Goal: Task Accomplishment & Management: Use online tool/utility

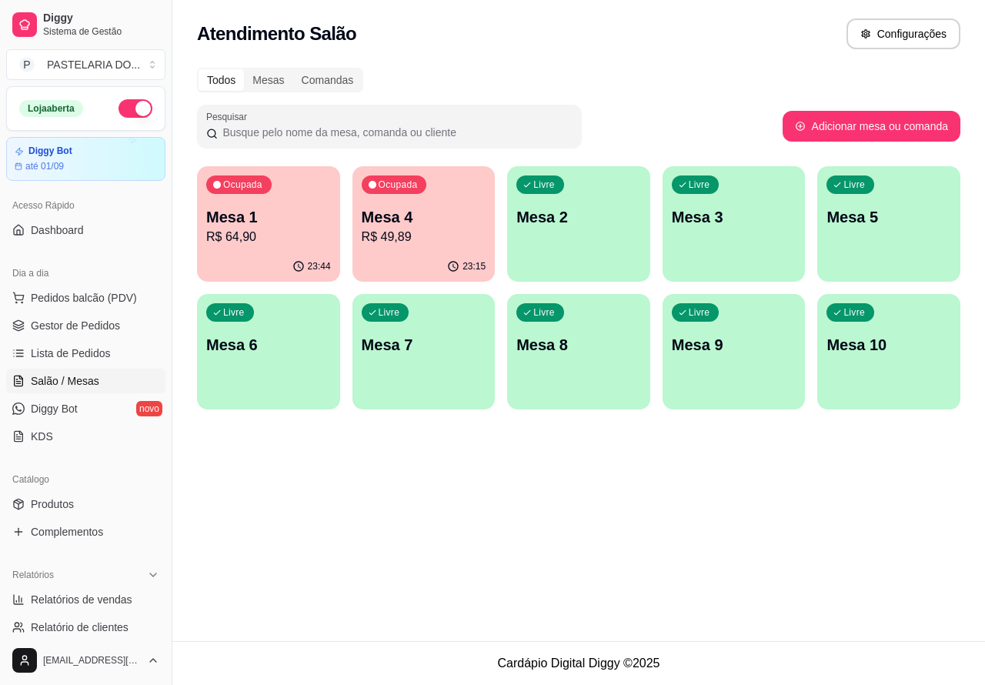
scroll to position [90, 0]
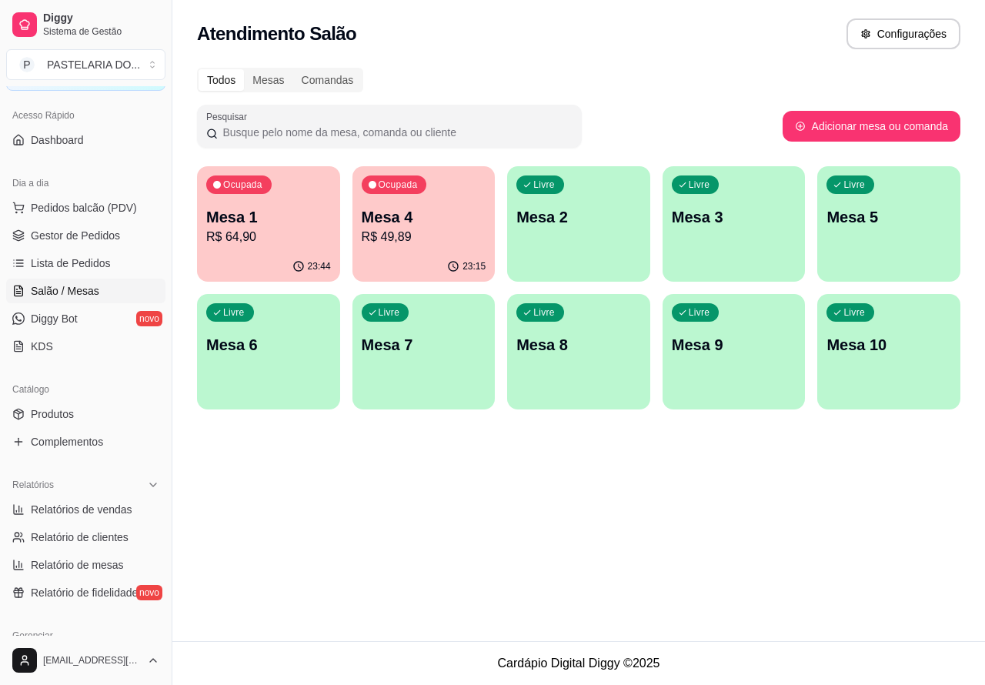
click at [438, 216] on p "Mesa 4" at bounding box center [424, 217] width 125 height 22
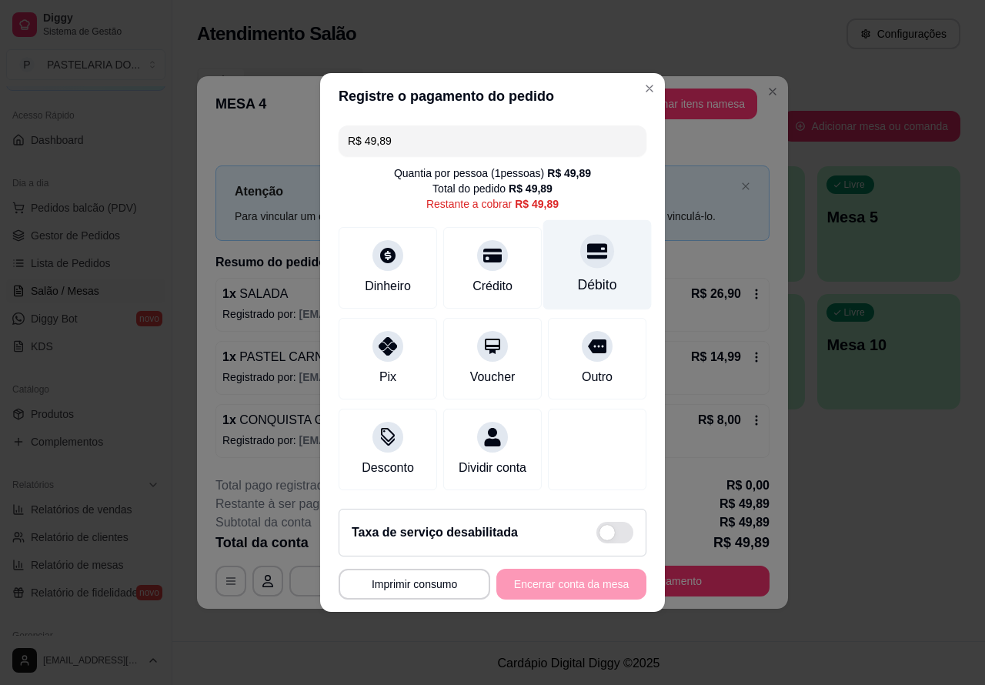
click at [600, 246] on div at bounding box center [597, 251] width 34 height 34
click at [598, 582] on div "**********" at bounding box center [492, 583] width 308 height 31
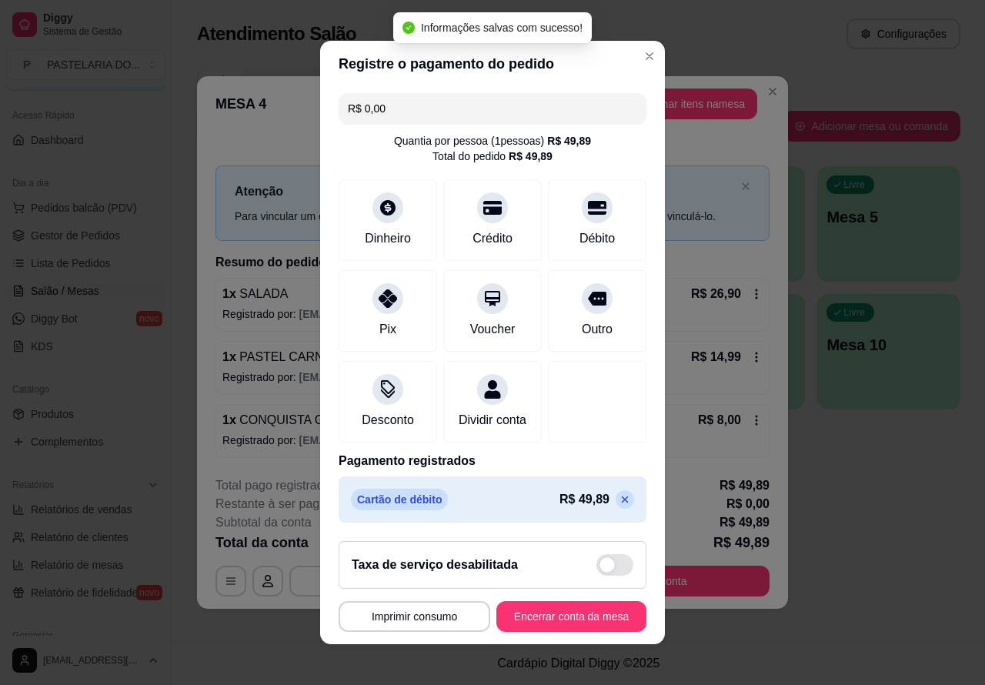
type input "R$ 0,00"
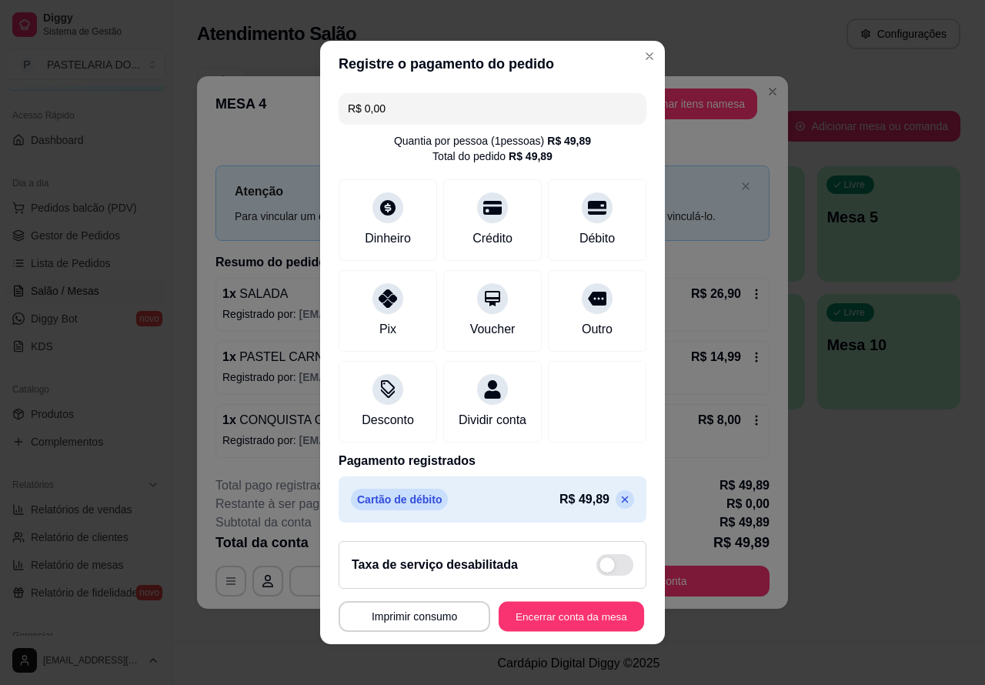
click at [567, 623] on button "Encerrar conta da mesa" at bounding box center [570, 616] width 145 height 30
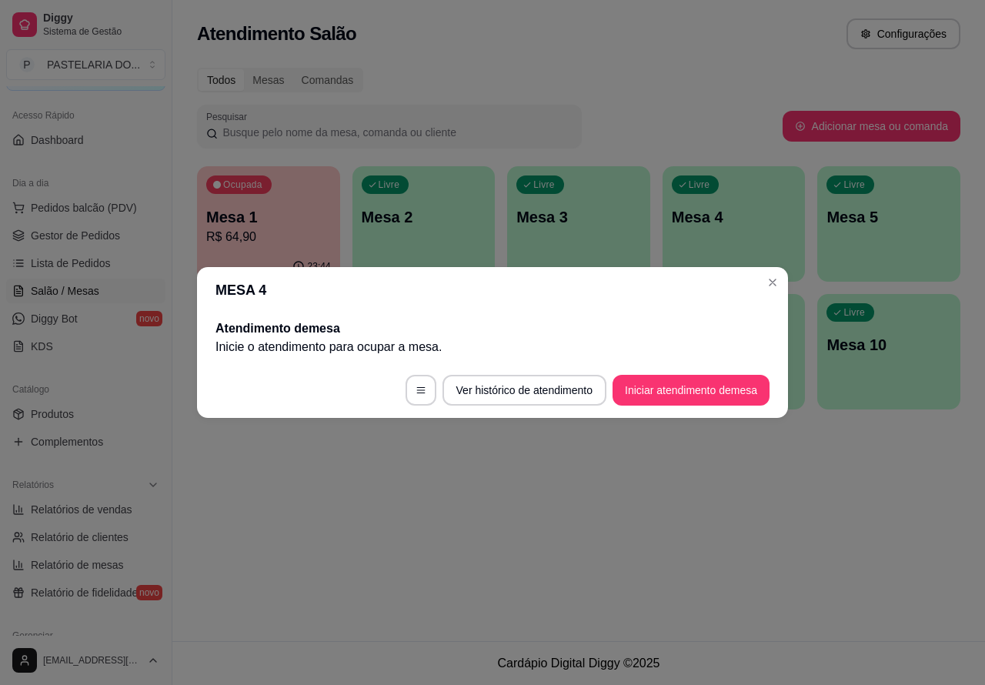
click at [795, 518] on div "Atendimento Salão Configurações Todos Mesas Comandas Pesquisar Adicionar mesa o…" at bounding box center [578, 320] width 812 height 641
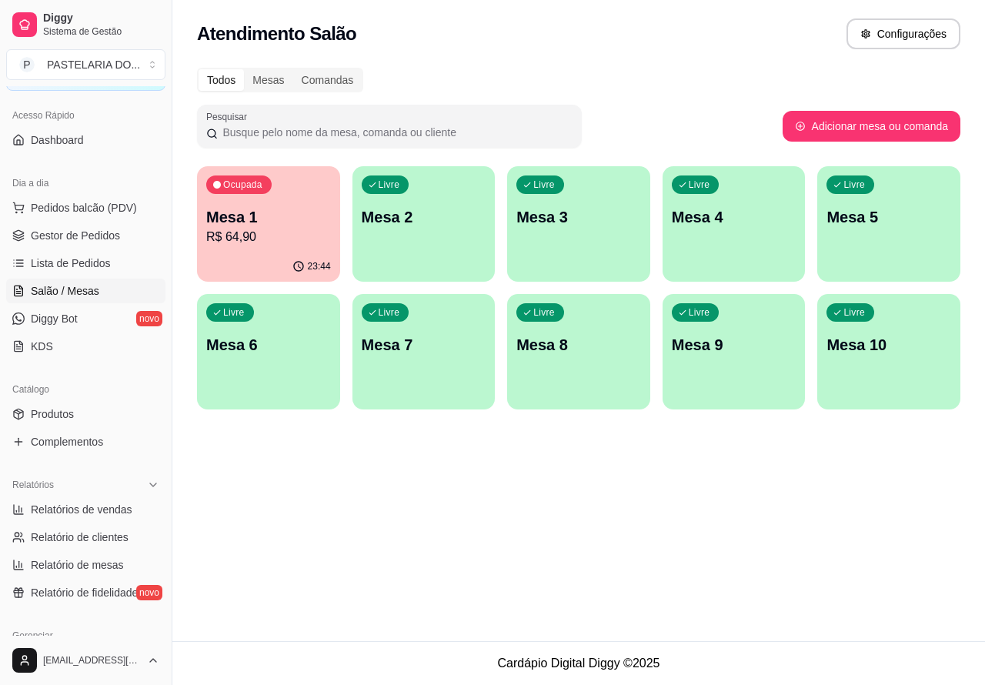
click at [266, 219] on p "Mesa 1" at bounding box center [268, 217] width 125 height 22
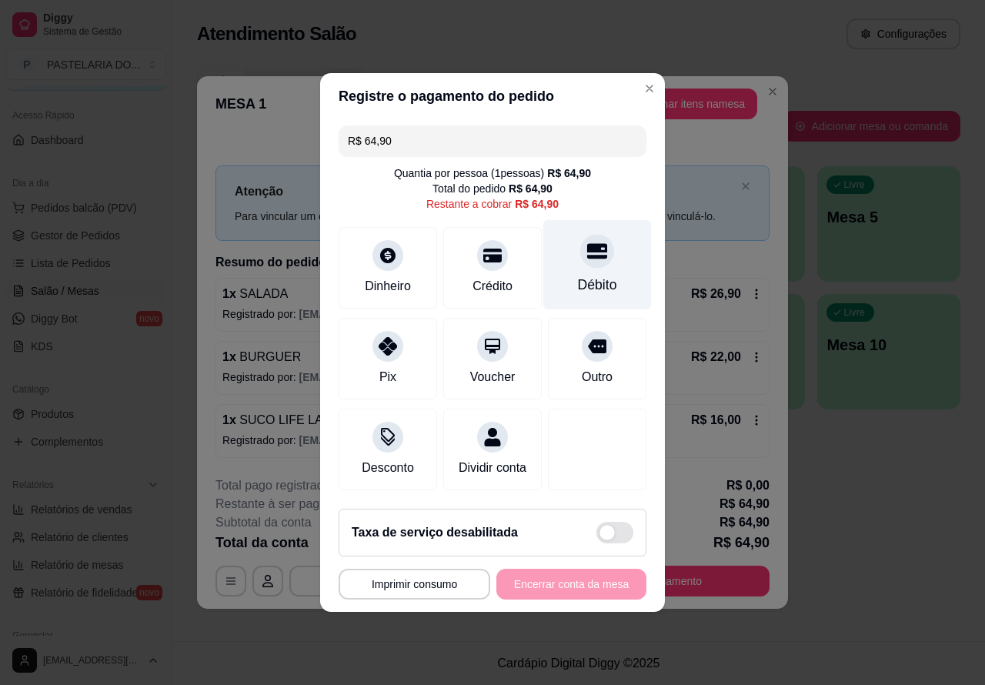
click at [587, 244] on icon at bounding box center [597, 251] width 20 height 15
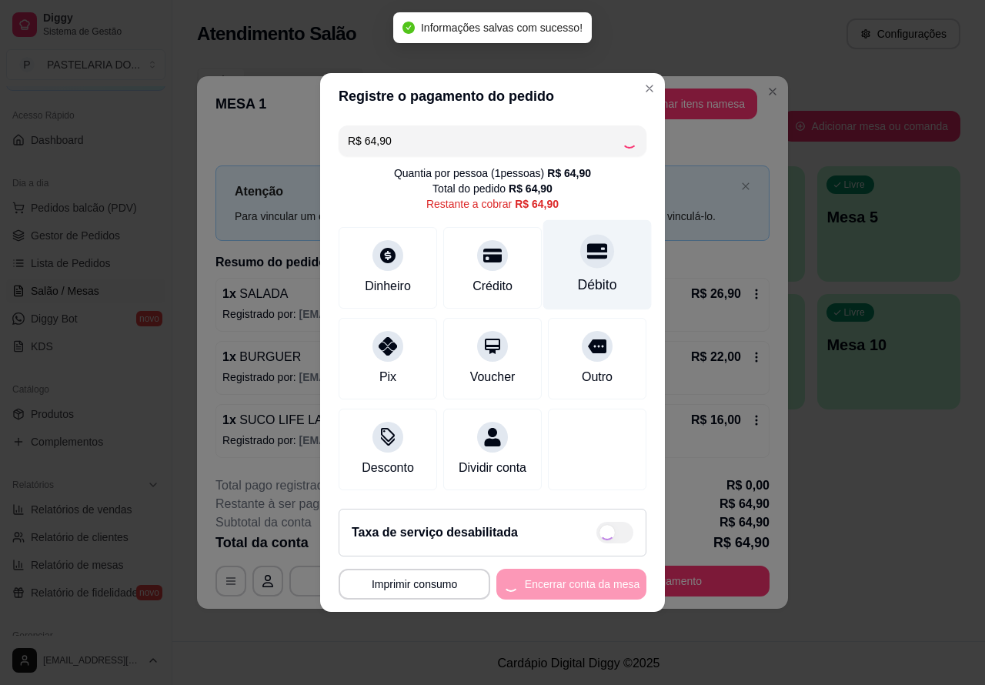
type input "R$ 0,00"
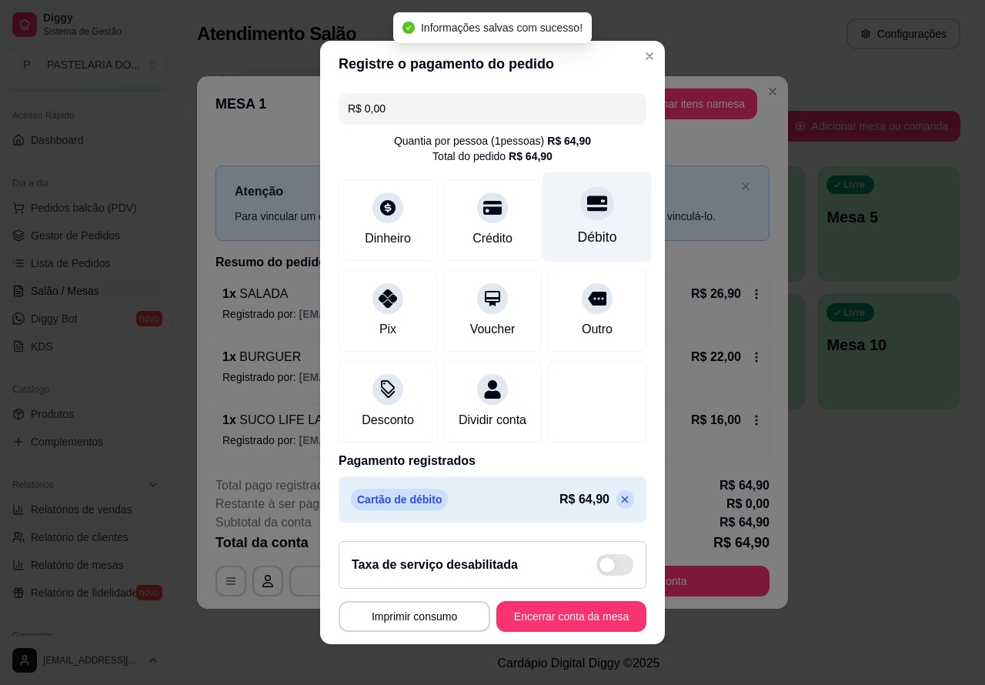
click at [573, 620] on button "Encerrar conta da mesa" at bounding box center [571, 616] width 150 height 31
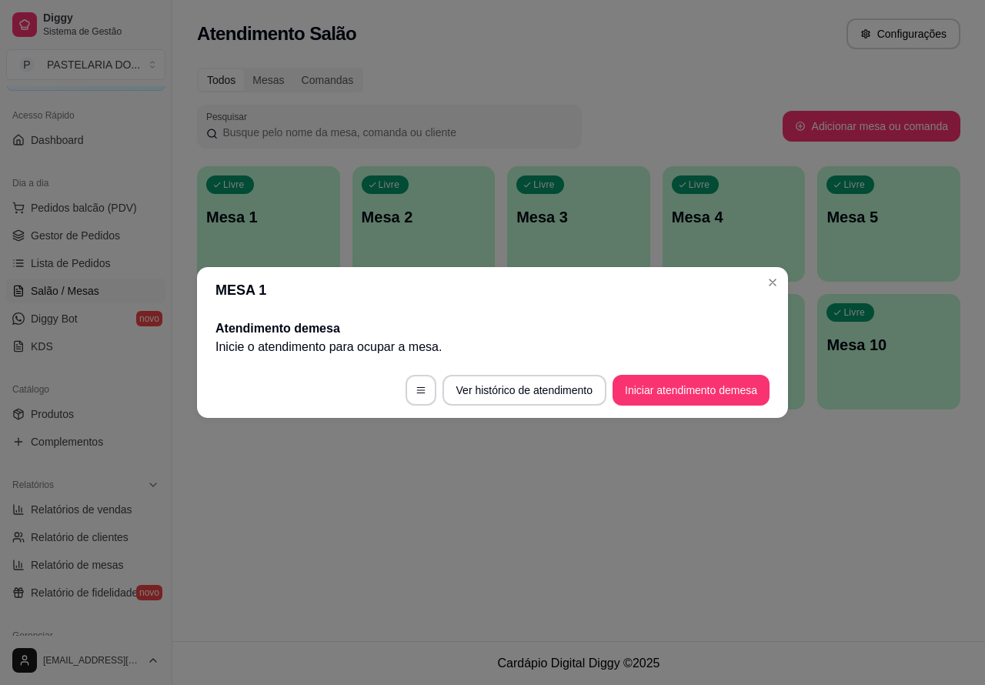
click at [867, 514] on div "Atendimento Salão Configurações Todos Mesas Comandas Pesquisar Adicionar mesa o…" at bounding box center [578, 320] width 812 height 641
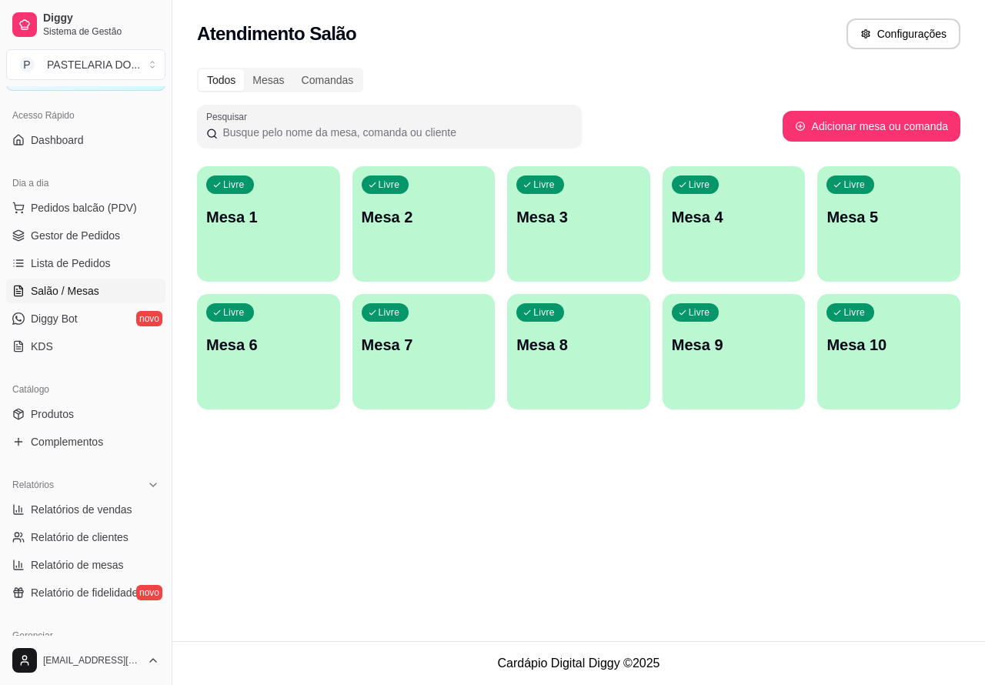
click at [879, 238] on div "Livre Mesa 5" at bounding box center [888, 214] width 143 height 97
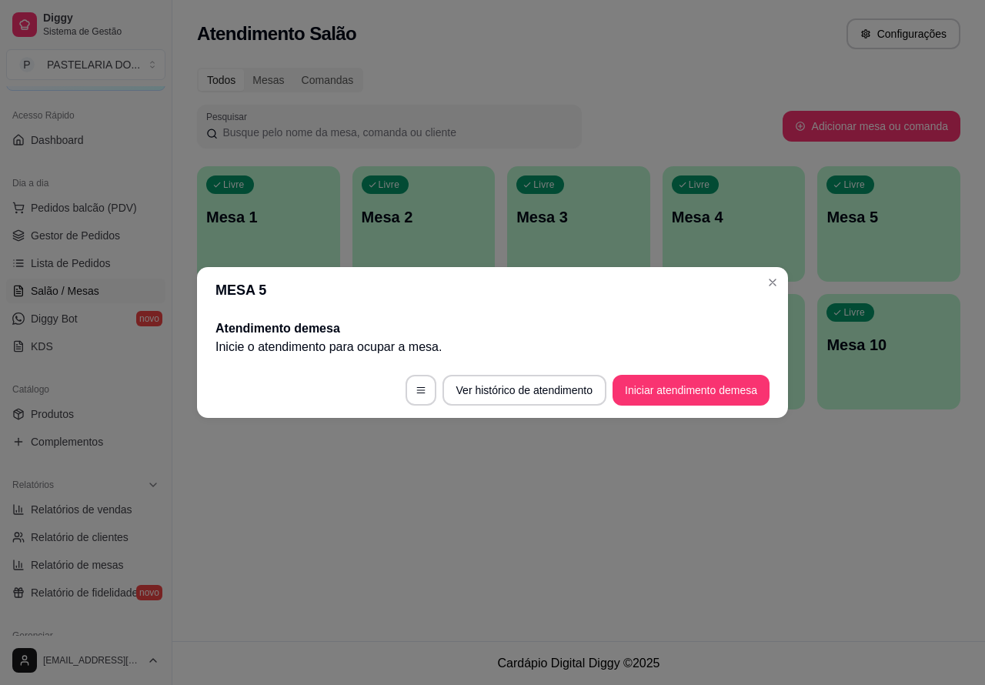
click at [708, 375] on button "Iniciar atendimento de mesa" at bounding box center [690, 390] width 157 height 31
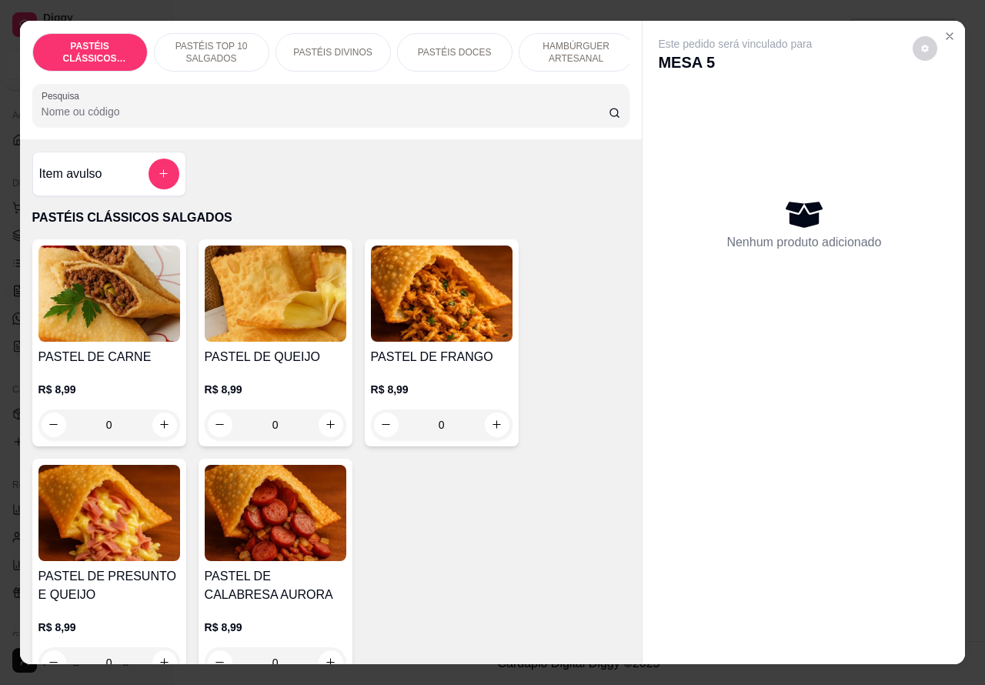
click at [945, 30] on icon "Close" at bounding box center [949, 36] width 12 height 12
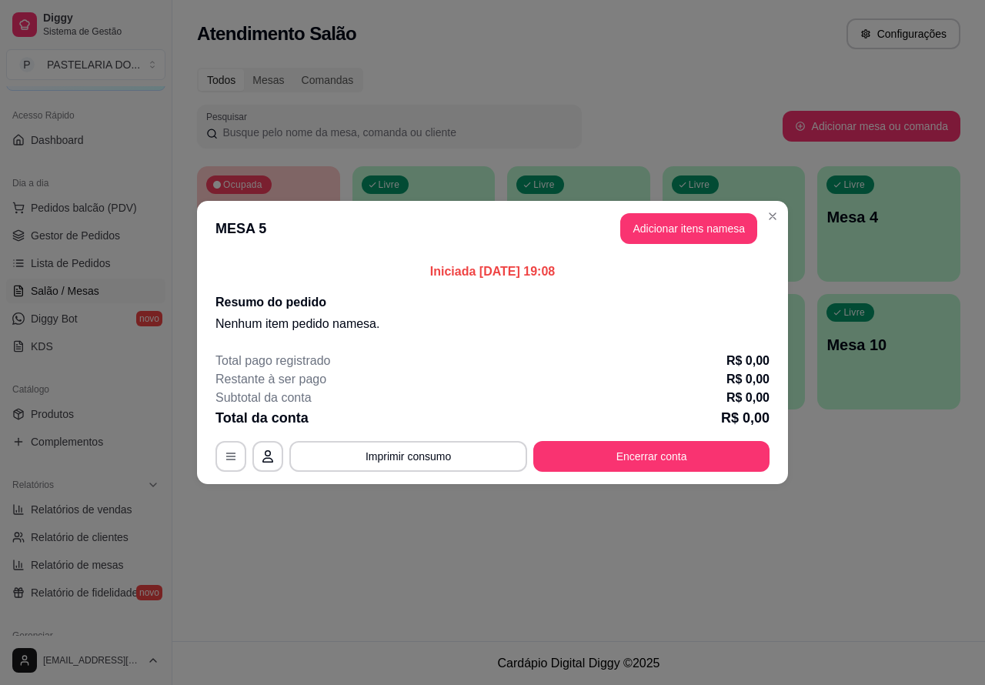
click at [777, 218] on p "Mesa 3" at bounding box center [733, 217] width 125 height 22
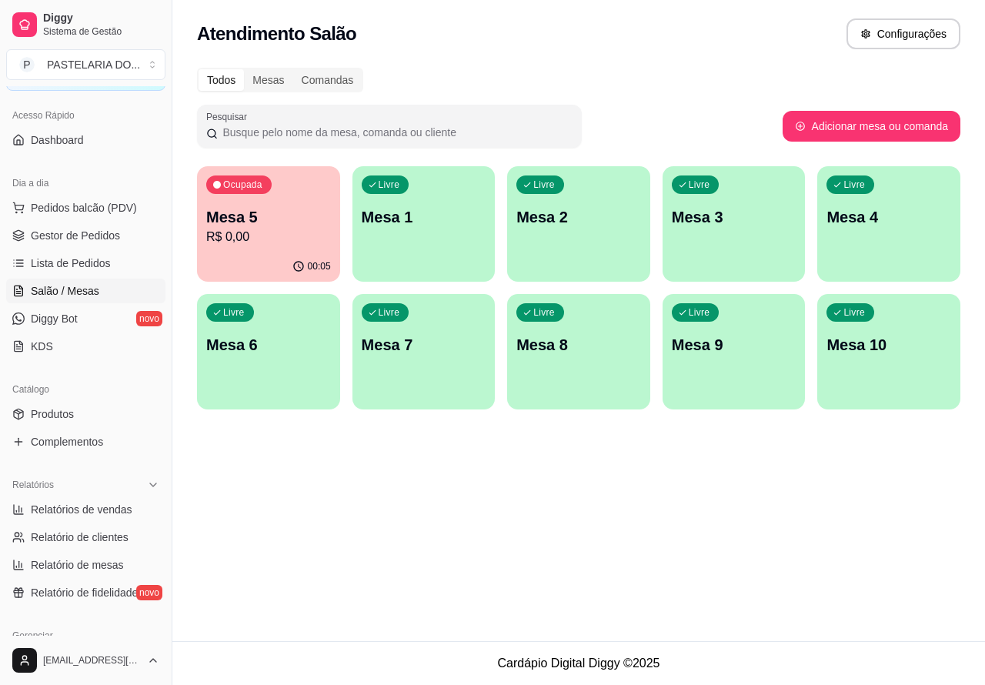
click at [268, 231] on p "R$ 0,00" at bounding box center [268, 237] width 125 height 18
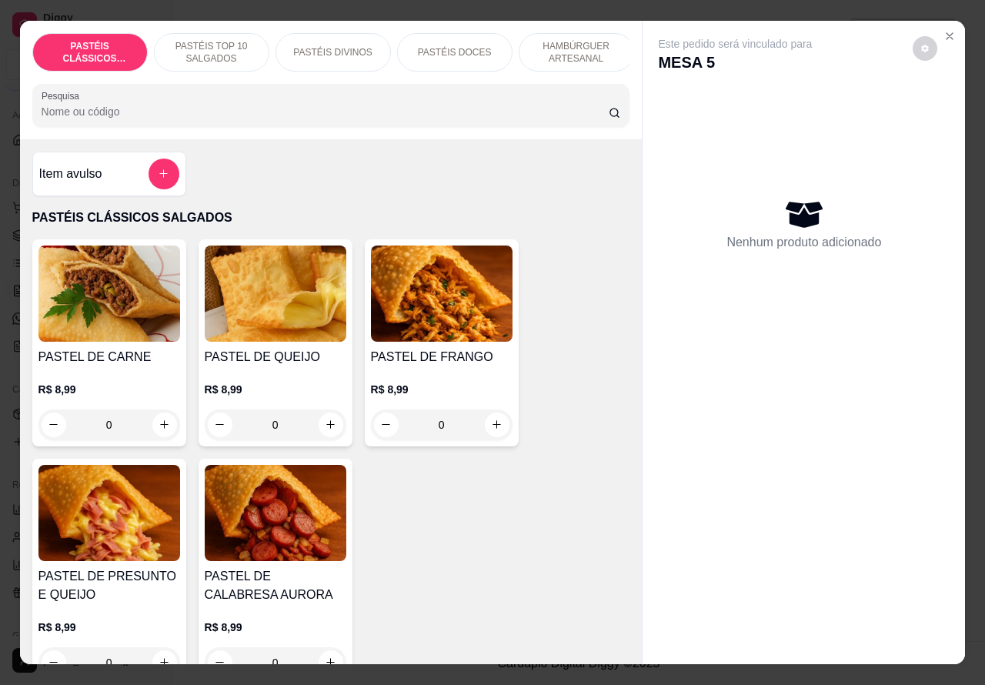
click at [158, 430] on icon "increase-product-quantity" at bounding box center [164, 424] width 12 height 12
type input "1"
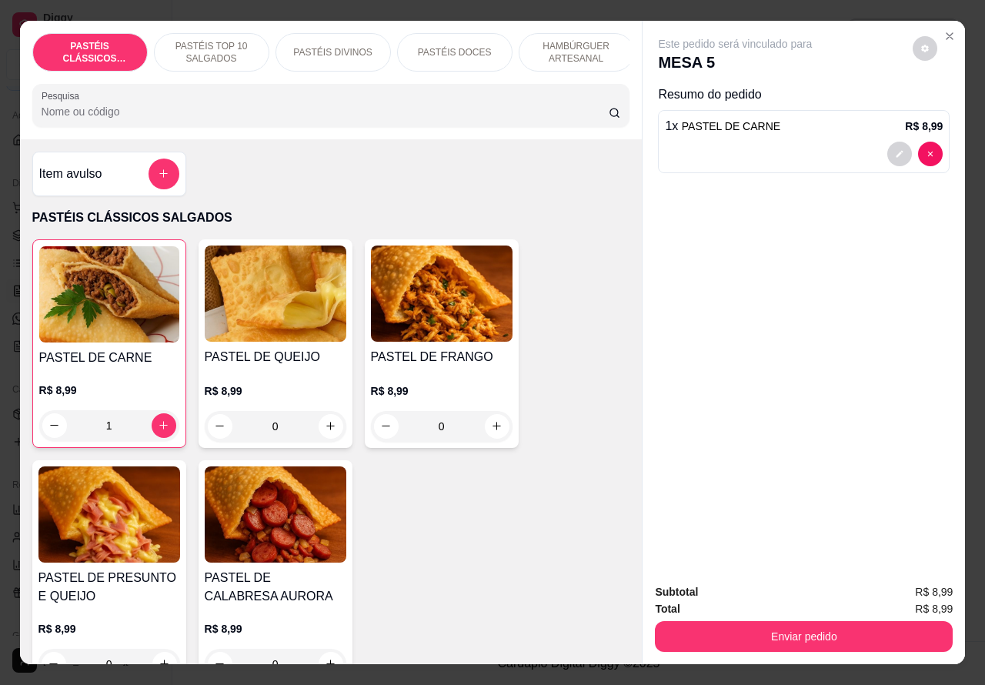
click at [191, 42] on p "PASTÉIS TOP 10 SALGADOS" at bounding box center [211, 52] width 89 height 25
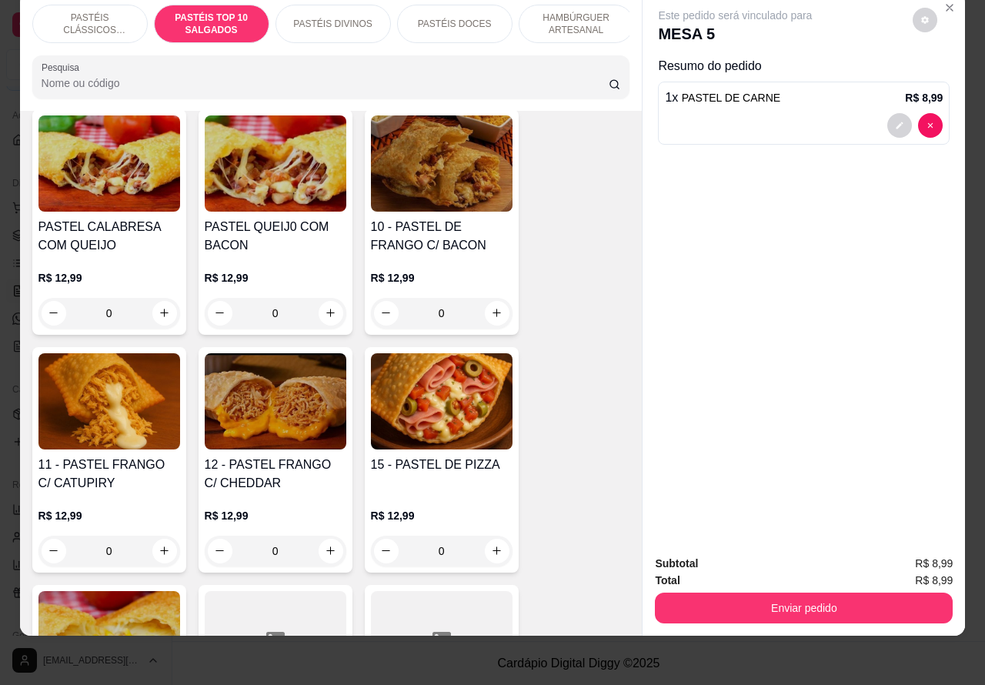
scroll to position [1355, 0]
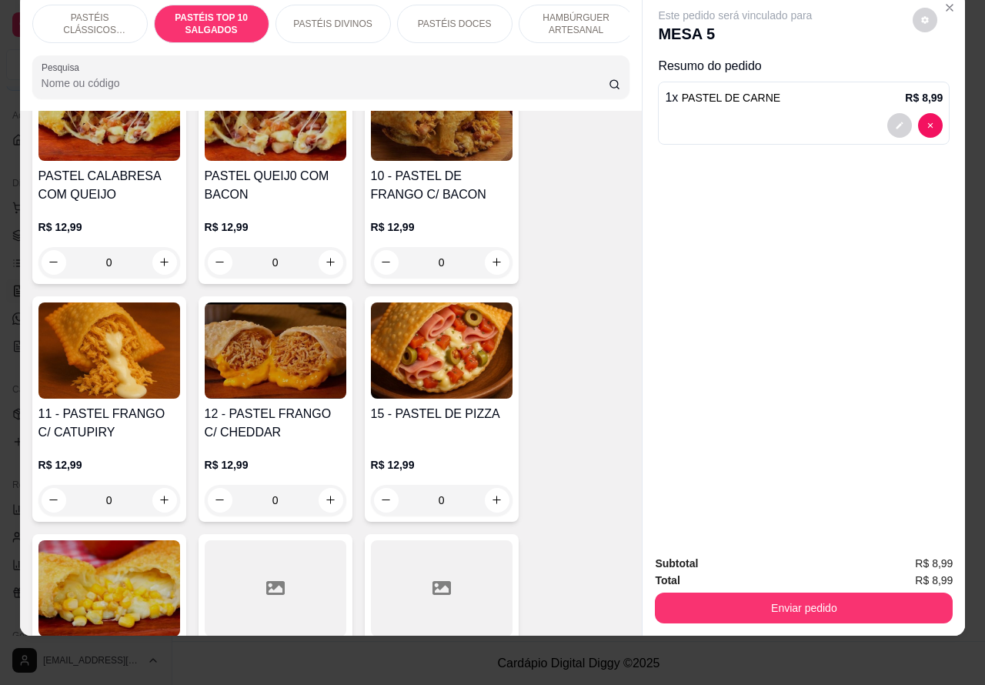
click at [495, 496] on div "0" at bounding box center [442, 500] width 142 height 31
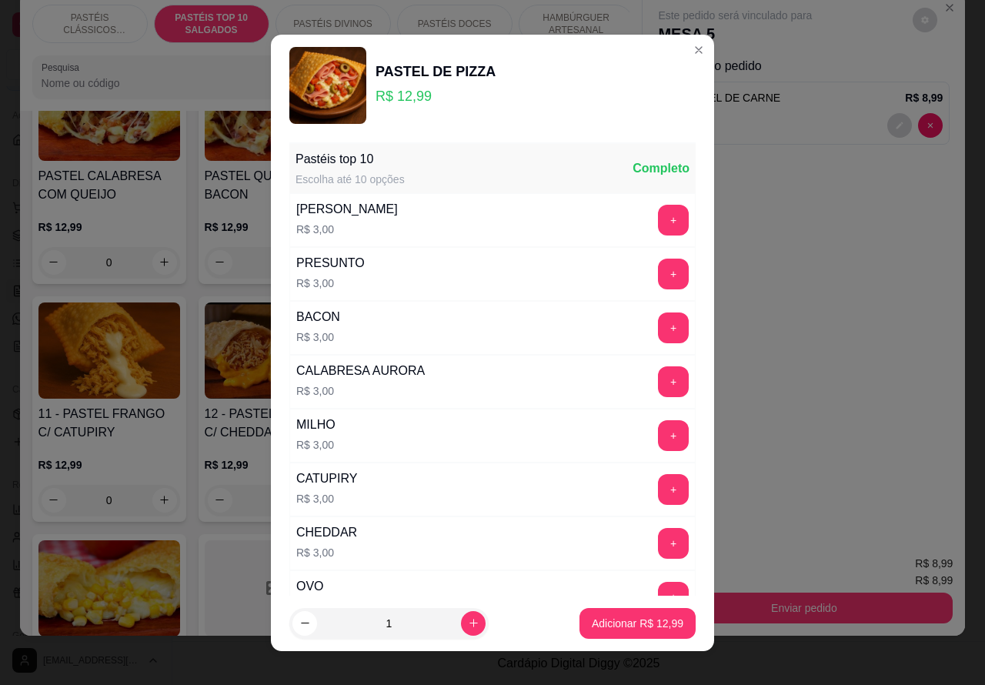
click at [606, 624] on p "Adicionar R$ 12,99" at bounding box center [637, 622] width 92 height 15
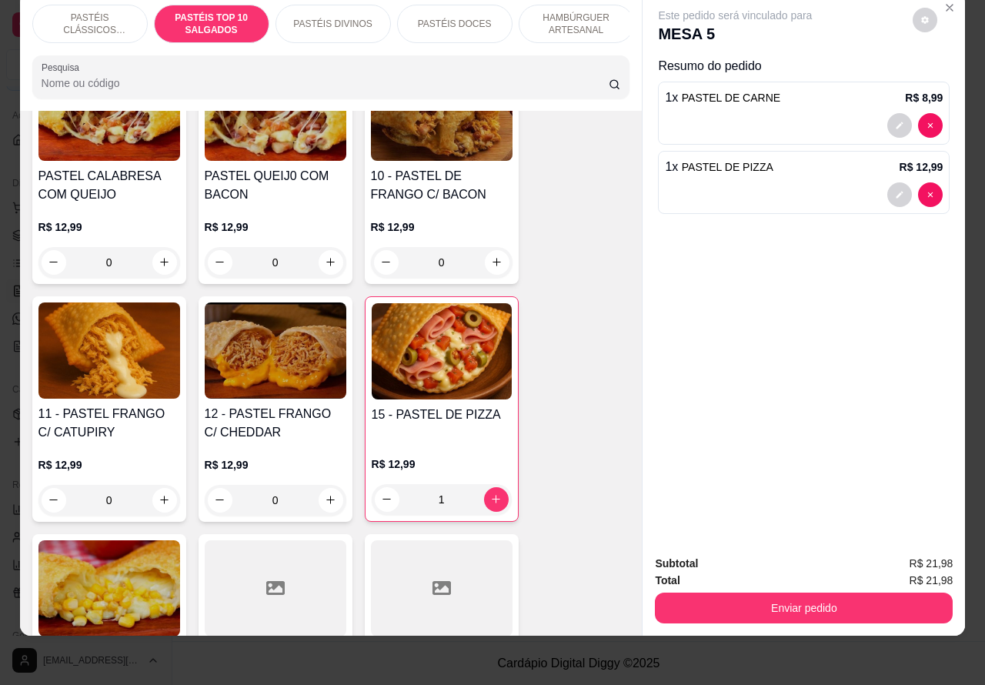
click at [479, 498] on div "1" at bounding box center [442, 499] width 140 height 31
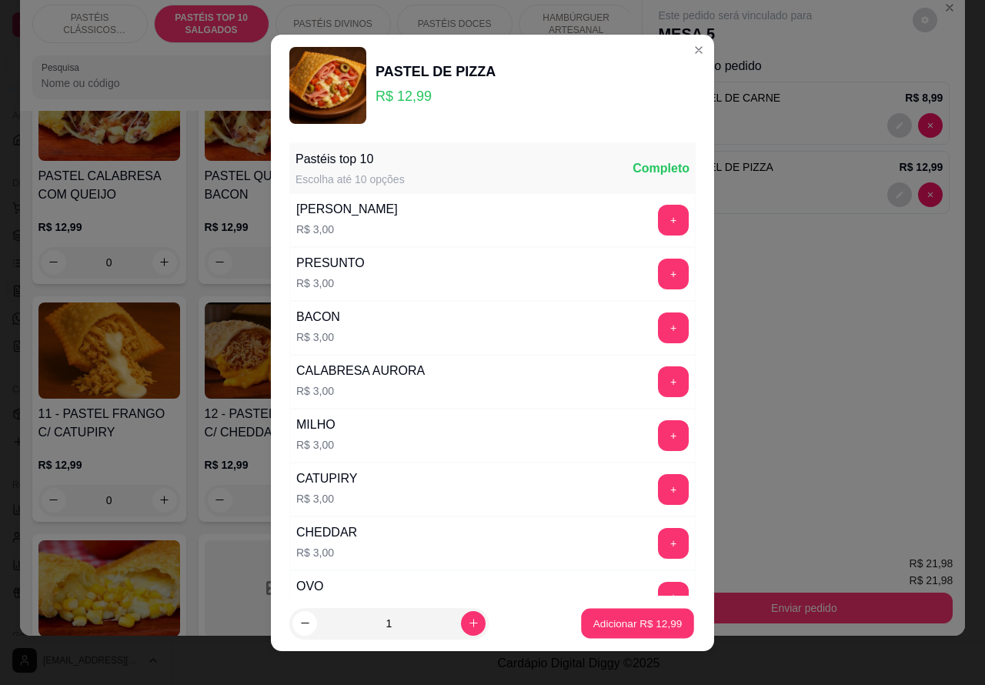
click at [608, 623] on p "Adicionar R$ 12,99" at bounding box center [637, 622] width 89 height 15
type input "2"
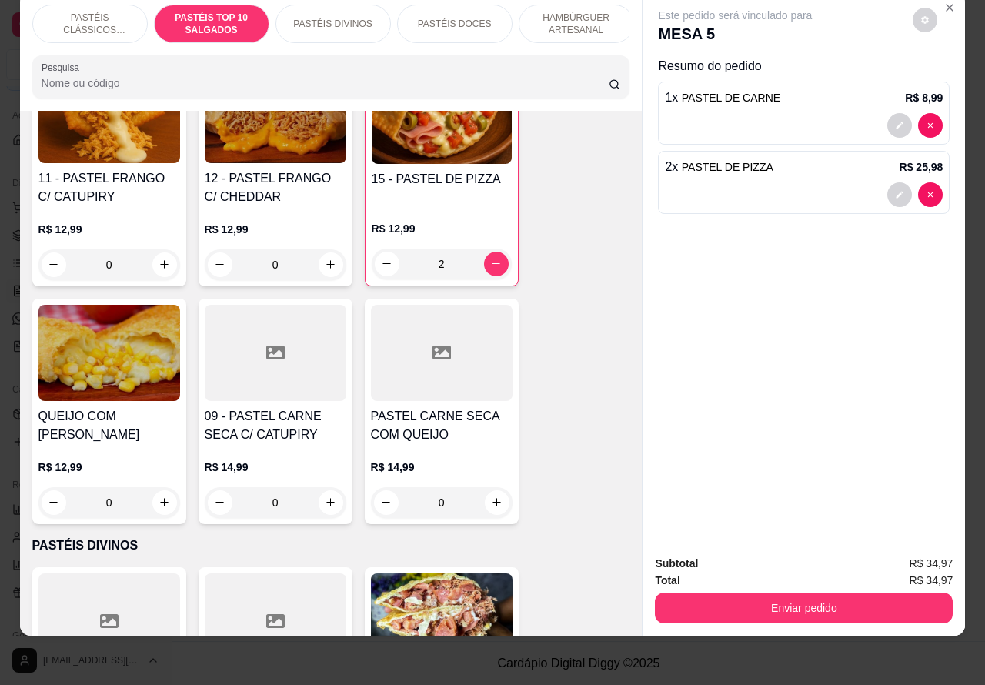
scroll to position [1740, 0]
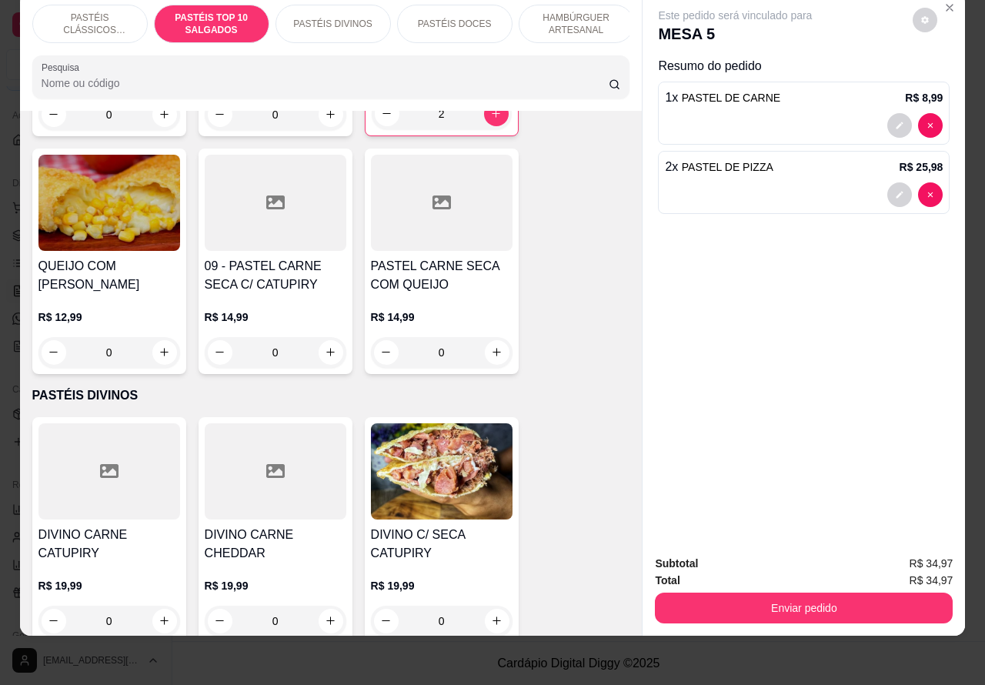
click at [325, 347] on div "0" at bounding box center [276, 352] width 142 height 31
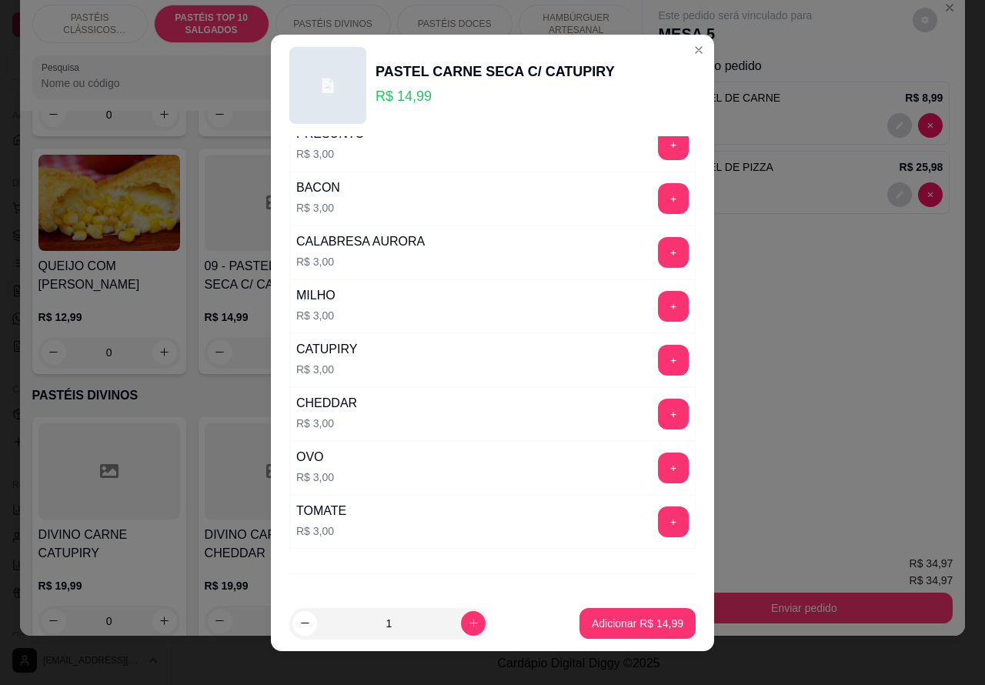
scroll to position [201, 0]
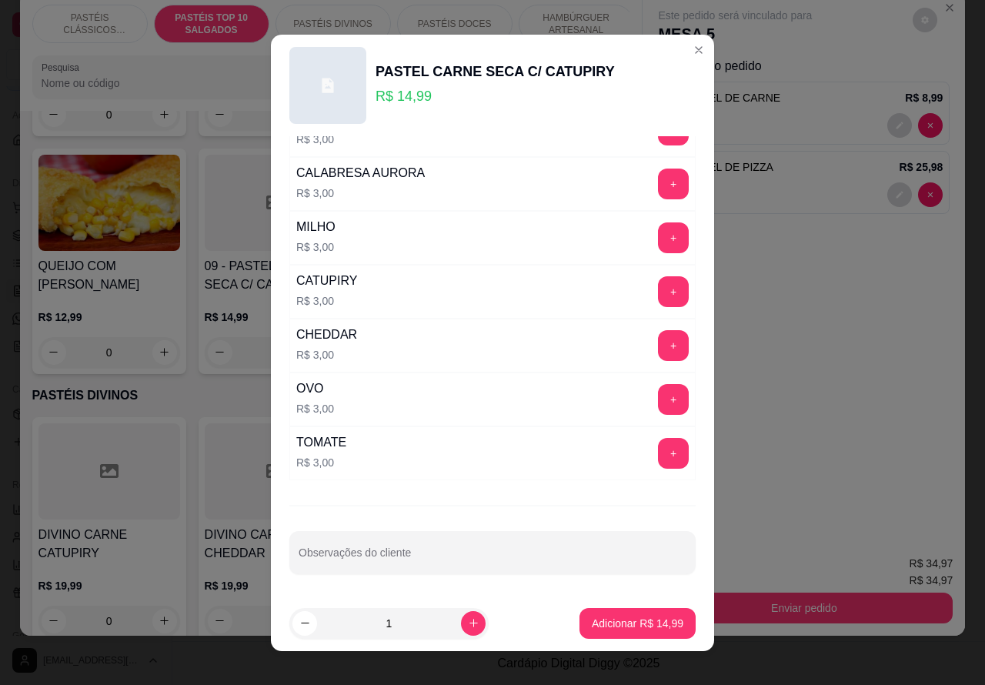
click at [485, 555] on input "Observações do cliente" at bounding box center [492, 558] width 388 height 15
type input "sem catupiry>>>>>>>>>>>>>>>>>>>"
click at [639, 625] on p "Adicionar R$ 14,99" at bounding box center [637, 622] width 92 height 15
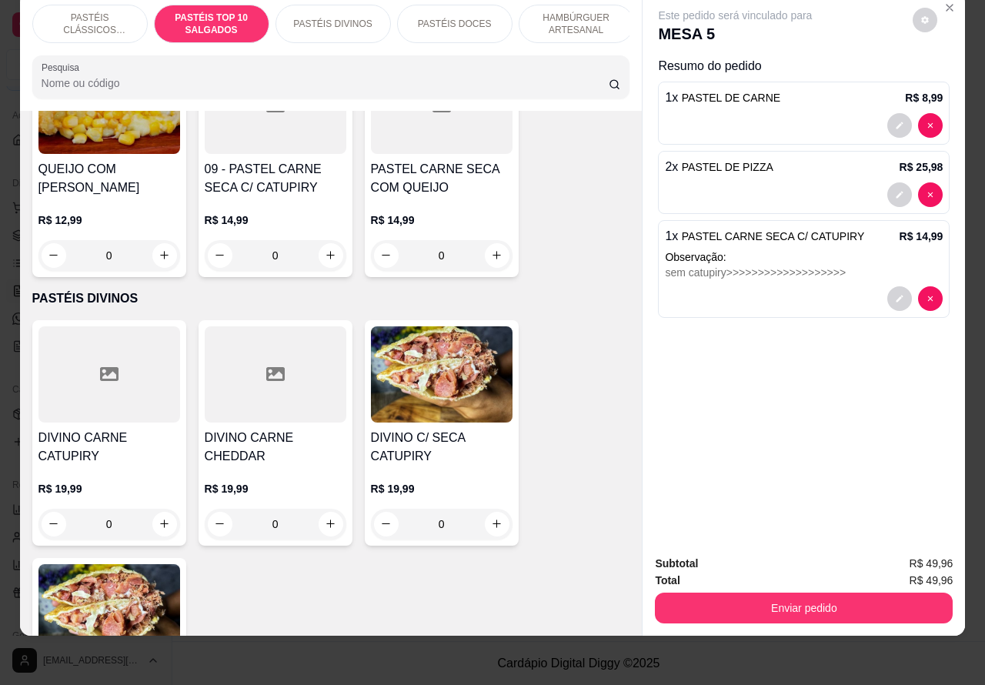
scroll to position [1851, 0]
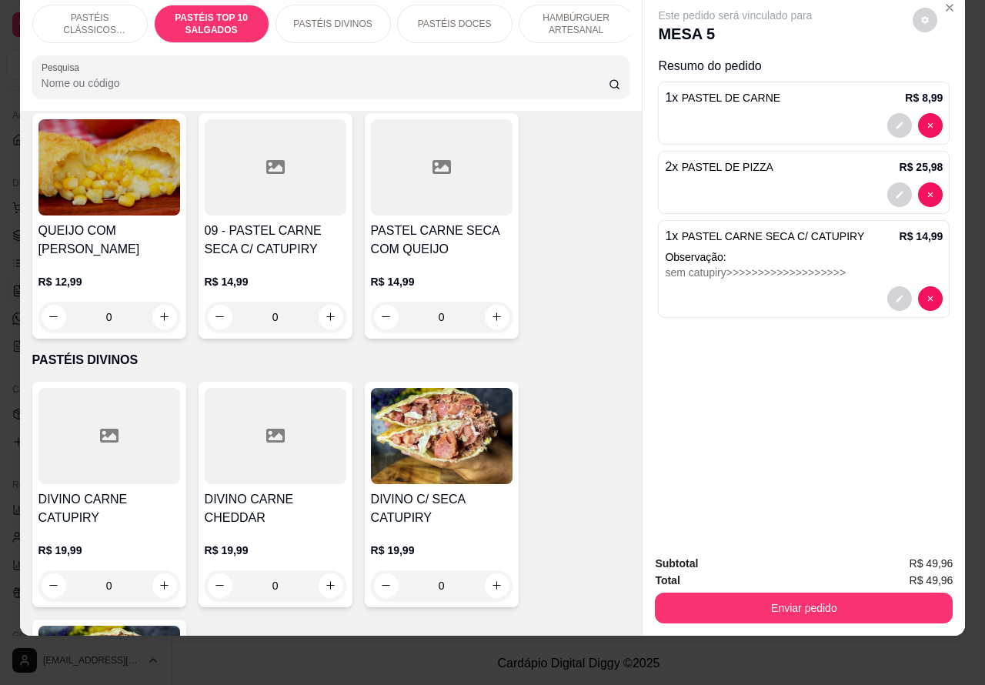
click at [102, 14] on p "PASTÉIS CLÁSSICOS SALGADOS" at bounding box center [89, 24] width 89 height 25
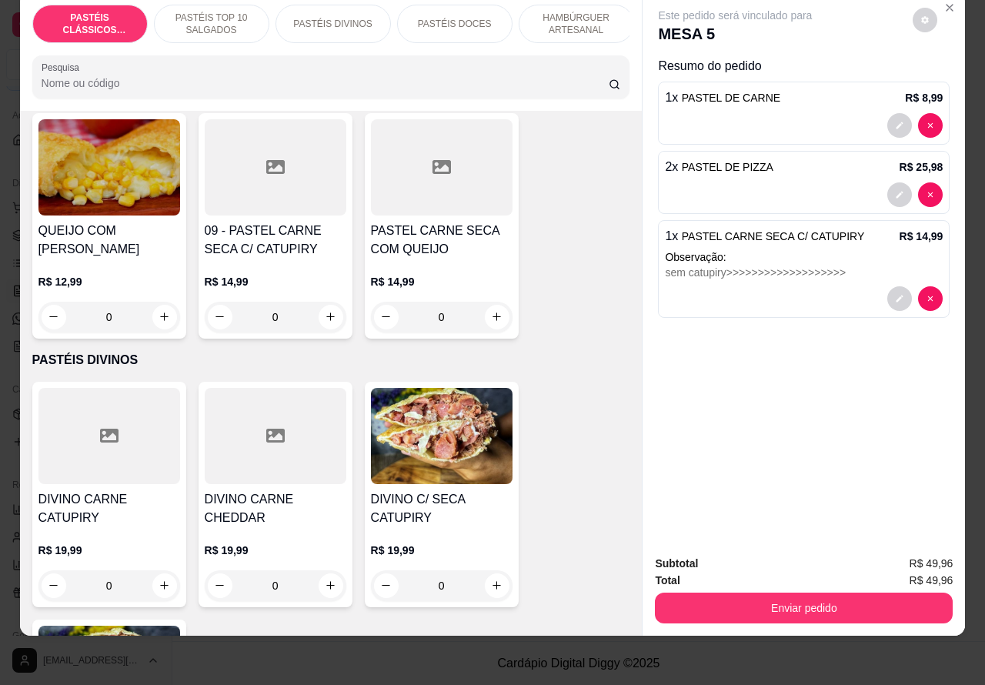
scroll to position [69, 0]
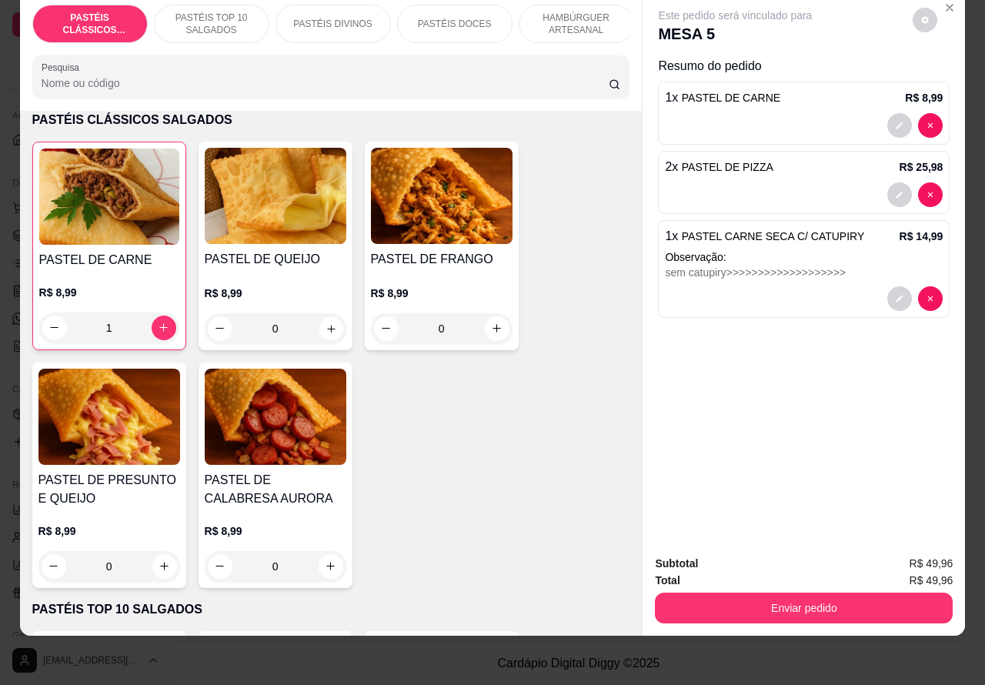
click at [325, 323] on icon "increase-product-quantity" at bounding box center [331, 328] width 12 height 12
type input "1"
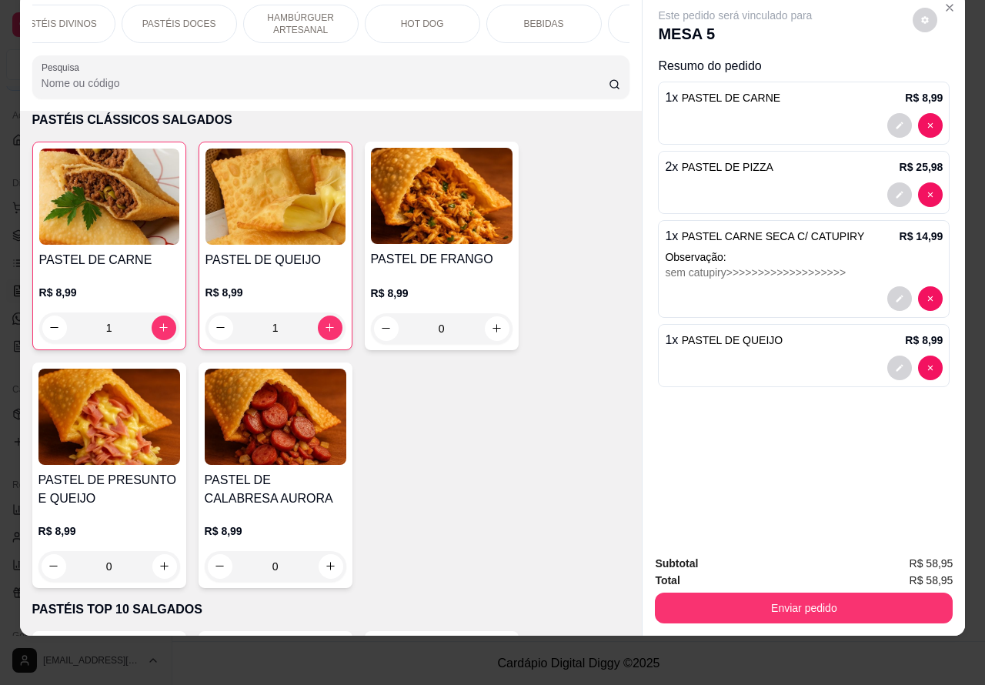
scroll to position [0, 333]
click at [489, 18] on p "BEBIDAS" at bounding box center [486, 24] width 40 height 12
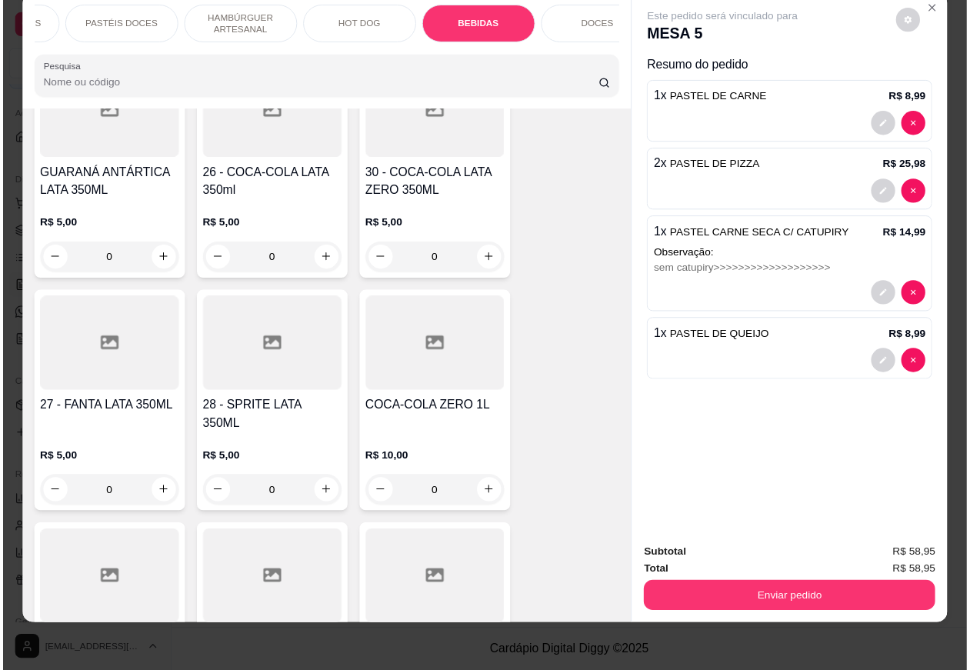
scroll to position [4937, 0]
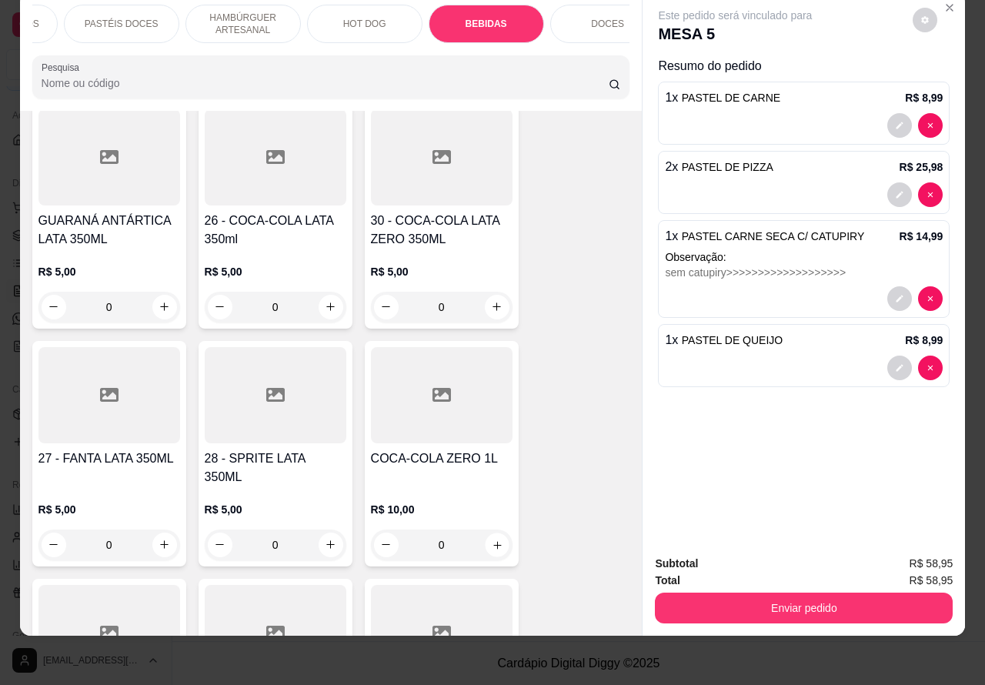
click at [491, 538] on icon "increase-product-quantity" at bounding box center [497, 544] width 12 height 12
type input "1"
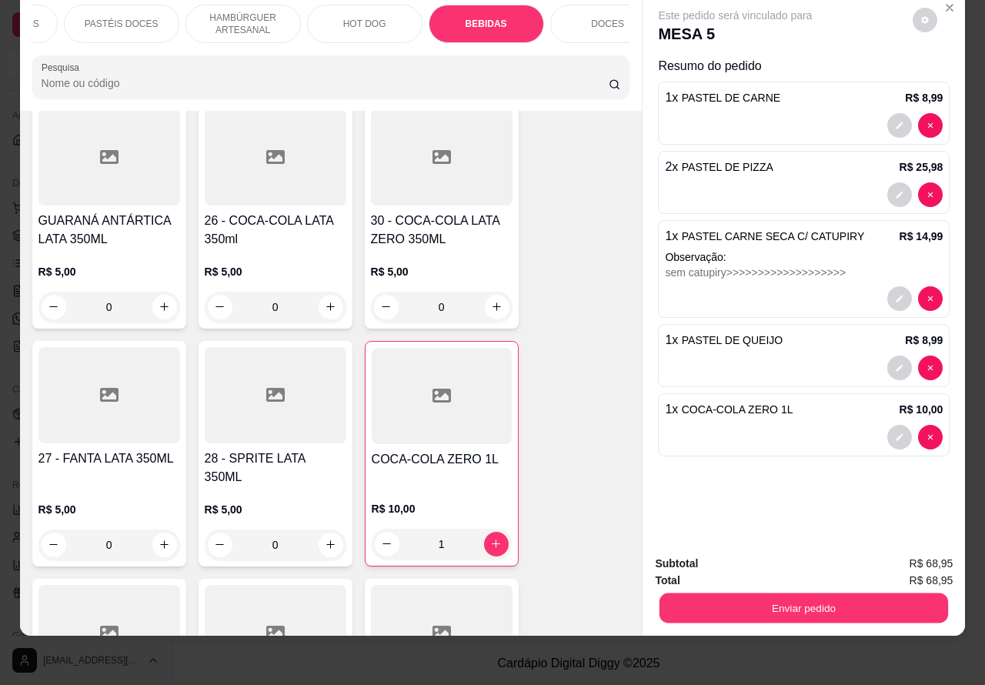
click at [809, 593] on button "Enviar pedido" at bounding box center [803, 608] width 288 height 30
click at [763, 548] on button "Não registrar e enviar pedido" at bounding box center [751, 556] width 160 height 29
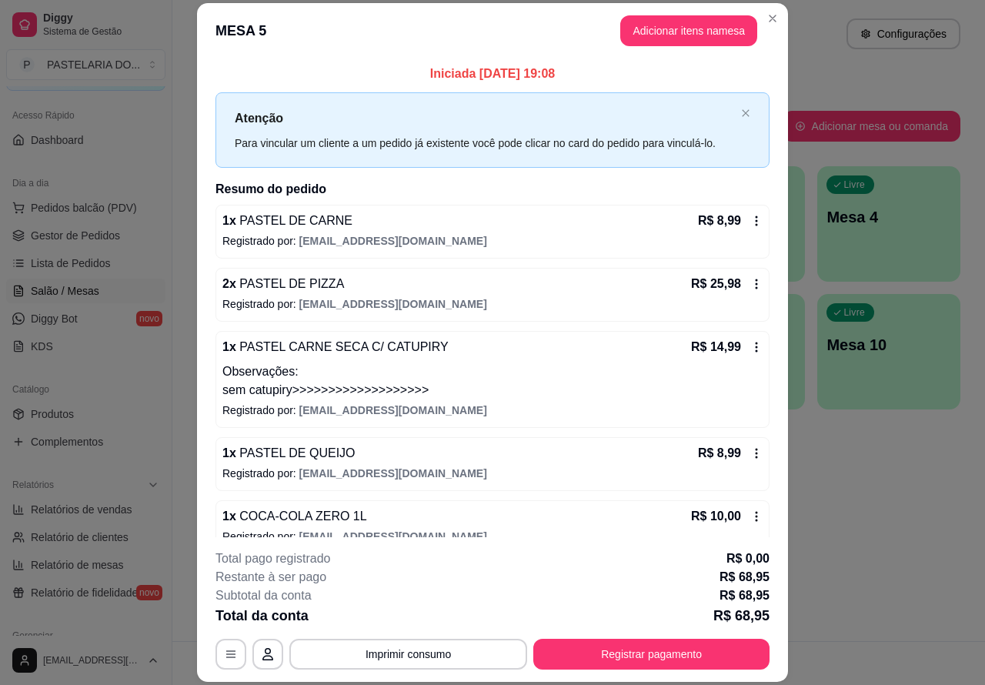
click at [764, 18] on div "Atendimento Salão Configurações" at bounding box center [578, 33] width 763 height 31
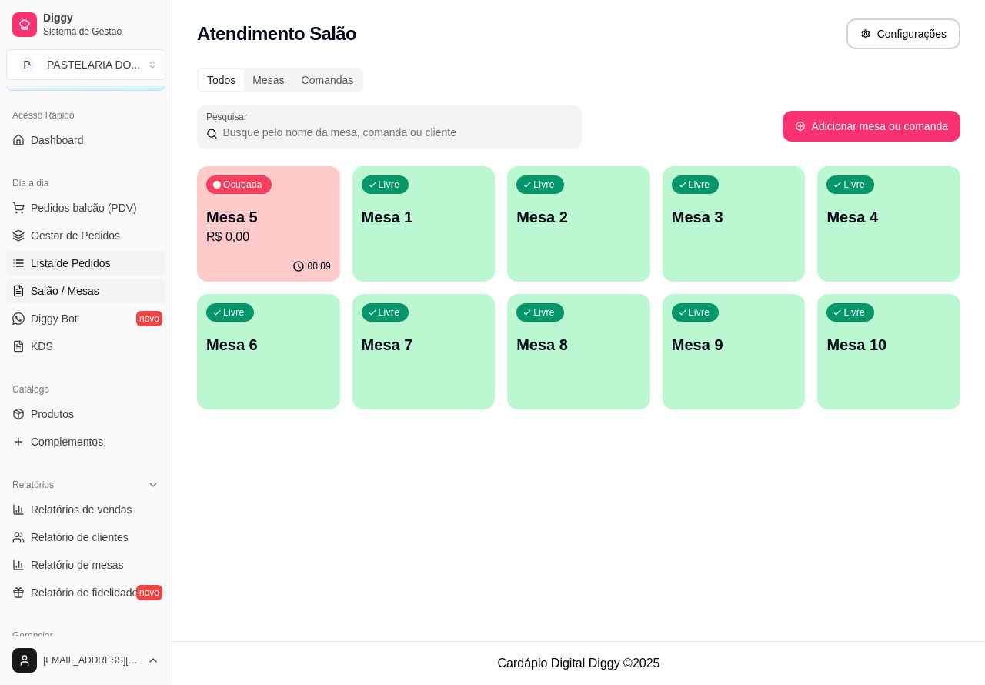
click at [75, 258] on span "Lista de Pedidos" at bounding box center [71, 262] width 80 height 15
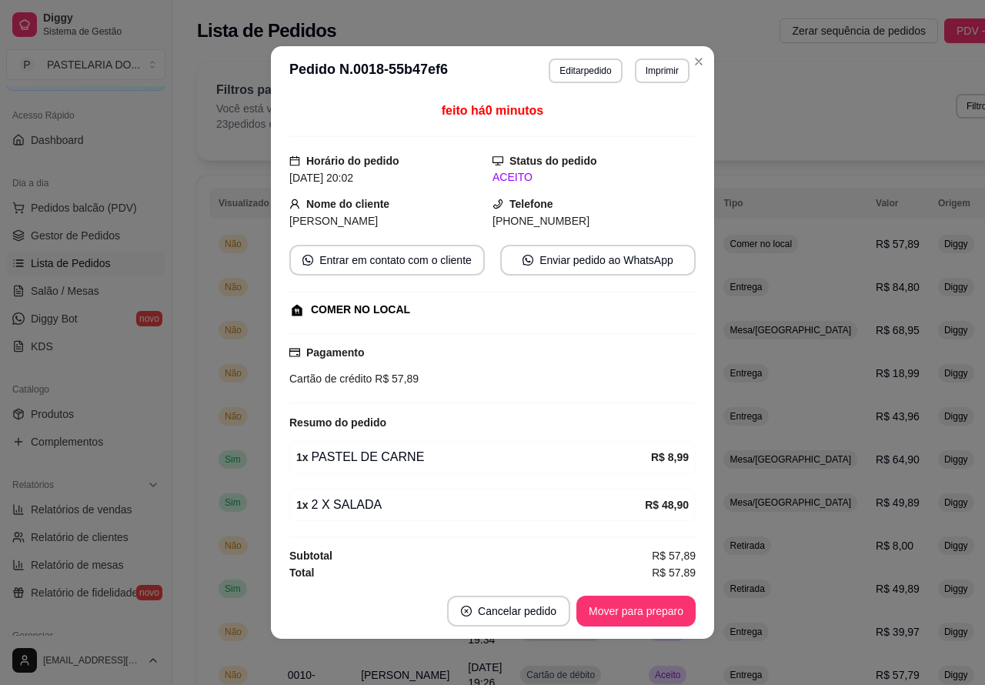
click at [655, 73] on button "Imprimir" at bounding box center [662, 70] width 55 height 25
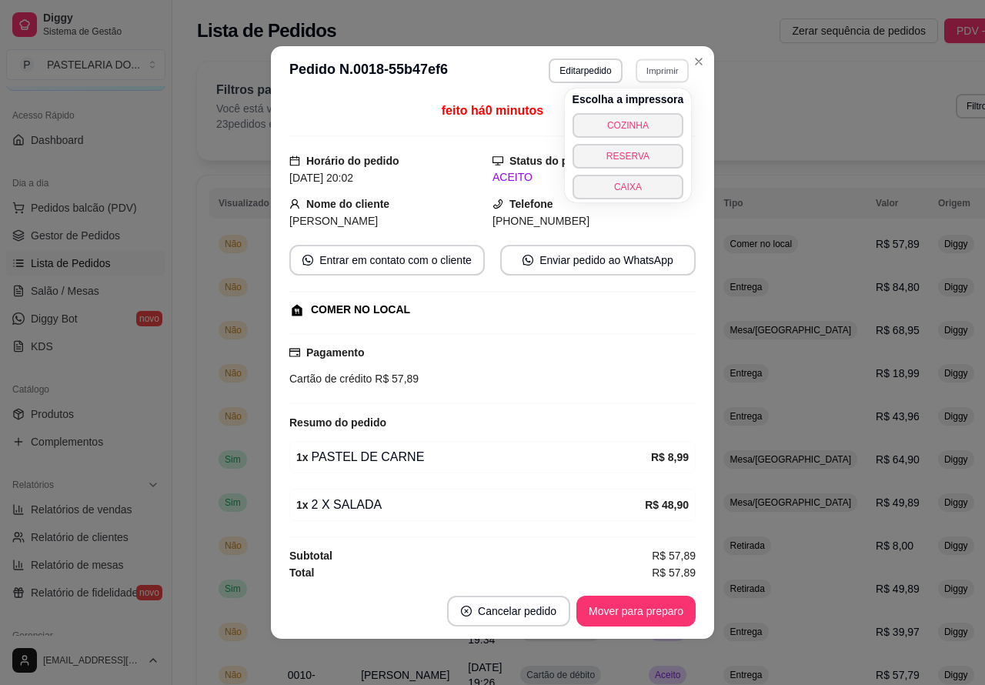
click at [643, 121] on button "COZINHA" at bounding box center [628, 125] width 112 height 25
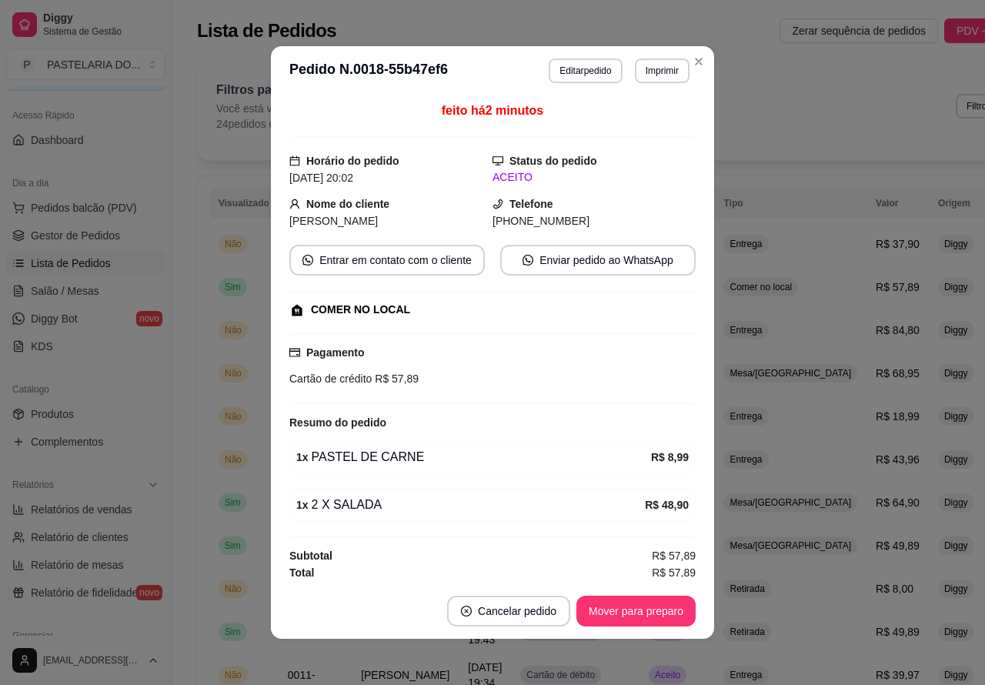
click at [108, 365] on div "Loja aberta Diggy Bot até 01/09 Acesso Rápido Dashboard Dia a dia Pedidos balcã…" at bounding box center [86, 360] width 172 height 549
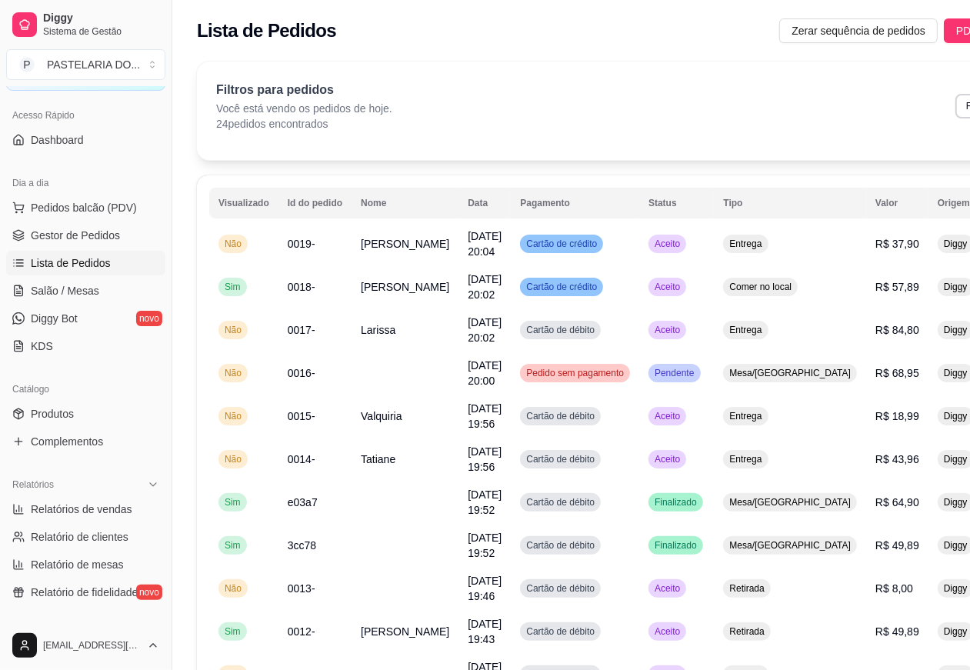
click at [81, 265] on span "Lista de Pedidos" at bounding box center [71, 262] width 80 height 15
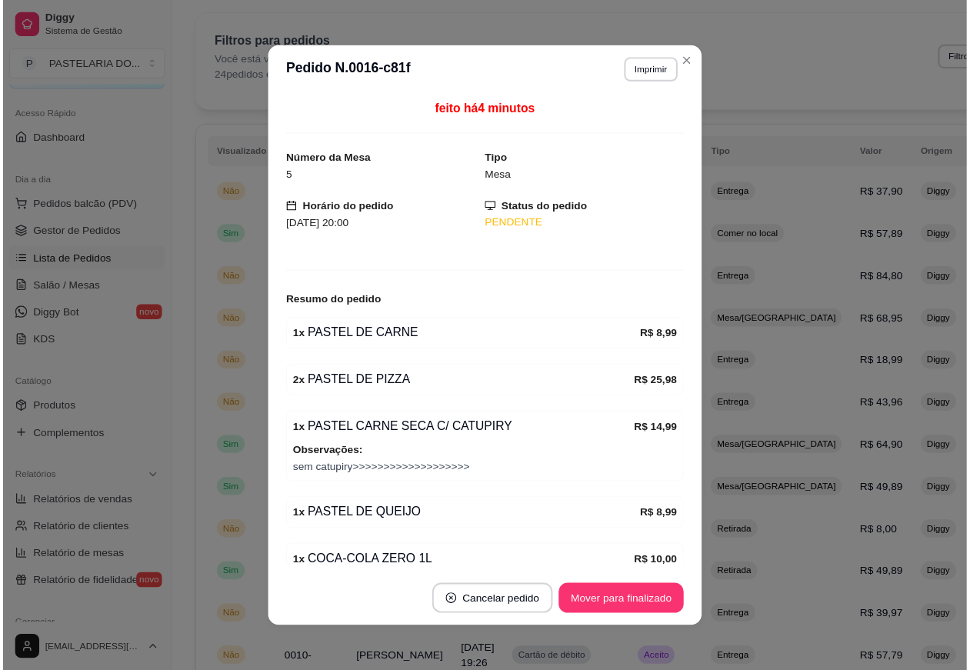
scroll to position [75, 0]
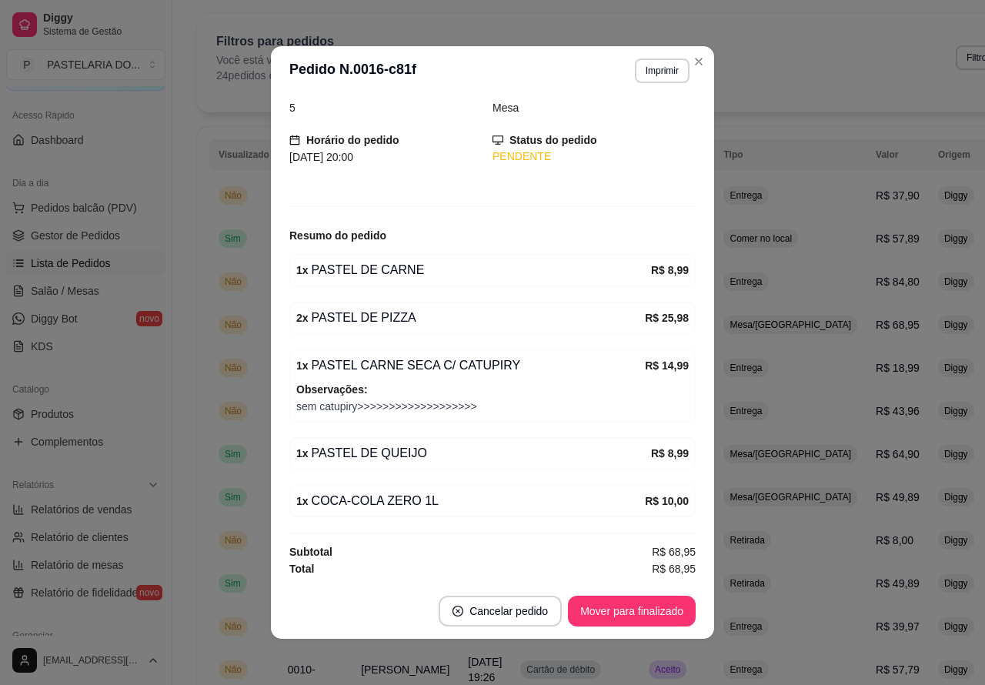
click at [651, 447] on strong "R$ 8,99" at bounding box center [670, 453] width 38 height 12
click at [356, 446] on div "1 x PASTEL DE QUEIJO" at bounding box center [473, 453] width 355 height 18
click at [651, 458] on strong "R$ 8,99" at bounding box center [670, 453] width 38 height 12
click at [691, 62] on div "Filtros para pedidos Você está vendo os pedidos de hoje. 24 pedidos encontrados…" at bounding box center [632, 57] width 833 height 51
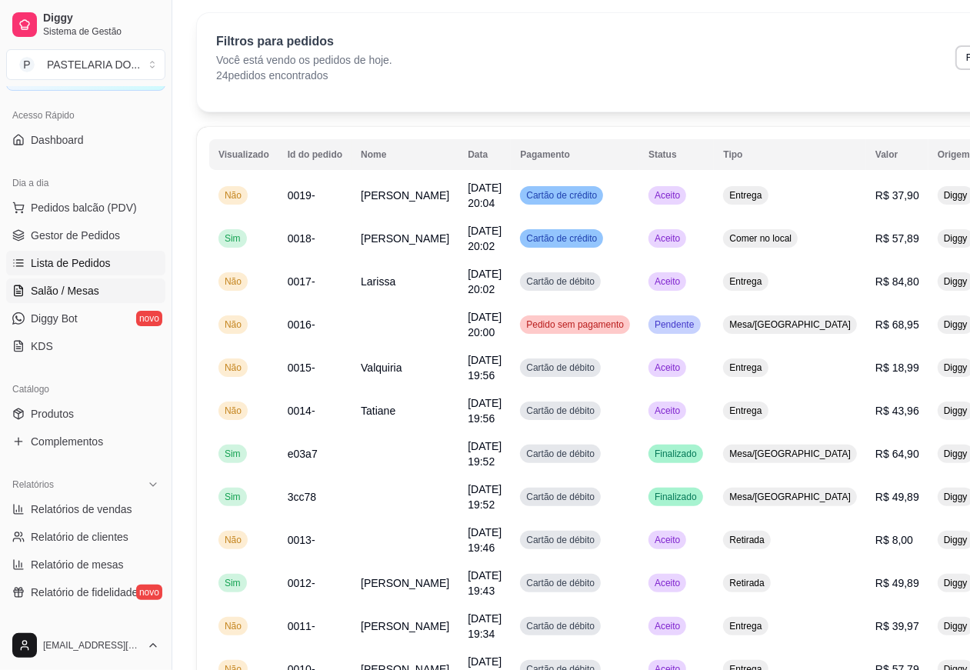
click at [78, 290] on span "Salão / Mesas" at bounding box center [65, 290] width 68 height 15
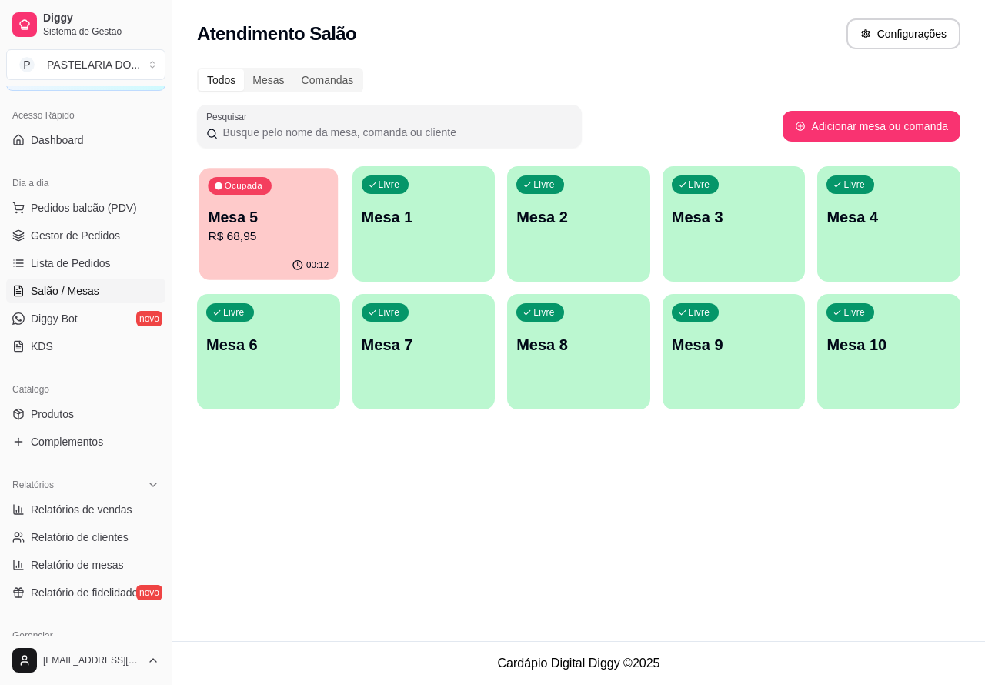
click at [279, 228] on p "R$ 68,95" at bounding box center [268, 237] width 121 height 18
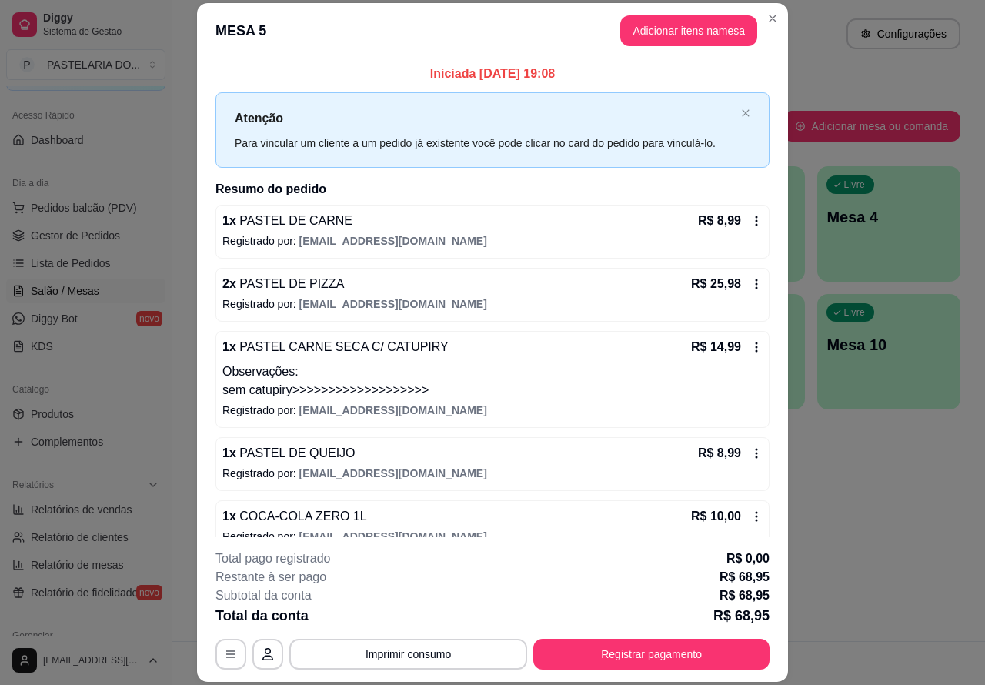
click at [750, 452] on icon at bounding box center [756, 453] width 12 height 12
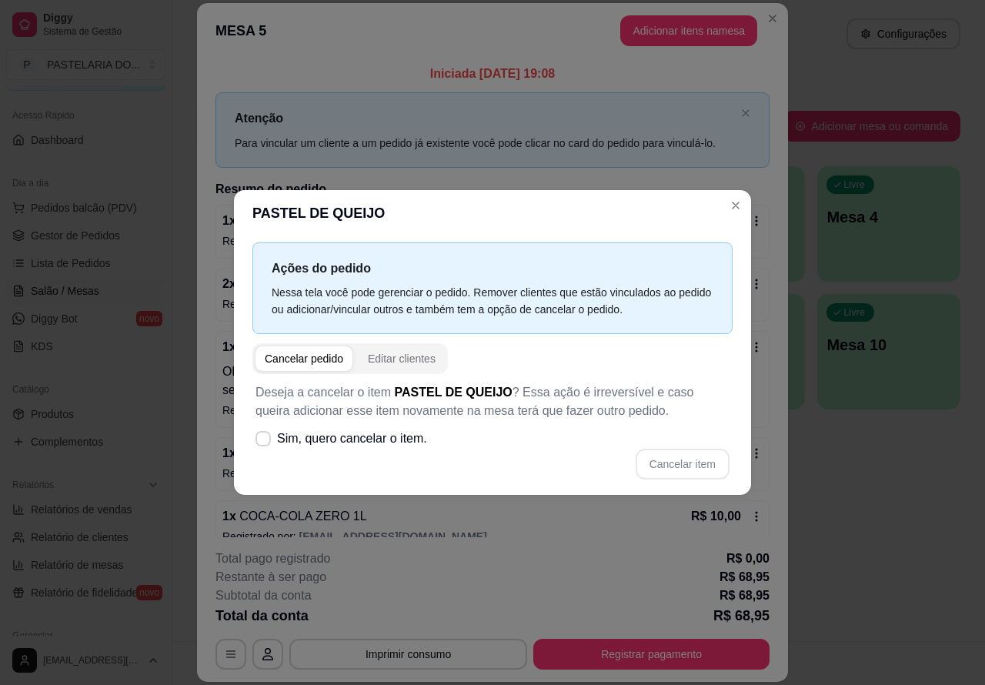
click at [267, 435] on icon at bounding box center [263, 438] width 12 height 9
click at [265, 442] on input "Sim, quero cancelar o item." at bounding box center [260, 447] width 10 height 10
checkbox input "true"
click at [701, 464] on button "Cancelar item" at bounding box center [682, 463] width 94 height 31
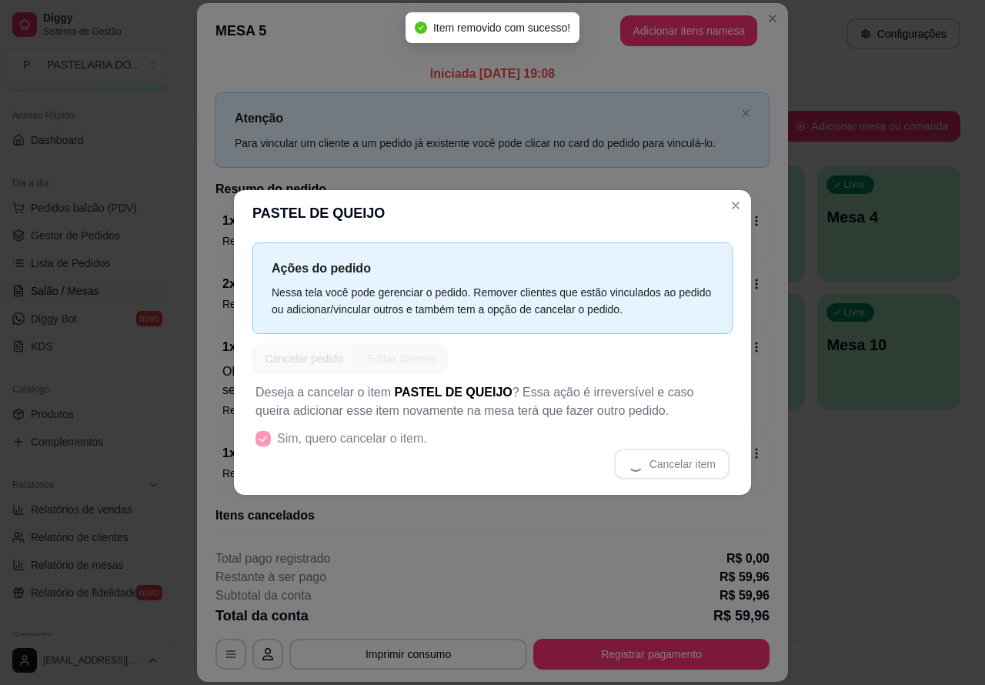
click at [740, 208] on div "1 x PASTEL DE CARNE R$ 8,99 Registrado por: [EMAIL_ADDRESS][DOMAIN_NAME]" at bounding box center [492, 232] width 554 height 54
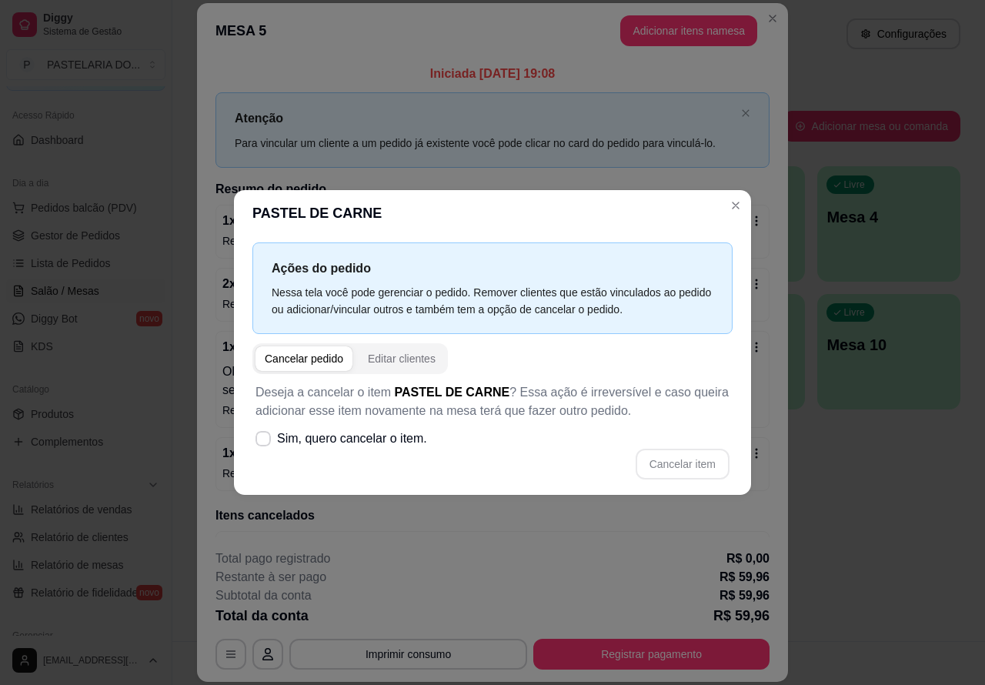
click at [706, 27] on button "Adicionar itens na mesa" at bounding box center [688, 30] width 137 height 31
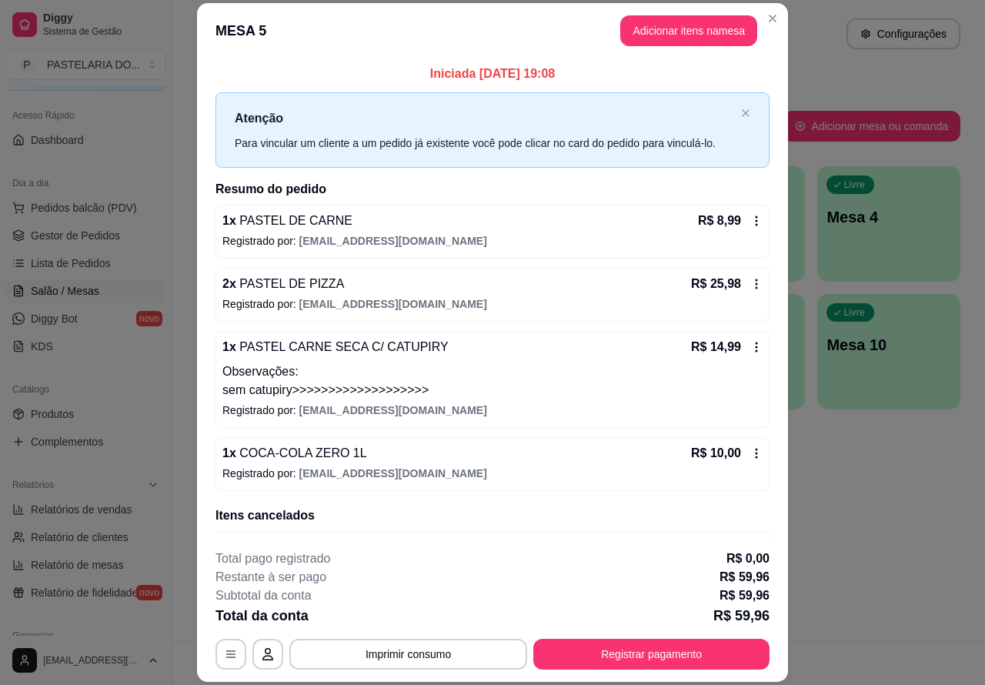
click at [687, 27] on div "Este pedido será vinculado para MESA 5 Nenhum produto adicionado" at bounding box center [813, 330] width 332 height 638
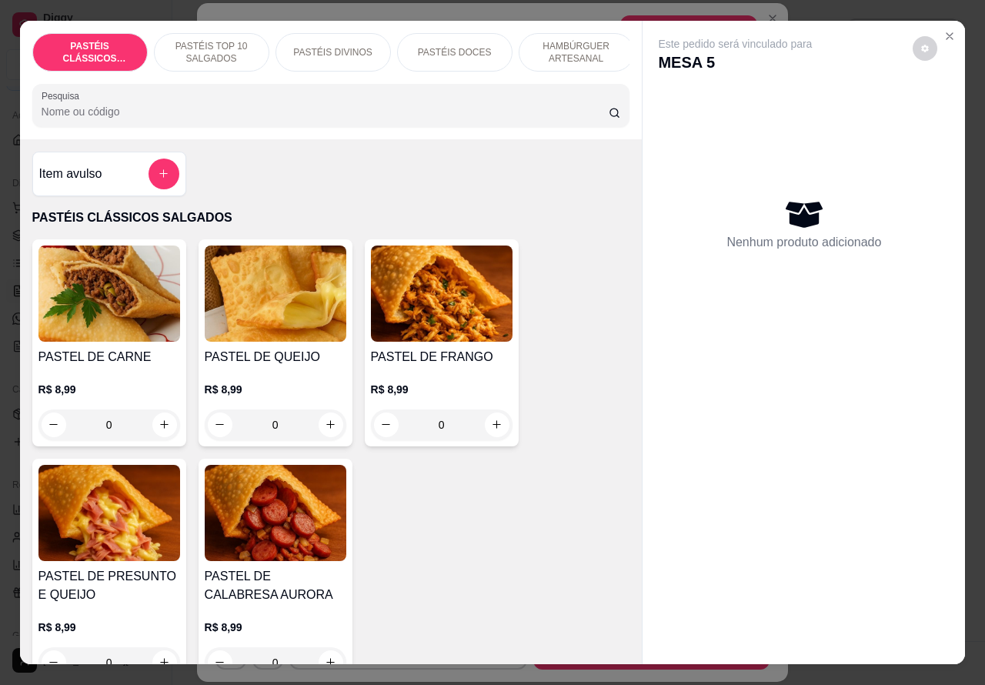
click at [210, 46] on p "PASTÉIS TOP 10 SALGADOS" at bounding box center [211, 52] width 89 height 25
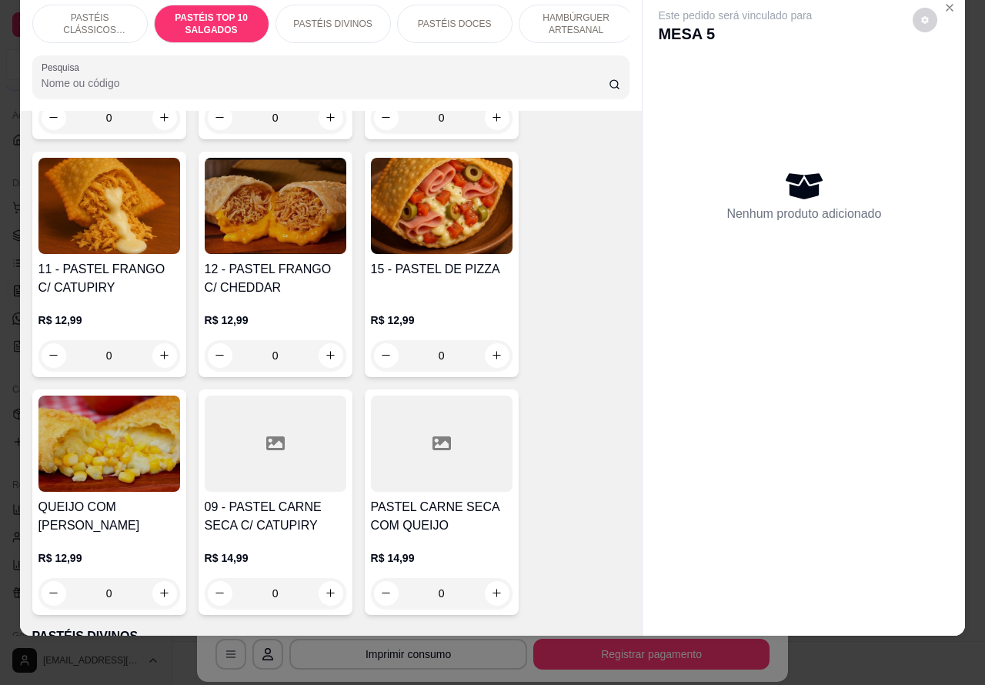
scroll to position [1511, 0]
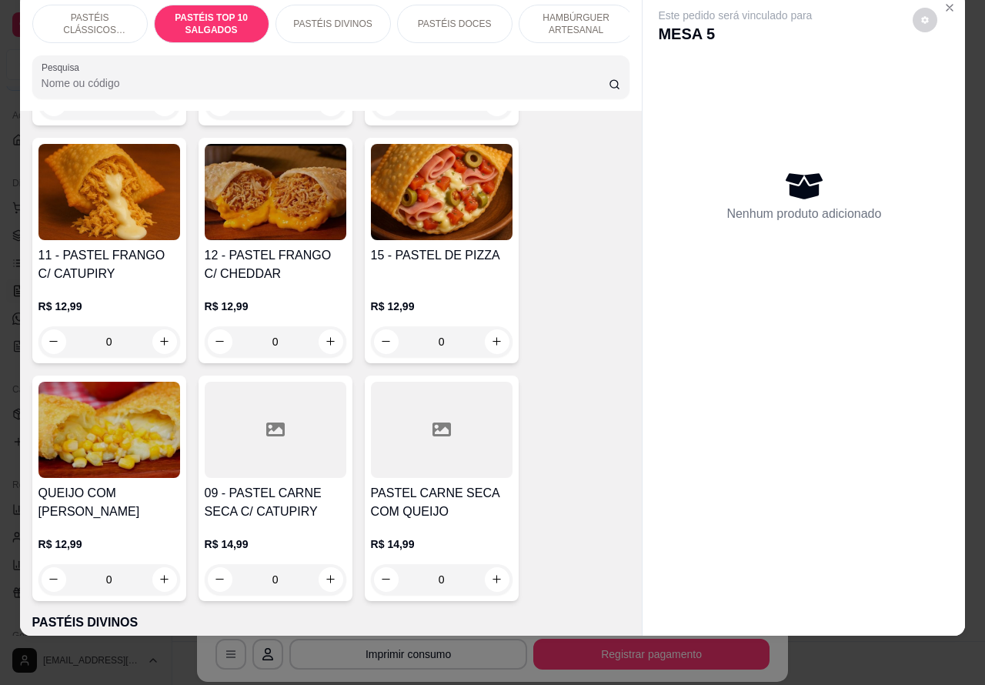
click at [317, 575] on div "0" at bounding box center [276, 579] width 142 height 31
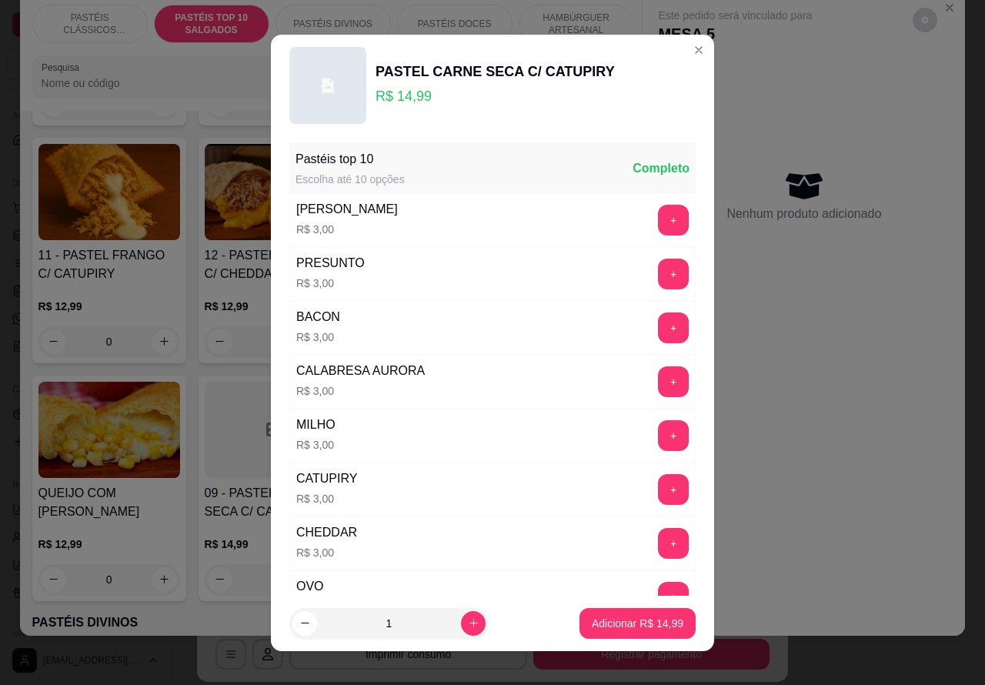
click at [786, 528] on div "Este pedido será vinculado para MESA 5 Nenhum produto adicionado" at bounding box center [803, 301] width 322 height 619
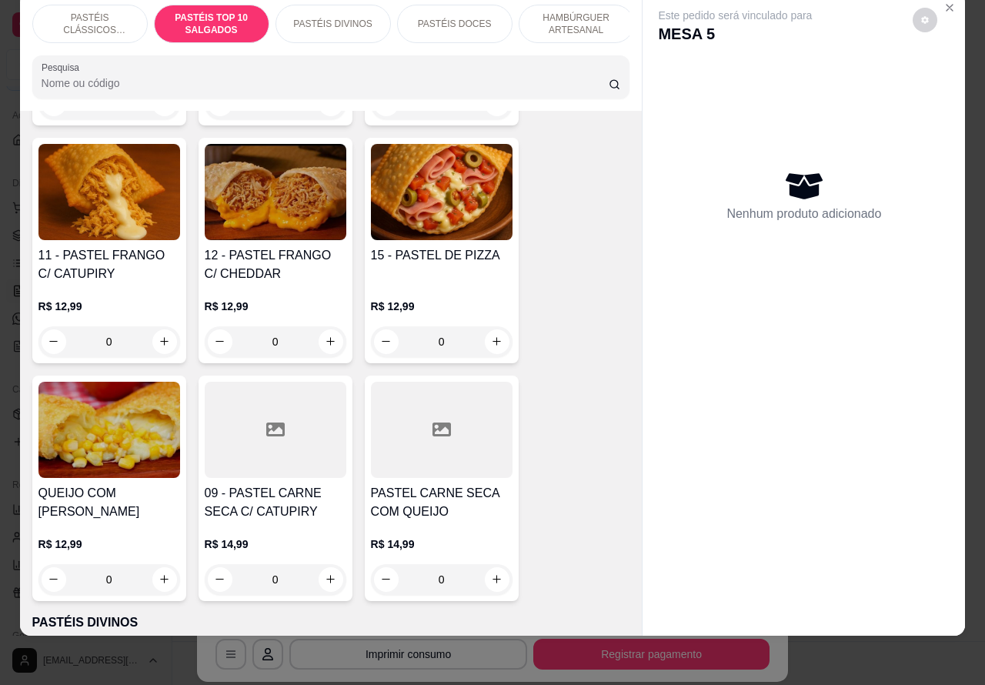
click at [491, 579] on icon "increase-product-quantity" at bounding box center [497, 579] width 12 height 12
type input "1"
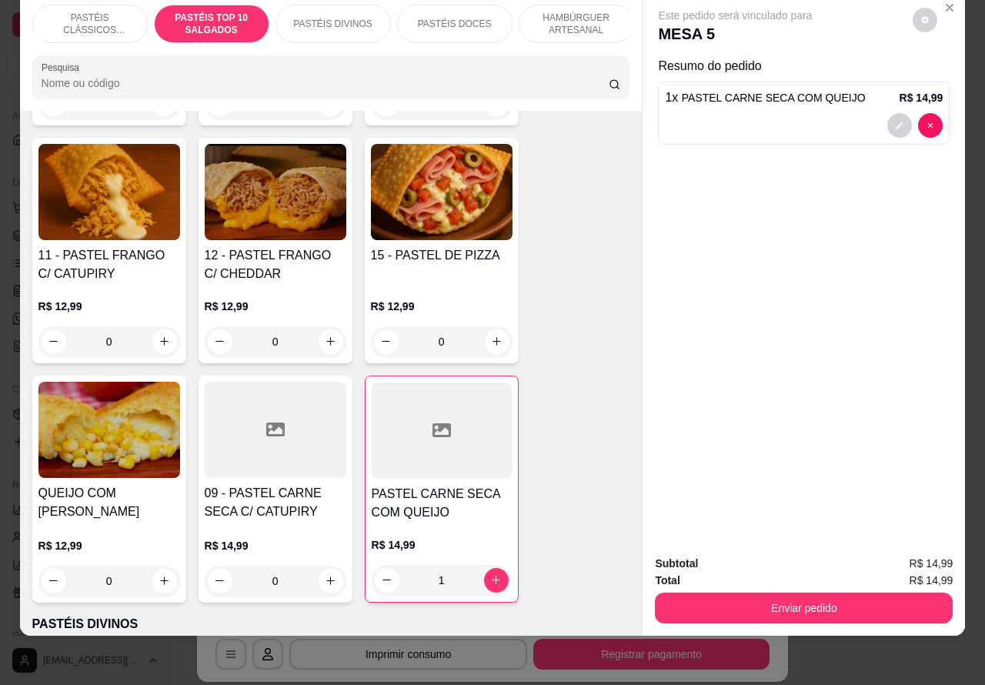
click at [801, 592] on button "Enviar pedido" at bounding box center [804, 607] width 298 height 31
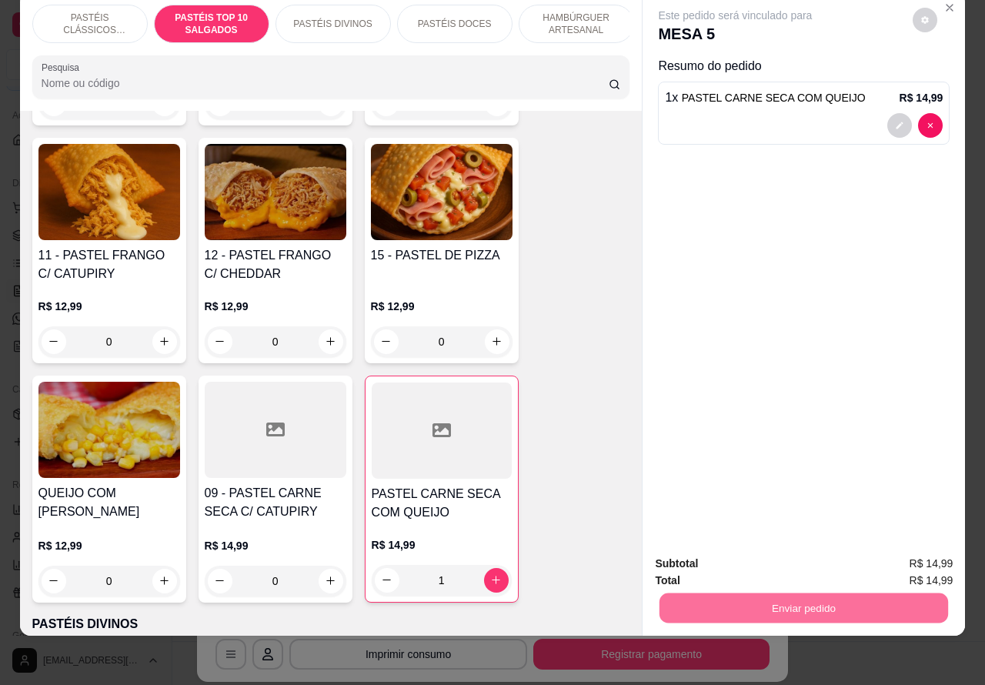
click at [769, 552] on button "Não registrar e enviar pedido" at bounding box center [751, 556] width 155 height 28
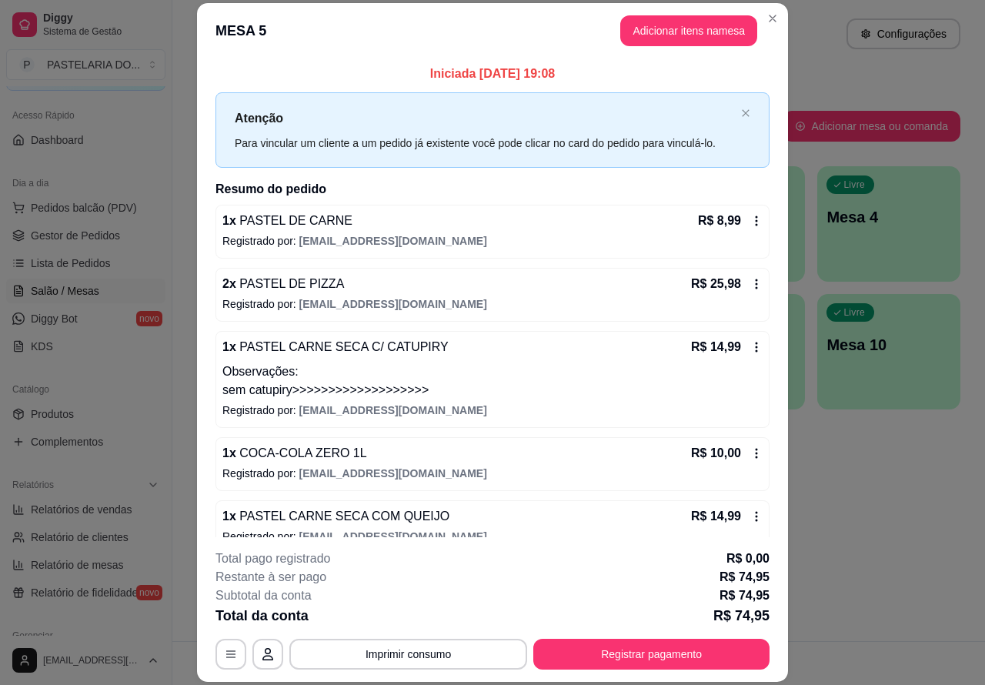
click at [419, 645] on button "Imprimir consumo" at bounding box center [408, 653] width 238 height 31
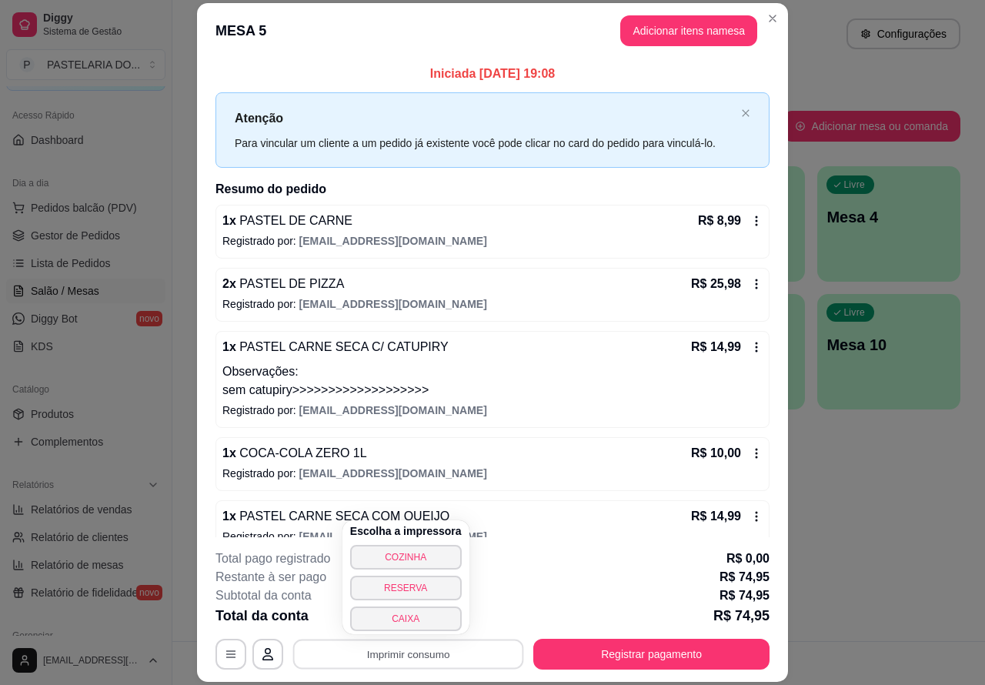
click at [412, 620] on button "CAIXA" at bounding box center [406, 618] width 112 height 25
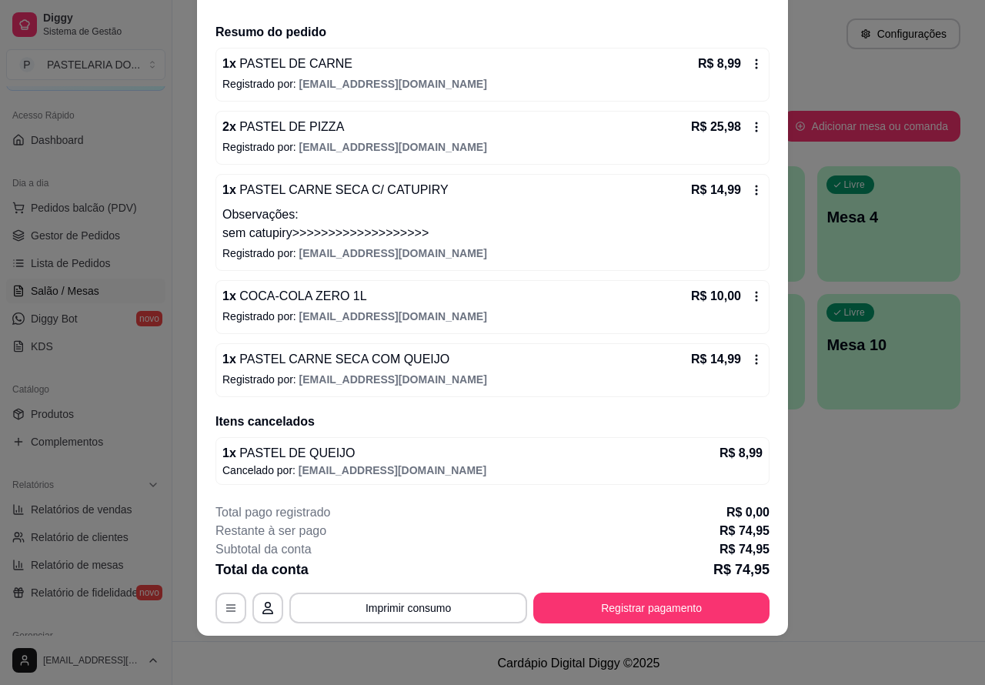
scroll to position [0, 0]
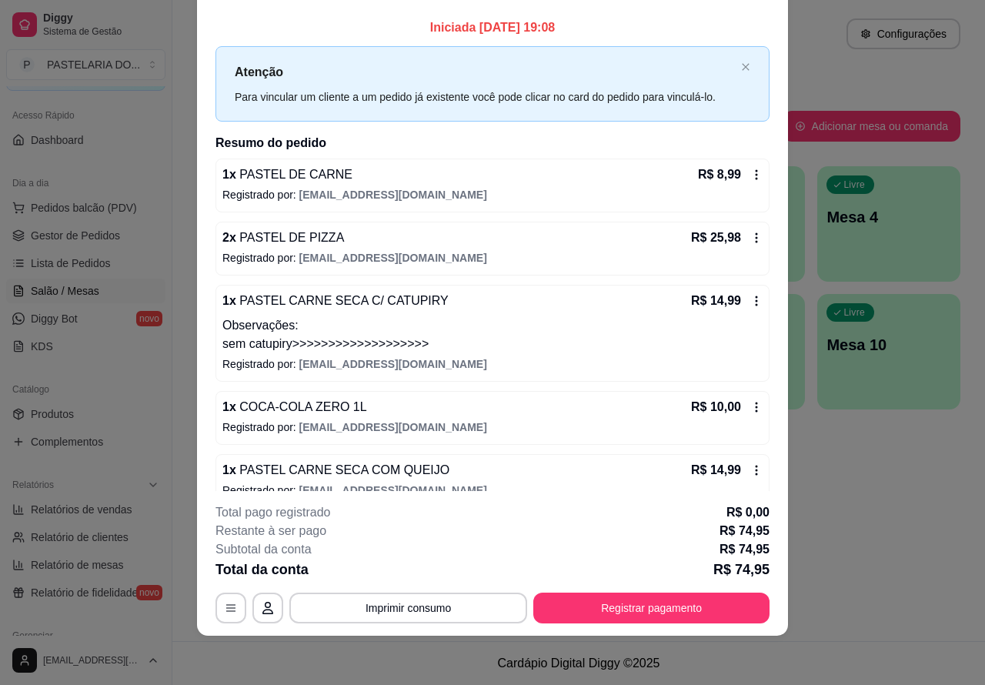
click at [916, 565] on div "Atendimento Salão Configurações Todos Mesas Comandas Pesquisar Adicionar mesa o…" at bounding box center [578, 320] width 812 height 641
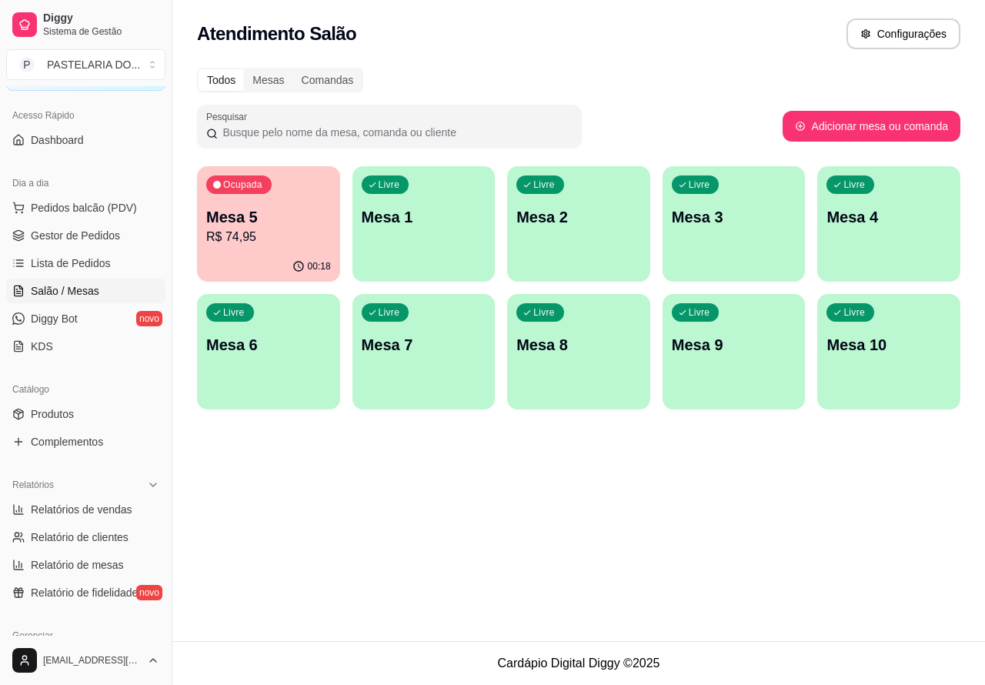
click at [273, 229] on p "R$ 74,95" at bounding box center [268, 237] width 125 height 18
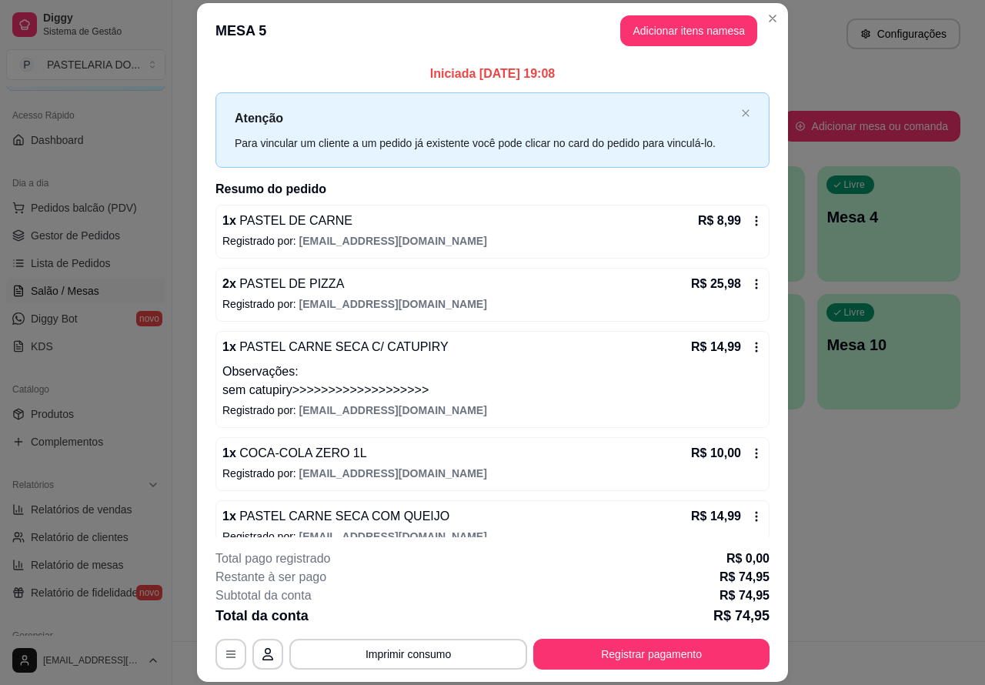
click at [678, 28] on p "Este pedido será vinculado para" at bounding box center [742, 35] width 158 height 16
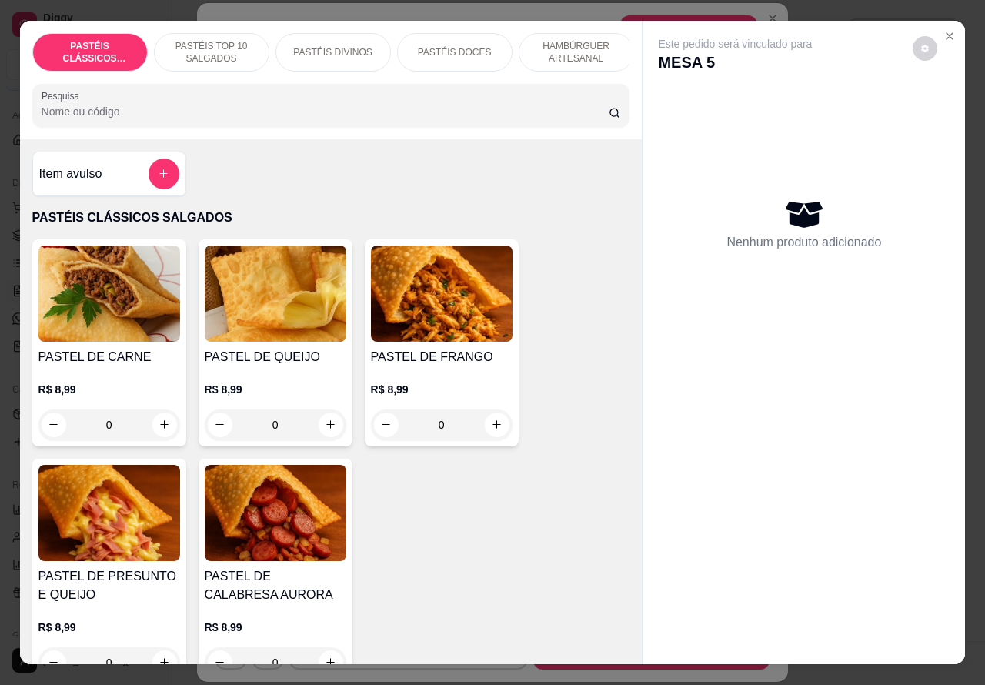
scroll to position [0, 369]
click at [454, 47] on p "BEBIDAS" at bounding box center [451, 52] width 40 height 12
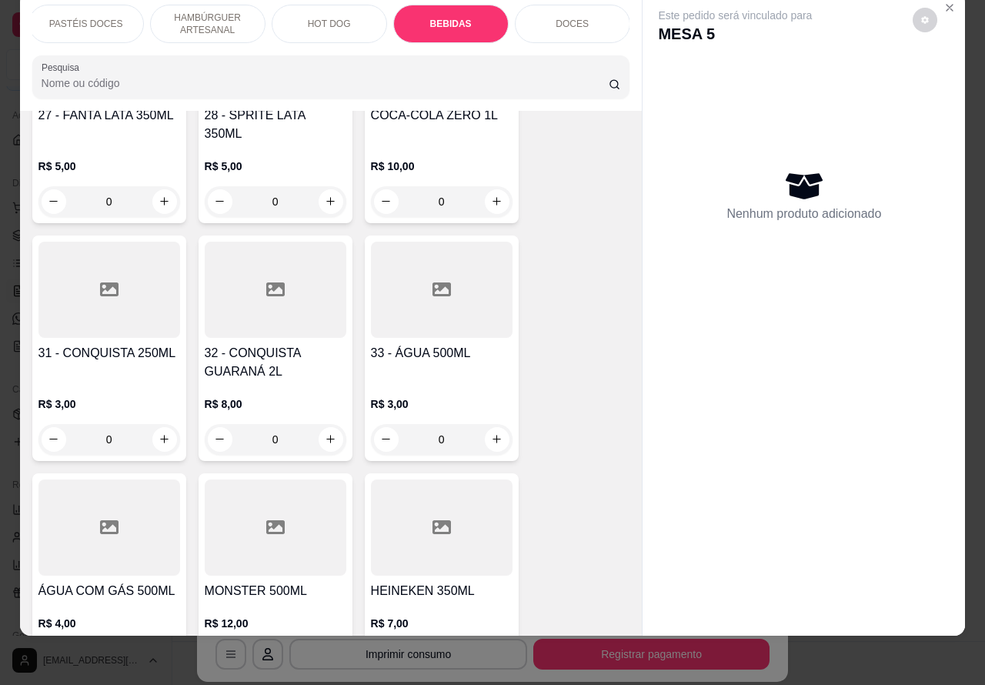
scroll to position [5298, 0]
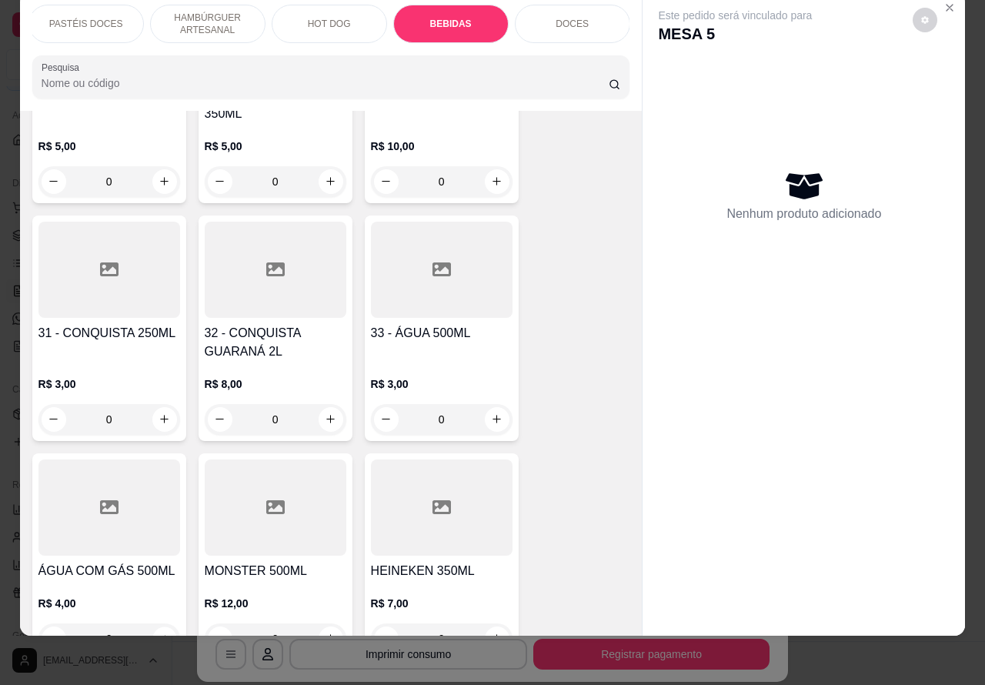
click at [161, 635] on icon "increase-product-quantity" at bounding box center [165, 639] width 8 height 8
type input "1"
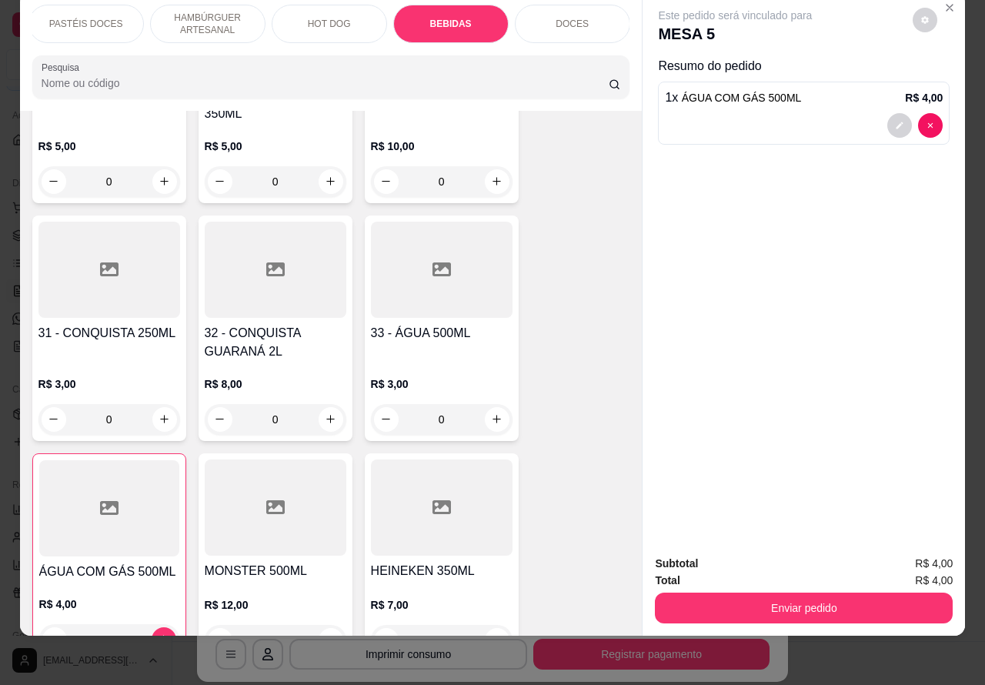
click at [805, 592] on button "Enviar pedido" at bounding box center [804, 607] width 298 height 31
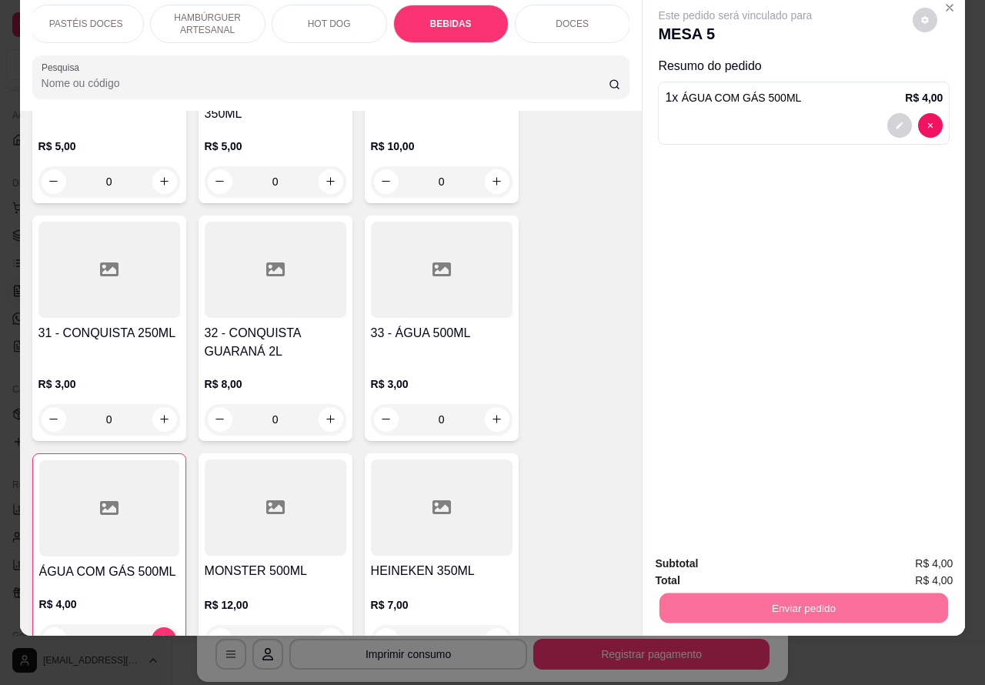
click at [769, 561] on button "Não registrar e enviar pedido" at bounding box center [751, 556] width 160 height 29
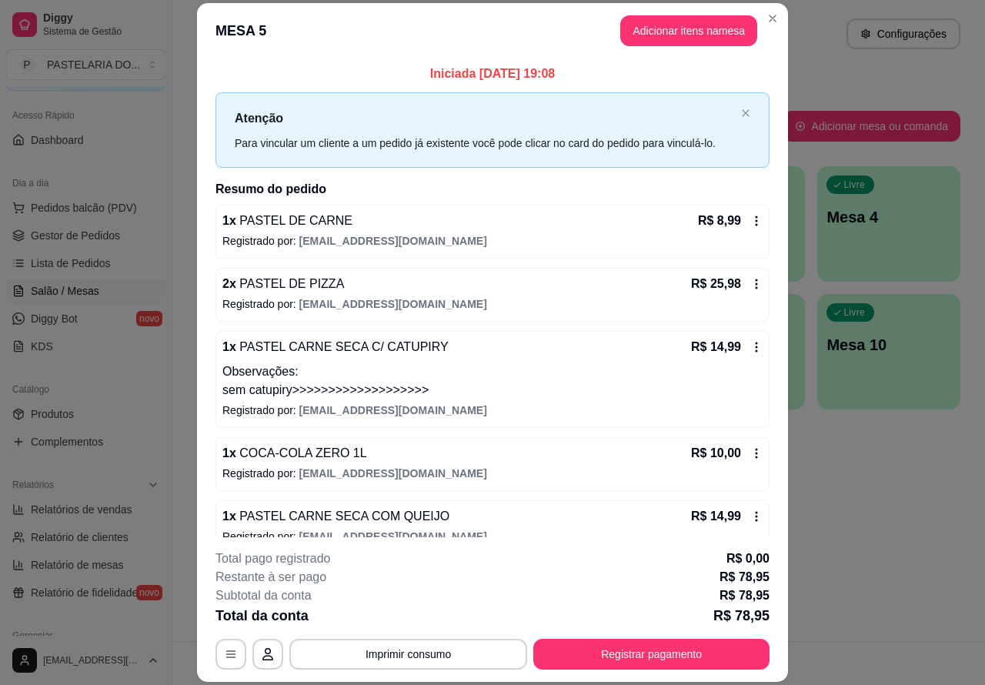
click at [89, 192] on div "Dia a dia" at bounding box center [85, 183] width 159 height 25
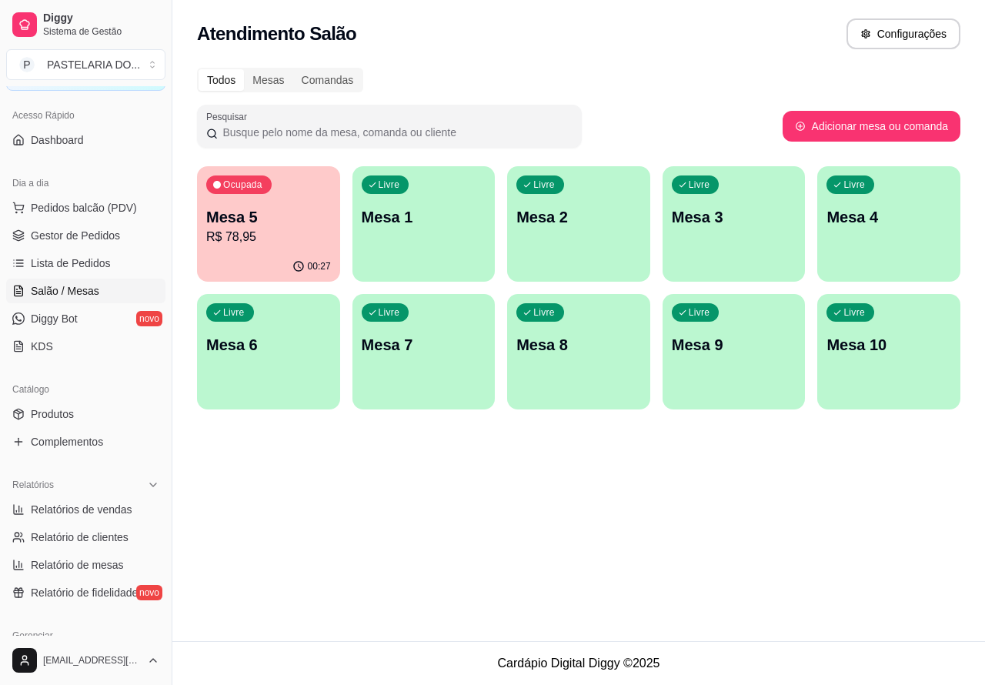
click at [69, 288] on span "Salão / Mesas" at bounding box center [65, 290] width 68 height 15
click at [740, 220] on p "Mesa 3" at bounding box center [733, 217] width 125 height 22
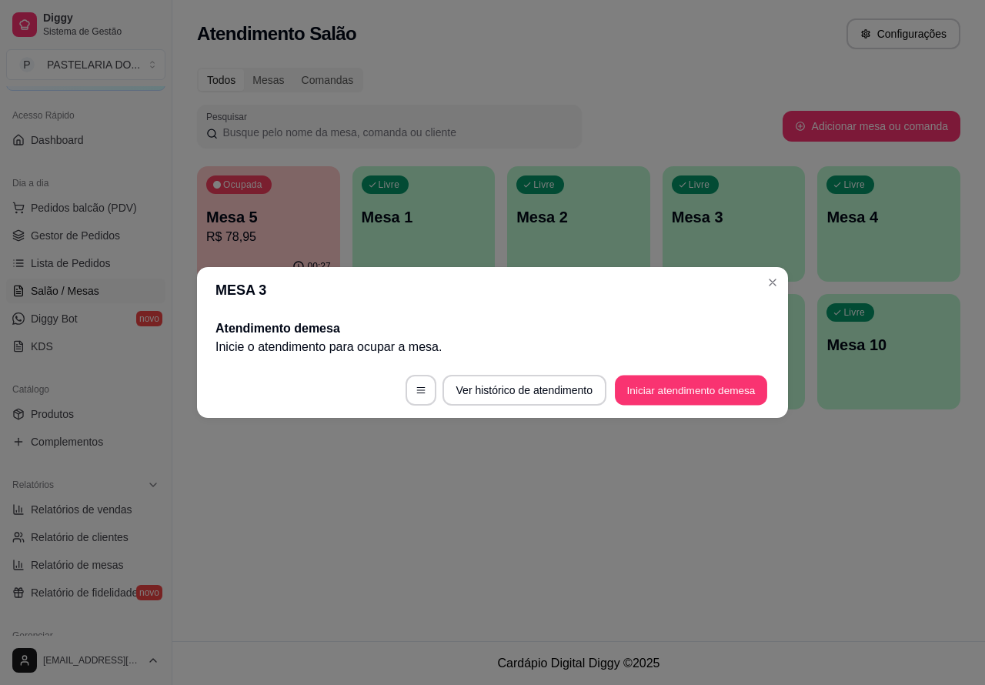
click at [678, 385] on button "Iniciar atendimento de mesa" at bounding box center [691, 390] width 152 height 30
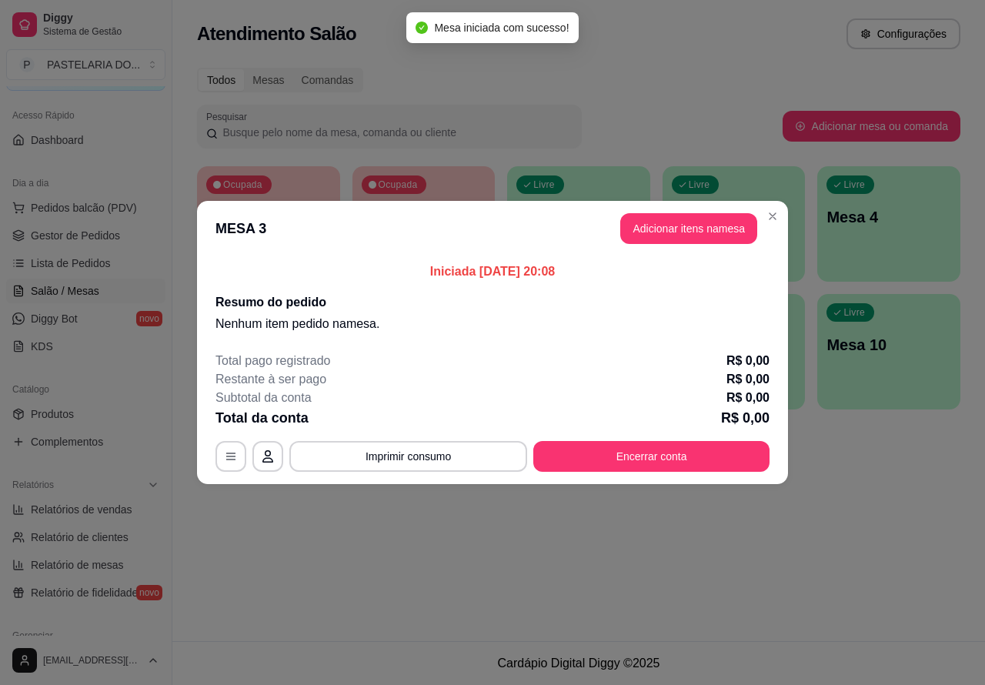
click at [669, 237] on button "Adicionar itens na mesa" at bounding box center [688, 228] width 137 height 31
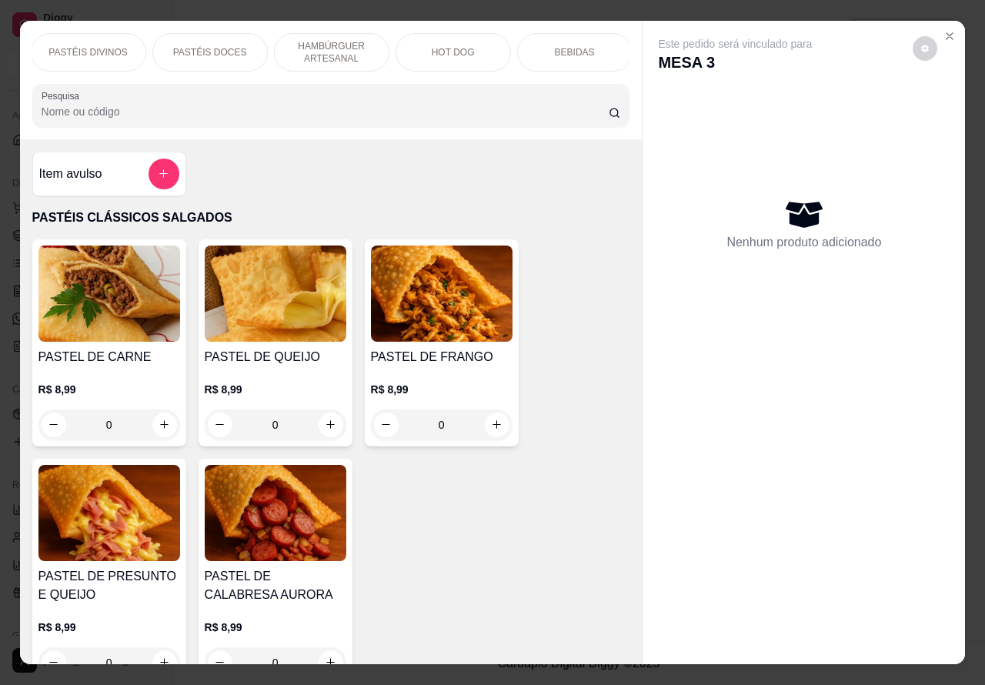
scroll to position [0, 247]
click at [455, 48] on p "HOT DOG" at bounding box center [450, 52] width 43 height 12
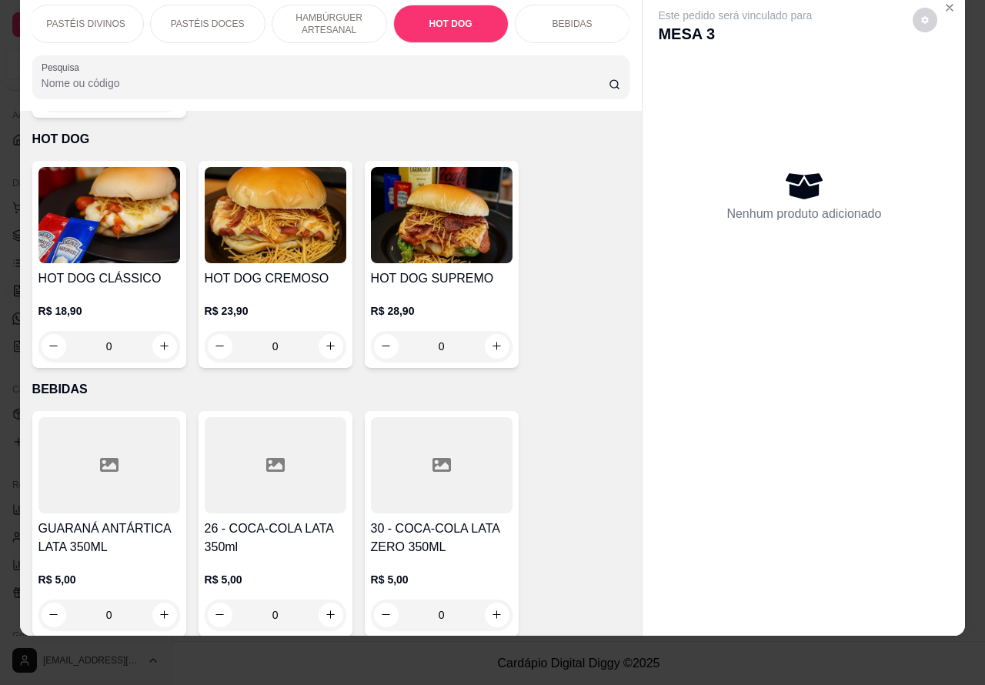
click at [498, 331] on div "0" at bounding box center [442, 346] width 142 height 31
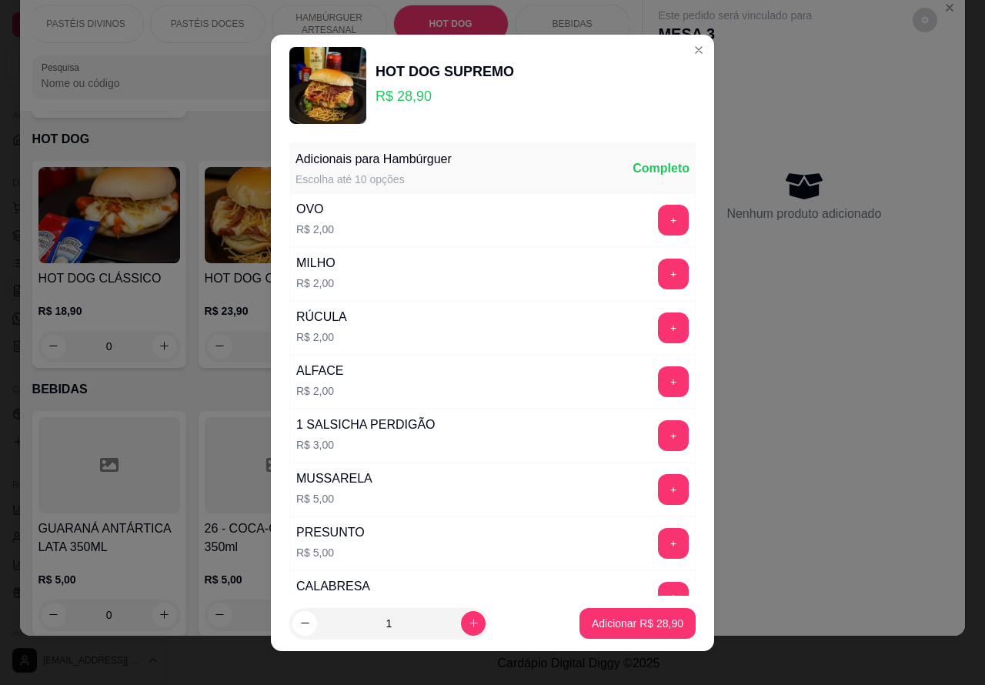
click at [643, 628] on p "Adicionar R$ 28,90" at bounding box center [637, 622] width 92 height 15
type input "1"
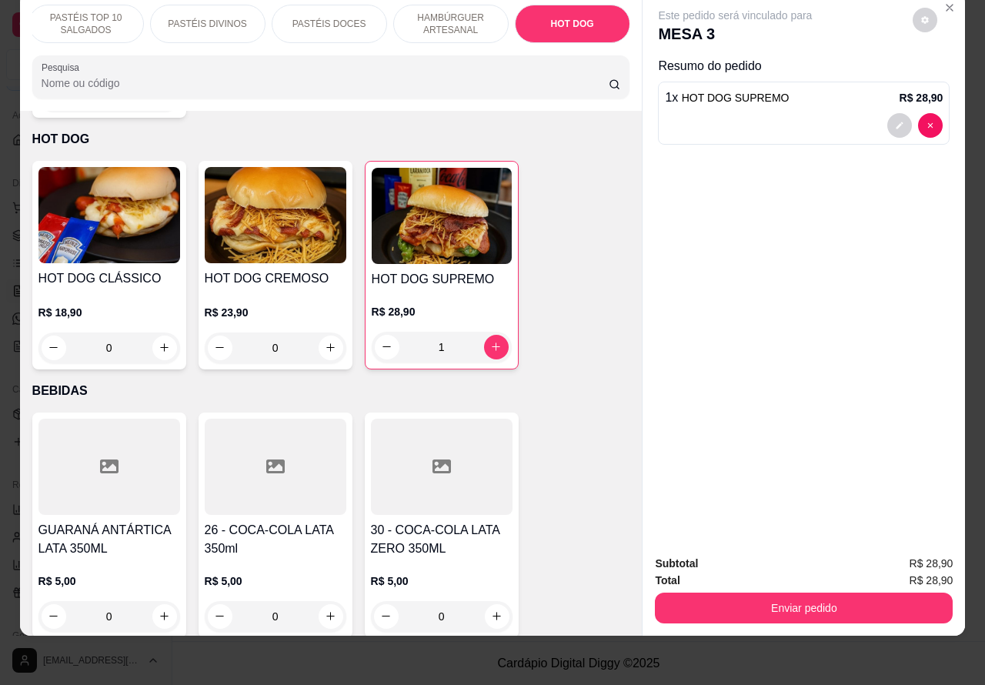
scroll to position [0, 0]
click at [78, 12] on p "PASTÉIS CLÁSSICOS SALGADOS" at bounding box center [89, 24] width 89 height 25
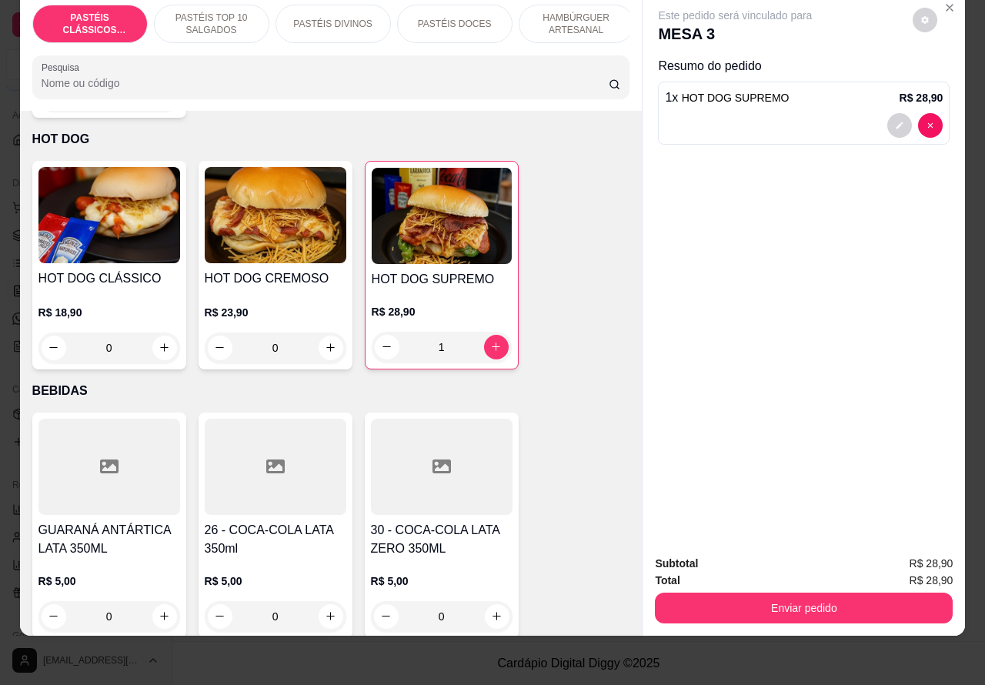
scroll to position [69, 0]
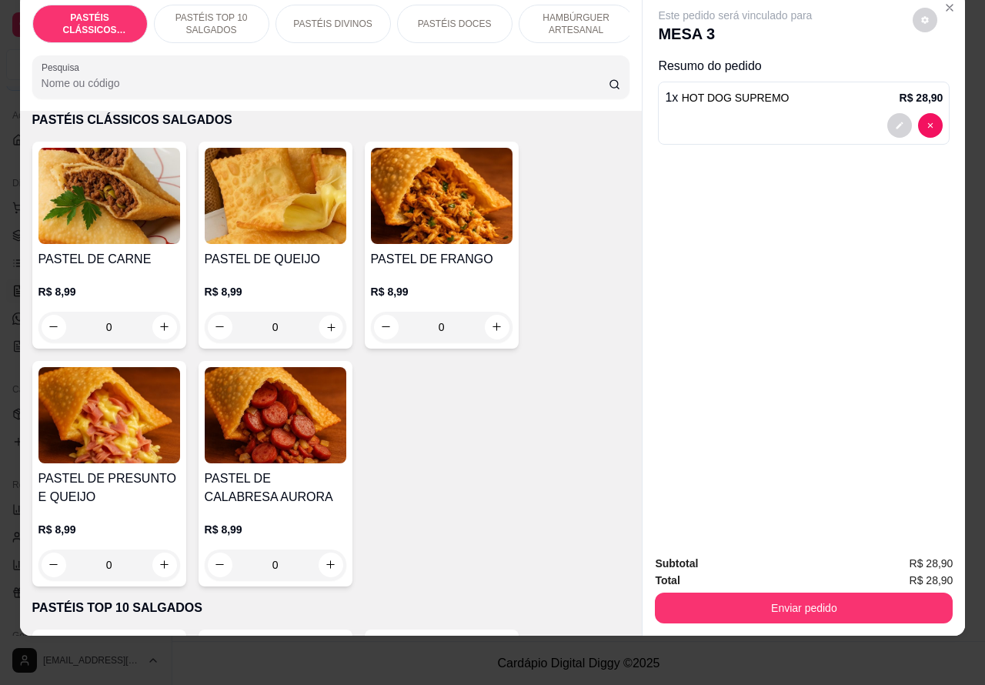
click at [325, 329] on icon "increase-product-quantity" at bounding box center [331, 327] width 12 height 12
type input "1"
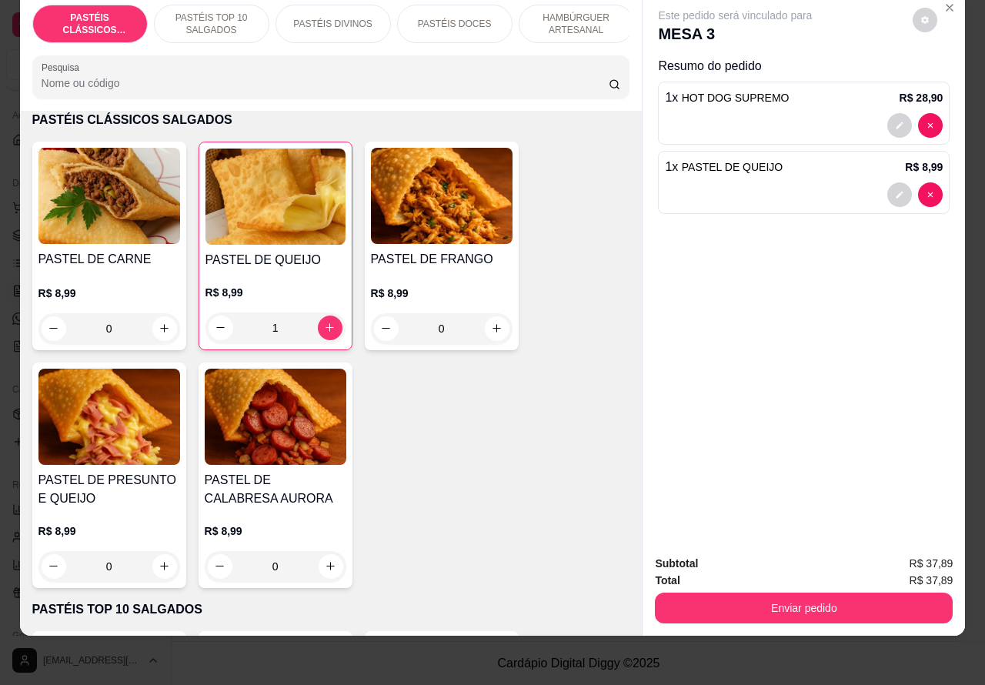
click at [465, 18] on p "PASTÉIS DOCES" at bounding box center [455, 24] width 74 height 12
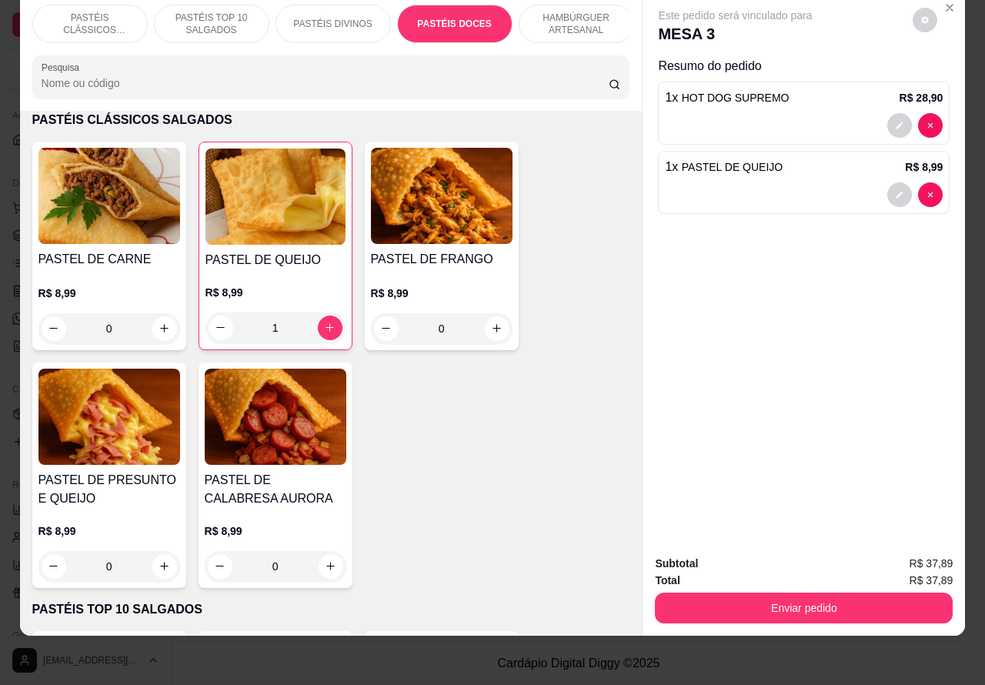
scroll to position [2521, 0]
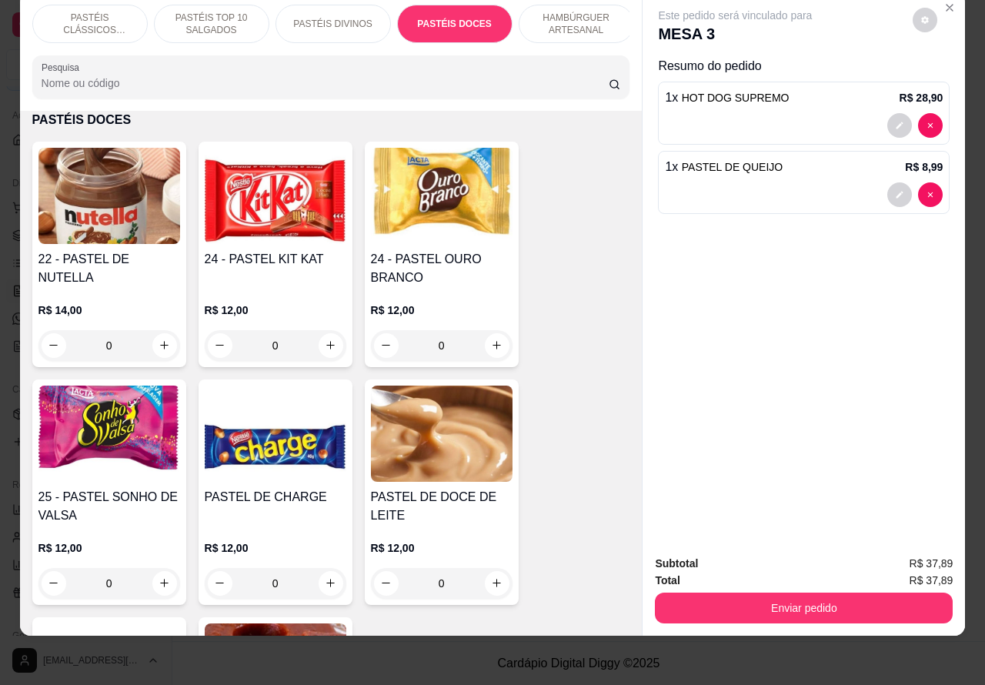
click at [491, 345] on icon "increase-product-quantity" at bounding box center [497, 345] width 12 height 12
type input "1"
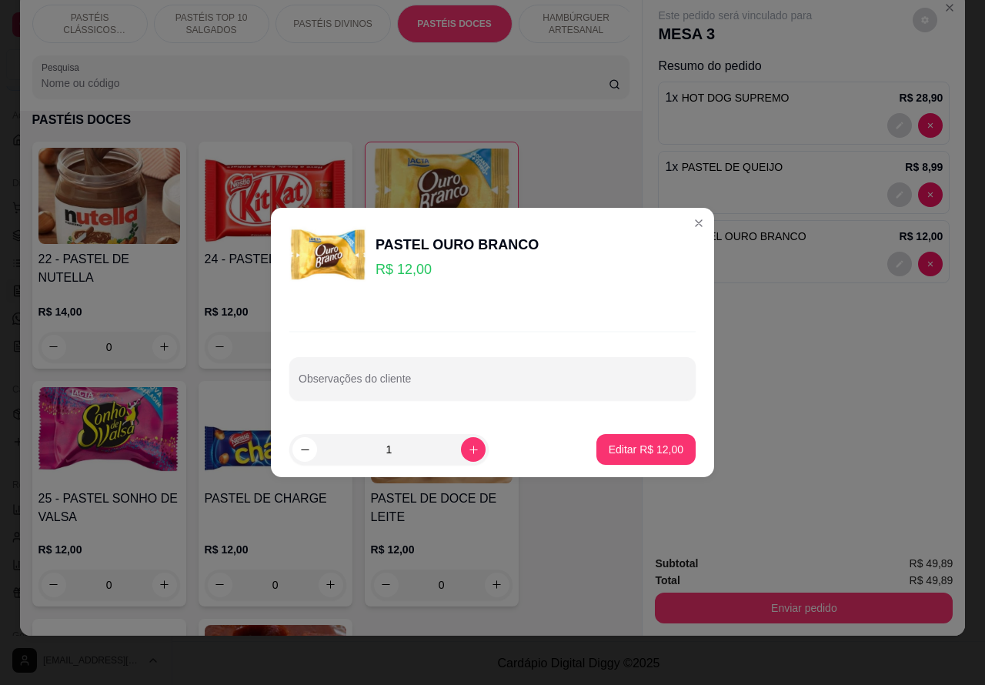
click at [512, 382] on input "Observações do cliente" at bounding box center [492, 384] width 388 height 15
type input "PASTEL DA [PERSON_NAME] COM SONHO D VALSA E [PERSON_NAME]"
click at [650, 447] on p "Editar R$ 12,00" at bounding box center [645, 449] width 75 height 15
type input "0"
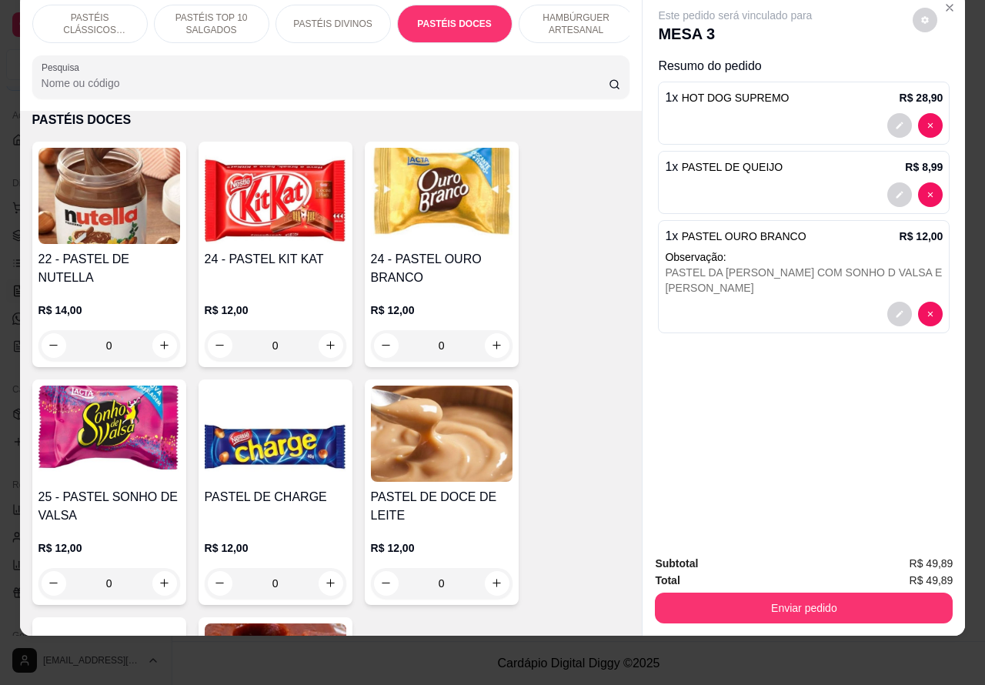
click at [193, 12] on p "PASTÉIS TOP 10 SALGADOS" at bounding box center [211, 24] width 89 height 25
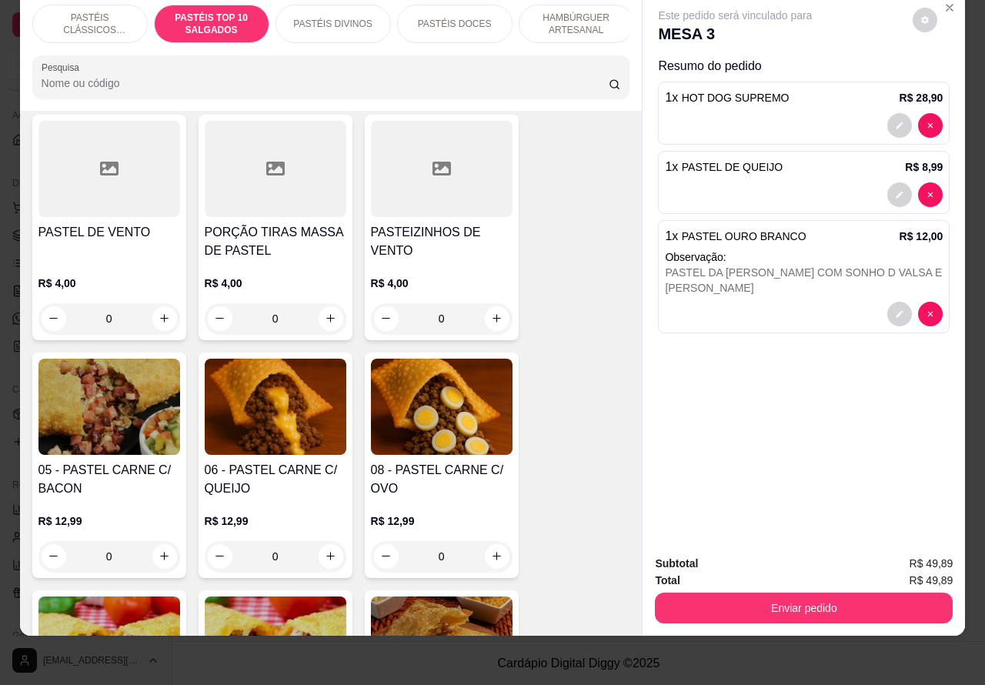
scroll to position [855, 0]
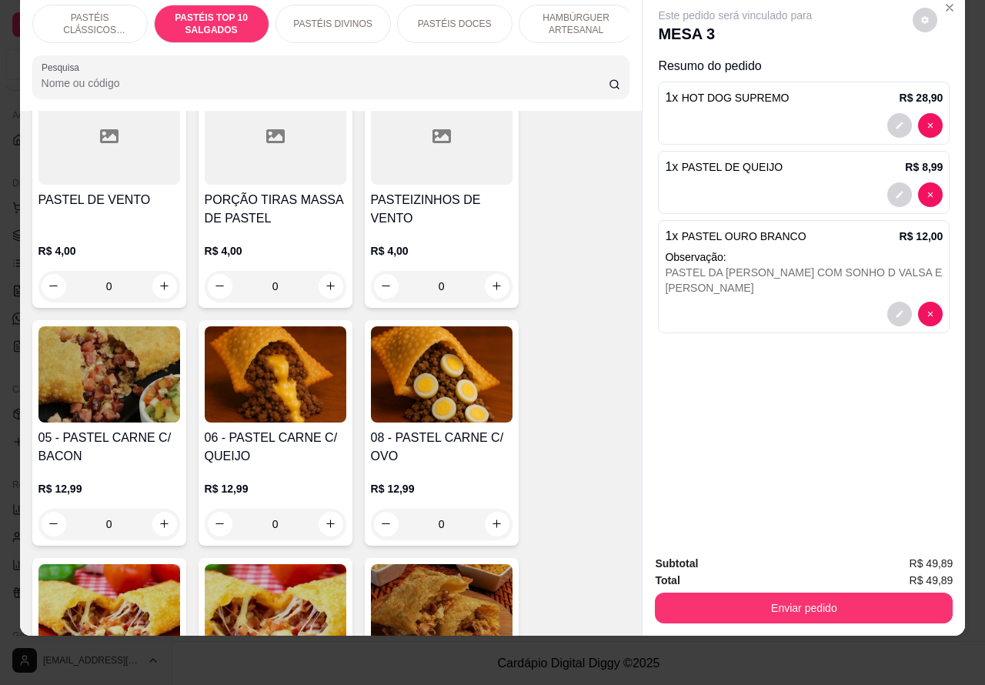
click at [483, 528] on div "0" at bounding box center [442, 523] width 142 height 31
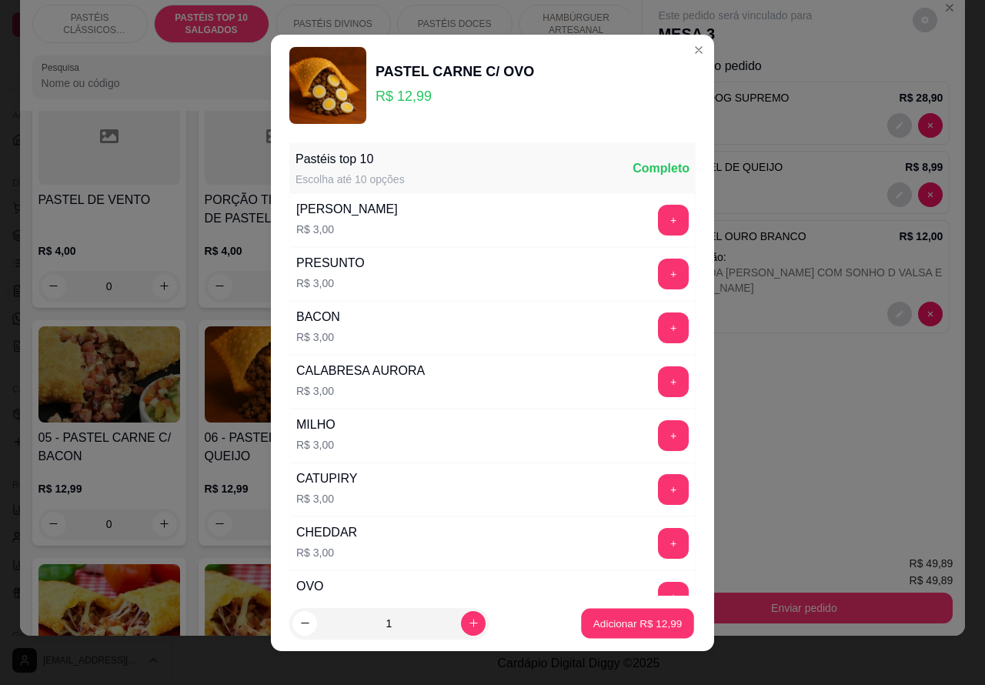
click at [638, 624] on p "Adicionar R$ 12,99" at bounding box center [637, 622] width 89 height 15
type input "1"
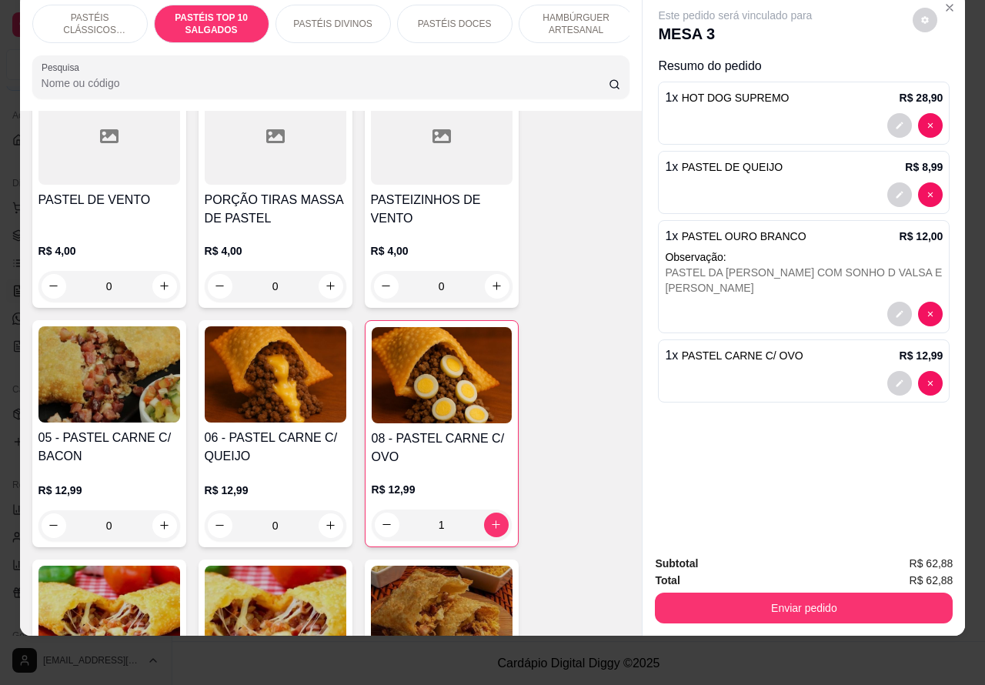
click at [825, 598] on button "Enviar pedido" at bounding box center [804, 607] width 298 height 31
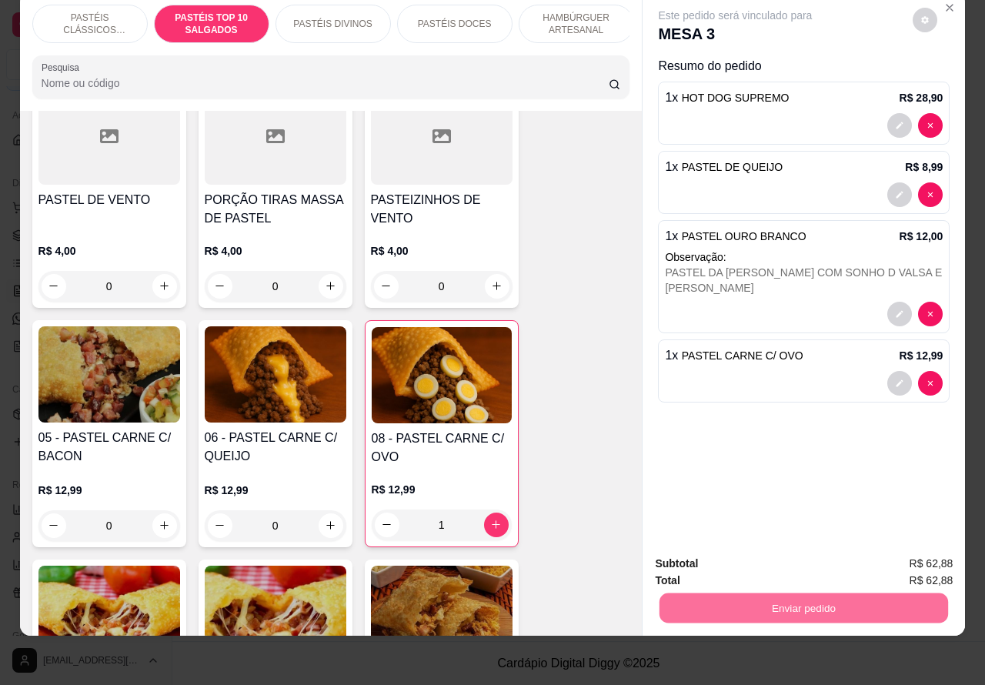
click at [771, 552] on button "Não registrar e enviar pedido" at bounding box center [751, 556] width 160 height 29
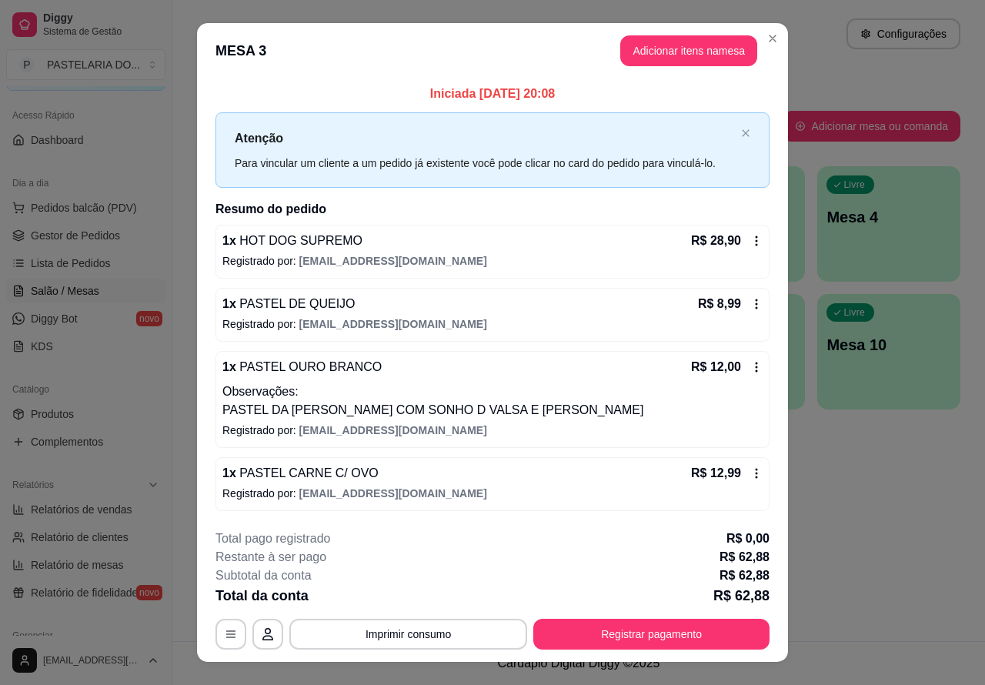
click at [83, 291] on span "Salão / Mesas" at bounding box center [65, 290] width 68 height 15
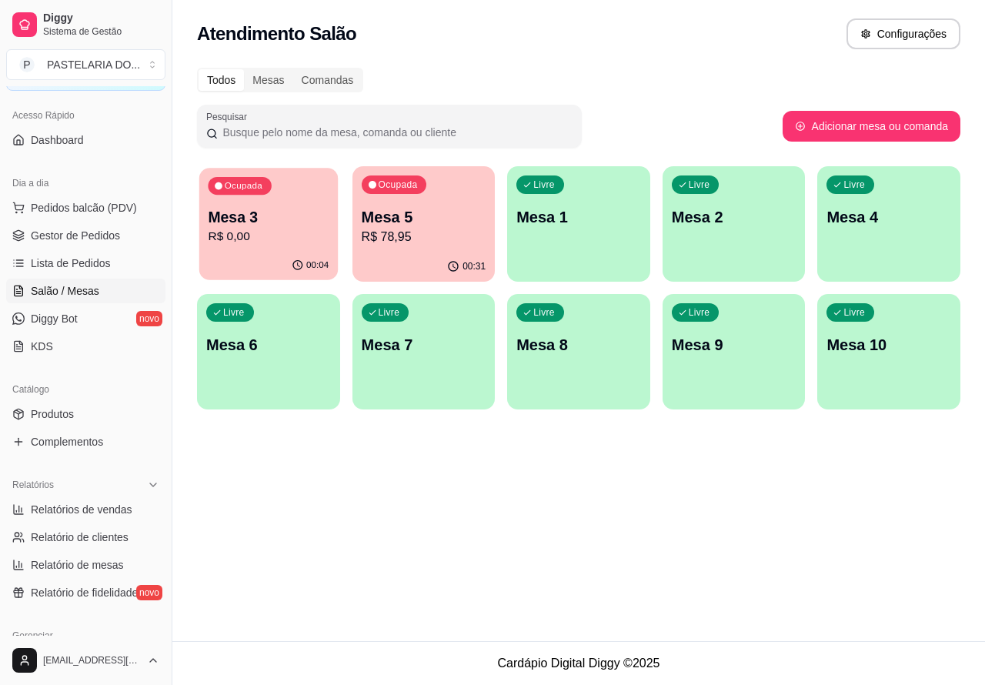
click at [278, 214] on p "Mesa 3" at bounding box center [268, 217] width 121 height 21
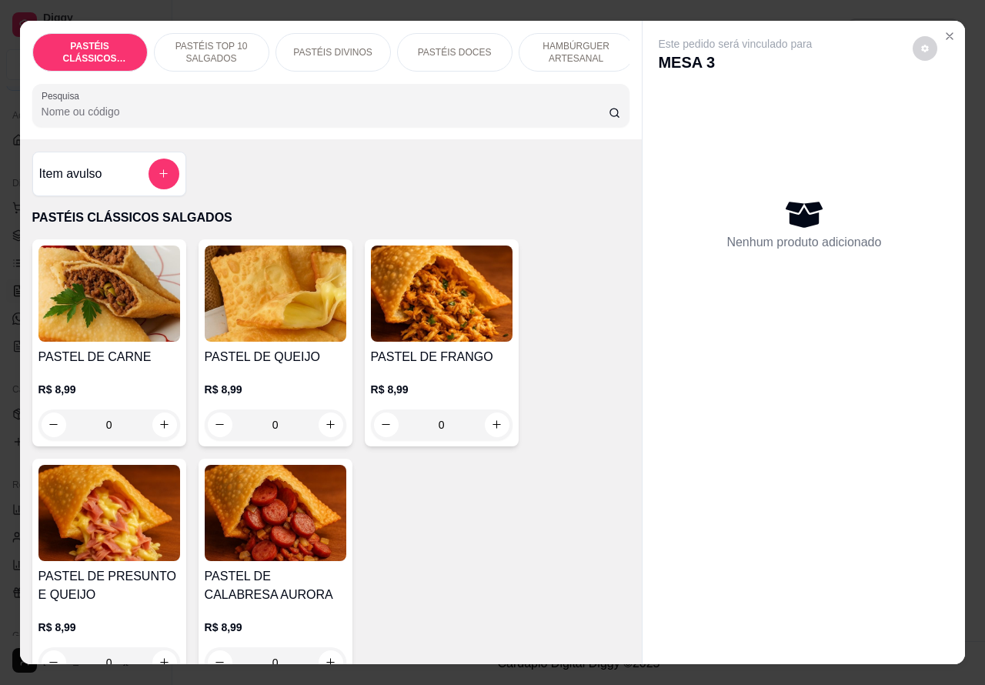
click at [946, 33] on icon "Close" at bounding box center [949, 36] width 6 height 6
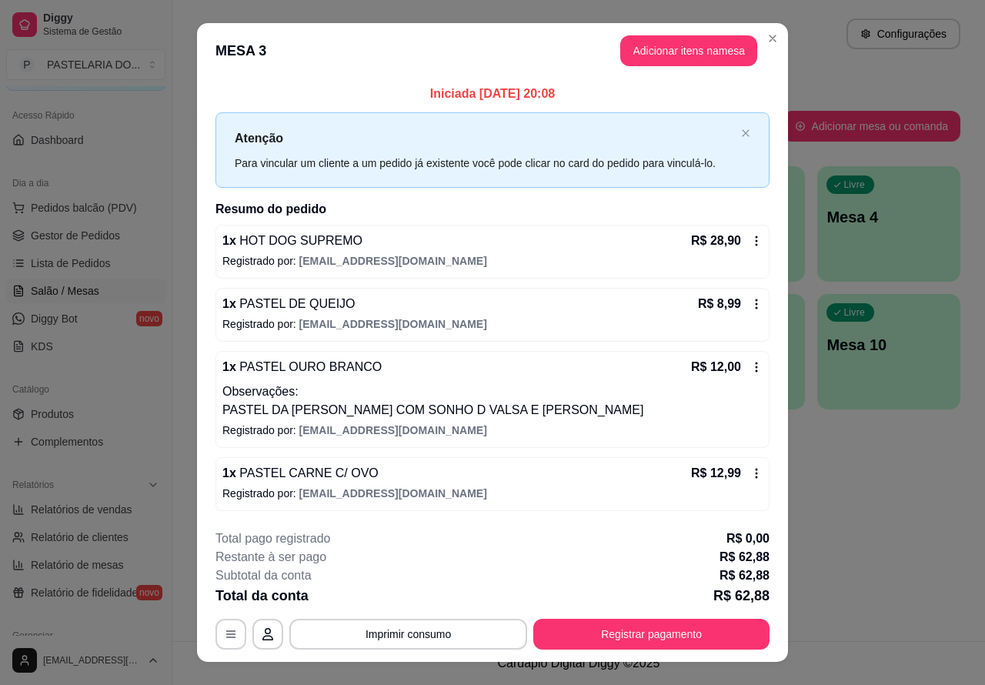
click at [441, 633] on button "Imprimir consumo" at bounding box center [408, 633] width 238 height 31
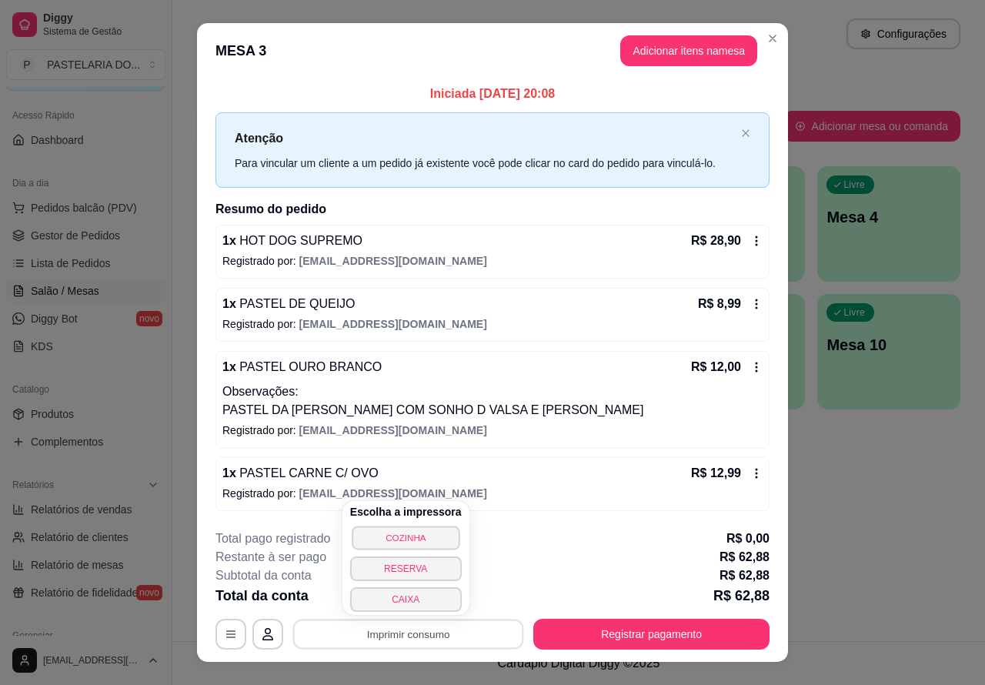
click at [424, 535] on button "COZINHA" at bounding box center [406, 537] width 108 height 24
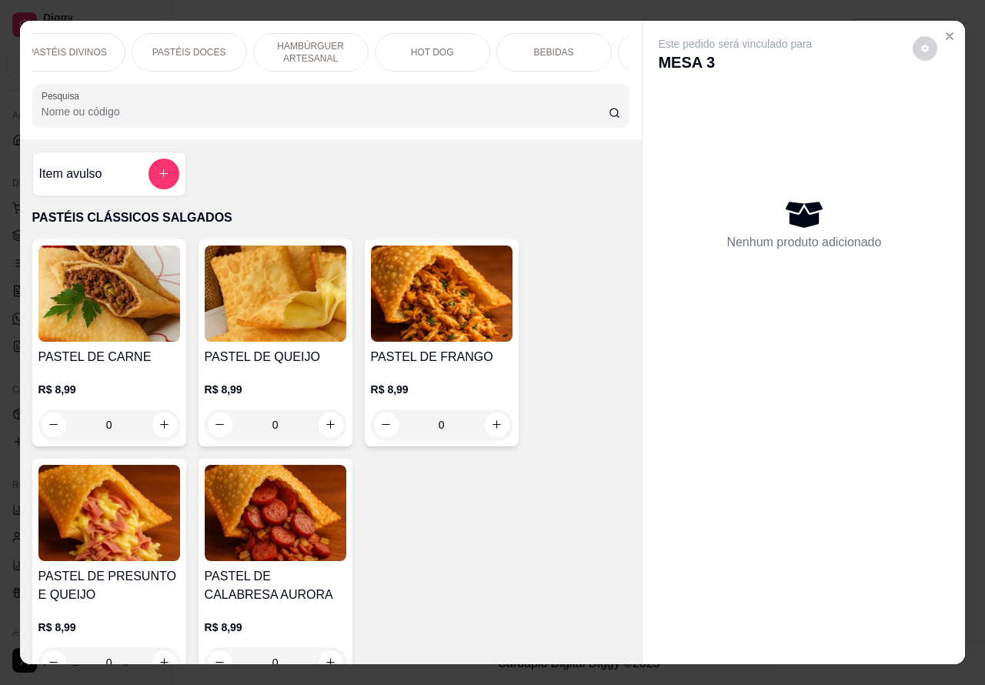
scroll to position [0, 369]
click at [450, 52] on div "BEBIDAS" at bounding box center [450, 52] width 115 height 38
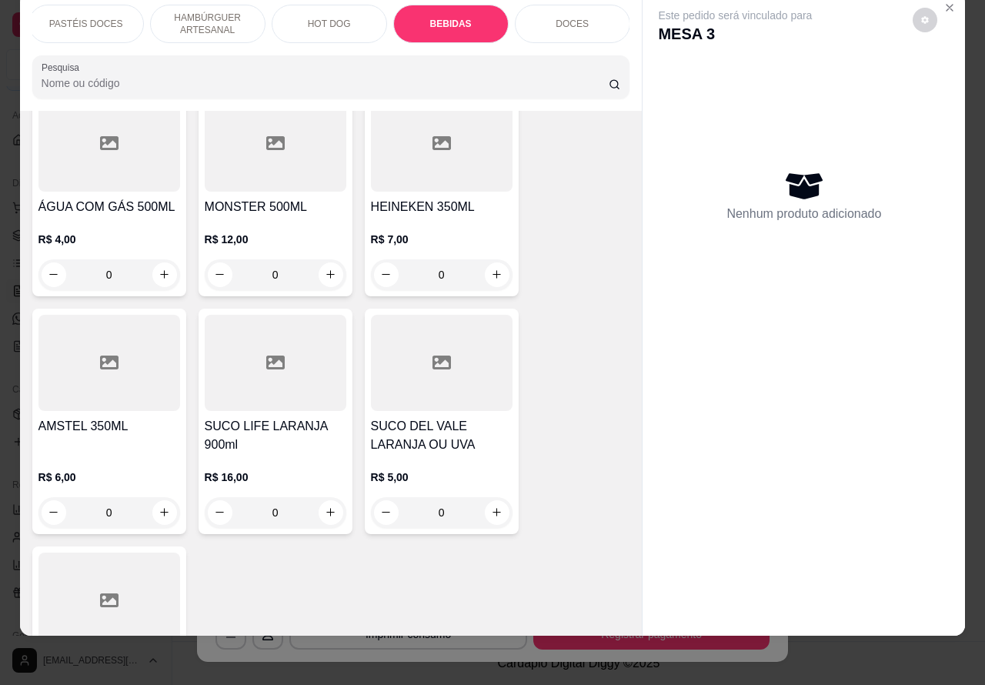
scroll to position [5681, 0]
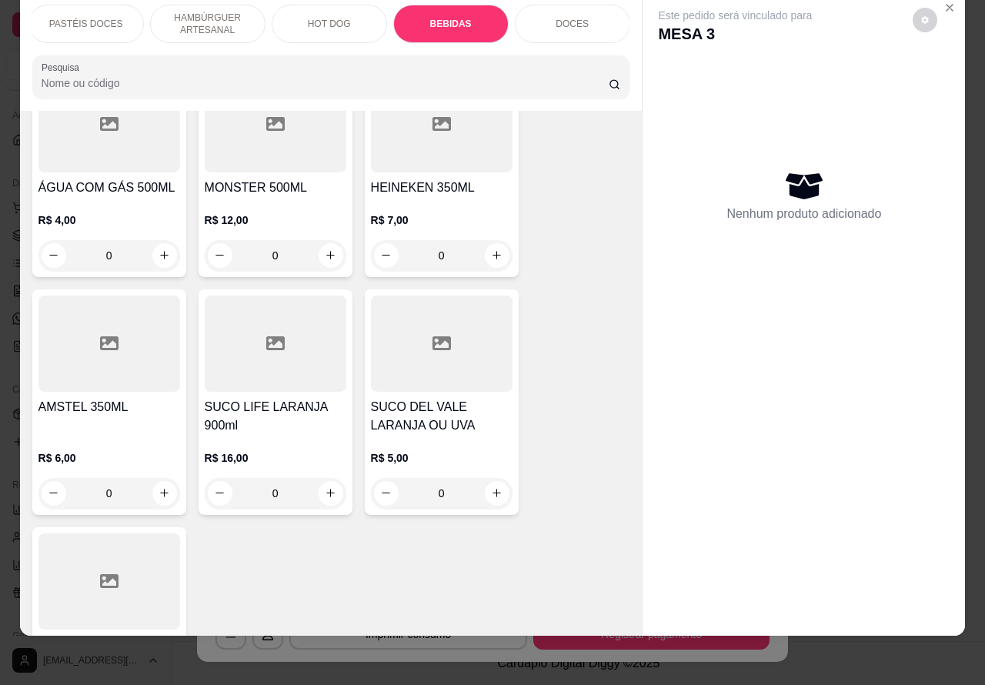
click at [325, 487] on icon "increase-product-quantity" at bounding box center [331, 493] width 12 height 12
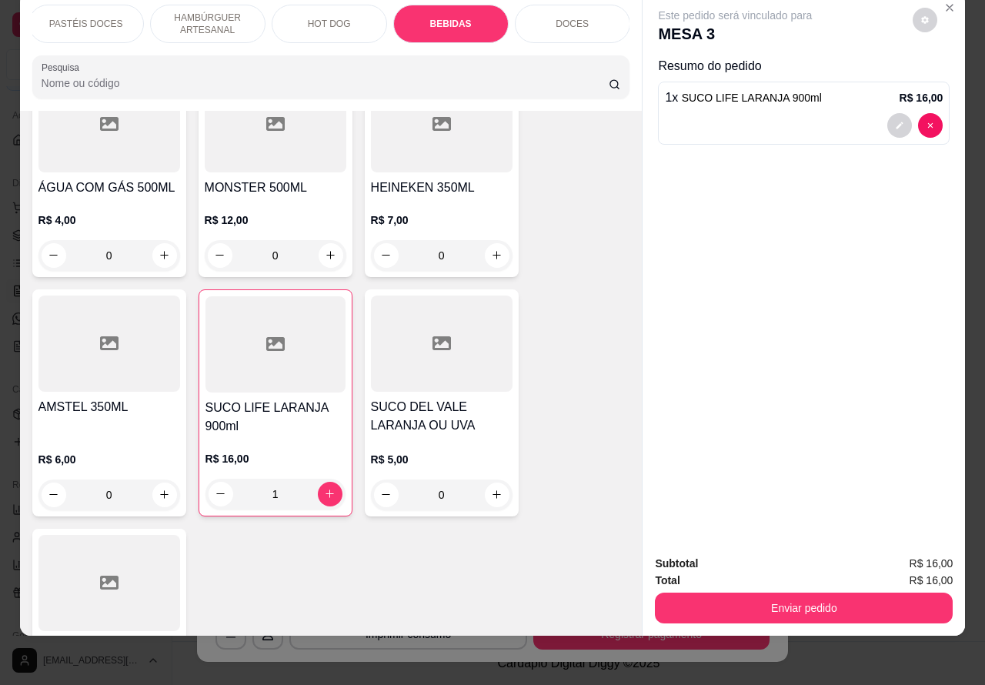
type input "1"
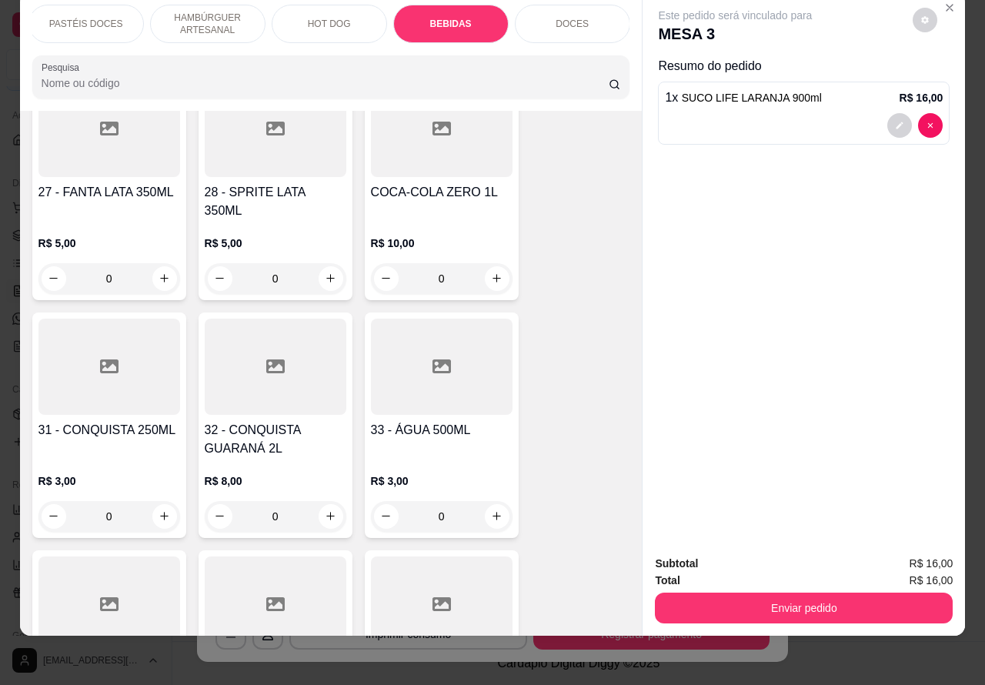
scroll to position [5203, 0]
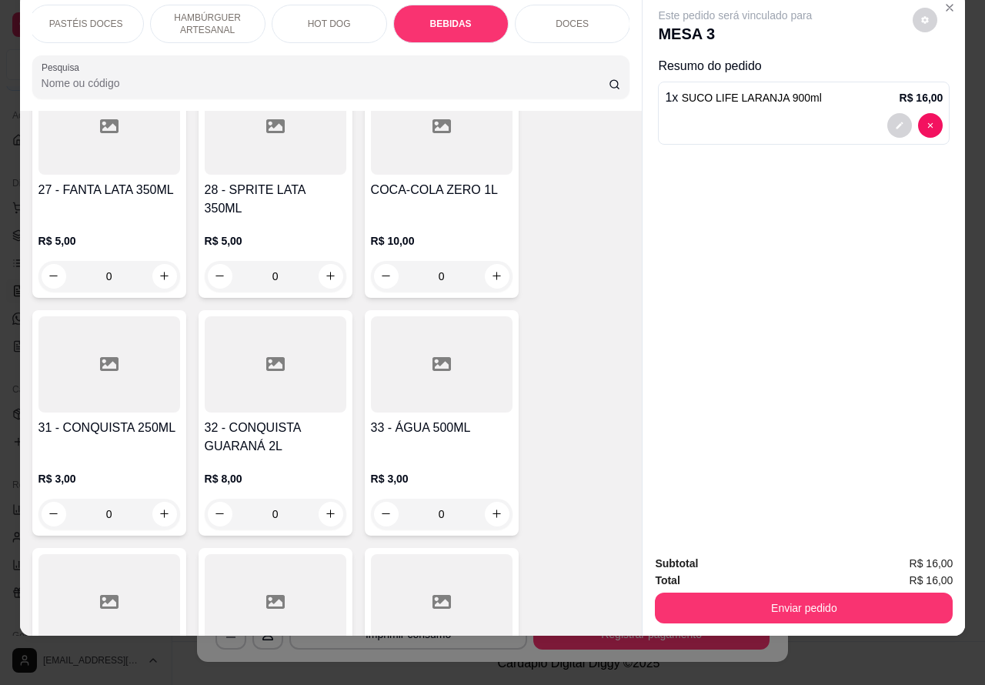
click at [804, 592] on button "Enviar pedido" at bounding box center [804, 607] width 298 height 31
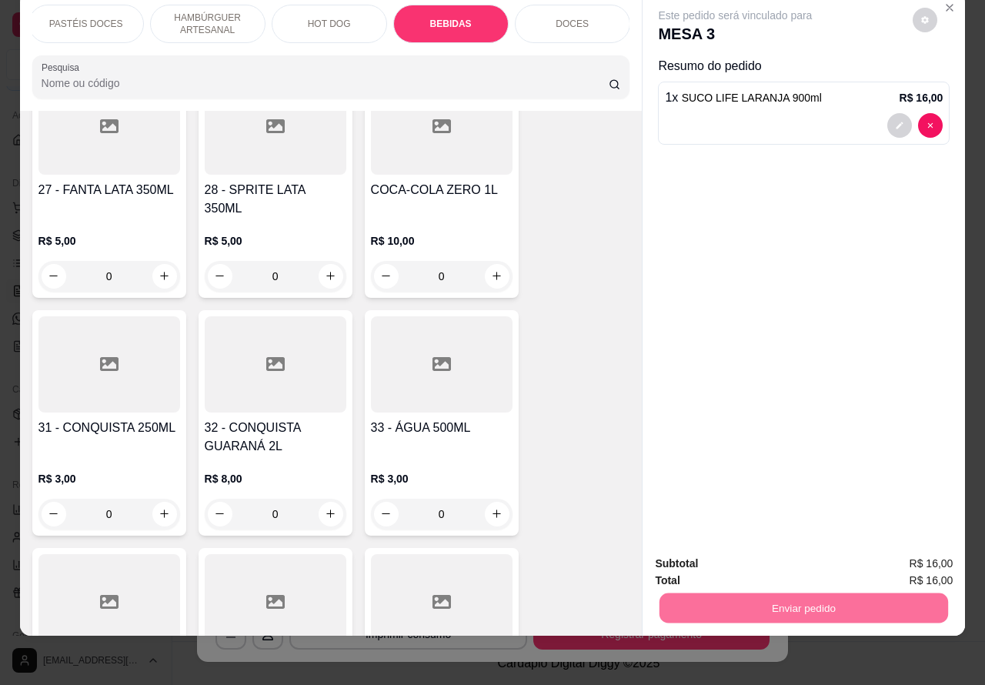
click at [741, 552] on button "Não registrar e enviar pedido" at bounding box center [751, 556] width 160 height 29
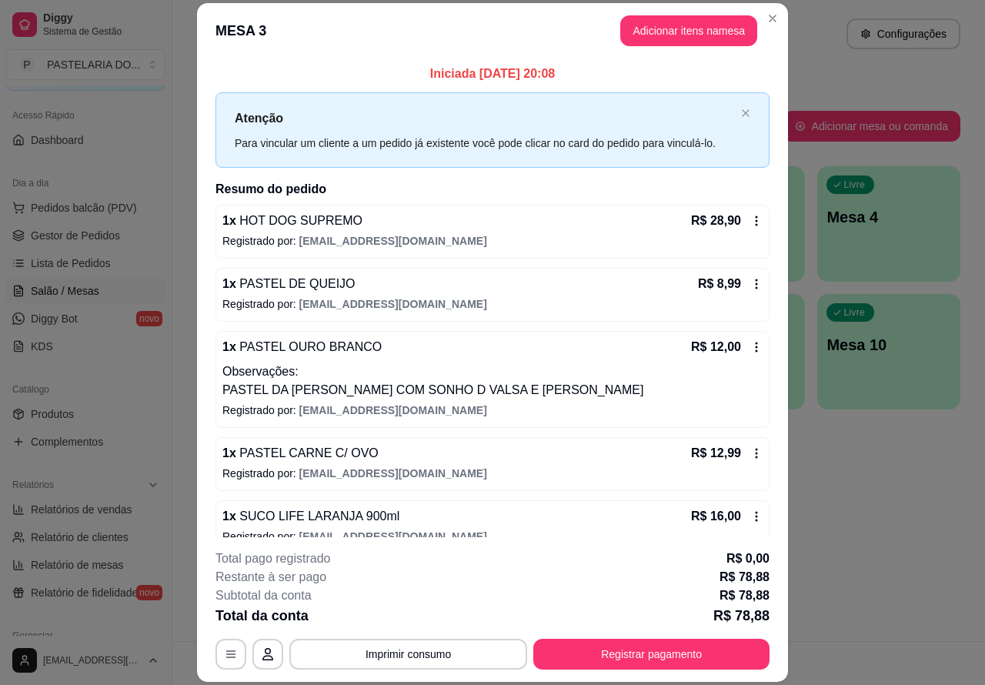
click at [87, 205] on span "Pedidos balcão (PDV)" at bounding box center [84, 207] width 106 height 15
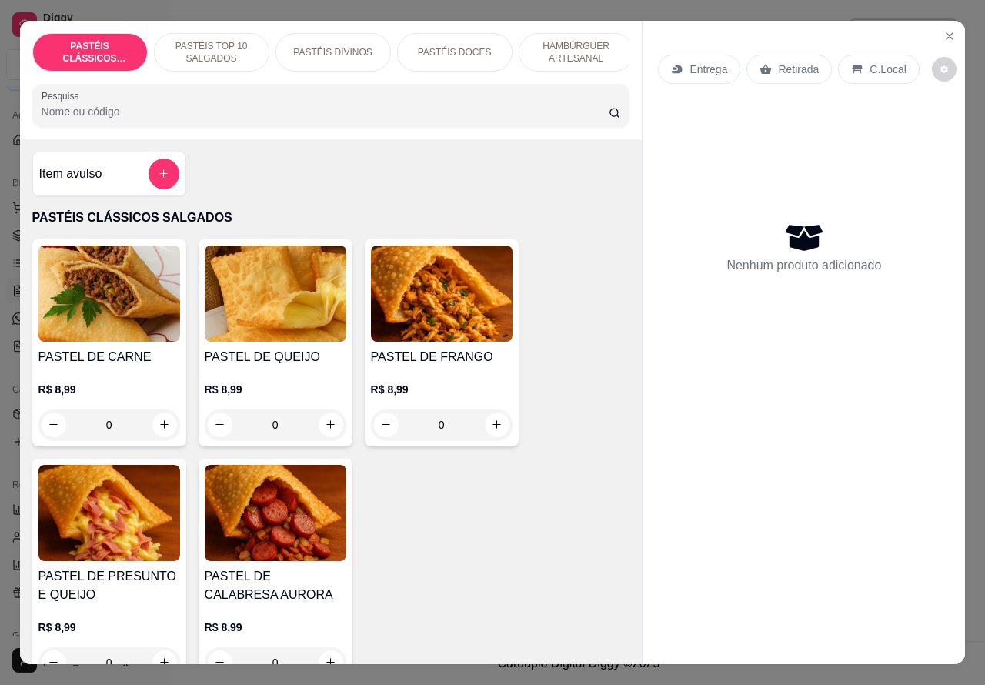
click at [705, 63] on p "Entrega" at bounding box center [708, 69] width 38 height 15
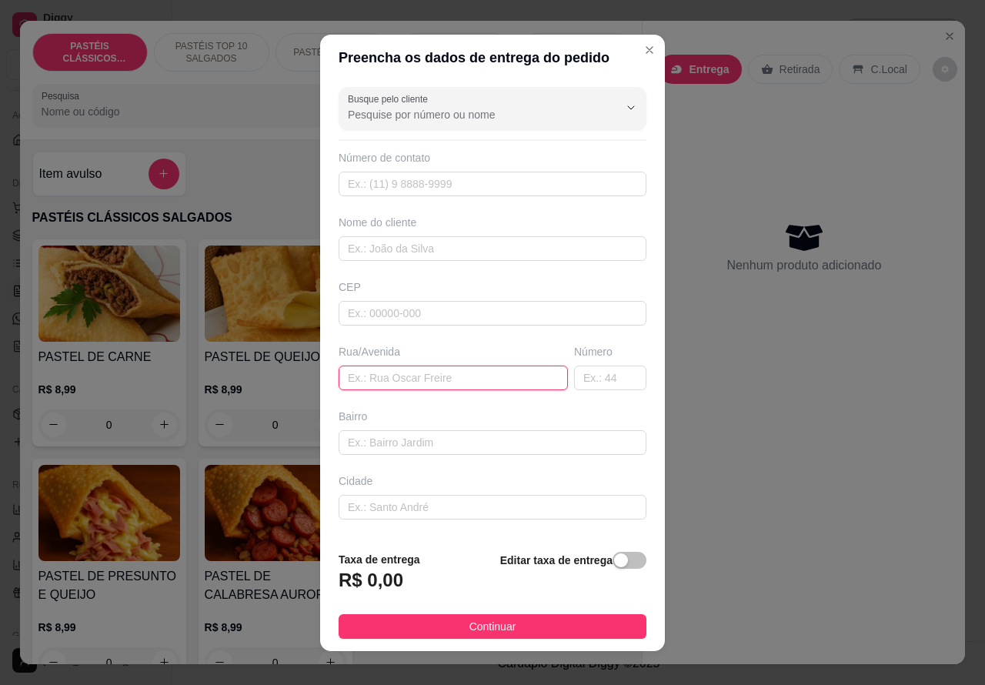
click at [412, 375] on input "text" at bounding box center [452, 377] width 229 height 25
type input "VELORIO ANGELUS ZON NORTE"
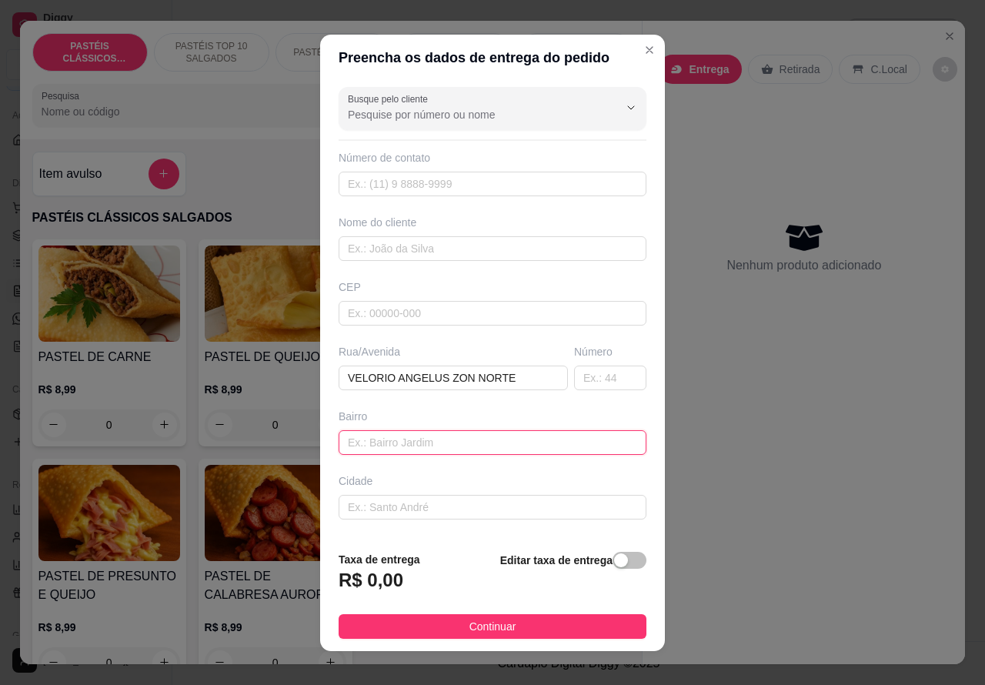
click at [417, 441] on input "text" at bounding box center [492, 442] width 308 height 25
paste input "ele entrar no portao de baixo estou aqui a traz na [GEOGRAPHIC_DATA]"
type input "ele entrar no portao de baixo estou aqui a traz na [GEOGRAPHIC_DATA]"
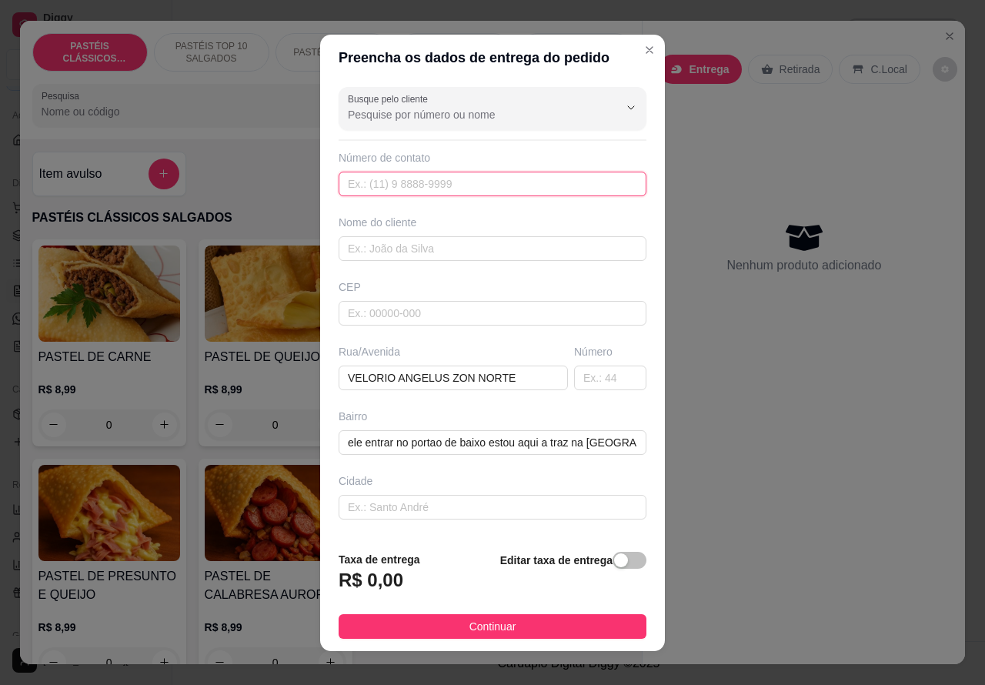
click at [414, 182] on input "text" at bounding box center [492, 184] width 308 height 25
paste input "[PHONE_NUMBER]"
type input "[PHONE_NUMBER]"
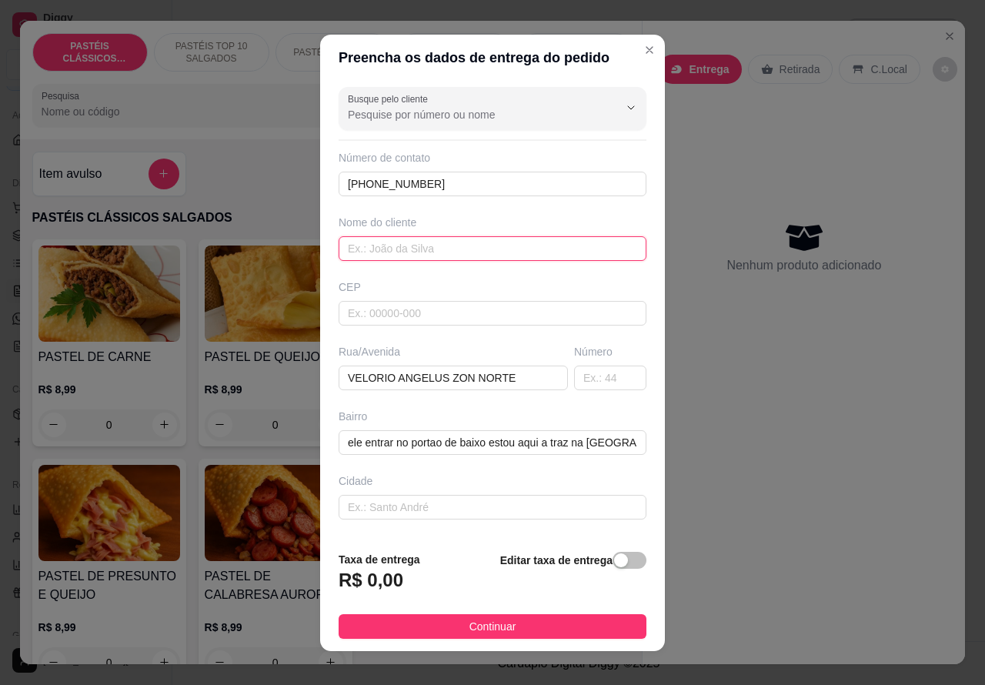
click at [421, 247] on input "text" at bounding box center [492, 248] width 308 height 25
type input "[PERSON_NAME]"
click at [615, 560] on span "button" at bounding box center [629, 560] width 34 height 17
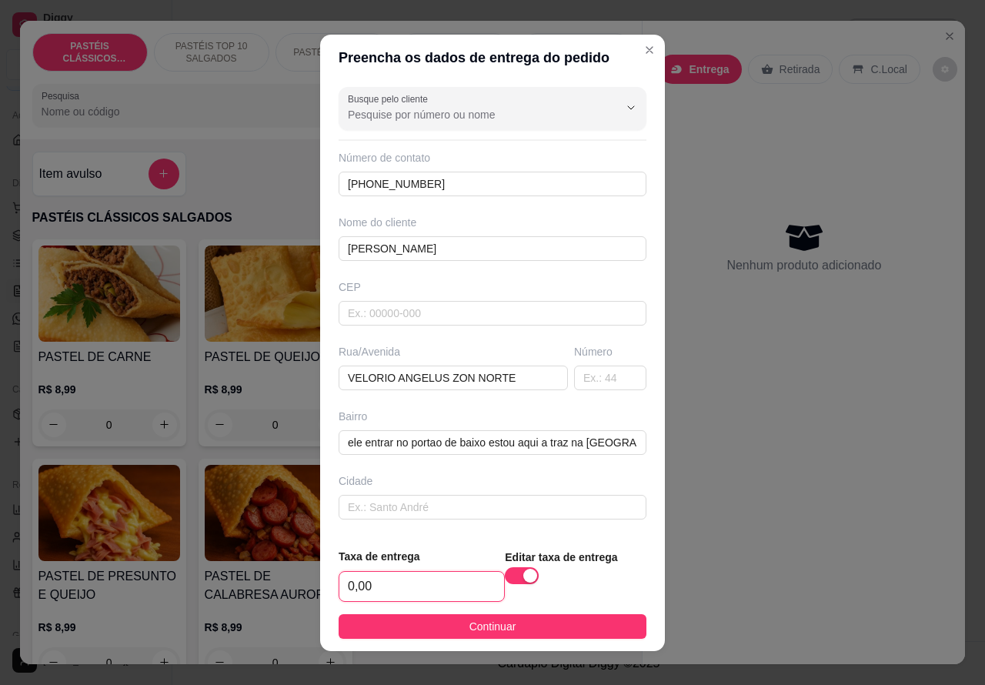
click at [344, 581] on input "0,00" at bounding box center [421, 585] width 165 height 29
type input "4,00"
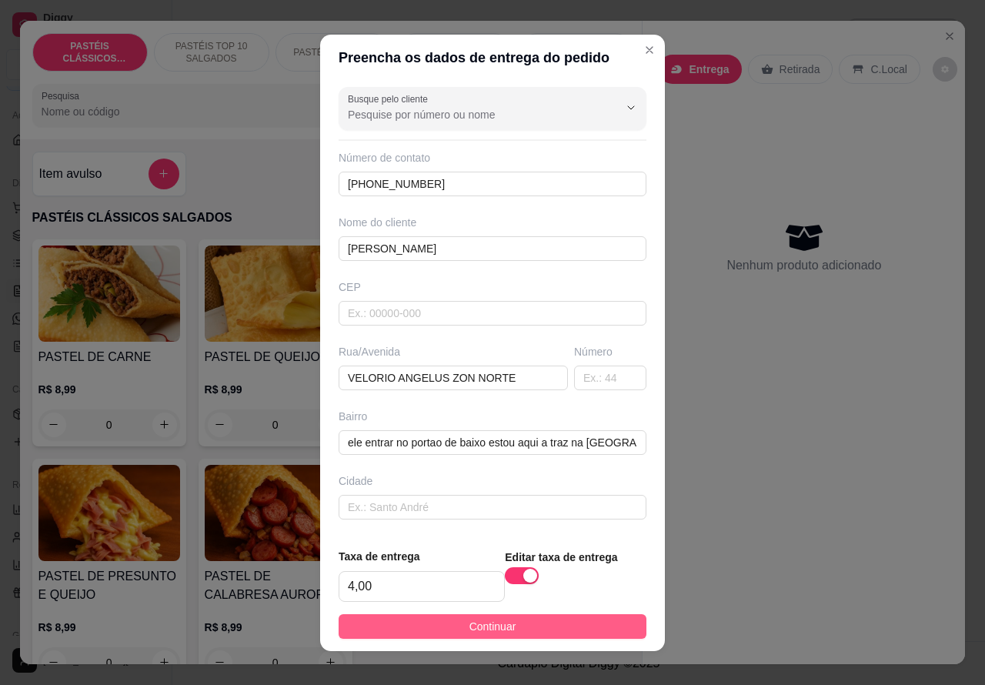
click at [537, 623] on button "Continuar" at bounding box center [492, 626] width 308 height 25
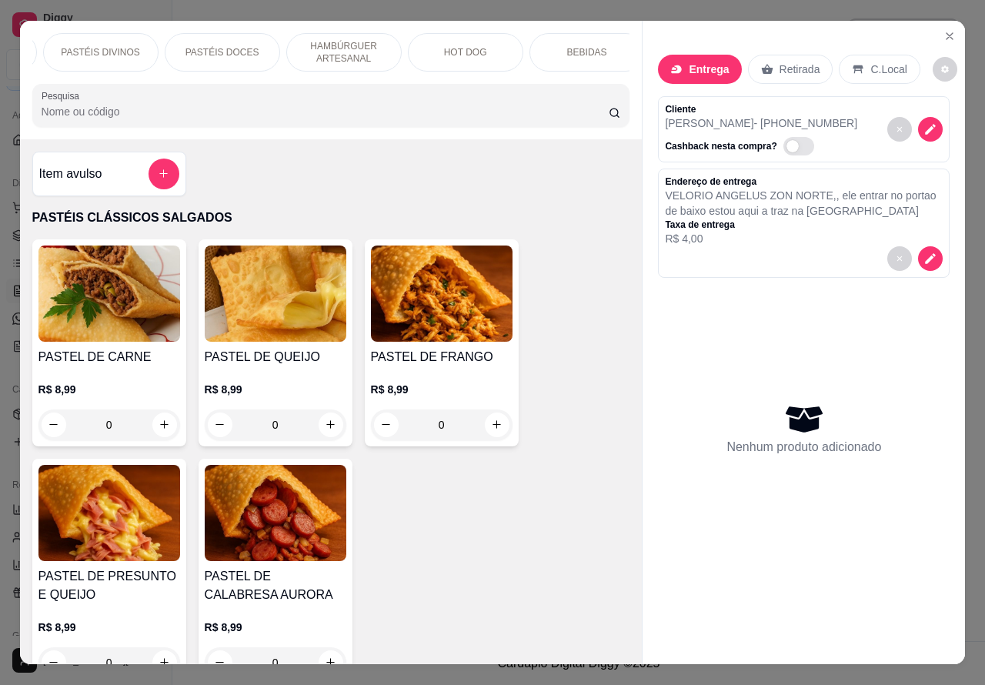
scroll to position [0, 242]
click at [222, 46] on p "PASTÉIS DOCES" at bounding box center [212, 52] width 74 height 12
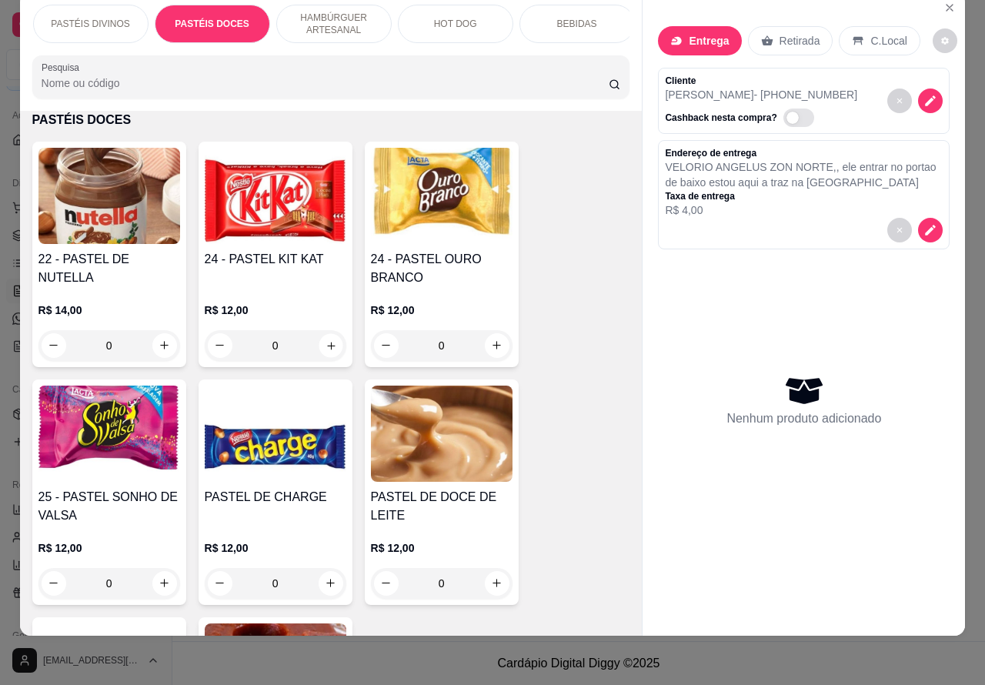
click at [327, 344] on icon "increase-product-quantity" at bounding box center [331, 346] width 8 height 8
type input "1"
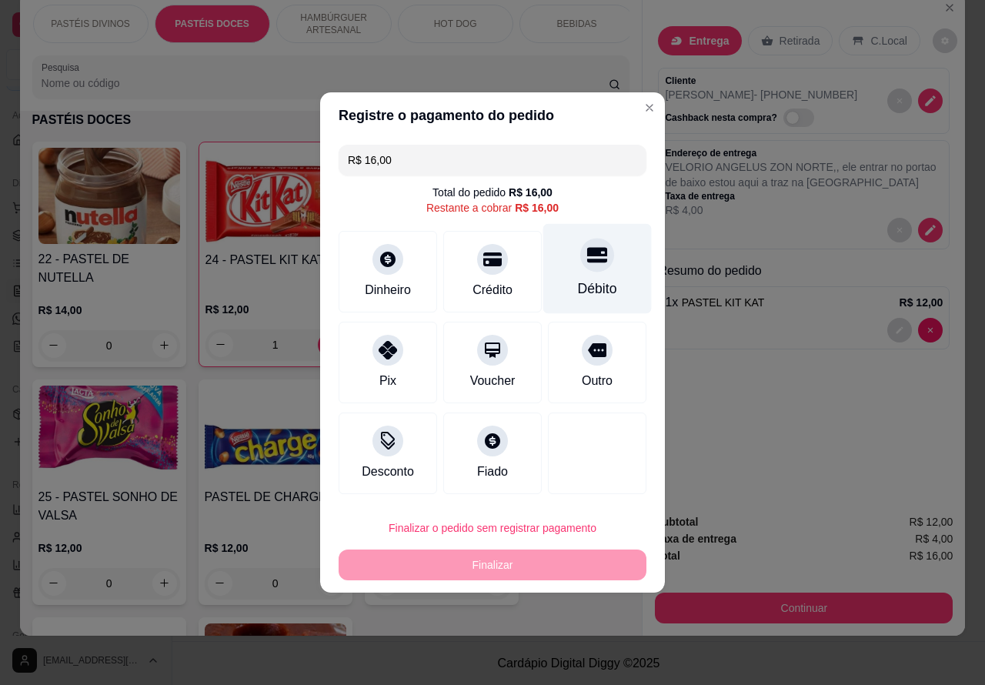
click at [593, 258] on icon at bounding box center [597, 255] width 20 height 15
type input "R$ 0,00"
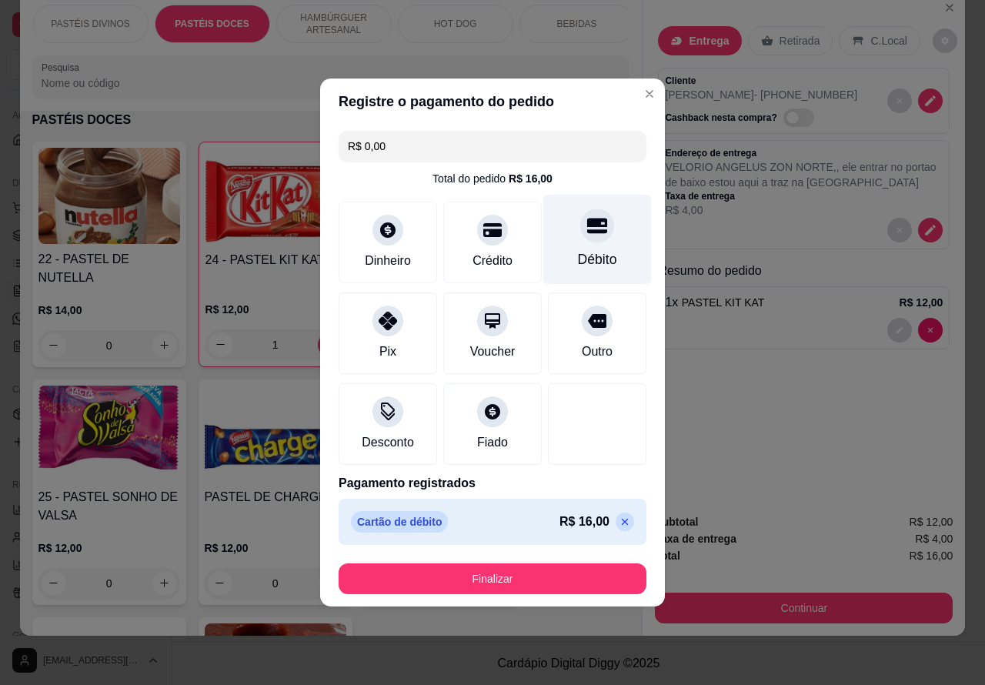
click at [563, 570] on button "Finalizar" at bounding box center [492, 578] width 308 height 31
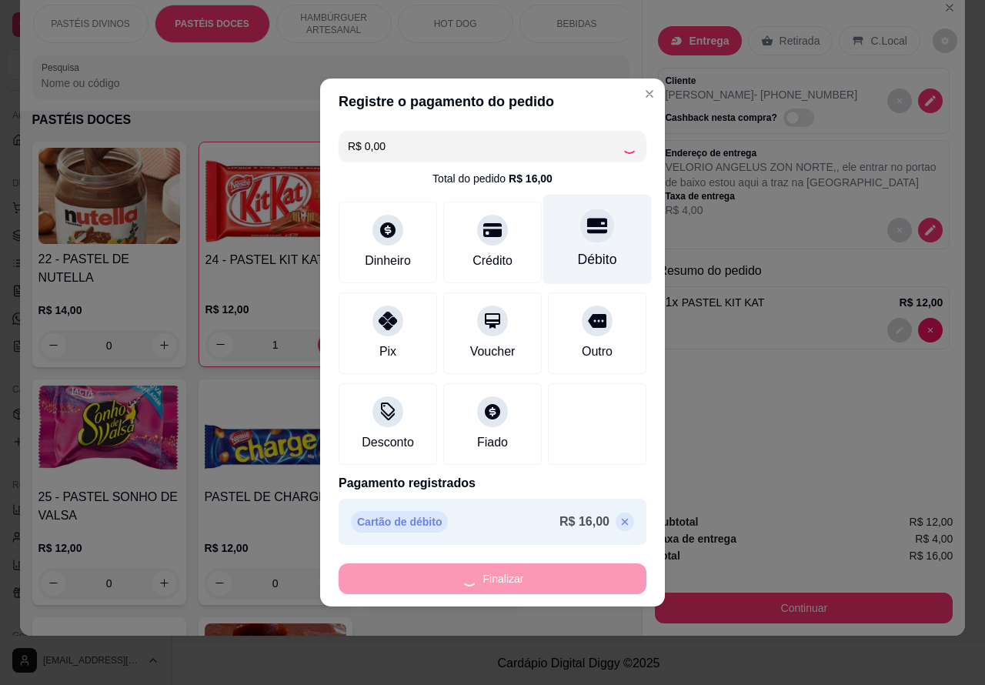
type input "0"
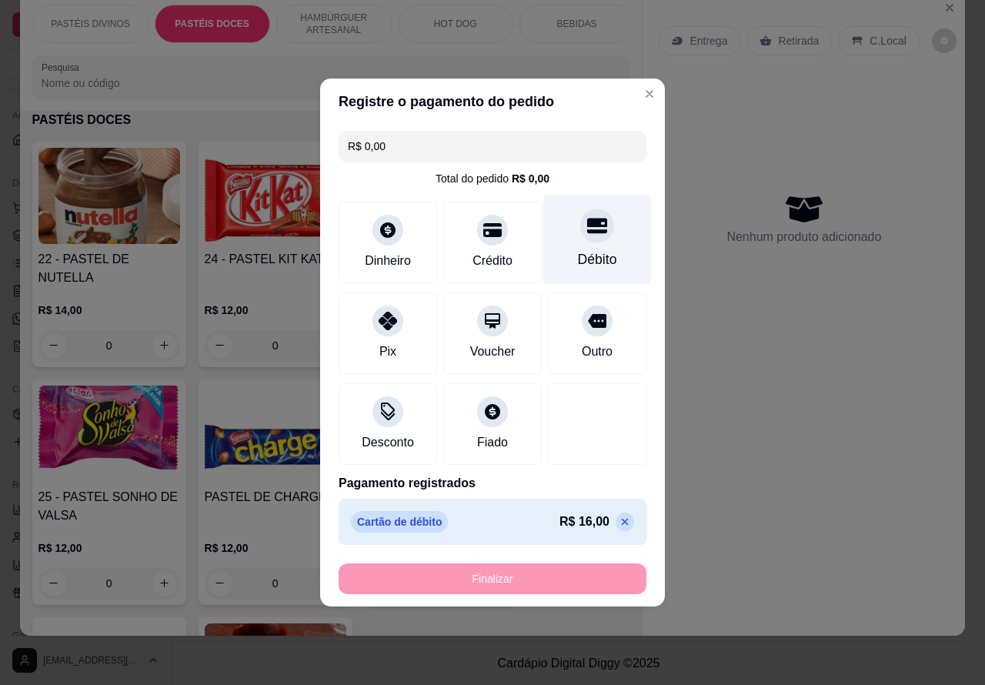
type input "-R$ 16,00"
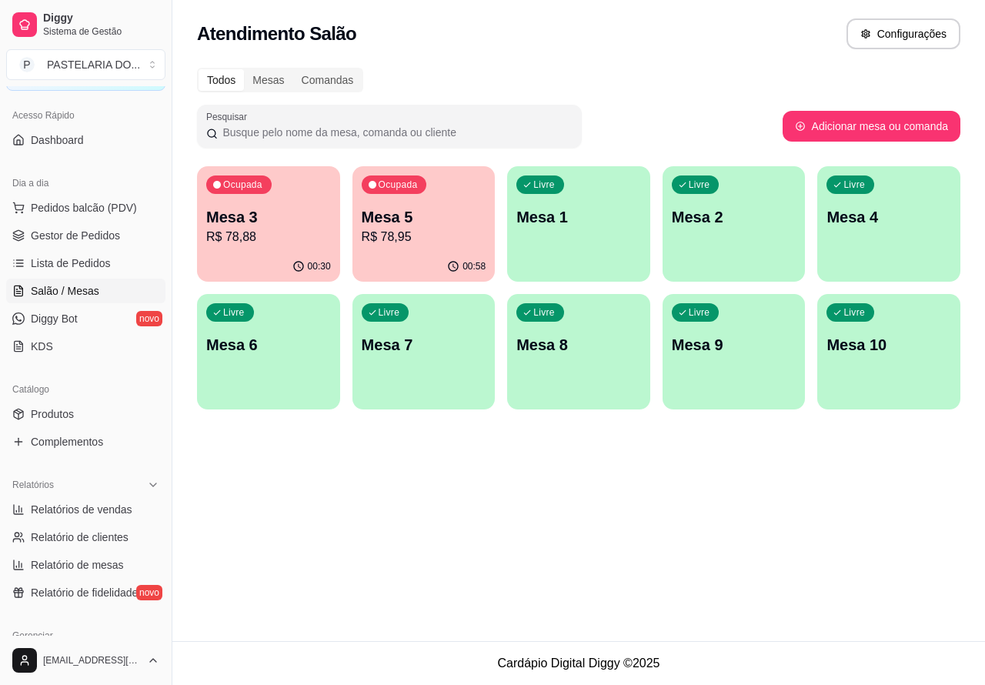
click at [271, 217] on p "Mesa 3" at bounding box center [268, 217] width 125 height 22
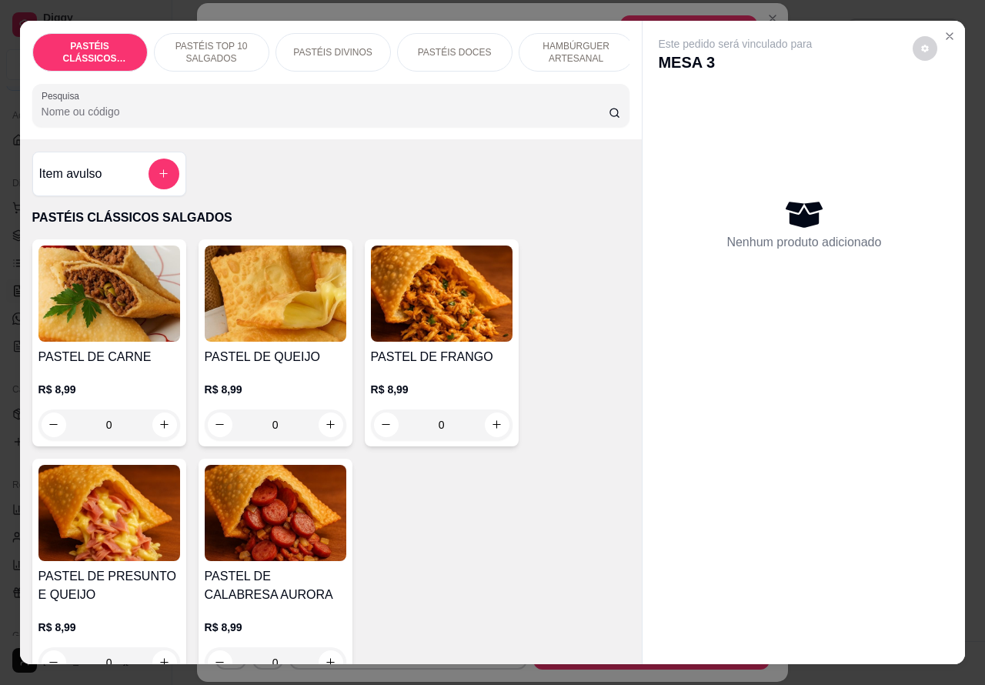
click at [466, 46] on p "PASTÉIS DOCES" at bounding box center [455, 52] width 74 height 12
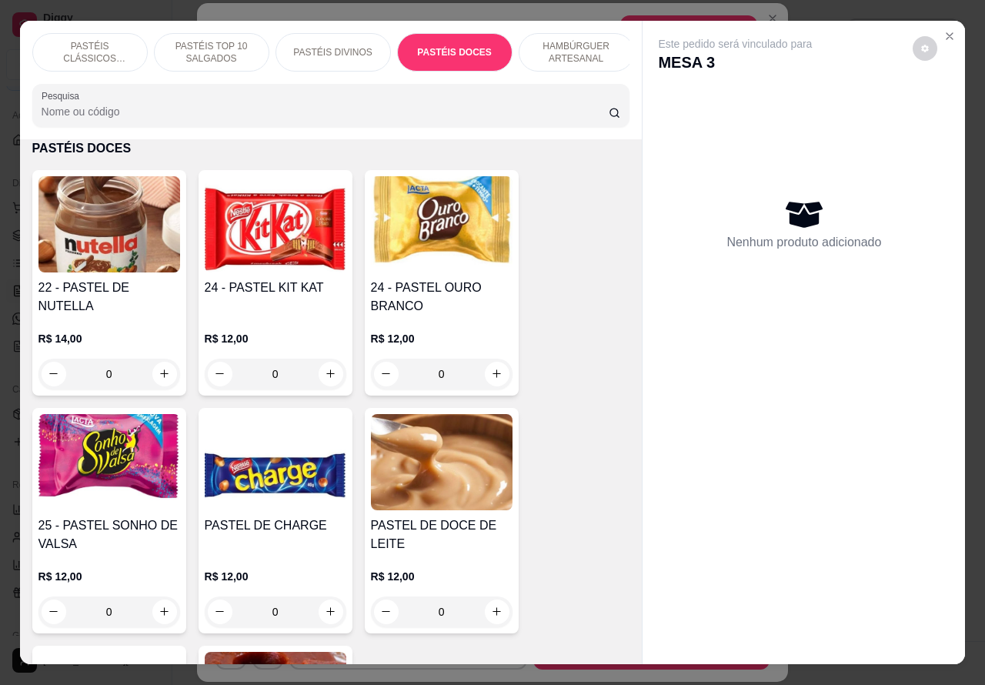
scroll to position [35, 0]
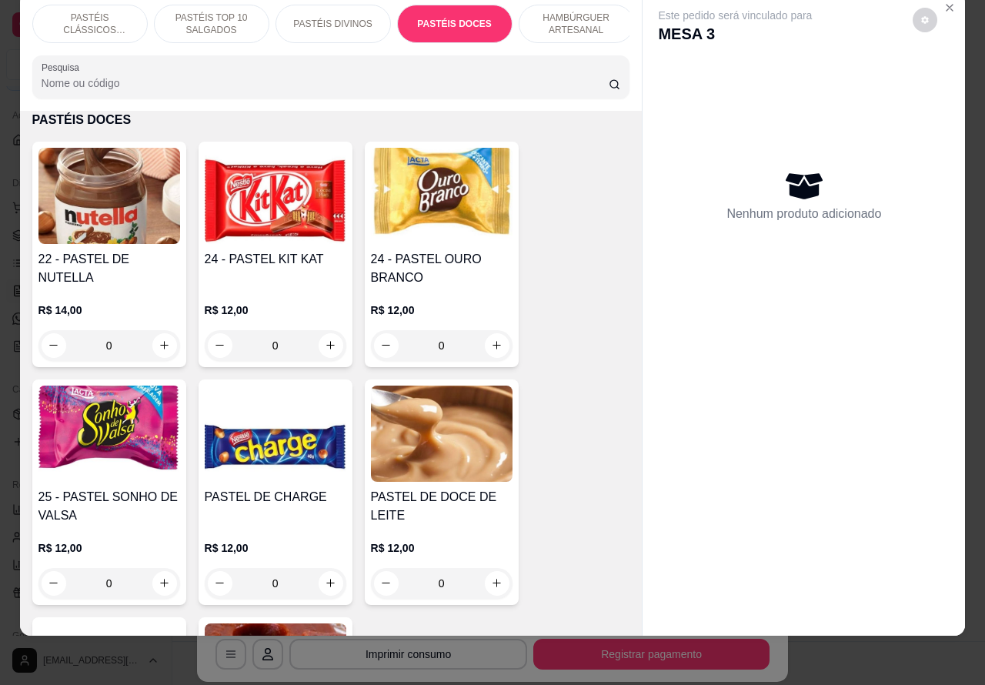
click at [325, 348] on icon "increase-product-quantity" at bounding box center [331, 345] width 12 height 12
type input "1"
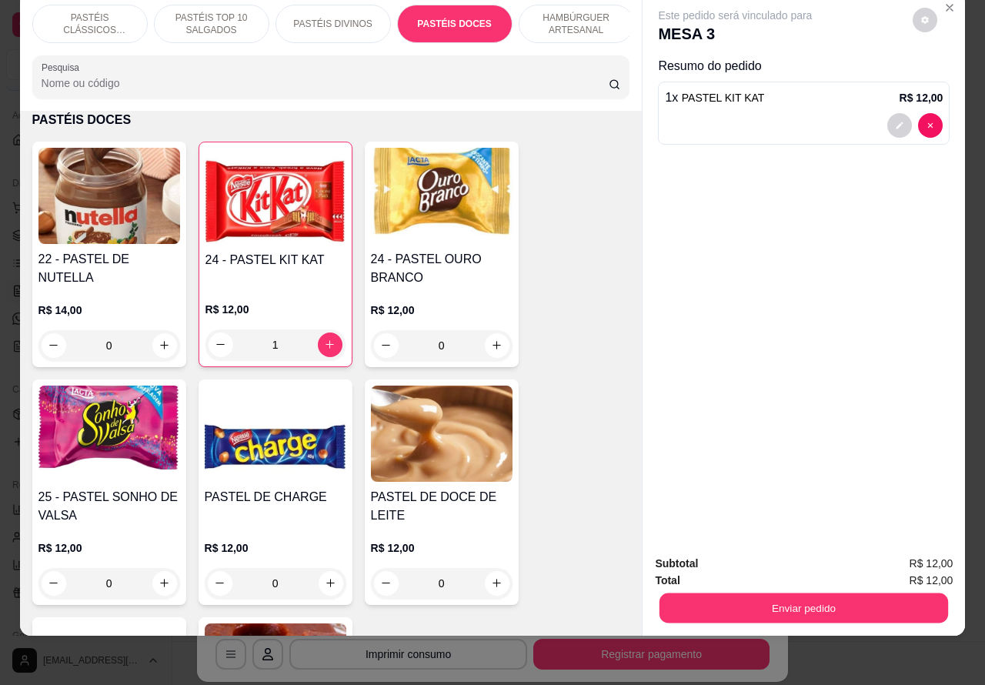
click at [829, 600] on button "Enviar pedido" at bounding box center [803, 608] width 288 height 30
click at [748, 555] on button "Não registrar e enviar pedido" at bounding box center [751, 556] width 160 height 29
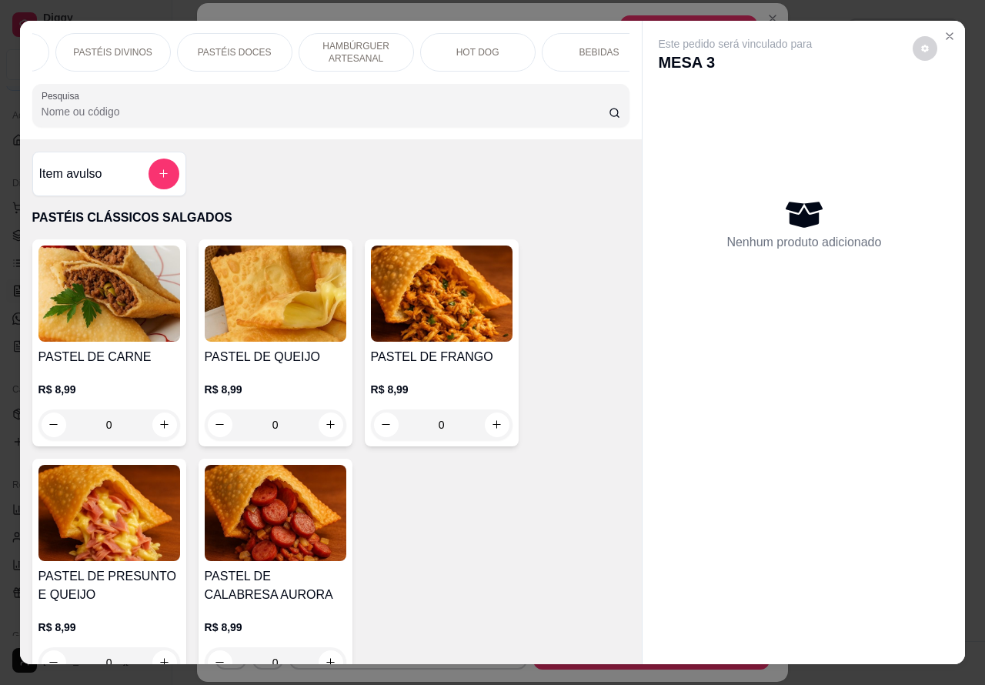
scroll to position [0, 308]
click at [525, 38] on div "BEBIDAS" at bounding box center [510, 52] width 115 height 38
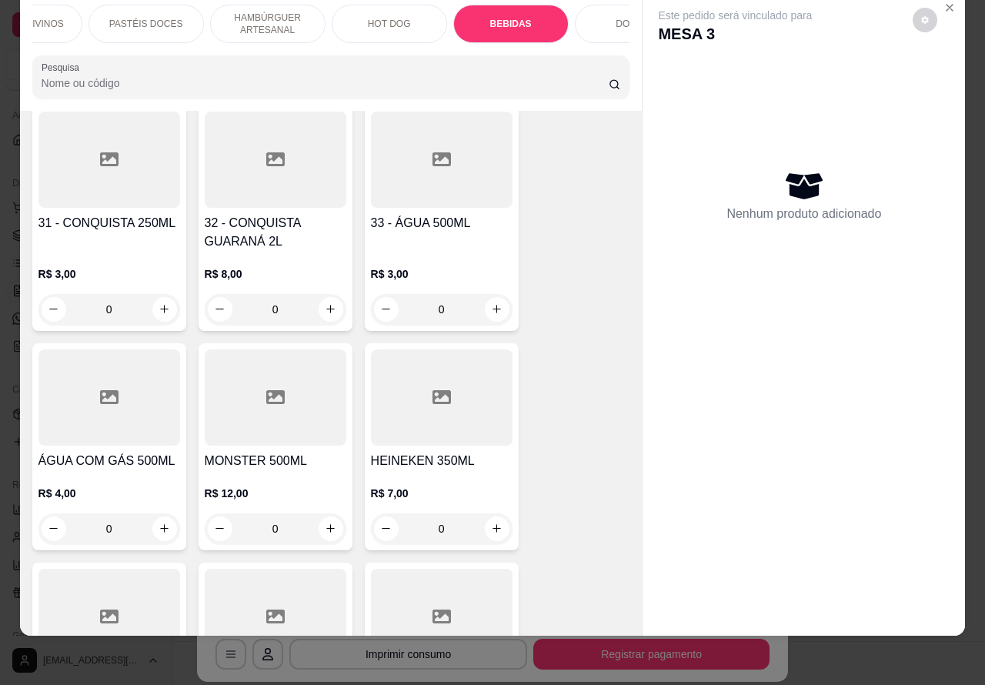
scroll to position [5375, 0]
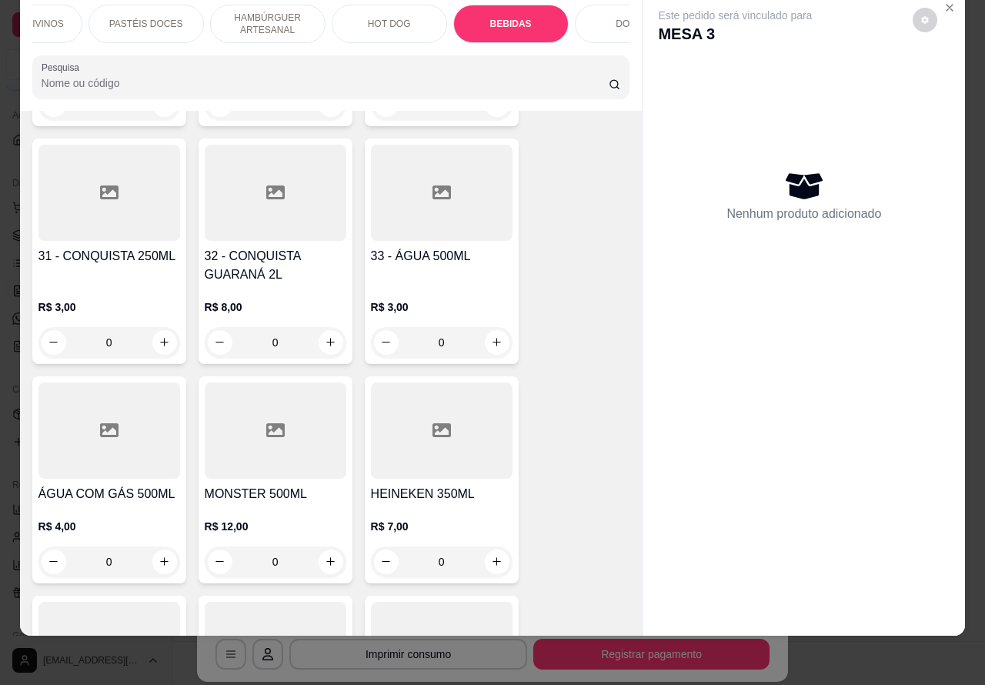
click at [160, 557] on icon "increase-product-quantity" at bounding box center [164, 561] width 8 height 8
type input "1"
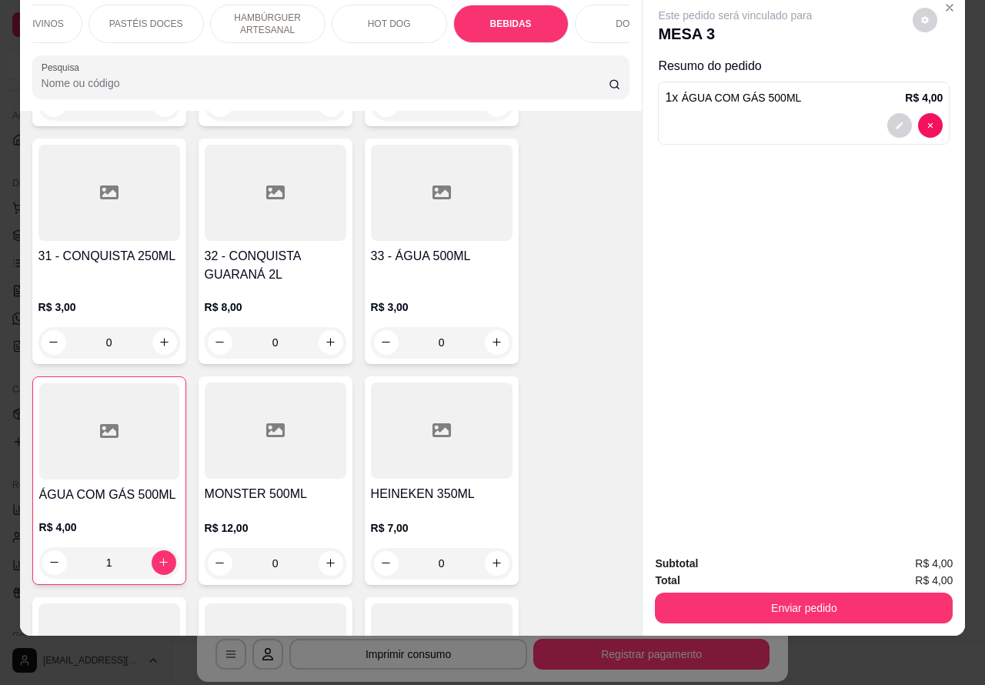
click at [827, 592] on button "Enviar pedido" at bounding box center [804, 607] width 298 height 31
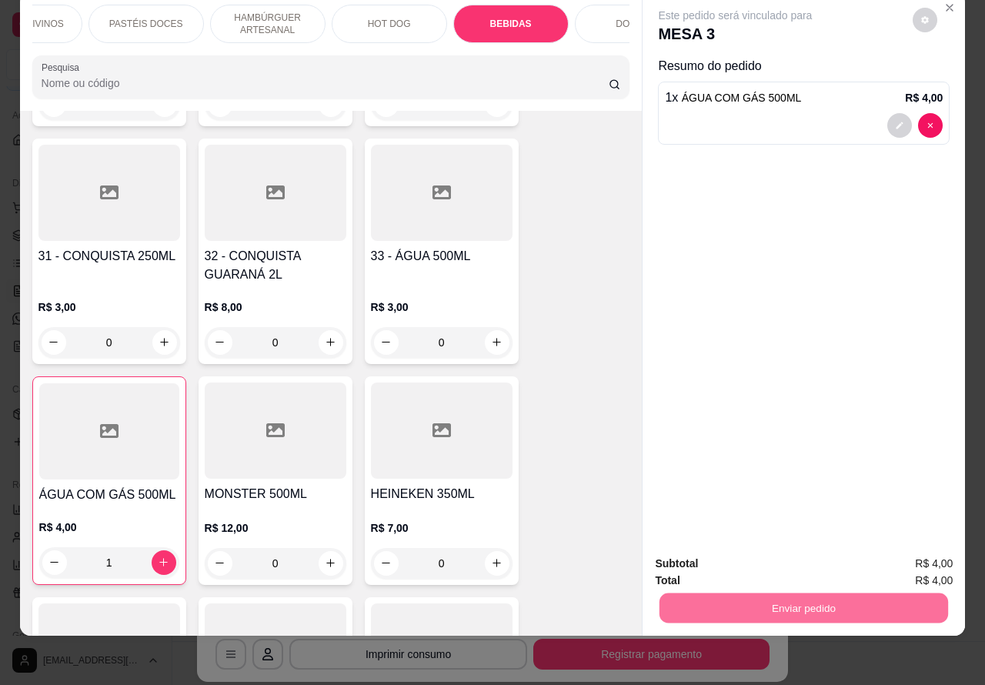
click at [744, 547] on button "Não registrar e enviar pedido" at bounding box center [751, 556] width 155 height 28
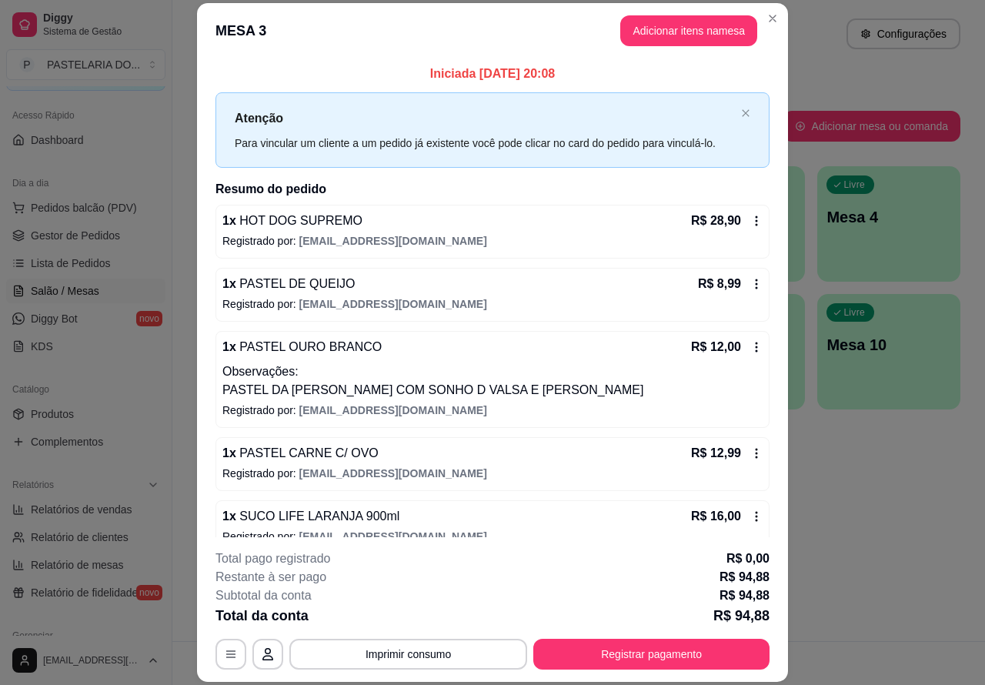
click at [85, 189] on div "Dia a dia" at bounding box center [85, 183] width 159 height 25
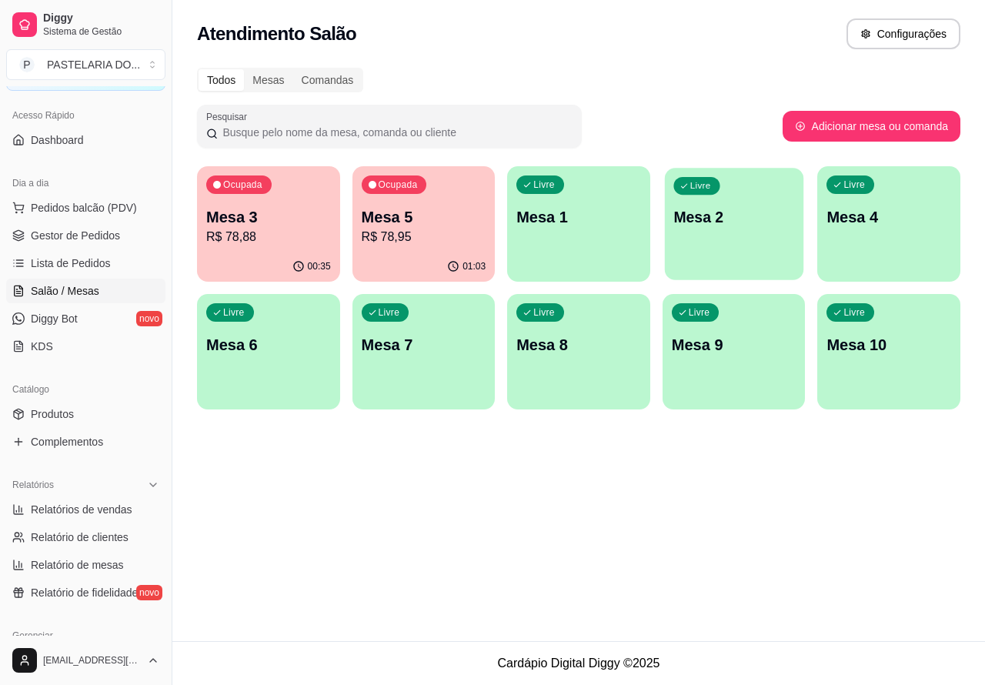
click at [723, 227] on p "Mesa 2" at bounding box center [733, 217] width 121 height 21
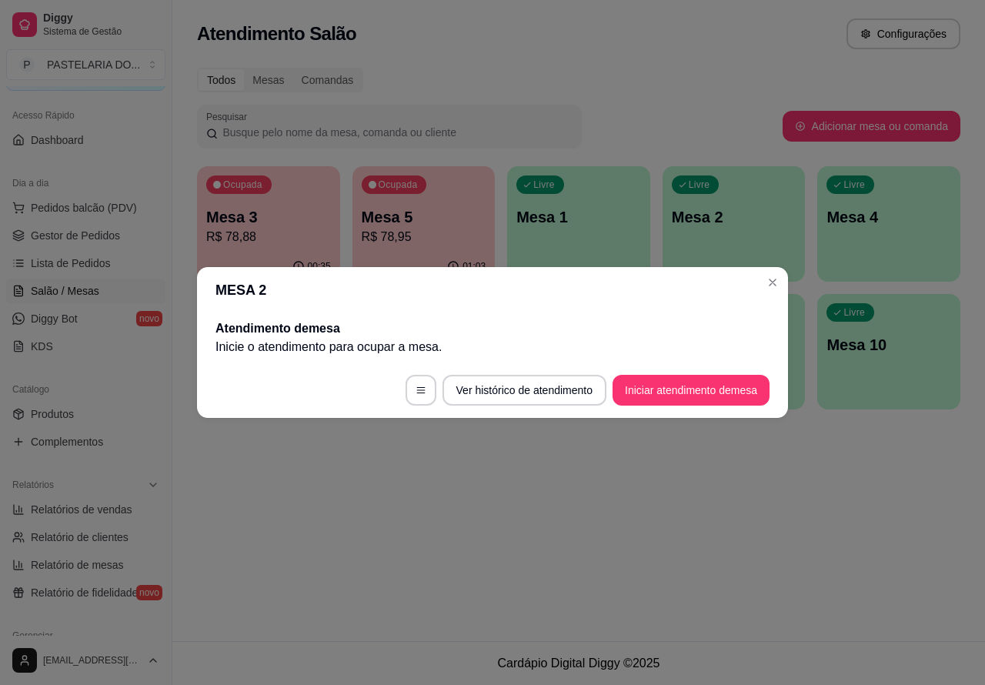
click at [683, 387] on button "Iniciar atendimento de mesa" at bounding box center [690, 390] width 157 height 31
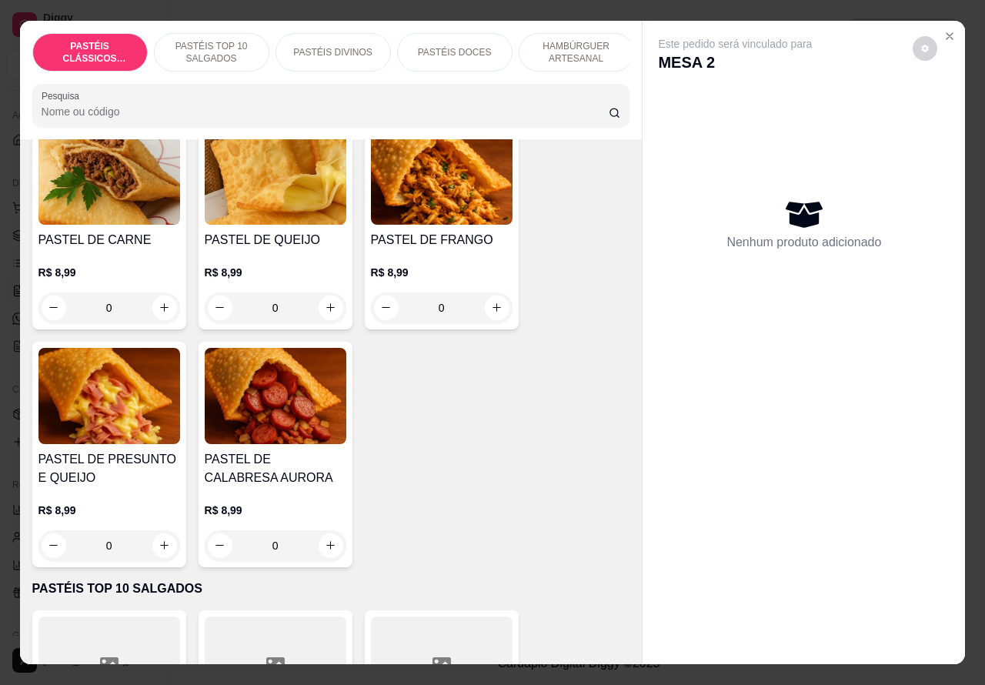
scroll to position [128, 0]
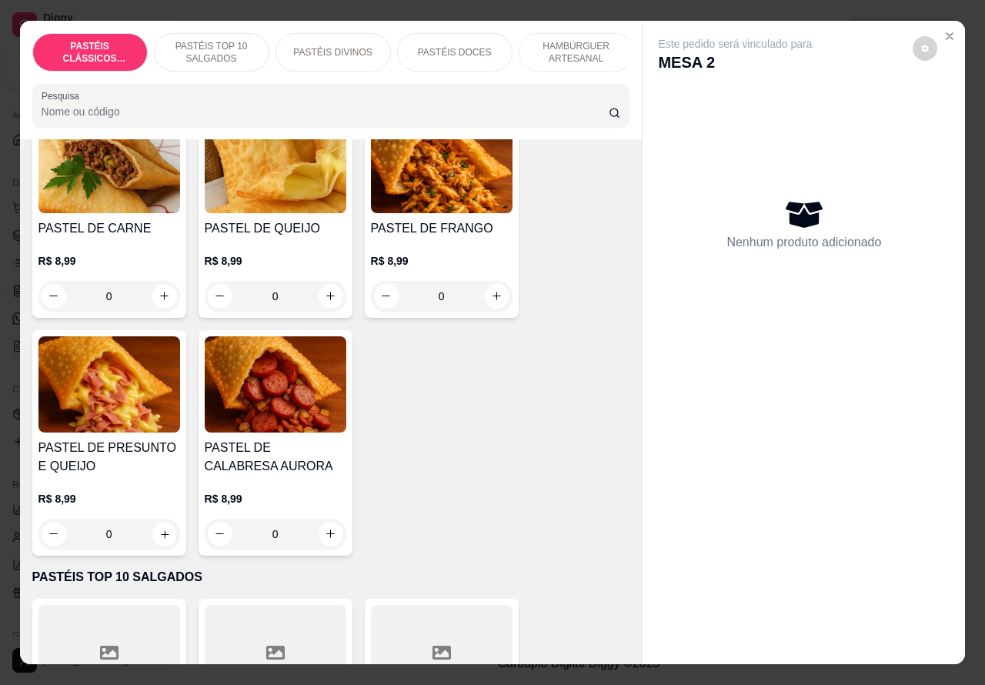
click at [161, 538] on icon "increase-product-quantity" at bounding box center [165, 534] width 8 height 8
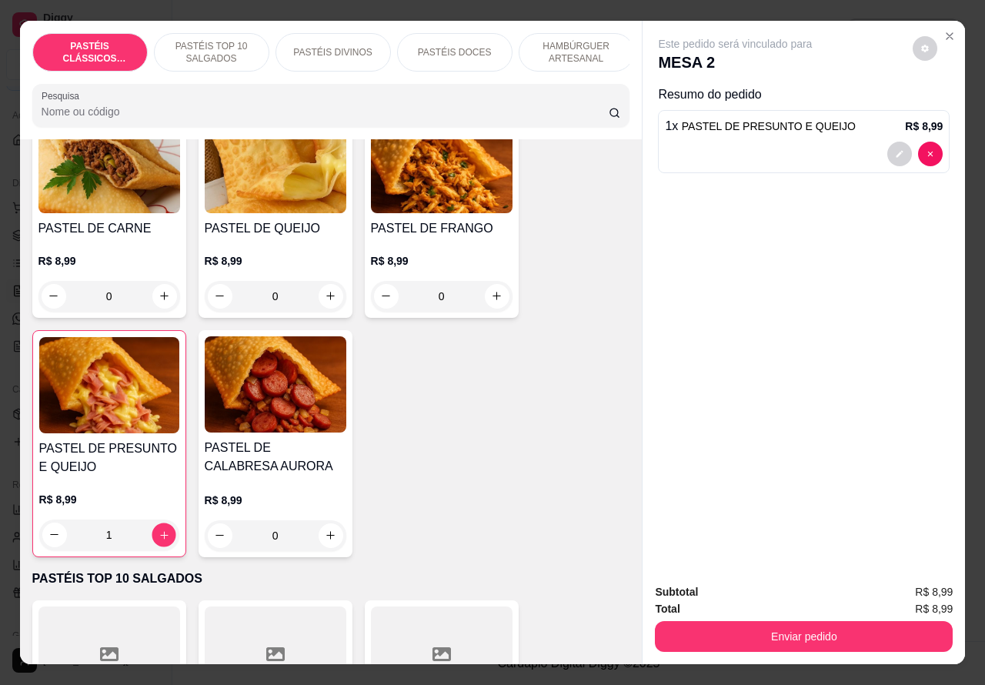
click at [158, 538] on icon "increase-product-quantity" at bounding box center [164, 534] width 12 height 12
type input "2"
click at [206, 44] on p "PASTÉIS TOP 10 SALGADOS" at bounding box center [211, 52] width 89 height 25
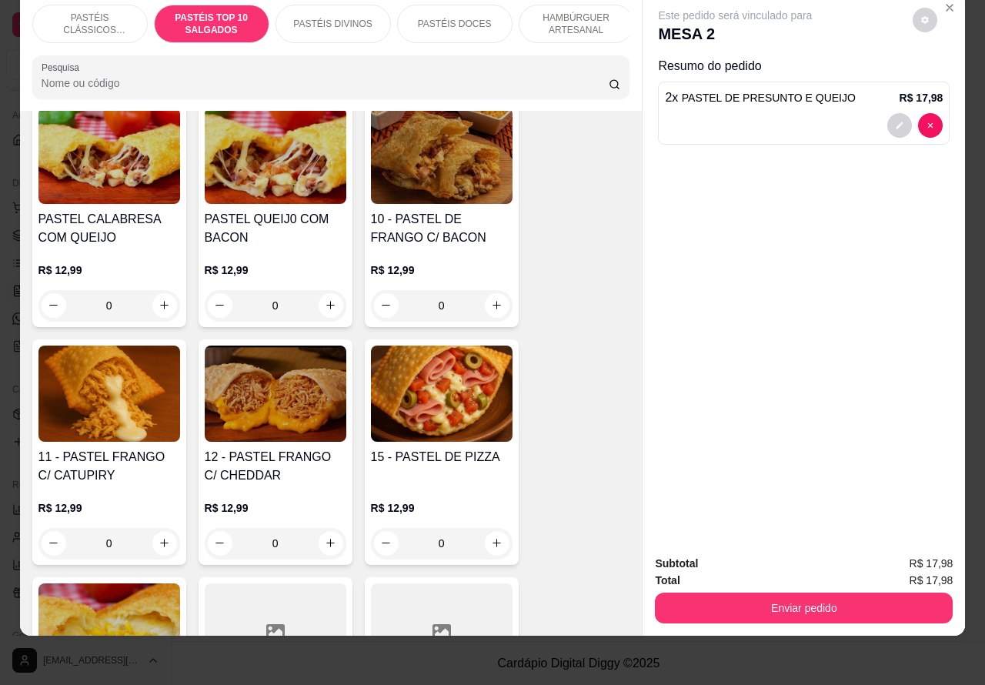
scroll to position [1365, 0]
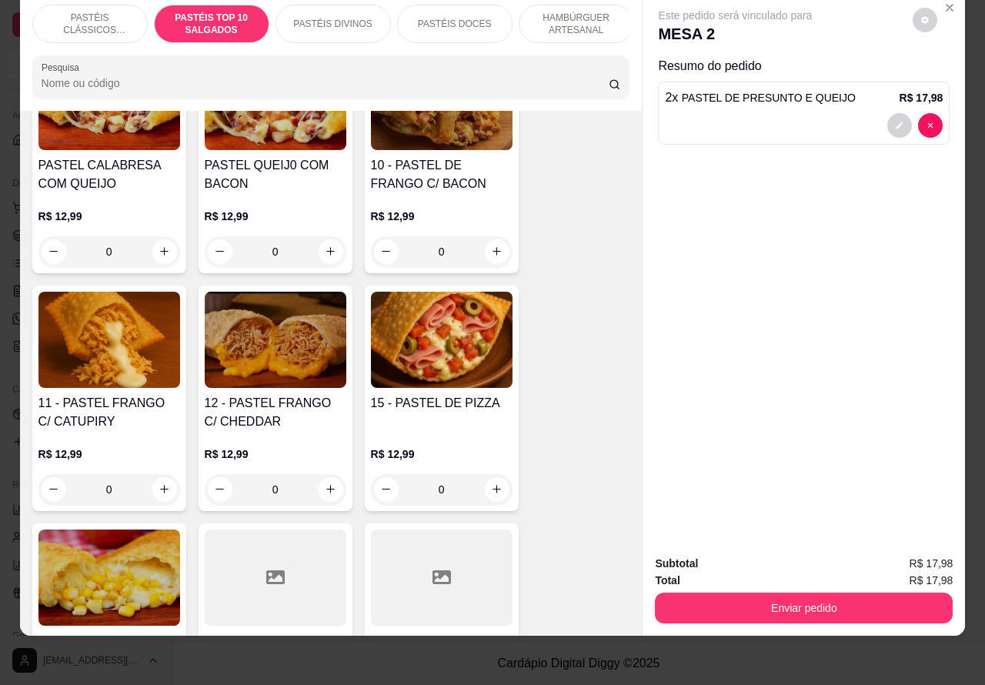
click at [158, 489] on div "0" at bounding box center [109, 489] width 142 height 31
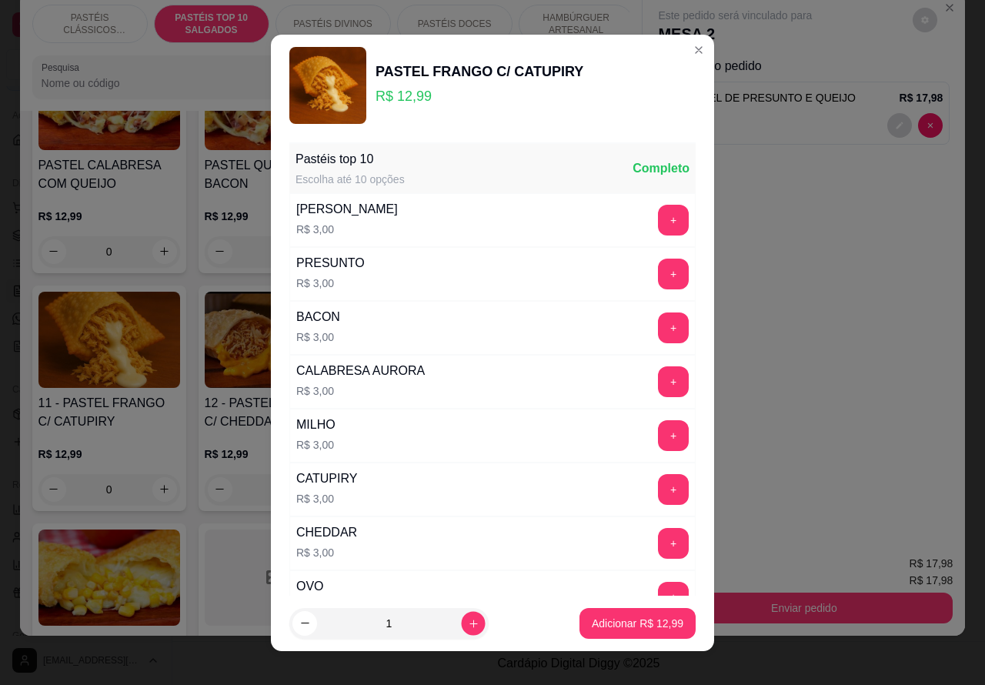
click at [468, 621] on icon "increase-product-quantity" at bounding box center [474, 623] width 12 height 12
type input "2"
click at [593, 623] on p "Adicionar R$ 25,98" at bounding box center [637, 622] width 89 height 15
type input "2"
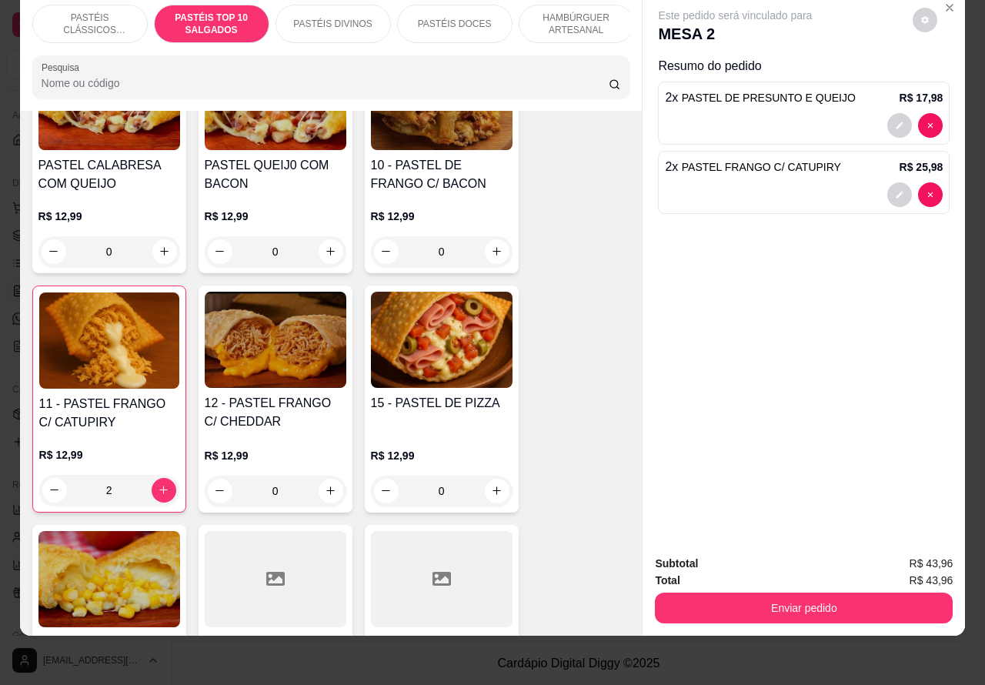
click at [837, 592] on button "Enviar pedido" at bounding box center [804, 607] width 298 height 31
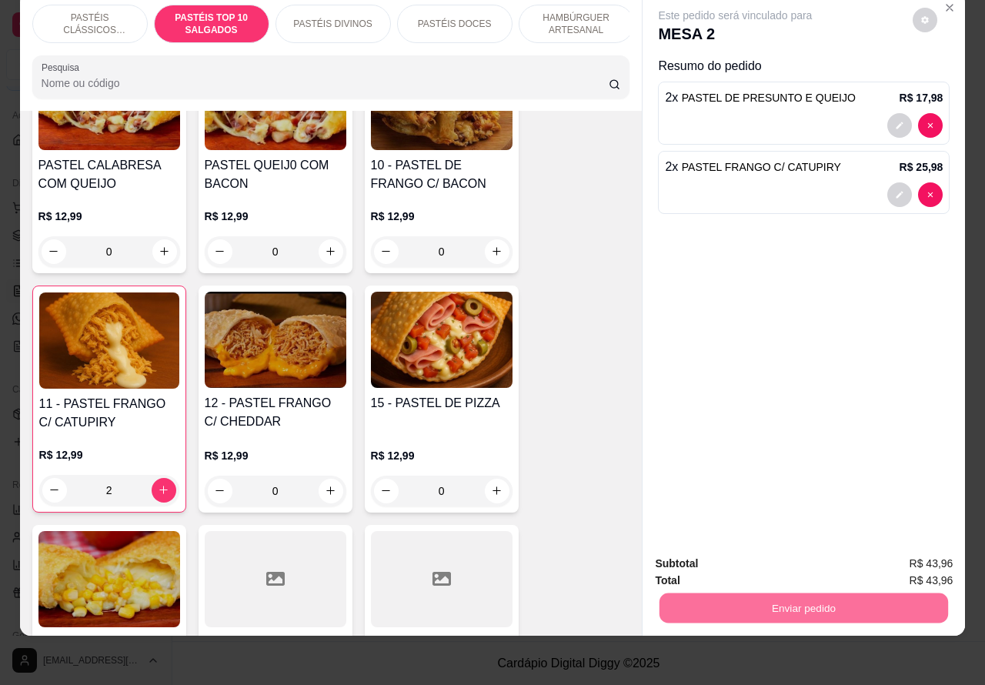
click at [742, 559] on button "Não registrar e enviar pedido" at bounding box center [751, 556] width 155 height 28
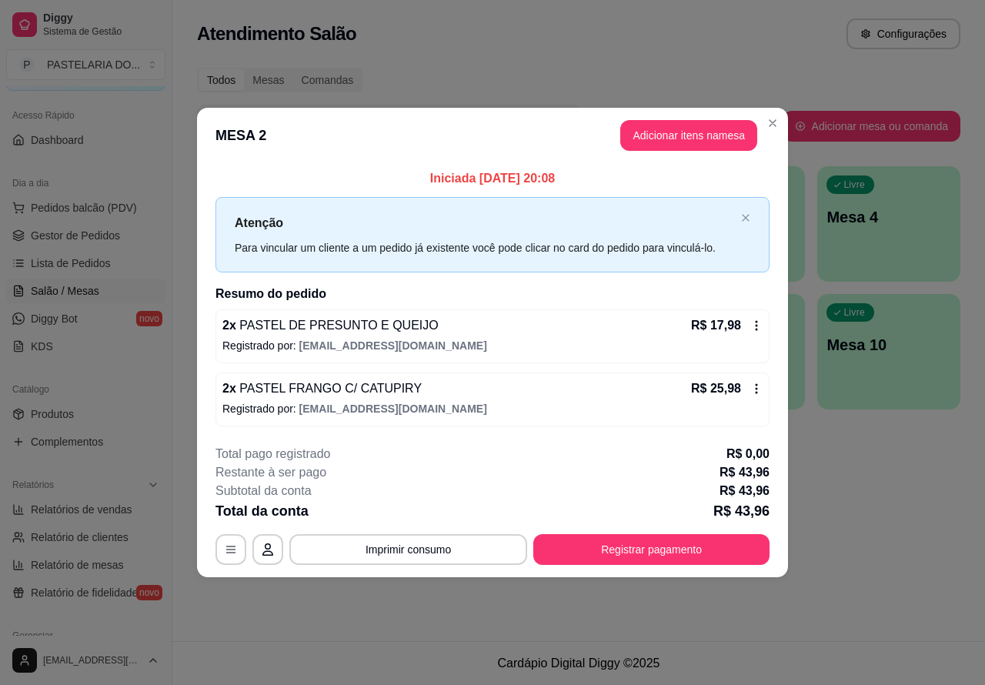
click at [778, 121] on div "Pesquisar" at bounding box center [489, 126] width 585 height 43
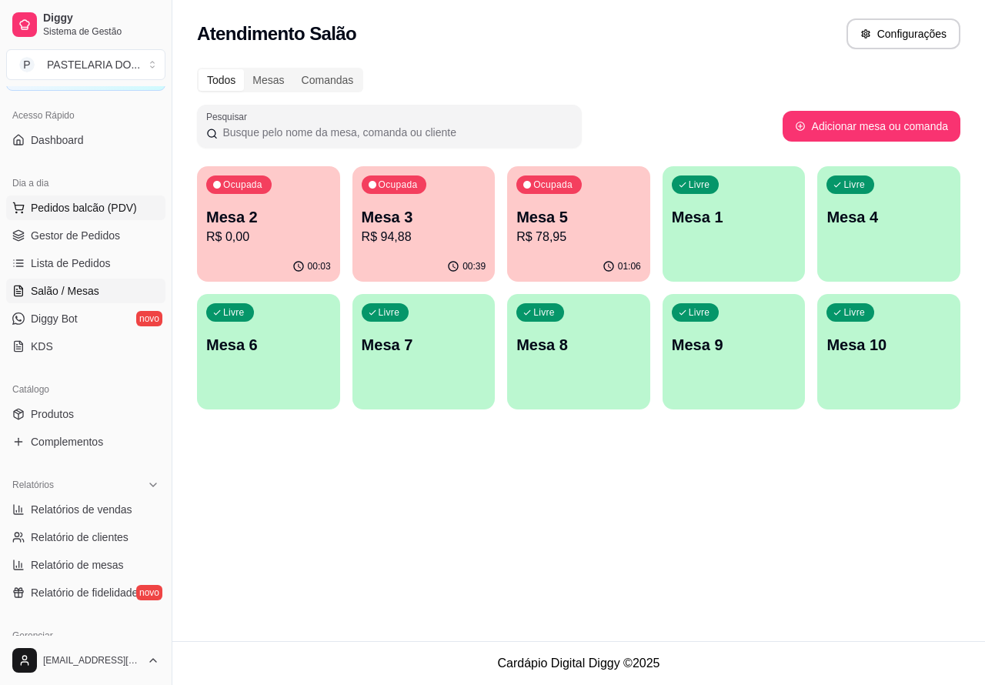
click at [89, 202] on span "Pedidos balcão (PDV)" at bounding box center [84, 207] width 106 height 15
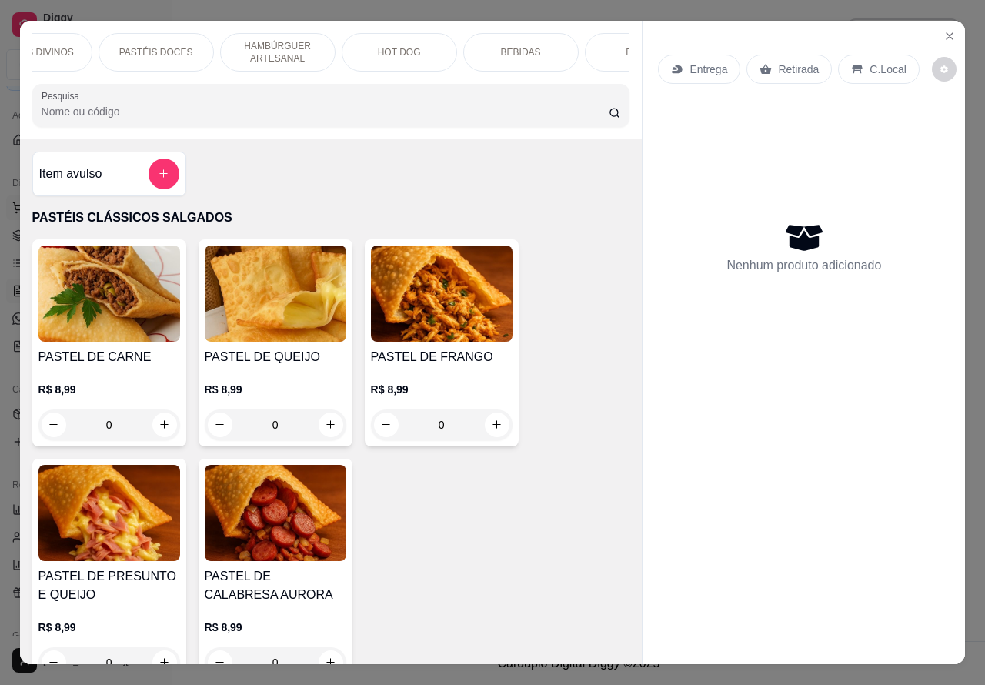
scroll to position [0, 369]
click at [445, 50] on p "BEBIDAS" at bounding box center [451, 52] width 40 height 12
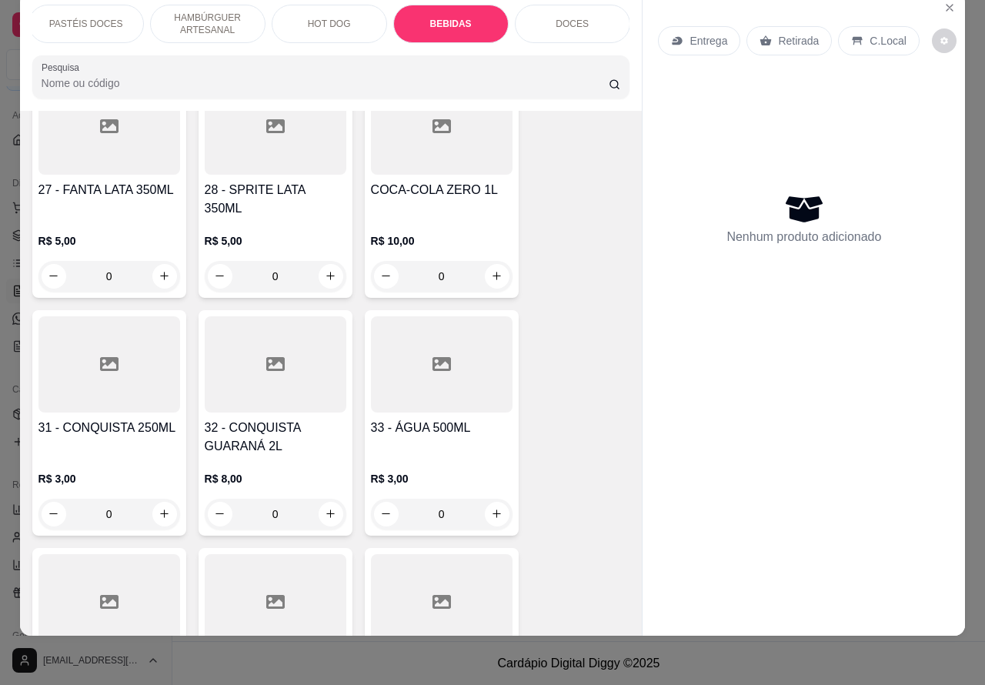
scroll to position [5205, 0]
click at [158, 506] on icon "increase-product-quantity" at bounding box center [164, 512] width 12 height 12
type input "1"
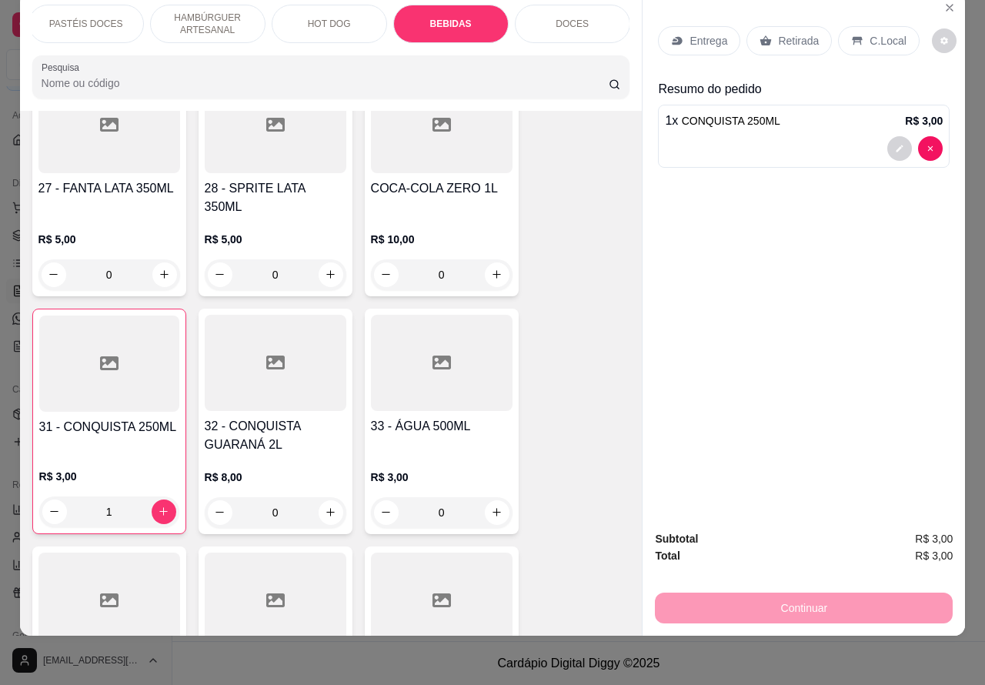
click at [781, 33] on p "Retirada" at bounding box center [798, 40] width 41 height 15
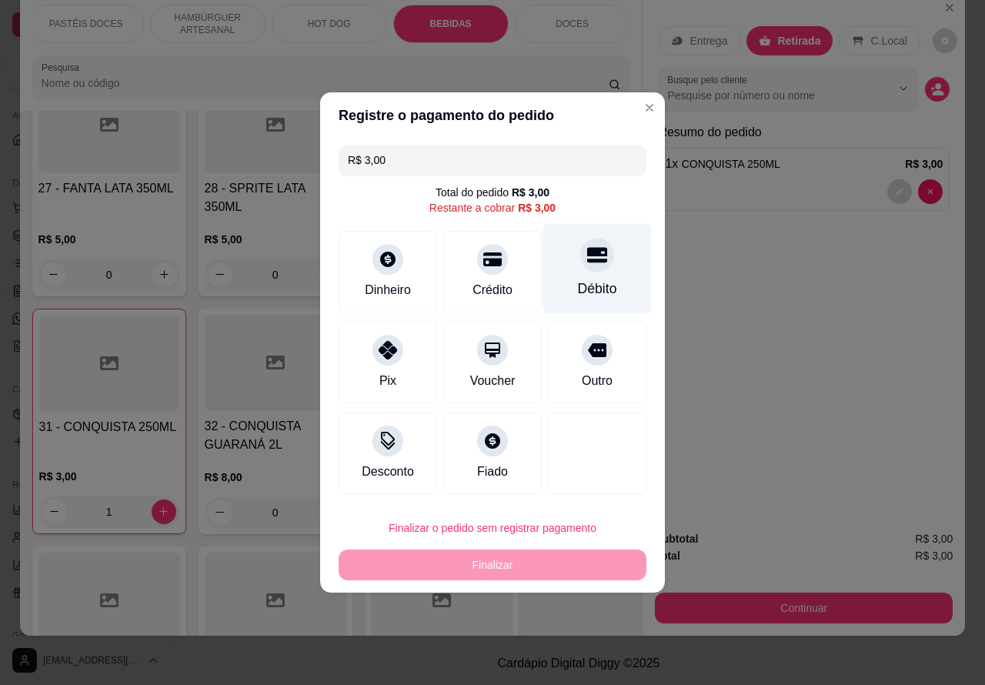
click at [592, 263] on icon at bounding box center [597, 255] width 20 height 15
type input "R$ 0,00"
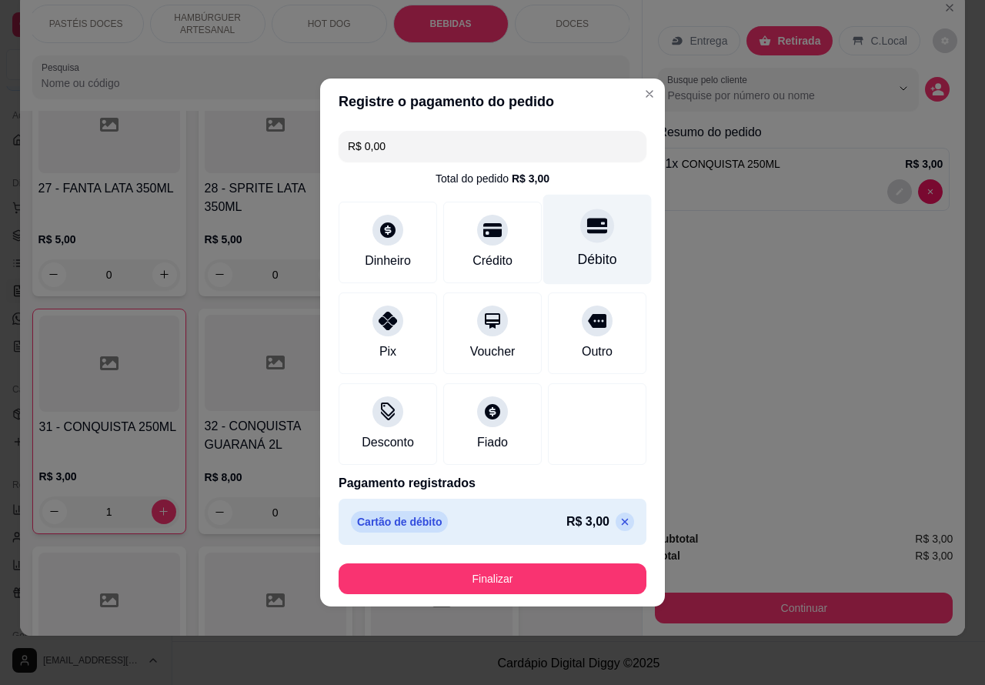
click at [546, 563] on button "Finalizar" at bounding box center [492, 578] width 308 height 31
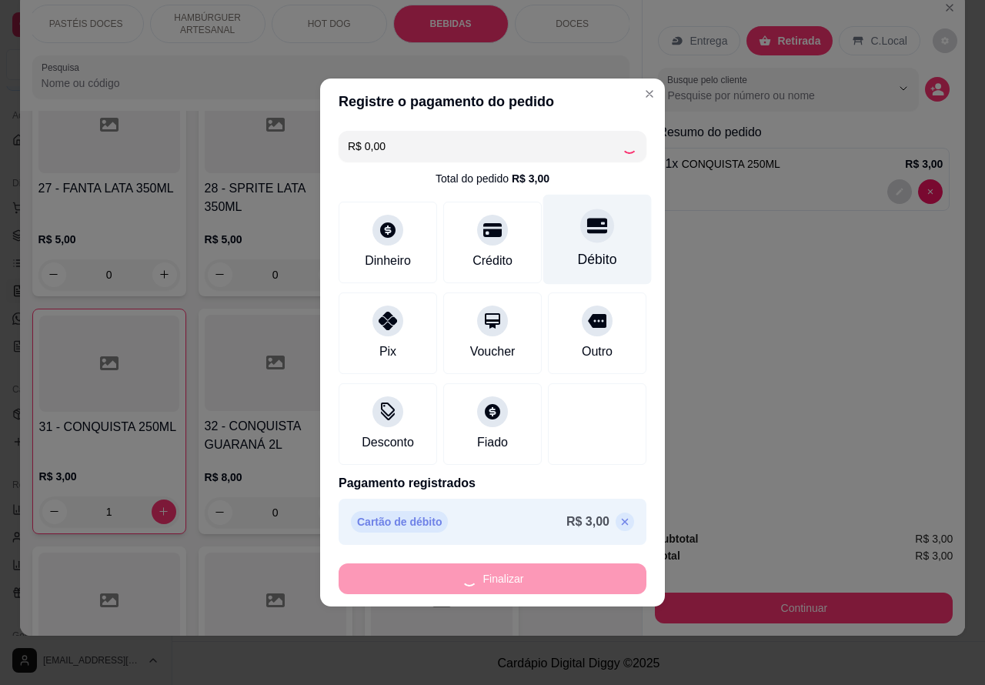
type input "0"
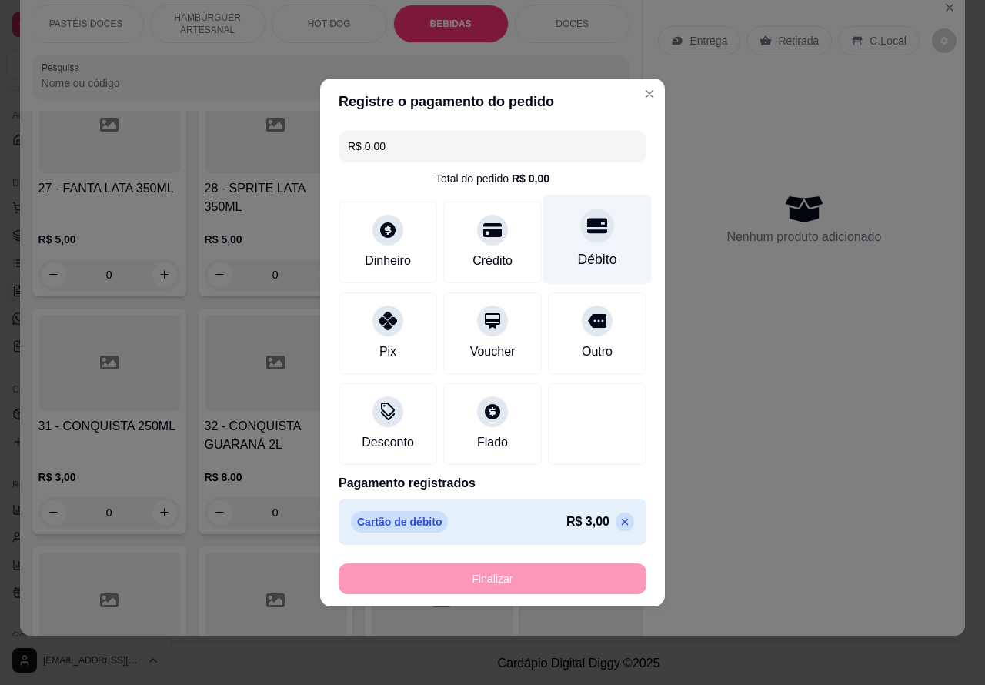
type input "-R$ 3,00"
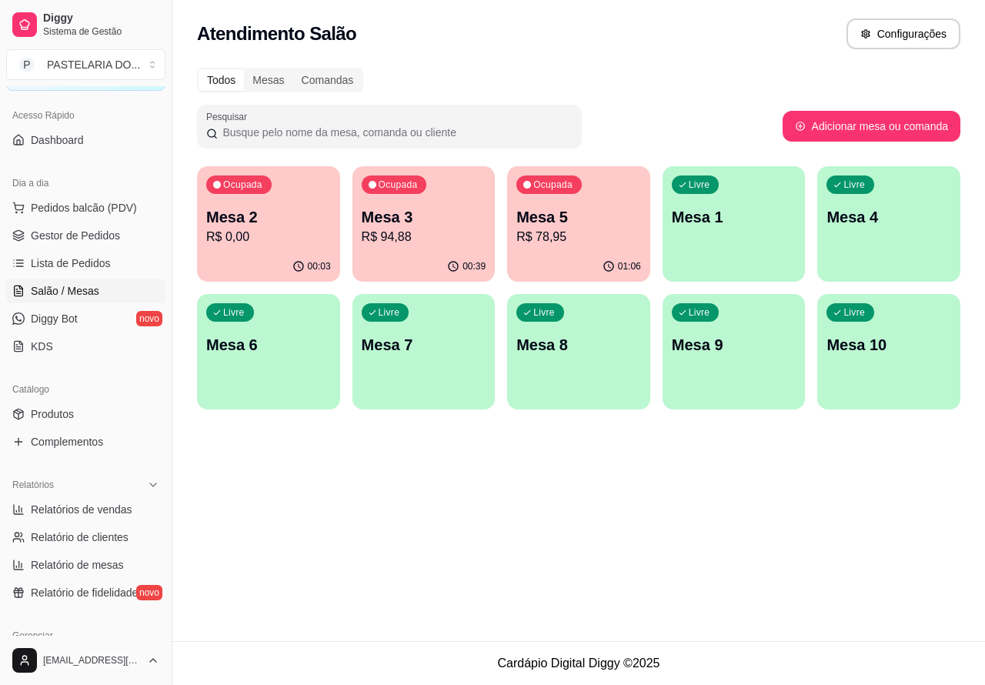
click at [275, 220] on p "Mesa 2" at bounding box center [268, 217] width 125 height 22
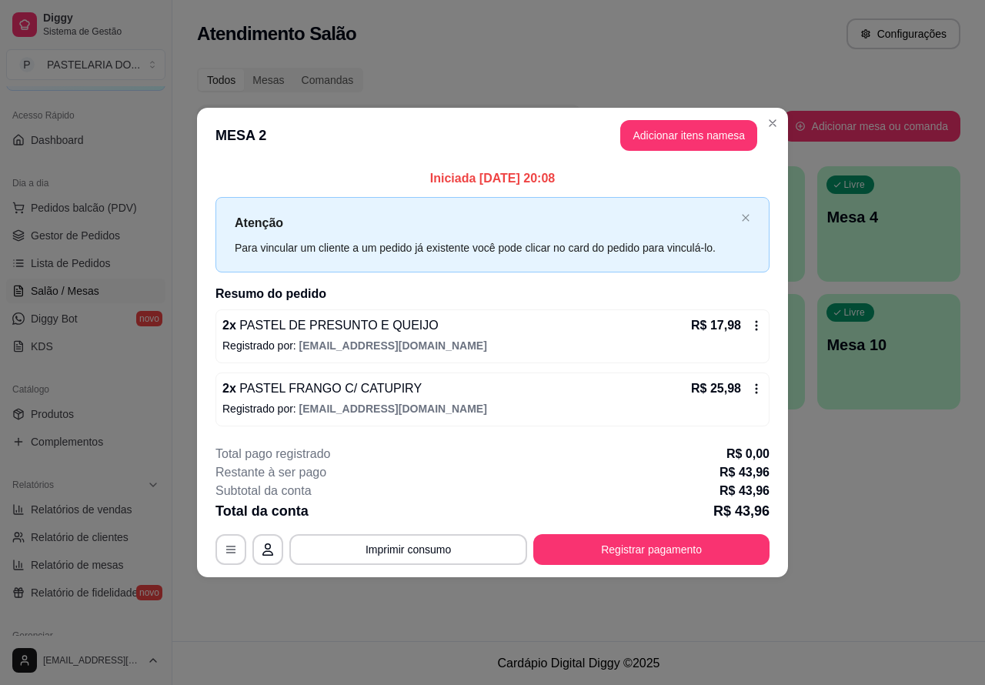
click at [78, 289] on span "Salão / Mesas" at bounding box center [65, 290] width 68 height 15
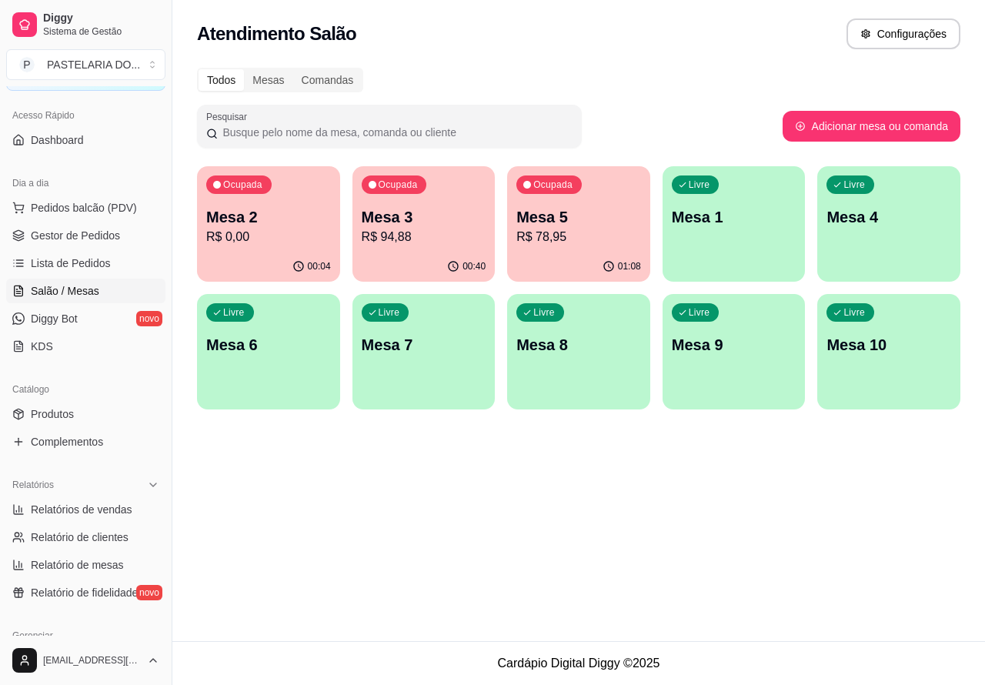
click at [275, 240] on p "R$ 0,00" at bounding box center [268, 237] width 125 height 18
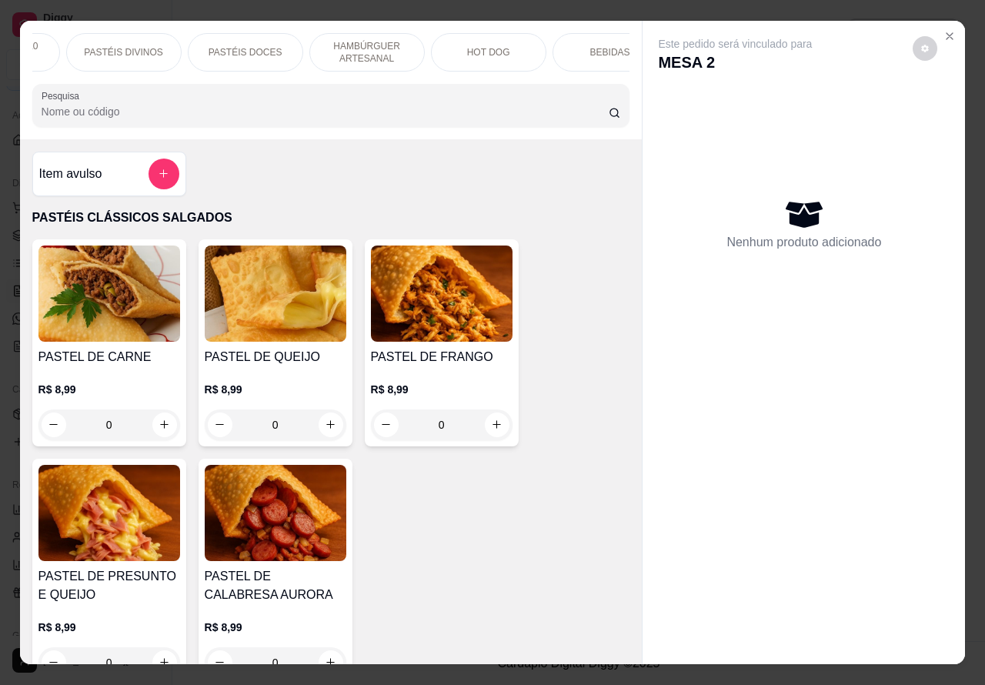
scroll to position [0, 343]
click at [475, 50] on p "BEBIDAS" at bounding box center [476, 52] width 40 height 12
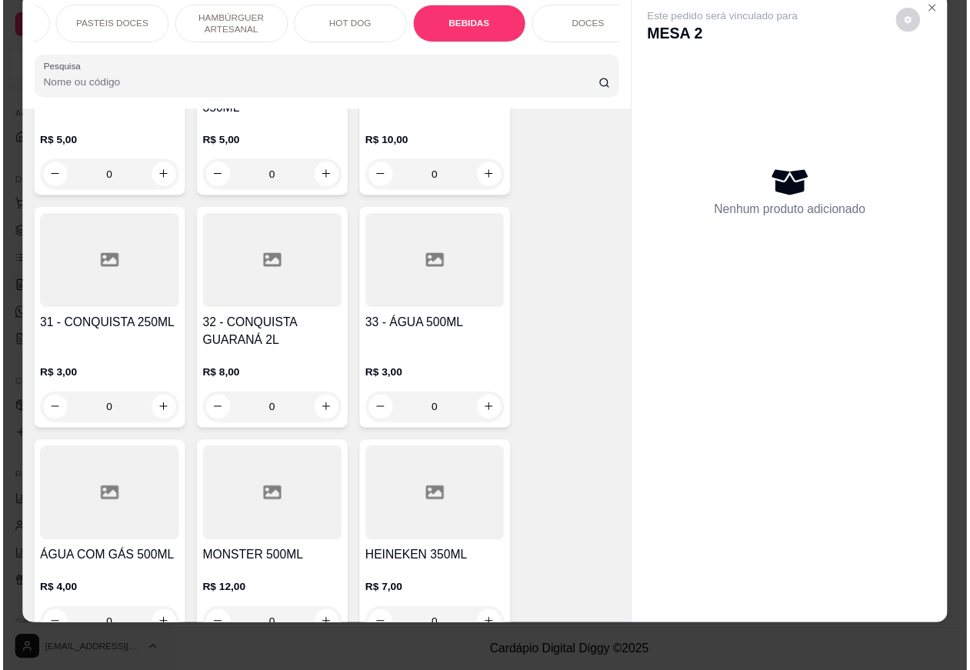
scroll to position [5254, 0]
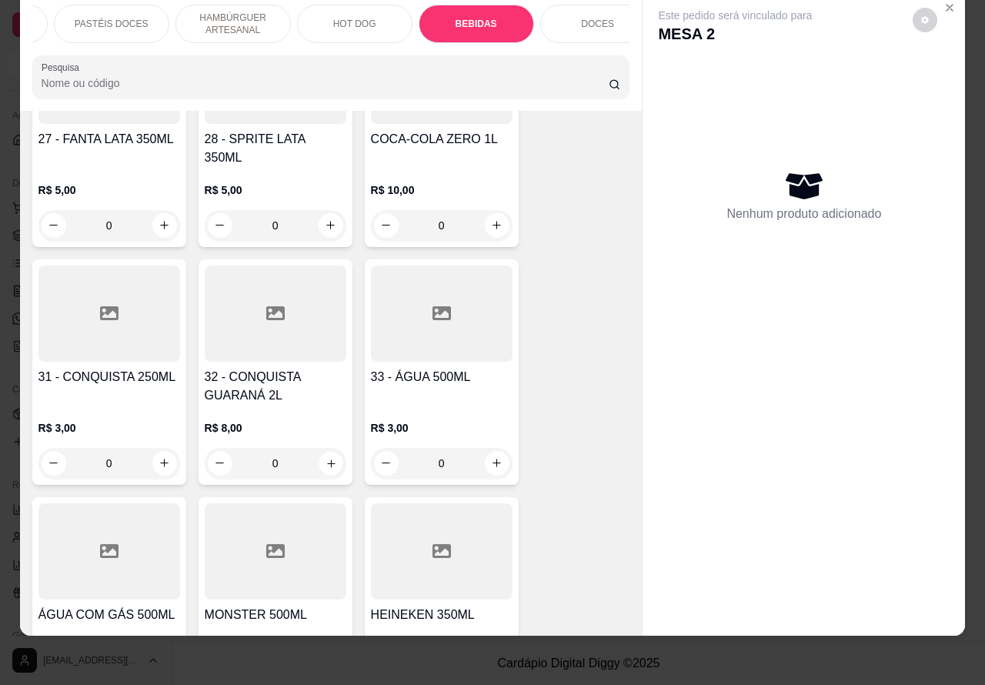
click at [325, 457] on icon "increase-product-quantity" at bounding box center [331, 463] width 12 height 12
type input "1"
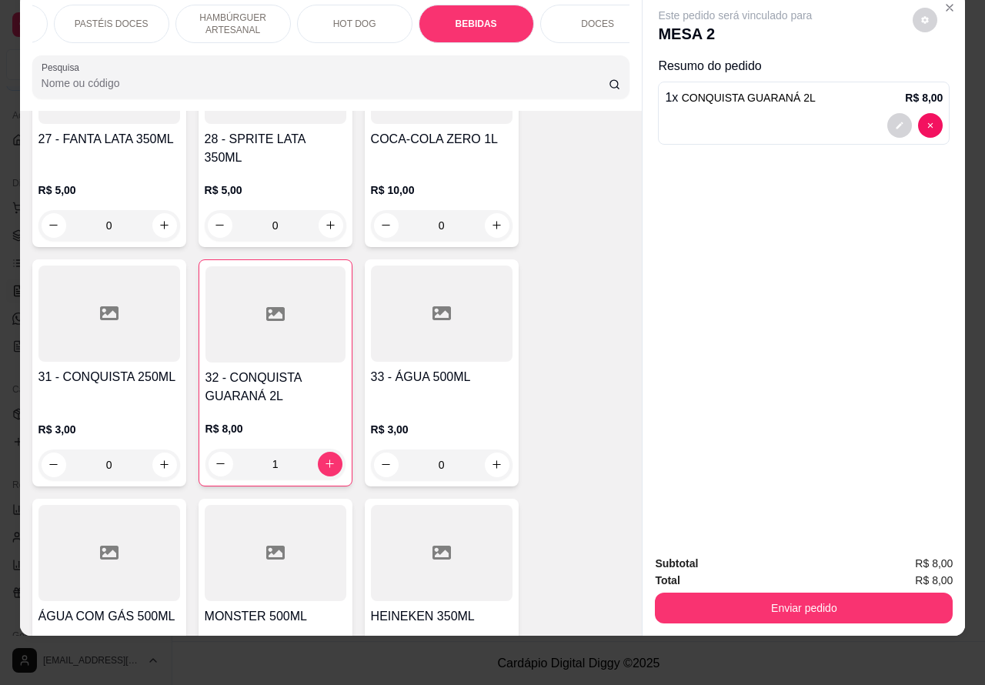
click at [827, 592] on button "Enviar pedido" at bounding box center [804, 607] width 298 height 31
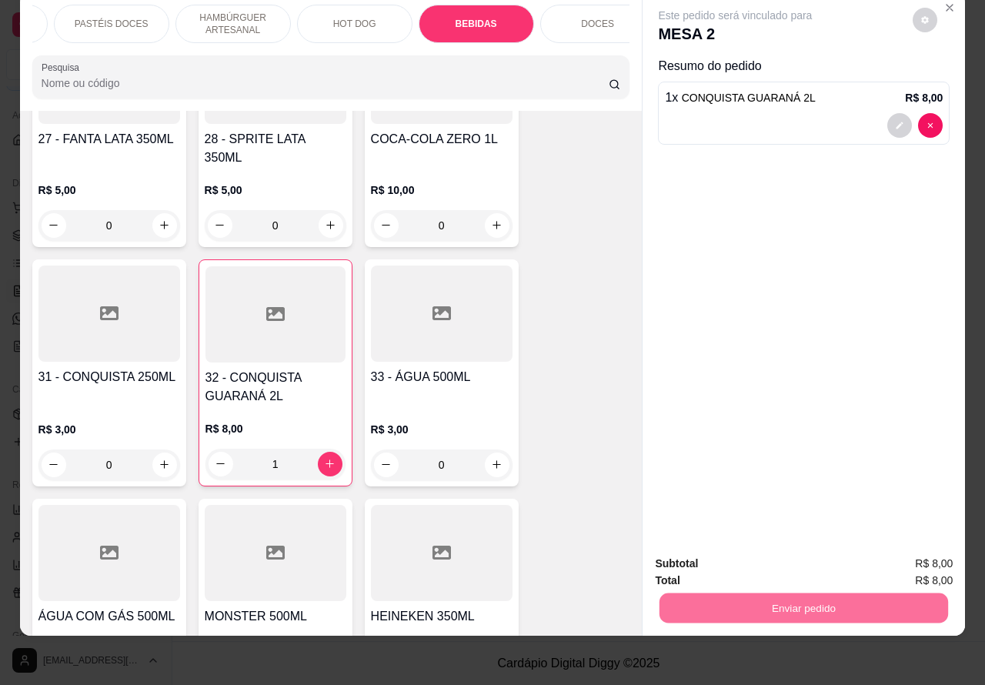
click at [755, 556] on button "Não registrar e enviar pedido" at bounding box center [751, 556] width 160 height 29
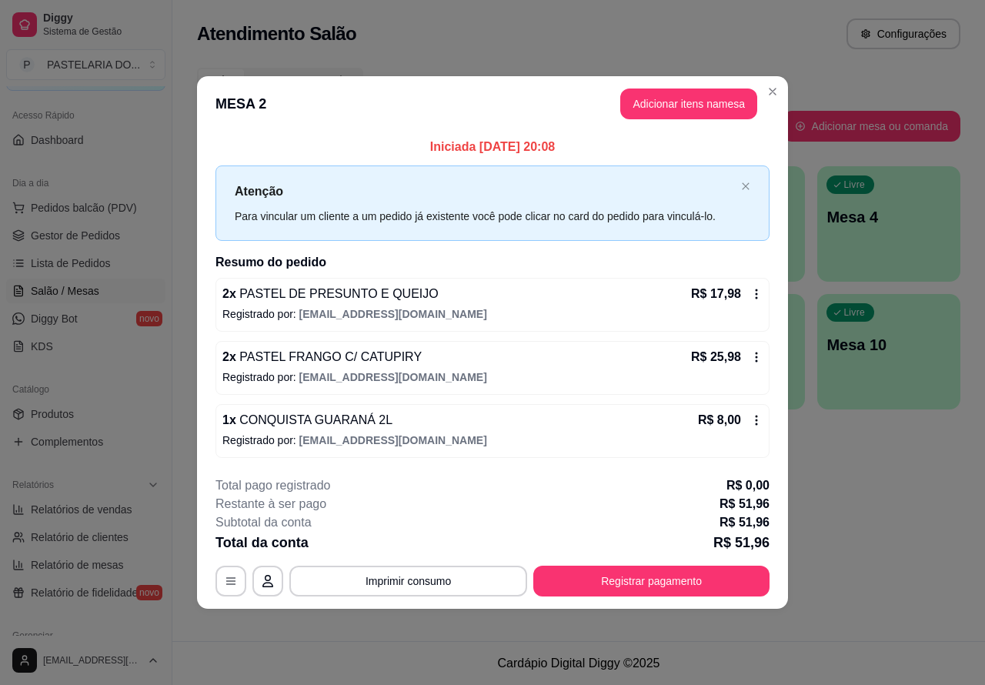
click at [938, 502] on div "Atendimento Salão Configurações Todos Mesas Comandas Pesquisar Adicionar mesa o…" at bounding box center [578, 320] width 812 height 641
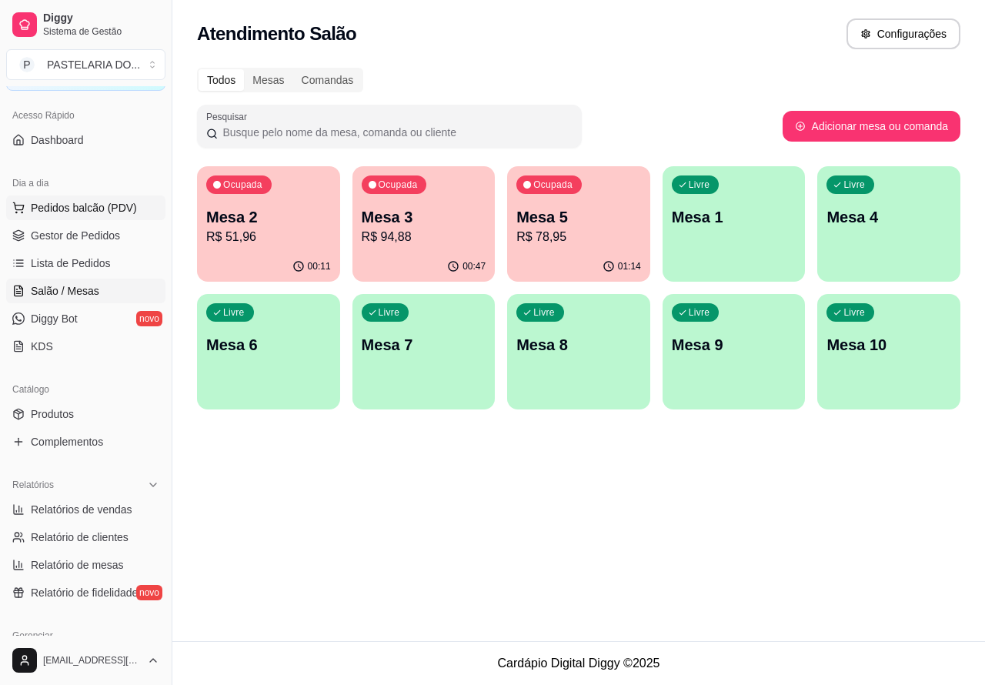
click at [75, 206] on span "Pedidos balcão (PDV)" at bounding box center [84, 207] width 106 height 15
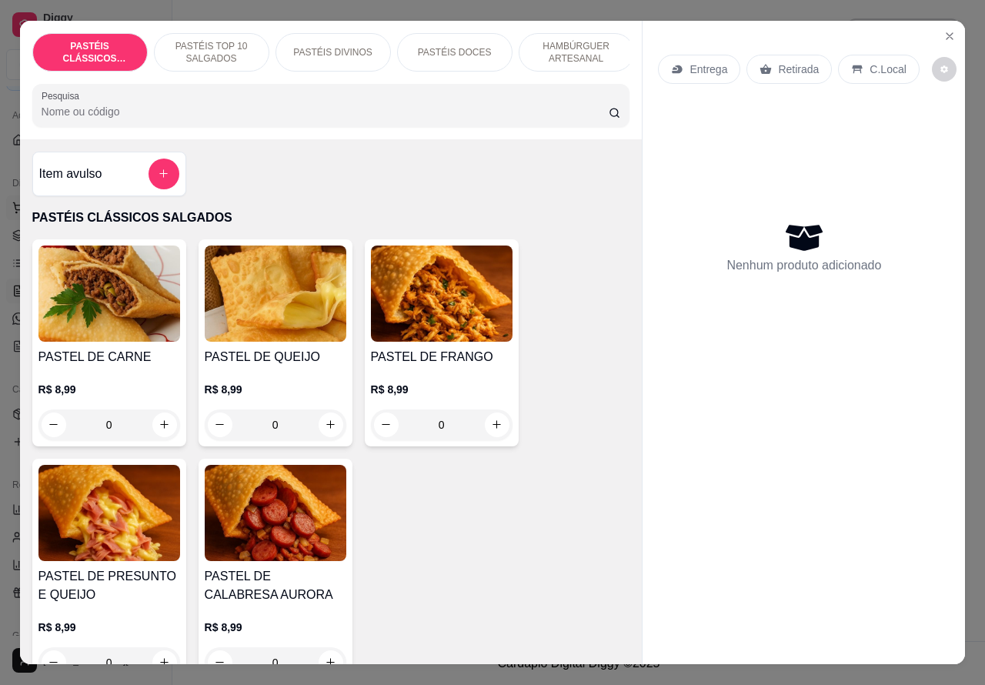
click at [943, 33] on icon "Close" at bounding box center [949, 36] width 12 height 12
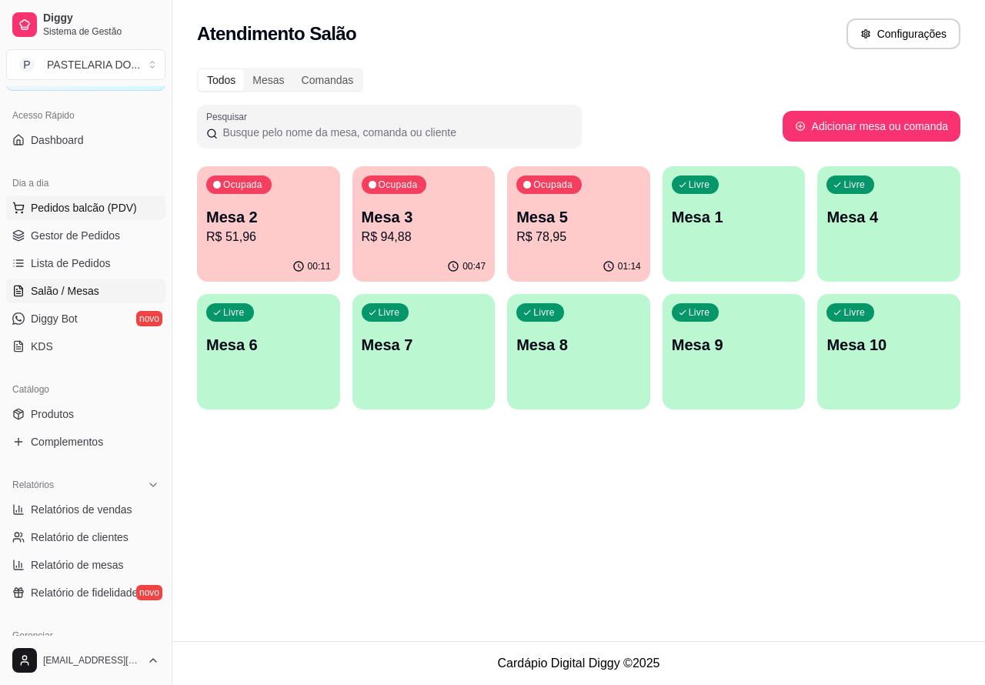
click at [594, 228] on p "R$ 78,95" at bounding box center [578, 237] width 125 height 18
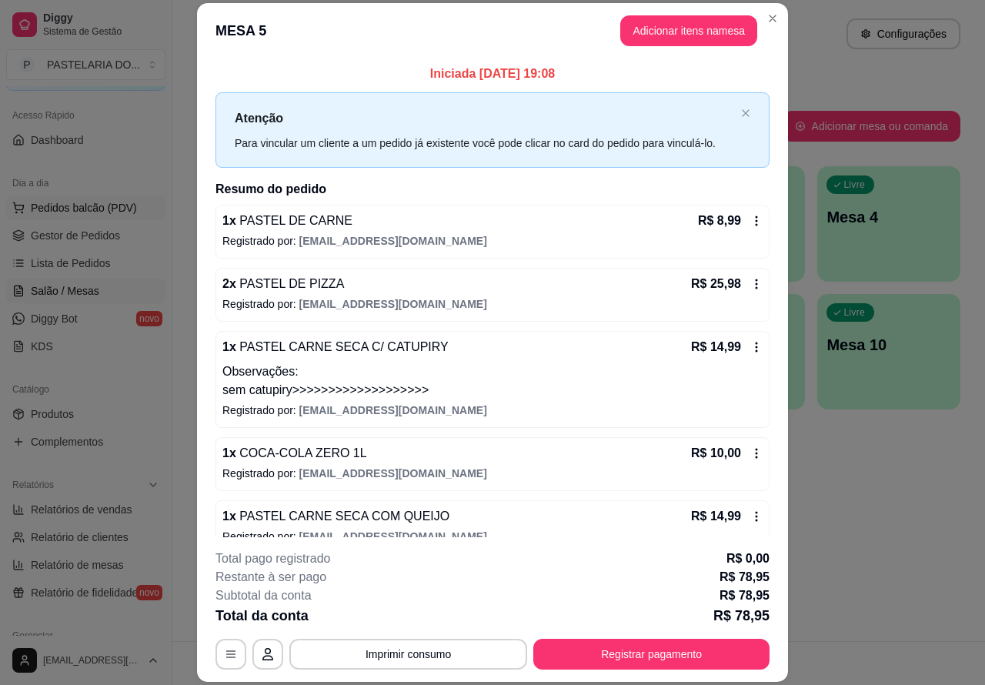
click at [442, 645] on button "Imprimir consumo" at bounding box center [408, 653] width 238 height 31
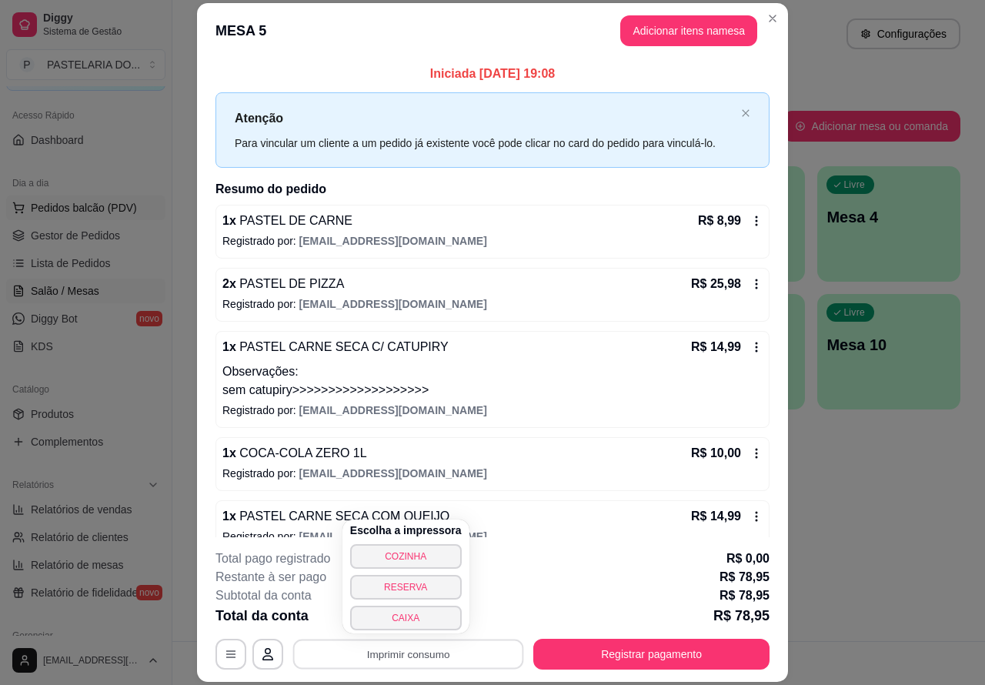
click at [428, 621] on button "CAIXA" at bounding box center [406, 617] width 112 height 25
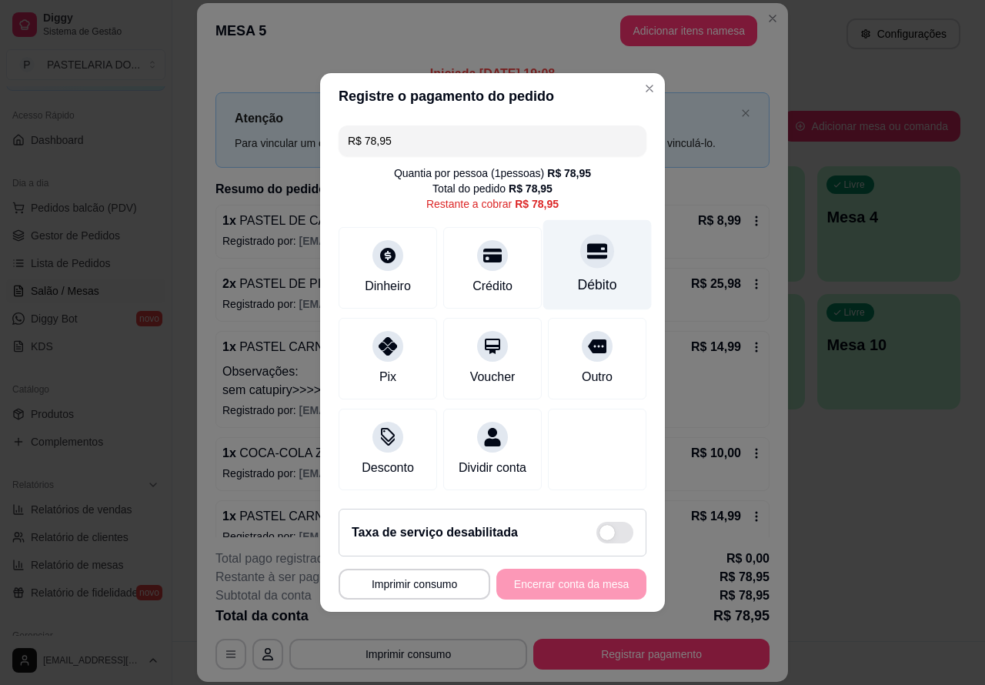
click at [595, 239] on div at bounding box center [597, 251] width 34 height 34
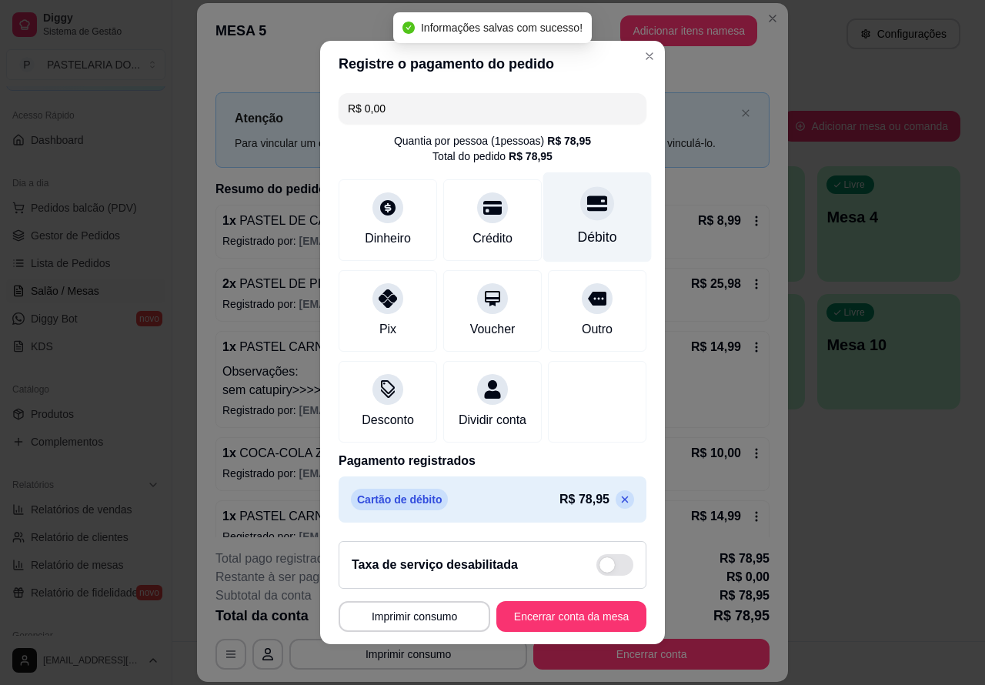
type input "R$ 0,00"
click at [564, 621] on button "Encerrar conta da mesa" at bounding box center [571, 616] width 150 height 31
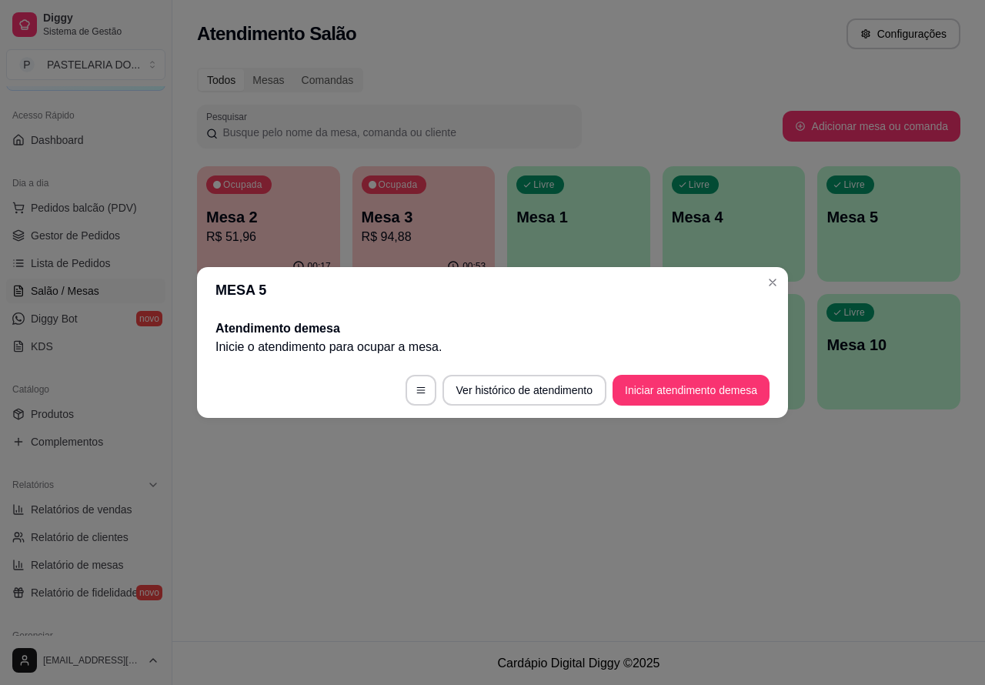
click at [620, 523] on div "Atendimento Salão Configurações Todos Mesas Comandas Pesquisar Adicionar mesa o…" at bounding box center [578, 320] width 812 height 641
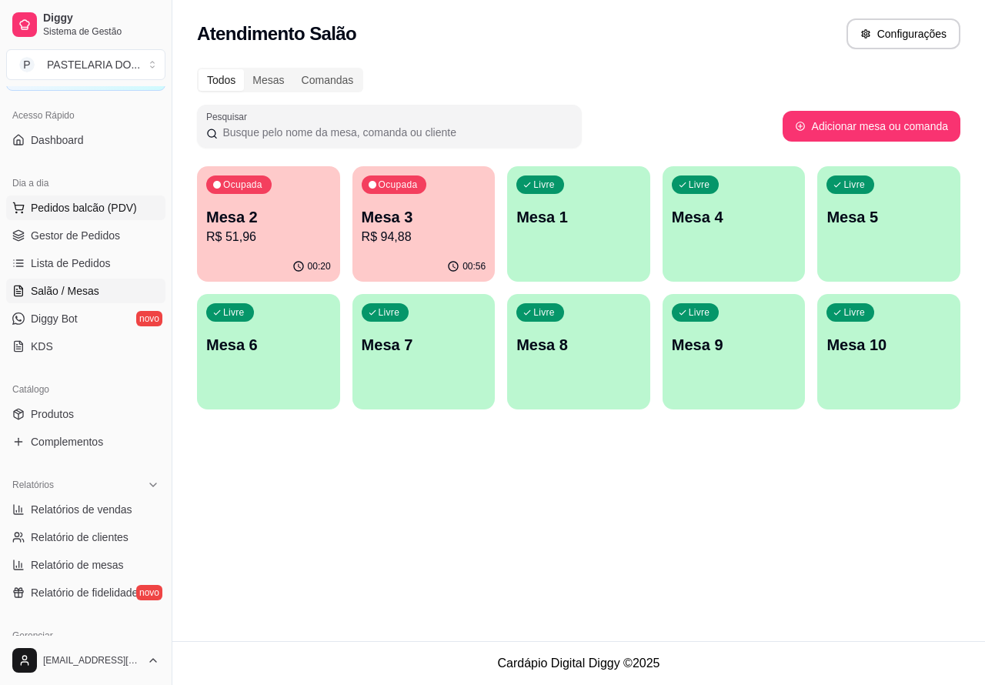
click at [85, 208] on span "Pedidos balcão (PDV)" at bounding box center [84, 207] width 106 height 15
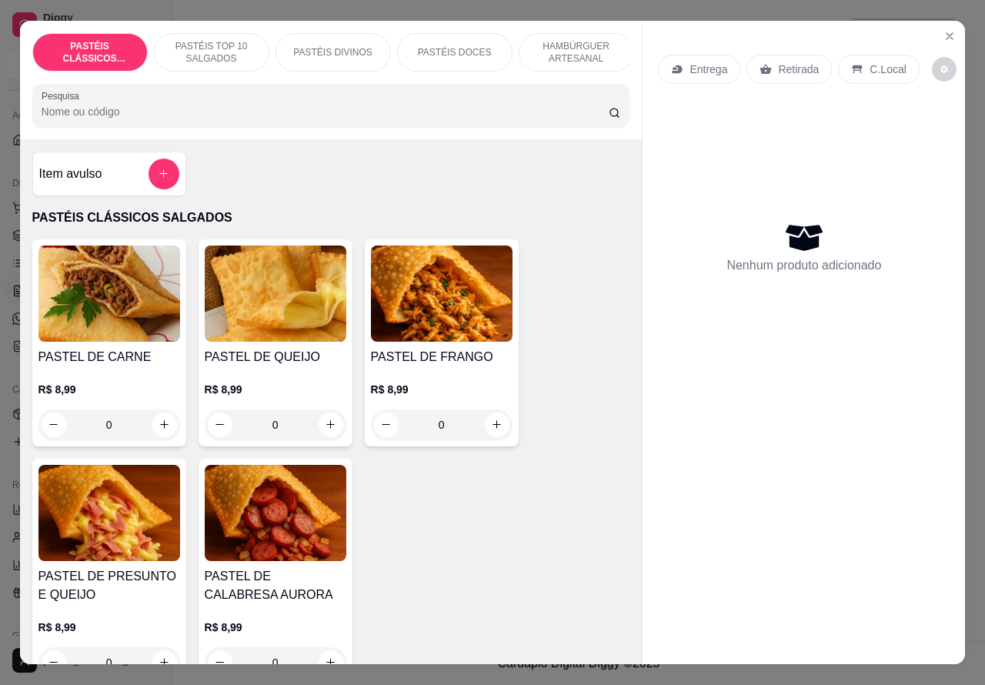
click at [785, 63] on p "Retirada" at bounding box center [798, 69] width 41 height 15
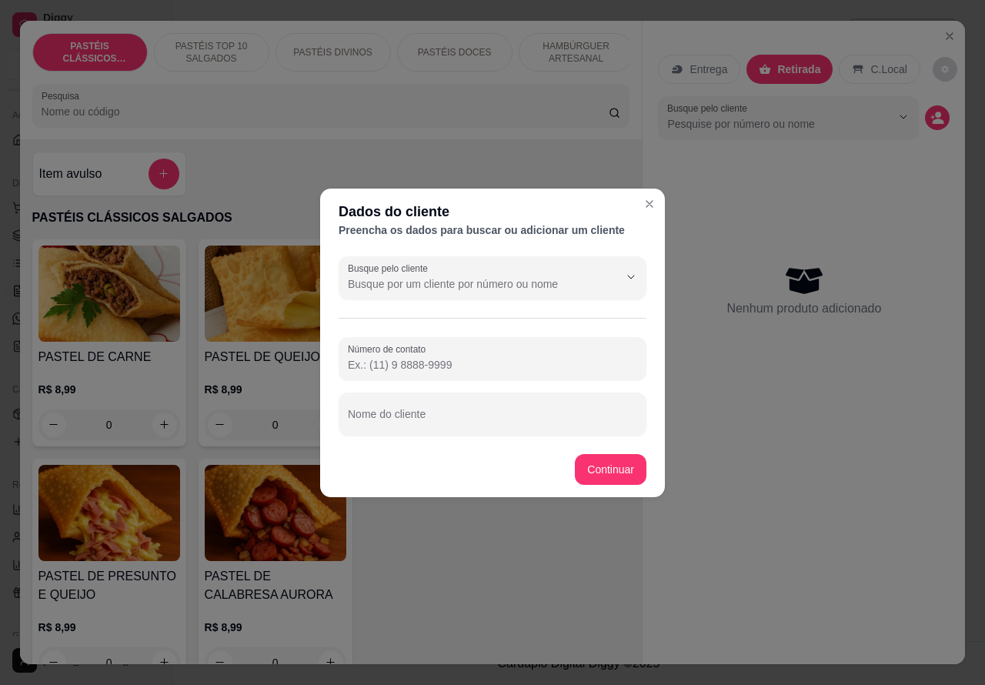
click at [454, 414] on input "Nome do cliente" at bounding box center [492, 419] width 289 height 15
type input "[PERSON_NAME] aguardando pago"
click at [605, 467] on div "PASTEL DE CARNE R$ 8,99 0 PASTEL DE QUEIJO R$ 8,99 0 PASTEL DE FRANGO R$ 8,99 0…" at bounding box center [331, 461] width 598 height 445
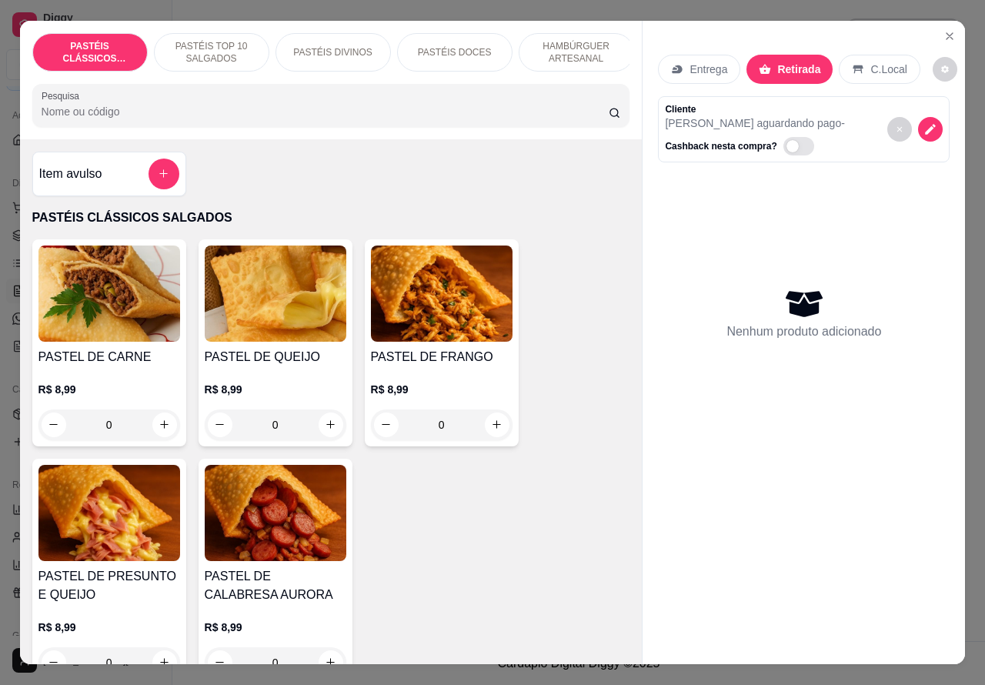
click at [325, 430] on icon "increase-product-quantity" at bounding box center [331, 424] width 12 height 12
type input "1"
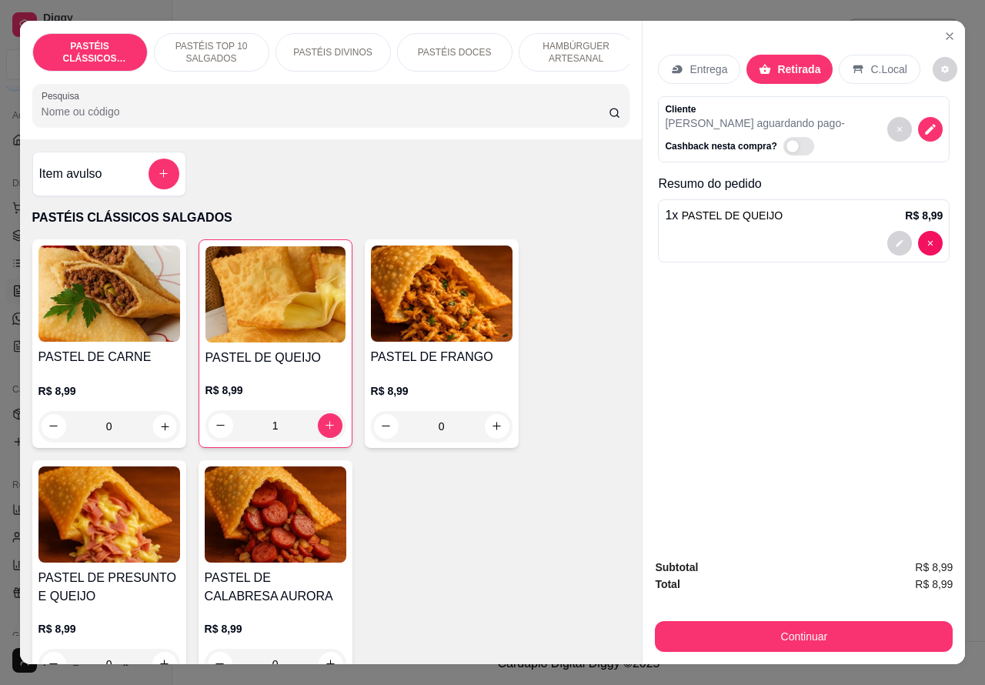
click at [161, 430] on icon "increase-product-quantity" at bounding box center [165, 426] width 8 height 8
type input "1"
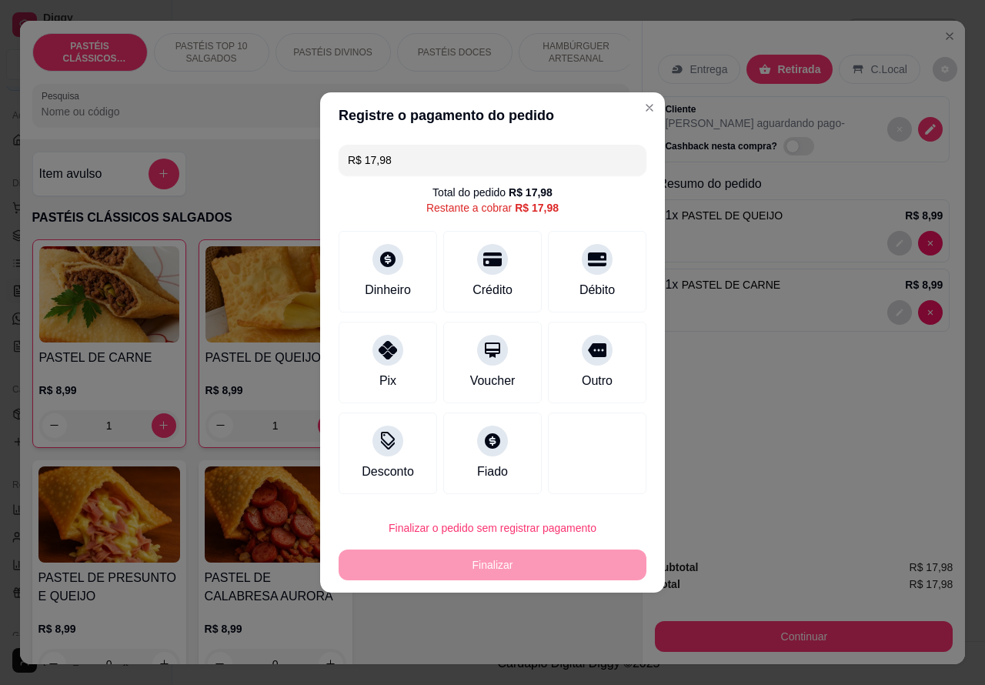
click at [535, 571] on div "Finalizar o pedido sem registrar pagamento Finalizar" at bounding box center [492, 546] width 308 height 68
click at [592, 265] on icon at bounding box center [597, 255] width 20 height 20
type input "R$ 0,00"
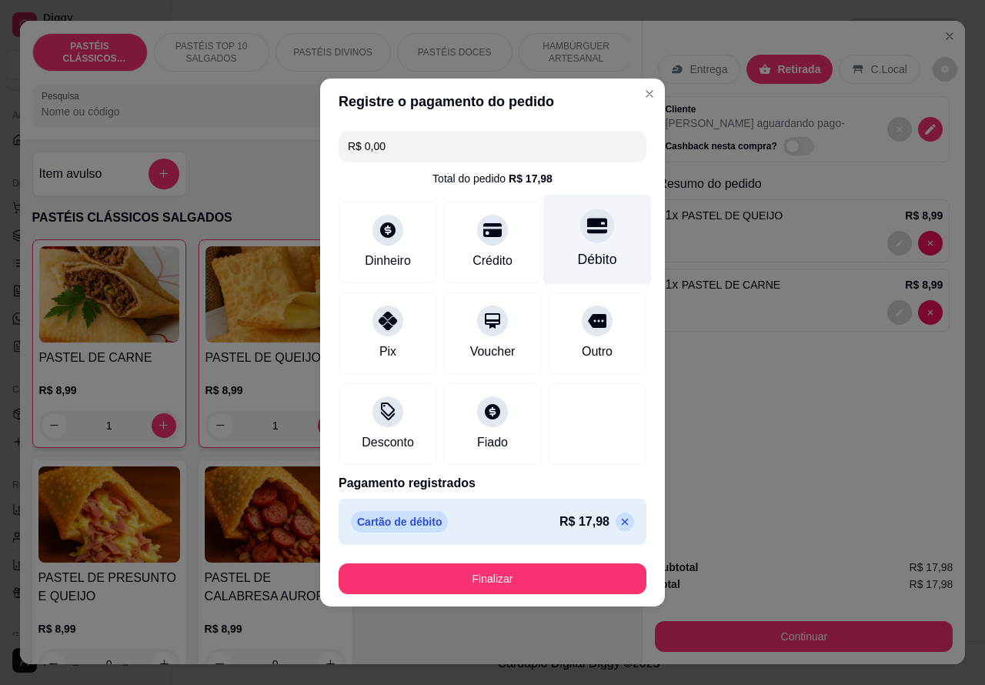
click at [539, 573] on button "Finalizar" at bounding box center [492, 578] width 308 height 31
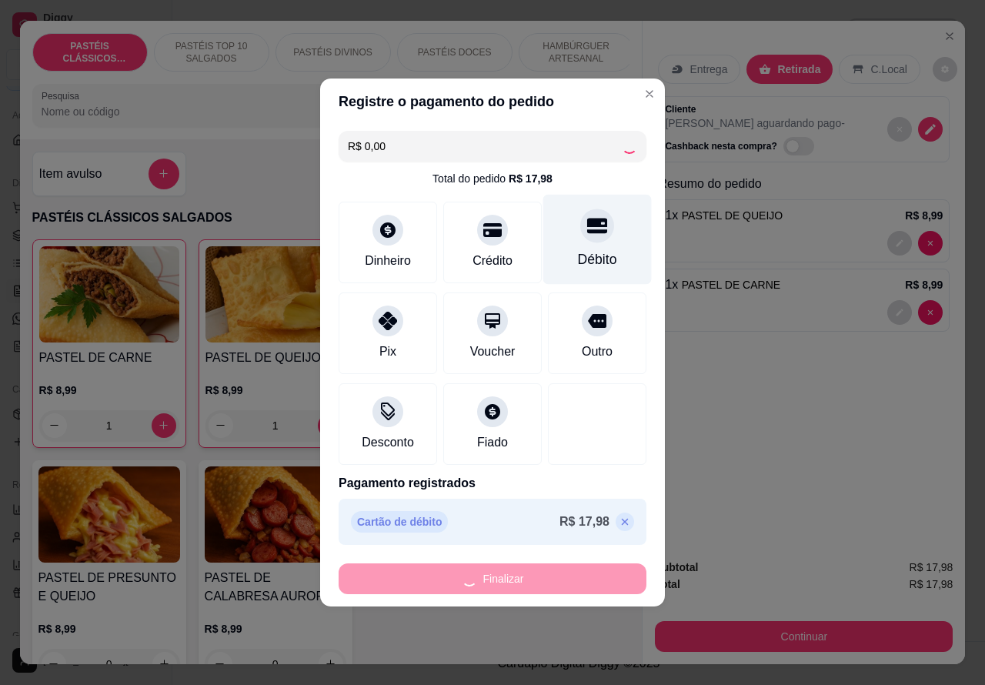
type input "0"
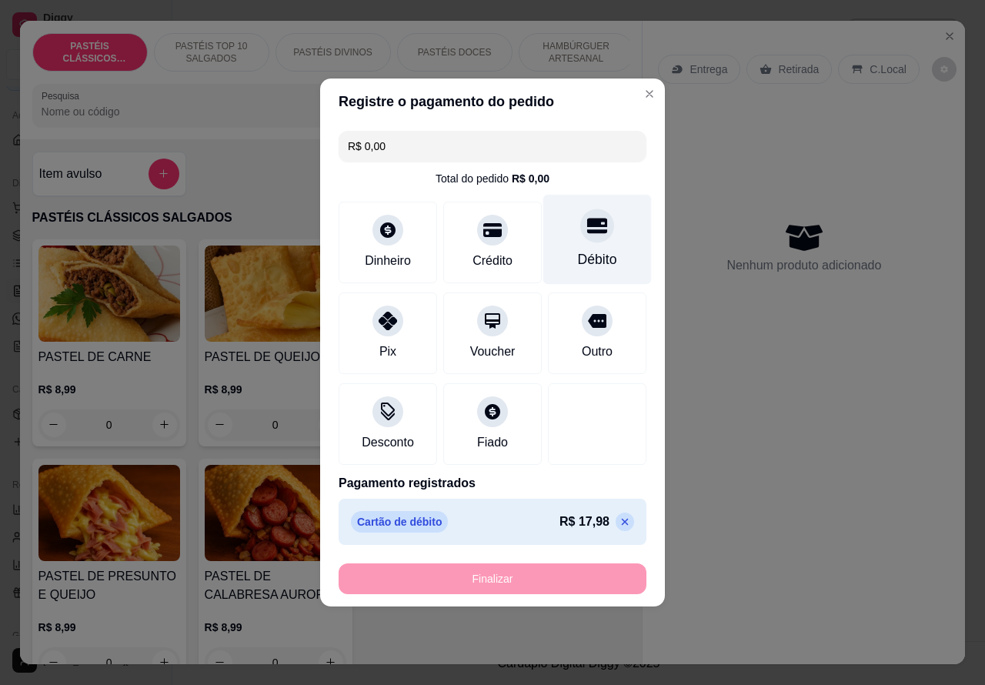
type input "-R$ 17,98"
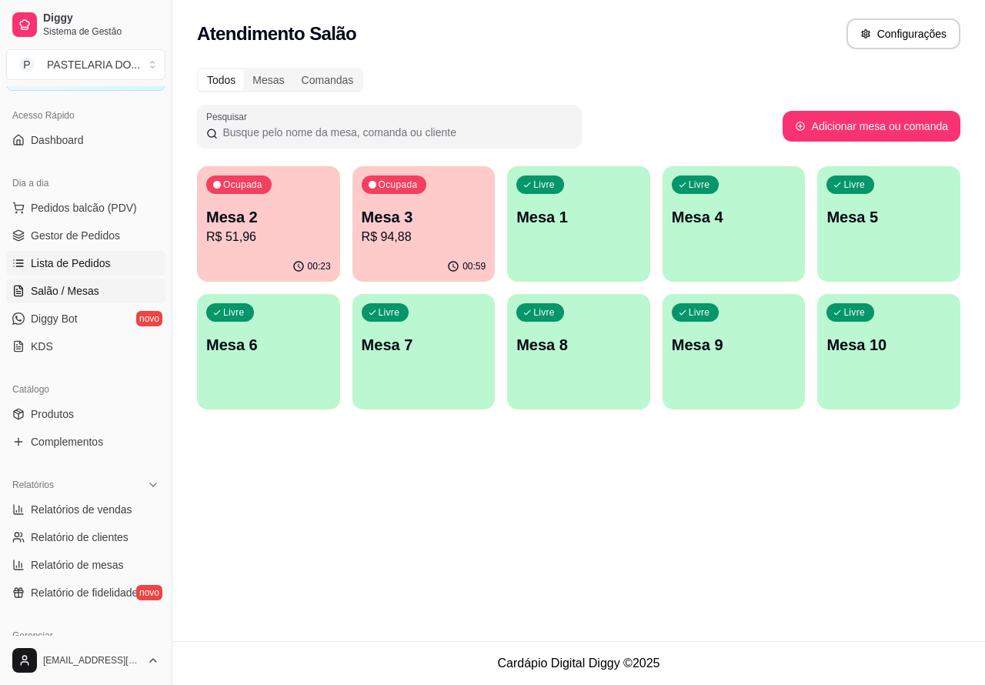
click at [85, 260] on span "Lista de Pedidos" at bounding box center [71, 262] width 80 height 15
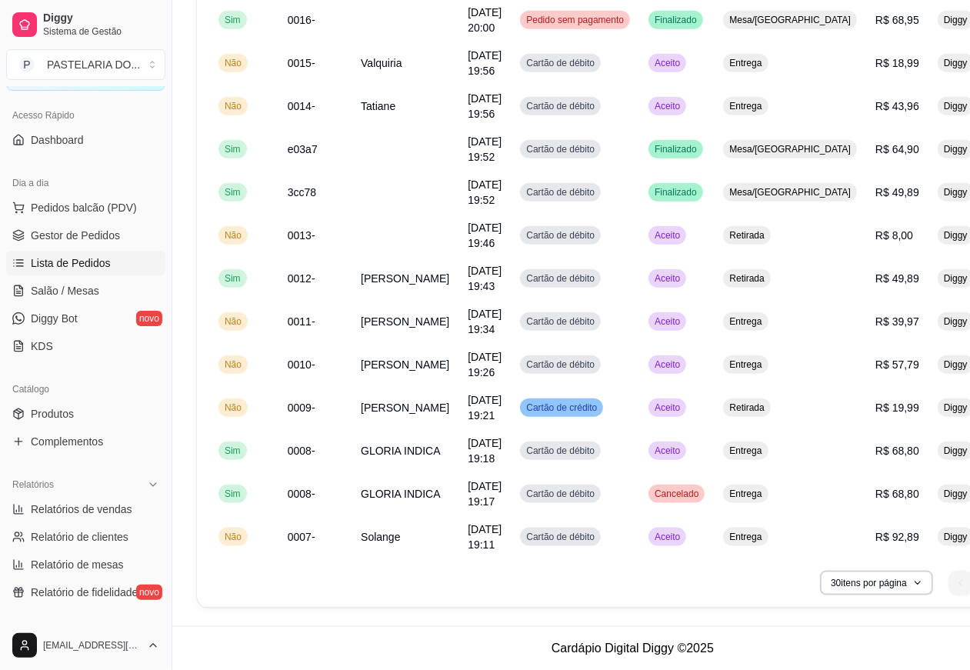
scroll to position [1001, 0]
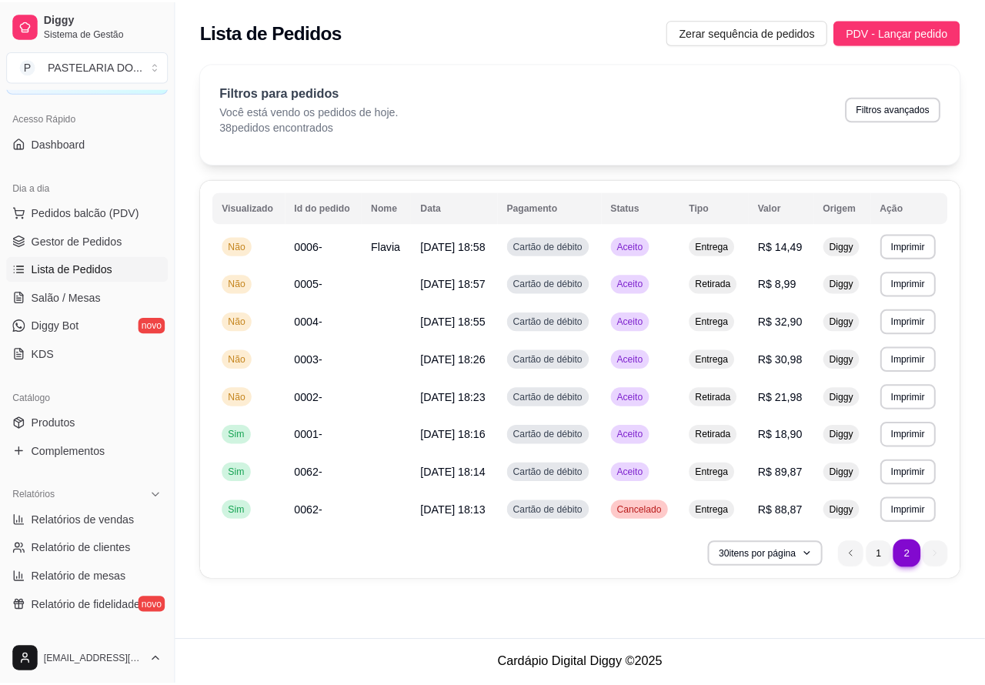
scroll to position [0, 0]
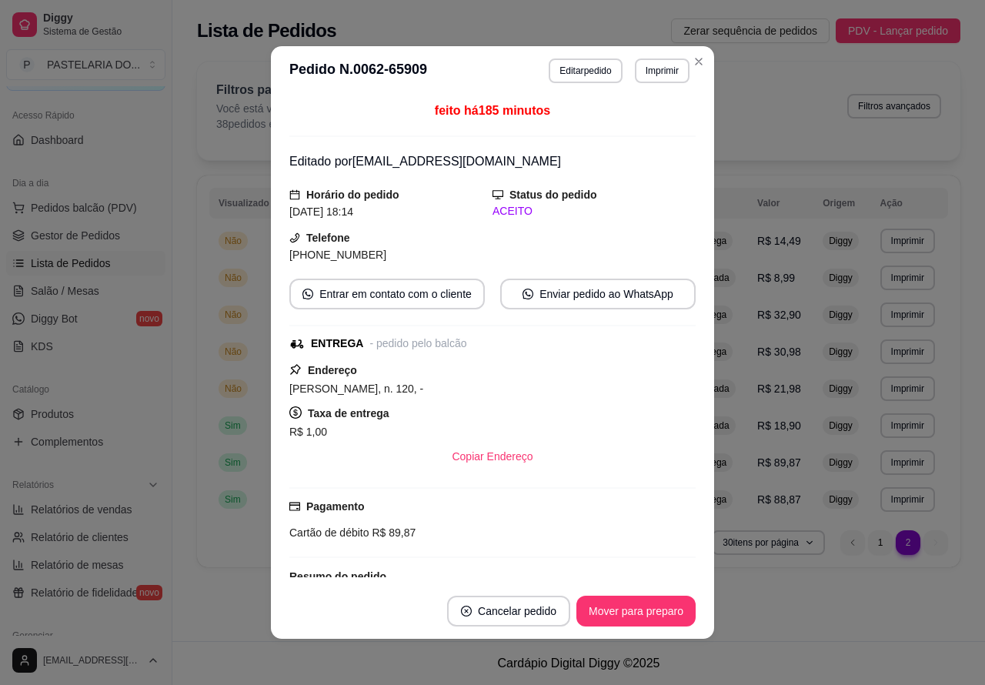
click at [642, 608] on button "Mover para preparo" at bounding box center [635, 610] width 119 height 31
click at [235, 648] on footer "Cardápio Digital Diggy © 2025" at bounding box center [578, 663] width 812 height 44
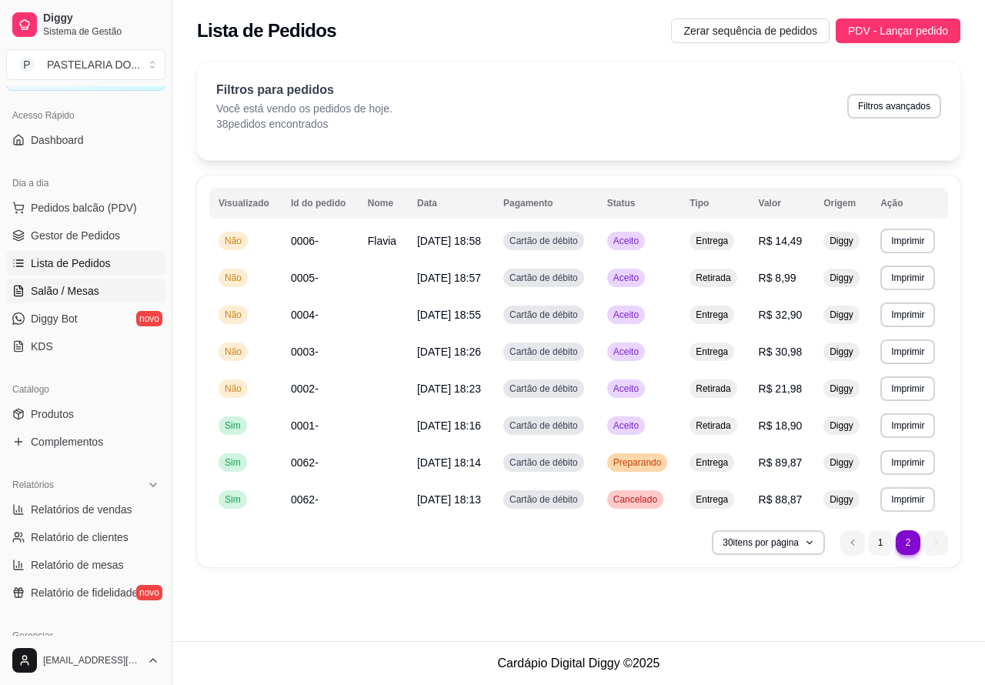
click at [78, 286] on span "Salão / Mesas" at bounding box center [65, 290] width 68 height 15
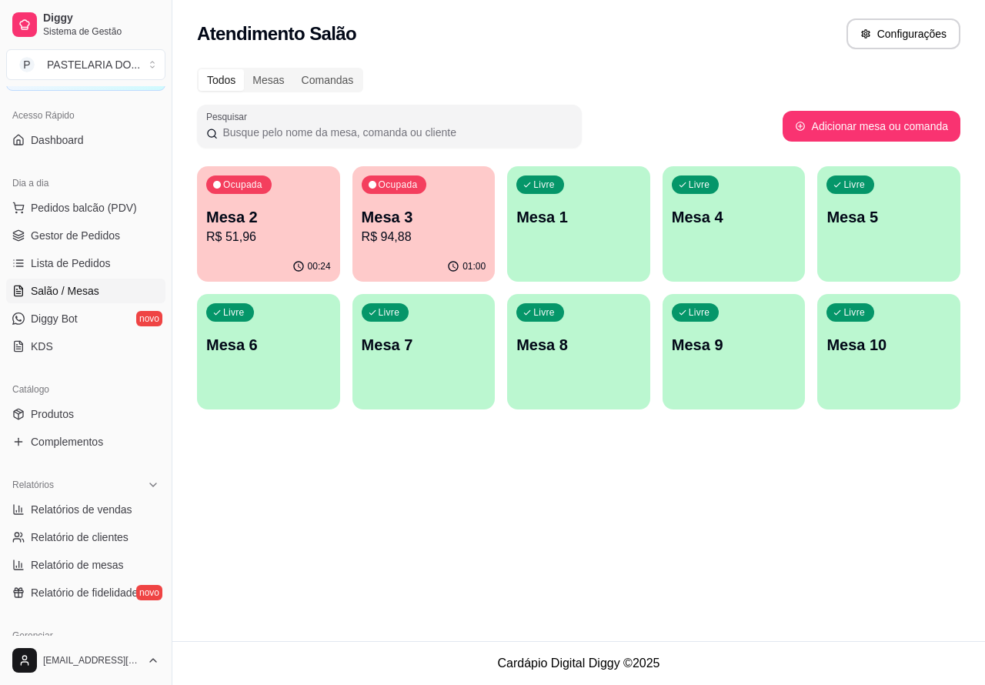
click at [255, 221] on p "Mesa 2" at bounding box center [268, 217] width 125 height 22
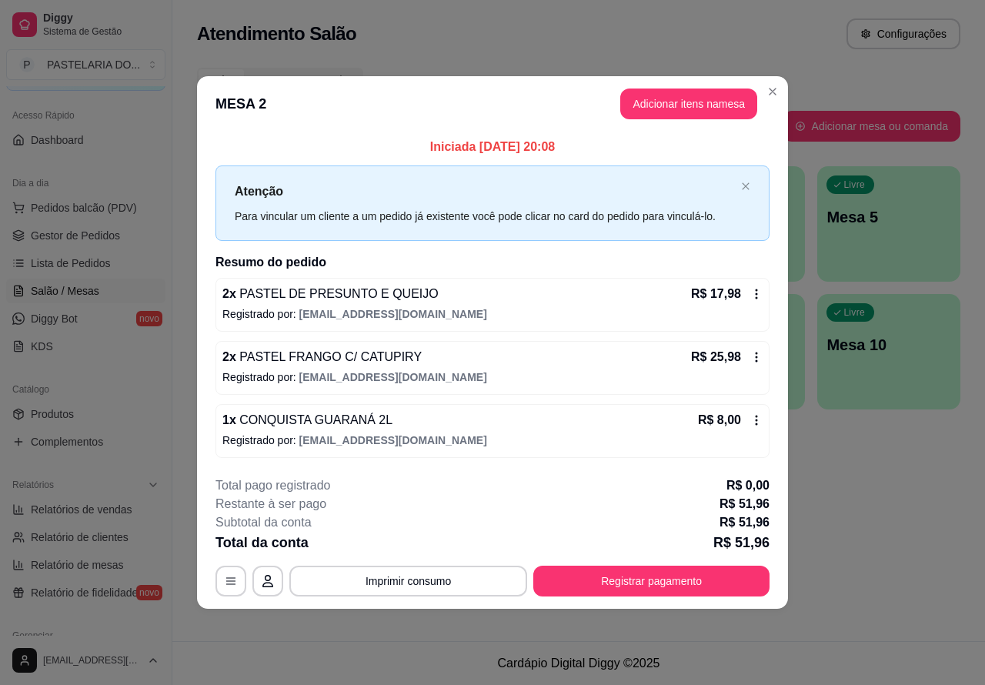
click at [443, 582] on button "Imprimir consumo" at bounding box center [408, 580] width 238 height 31
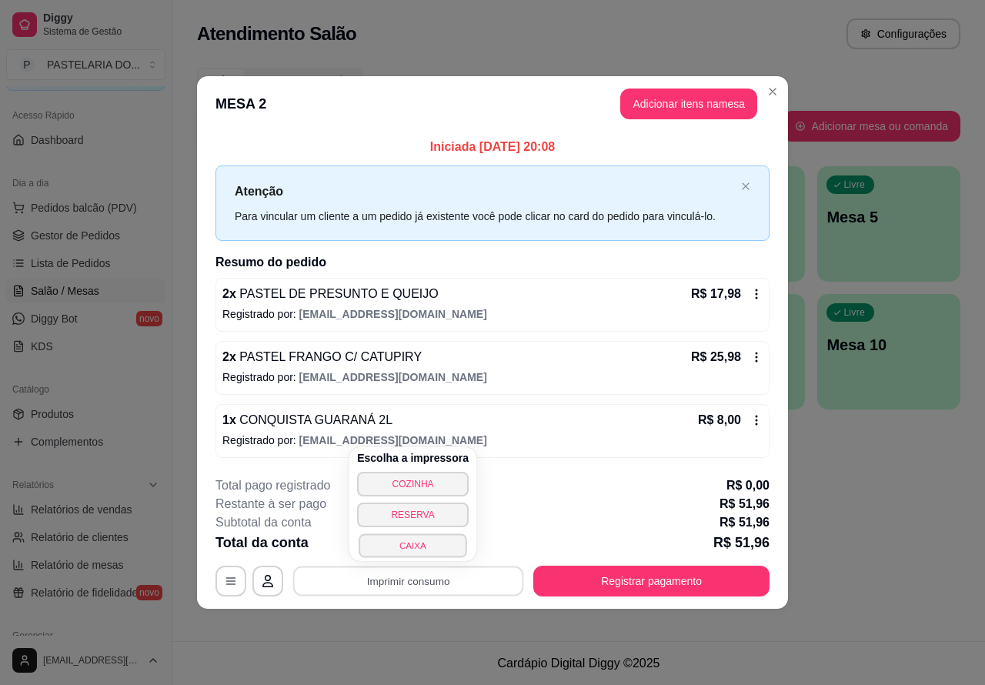
click at [412, 547] on button "CAIXA" at bounding box center [412, 545] width 108 height 24
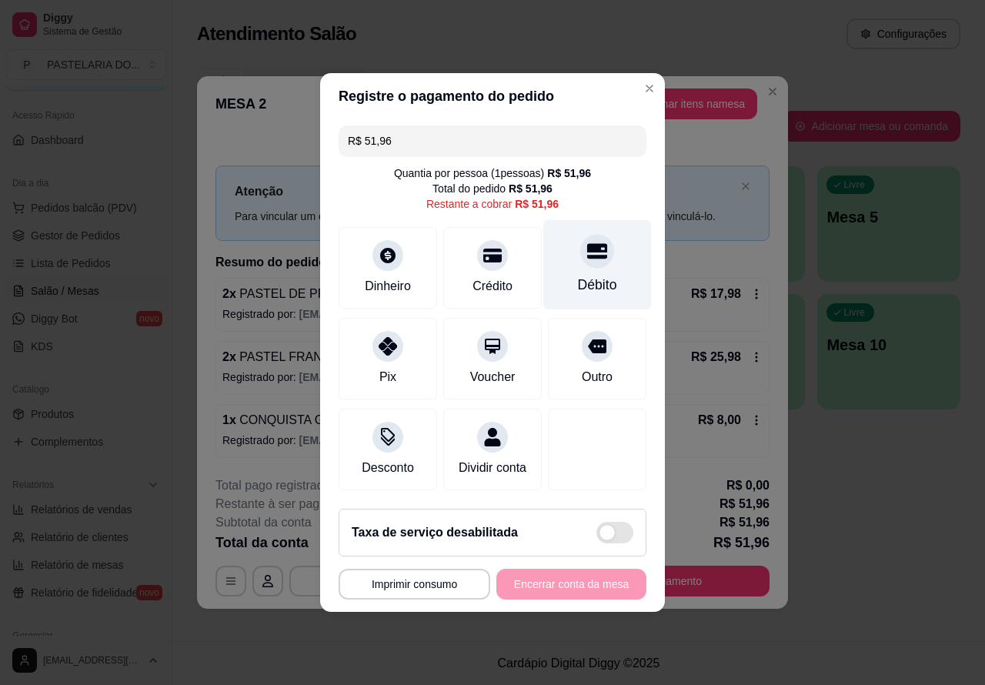
click at [598, 238] on div at bounding box center [597, 251] width 34 height 34
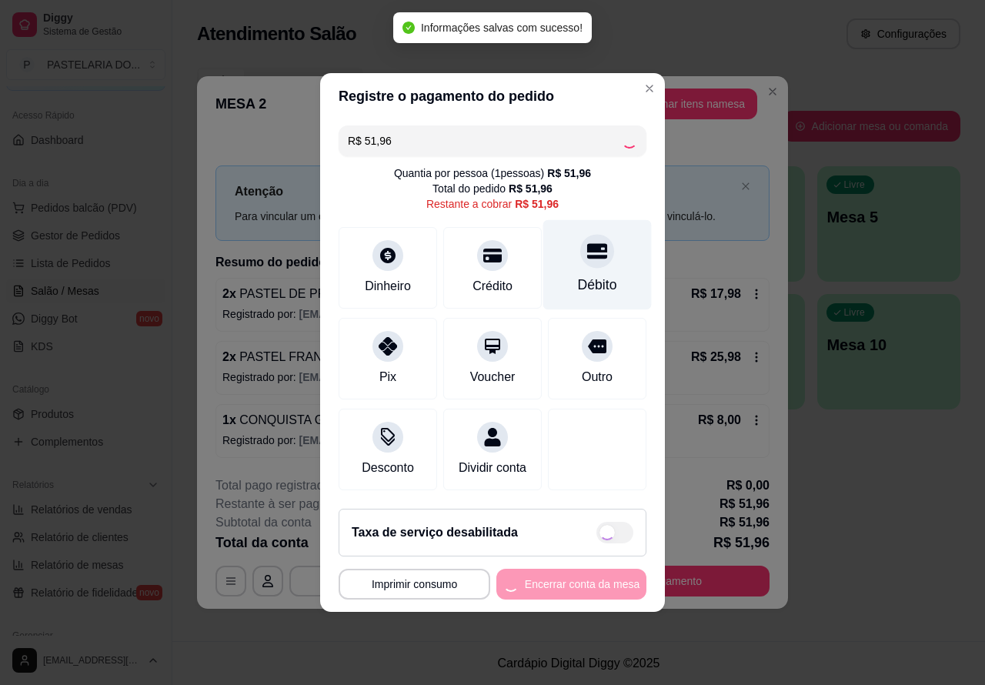
type input "R$ 0,00"
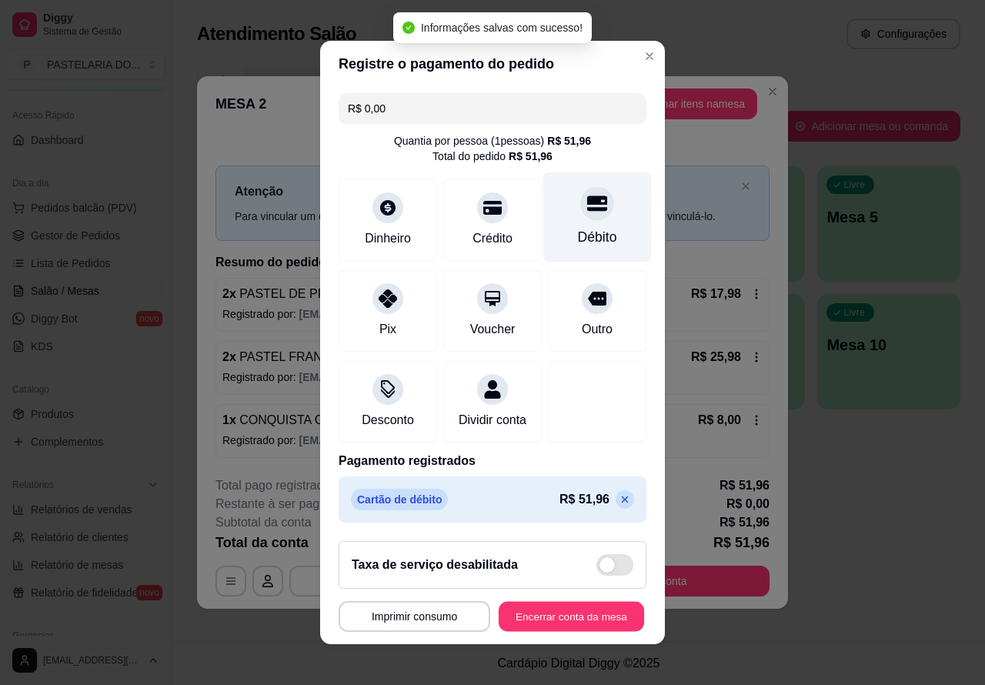
click at [569, 620] on button "Encerrar conta da mesa" at bounding box center [570, 616] width 145 height 30
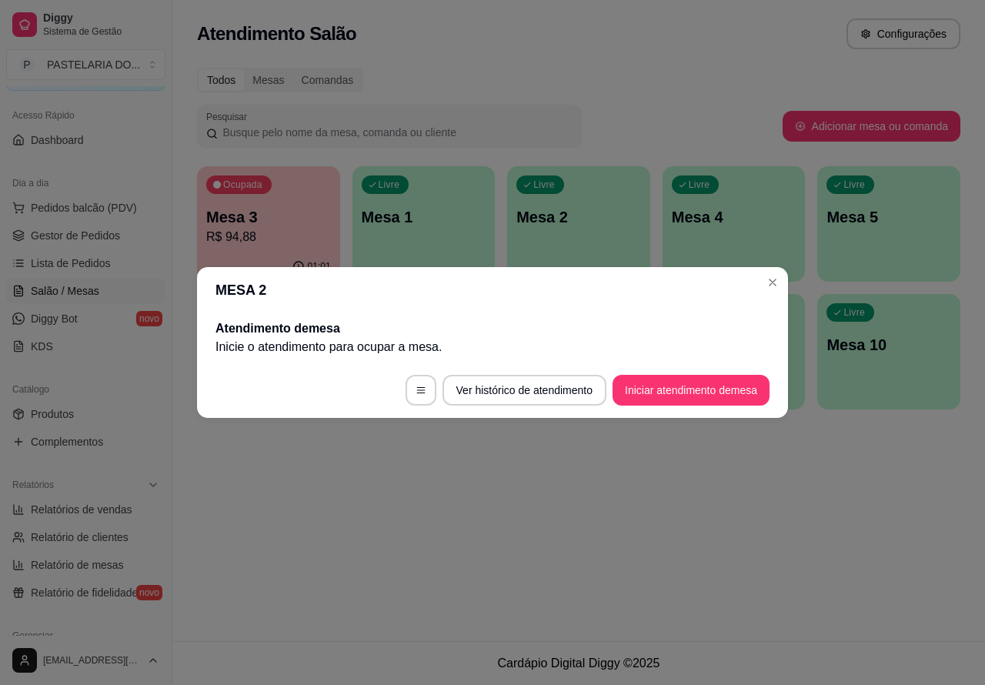
click at [545, 558] on div "Atendimento Salão Configurações Todos Mesas Comandas Pesquisar Adicionar mesa o…" at bounding box center [578, 320] width 812 height 641
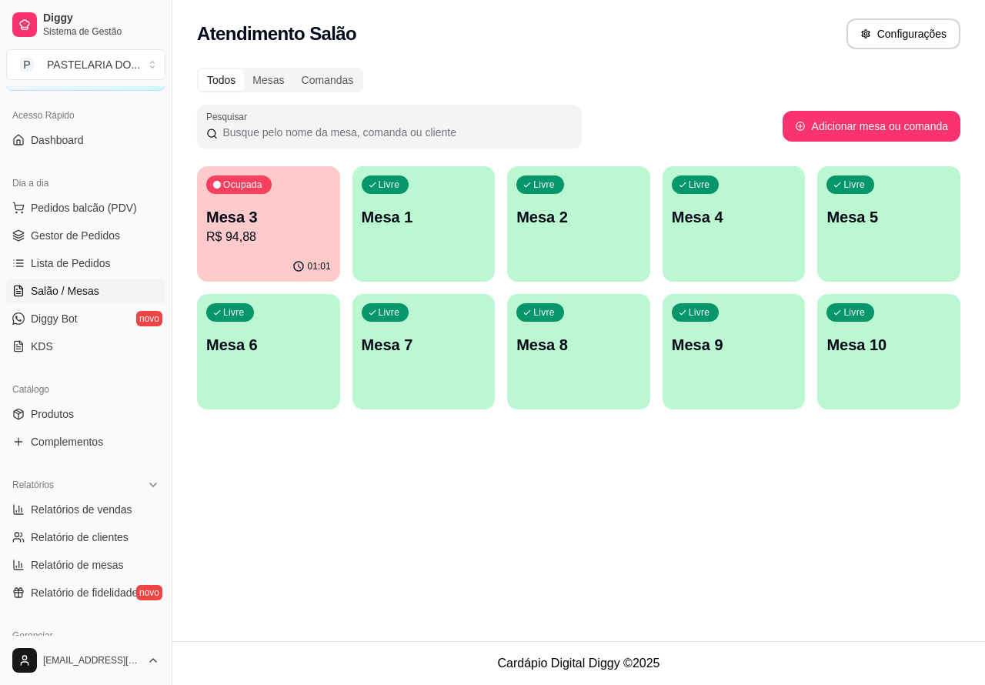
click at [269, 208] on p "Mesa 3" at bounding box center [268, 217] width 125 height 22
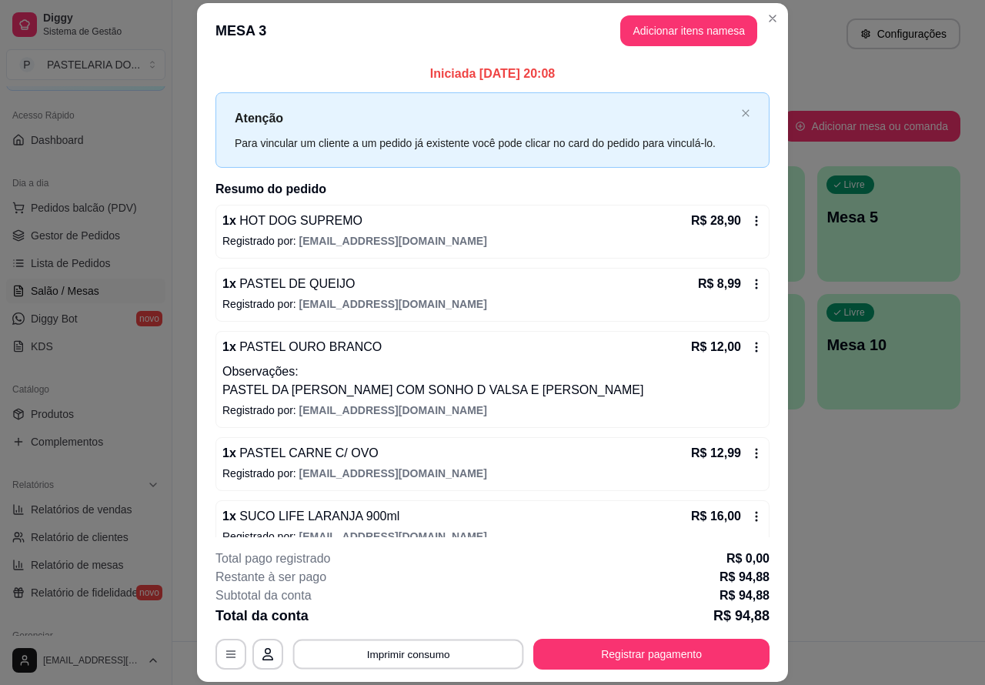
click at [402, 656] on button "Imprimir consumo" at bounding box center [408, 653] width 231 height 30
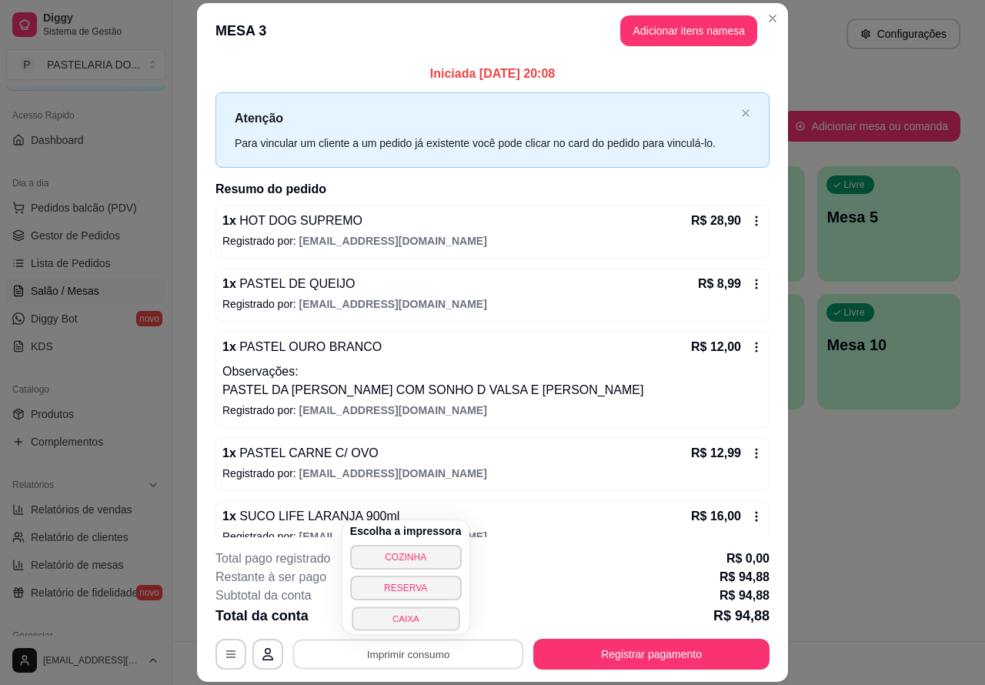
click at [416, 623] on button "CAIXA" at bounding box center [406, 618] width 108 height 24
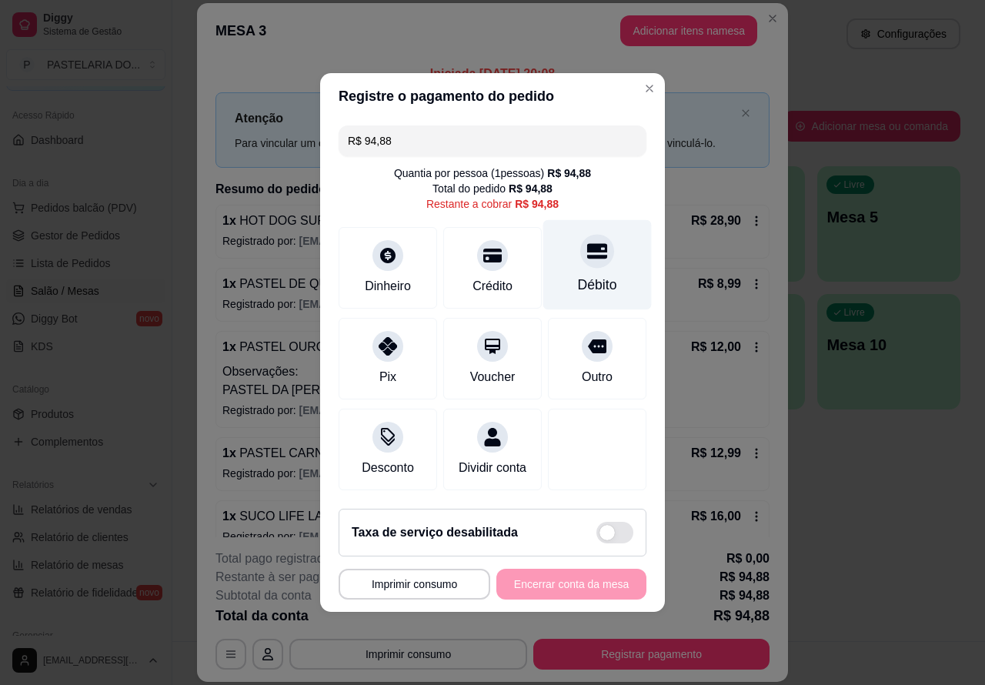
click at [605, 231] on div "Débito" at bounding box center [597, 265] width 108 height 90
type input "R$ 0,00"
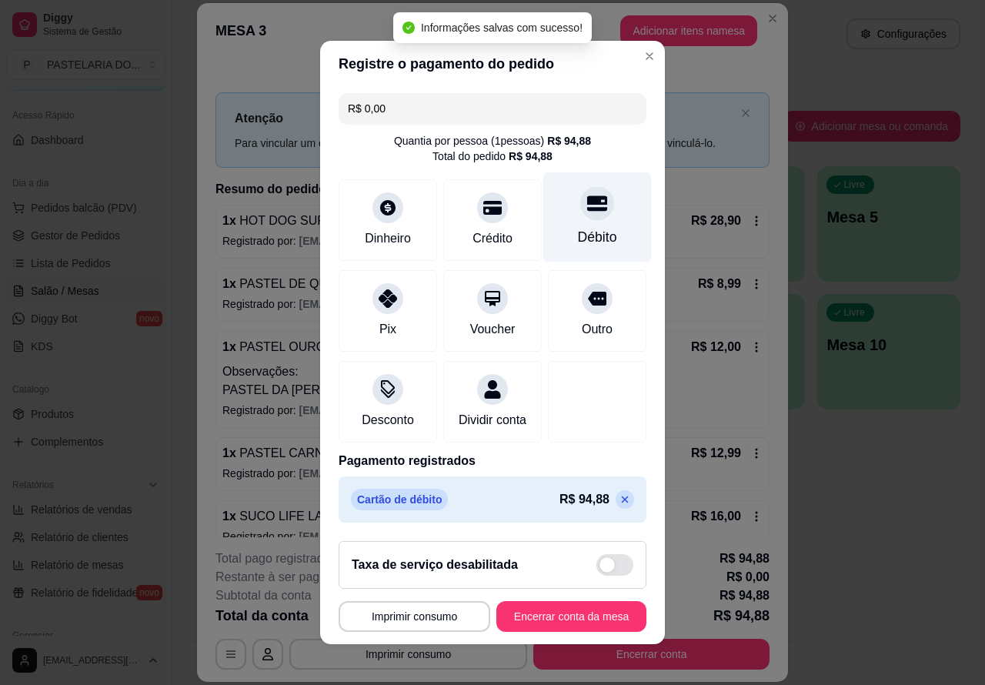
click at [554, 616] on button "Encerrar conta da mesa" at bounding box center [571, 616] width 150 height 31
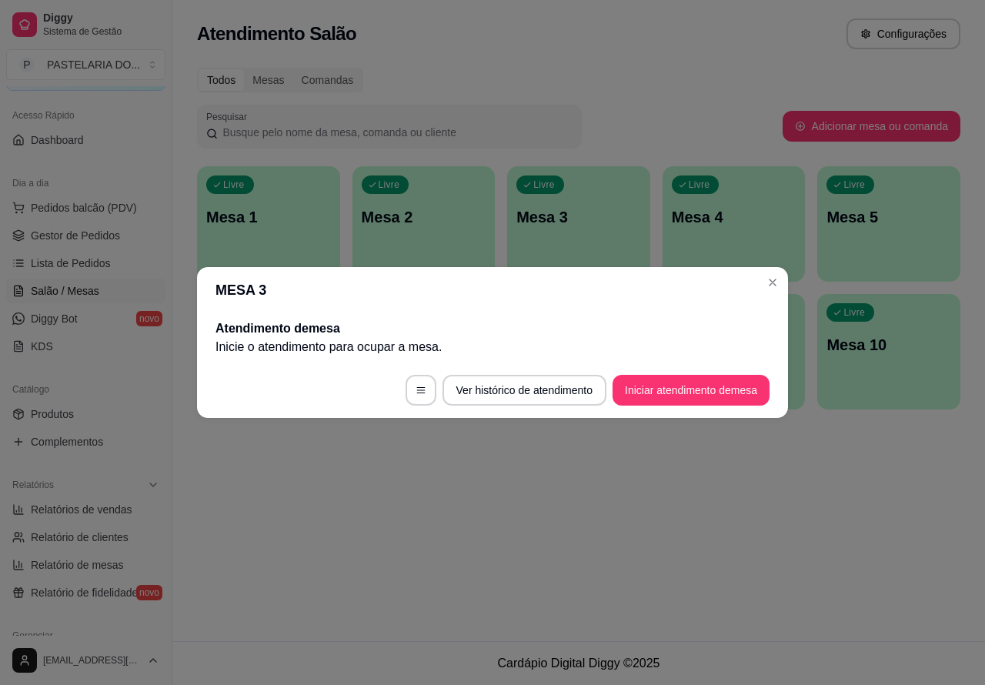
click at [532, 532] on div "Atendimento Salão Configurações Todos Mesas Comandas Pesquisar Adicionar mesa o…" at bounding box center [578, 320] width 812 height 641
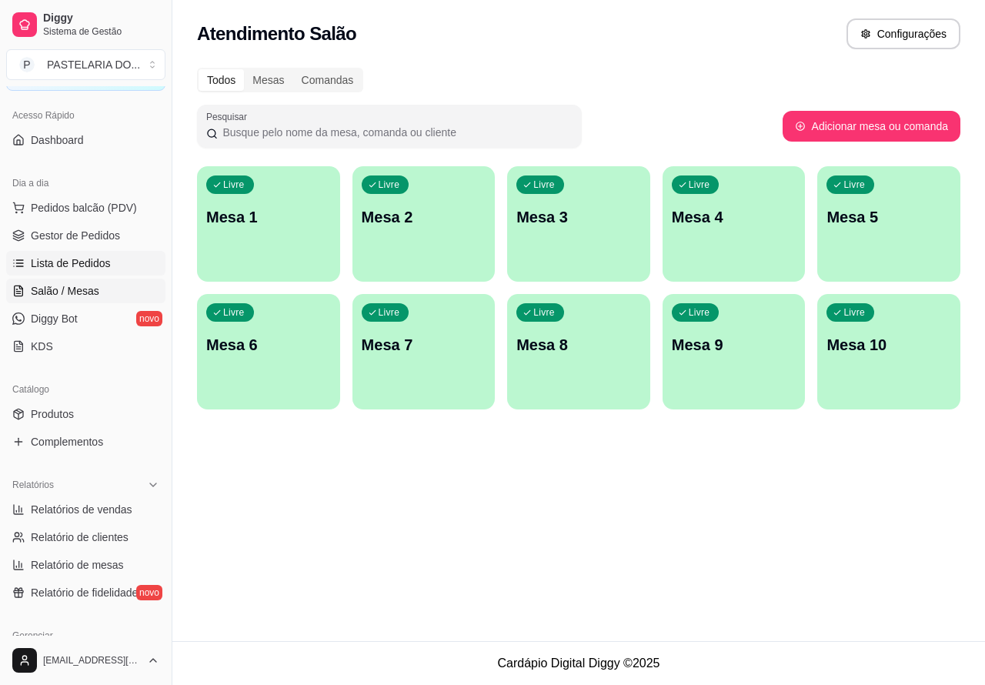
click at [82, 266] on span "Lista de Pedidos" at bounding box center [71, 262] width 80 height 15
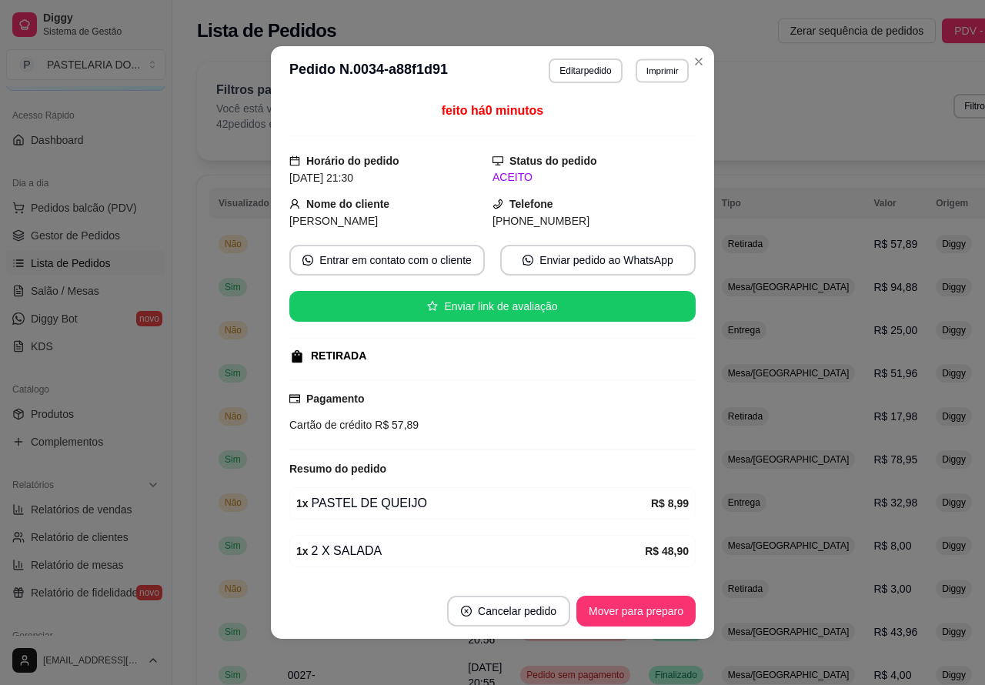
click at [654, 72] on button "Imprimir" at bounding box center [661, 70] width 53 height 24
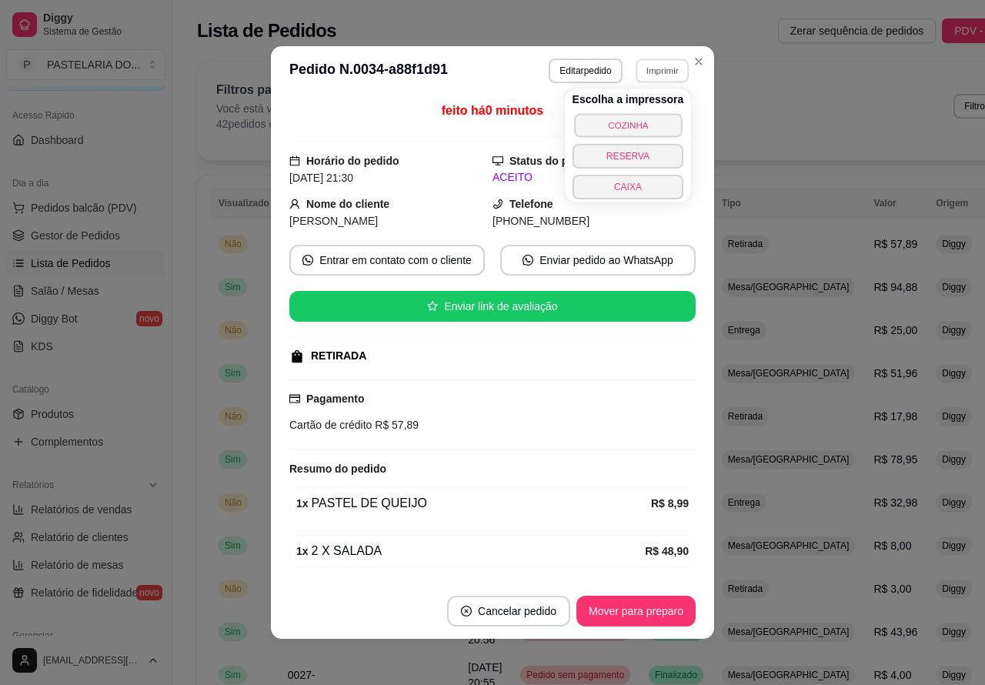
click at [638, 122] on button "COZINHA" at bounding box center [628, 125] width 108 height 24
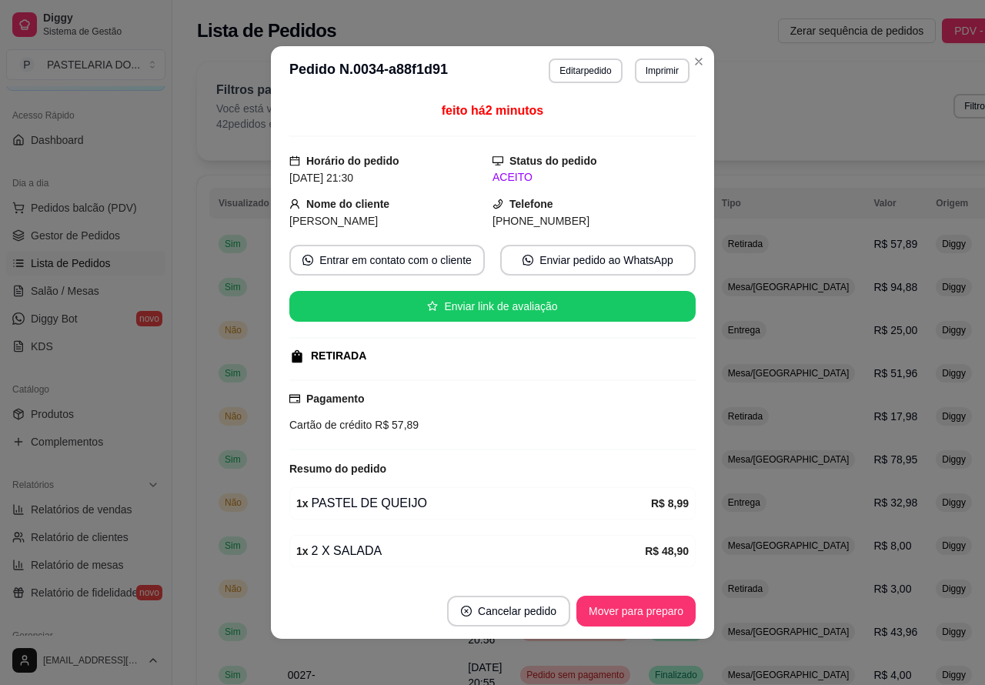
click at [70, 205] on span "Pedidos balcão (PDV)" at bounding box center [84, 207] width 106 height 15
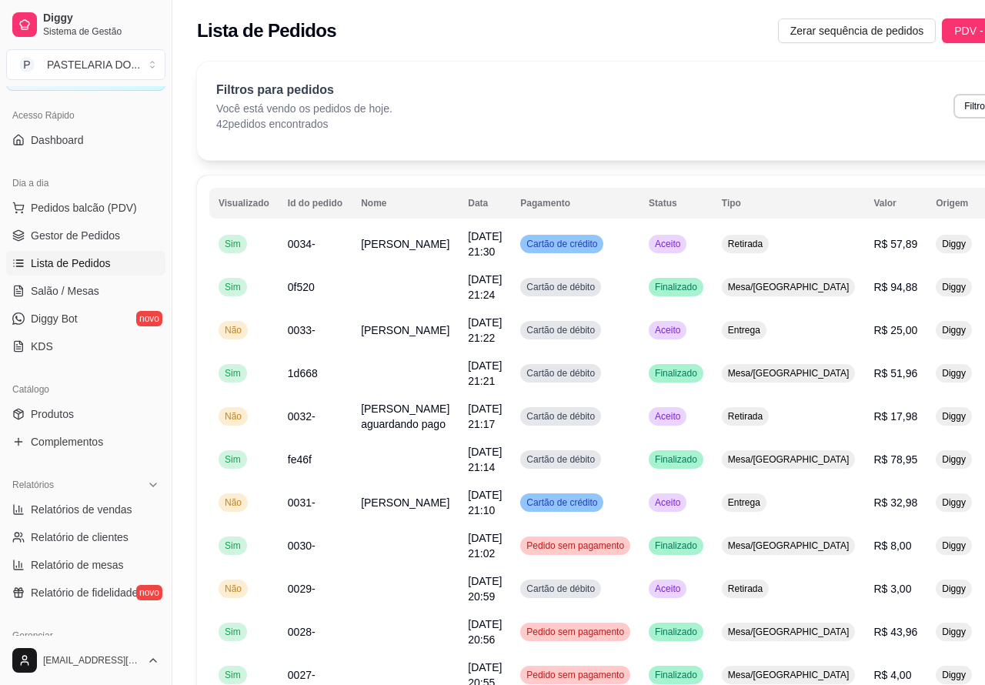
click at [79, 196] on div "Item avulso" at bounding box center [109, 174] width 154 height 45
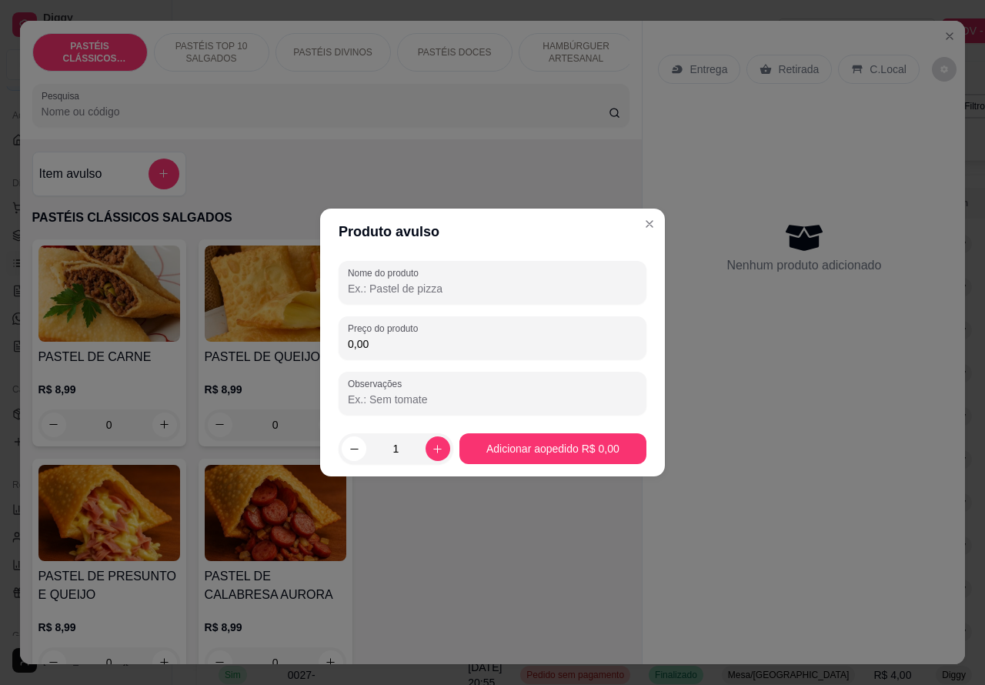
click at [648, 224] on div "Entrega Retirada C.Local Nenhum produto adicionado" at bounding box center [803, 330] width 322 height 619
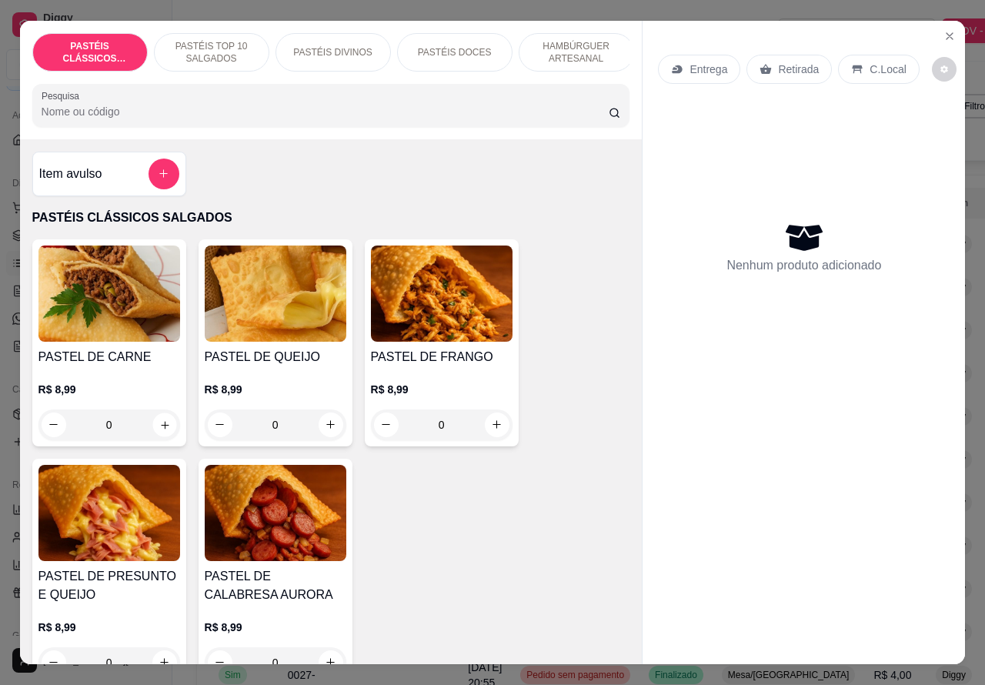
click at [161, 428] on icon "increase-product-quantity" at bounding box center [165, 425] width 8 height 8
type input "1"
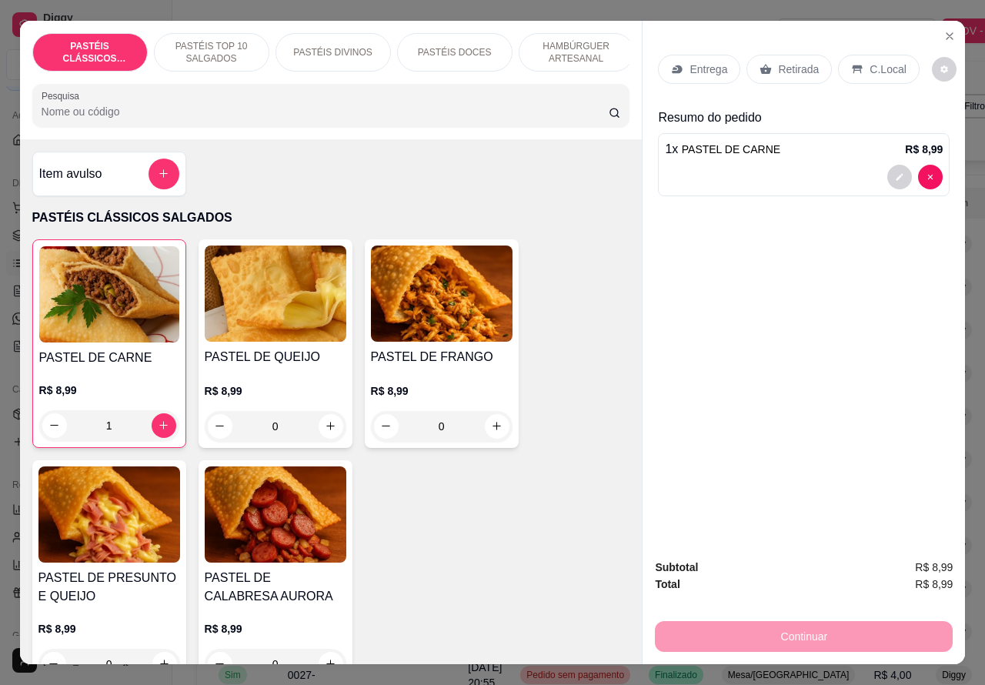
click at [213, 40] on p "PASTÉIS TOP 10 SALGADOS" at bounding box center [211, 52] width 89 height 25
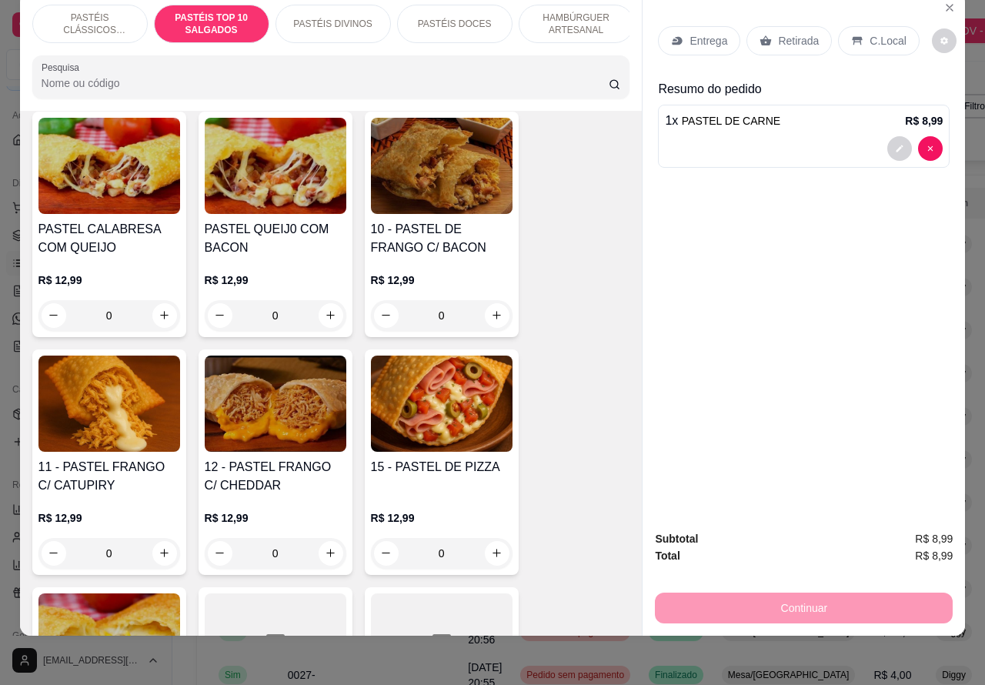
scroll to position [1316, 0]
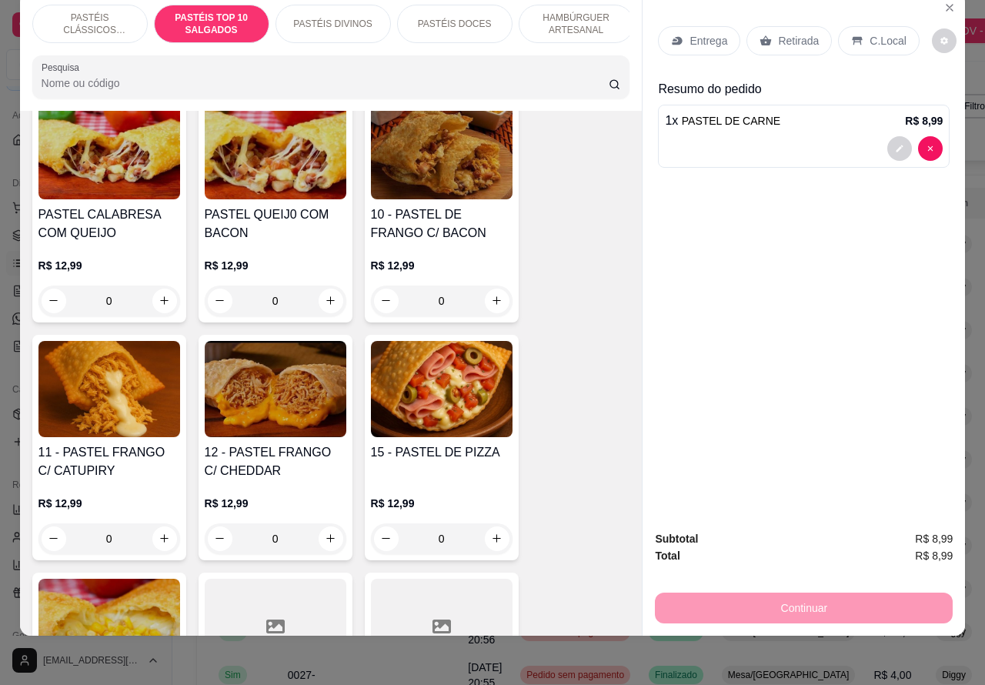
click at [568, 18] on p "HAMBÚRGUER ARTESANAL" at bounding box center [576, 24] width 89 height 25
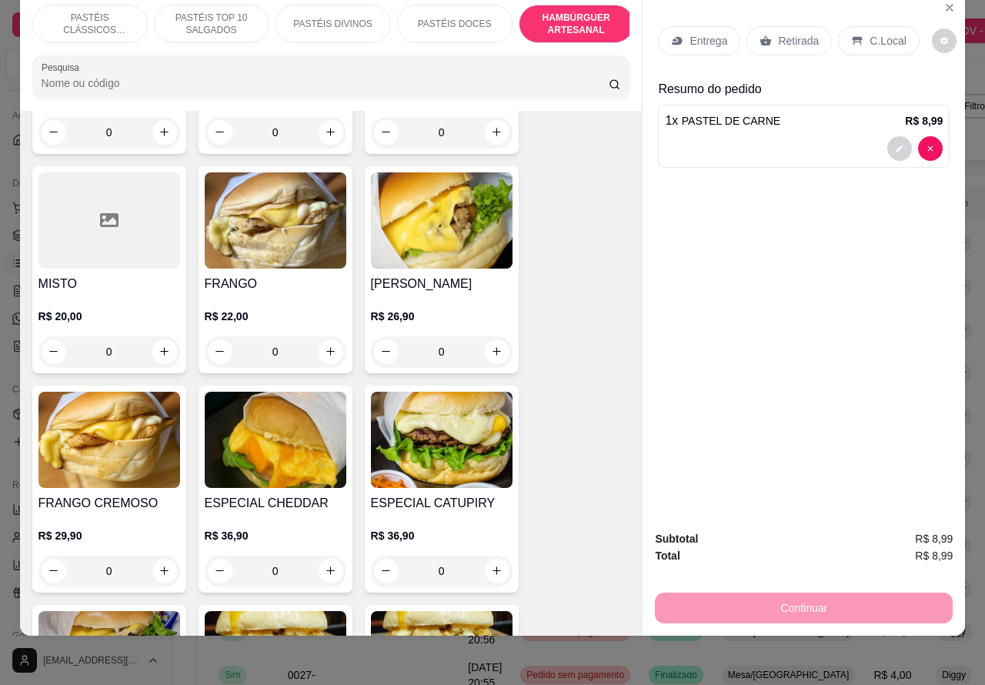
scroll to position [3684, 0]
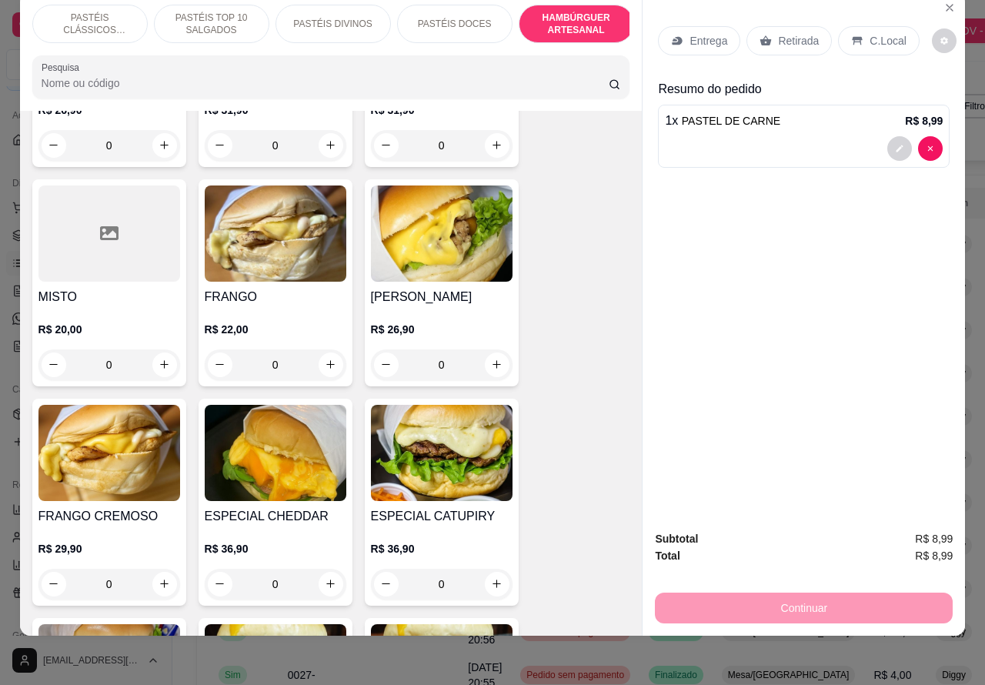
click at [488, 349] on div "0" at bounding box center [442, 364] width 142 height 31
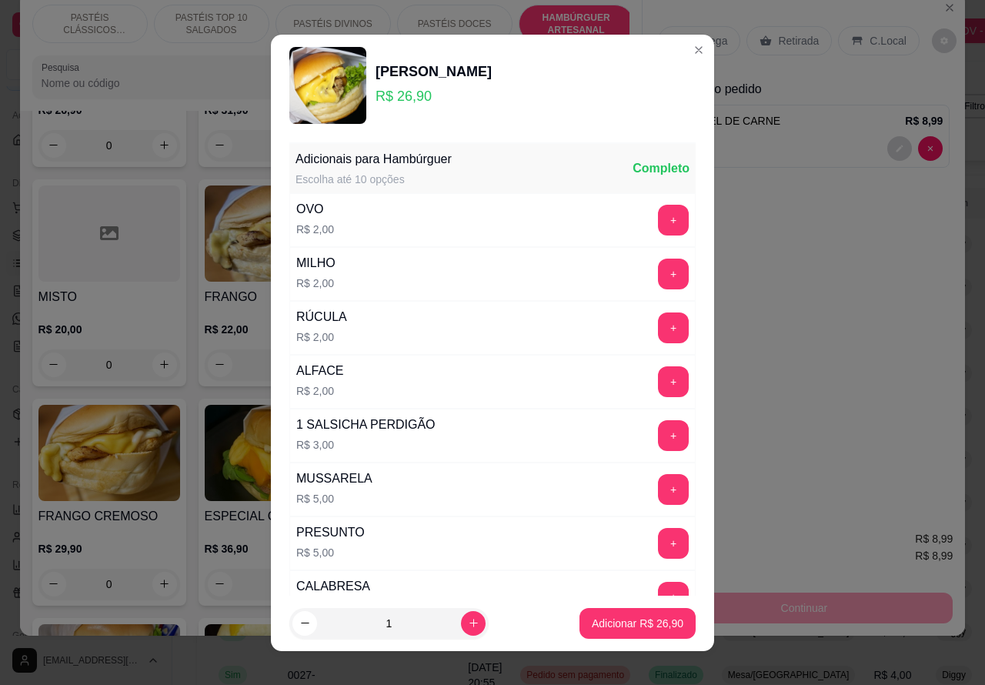
click at [681, 52] on div "Entrega Retirada C.Local" at bounding box center [804, 41] width 292 height 54
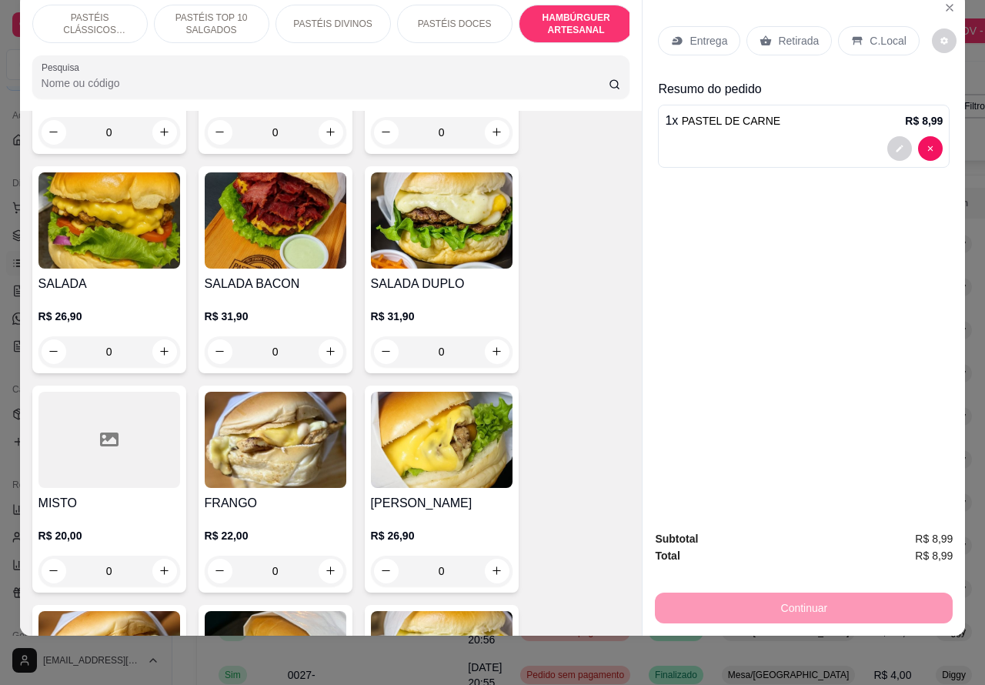
scroll to position [3474, 0]
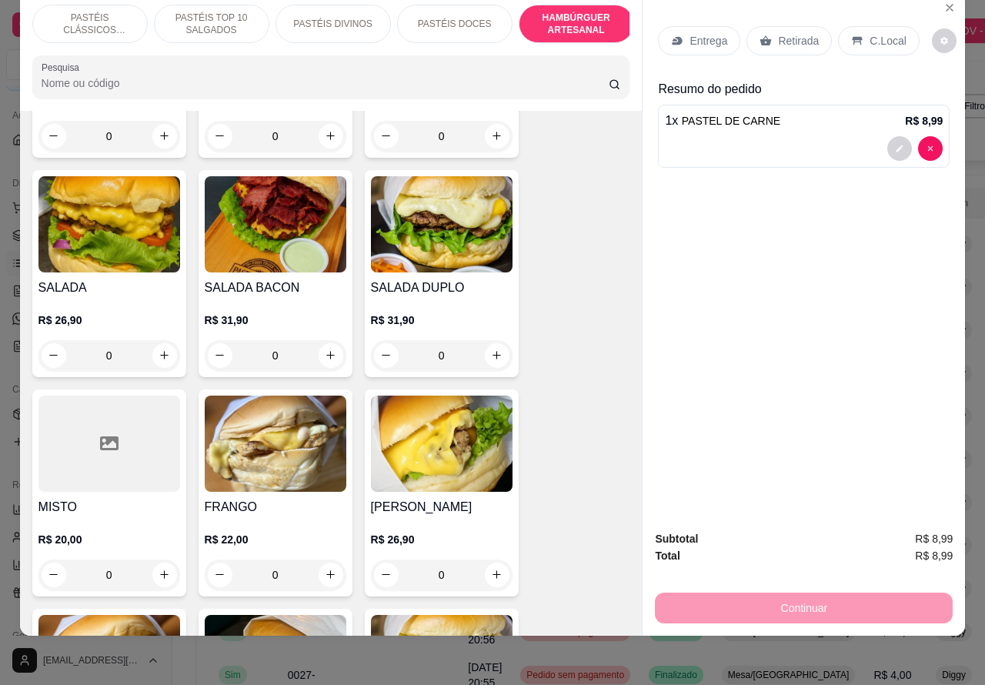
click at [320, 340] on div "0" at bounding box center [276, 355] width 142 height 31
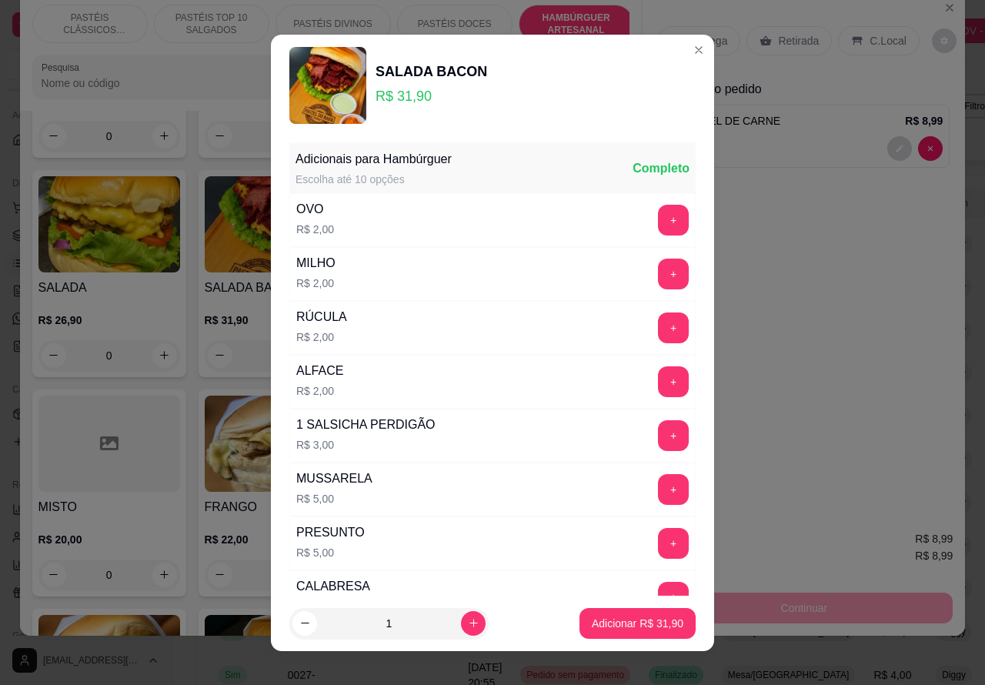
click at [635, 621] on p "Adicionar R$ 31,90" at bounding box center [637, 622] width 92 height 15
type input "1"
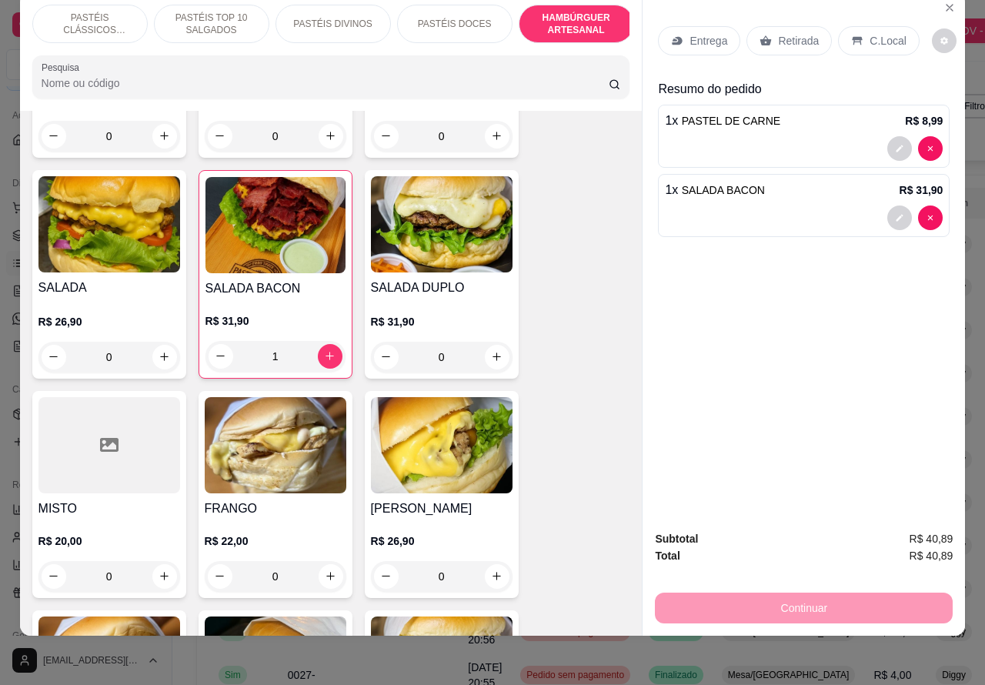
click at [779, 33] on p "Retirada" at bounding box center [798, 40] width 41 height 15
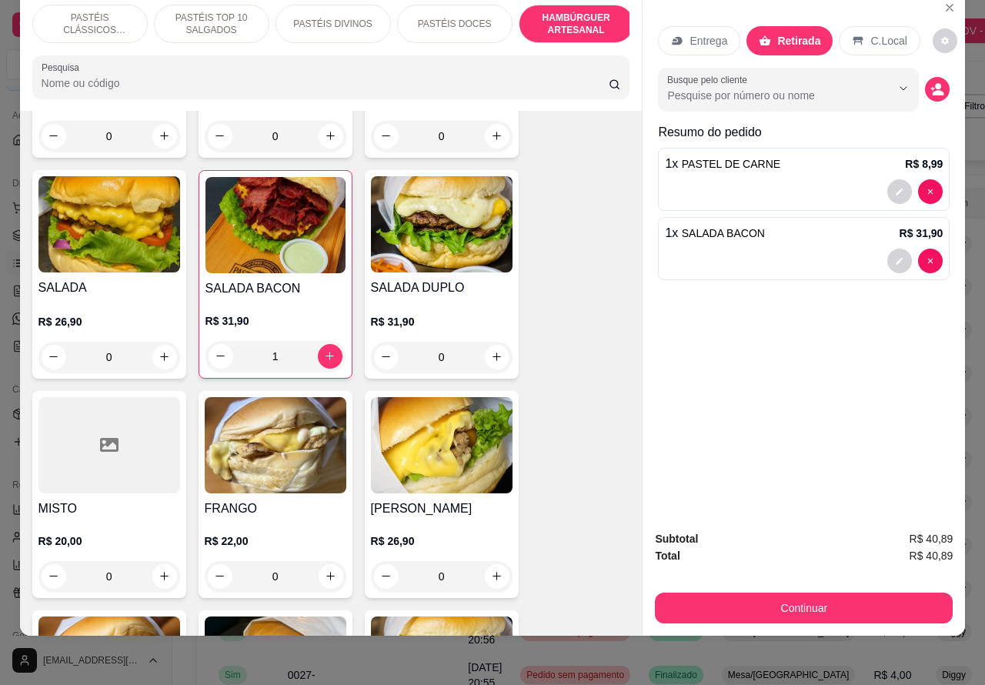
click at [935, 83] on circle "decrease-product-quantity" at bounding box center [938, 86] width 6 height 6
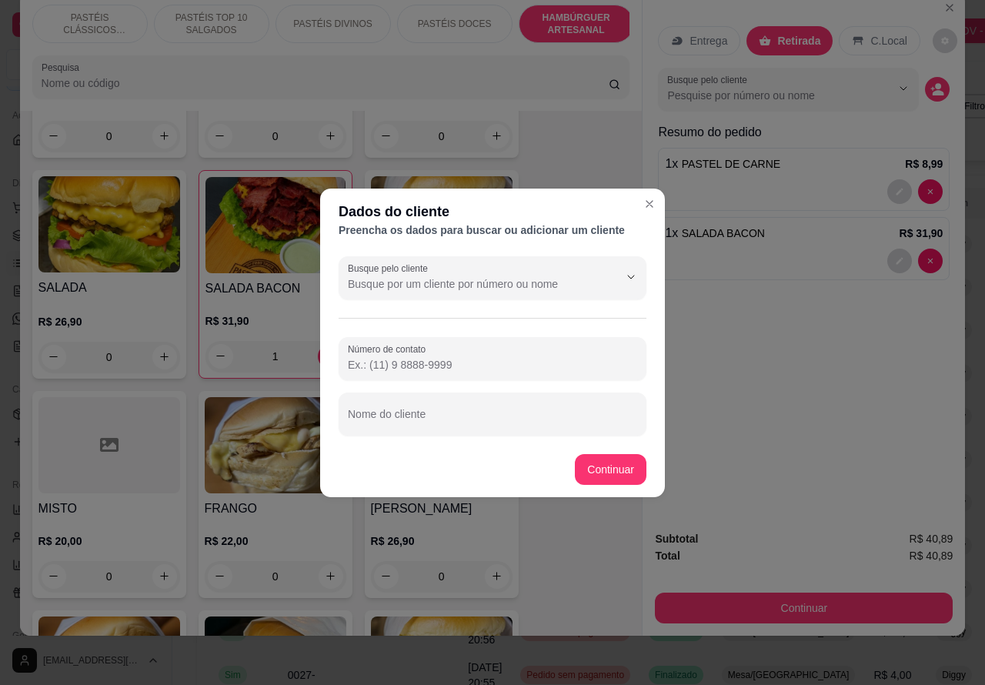
click at [475, 416] on input "Nome do cliente" at bounding box center [492, 419] width 289 height 15
type input "[PERSON_NAME]"
click at [604, 466] on div "2 X LANCHES SALADA BACON R$ 57,90 0 2 X SALADA R$ 48,90 0 BURGUER R$ 22,00 0 SA…" at bounding box center [331, 602] width 598 height 1341
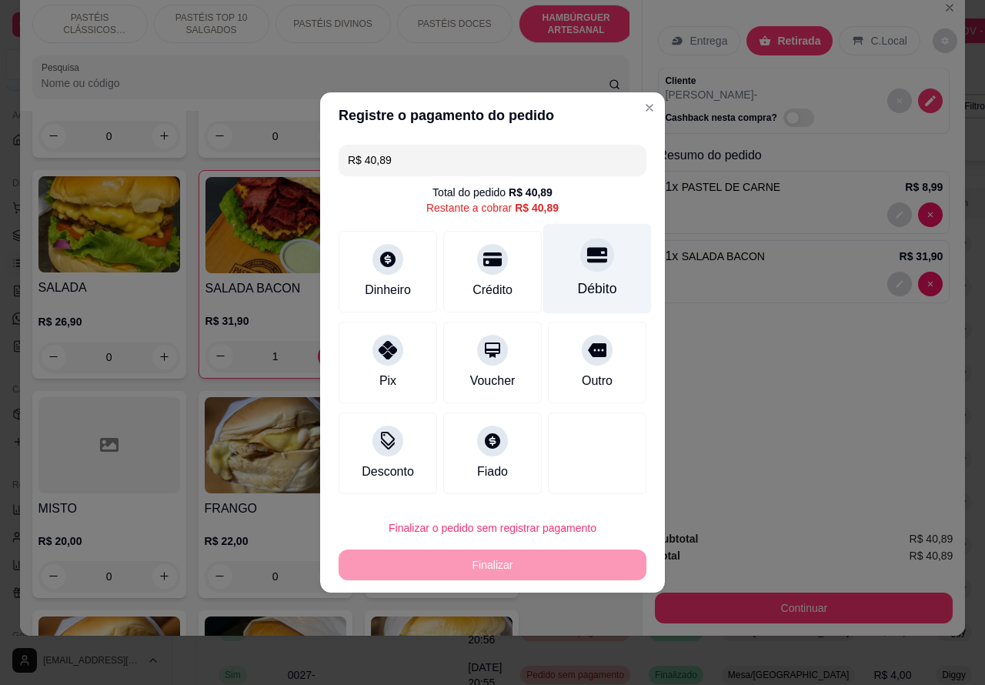
click at [592, 244] on div at bounding box center [597, 255] width 34 height 34
type input "R$ 0,00"
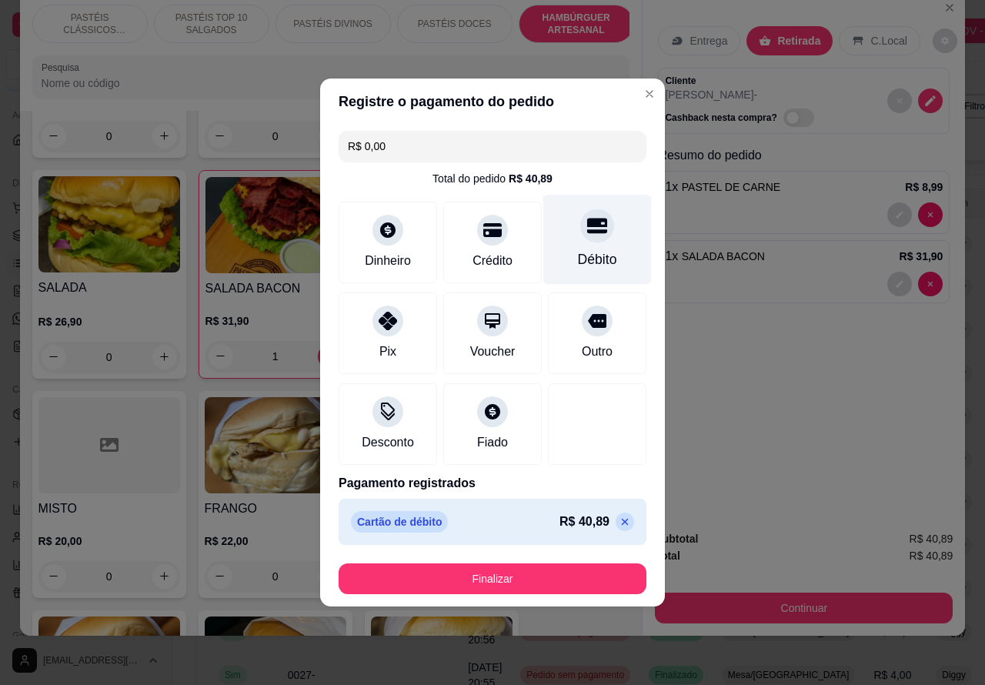
click at [518, 581] on button "Finalizar" at bounding box center [492, 578] width 308 height 31
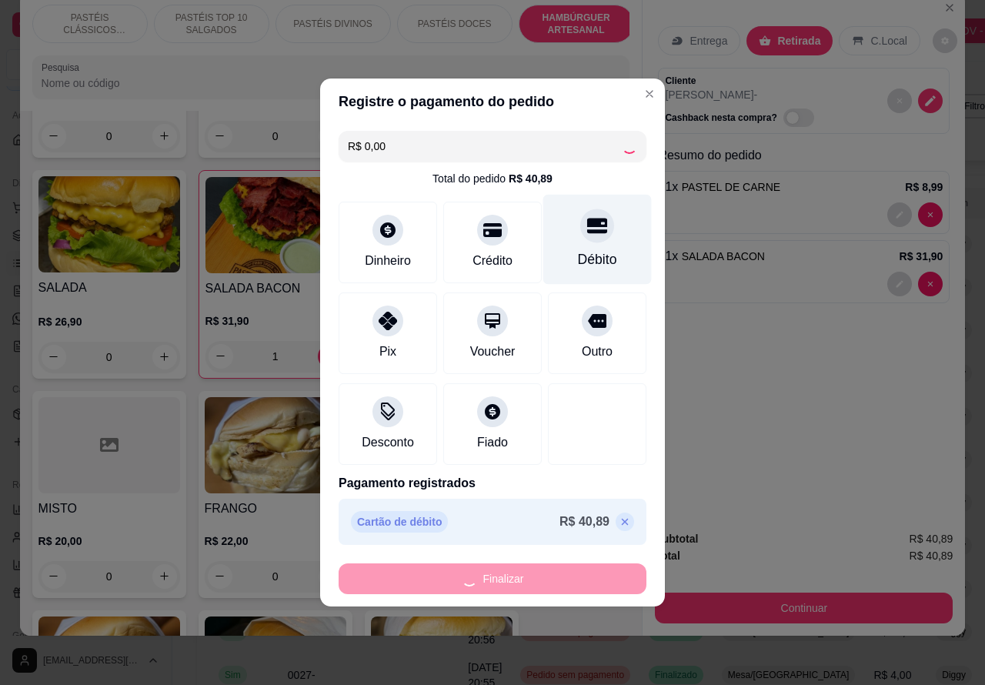
type input "0"
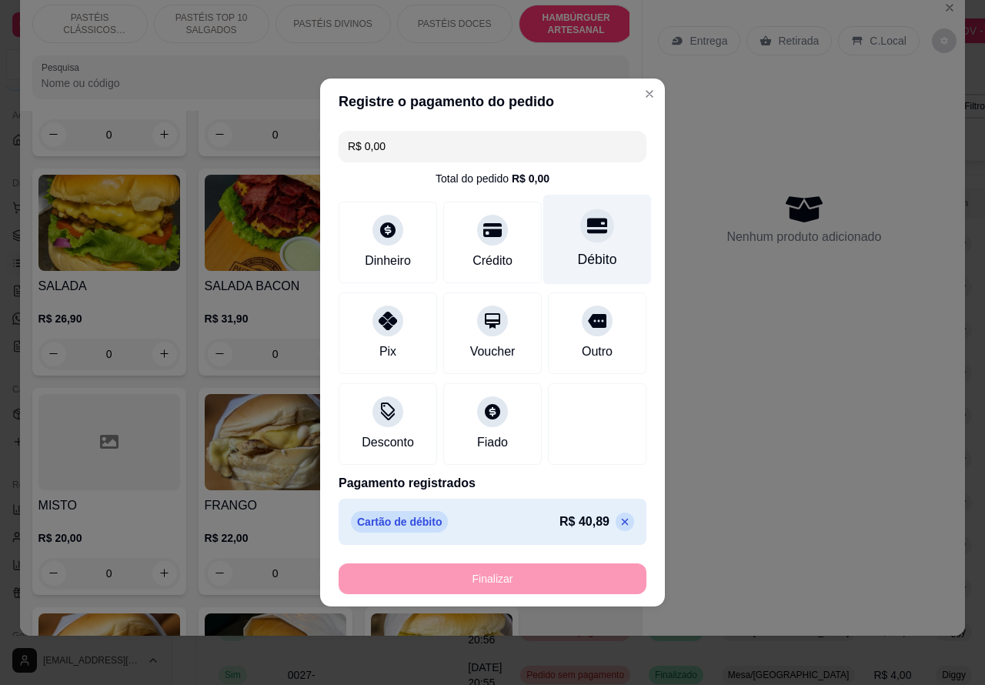
type input "-R$ 40,89"
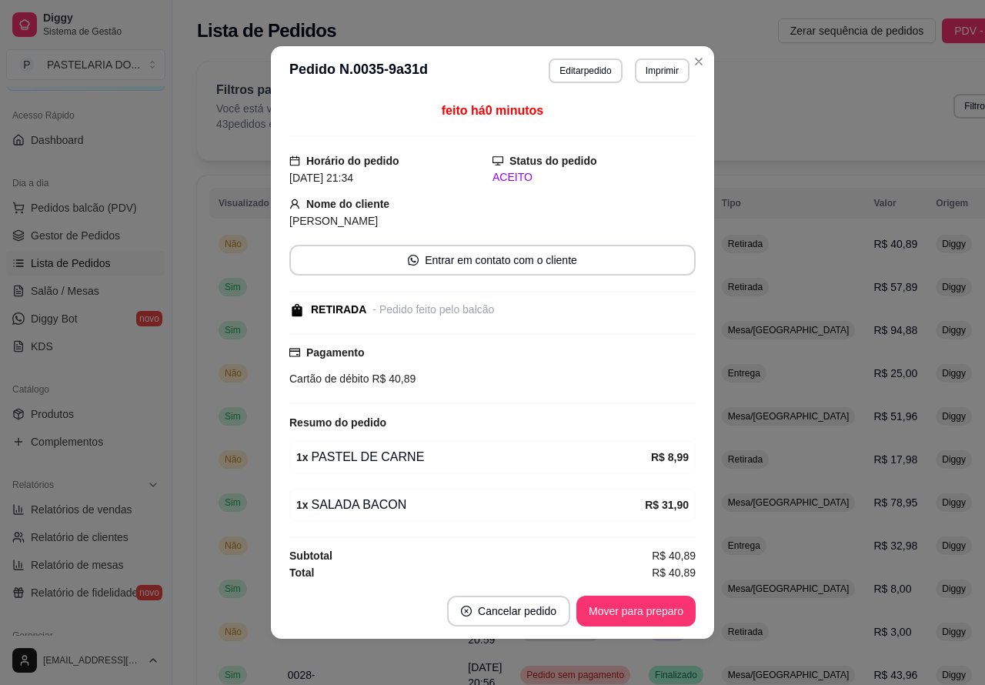
click at [650, 70] on button "Imprimir" at bounding box center [662, 70] width 55 height 25
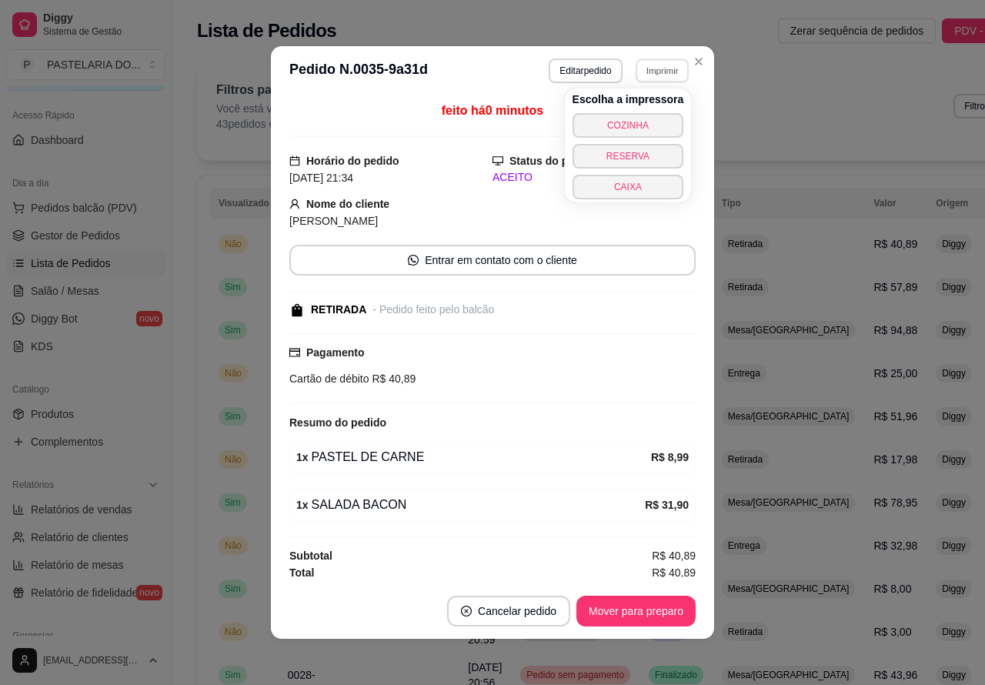
click at [640, 122] on button "COZINHA" at bounding box center [628, 125] width 112 height 25
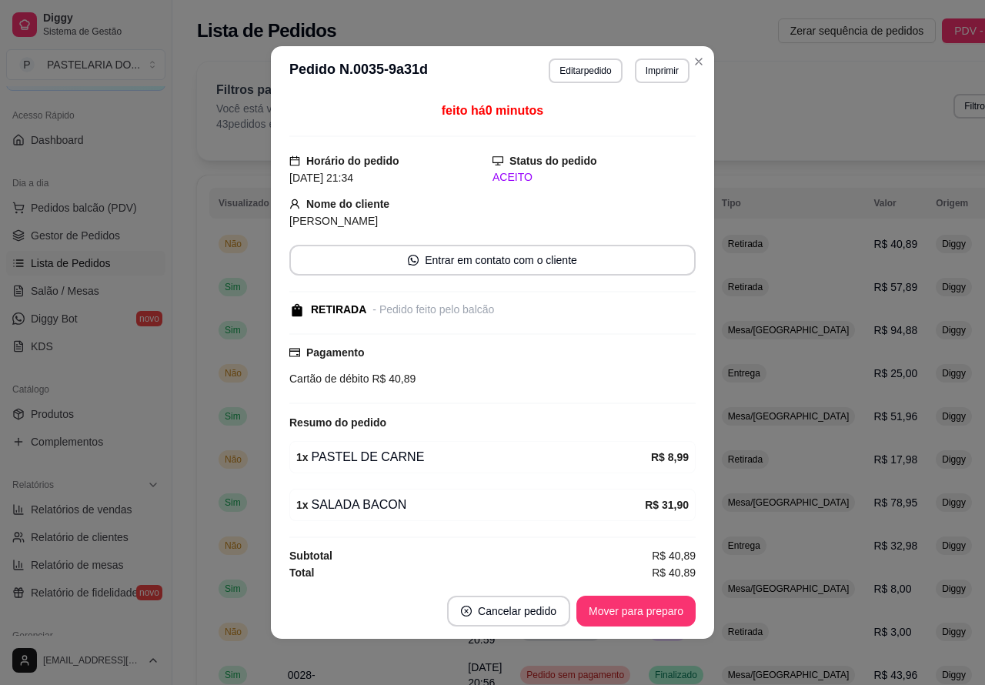
scroll to position [8, 0]
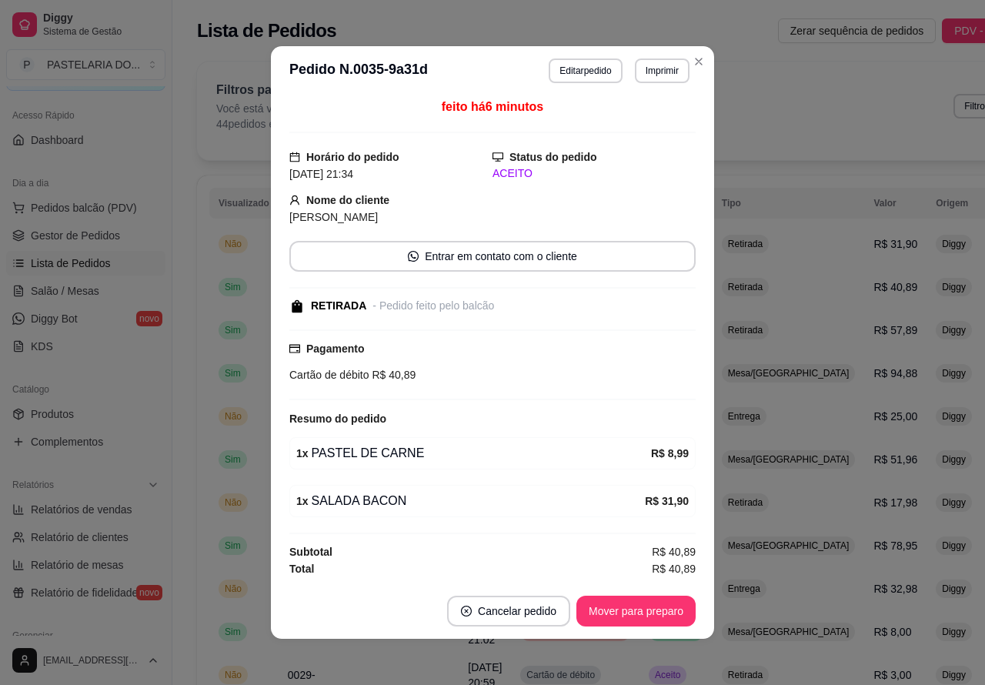
click at [688, 66] on div "Filtros para pedidos Você está vendo os pedidos de hoje. 44 pedidos encontrados…" at bounding box center [631, 111] width 869 height 98
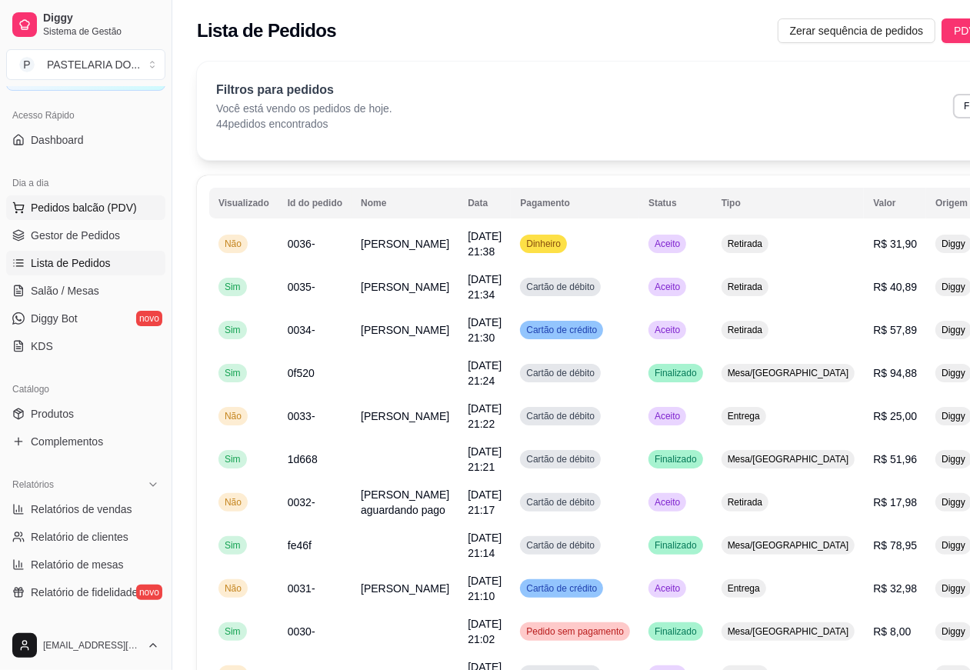
click at [78, 200] on span "Pedidos balcão (PDV)" at bounding box center [84, 207] width 106 height 15
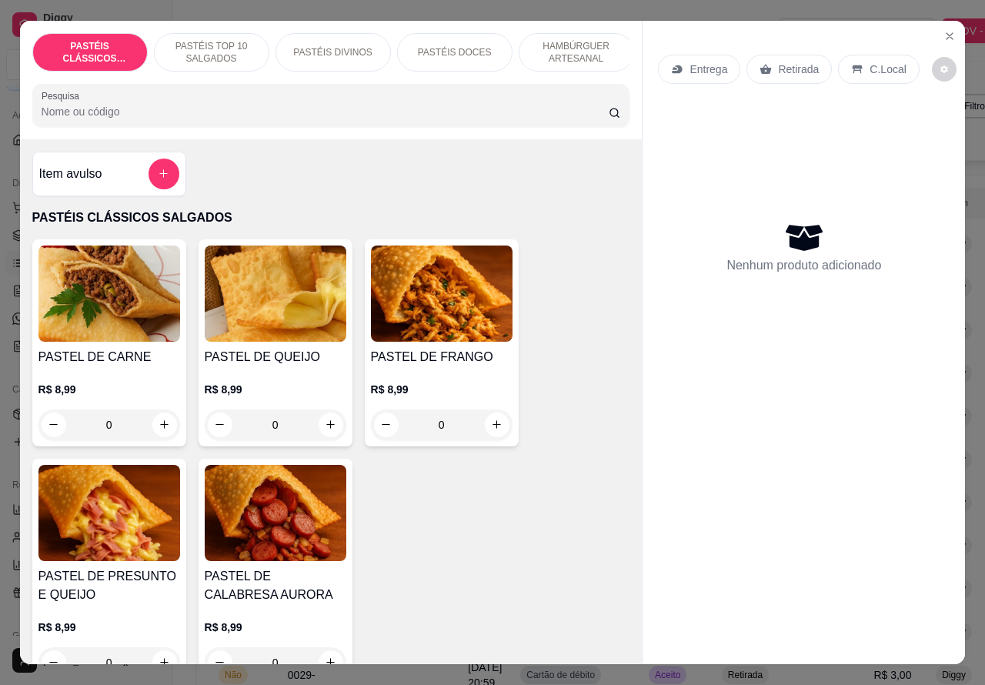
click at [193, 40] on p "PASTÉIS TOP 10 SALGADOS" at bounding box center [211, 52] width 89 height 25
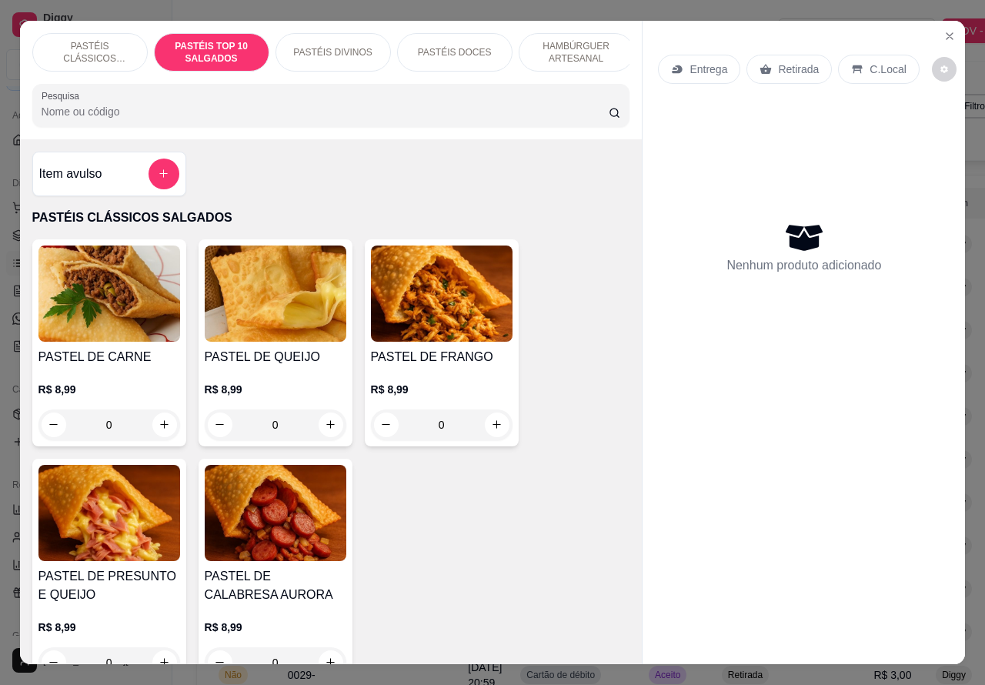
scroll to position [35, 0]
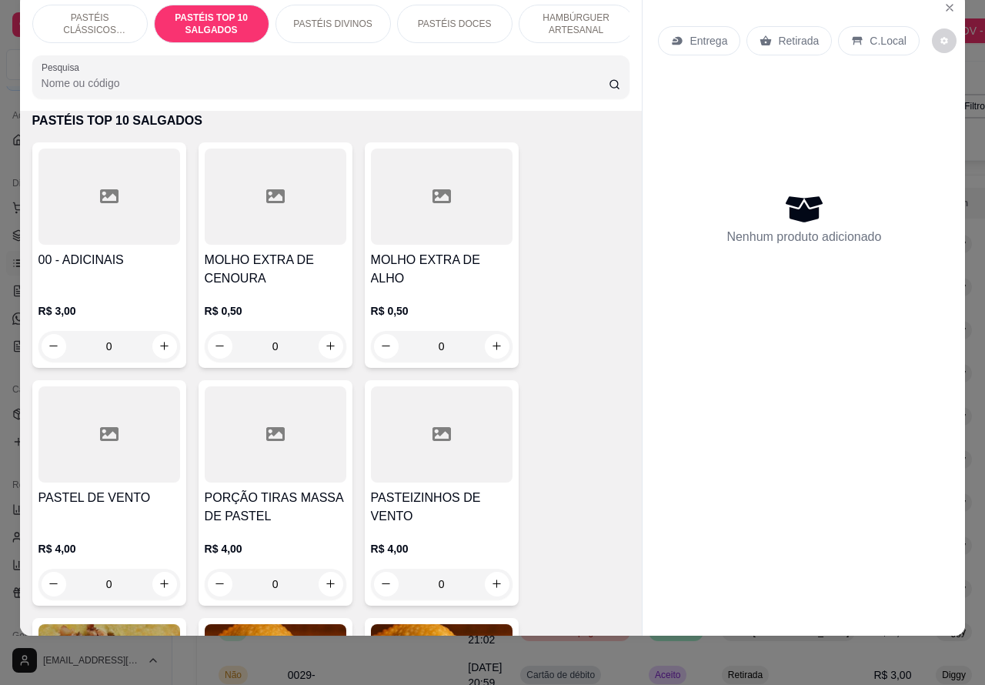
click at [82, 12] on p "PASTÉIS CLÁSSICOS SALGADOS" at bounding box center [89, 24] width 89 height 25
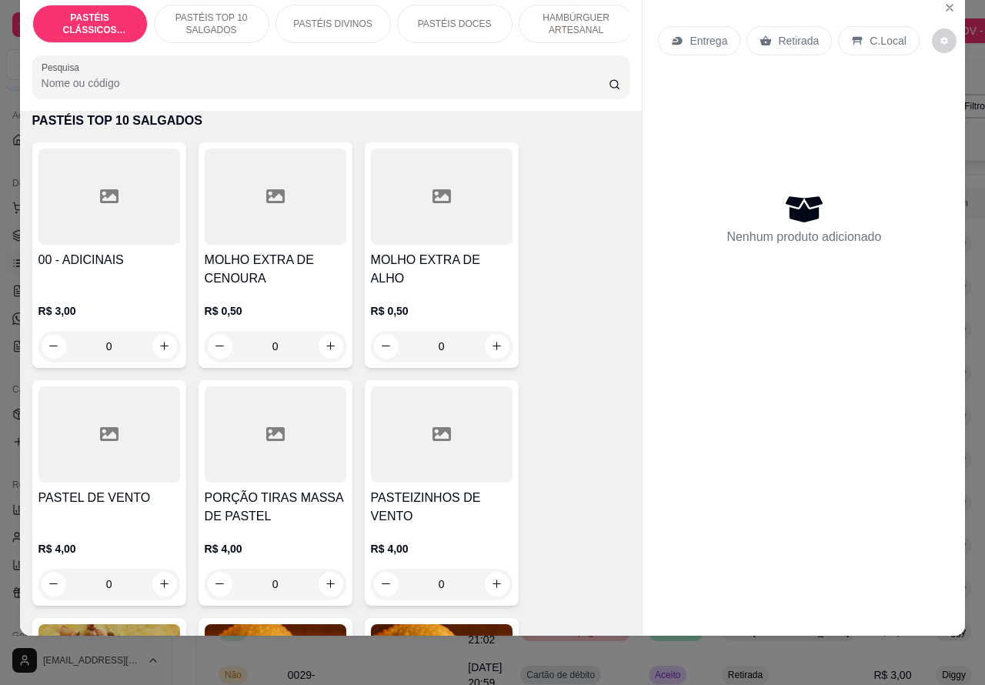
scroll to position [69, 0]
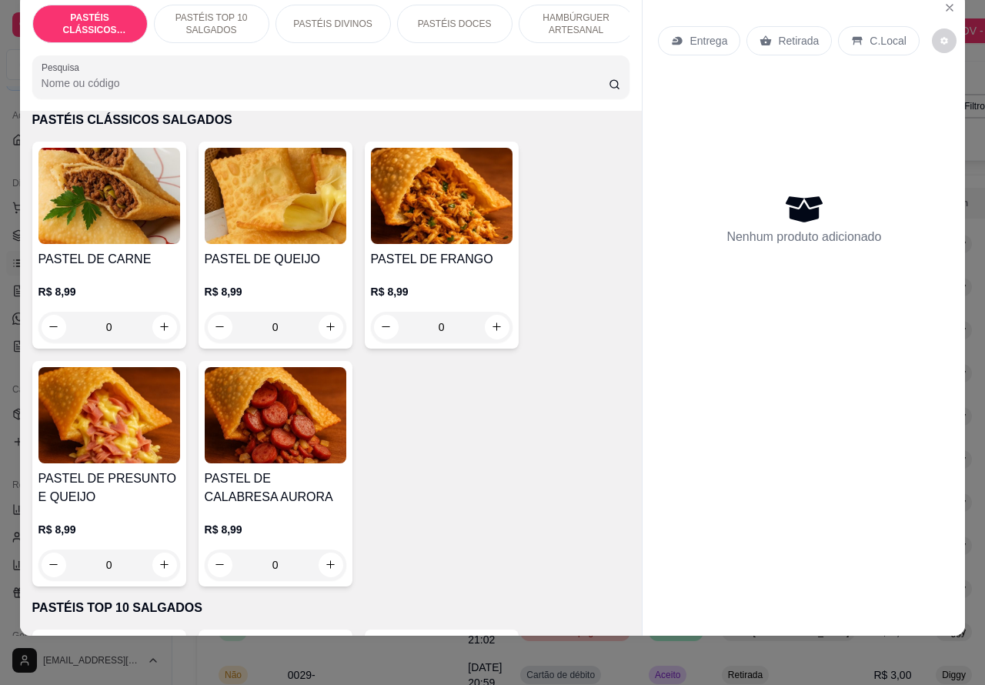
click at [160, 564] on icon "increase-product-quantity" at bounding box center [164, 564] width 8 height 8
type input "1"
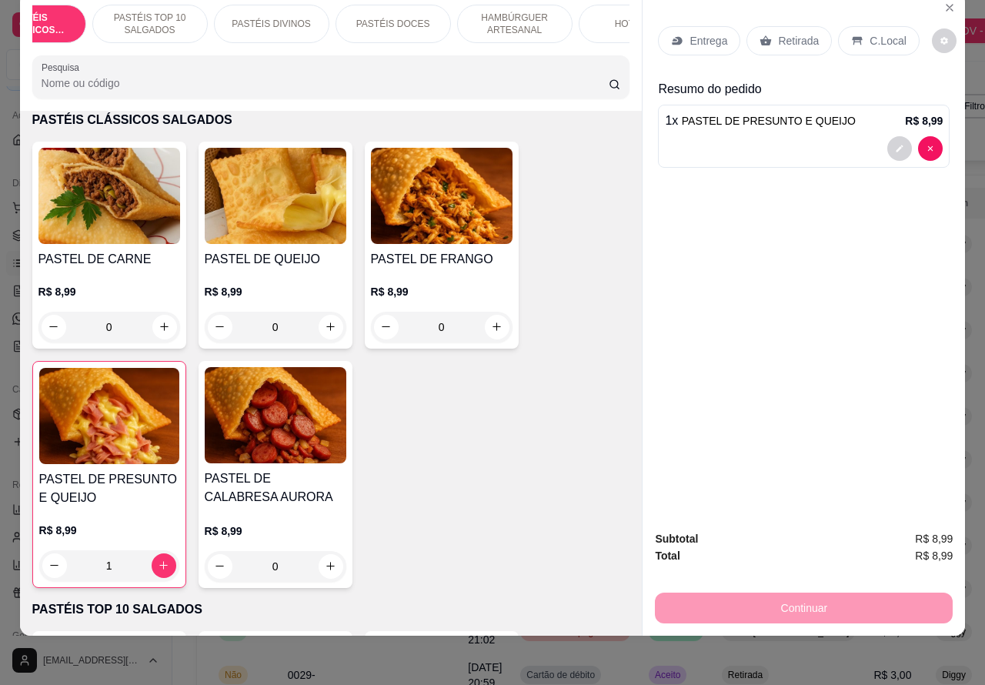
scroll to position [0, 79]
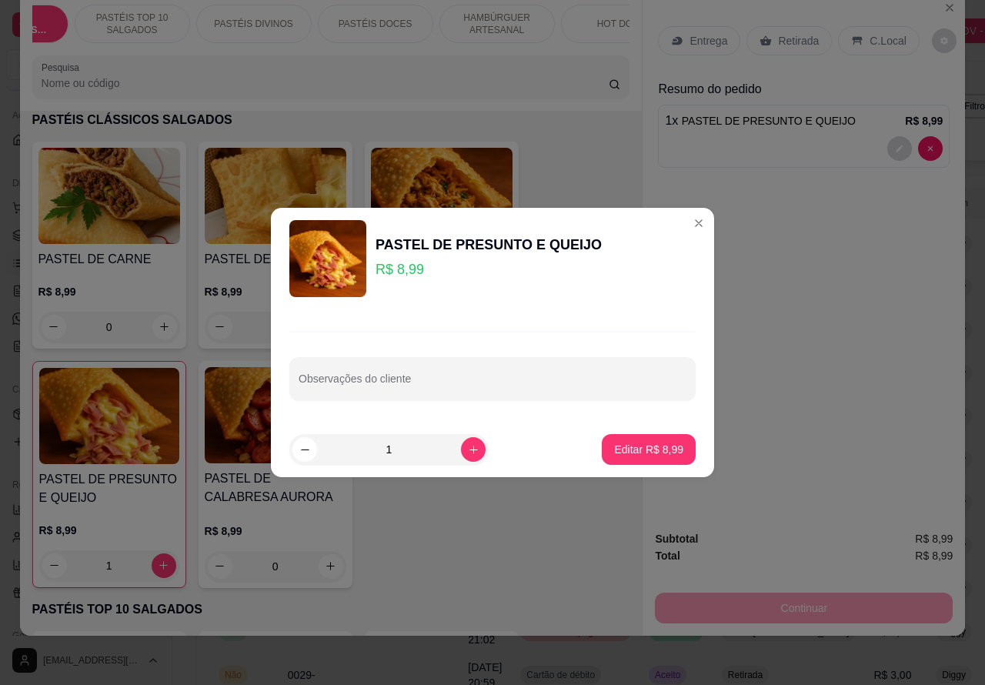
click at [683, 223] on div "Entrega Retirada C.Local Resumo do pedido 1 x PASTEL DE PRESUNTO E QUEIJO R$ 8,…" at bounding box center [803, 255] width 322 height 526
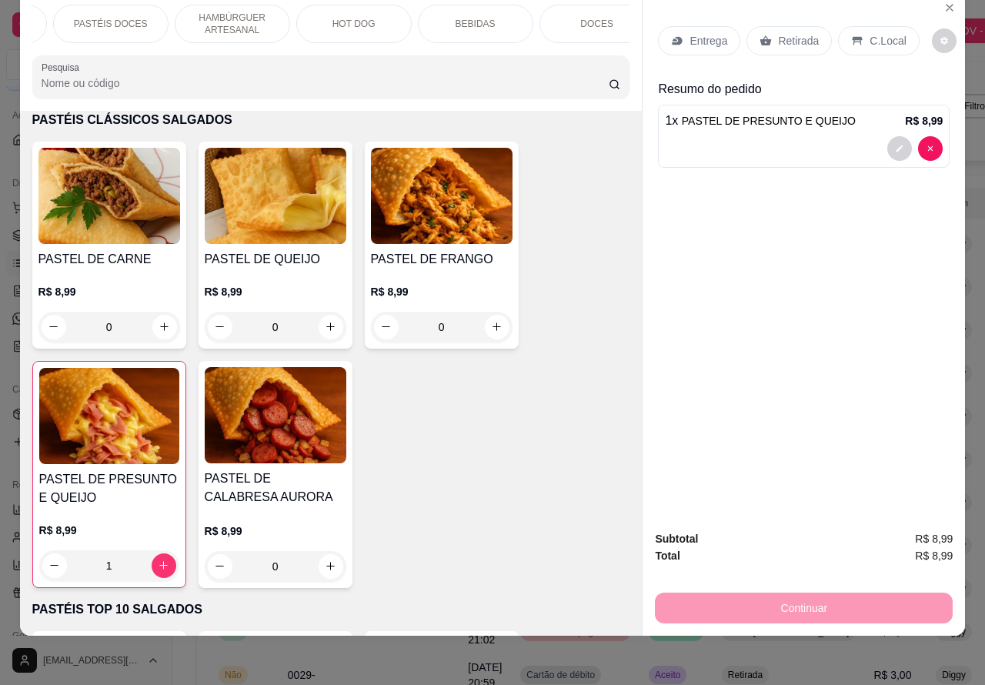
scroll to position [0, 354]
click at [591, 18] on p "DOCES" at bounding box center [586, 24] width 33 height 12
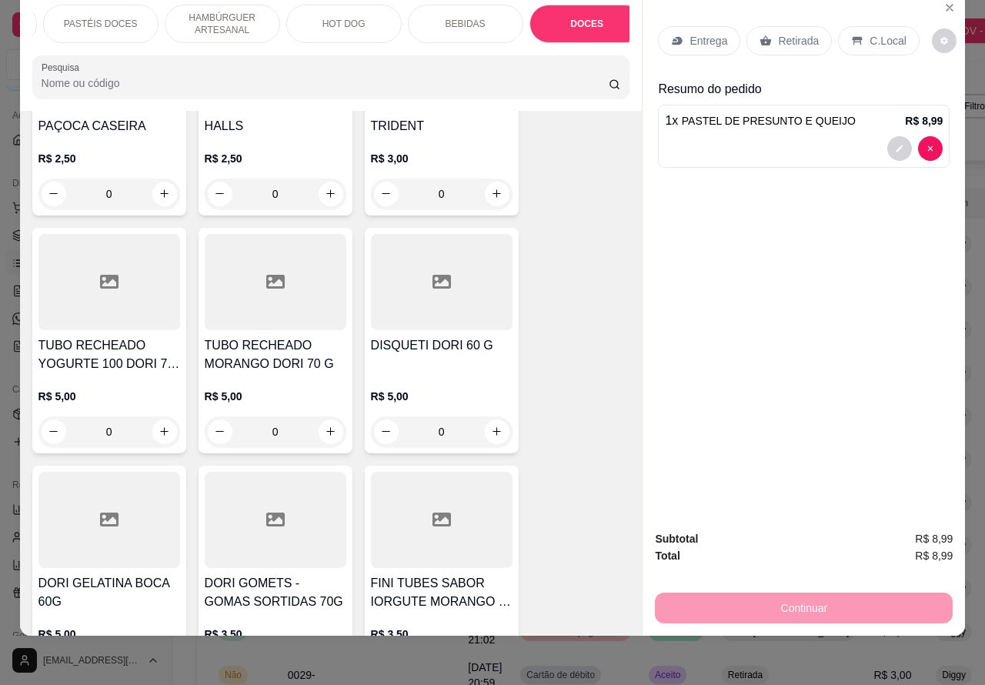
scroll to position [6713, 0]
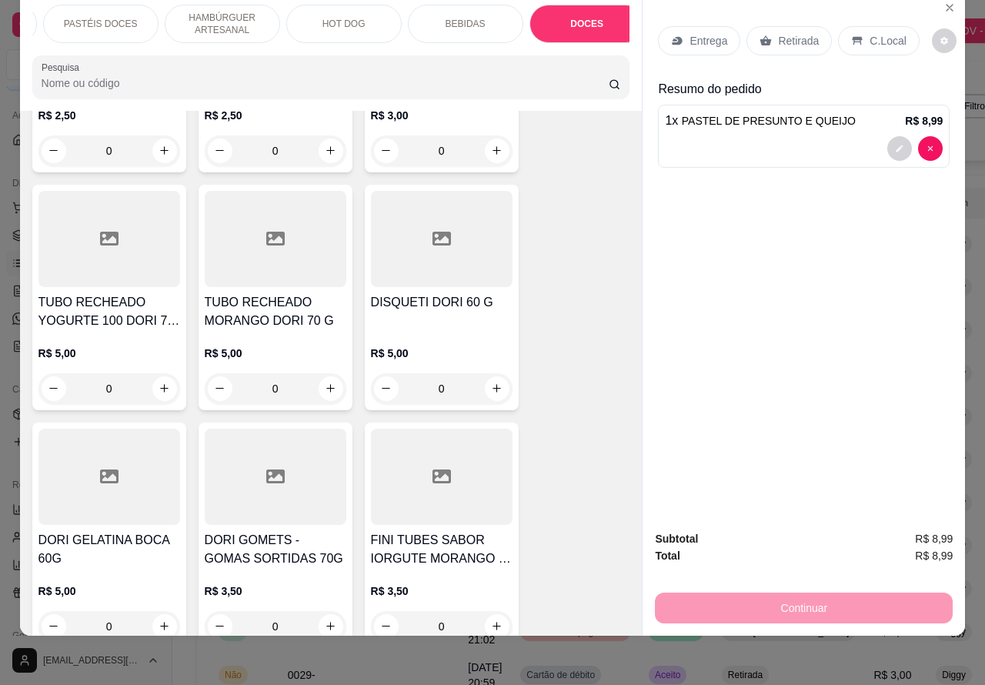
click at [343, 18] on p "HOT DOG" at bounding box center [343, 24] width 43 height 12
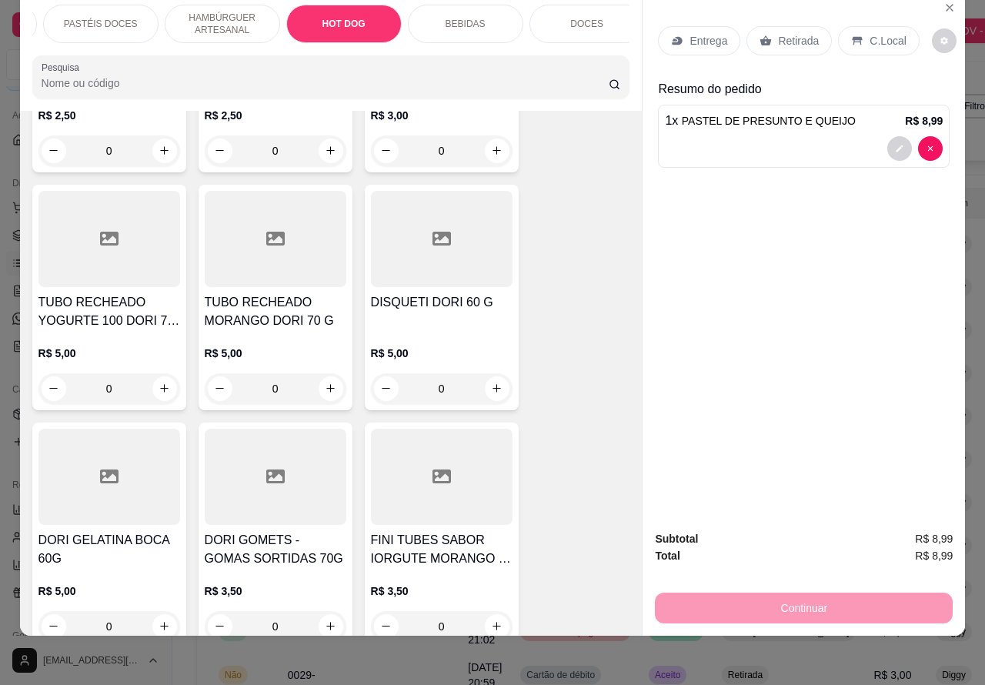
scroll to position [4629, 0]
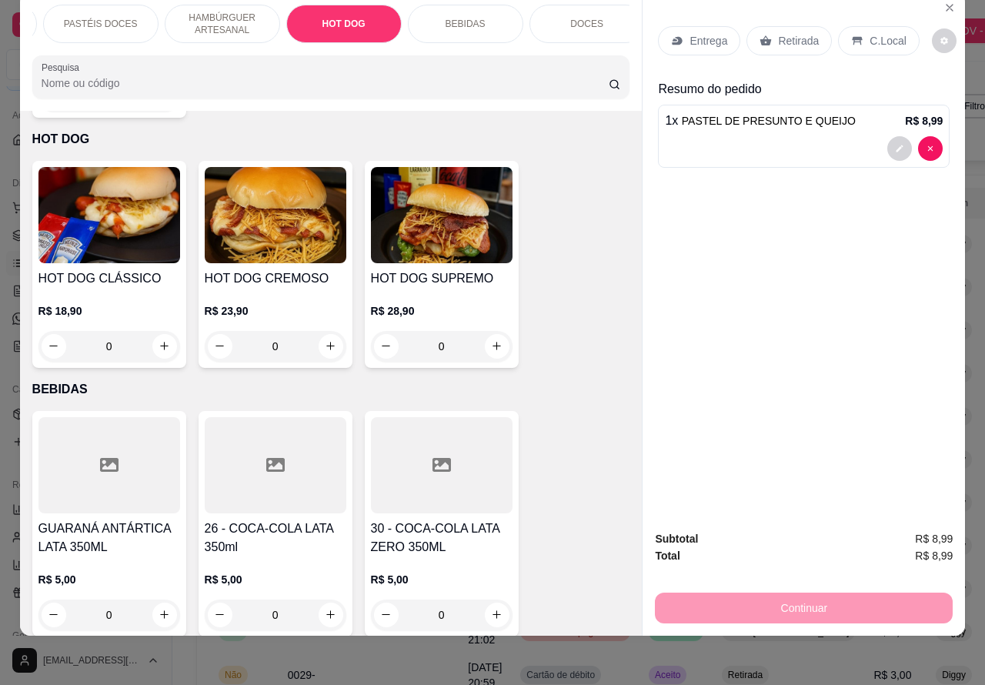
click at [156, 331] on div "0" at bounding box center [109, 346] width 142 height 31
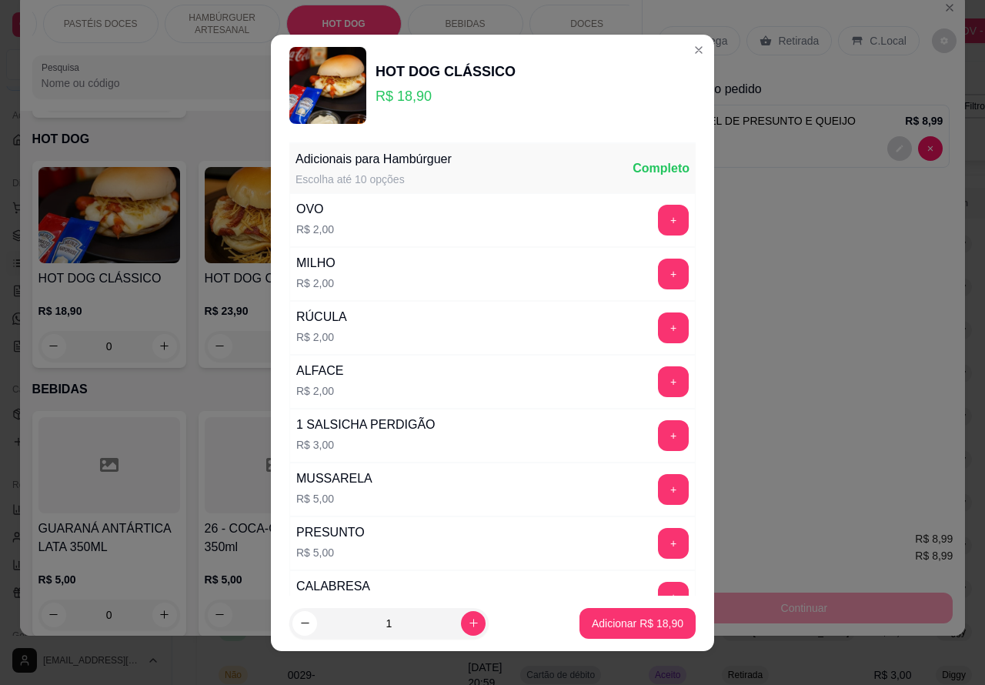
click at [601, 620] on p "Adicionar R$ 18,90" at bounding box center [637, 622] width 92 height 15
type input "1"
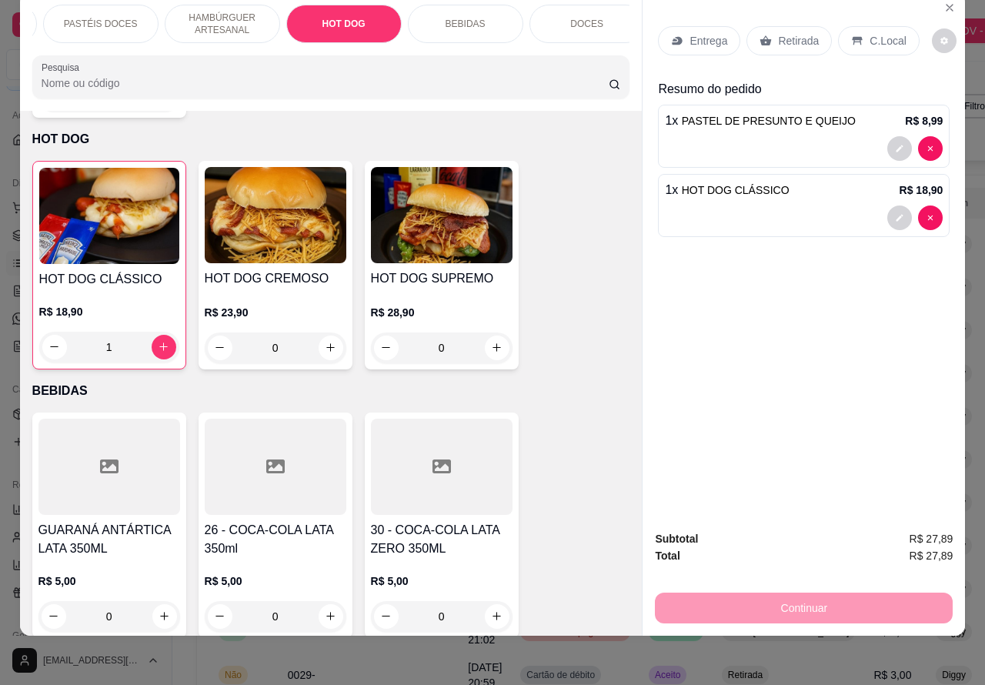
click at [578, 18] on p "DOCES" at bounding box center [586, 24] width 33 height 12
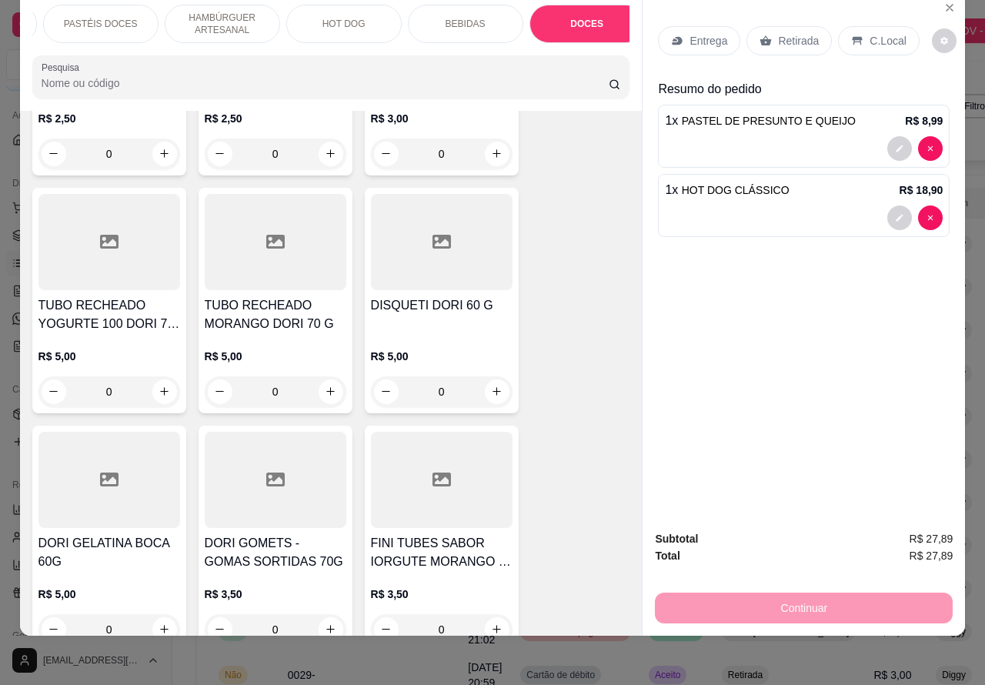
scroll to position [6716, 0]
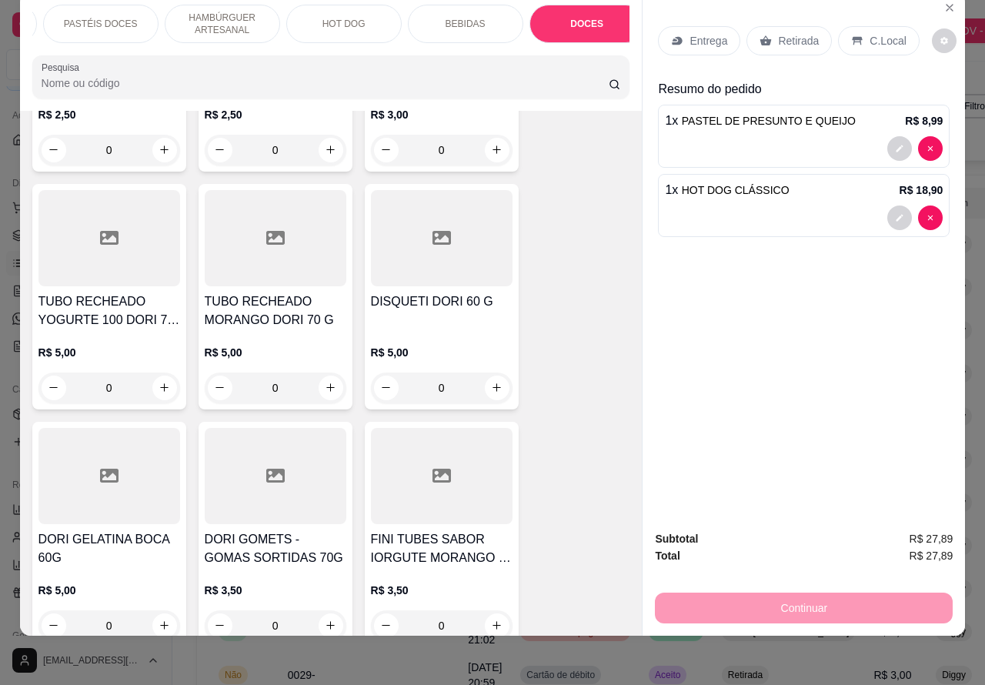
click at [491, 382] on icon "increase-product-quantity" at bounding box center [497, 388] width 12 height 12
type input "1"
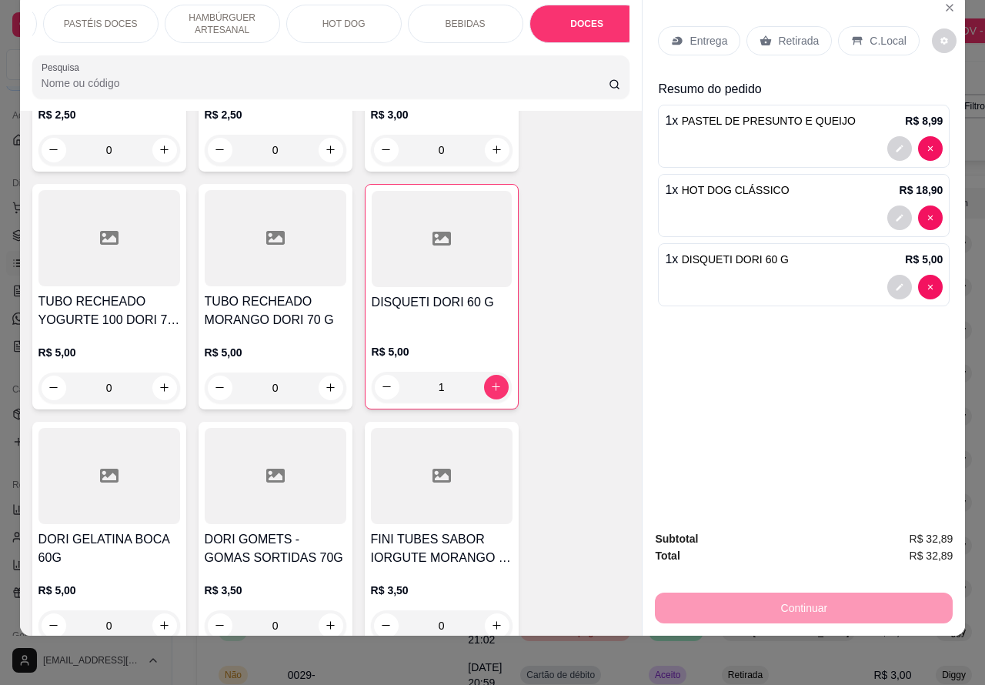
click at [460, 18] on p "BEBIDAS" at bounding box center [465, 24] width 40 height 12
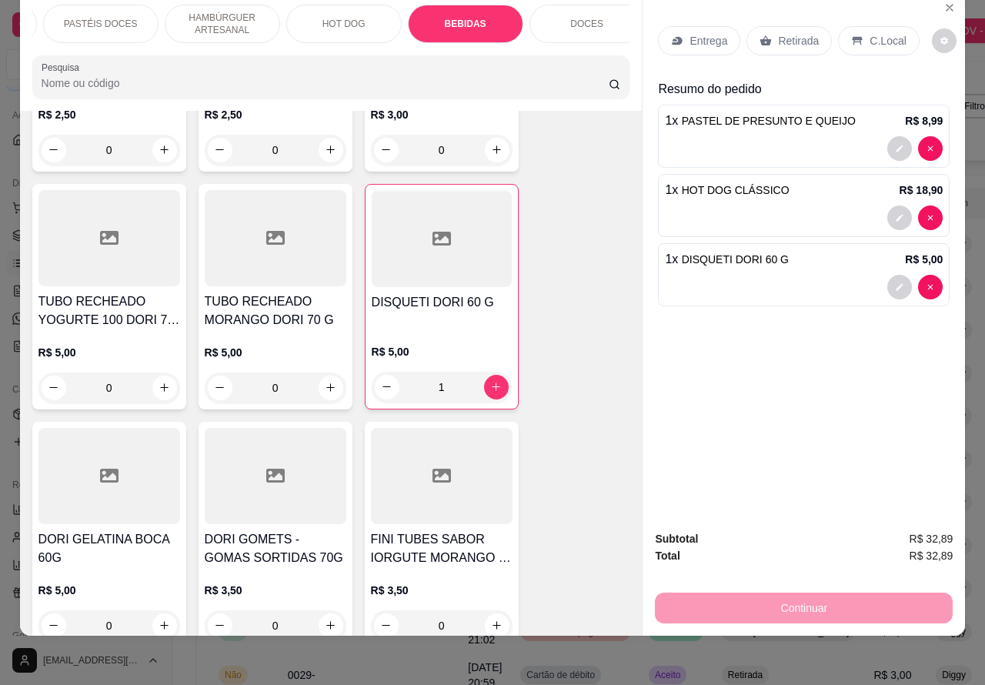
scroll to position [4881, 0]
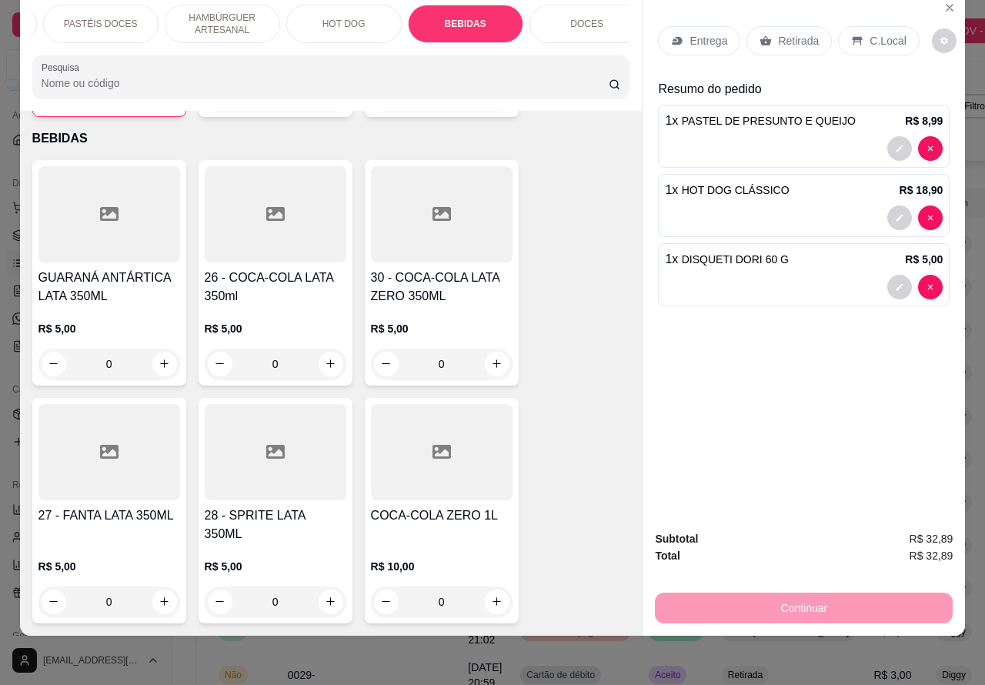
click at [491, 358] on icon "increase-product-quantity" at bounding box center [497, 364] width 12 height 12
type input "1"
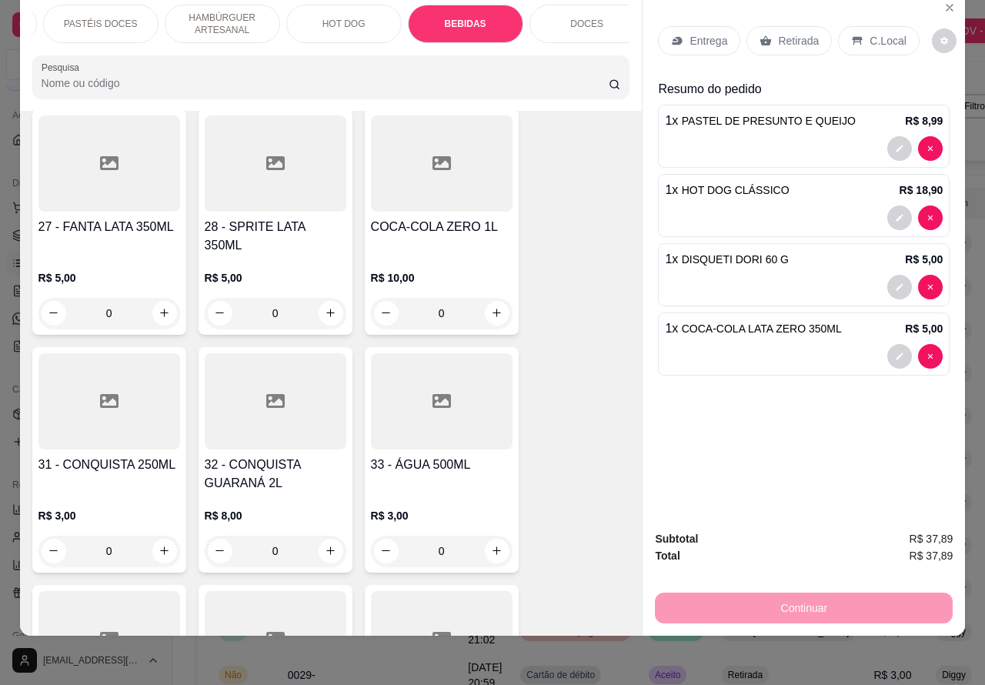
scroll to position [5224, 0]
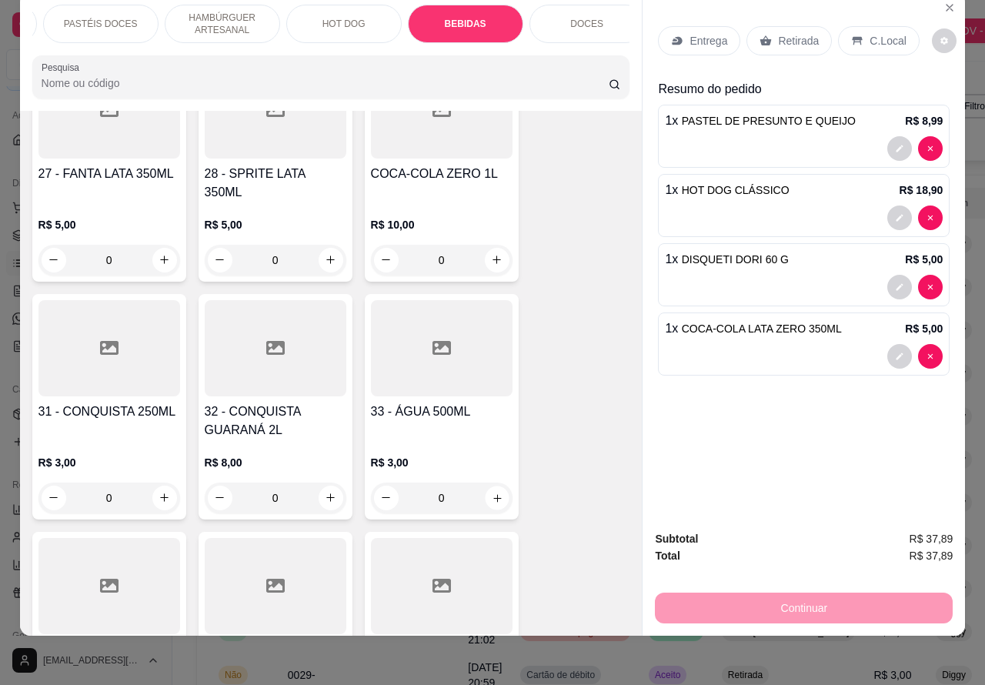
click at [493, 494] on icon "increase-product-quantity" at bounding box center [497, 498] width 8 height 8
type input "1"
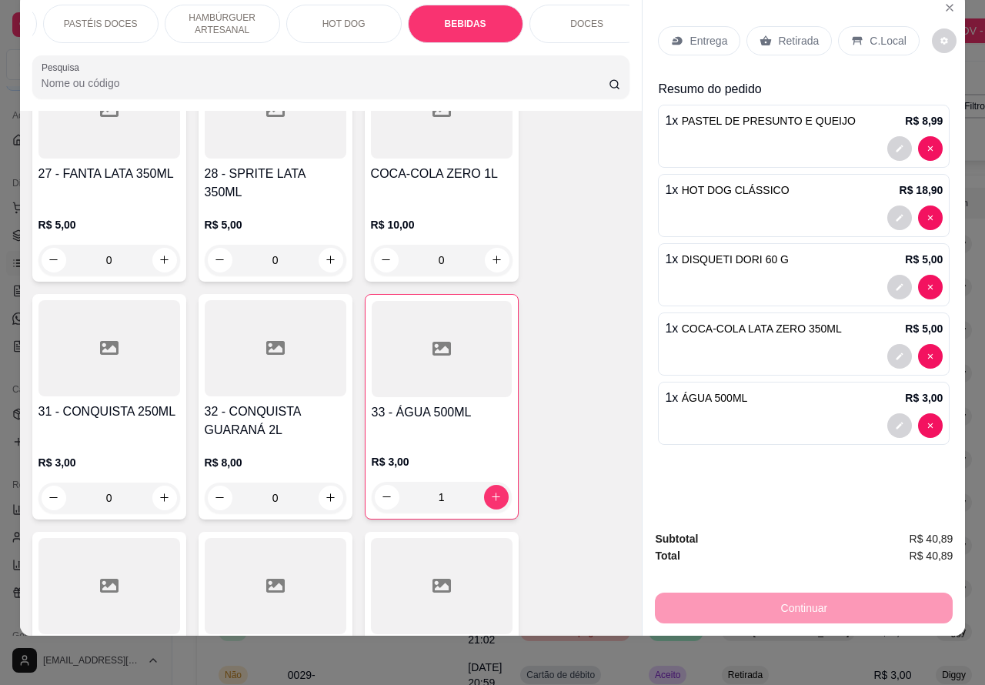
click at [870, 33] on p "C.Local" at bounding box center [887, 40] width 36 height 15
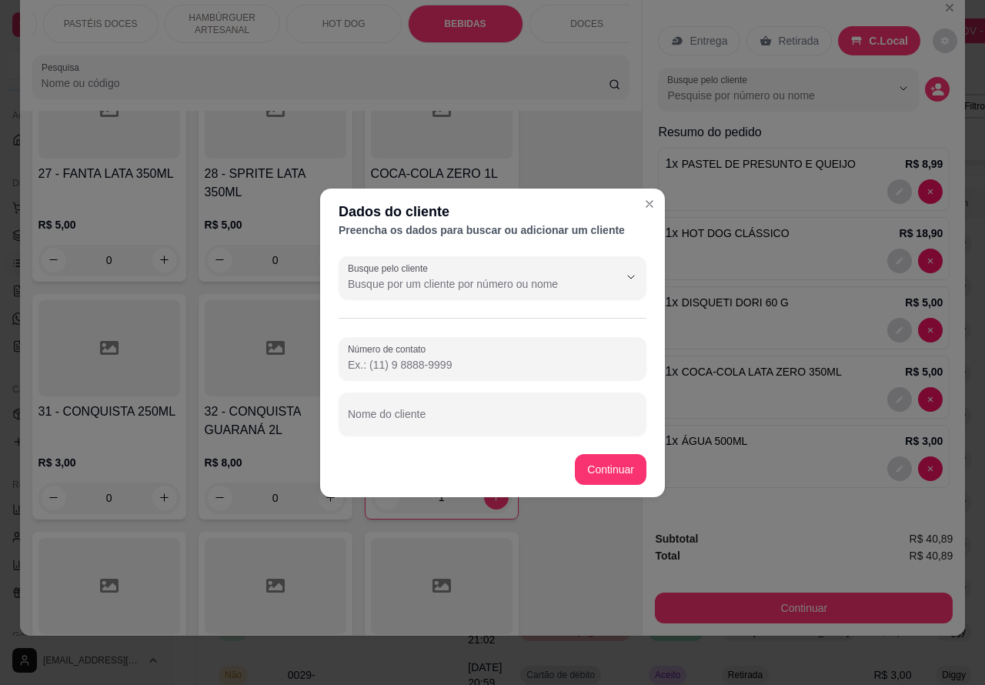
click at [464, 418] on input "Nome do cliente" at bounding box center [492, 419] width 289 height 15
type input "beti nao fazerr pois ela pediu ai na porta"
click at [615, 472] on div "Item avulso PASTÉIS CLÁSSICOS SALGADOS PASTEL DE CARNE R$ 8,99 0 PASTEL DE QUEI…" at bounding box center [331, 373] width 622 height 525
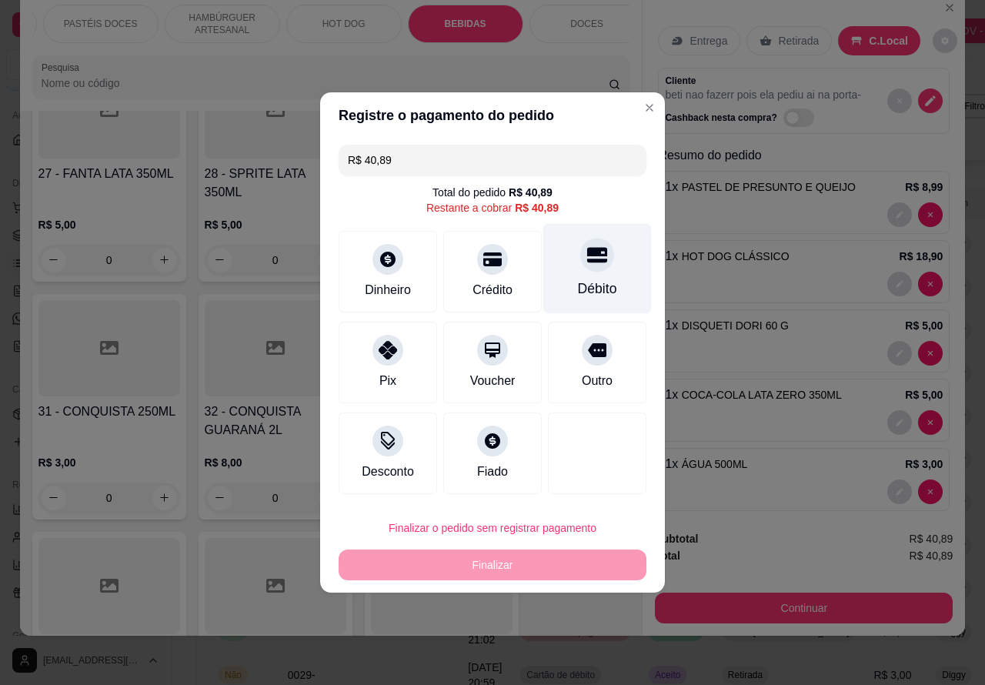
click at [587, 255] on icon at bounding box center [597, 255] width 20 height 15
type input "R$ 0,00"
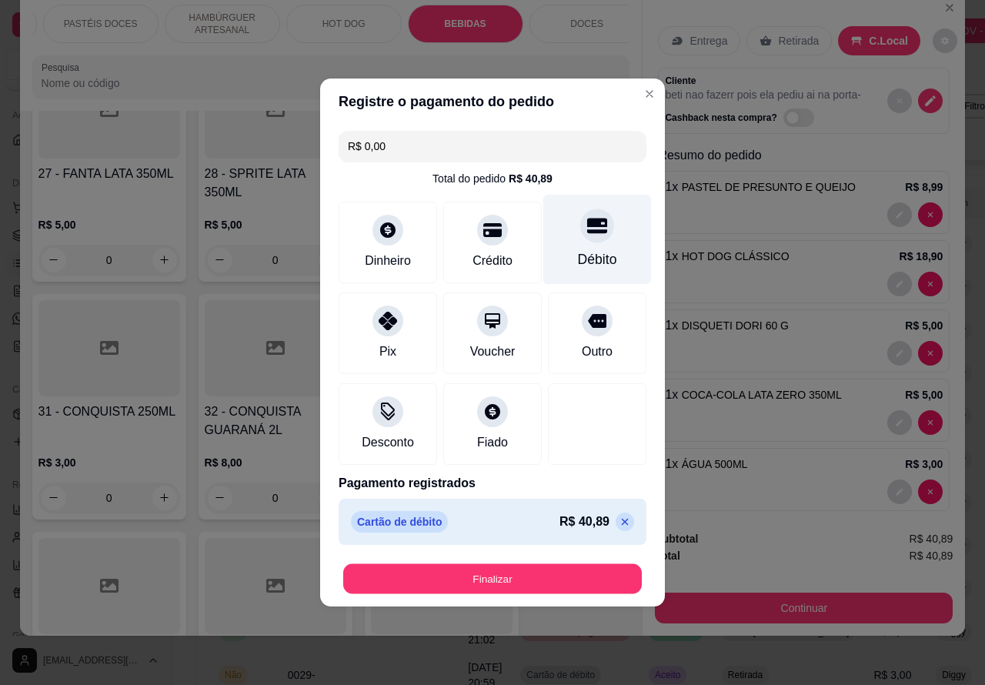
click at [542, 574] on button "Finalizar" at bounding box center [492, 579] width 298 height 30
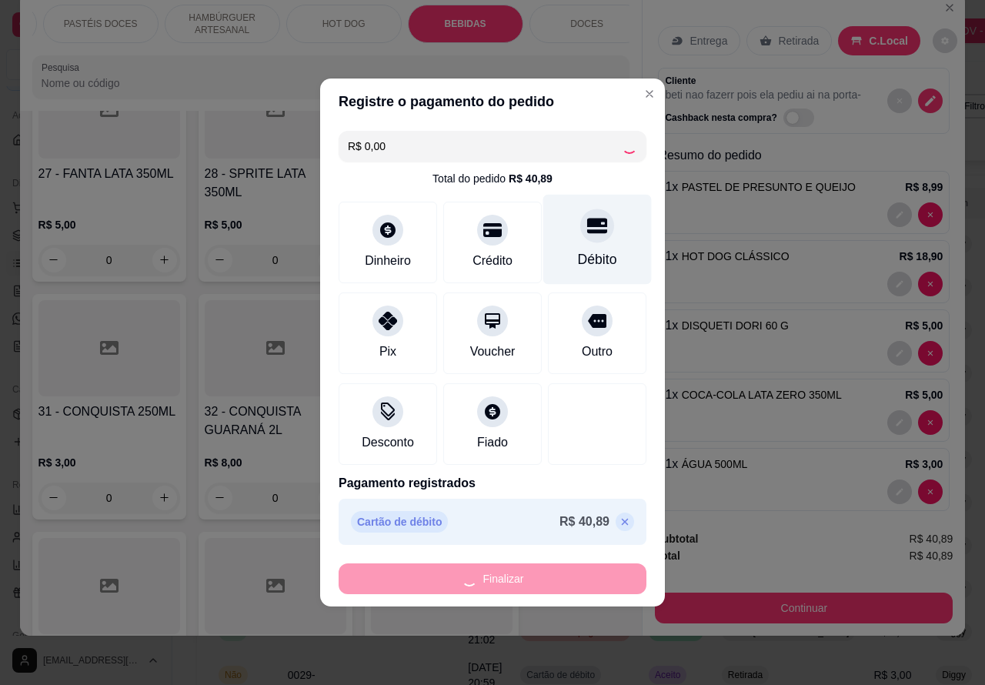
type input "0"
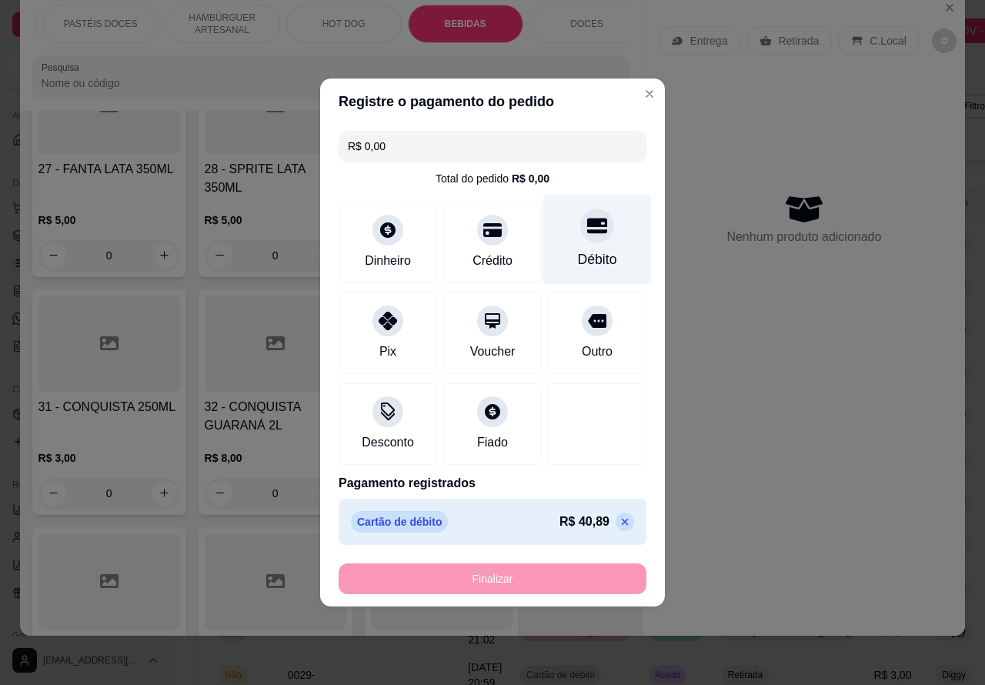
type input "-R$ 40,89"
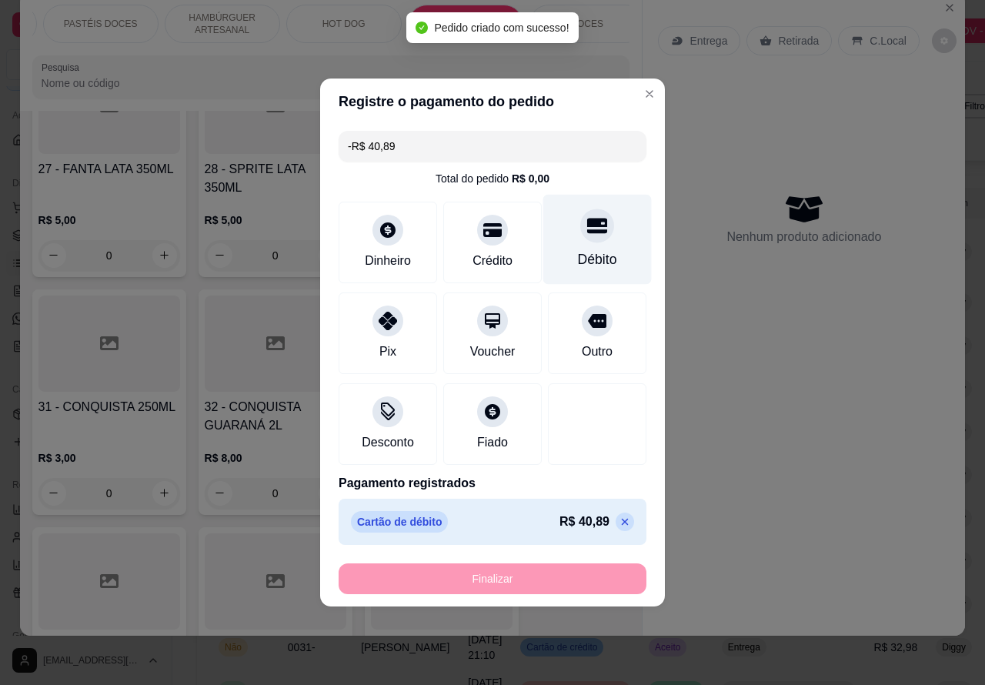
scroll to position [5219, 0]
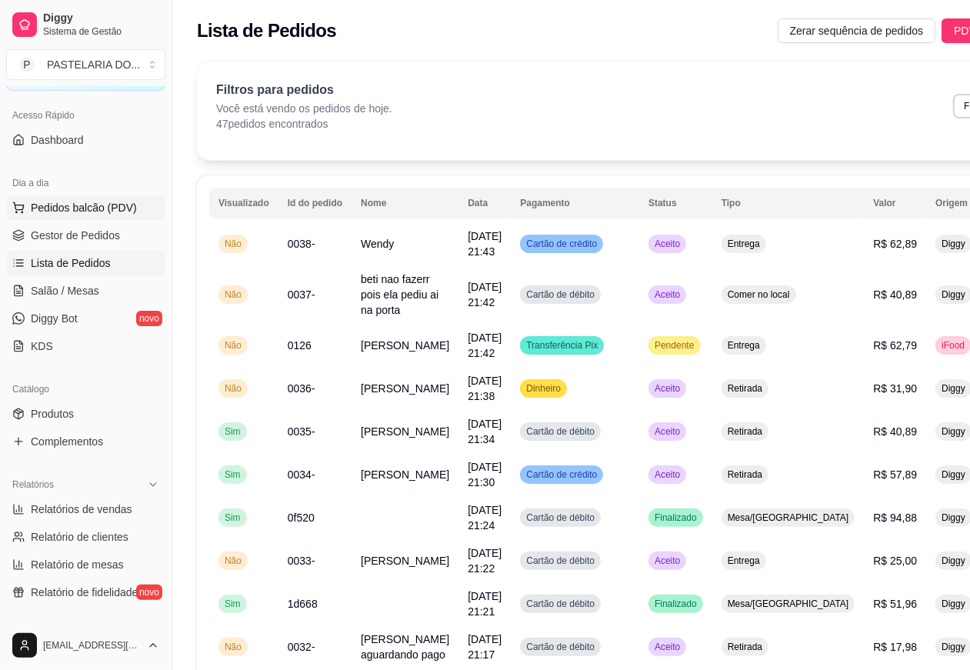
click at [86, 208] on span "Pedidos balcão (PDV)" at bounding box center [84, 207] width 106 height 15
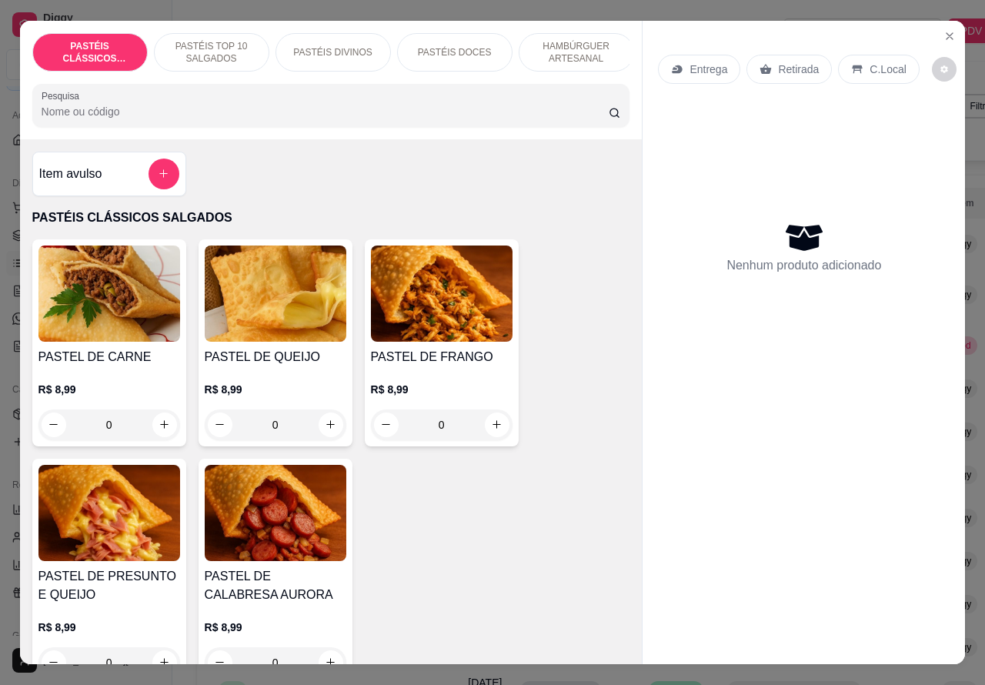
click at [212, 40] on p "PASTÉIS TOP 10 SALGADOS" at bounding box center [211, 52] width 89 height 25
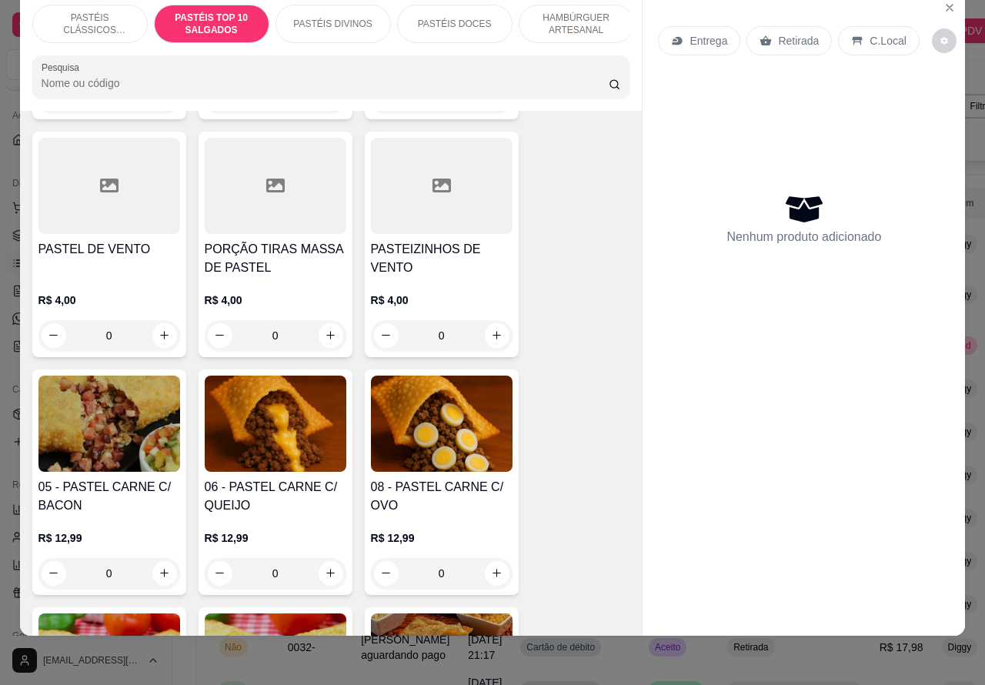
scroll to position [878, 0]
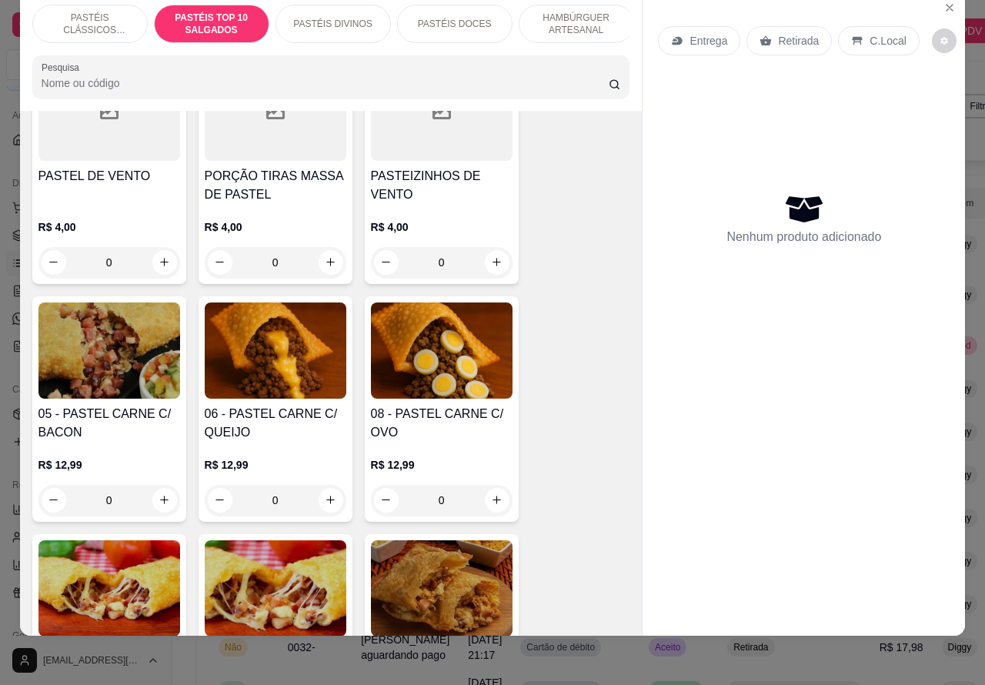
click at [322, 493] on div "0" at bounding box center [276, 500] width 142 height 31
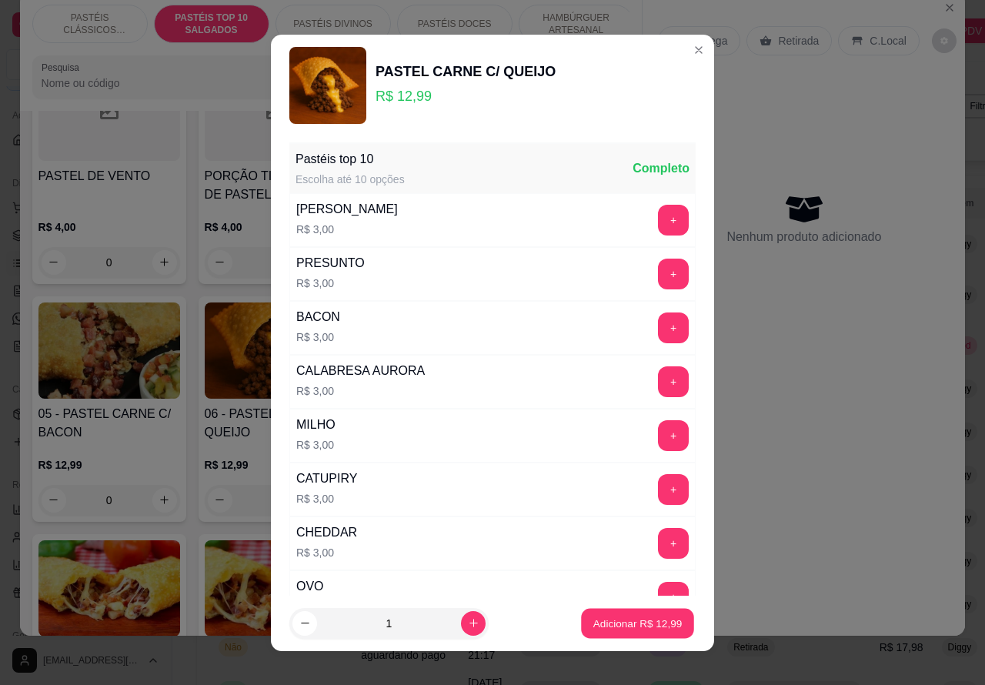
click at [611, 624] on p "Adicionar R$ 12,99" at bounding box center [637, 622] width 89 height 15
type input "1"
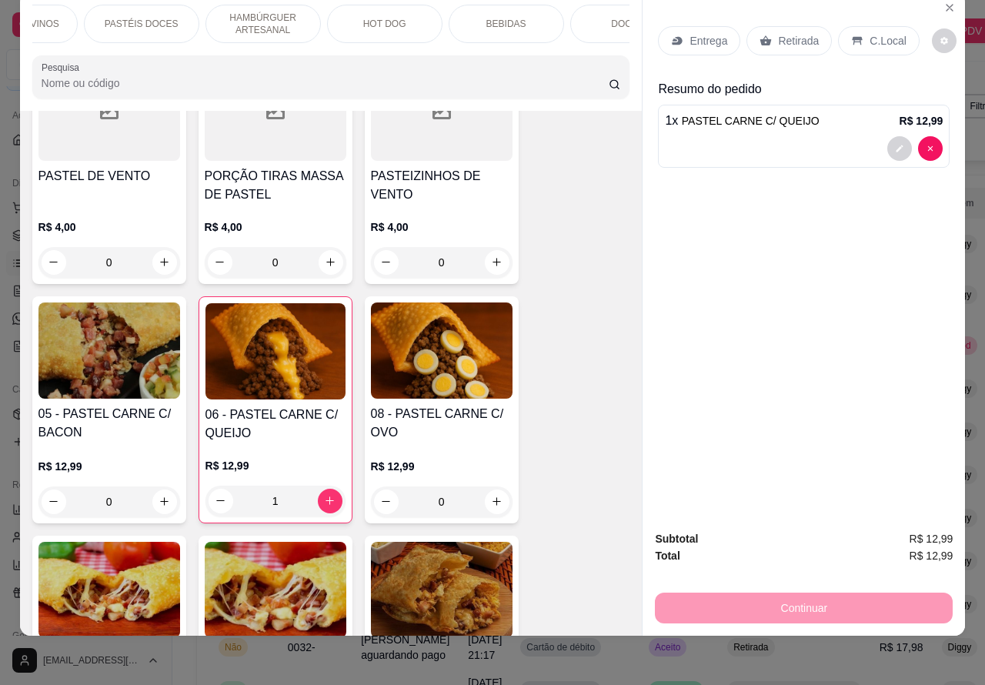
scroll to position [0, 320]
click at [493, 18] on p "BEBIDAS" at bounding box center [499, 24] width 40 height 12
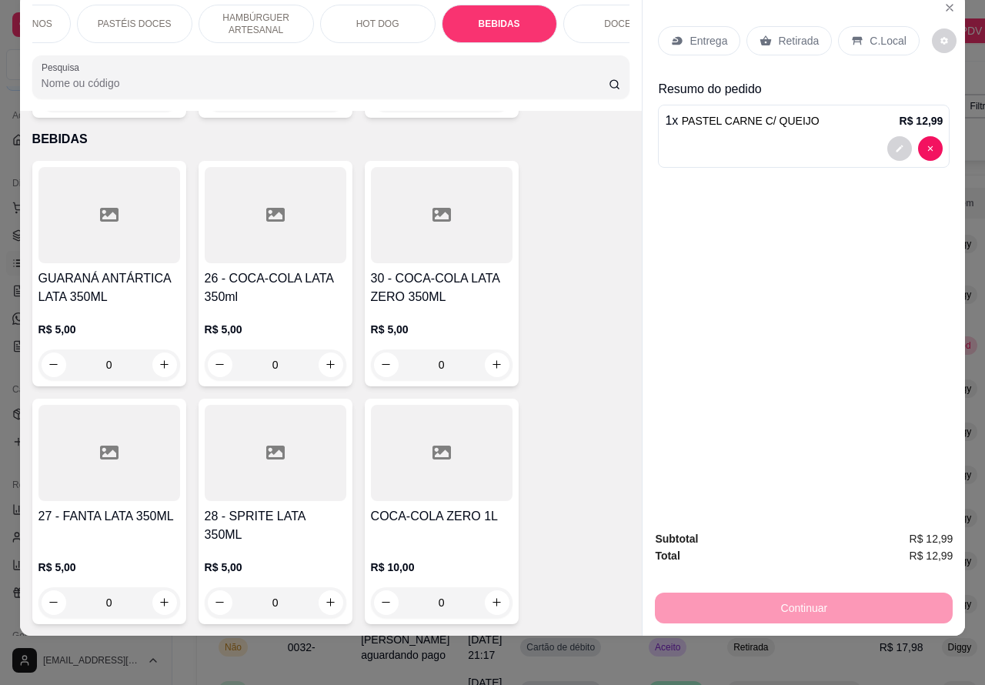
click at [325, 358] on icon "increase-product-quantity" at bounding box center [331, 364] width 12 height 12
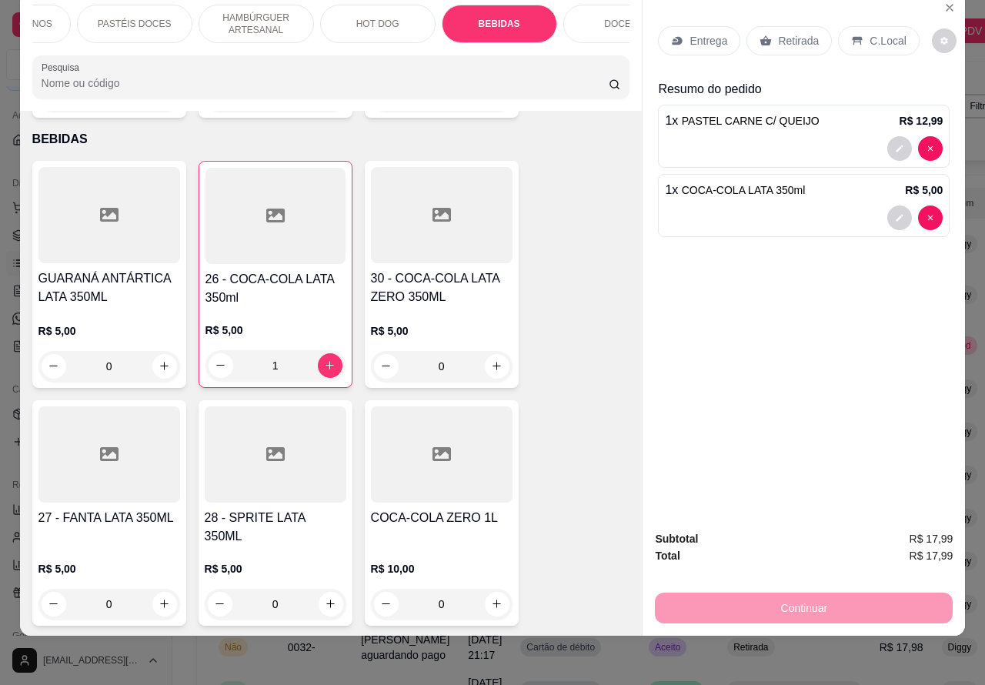
type input "1"
click at [785, 33] on p "Retirada" at bounding box center [798, 40] width 41 height 15
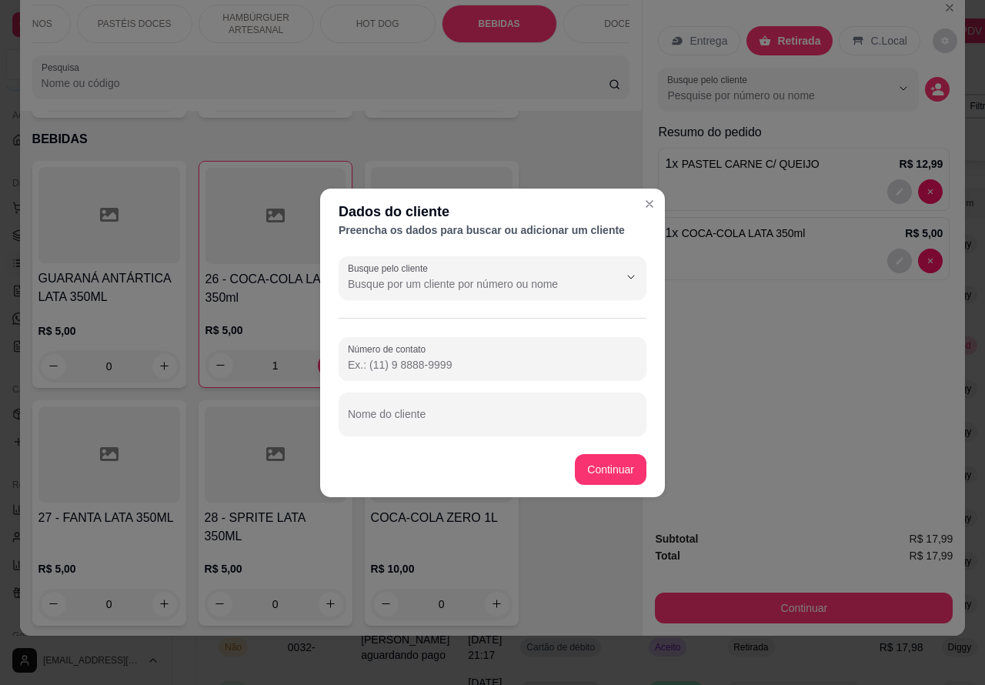
click at [474, 418] on input "Nome do cliente" at bounding box center [492, 419] width 289 height 15
type input "leoncio"
click at [609, 463] on div "Item avulso PASTÉIS CLÁSSICOS SALGADOS PASTEL DE CARNE R$ 8,99 0 PASTEL DE QUEI…" at bounding box center [331, 373] width 622 height 525
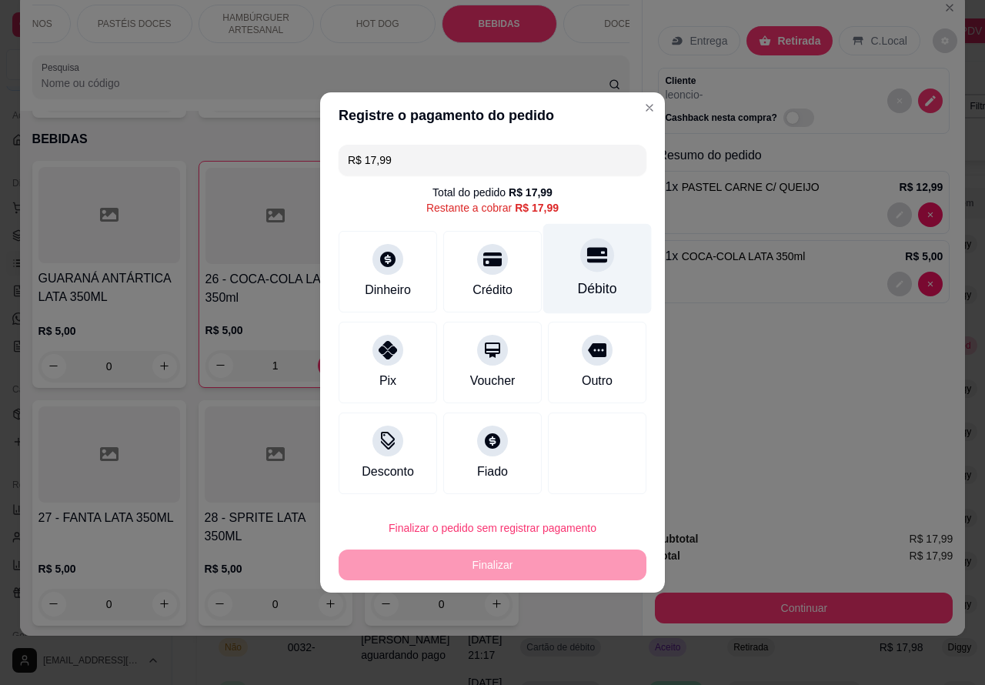
click at [601, 264] on div "Débito" at bounding box center [597, 269] width 108 height 90
type input "R$ 0,00"
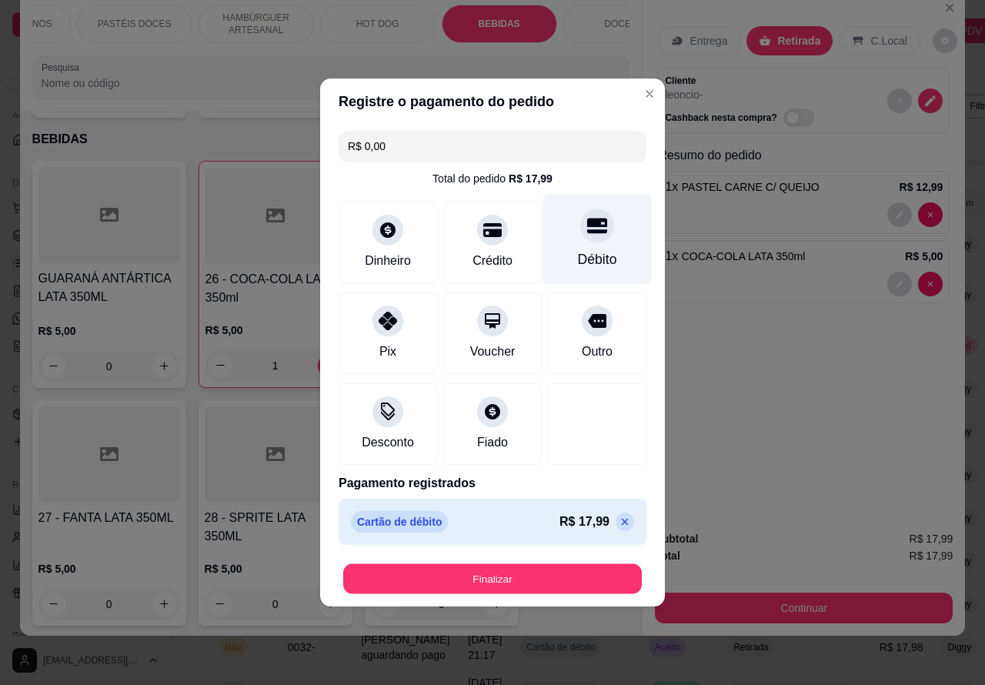
click at [573, 564] on button "Finalizar" at bounding box center [492, 579] width 298 height 30
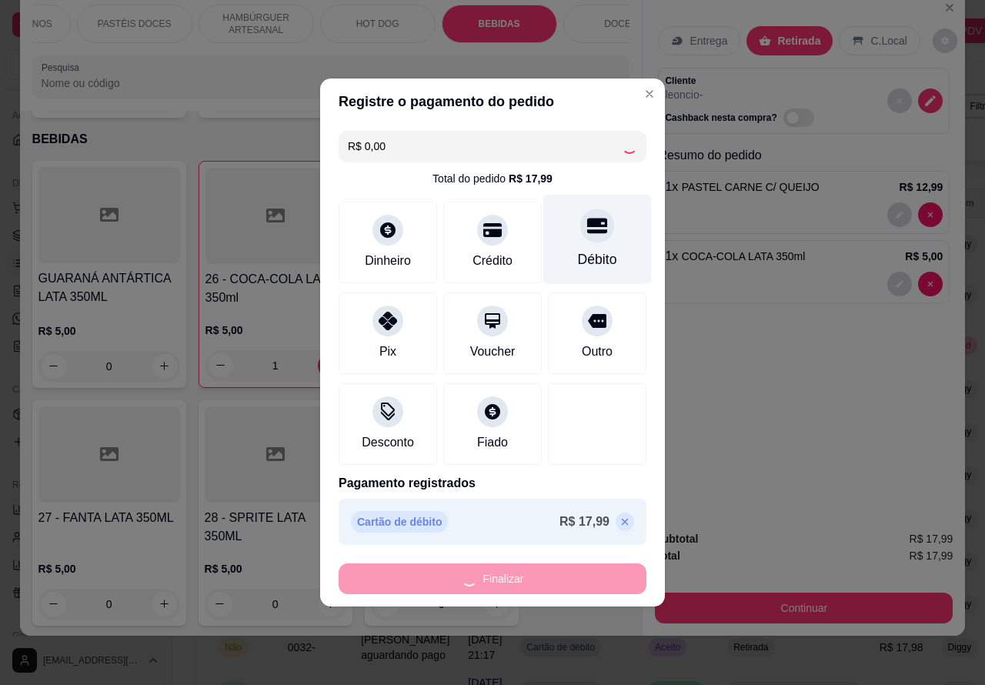
type input "0"
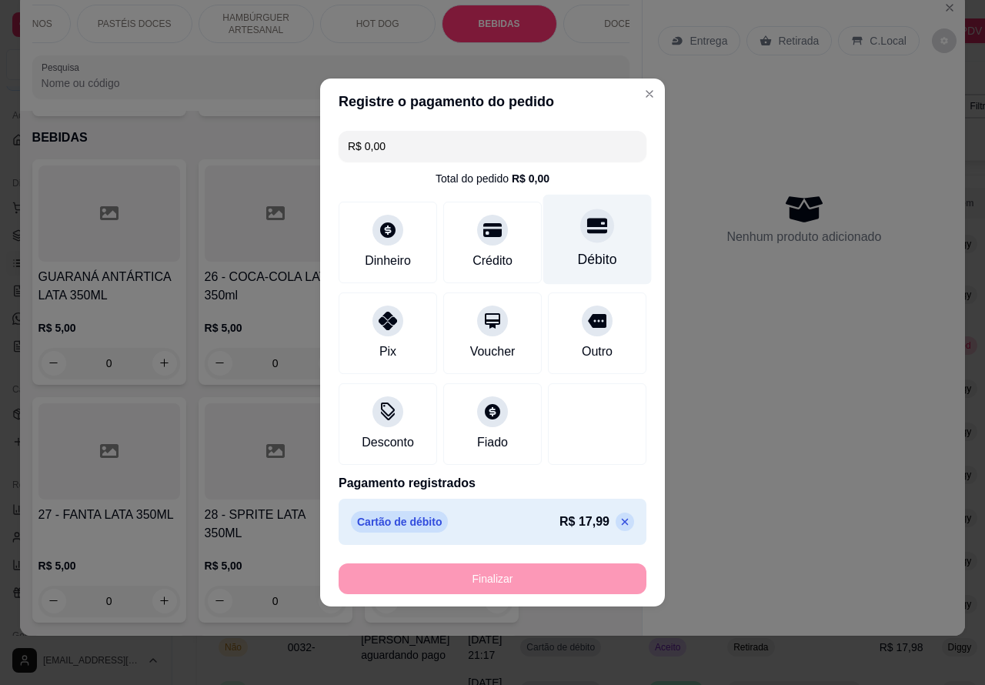
type input "-R$ 17,99"
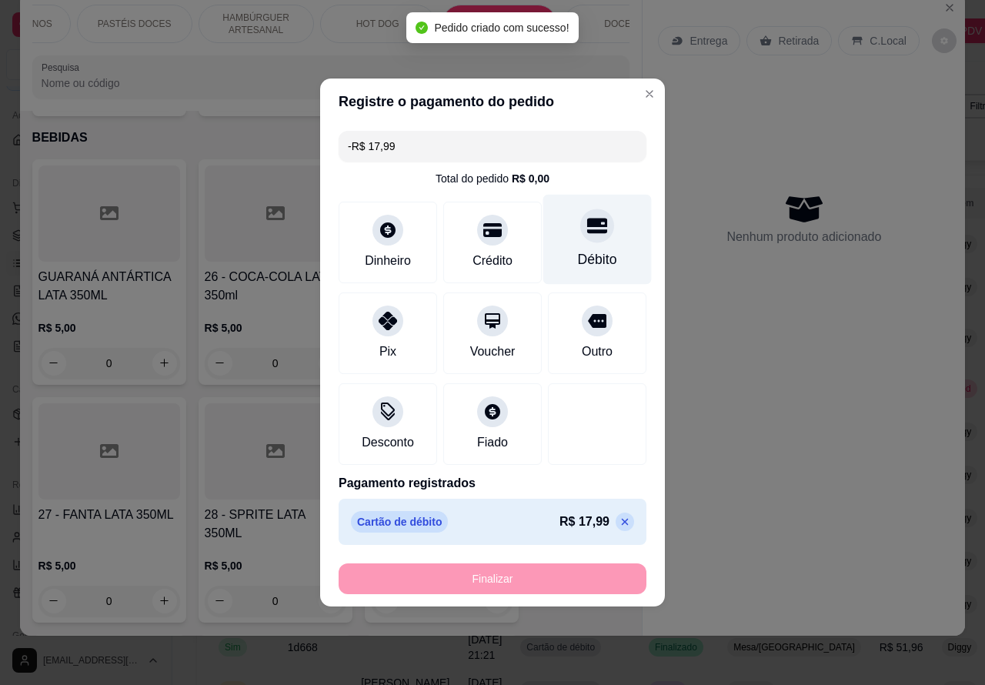
scroll to position [4877, 0]
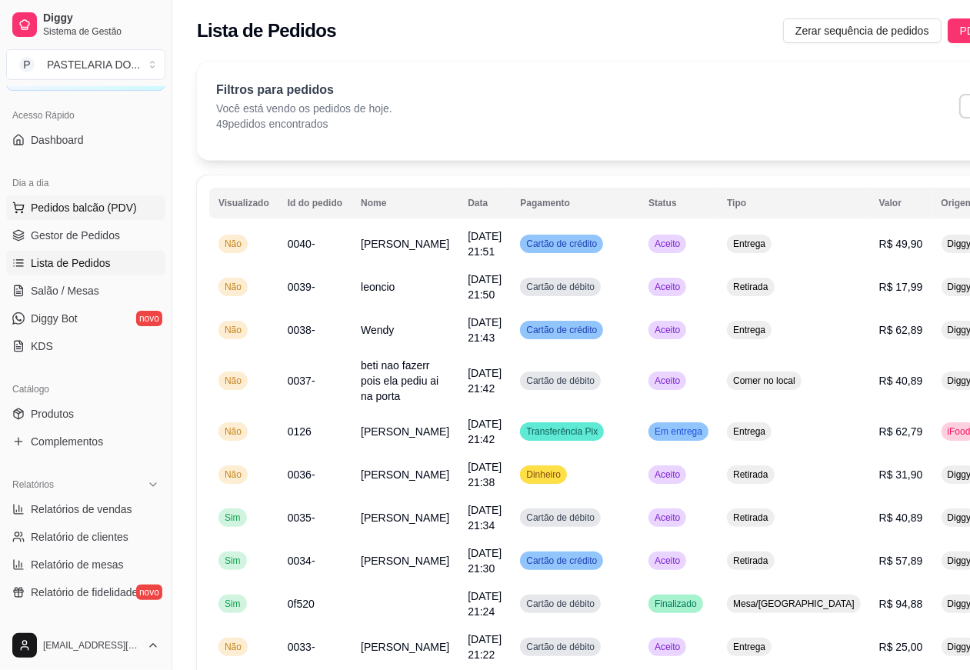
click at [85, 200] on span "Pedidos balcão (PDV)" at bounding box center [84, 207] width 106 height 15
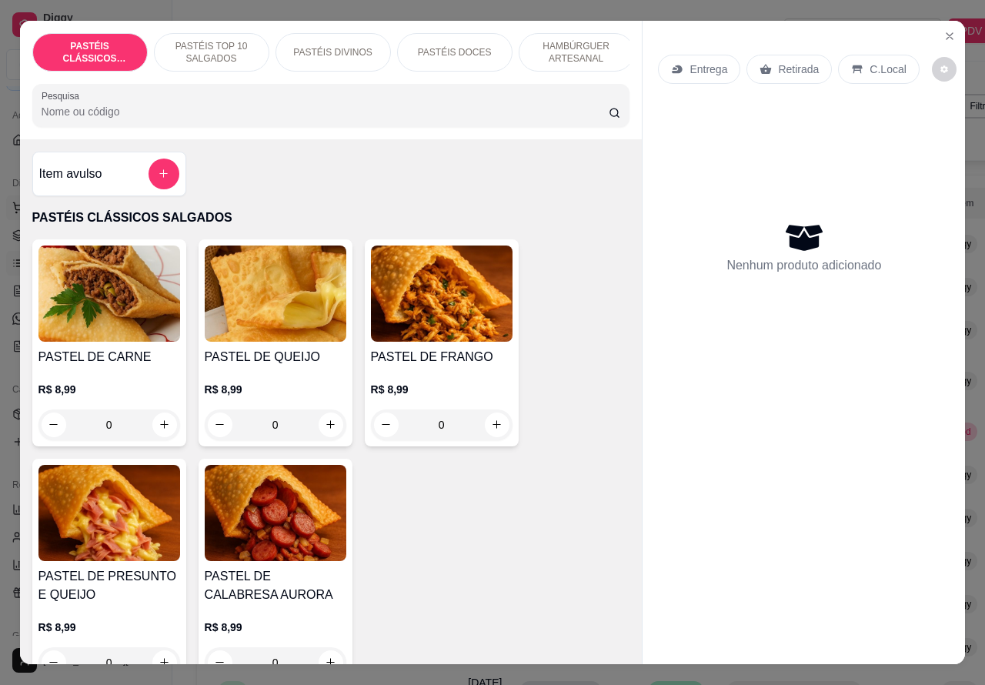
click at [948, 31] on icon "Close" at bounding box center [949, 36] width 12 height 12
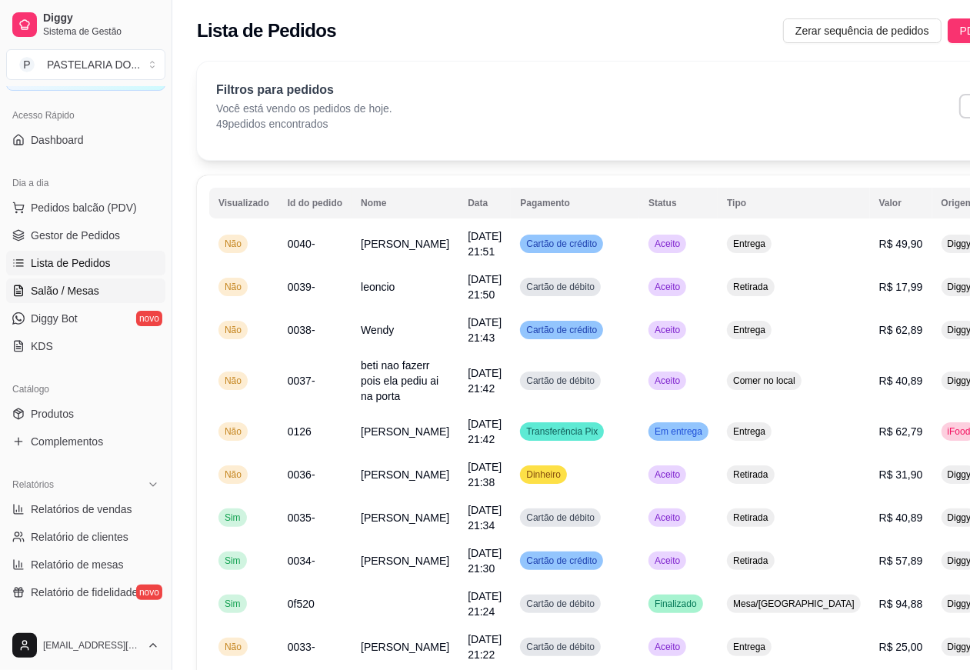
click at [75, 289] on span "Salão / Mesas" at bounding box center [65, 290] width 68 height 15
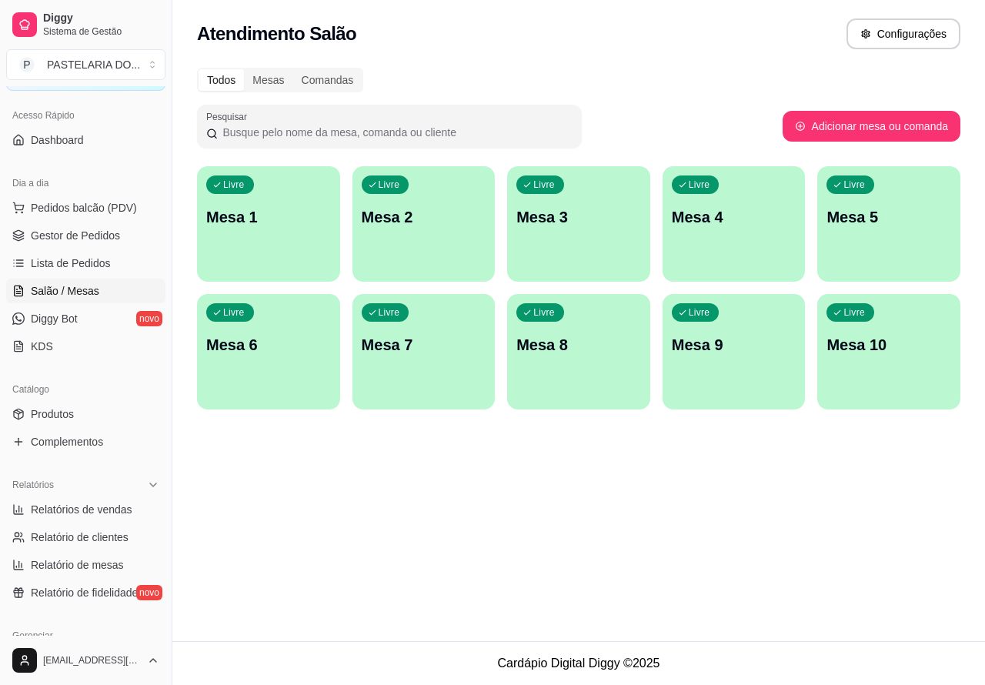
click at [273, 358] on div "Livre Mesa 6" at bounding box center [268, 342] width 143 height 97
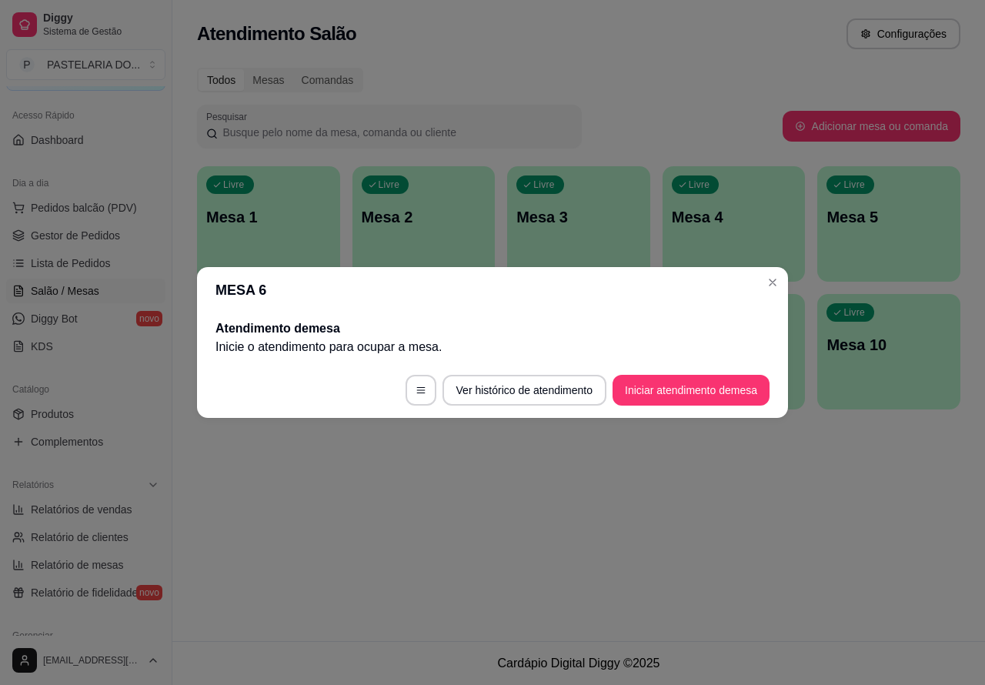
click at [702, 383] on button "Iniciar atendimento de mesa" at bounding box center [690, 390] width 157 height 31
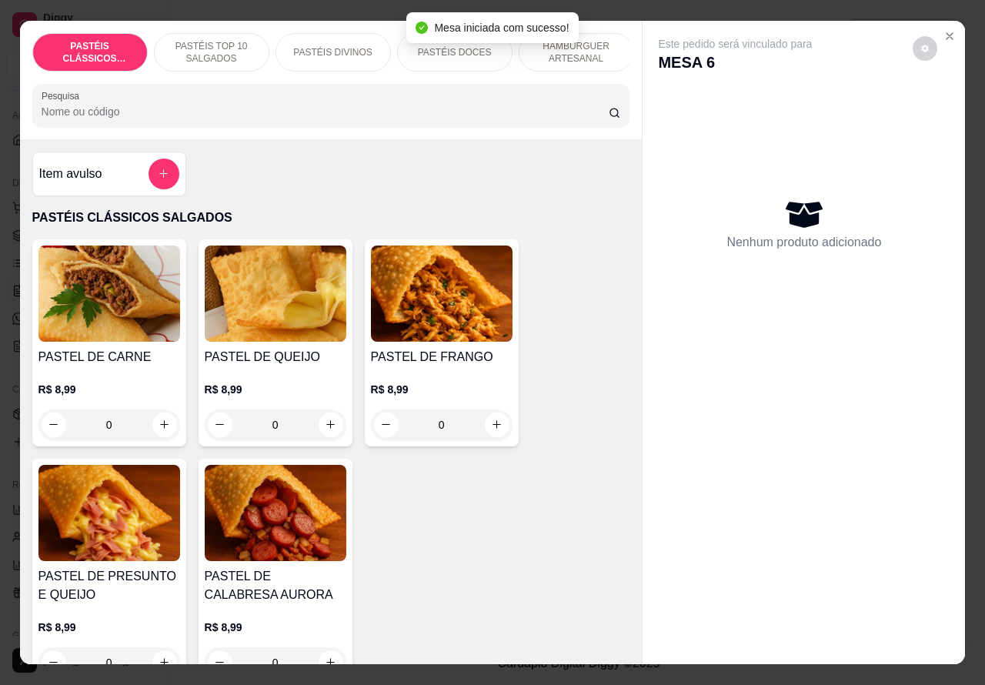
click at [592, 44] on p "HAMBÚRGUER ARTESANAL" at bounding box center [576, 52] width 89 height 25
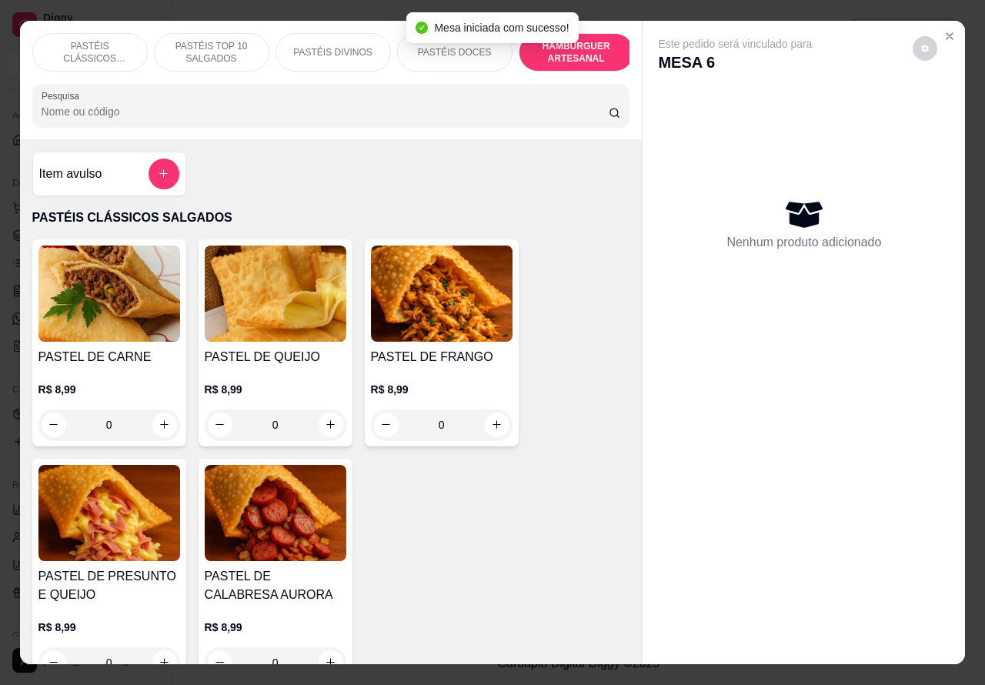
scroll to position [35, 0]
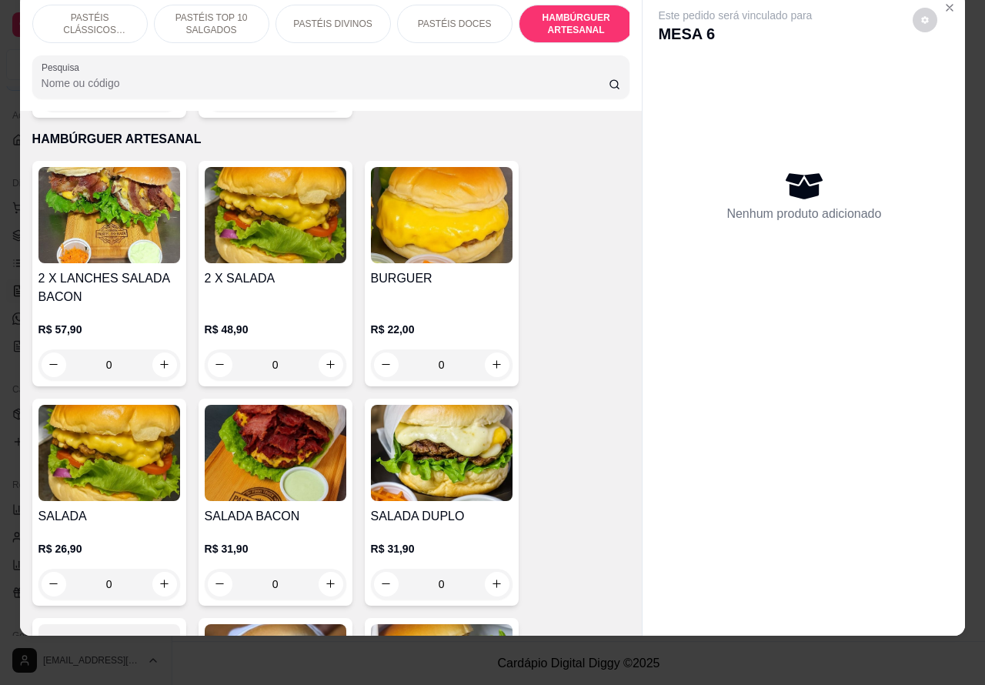
click at [502, 349] on div "0" at bounding box center [442, 364] width 142 height 31
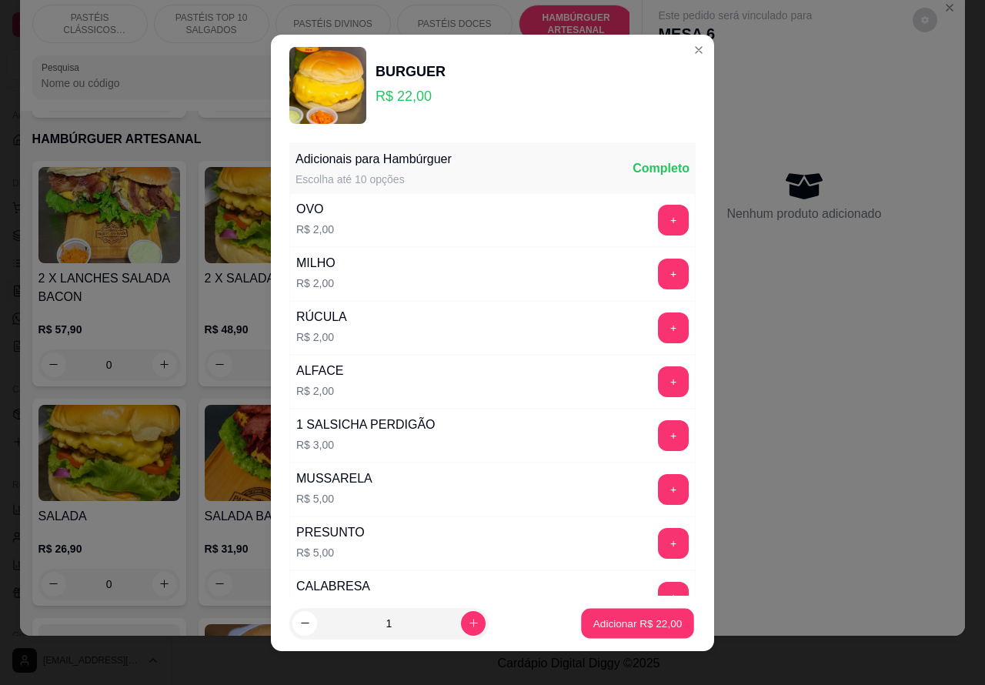
click at [608, 621] on p "Adicionar R$ 22,00" at bounding box center [637, 622] width 89 height 15
type input "1"
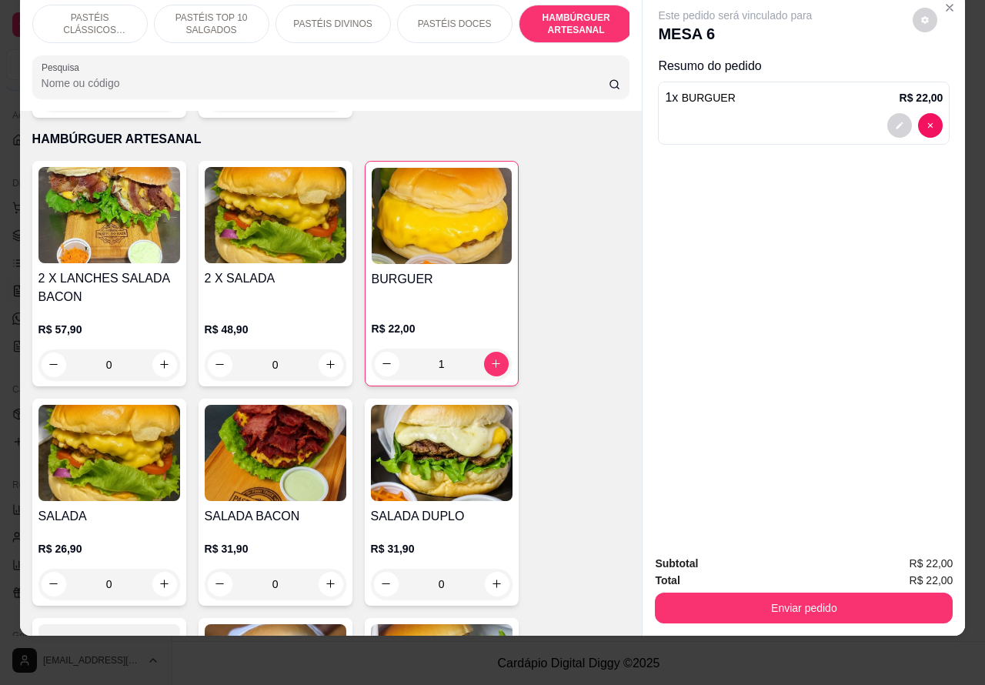
click at [455, 18] on p "PASTÉIS DOCES" at bounding box center [455, 24] width 74 height 12
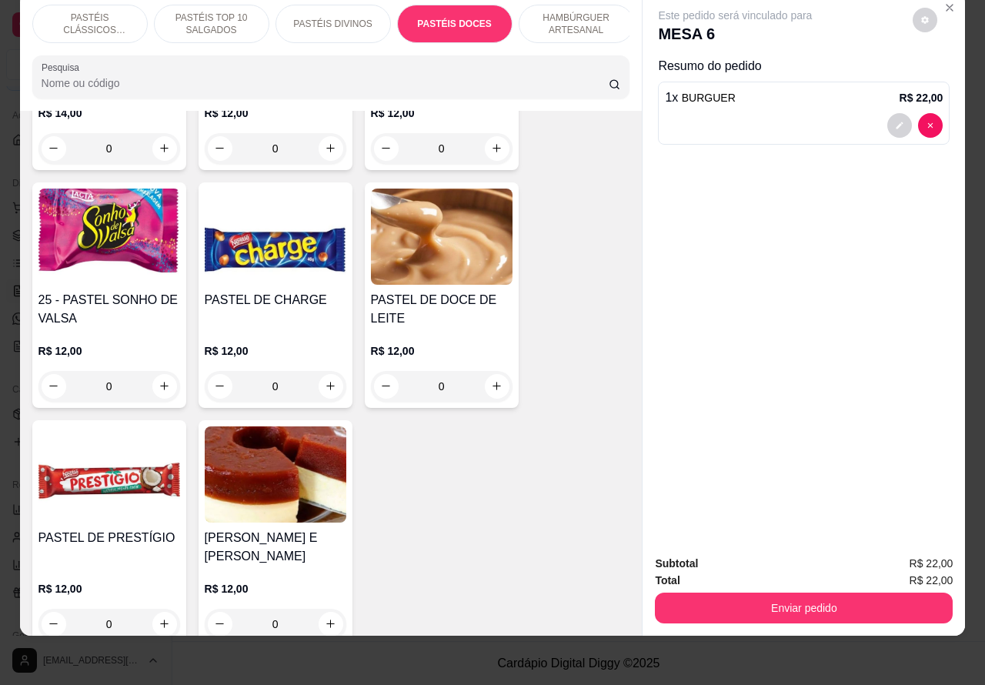
scroll to position [2732, 0]
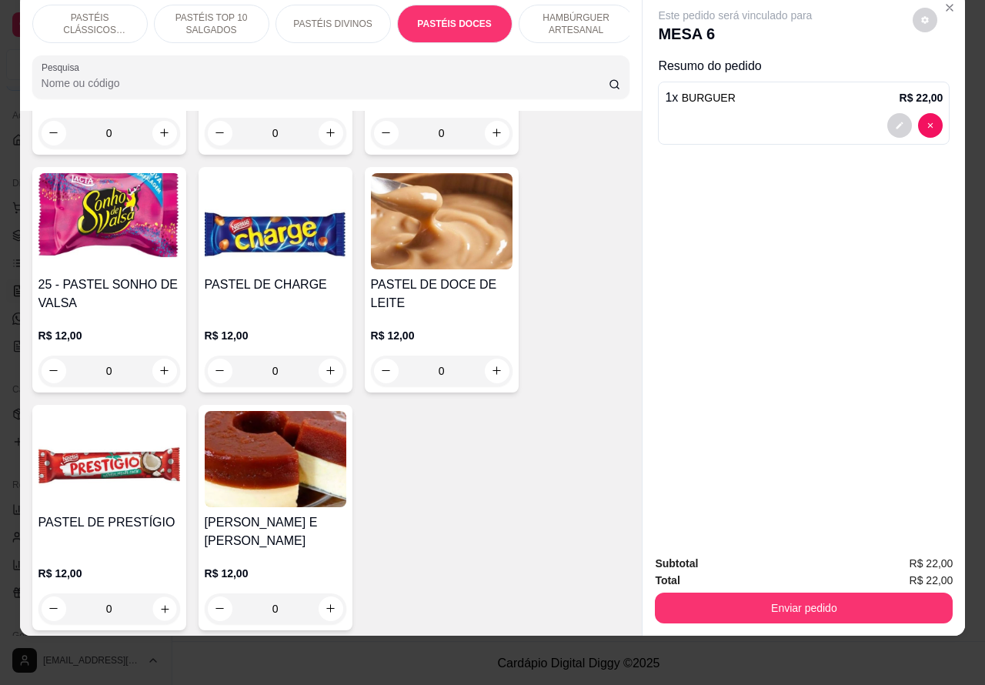
click at [161, 605] on icon "increase-product-quantity" at bounding box center [165, 609] width 8 height 8
type input "1"
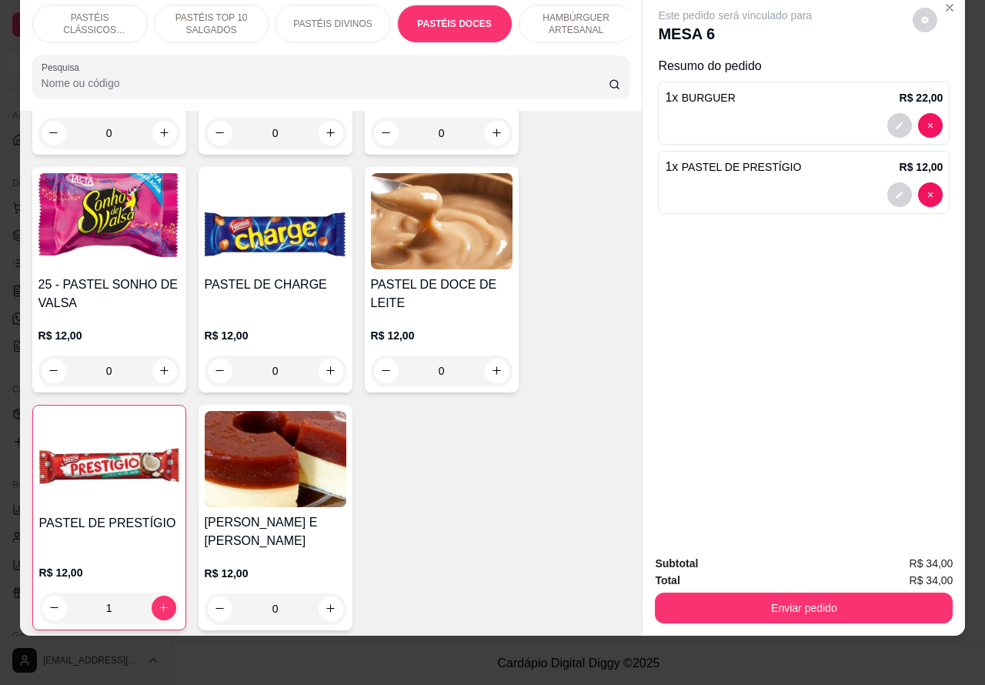
click at [575, 12] on p "HAMBÚRGUER ARTESANAL" at bounding box center [576, 24] width 89 height 25
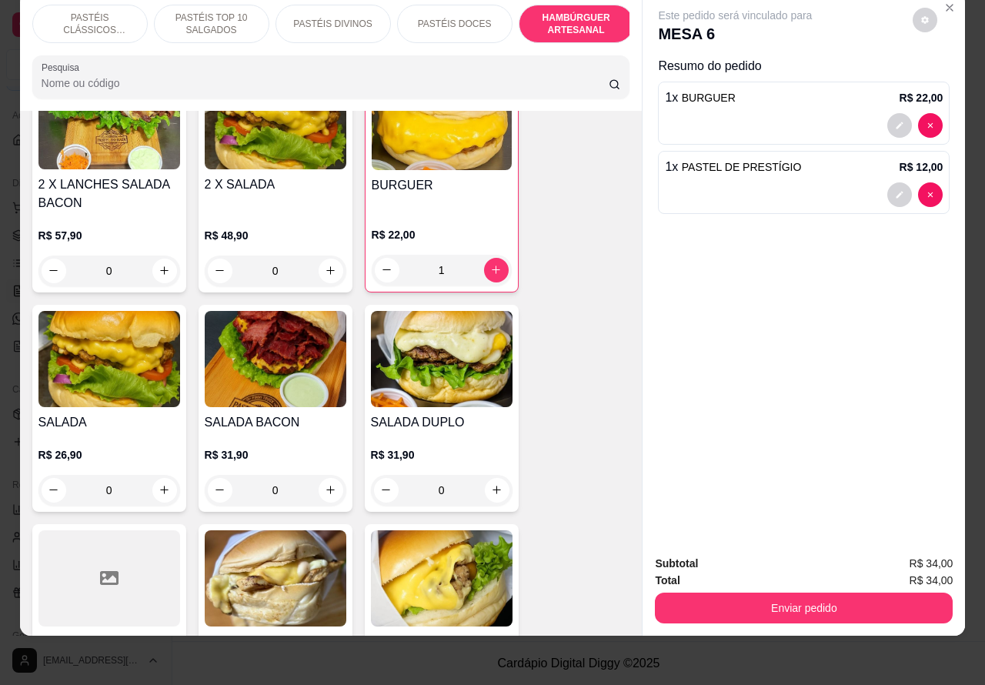
scroll to position [3362, 0]
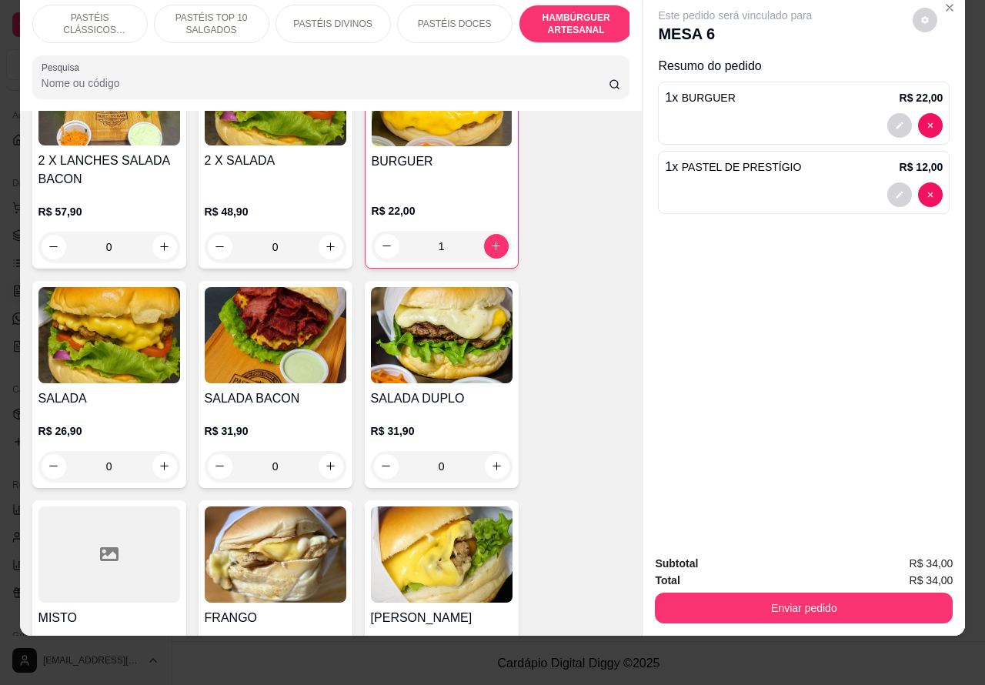
click at [483, 451] on div "0" at bounding box center [442, 466] width 142 height 31
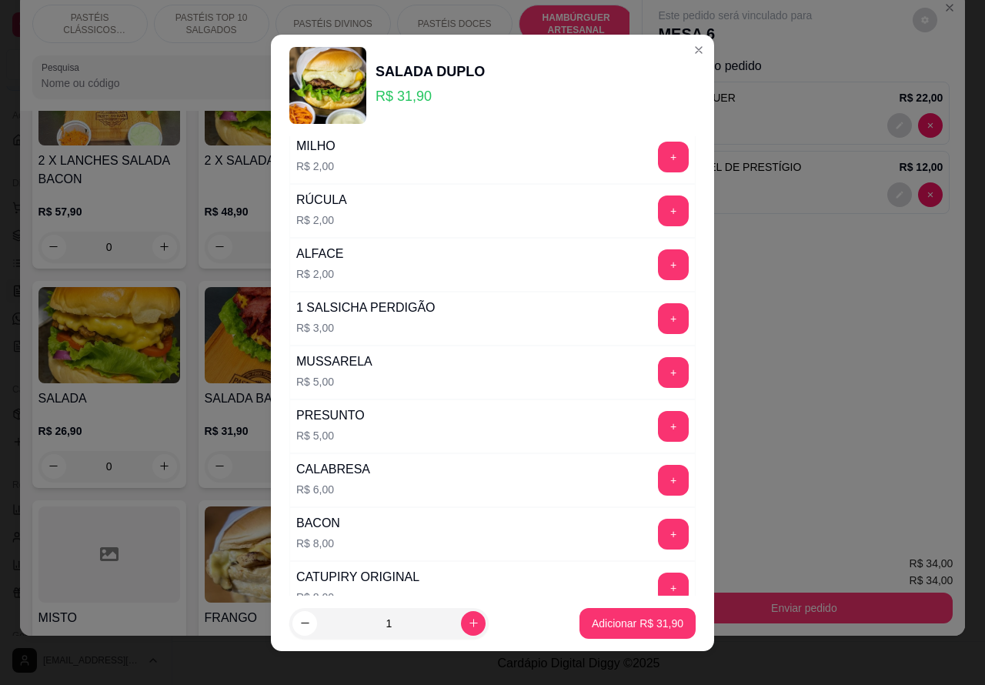
scroll to position [417, 0]
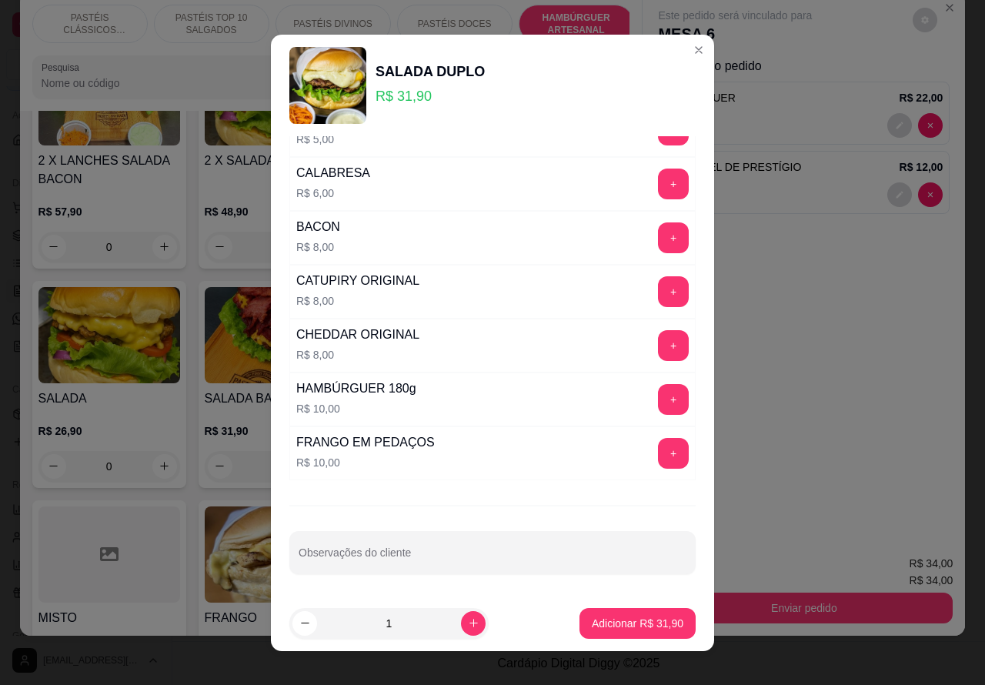
click at [477, 537] on div at bounding box center [492, 552] width 388 height 31
type input "cortado ao meio sem cebola"
click at [605, 615] on p "Adicionar R$ 31,90" at bounding box center [637, 622] width 89 height 15
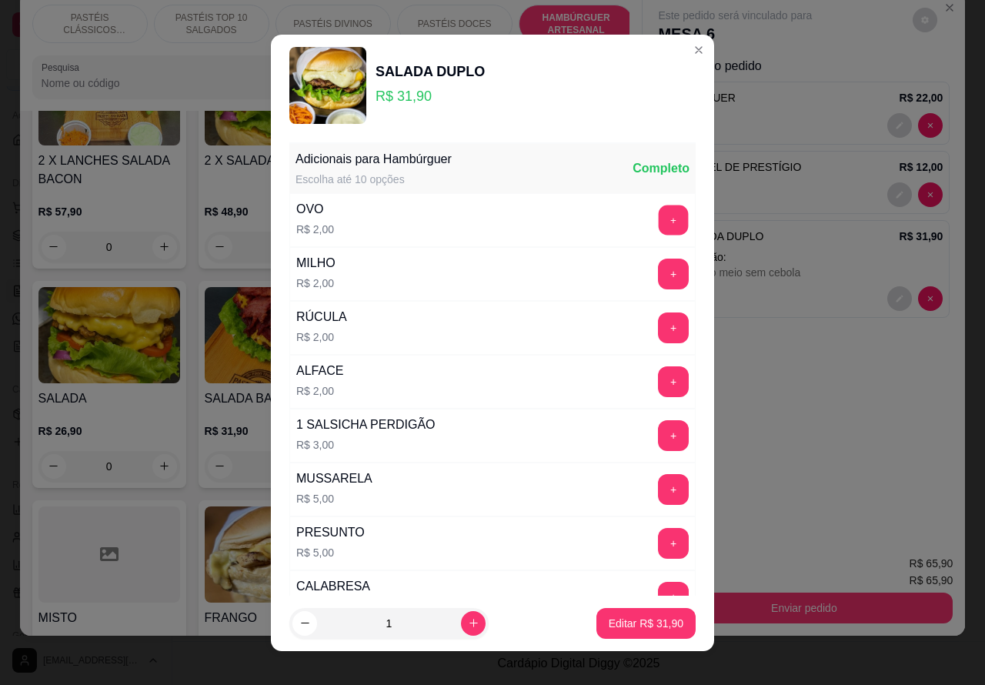
click at [658, 214] on button "+" at bounding box center [673, 220] width 30 height 30
click at [636, 620] on p "Editar R$ 33,90" at bounding box center [645, 622] width 75 height 15
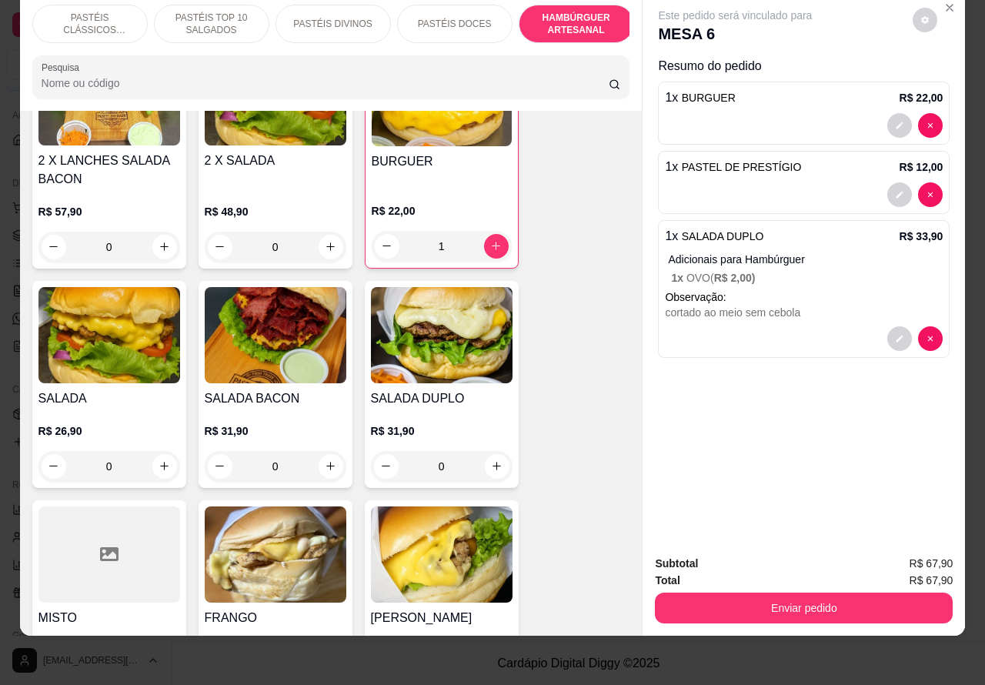
click at [798, 593] on button "Enviar pedido" at bounding box center [804, 607] width 298 height 31
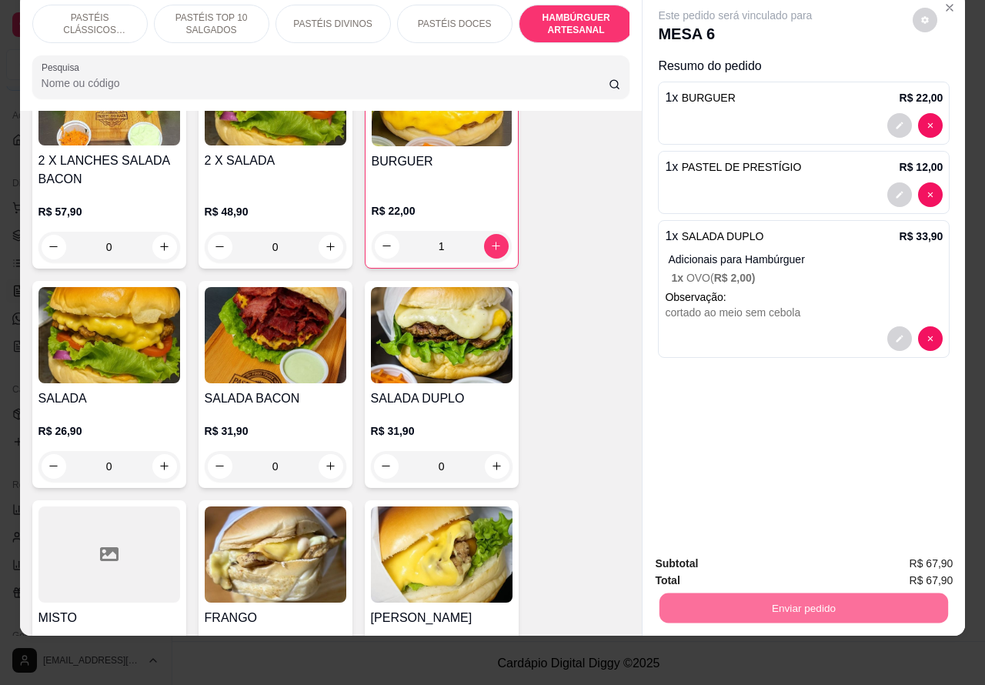
click at [751, 552] on button "Não registrar e enviar pedido" at bounding box center [751, 556] width 155 height 28
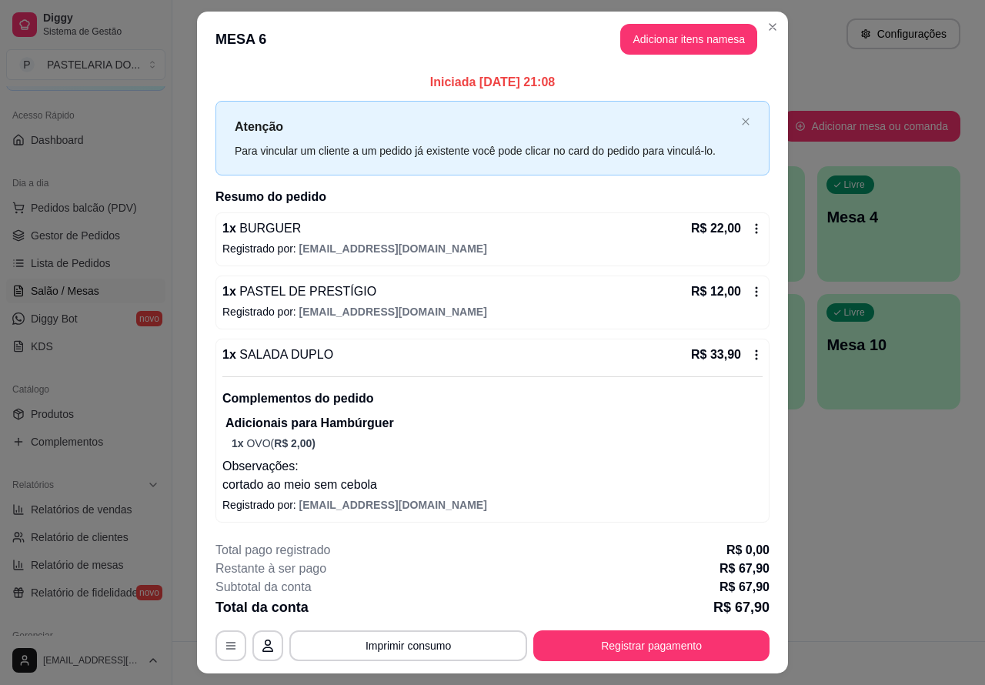
click at [174, 482] on button "Toggle Sidebar" at bounding box center [171, 342] width 12 height 685
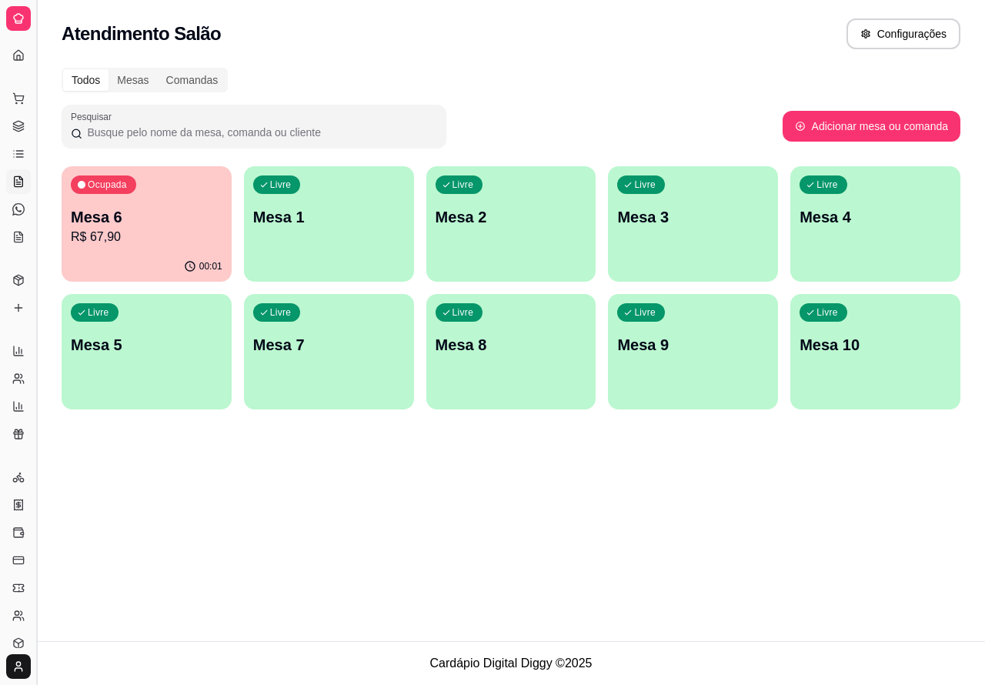
click at [35, 493] on button "Toggle Sidebar" at bounding box center [36, 342] width 12 height 685
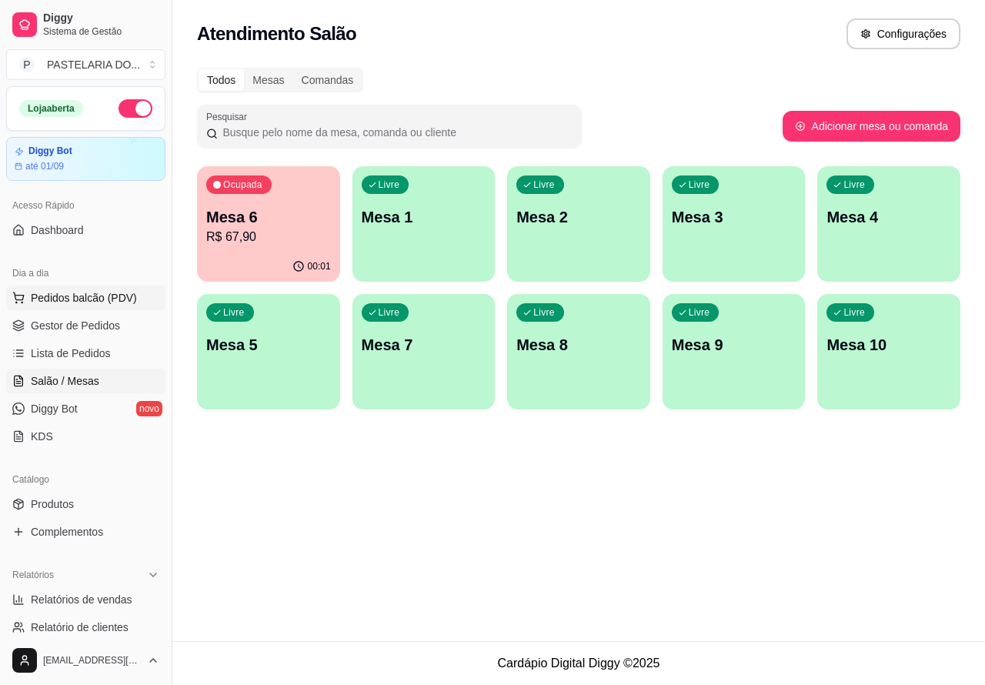
click at [97, 297] on span "Pedidos balcão (PDV)" at bounding box center [84, 297] width 106 height 15
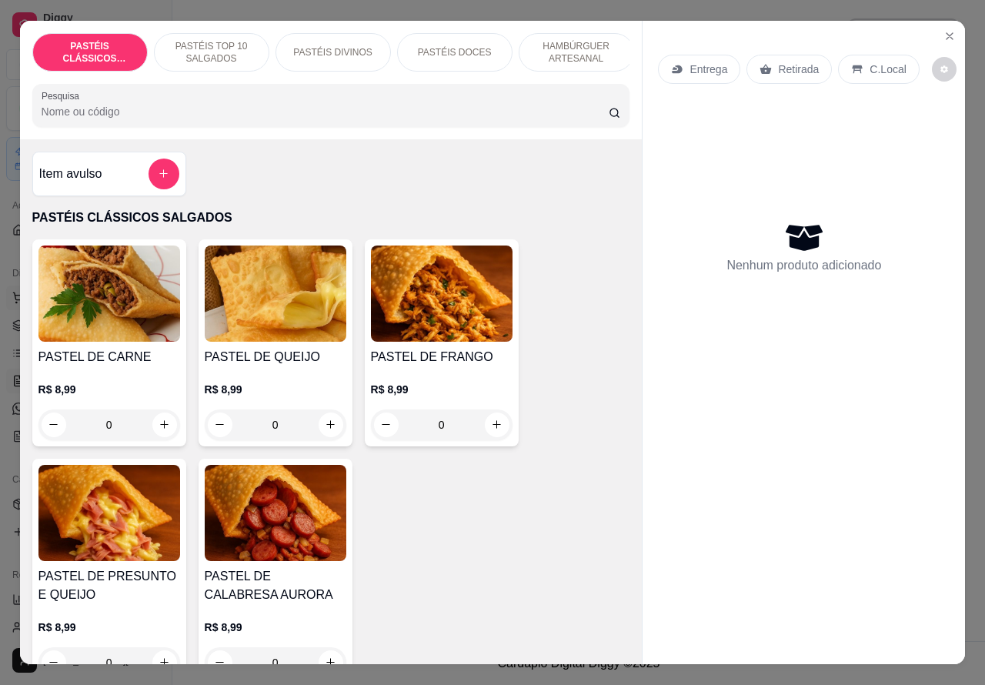
click at [946, 33] on icon "Close" at bounding box center [949, 36] width 6 height 6
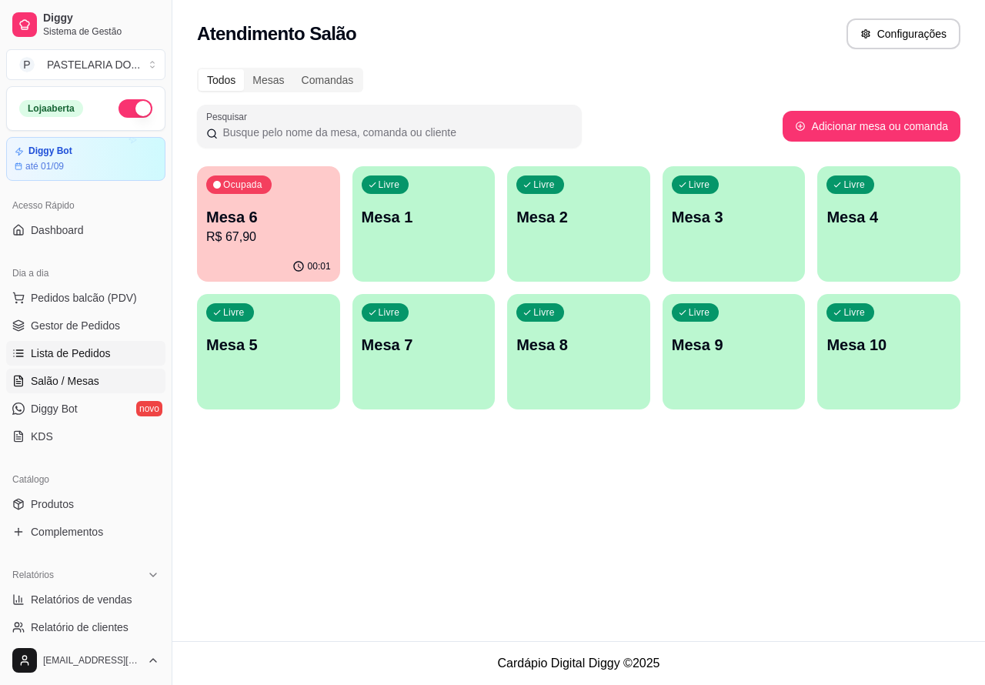
click at [64, 347] on span "Lista de Pedidos" at bounding box center [71, 352] width 80 height 15
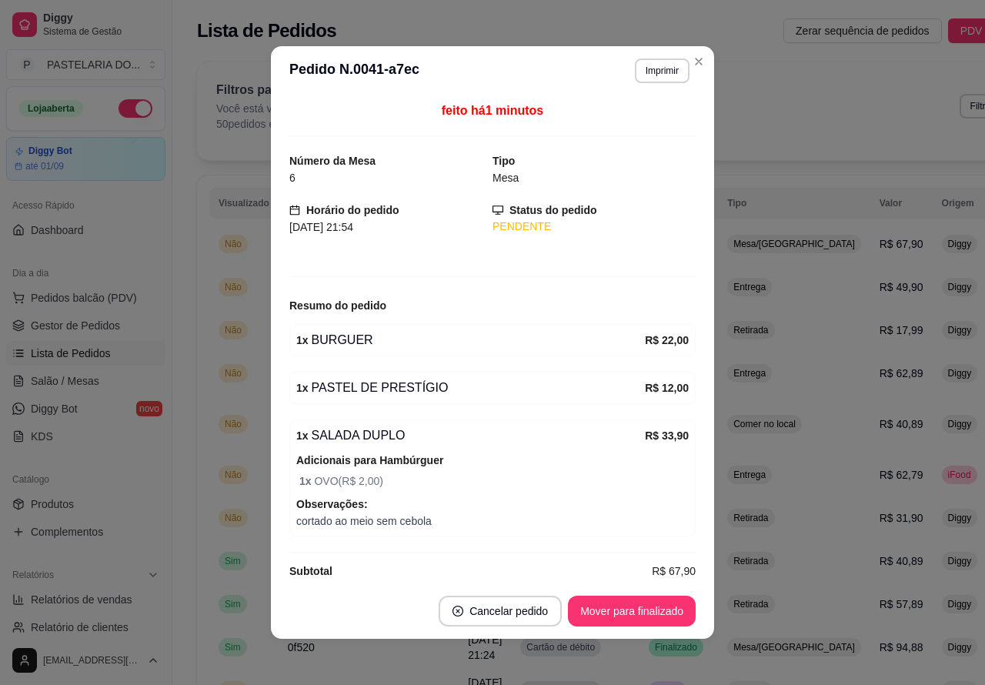
click at [651, 70] on button "Imprimir" at bounding box center [662, 70] width 55 height 25
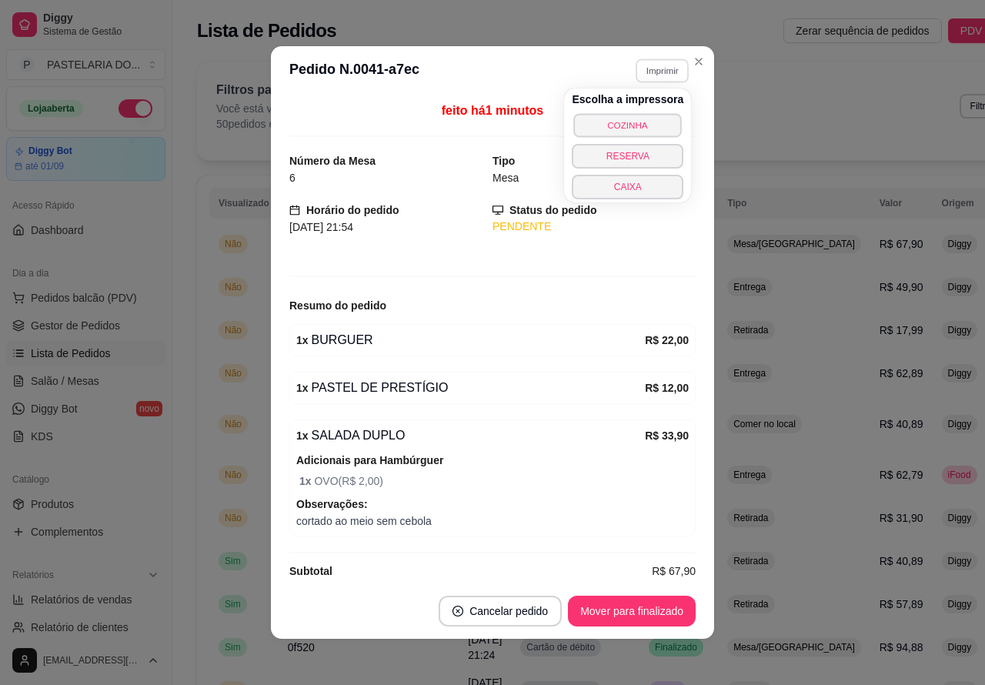
click at [642, 114] on button "COZINHA" at bounding box center [628, 125] width 108 height 24
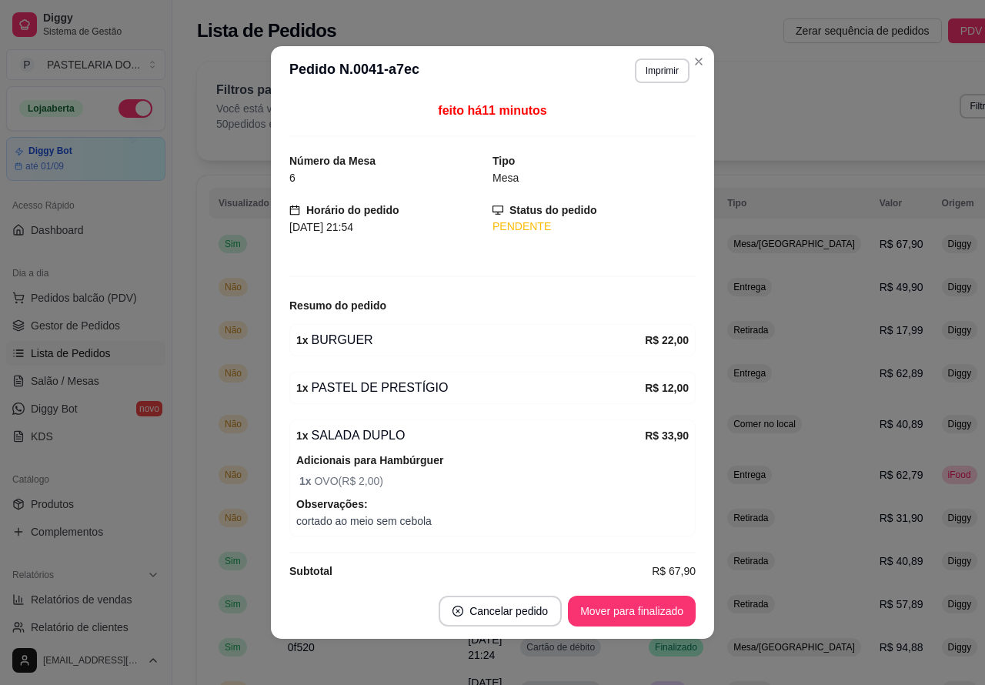
click at [691, 62] on div "Filtros para pedidos Você está vendo os pedidos de hoje. 50 pedidos encontrados…" at bounding box center [634, 111] width 875 height 98
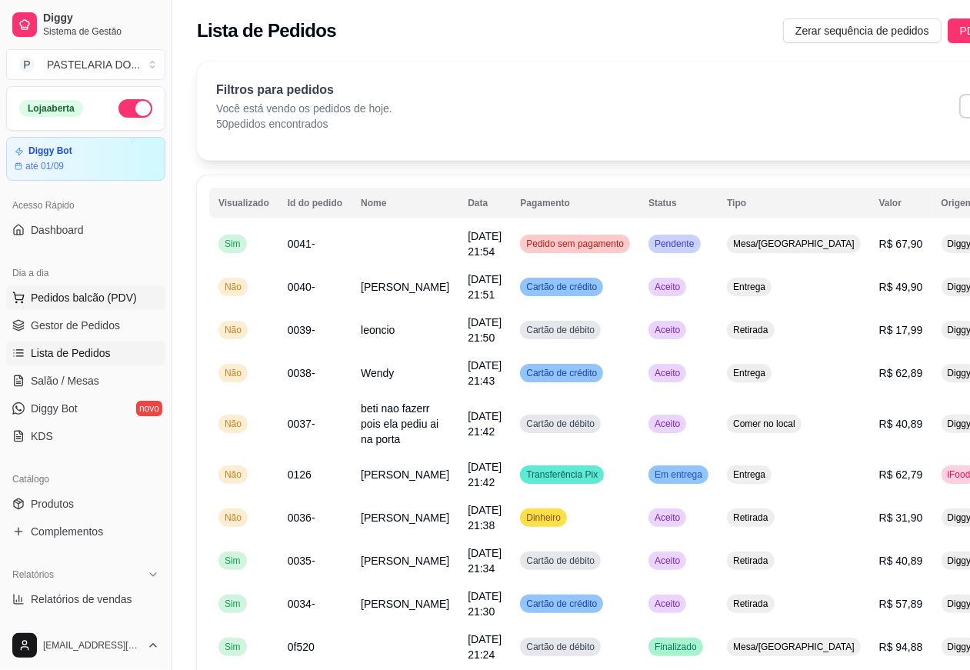
click at [81, 297] on span "Pedidos balcão (PDV)" at bounding box center [84, 297] width 106 height 15
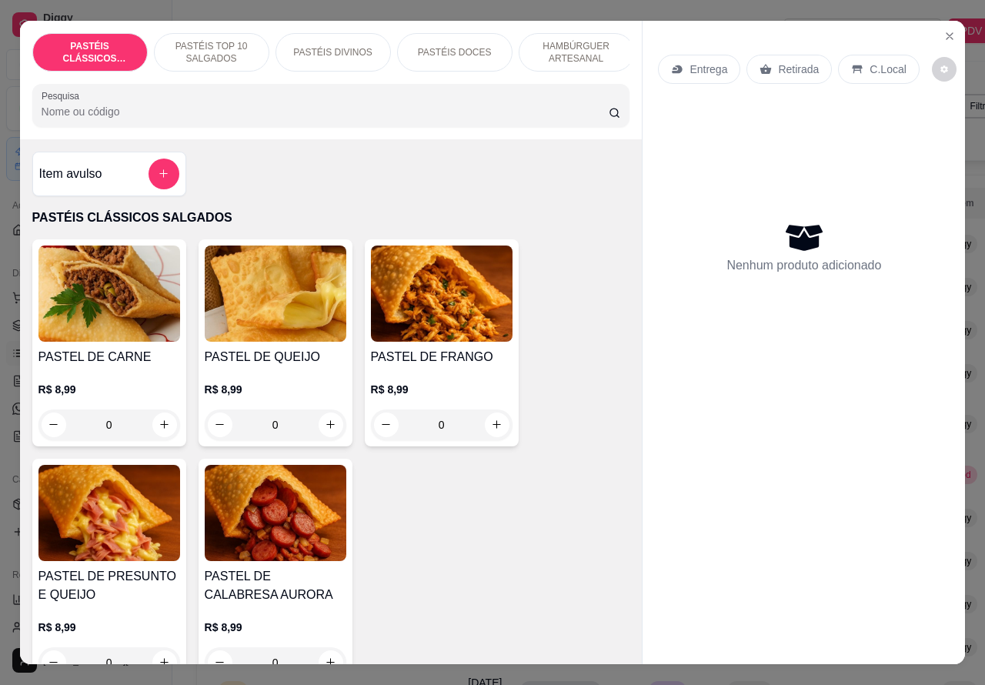
click at [800, 62] on p "Retirada" at bounding box center [798, 69] width 41 height 15
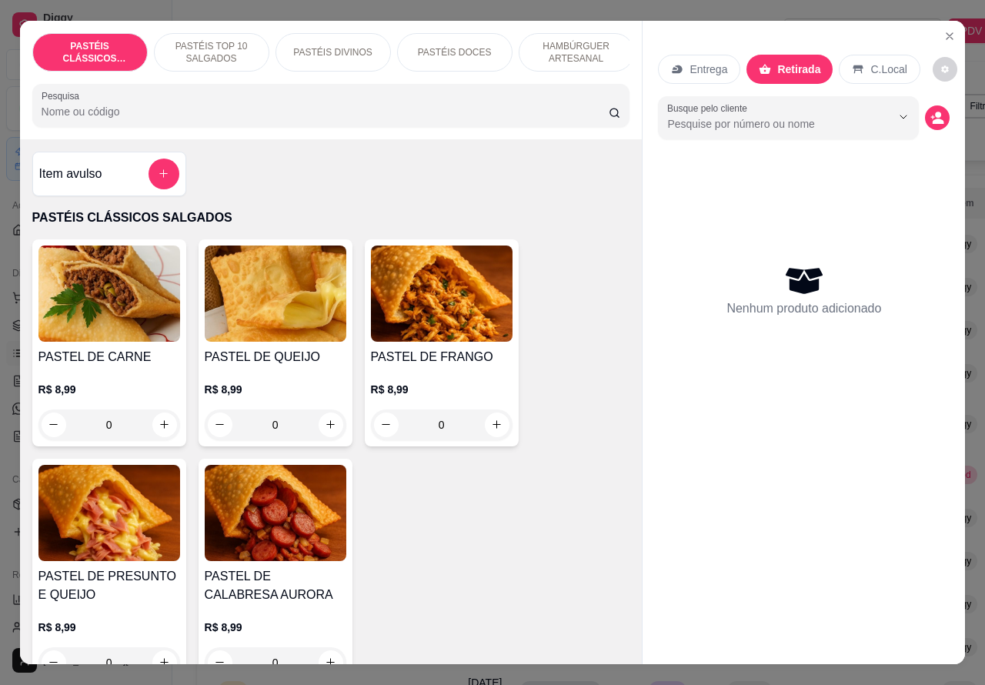
click at [763, 116] on input "Busque pelo cliente" at bounding box center [766, 123] width 199 height 15
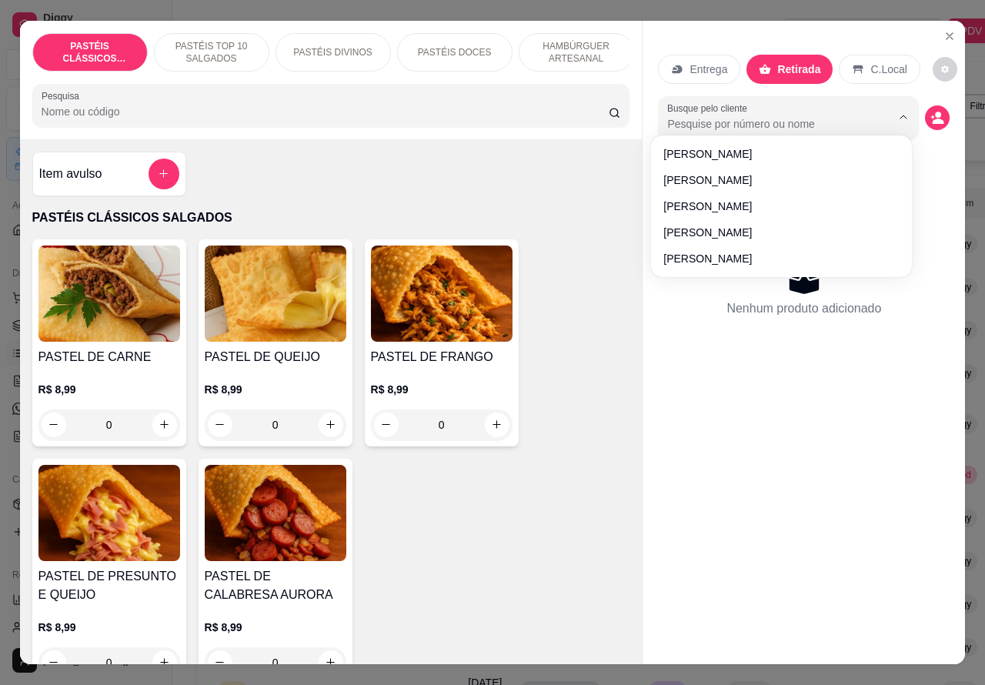
click at [935, 112] on circle "decrease-product-quantity" at bounding box center [938, 115] width 6 height 6
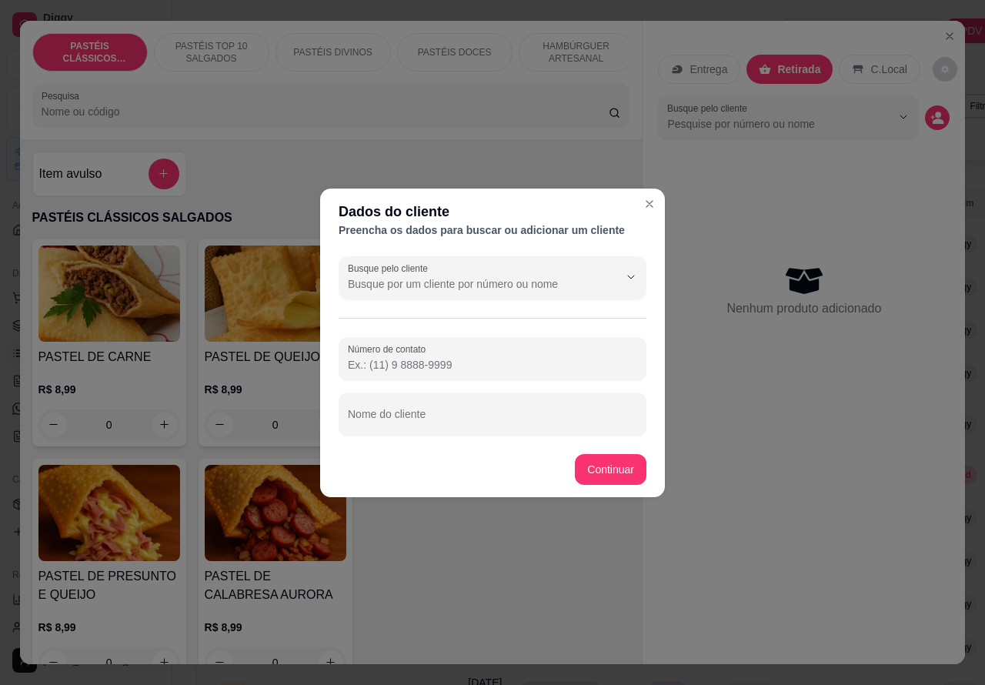
click at [412, 363] on input "Número de contato" at bounding box center [492, 364] width 289 height 15
paste input "[PHONE_NUMBER]"
type input "[PHONE_NUMBER]"
click at [410, 416] on div "Nome do cliente" at bounding box center [492, 413] width 308 height 43
type input "[PERSON_NAME]"
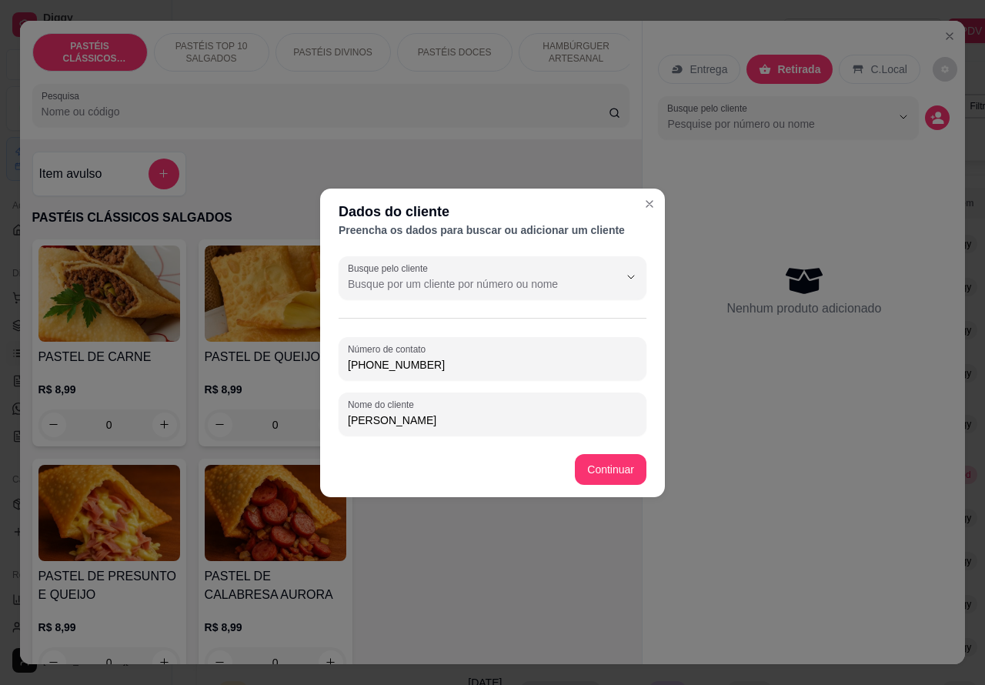
click at [611, 468] on div "Item avulso PASTÉIS CLÁSSICOS SALGADOS PASTEL DE CARNE R$ 8,99 0 PASTEL DE QUEI…" at bounding box center [331, 401] width 622 height 525
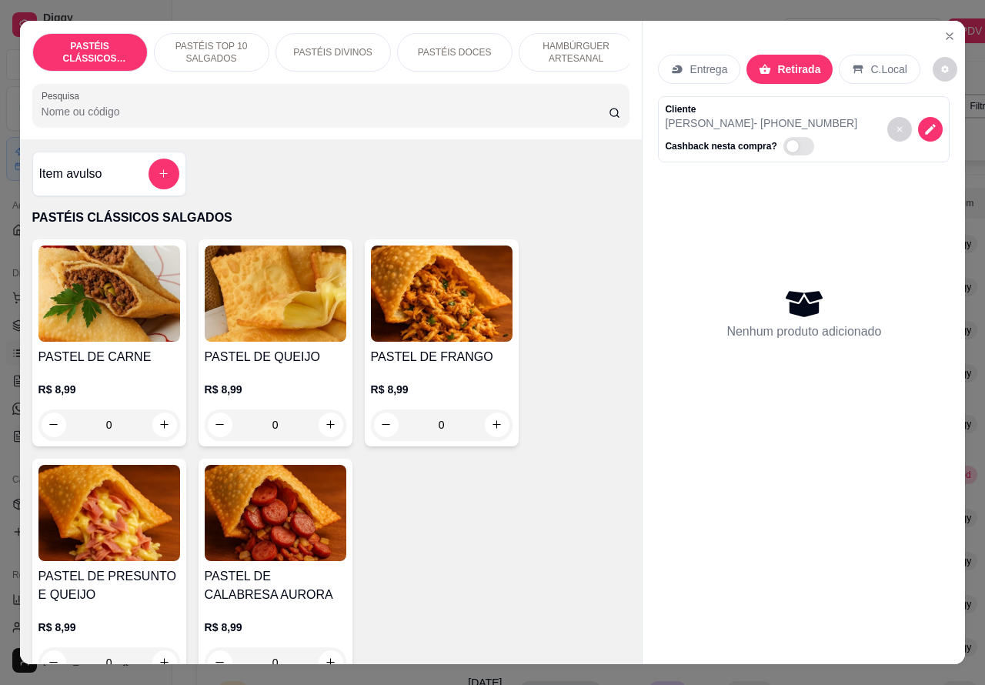
click at [575, 47] on p "HAMBÚRGUER ARTESANAL" at bounding box center [576, 52] width 89 height 25
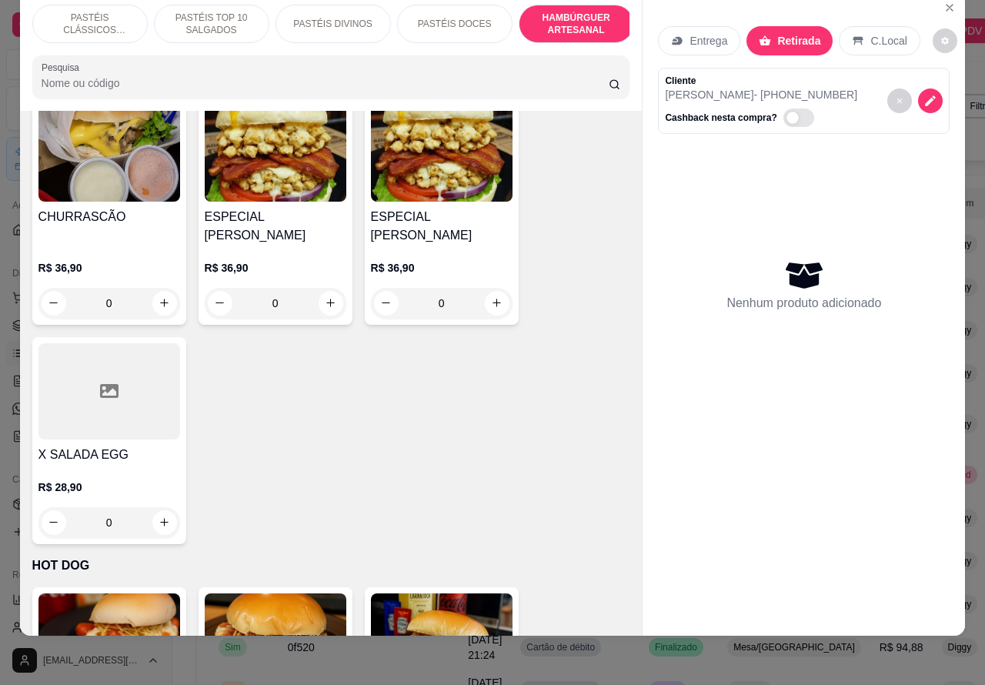
scroll to position [4205, 0]
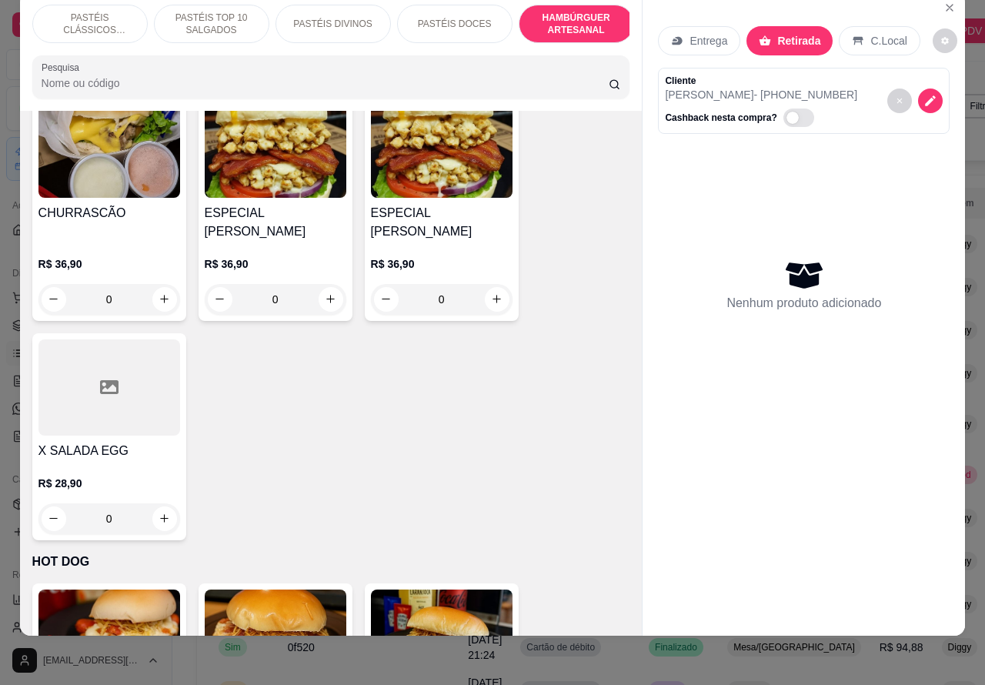
click at [154, 503] on div "0" at bounding box center [109, 518] width 142 height 31
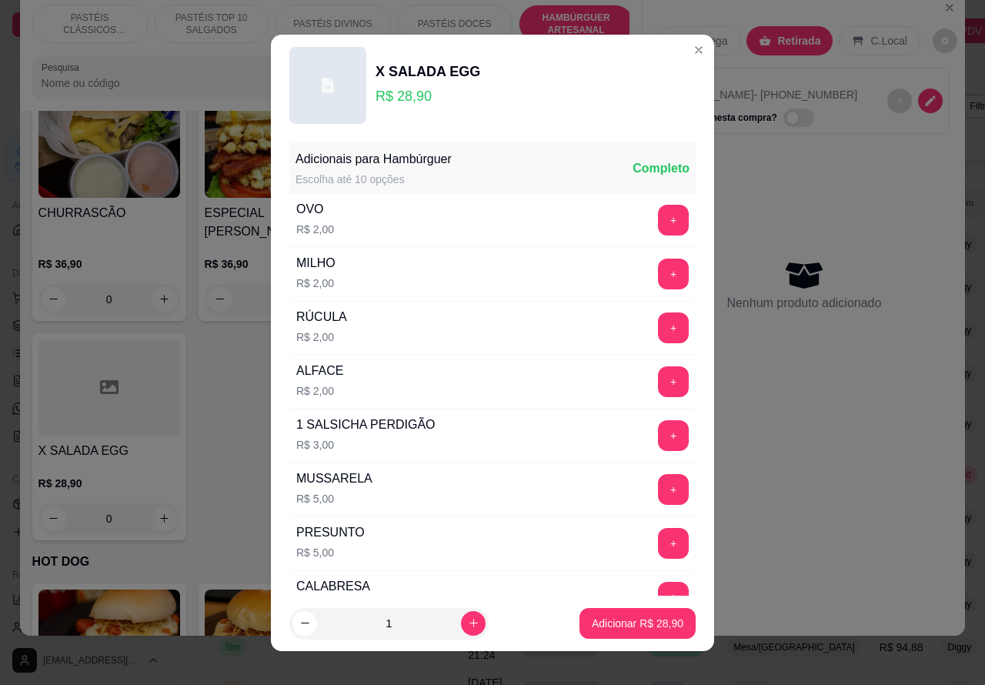
click at [605, 623] on p "Adicionar R$ 28,90" at bounding box center [637, 622] width 92 height 15
type input "1"
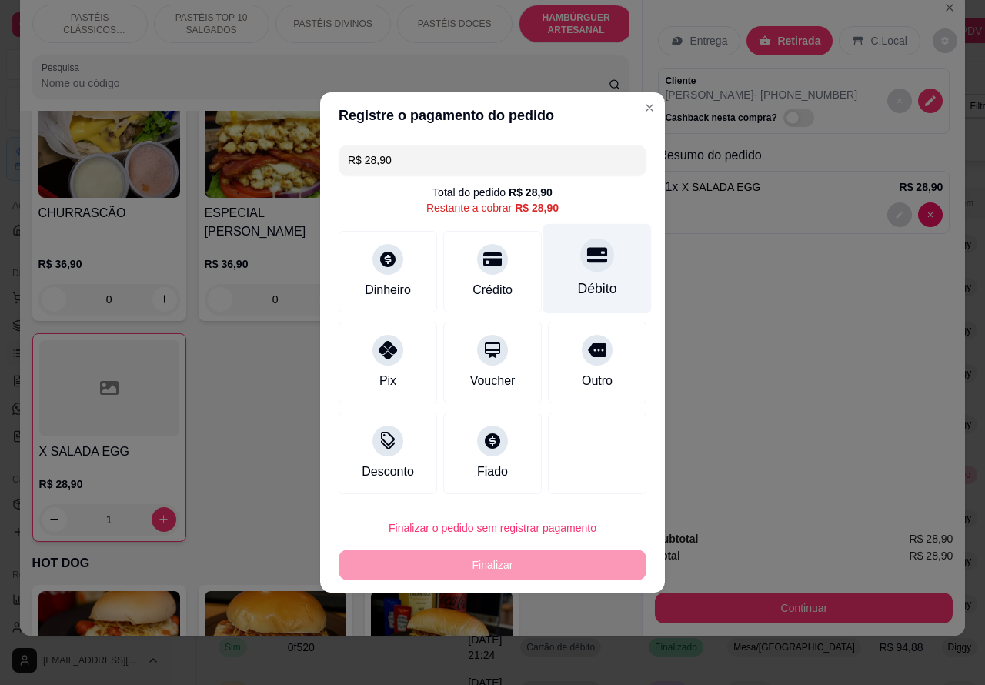
click at [587, 263] on icon at bounding box center [597, 255] width 20 height 15
type input "R$ 0,00"
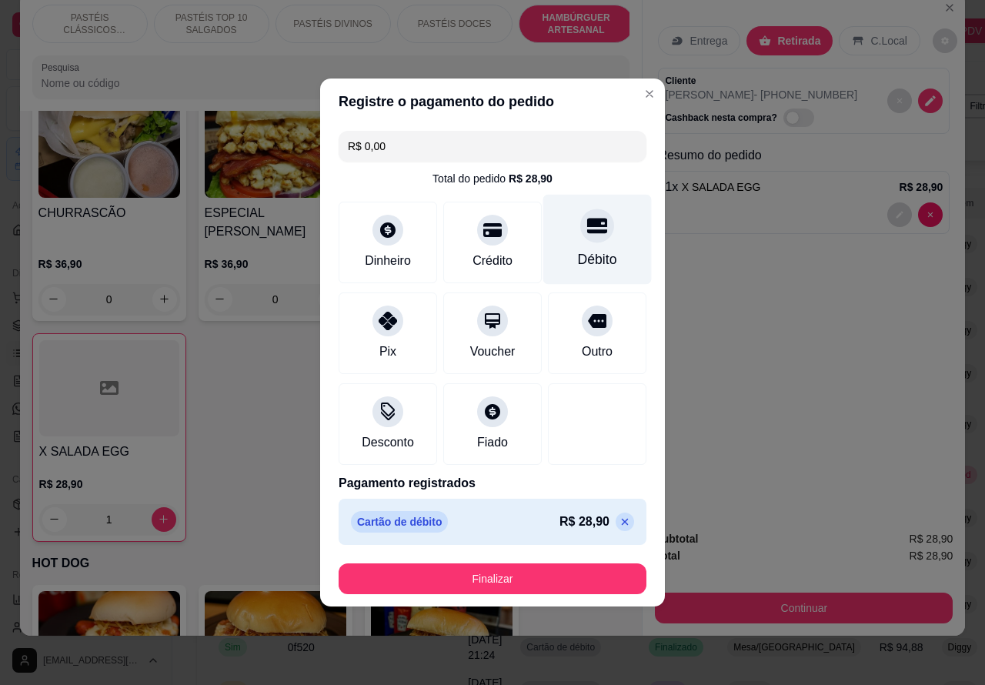
click at [512, 571] on button "Finalizar" at bounding box center [492, 578] width 308 height 31
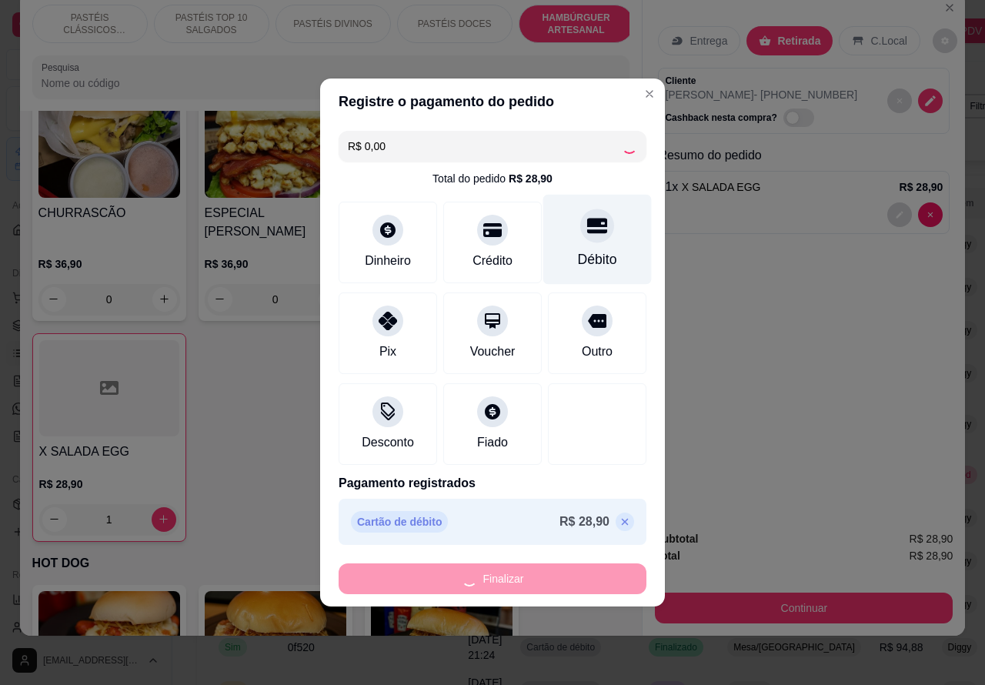
type input "0"
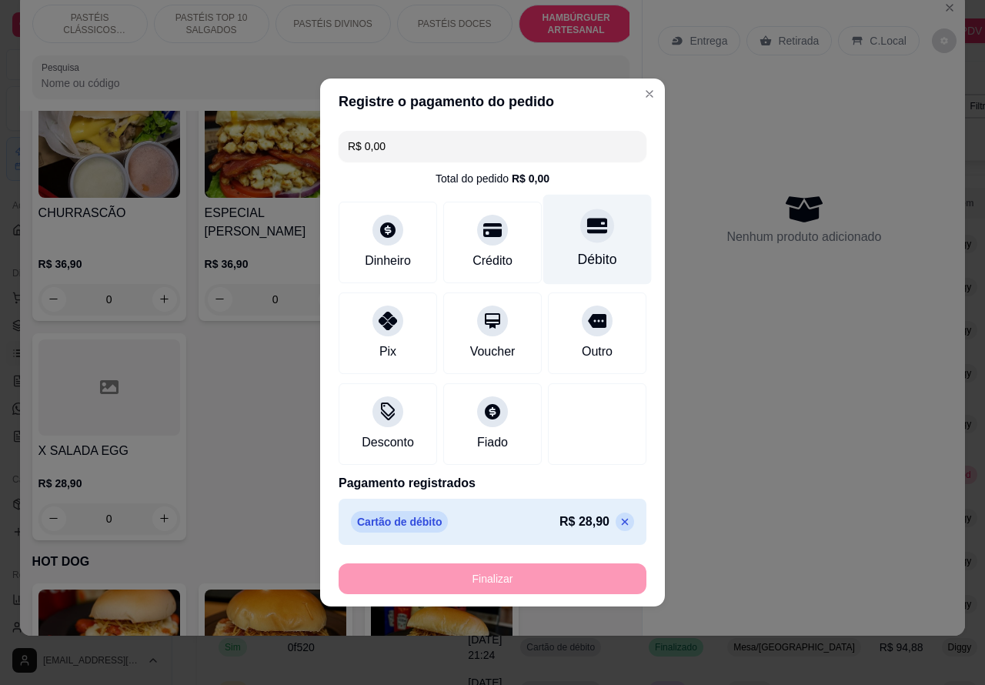
type input "-R$ 28,90"
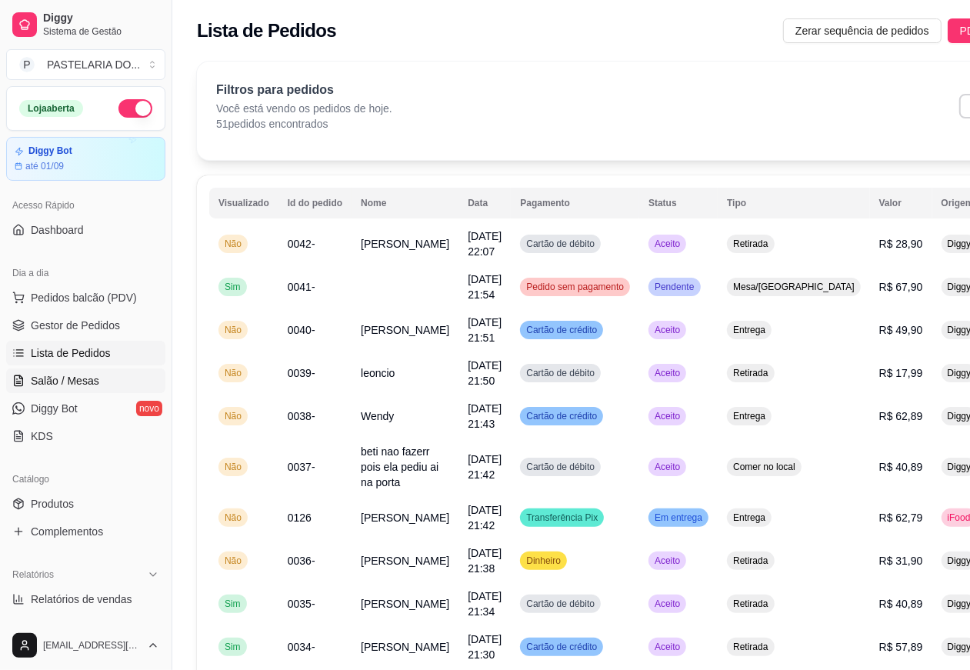
click at [78, 377] on span "Salão / Mesas" at bounding box center [65, 380] width 68 height 15
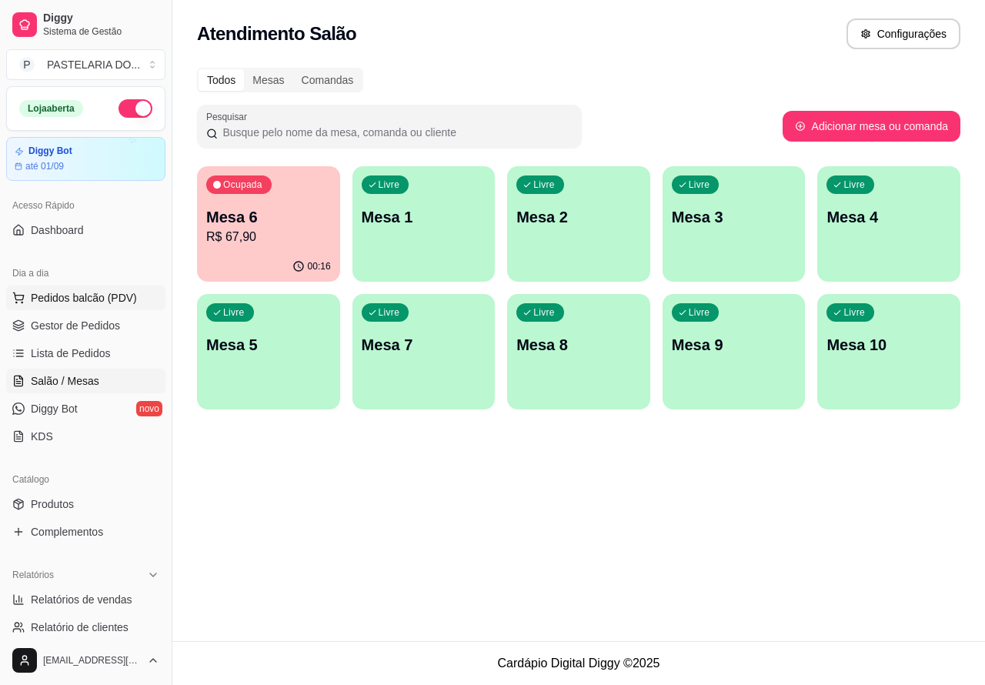
click at [85, 296] on span "Pedidos balcão (PDV)" at bounding box center [84, 297] width 106 height 15
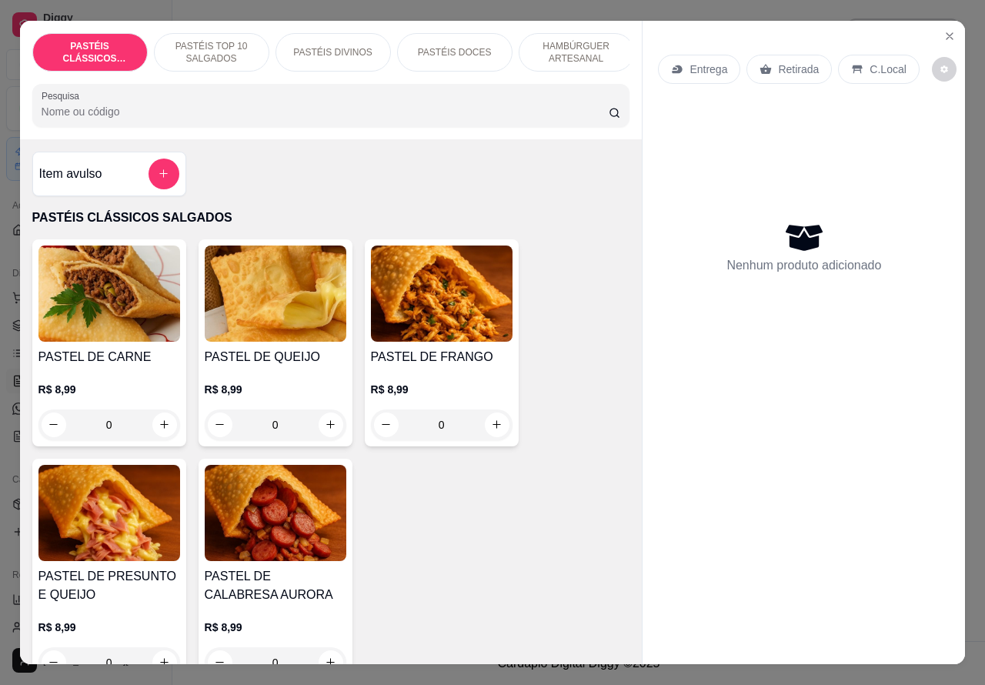
click at [781, 63] on p "Retirada" at bounding box center [798, 69] width 41 height 15
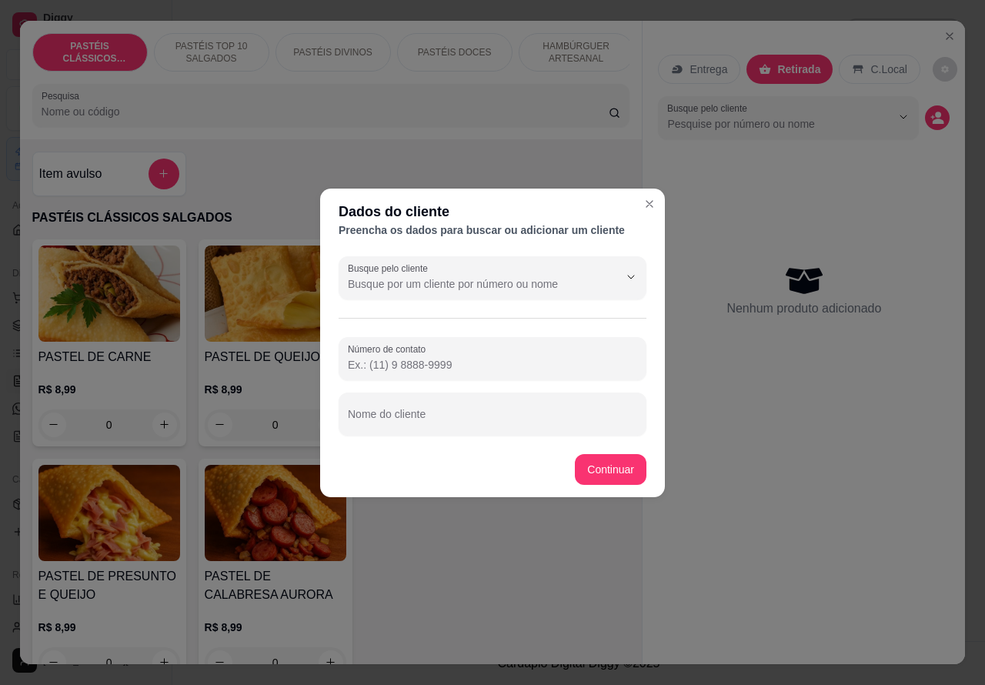
click at [468, 415] on input "Nome do cliente" at bounding box center [492, 419] width 289 height 15
type input "a"
type input "mara mesa 4"
click at [613, 467] on div "Item avulso PASTÉIS CLÁSSICOS SALGADOS PASTEL DE CARNE R$ 8,99 0 PASTEL DE QUEI…" at bounding box center [331, 401] width 622 height 525
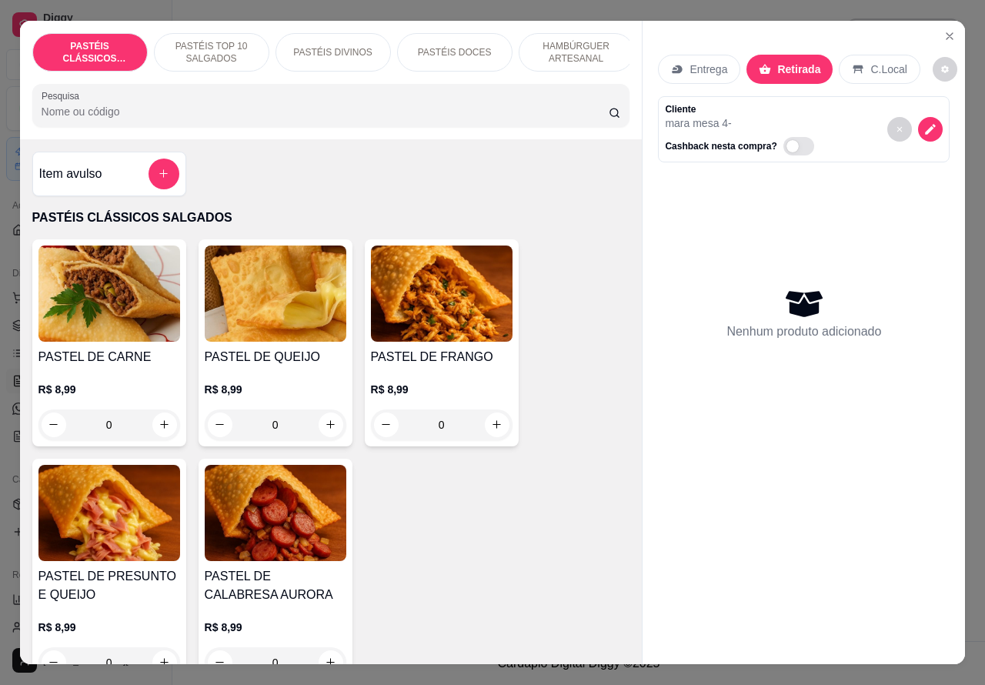
click at [213, 40] on p "PASTÉIS TOP 10 SALGADOS" at bounding box center [211, 52] width 89 height 25
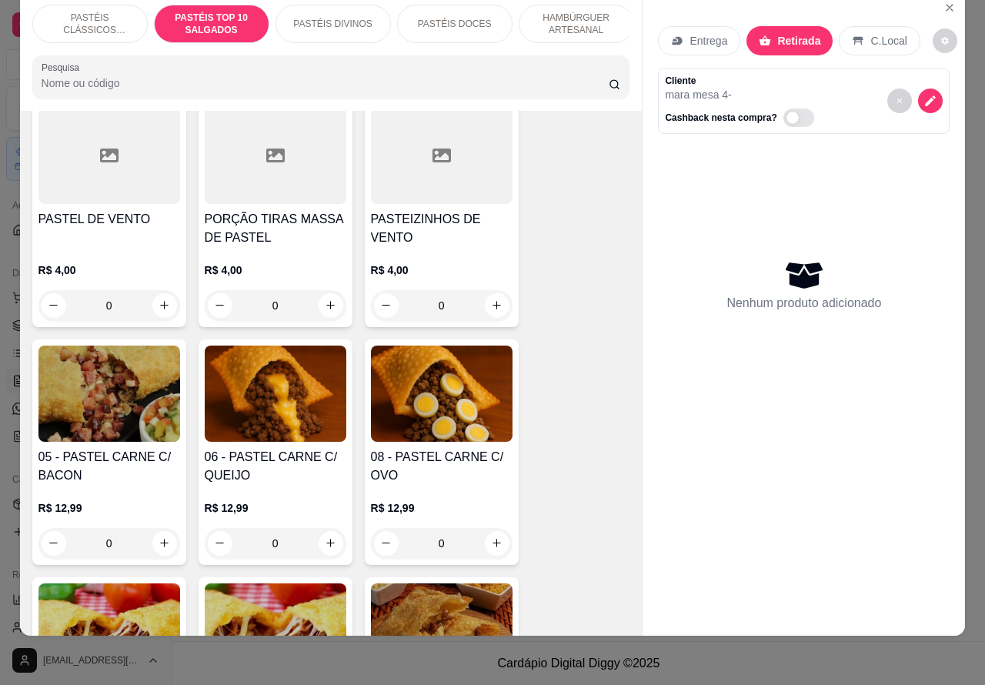
scroll to position [877, 0]
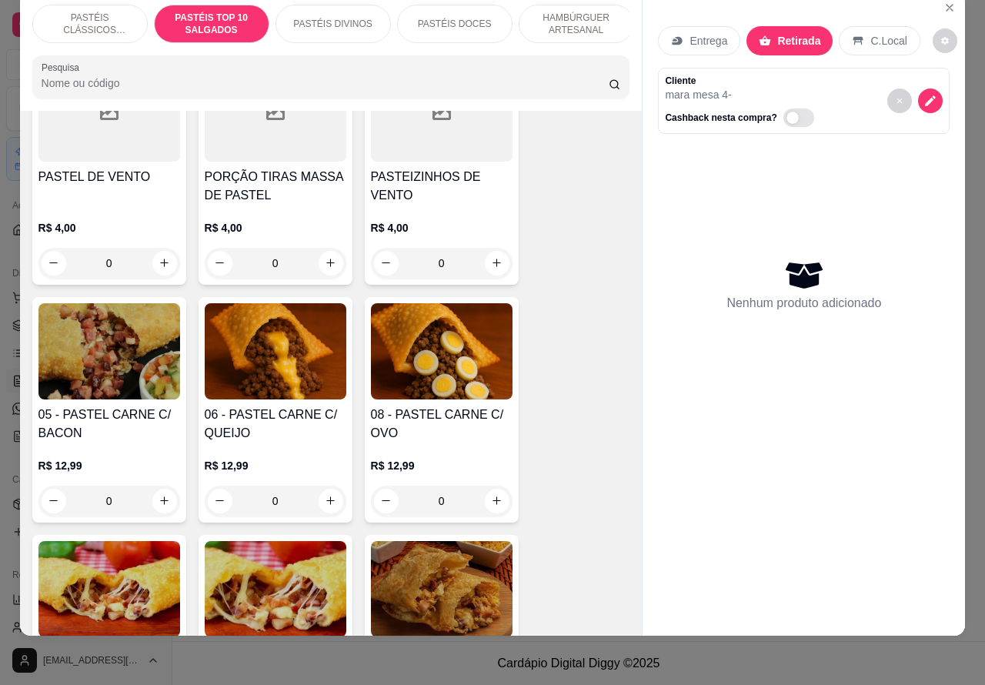
click at [312, 502] on div "0" at bounding box center [276, 500] width 142 height 31
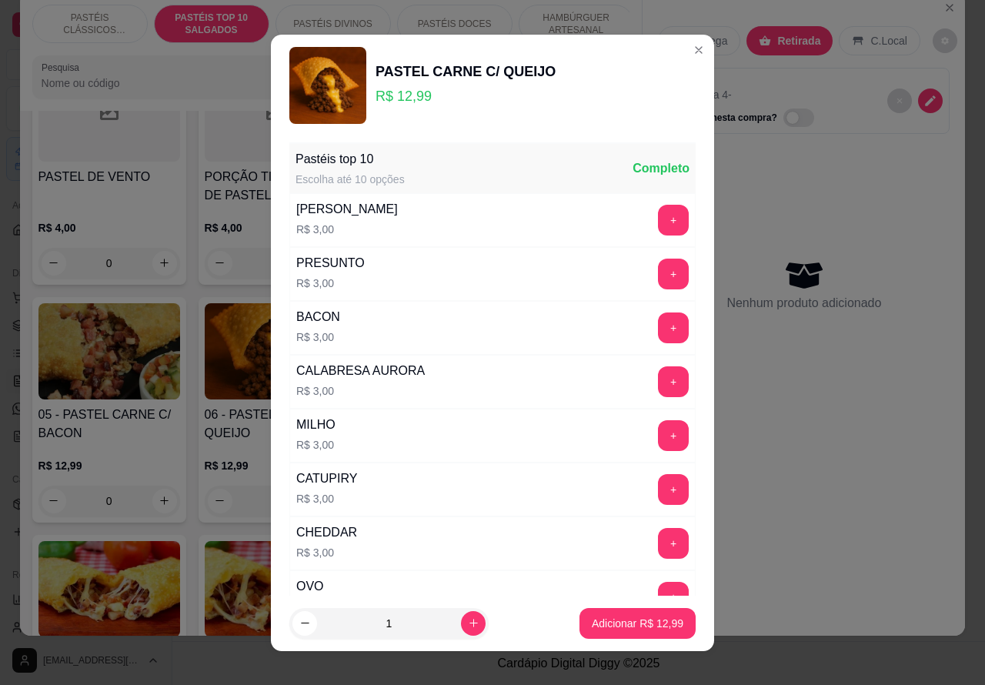
click at [621, 624] on p "Adicionar R$ 12,99" at bounding box center [637, 622] width 92 height 15
type input "1"
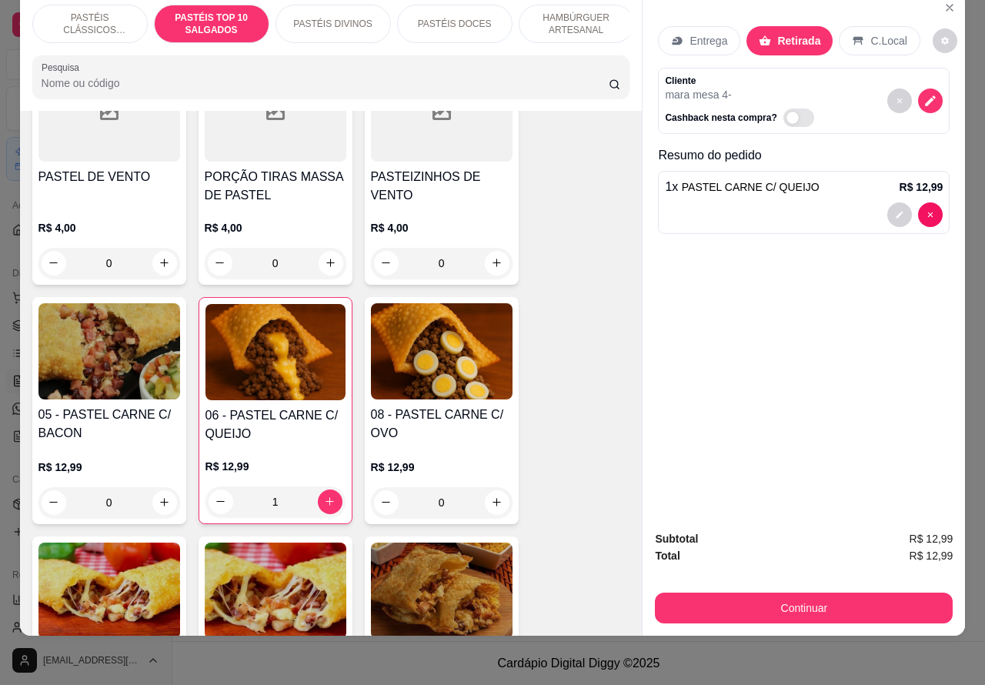
click at [574, 12] on p "HAMBÚRGUER ARTESANAL" at bounding box center [576, 24] width 89 height 25
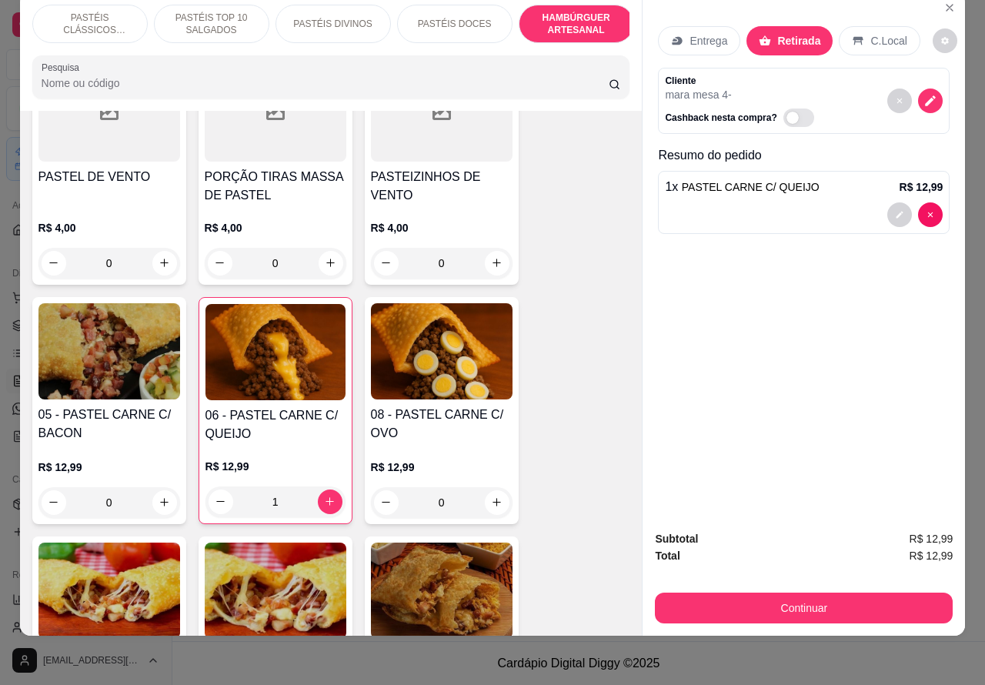
scroll to position [3247, 0]
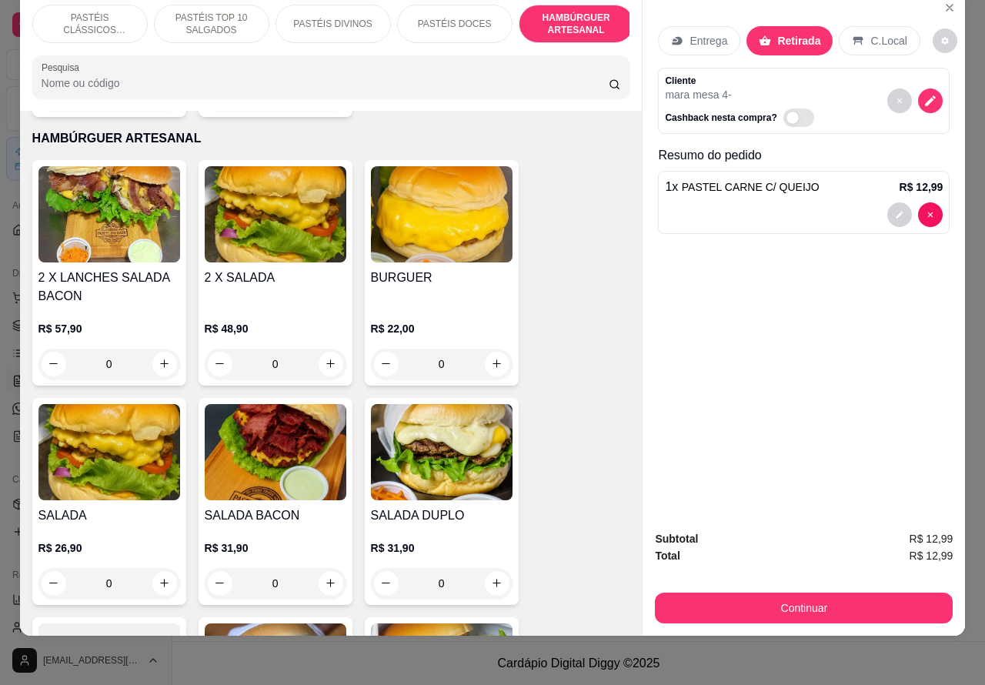
click at [497, 568] on div "0" at bounding box center [442, 583] width 142 height 31
click at [478, 563] on div "PRESUNTO R$ 5,00 +" at bounding box center [492, 543] width 407 height 54
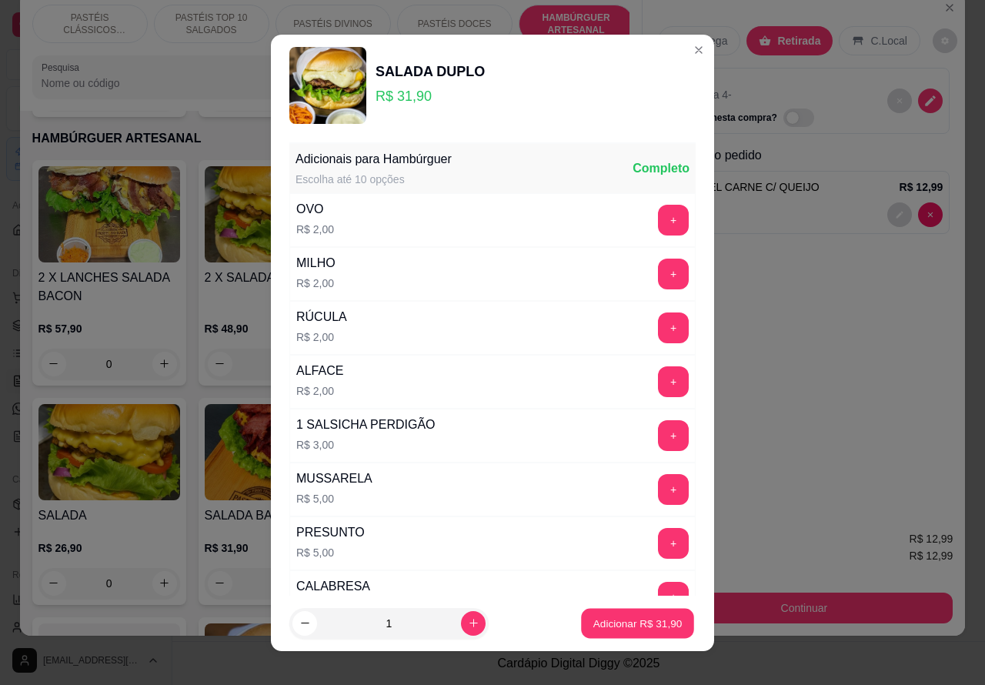
click at [608, 625] on p "Adicionar R$ 31,90" at bounding box center [637, 622] width 89 height 15
type input "1"
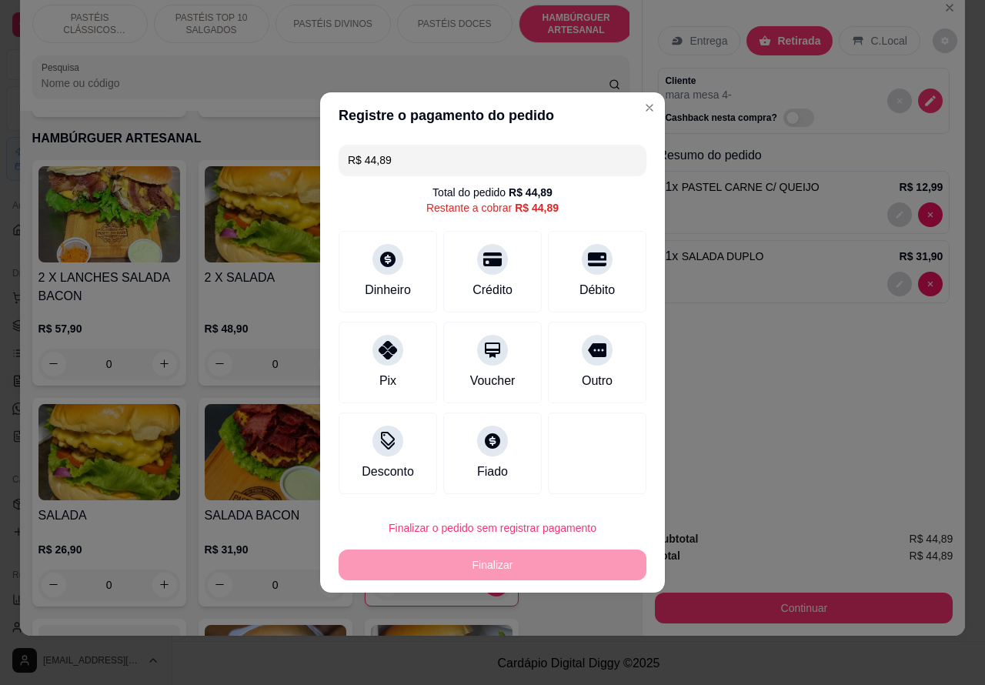
click at [786, 396] on div "Entrega Retirada C.Local Cliente mara mesa 4 - Cashback nesta compra? Resumo do…" at bounding box center [803, 255] width 322 height 526
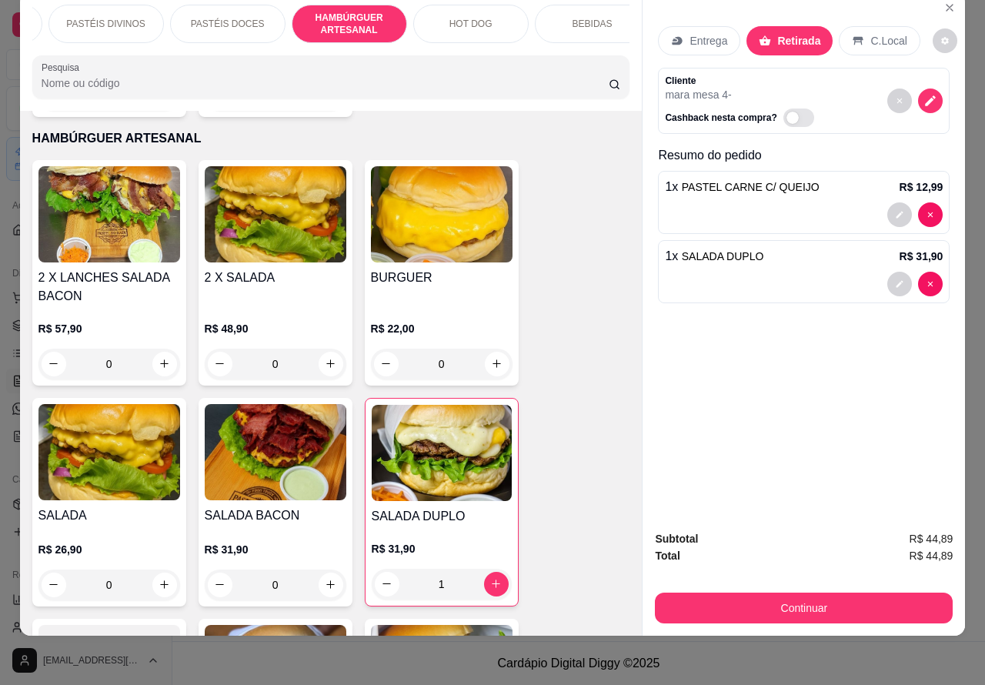
scroll to position [0, 267]
click at [539, 18] on p "BEBIDAS" at bounding box center [552, 24] width 40 height 12
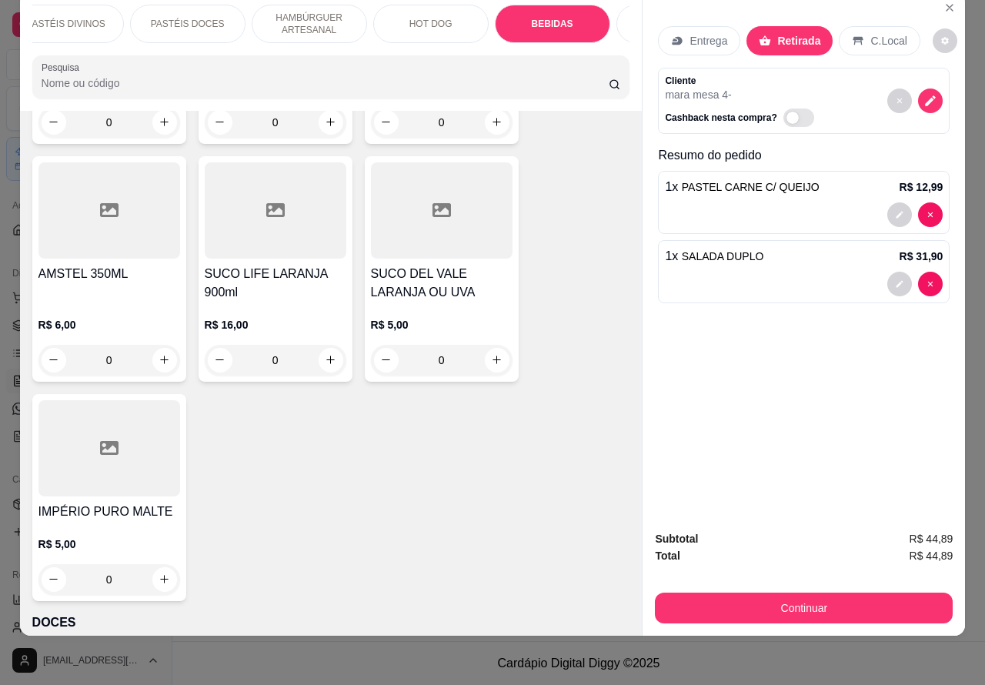
scroll to position [5831, 0]
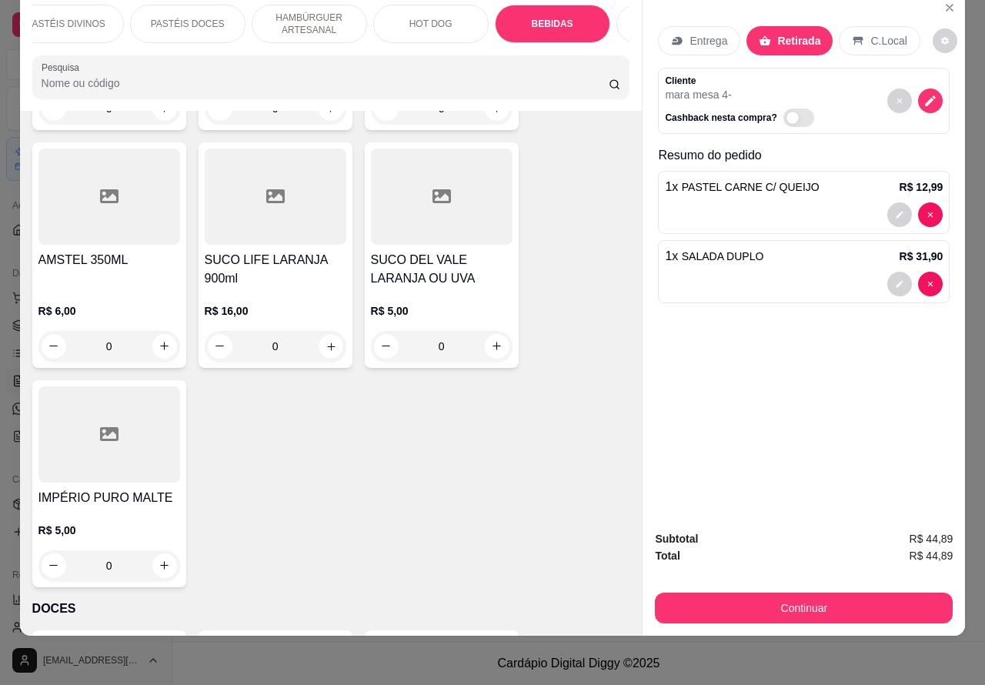
click at [325, 340] on icon "increase-product-quantity" at bounding box center [331, 346] width 12 height 12
type input "1"
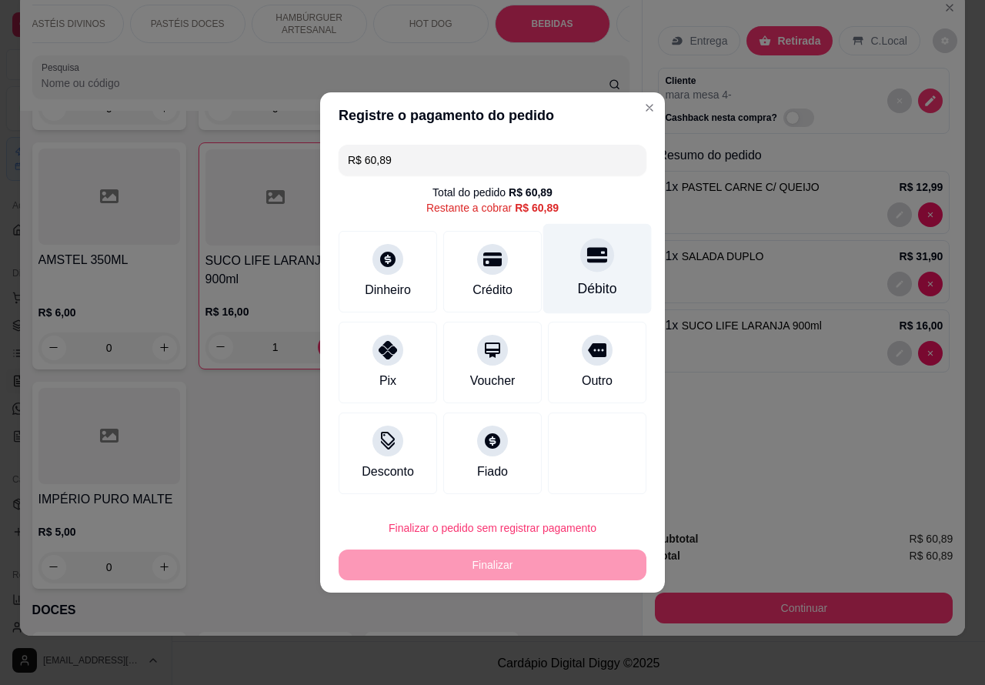
click at [587, 263] on icon at bounding box center [597, 255] width 20 height 15
type input "R$ 0,00"
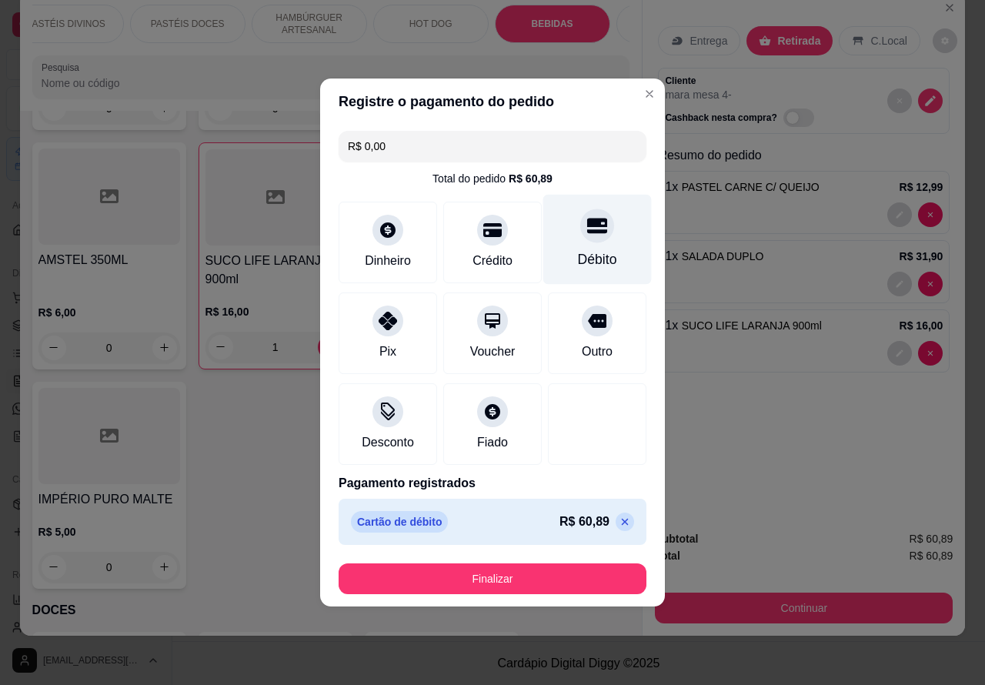
click at [569, 583] on button "Finalizar" at bounding box center [492, 578] width 308 height 31
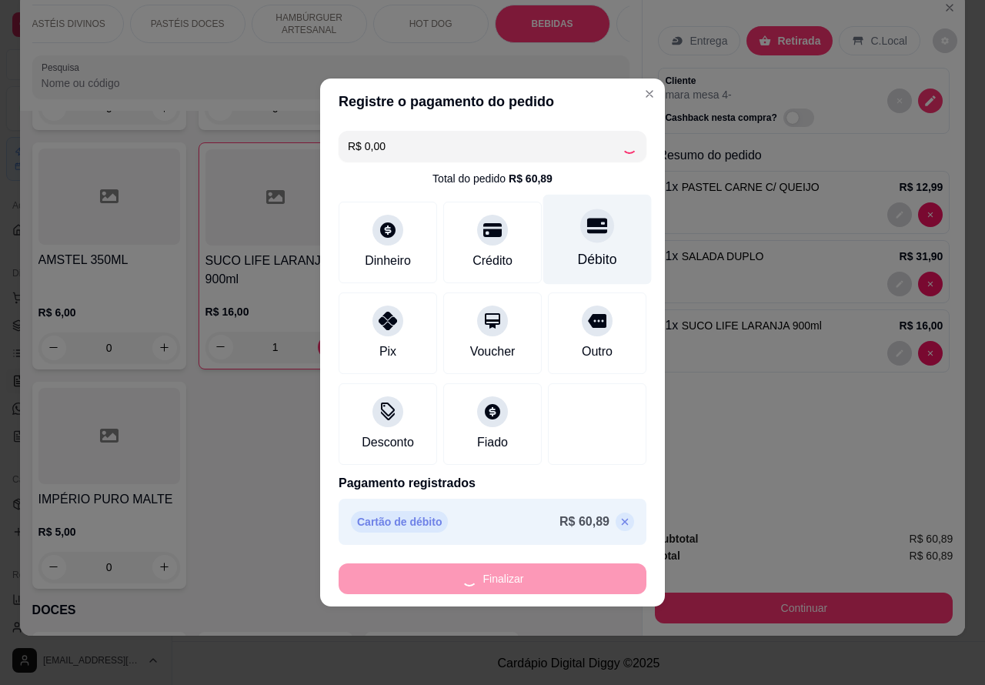
type input "0"
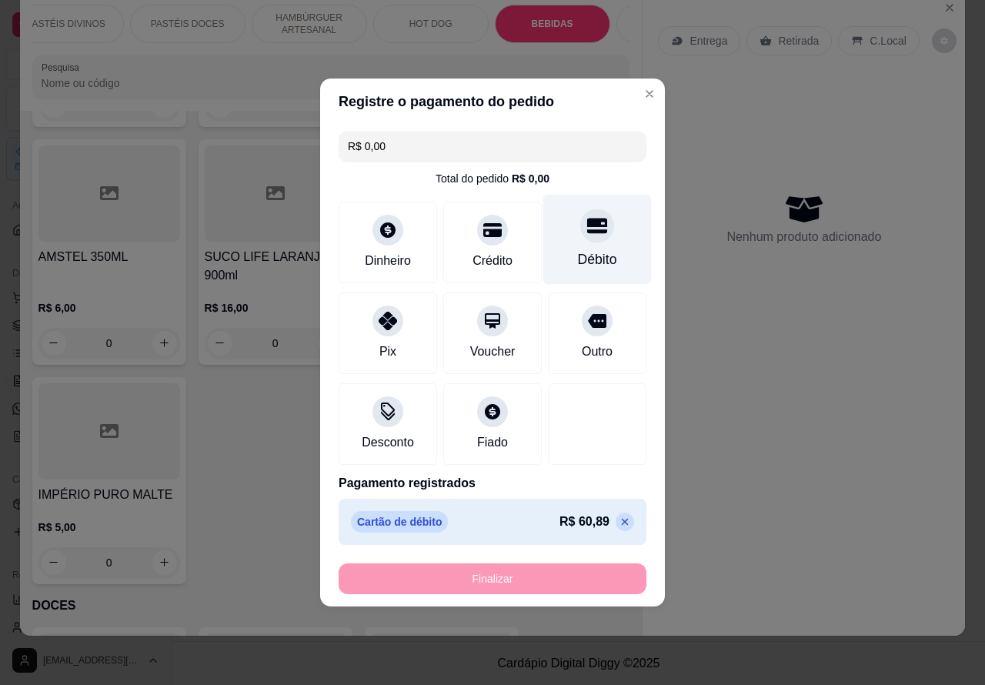
type input "-R$ 60,89"
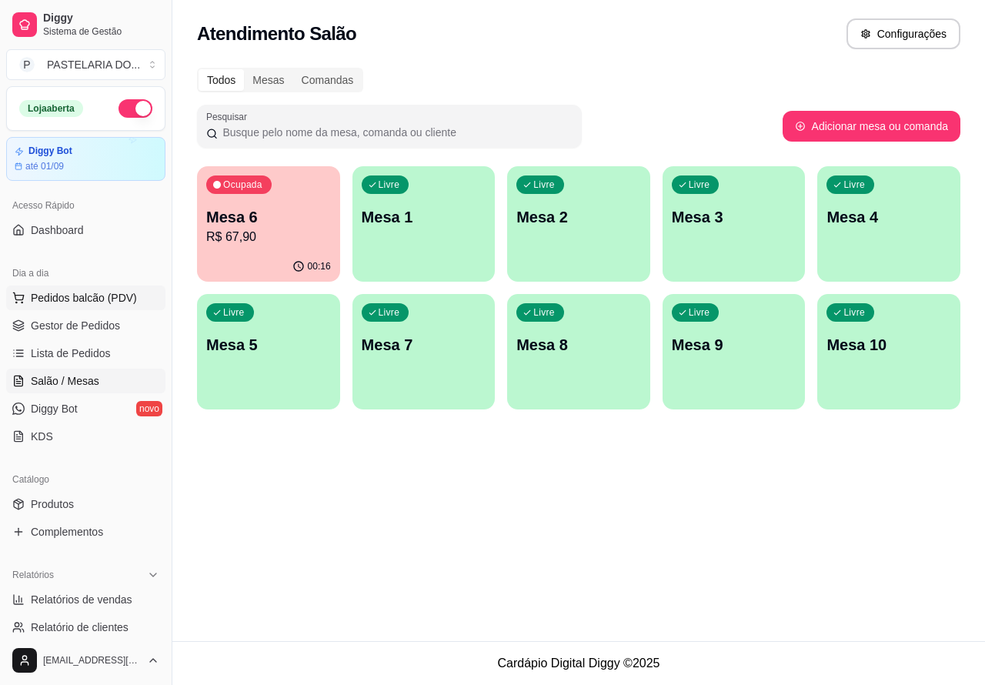
click at [83, 297] on span "Pedidos balcão (PDV)" at bounding box center [84, 297] width 106 height 15
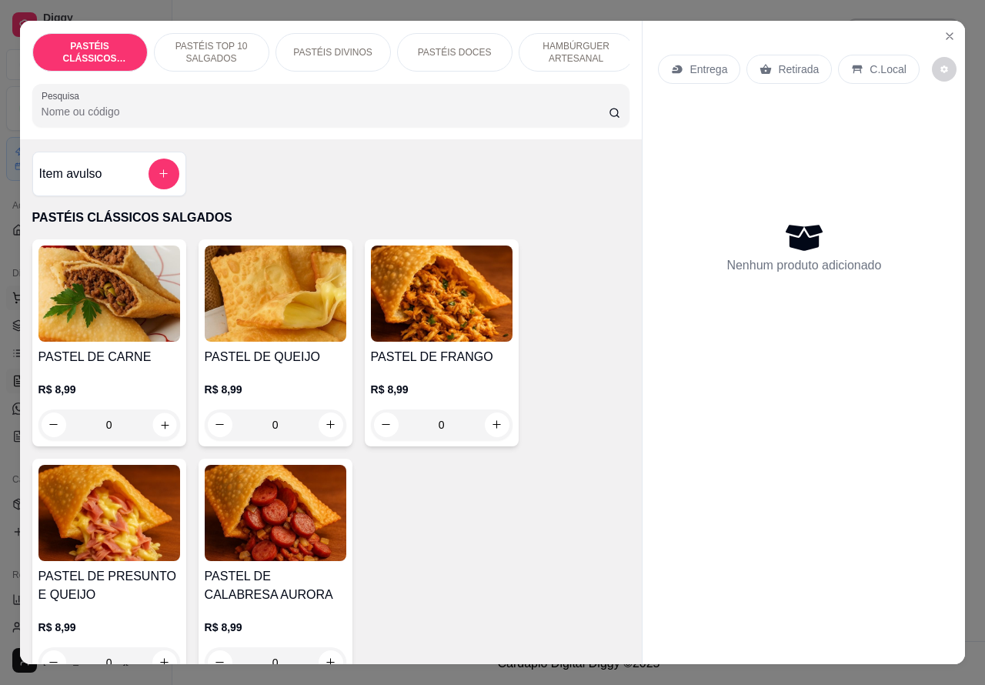
click at [161, 428] on icon "increase-product-quantity" at bounding box center [165, 425] width 8 height 8
type input "1"
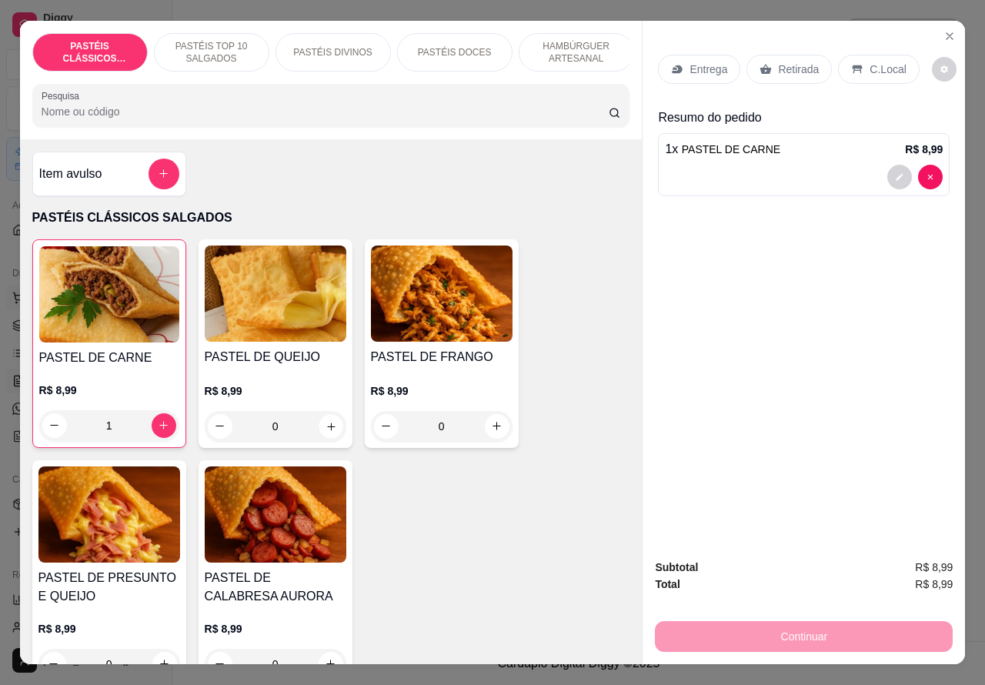
click at [327, 430] on icon "increase-product-quantity" at bounding box center [331, 426] width 8 height 8
type input "1"
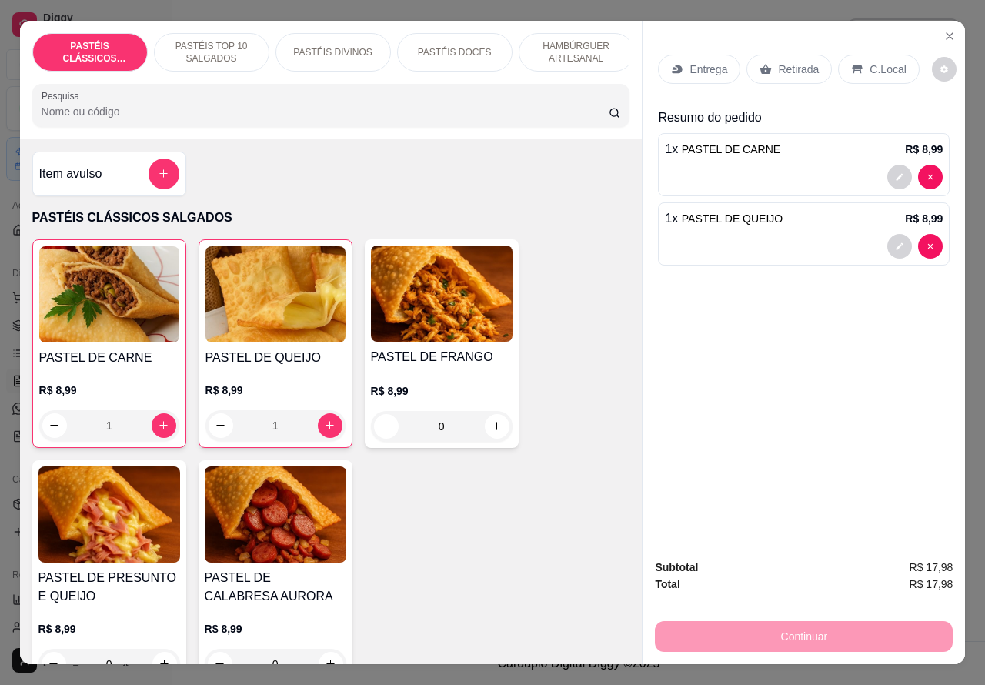
click at [786, 62] on p "Retirada" at bounding box center [798, 69] width 41 height 15
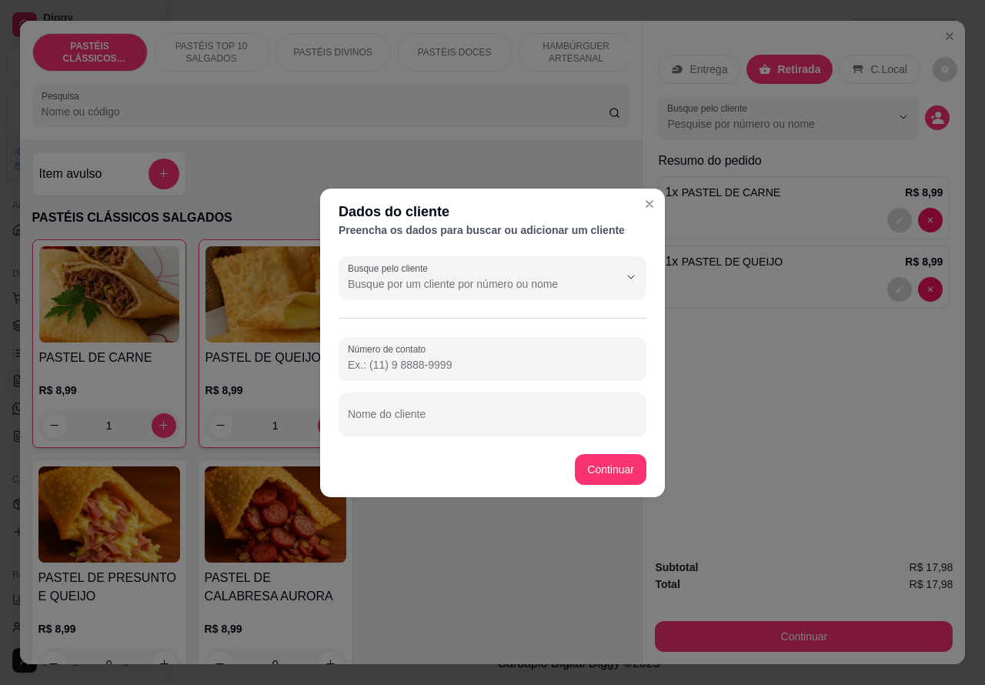
click at [509, 414] on input "Nome do cliente" at bounding box center [492, 419] width 289 height 15
type input "[PERSON_NAME]"
click at [616, 469] on div "Item avulso PASTÉIS CLÁSSICOS SALGADOS PASTEL DE CARNE R$ 8,99 1 PASTEL DE QUEI…" at bounding box center [331, 401] width 622 height 525
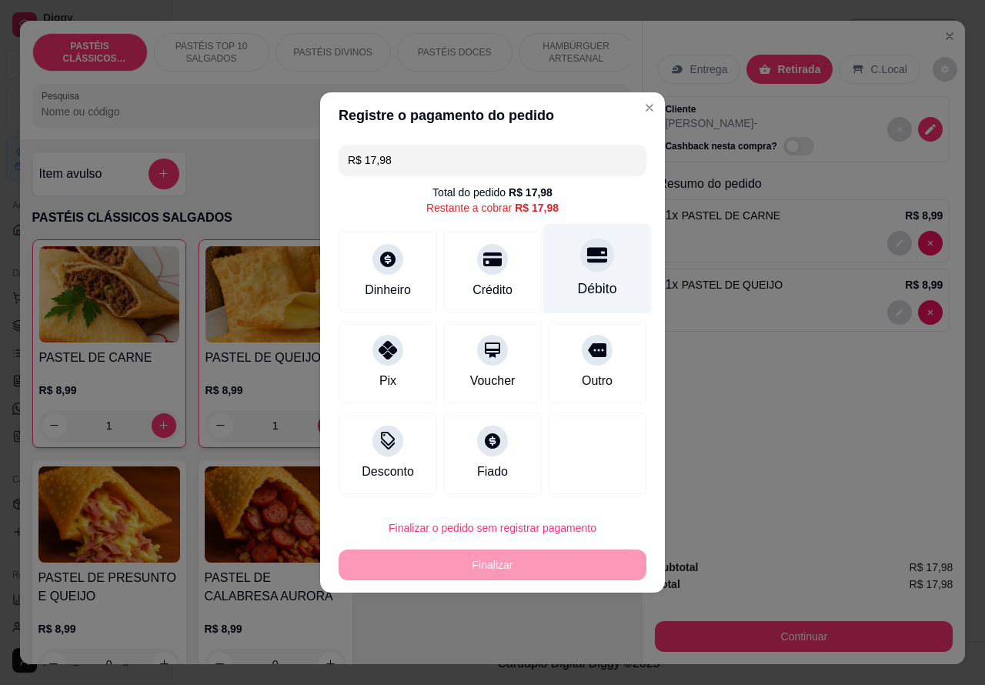
click at [589, 251] on icon at bounding box center [597, 255] width 20 height 20
type input "R$ 0,00"
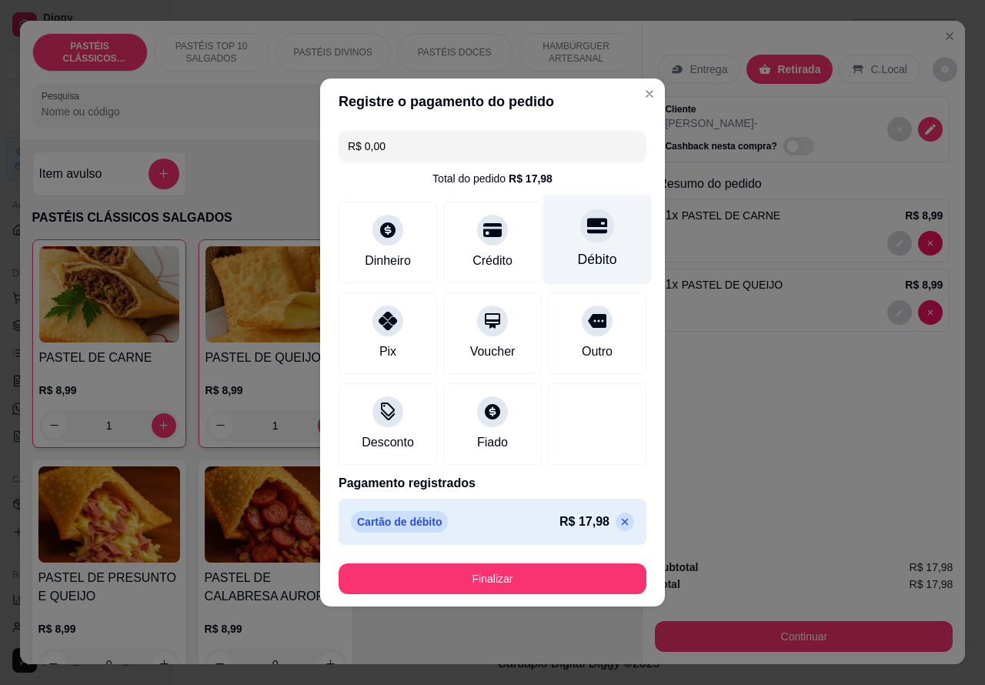
click at [564, 571] on button "Finalizar" at bounding box center [492, 578] width 308 height 31
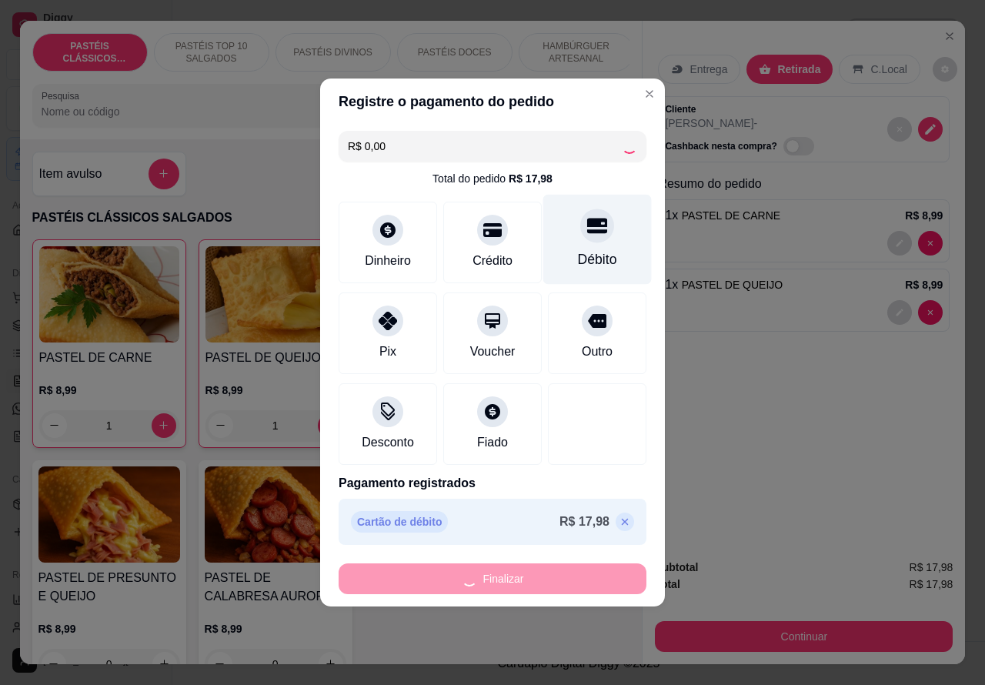
type input "0"
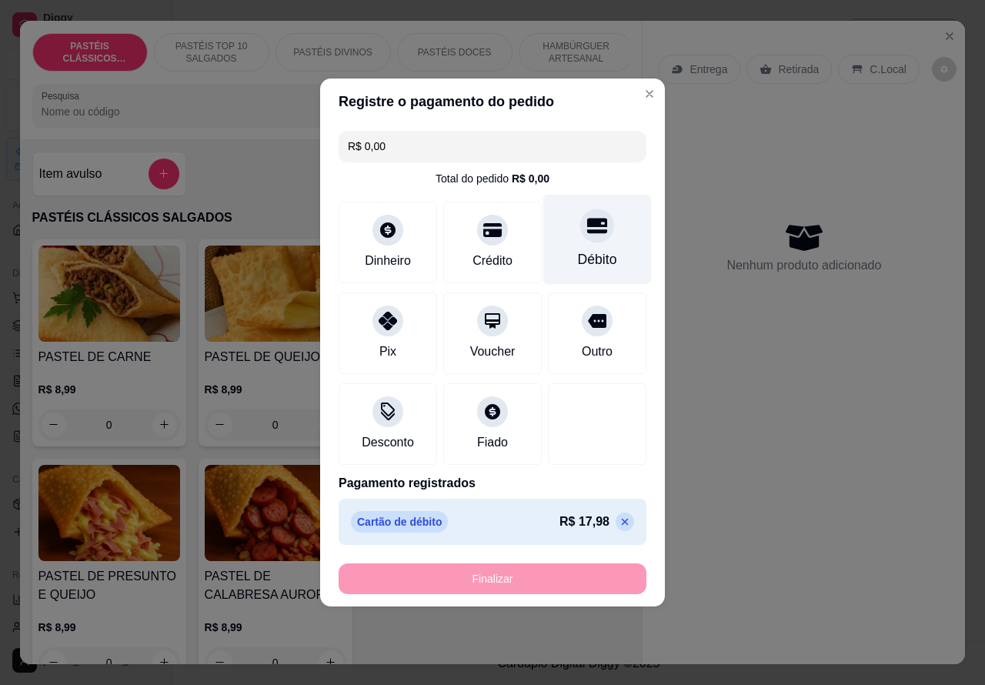
type input "-R$ 17,98"
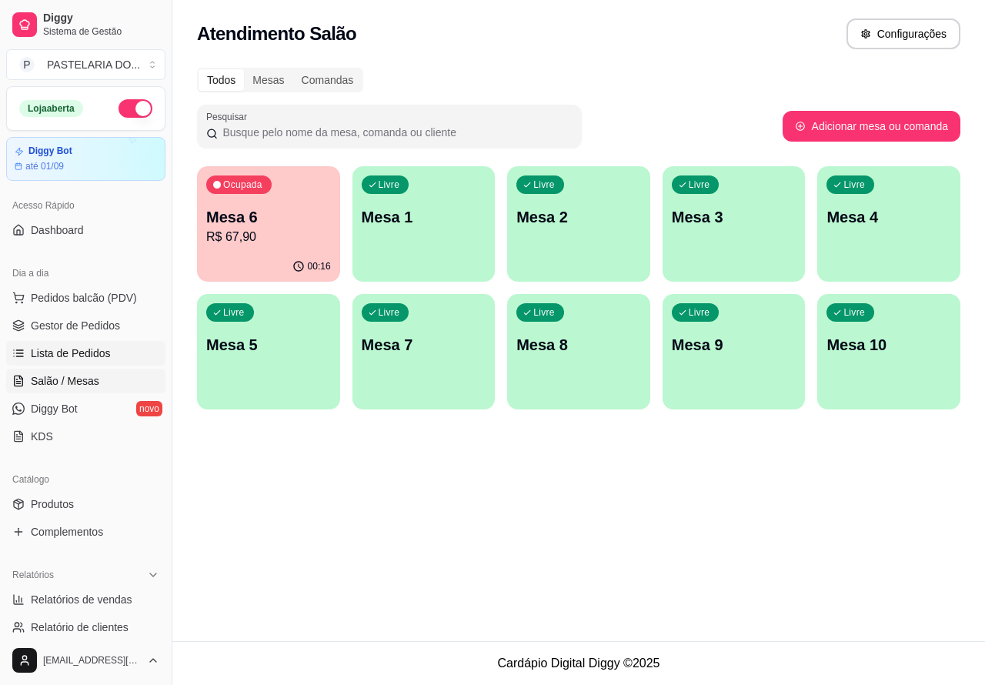
click at [78, 351] on span "Lista de Pedidos" at bounding box center [71, 352] width 80 height 15
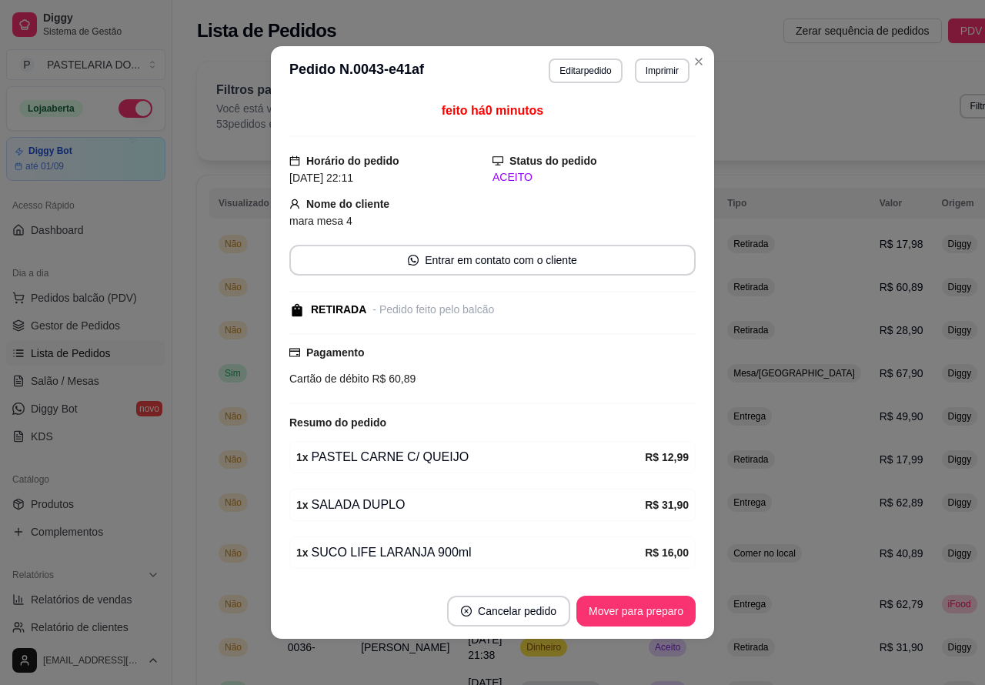
click at [650, 75] on button "Imprimir" at bounding box center [662, 70] width 55 height 25
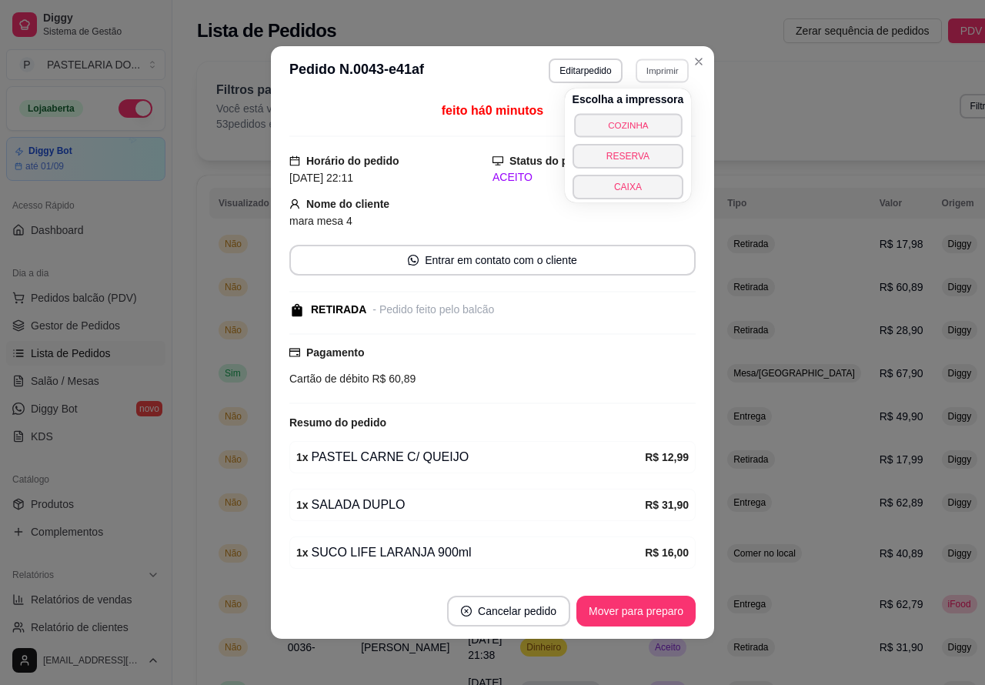
click at [642, 121] on button "COZINHA" at bounding box center [628, 125] width 108 height 24
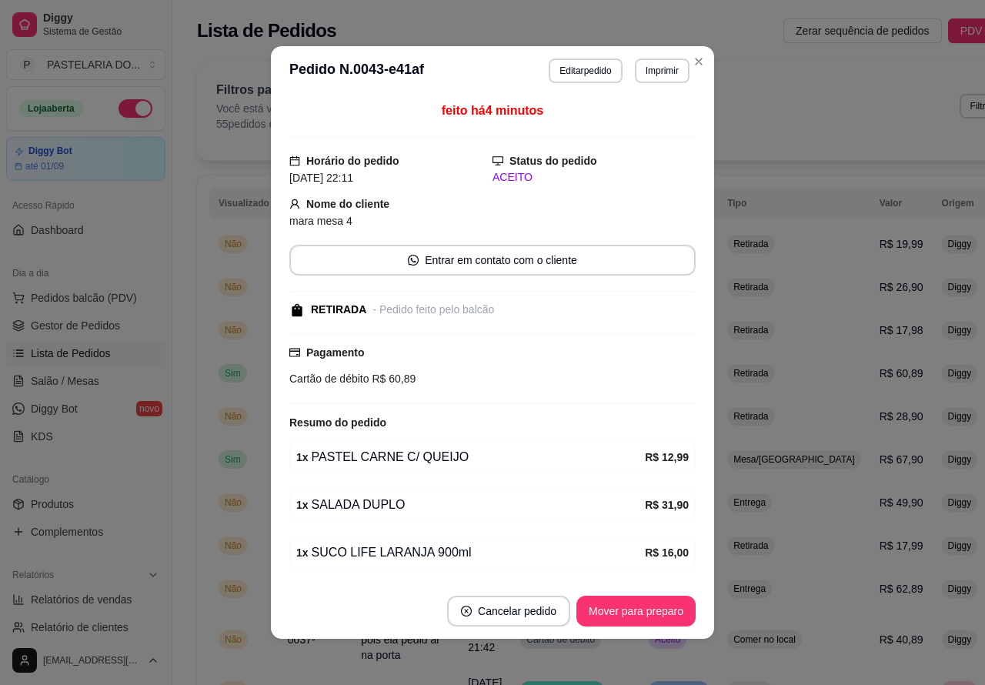
click at [166, 485] on button "Toggle Sidebar" at bounding box center [171, 342] width 12 height 685
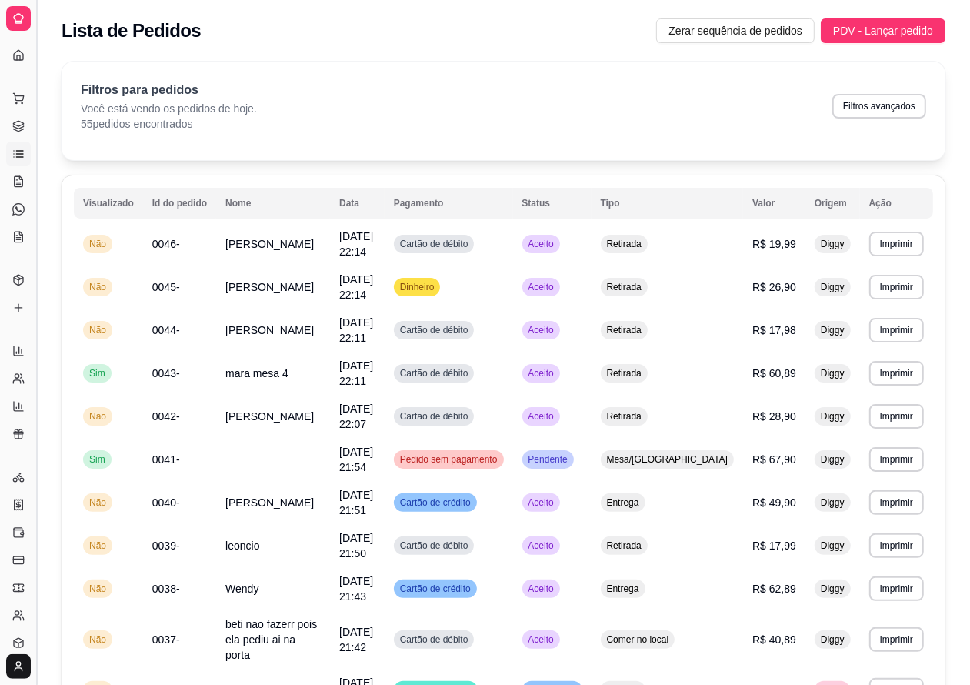
click at [36, 202] on button "Toggle Sidebar" at bounding box center [36, 342] width 12 height 685
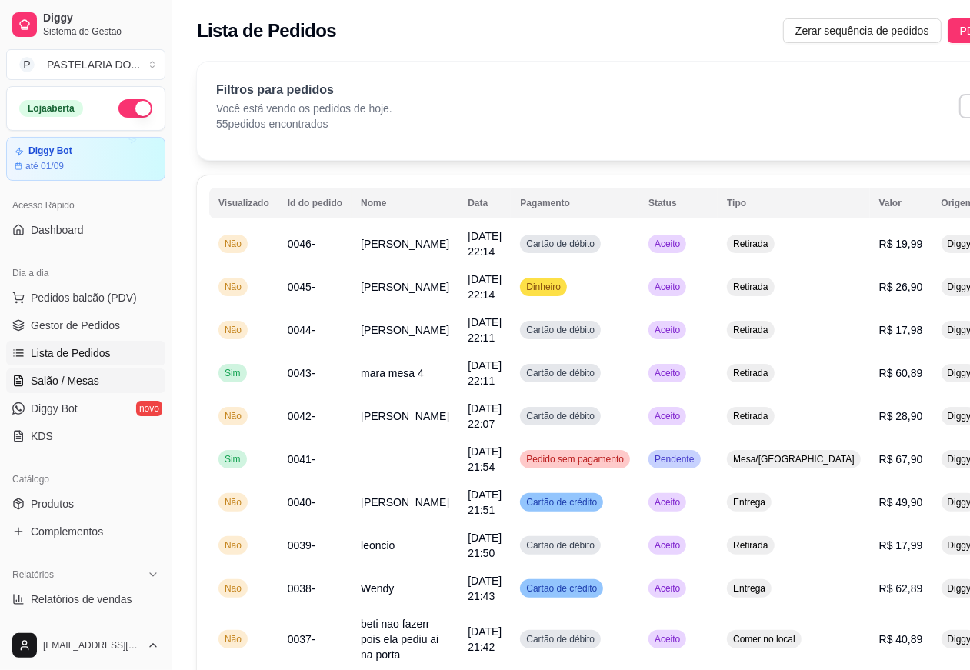
click at [75, 385] on span "Salão / Mesas" at bounding box center [65, 380] width 68 height 15
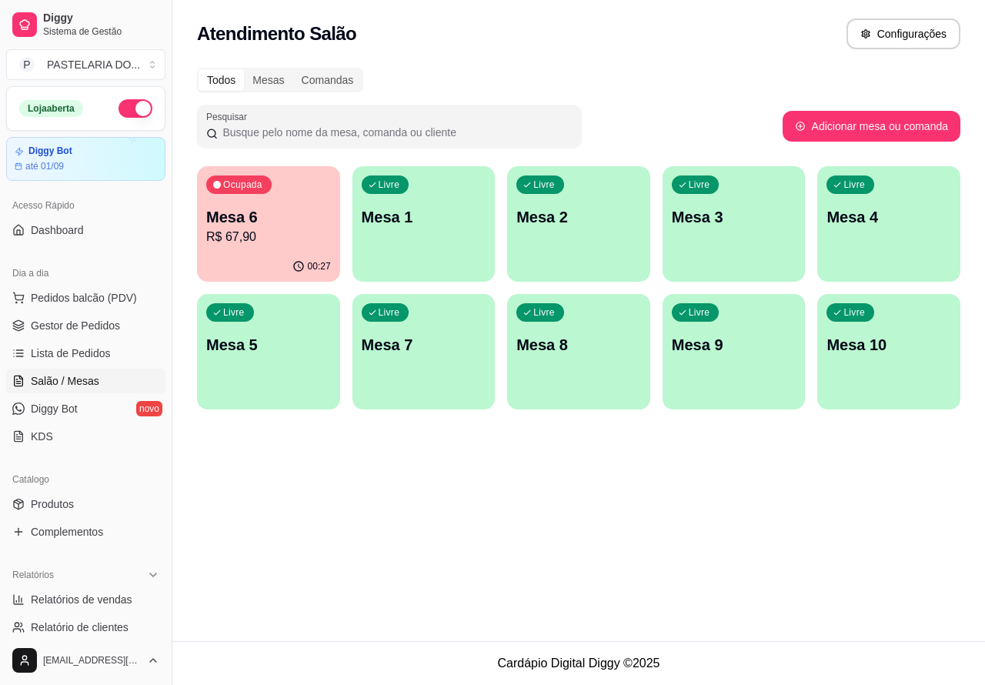
click at [272, 222] on p "Mesa 6" at bounding box center [268, 217] width 125 height 22
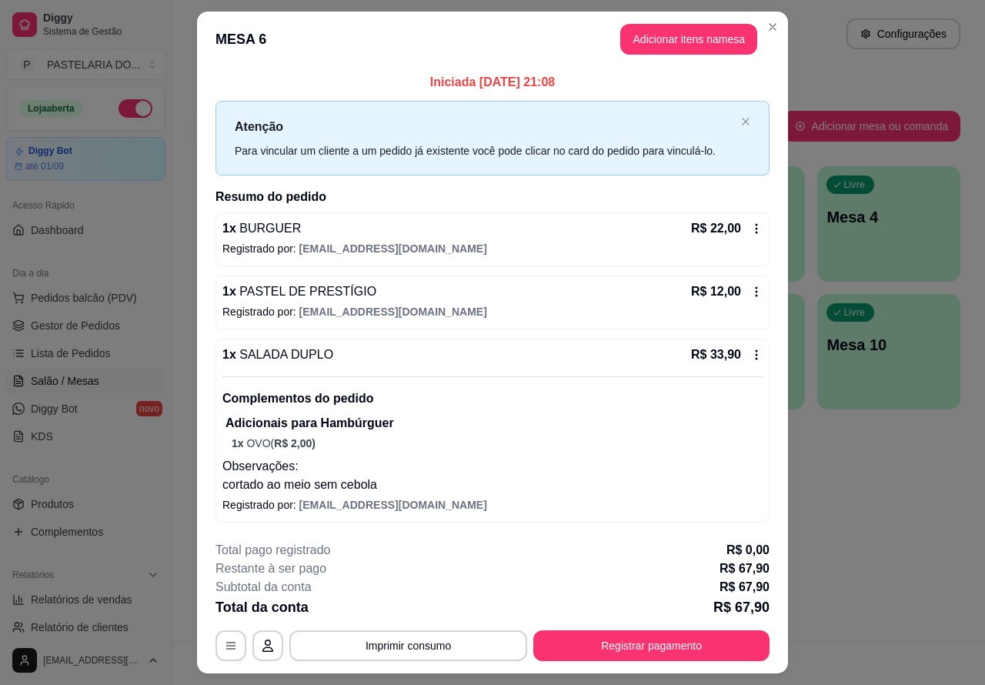
click at [686, 31] on p "Este pedido será vinculado para" at bounding box center [742, 35] width 158 height 16
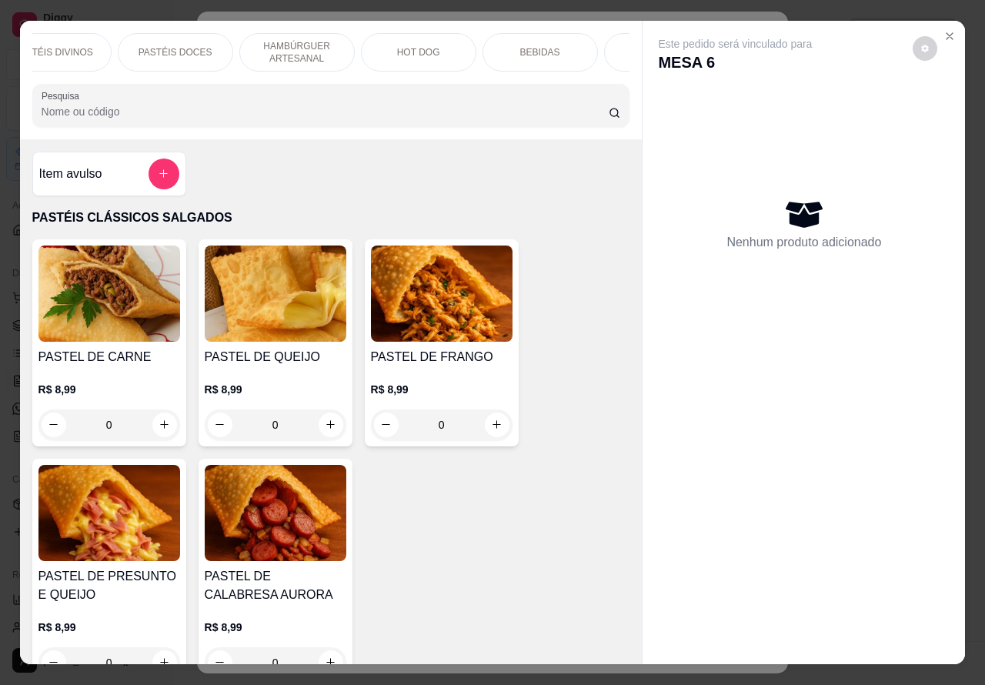
scroll to position [0, 369]
click at [566, 46] on p "DOCES" at bounding box center [571, 52] width 33 height 12
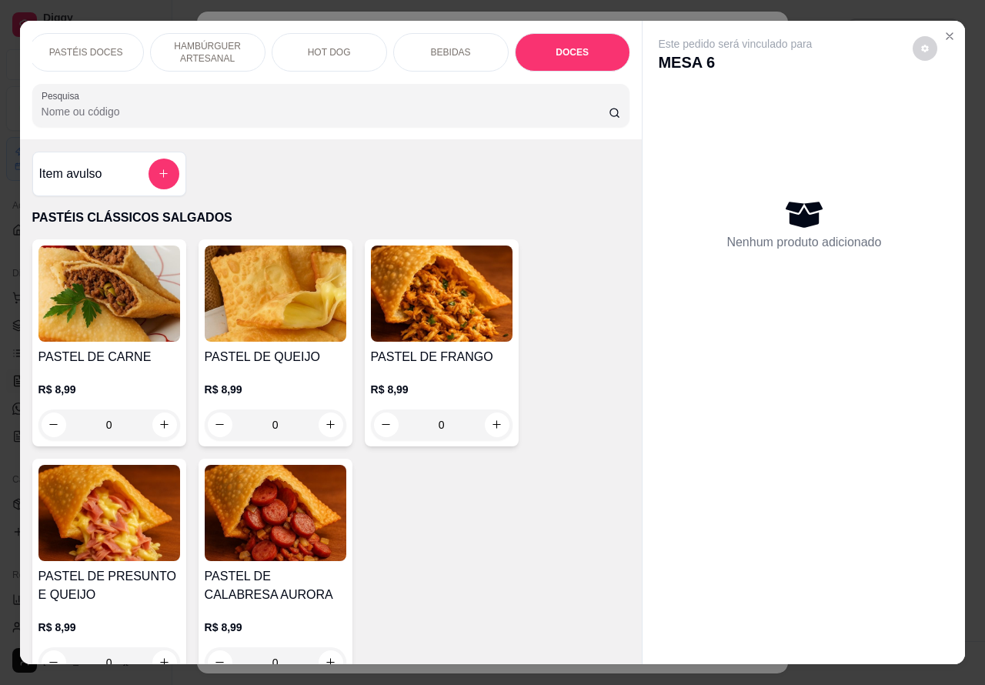
scroll to position [35, 0]
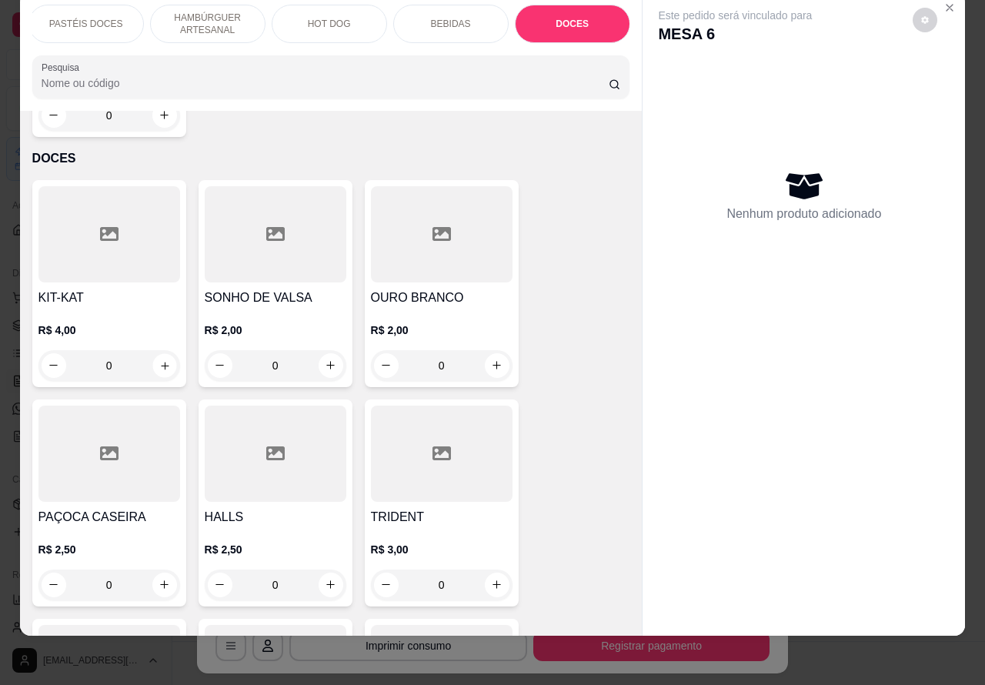
click at [158, 359] on icon "increase-product-quantity" at bounding box center [164, 365] width 12 height 12
type input "1"
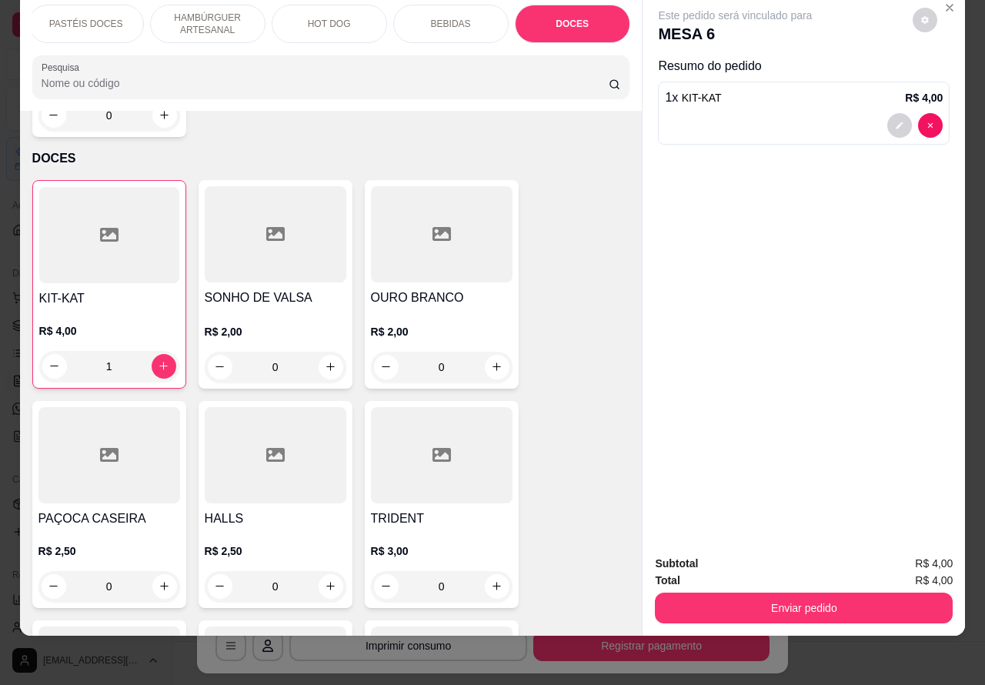
click at [806, 598] on button "Enviar pedido" at bounding box center [804, 607] width 298 height 31
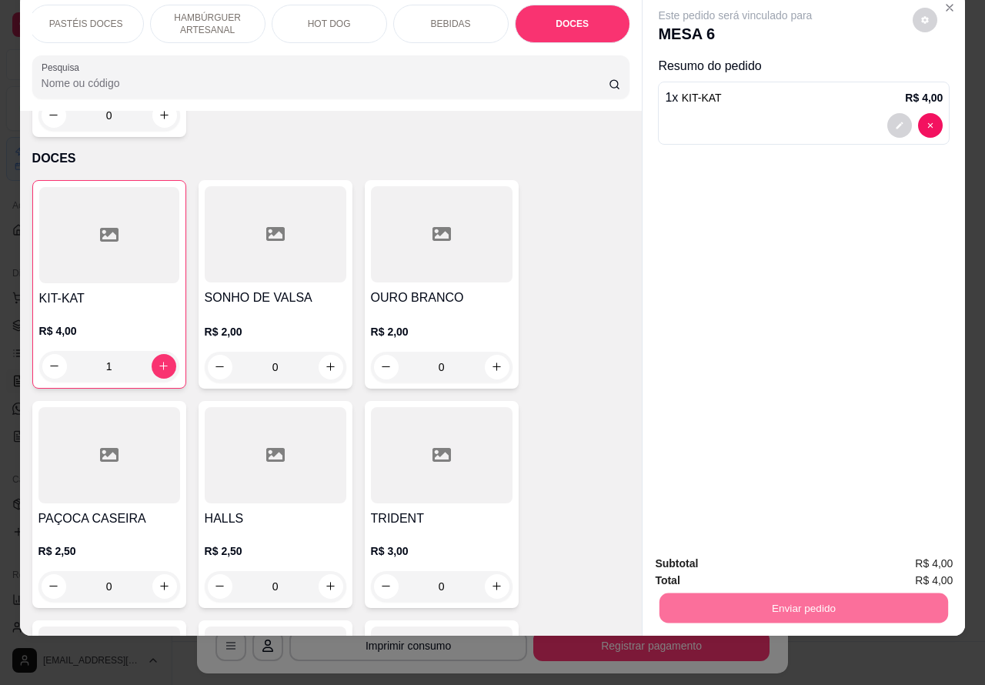
click at [765, 560] on button "Não registrar e enviar pedido" at bounding box center [751, 556] width 160 height 29
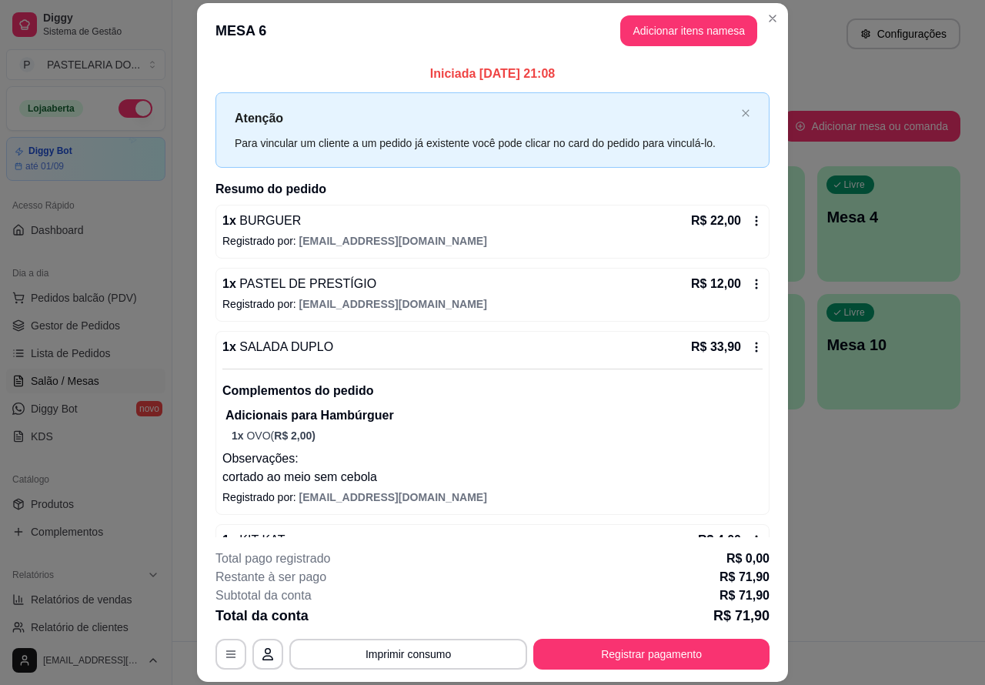
click at [197, 509] on div "Iniciada [DATE] 21:08 Atenção Para vincular um cliente a um pedido já existente…" at bounding box center [492, 297] width 591 height 478
click at [144, 481] on div "Catálogo" at bounding box center [85, 479] width 159 height 25
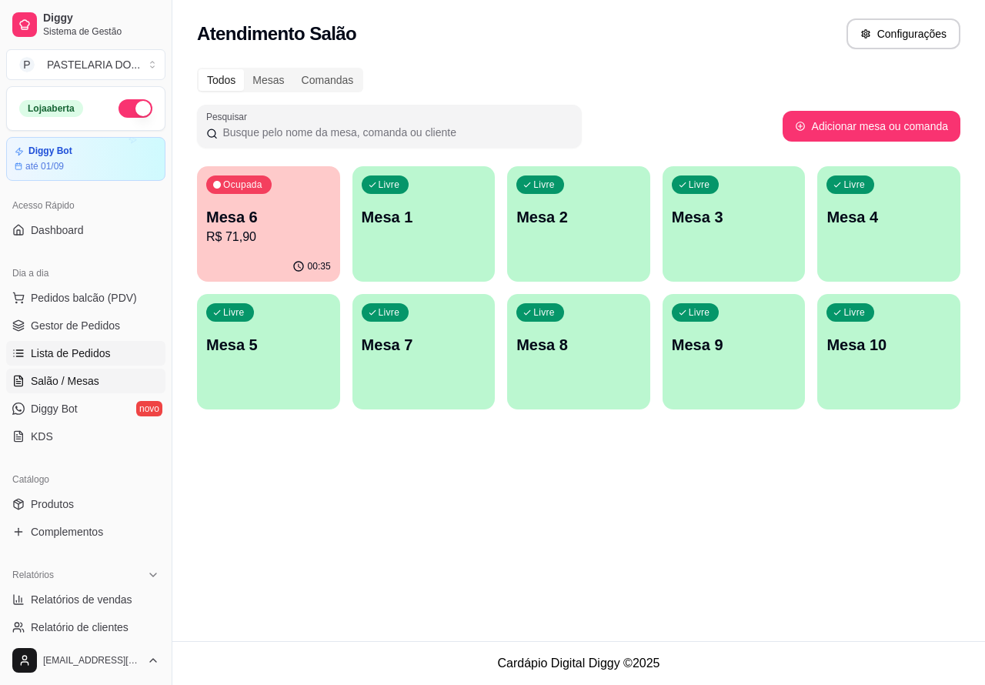
click at [81, 351] on span "Lista de Pedidos" at bounding box center [71, 352] width 80 height 15
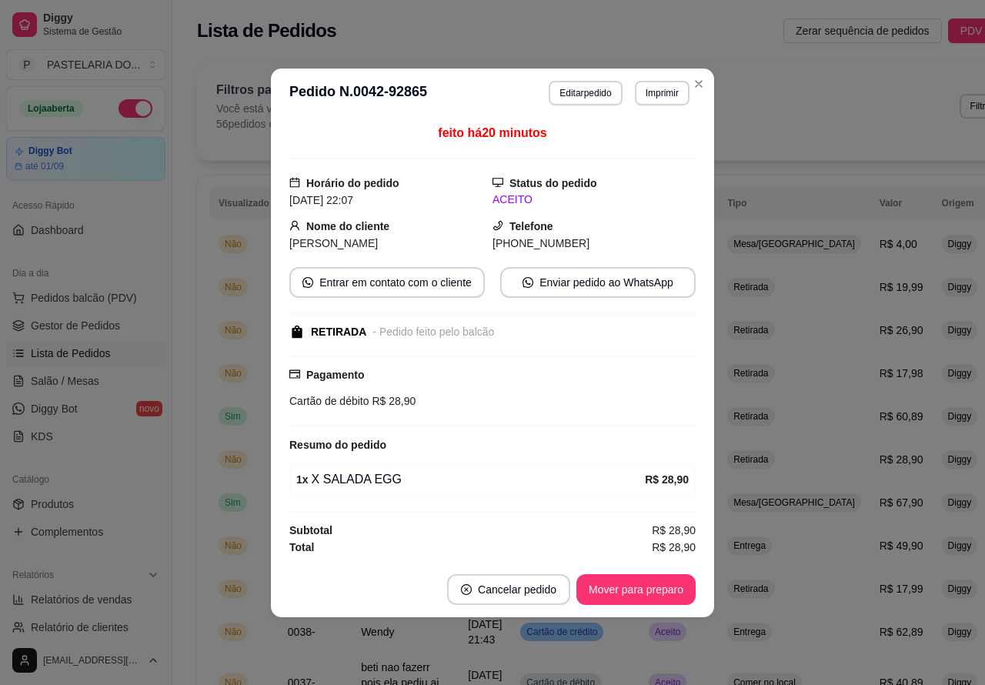
click at [675, 91] on button "Imprimir" at bounding box center [662, 93] width 55 height 25
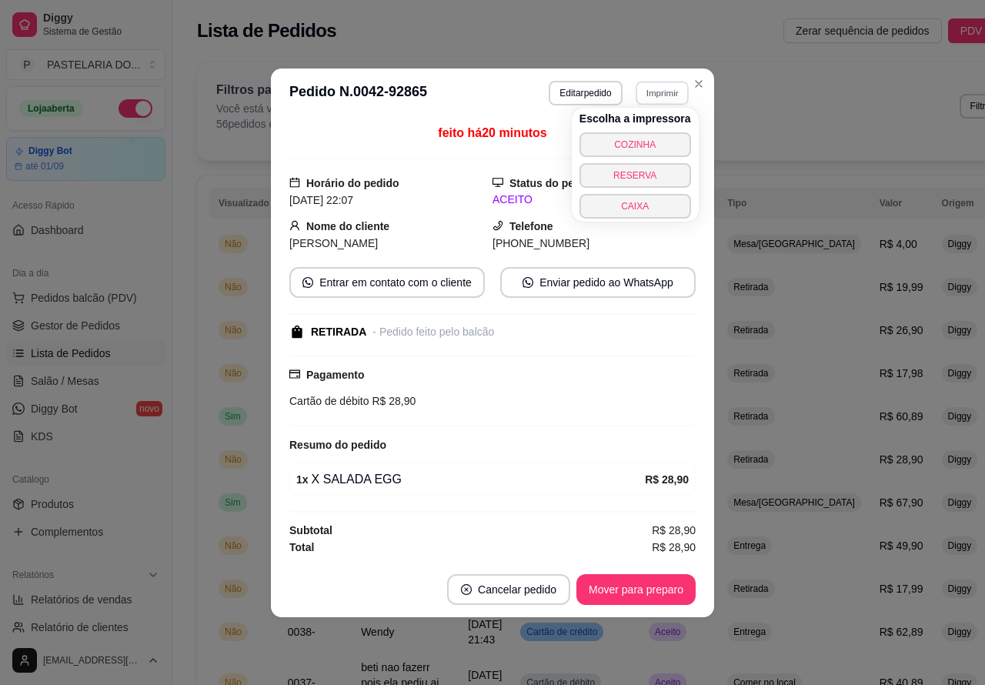
click at [647, 145] on button "COZINHA" at bounding box center [635, 144] width 112 height 25
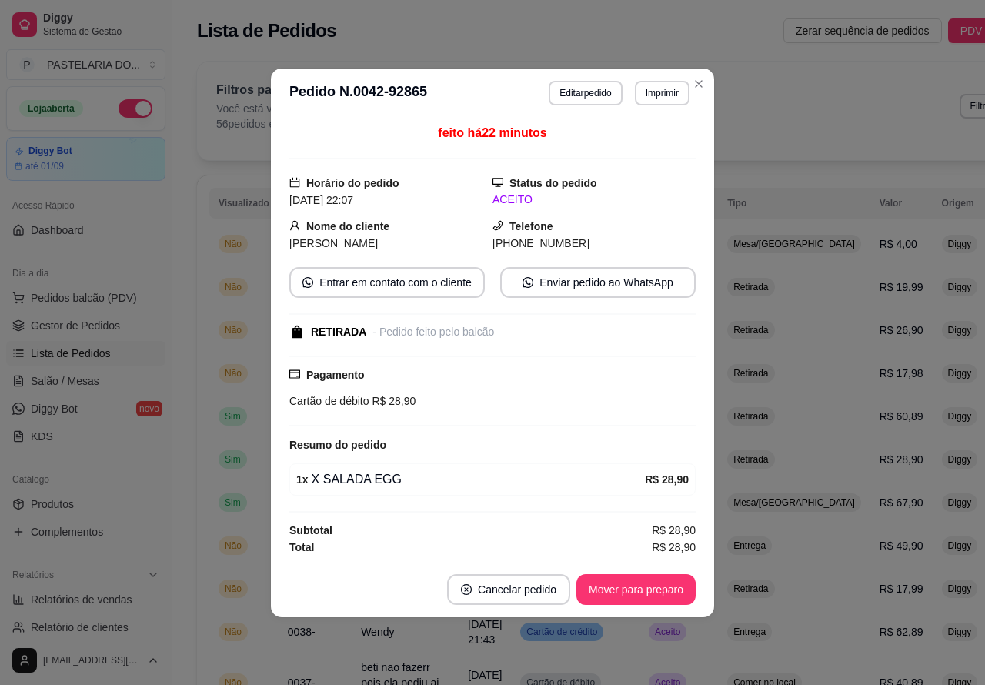
click at [86, 291] on span "Pedidos balcão (PDV)" at bounding box center [84, 297] width 106 height 15
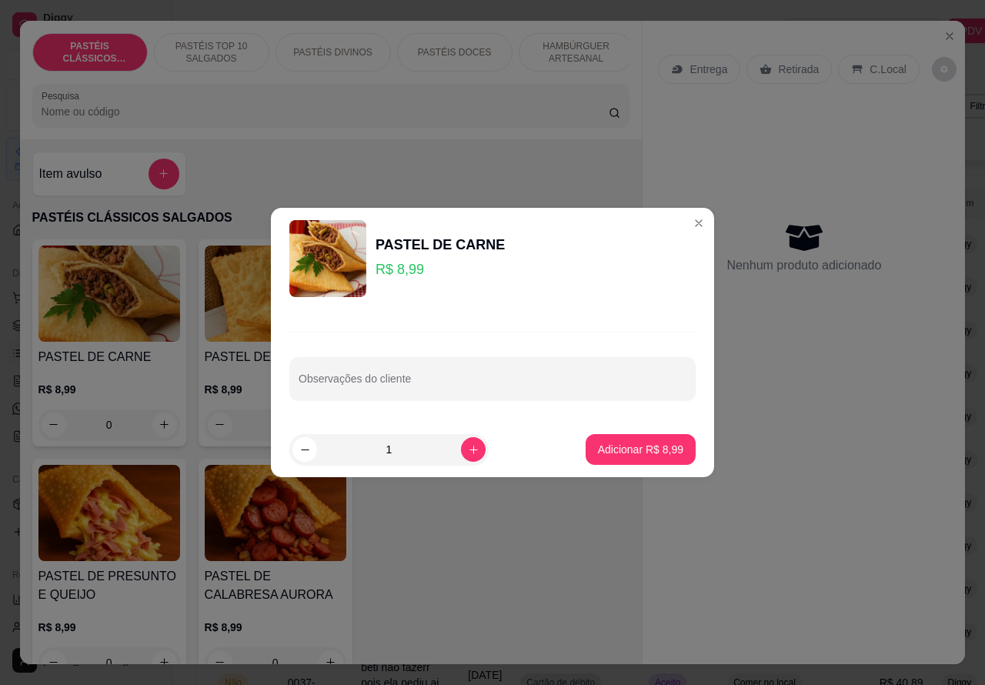
click at [678, 223] on div "Nenhum produto adicionado" at bounding box center [804, 247] width 292 height 302
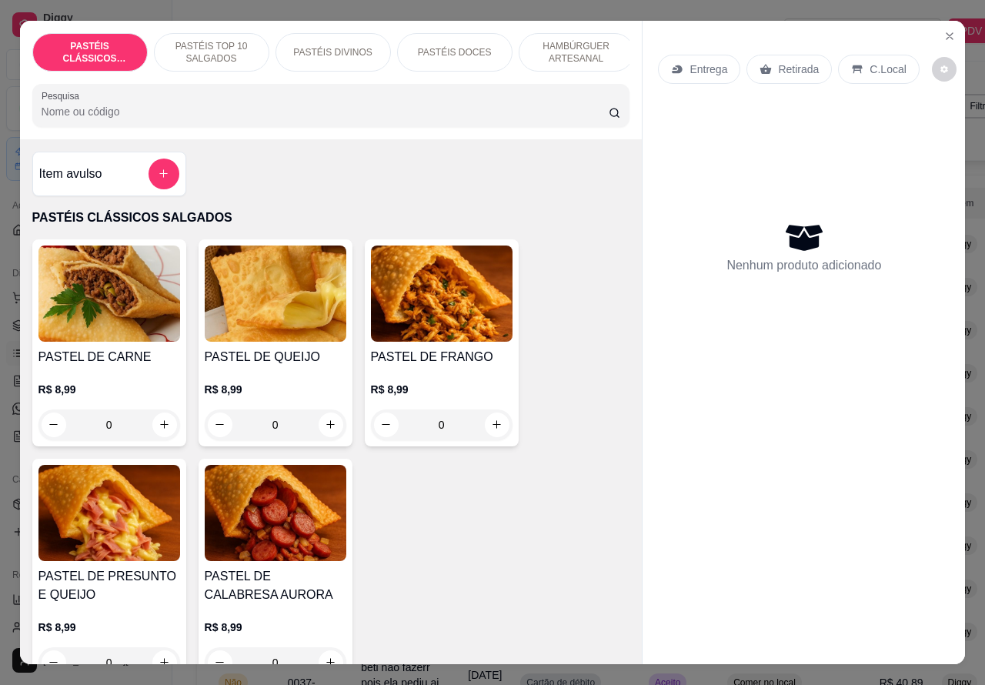
click at [781, 62] on p "Retirada" at bounding box center [798, 69] width 41 height 15
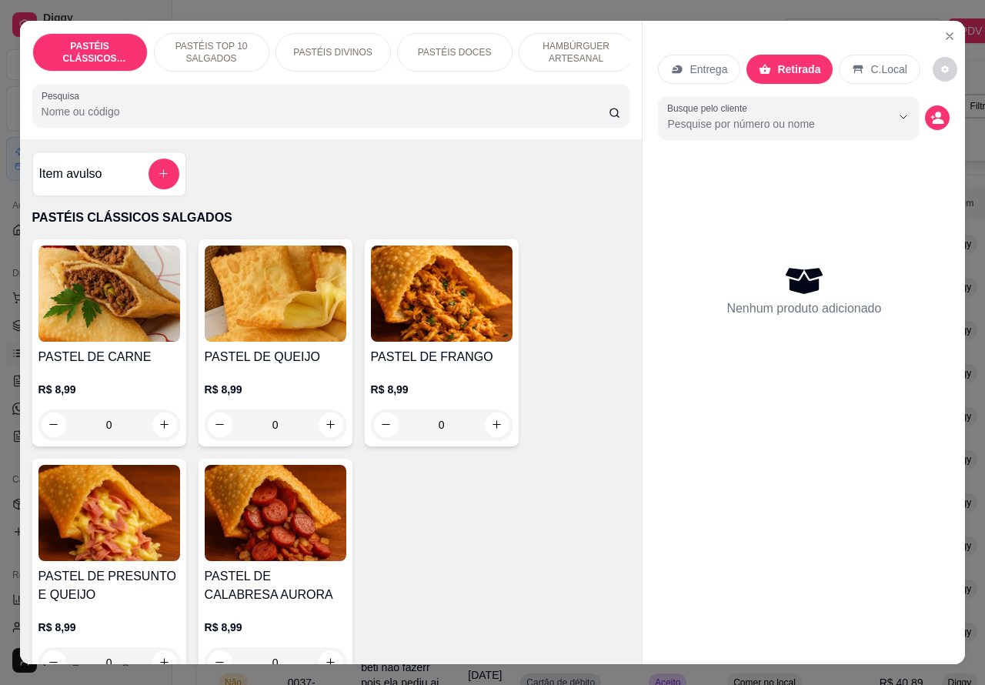
click at [212, 40] on p "PASTÉIS TOP 10 SALGADOS" at bounding box center [211, 52] width 89 height 25
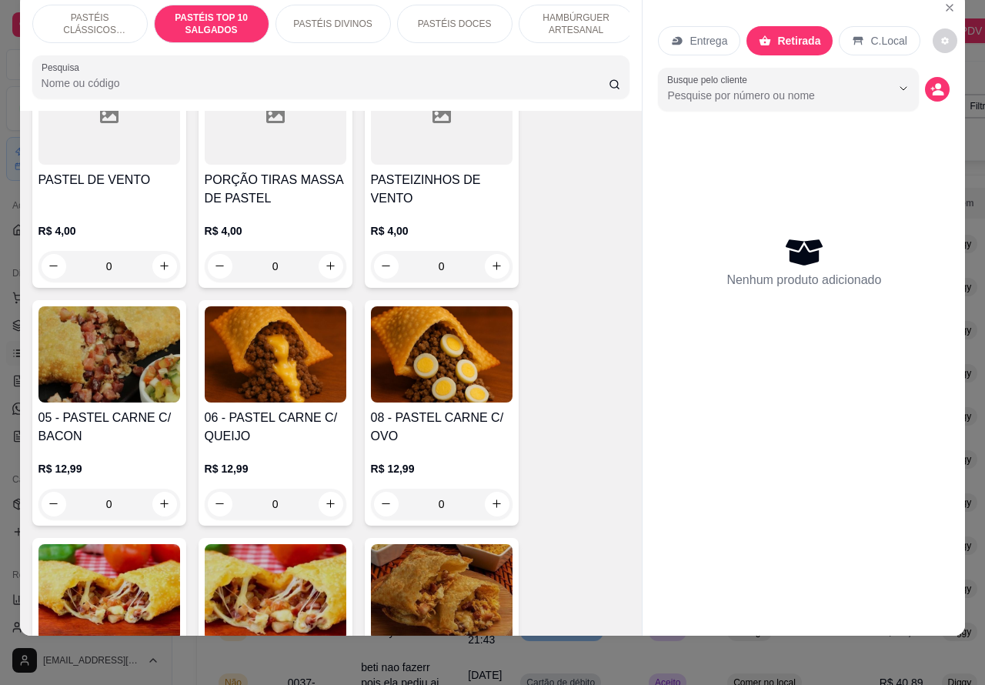
scroll to position [921, 0]
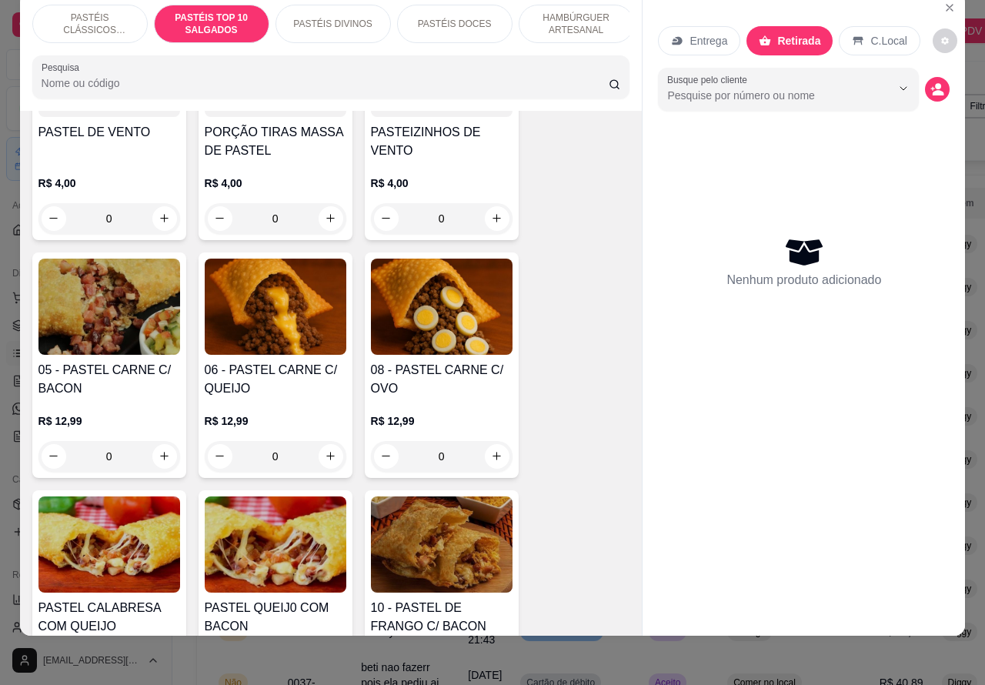
click at [309, 455] on div "0" at bounding box center [276, 456] width 142 height 31
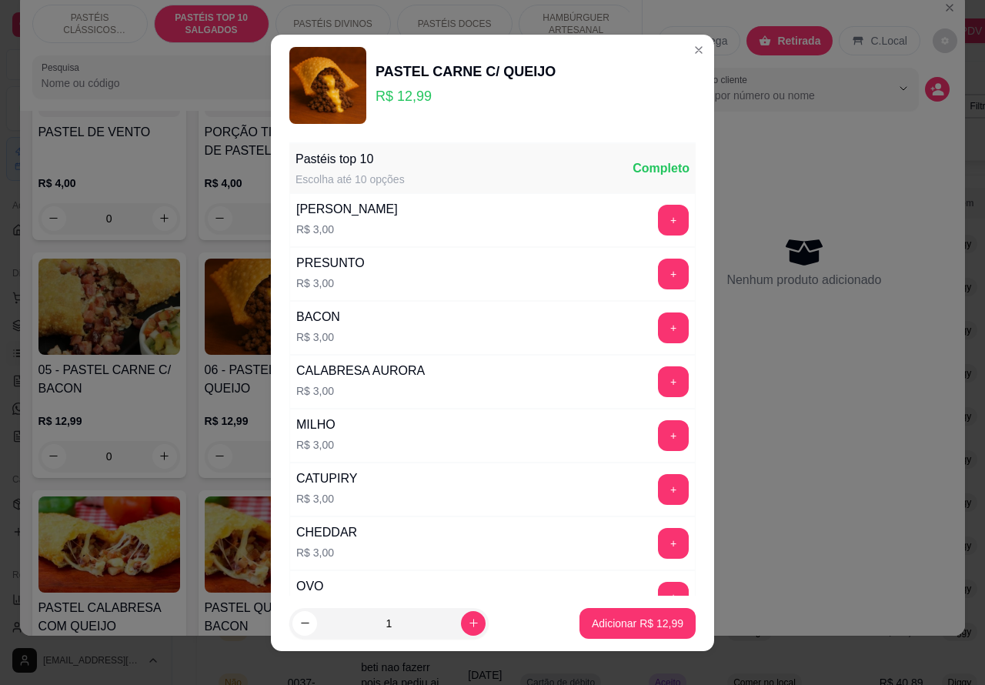
click at [468, 621] on icon "increase-product-quantity" at bounding box center [474, 623] width 12 height 12
type input "2"
click at [608, 624] on p "Adicionar R$ 25,98" at bounding box center [637, 622] width 92 height 15
type input "2"
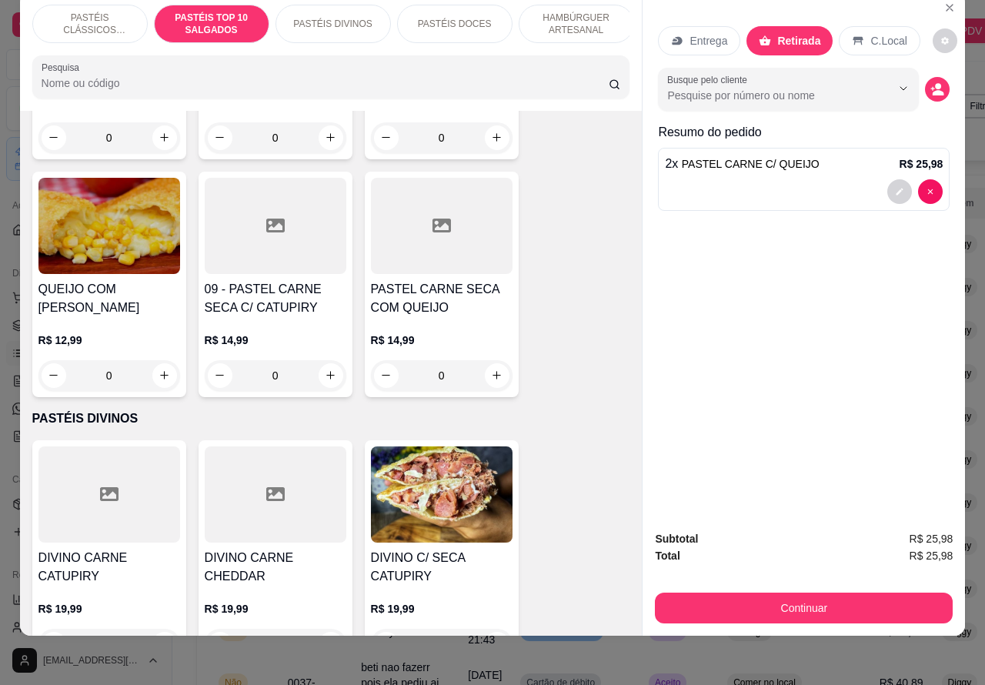
scroll to position [1737, 0]
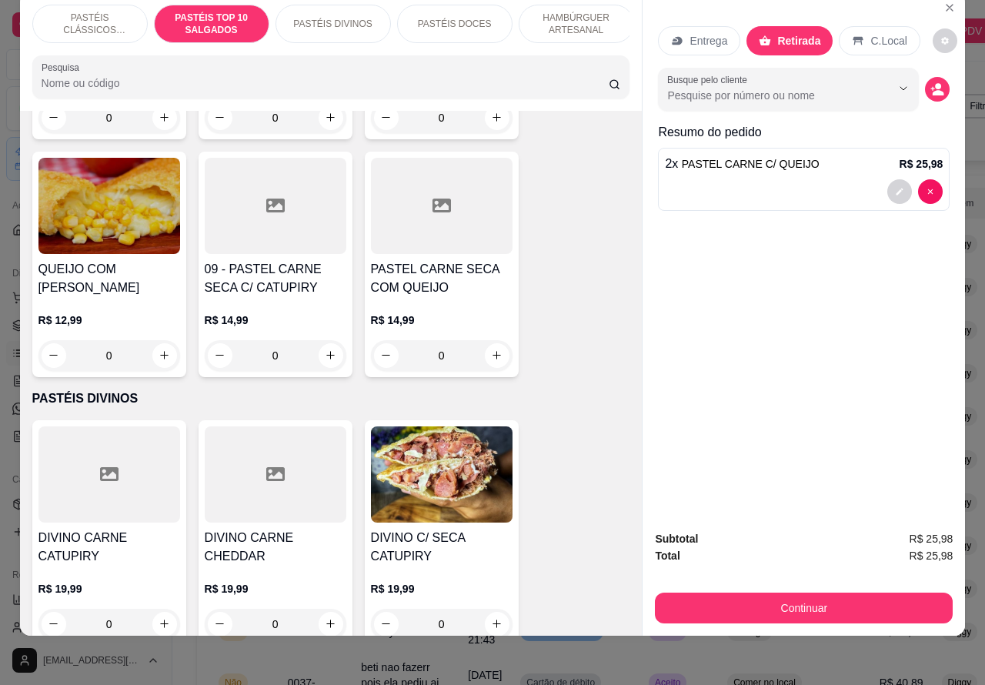
click at [323, 356] on div "0" at bounding box center [276, 355] width 142 height 31
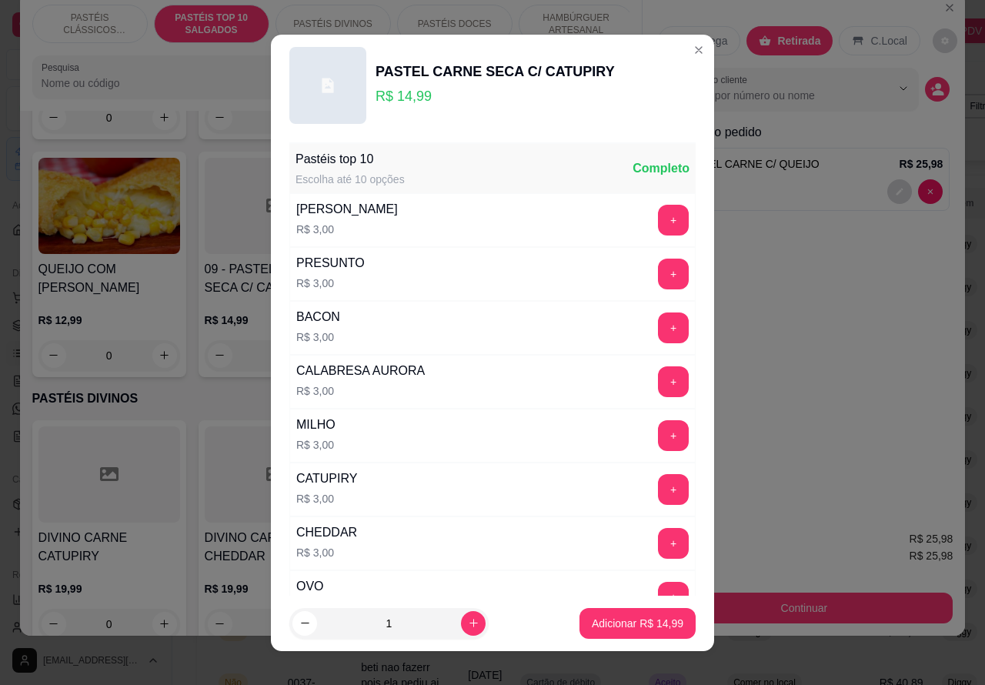
click at [631, 624] on p "Adicionar R$ 14,99" at bounding box center [637, 622] width 92 height 15
type input "1"
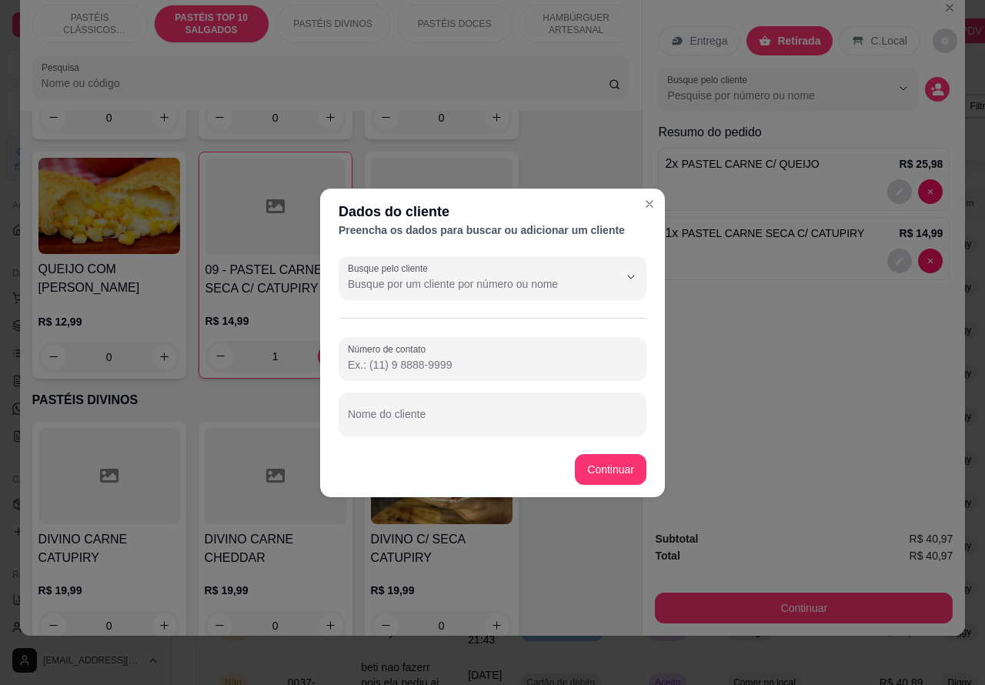
click at [498, 417] on input "Nome do cliente" at bounding box center [492, 419] width 289 height 15
type input "[PERSON_NAME] pago"
click at [615, 462] on div "Item avulso PASTÉIS CLÁSSICOS SALGADOS PASTEL DE CARNE R$ 8,99 0 PASTEL DE QUEI…" at bounding box center [331, 373] width 622 height 525
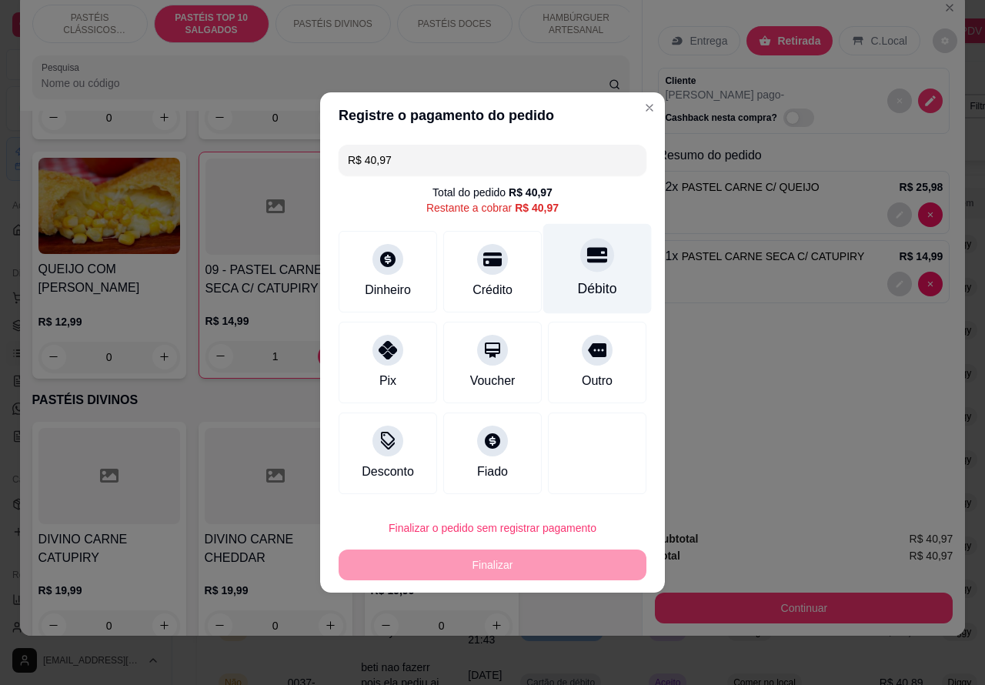
click at [587, 252] on icon at bounding box center [597, 255] width 20 height 15
type input "R$ 0,00"
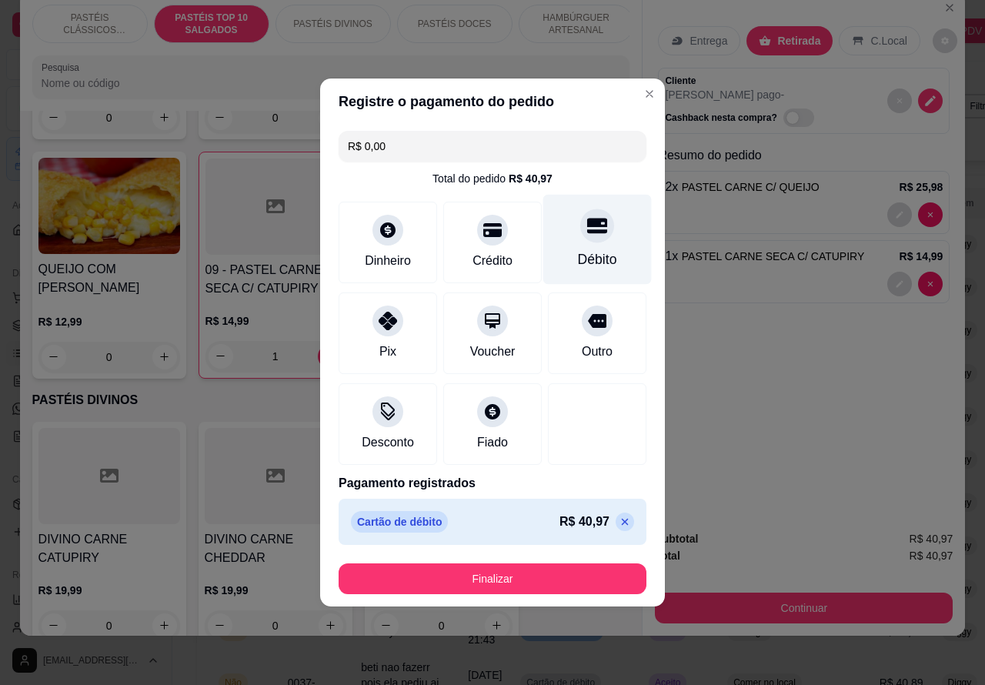
click at [542, 568] on button "Finalizar" at bounding box center [492, 578] width 308 height 31
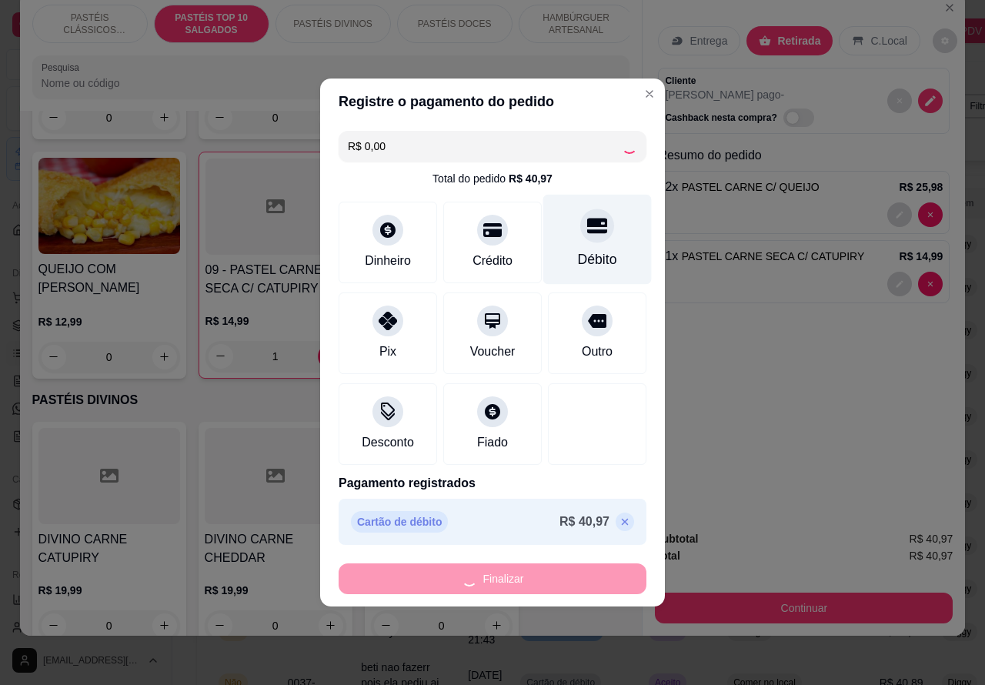
type input "0"
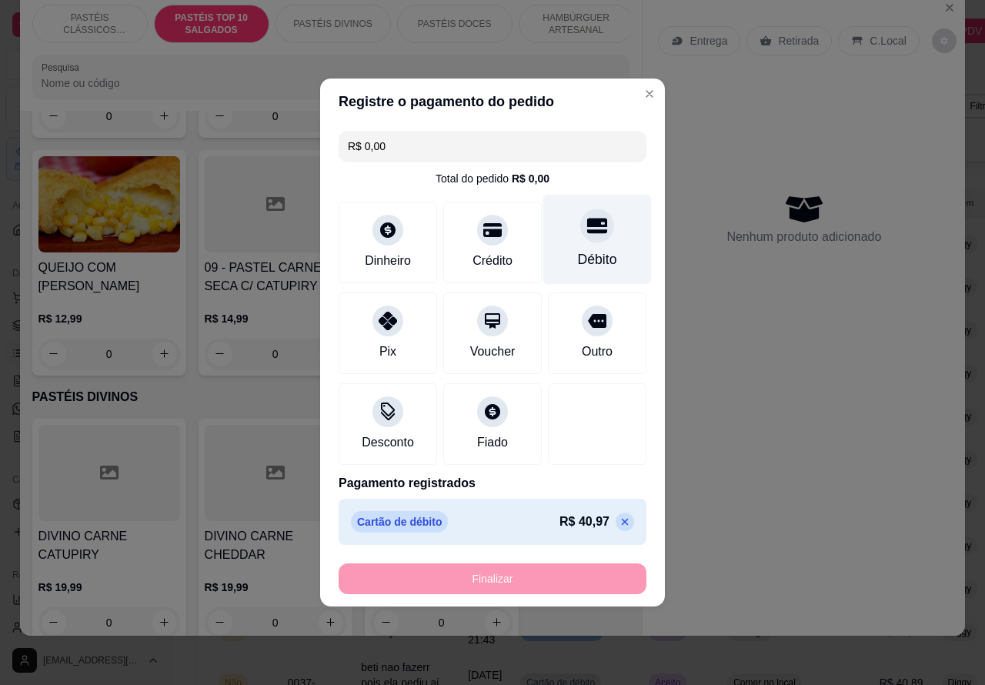
type input "-R$ 40,97"
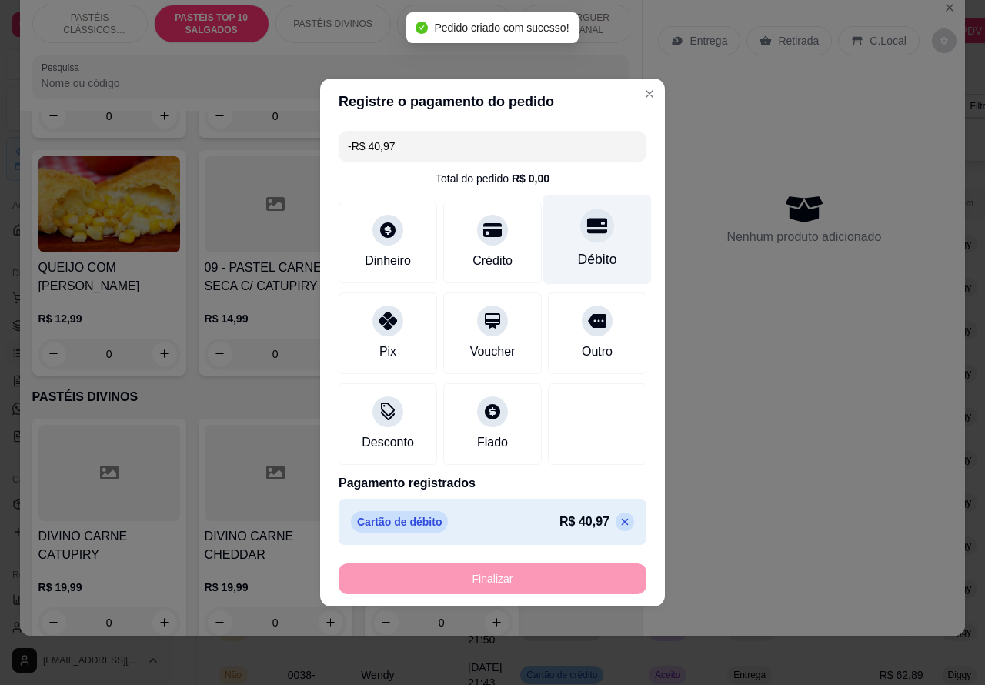
scroll to position [1735, 0]
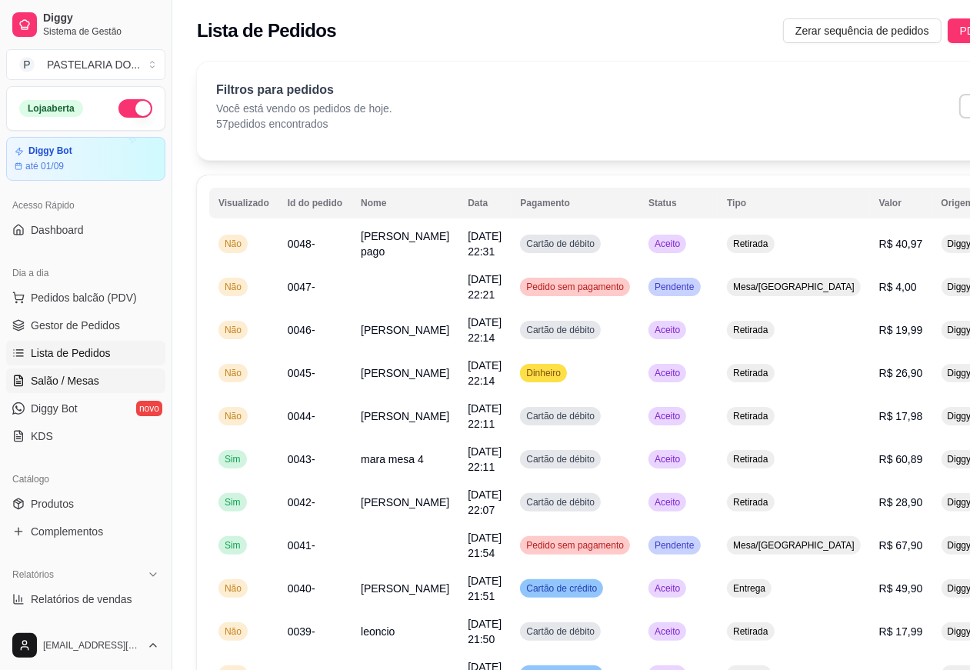
click at [78, 378] on span "Salão / Mesas" at bounding box center [65, 380] width 68 height 15
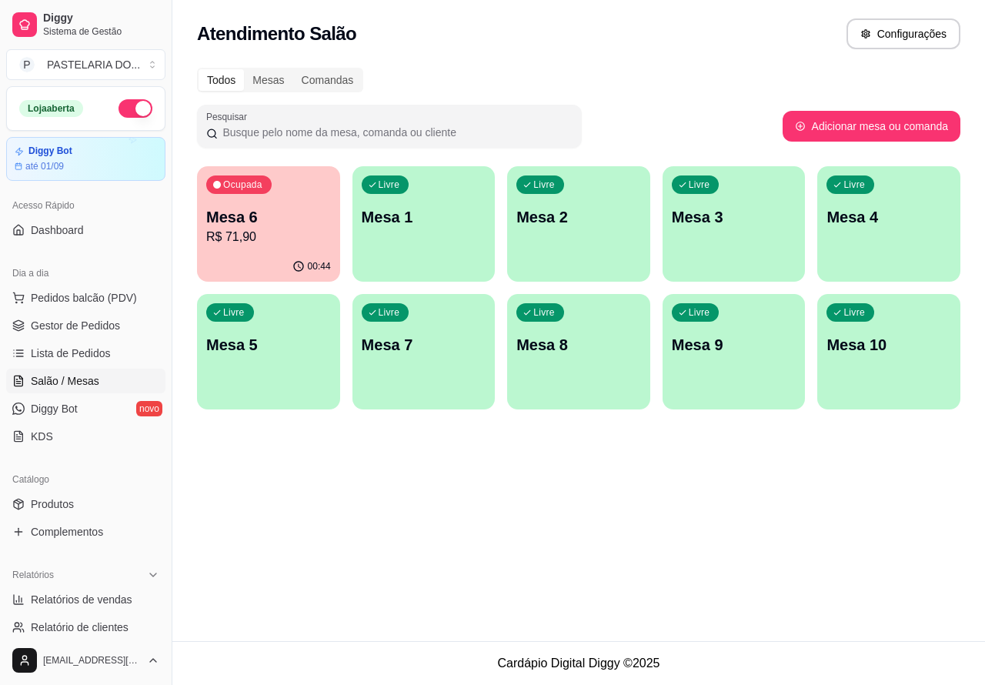
click at [272, 238] on p "R$ 71,90" at bounding box center [268, 237] width 125 height 18
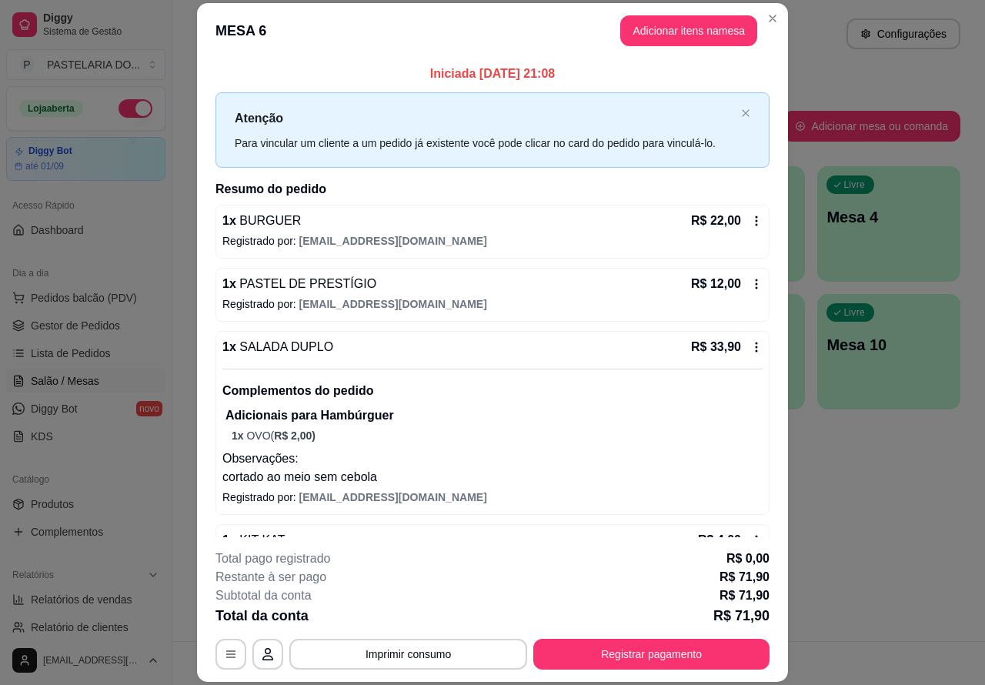
click at [435, 654] on button "Imprimir consumo" at bounding box center [408, 653] width 238 height 31
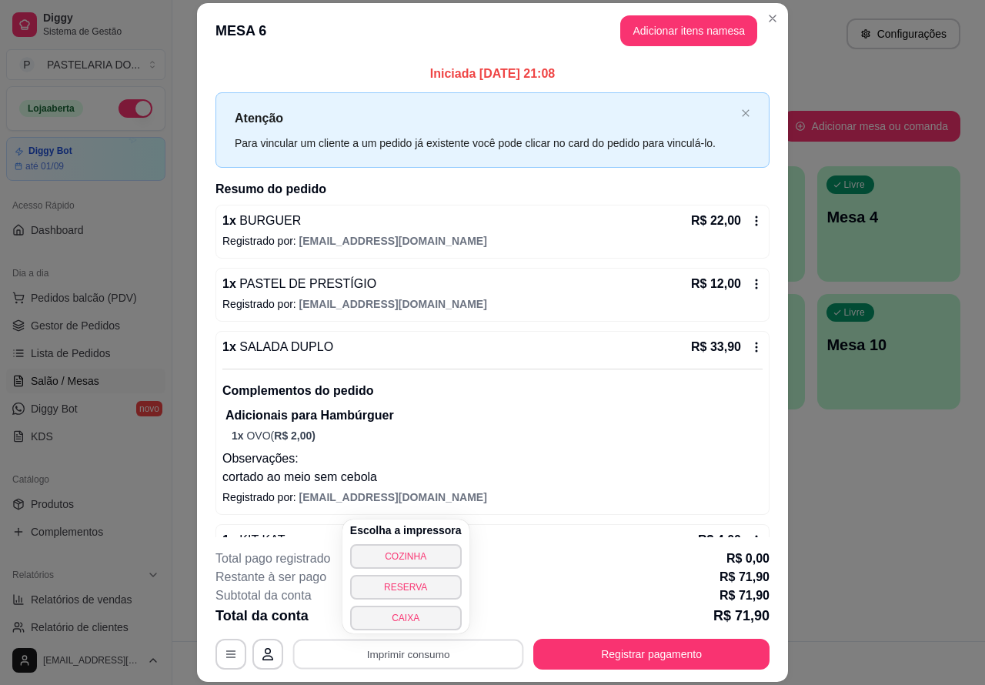
click at [420, 617] on button "CAIXA" at bounding box center [406, 617] width 112 height 25
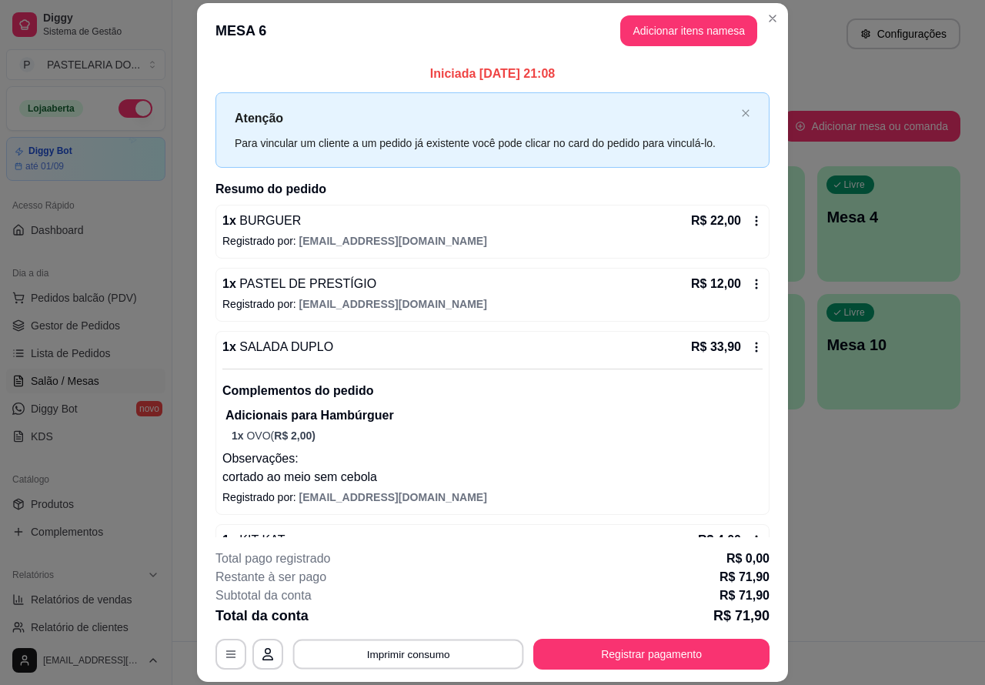
click at [442, 655] on button "Imprimir consumo" at bounding box center [408, 653] width 231 height 30
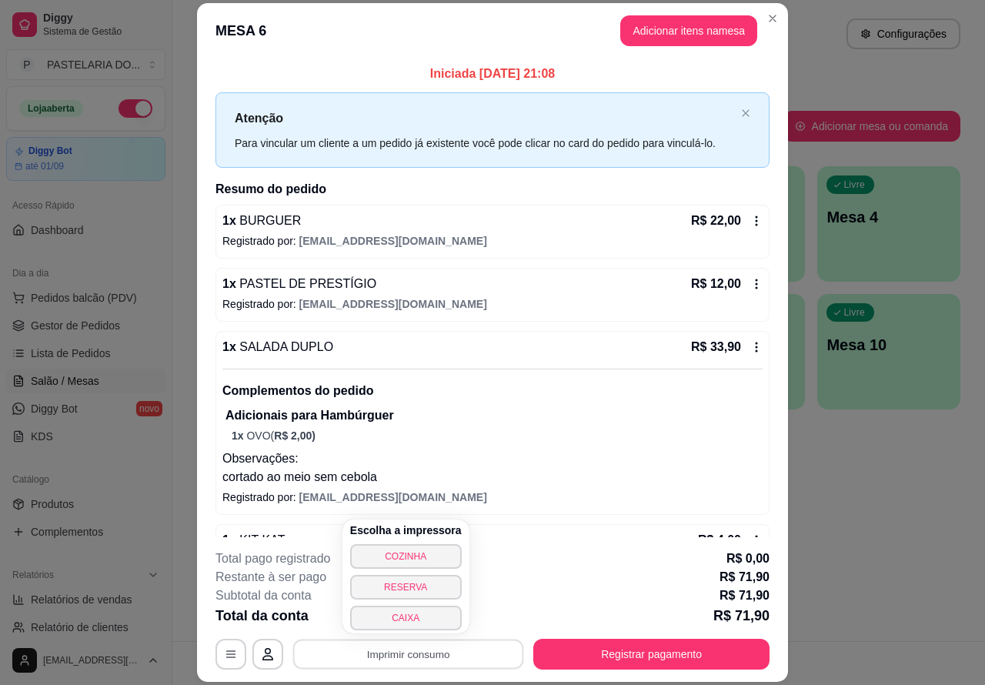
click at [418, 620] on button "CAIXA" at bounding box center [406, 617] width 112 height 25
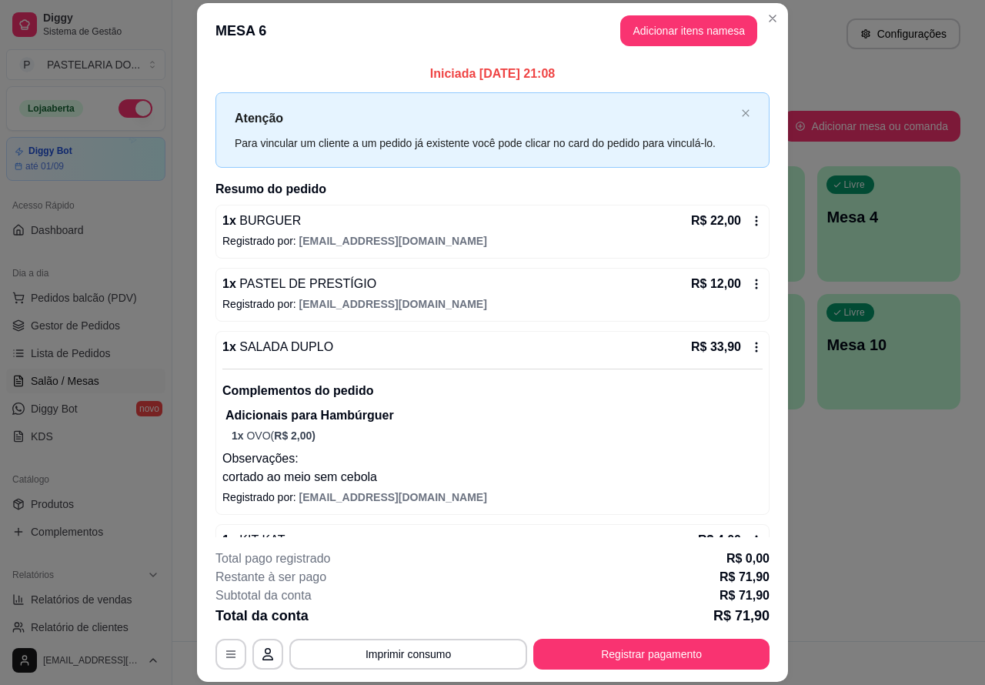
click at [865, 648] on footer "Cardápio Digital Diggy © 2025" at bounding box center [578, 663] width 812 height 44
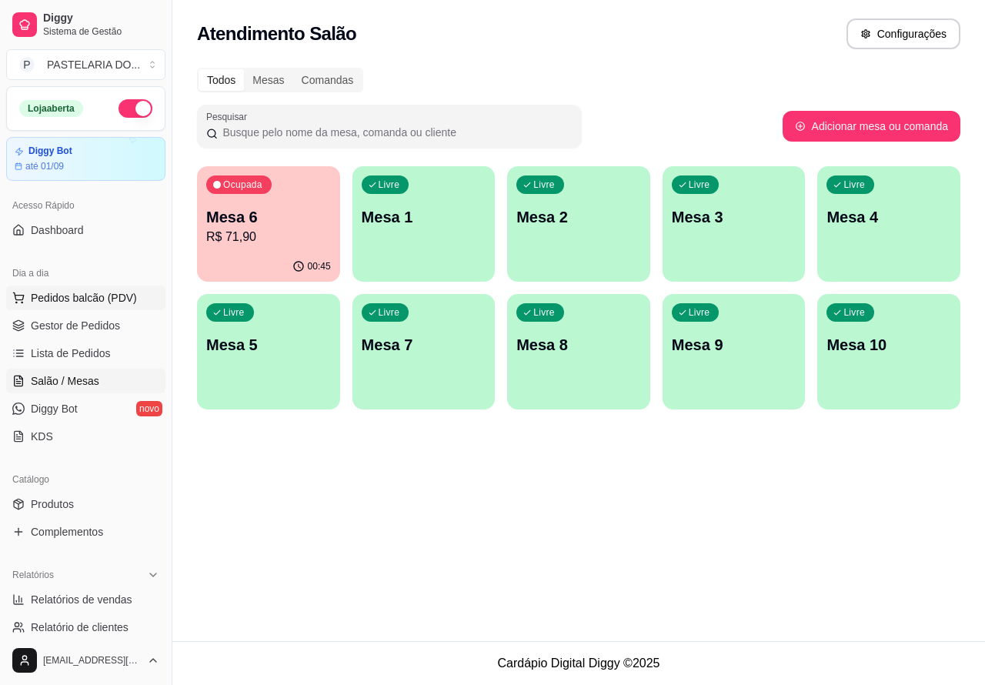
click at [85, 293] on span "Pedidos balcão (PDV)" at bounding box center [84, 297] width 106 height 15
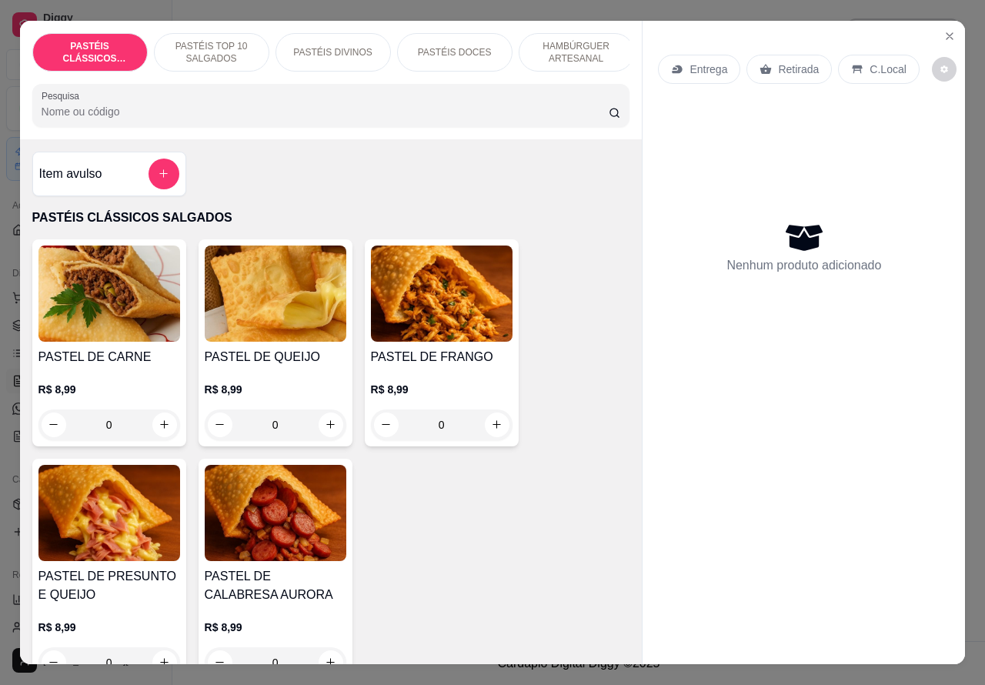
click at [798, 63] on p "Retirada" at bounding box center [798, 69] width 41 height 15
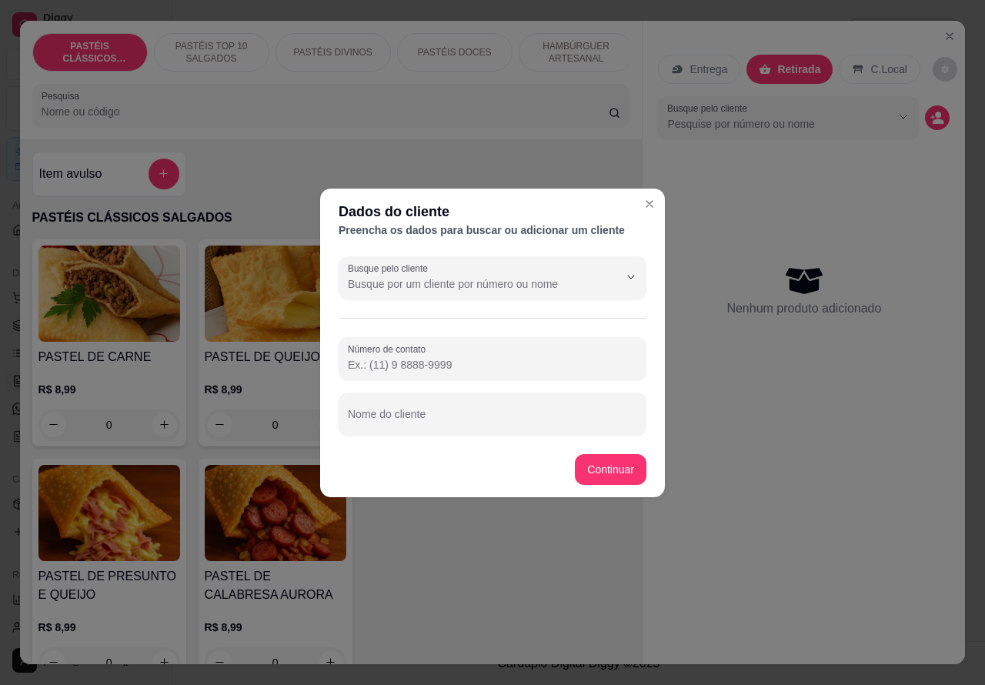
click at [478, 359] on input "Número de contato" at bounding box center [492, 364] width 289 height 15
paste input "[PHONE_NUMBER]"
type input "[PHONE_NUMBER]"
click at [478, 412] on input "Nome do cliente" at bounding box center [492, 419] width 289 height 15
type input "ste"
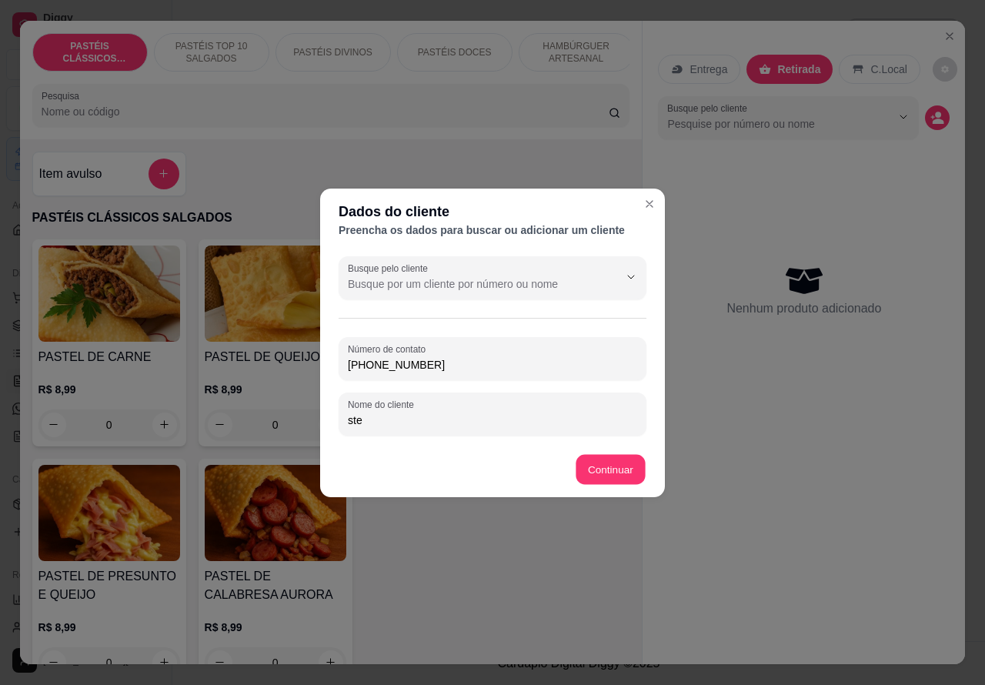
click at [615, 468] on div "Item avulso PASTÉIS CLÁSSICOS SALGADOS PASTEL DE CARNE R$ 8,99 0 PASTEL DE QUEI…" at bounding box center [331, 401] width 622 height 525
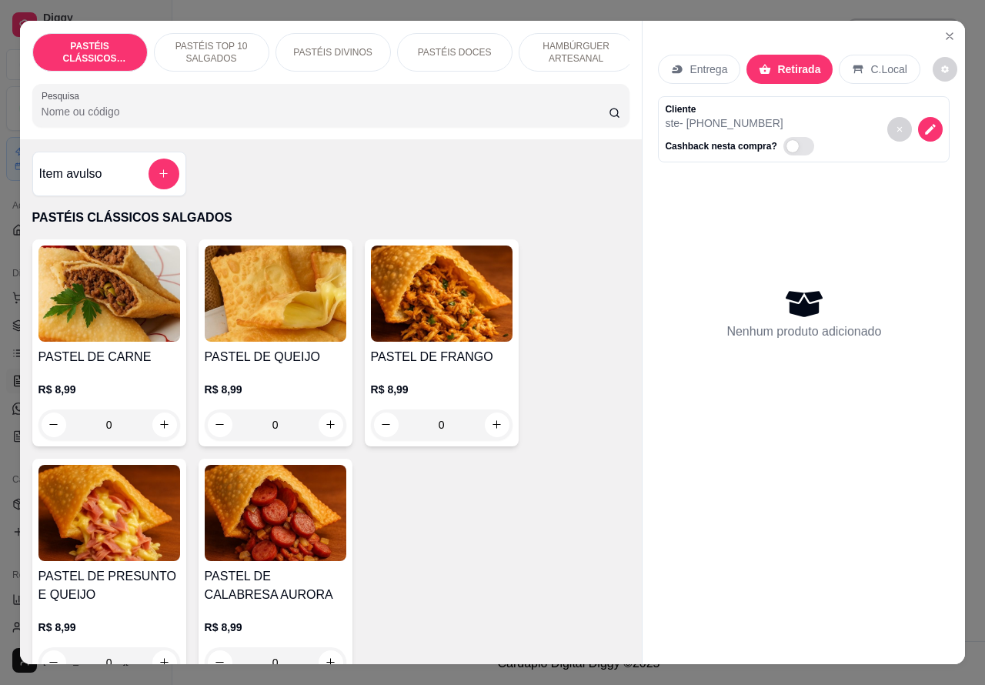
click at [464, 47] on p "PASTÉIS DOCES" at bounding box center [455, 52] width 74 height 12
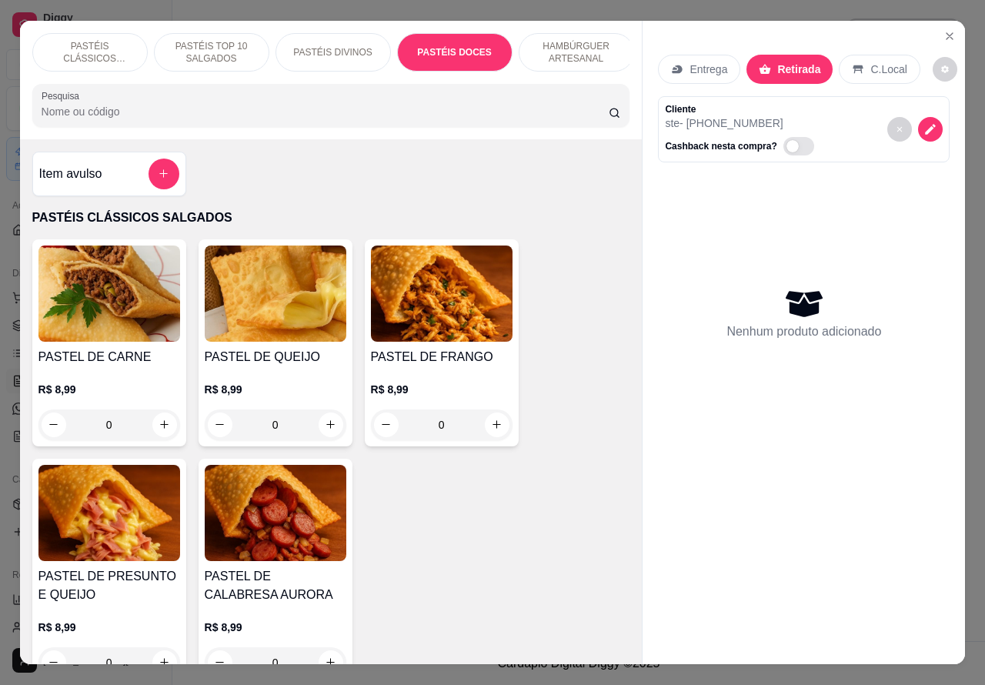
scroll to position [35, 0]
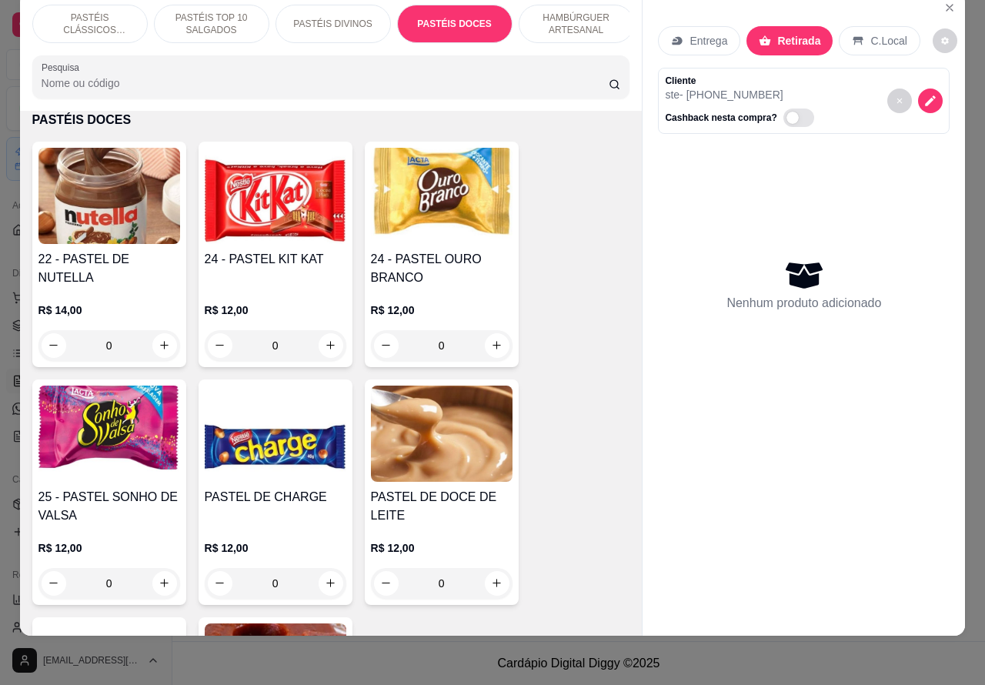
click at [491, 345] on icon "increase-product-quantity" at bounding box center [497, 345] width 12 height 12
type input "1"
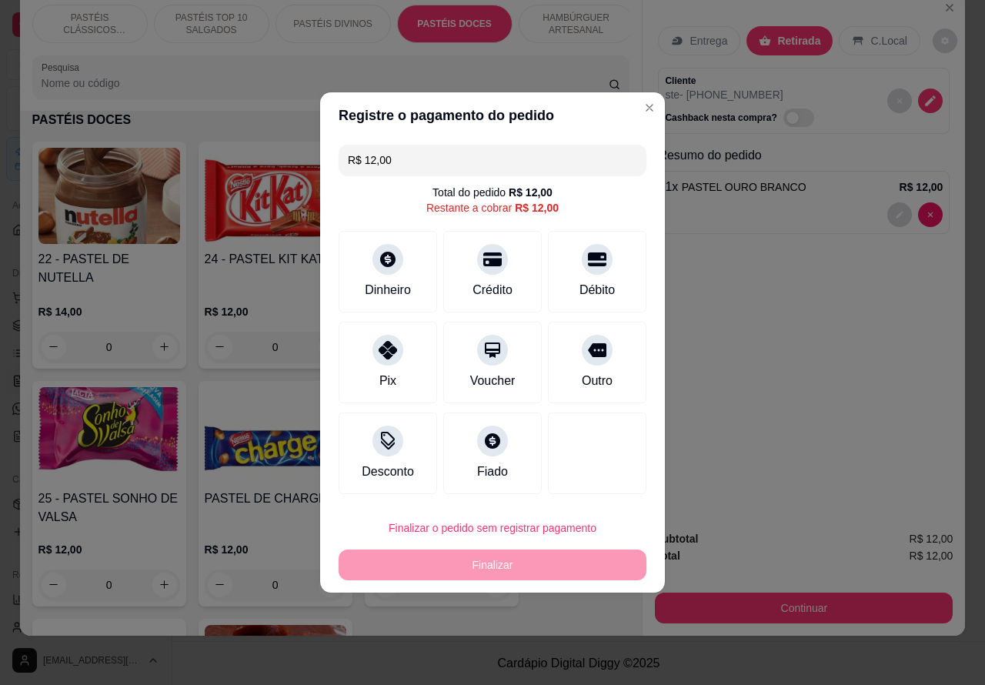
click at [573, 559] on div "Finalizar o pedido sem registrar pagamento Finalizar" at bounding box center [492, 546] width 308 height 68
click at [602, 264] on div "Débito" at bounding box center [597, 269] width 108 height 90
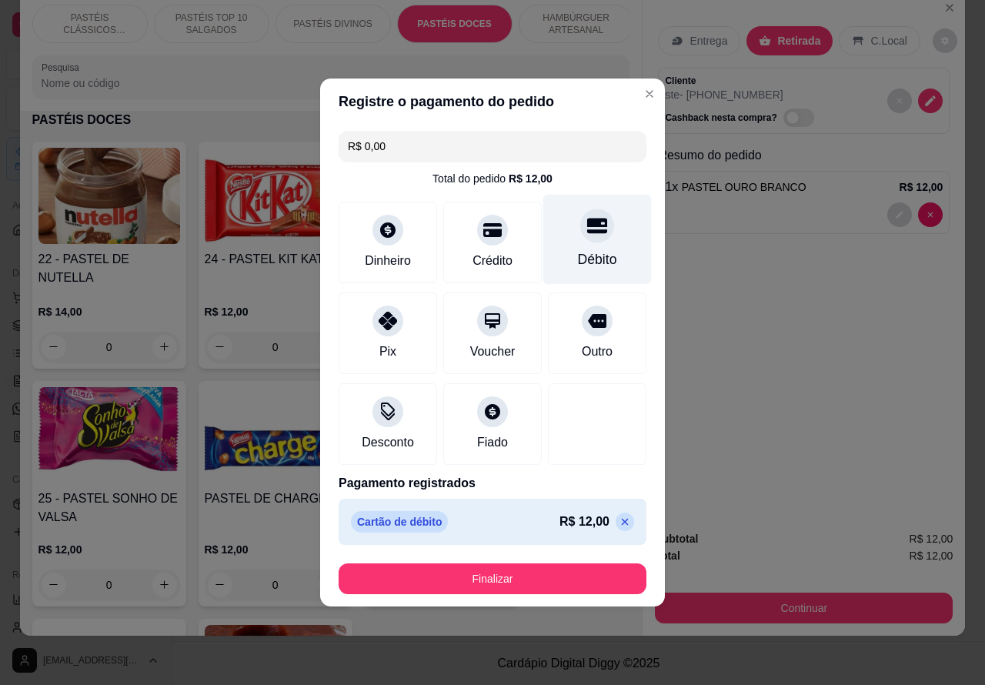
type input "R$ 0,00"
click at [548, 574] on button "Finalizar" at bounding box center [492, 578] width 308 height 31
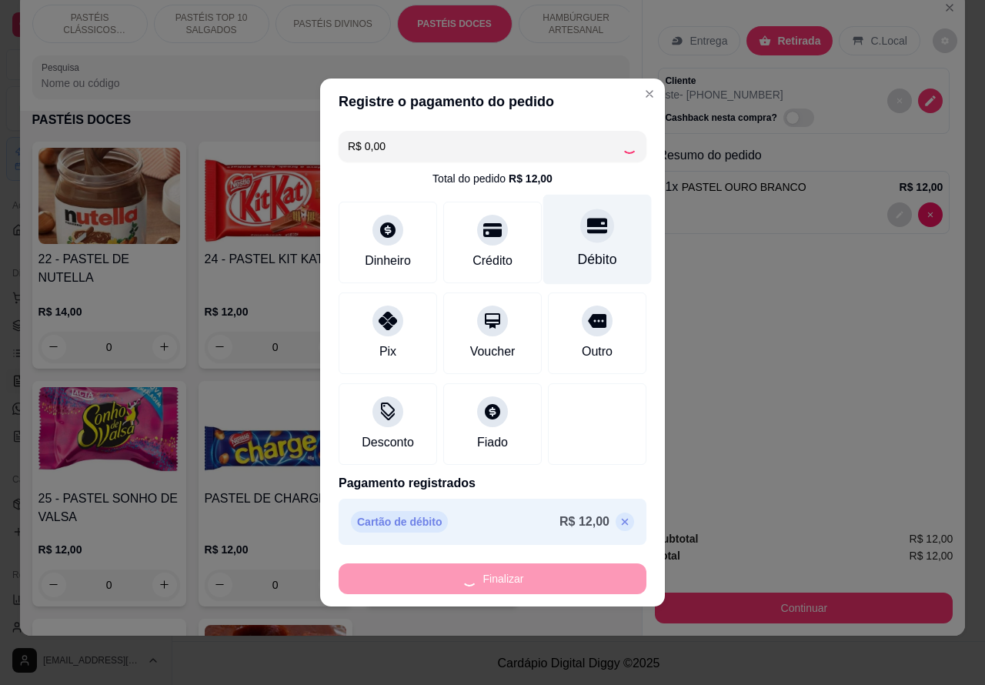
type input "0"
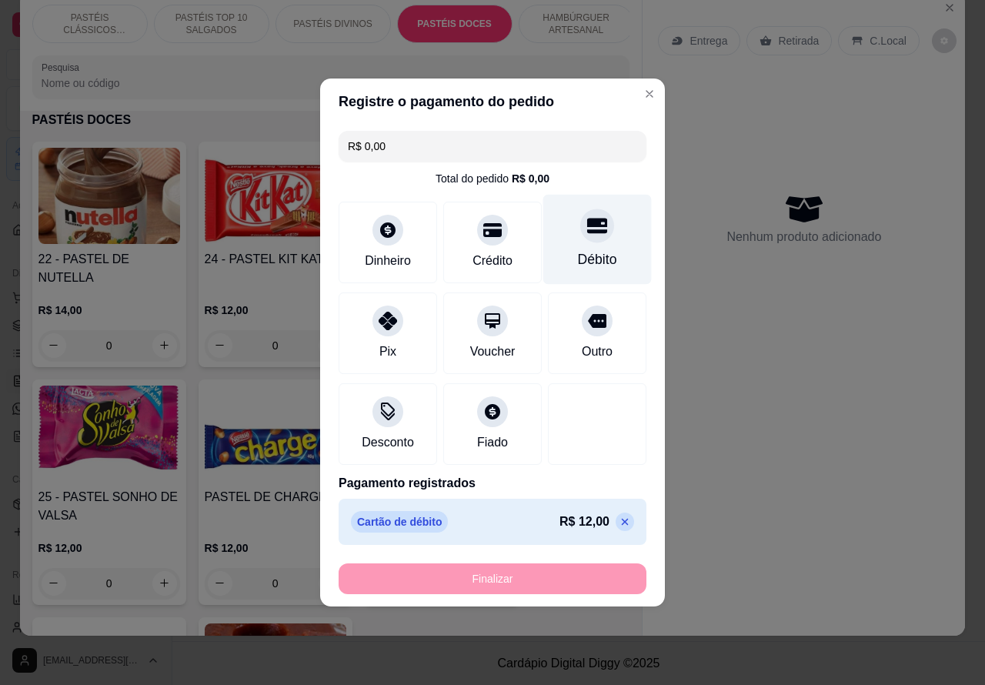
type input "-R$ 12,00"
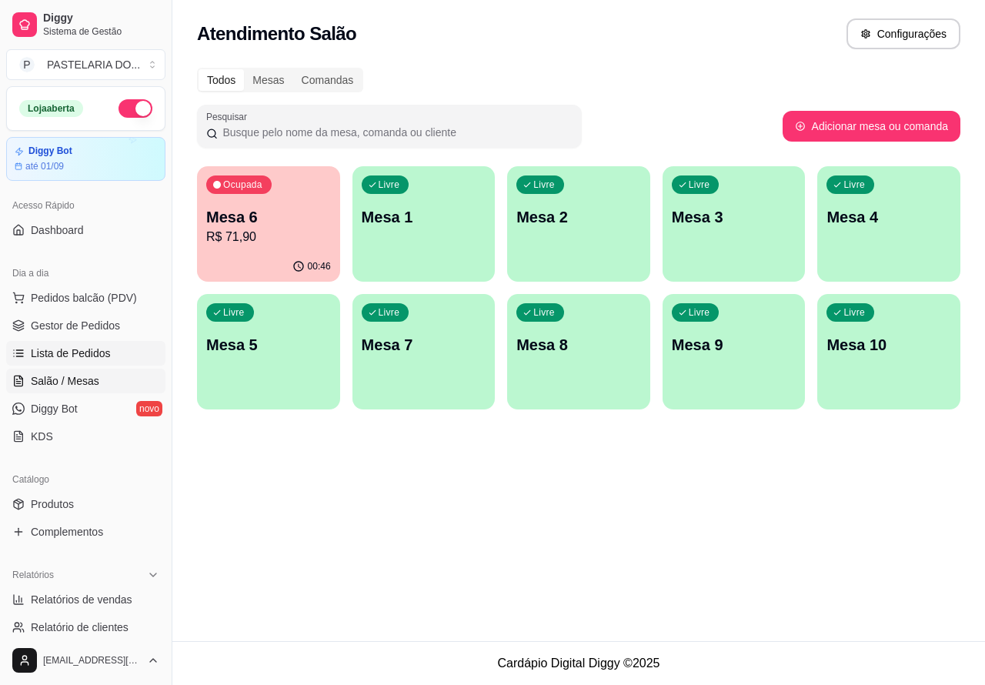
click at [82, 348] on span "Lista de Pedidos" at bounding box center [71, 352] width 80 height 15
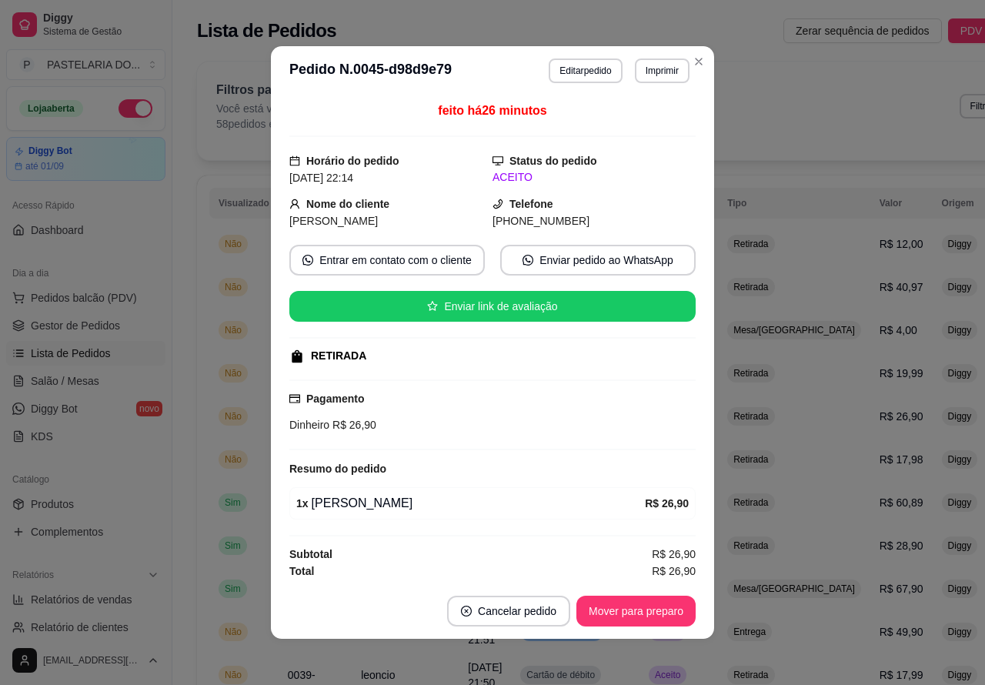
click at [513, 606] on button "Cancelar pedido" at bounding box center [508, 610] width 123 height 31
click at [544, 566] on button "Sim" at bounding box center [545, 573] width 60 height 30
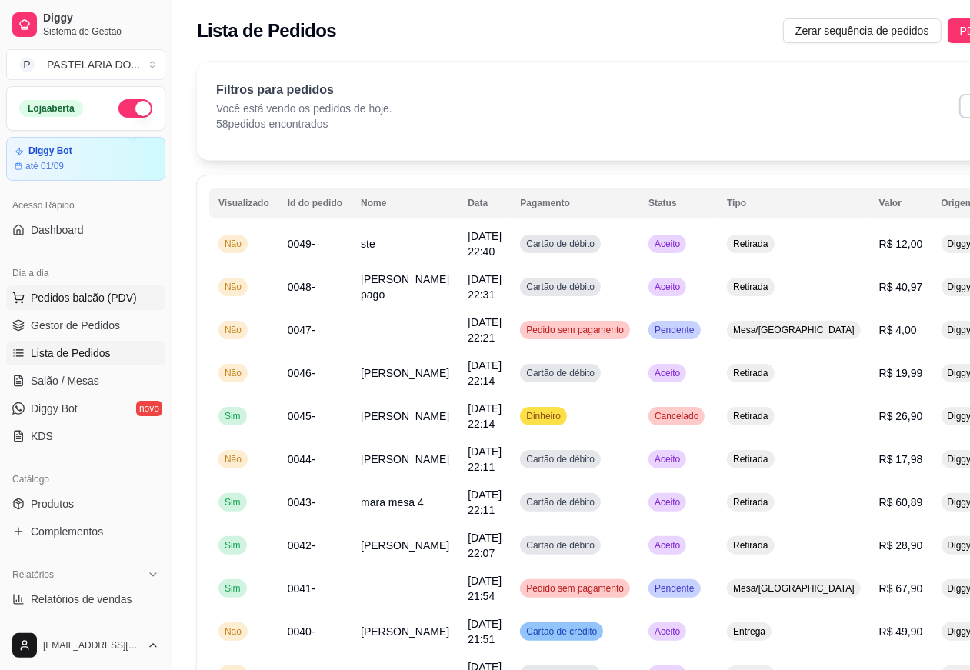
click at [86, 296] on span "Pedidos balcão (PDV)" at bounding box center [84, 297] width 106 height 15
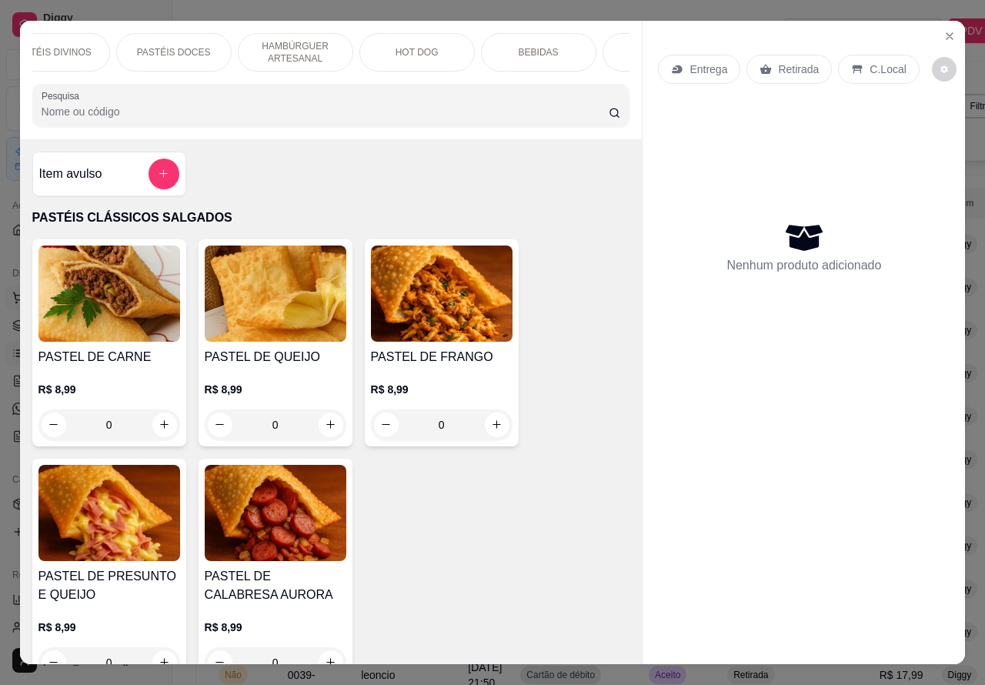
scroll to position [0, 287]
click at [539, 46] on p "BEBIDAS" at bounding box center [532, 52] width 40 height 12
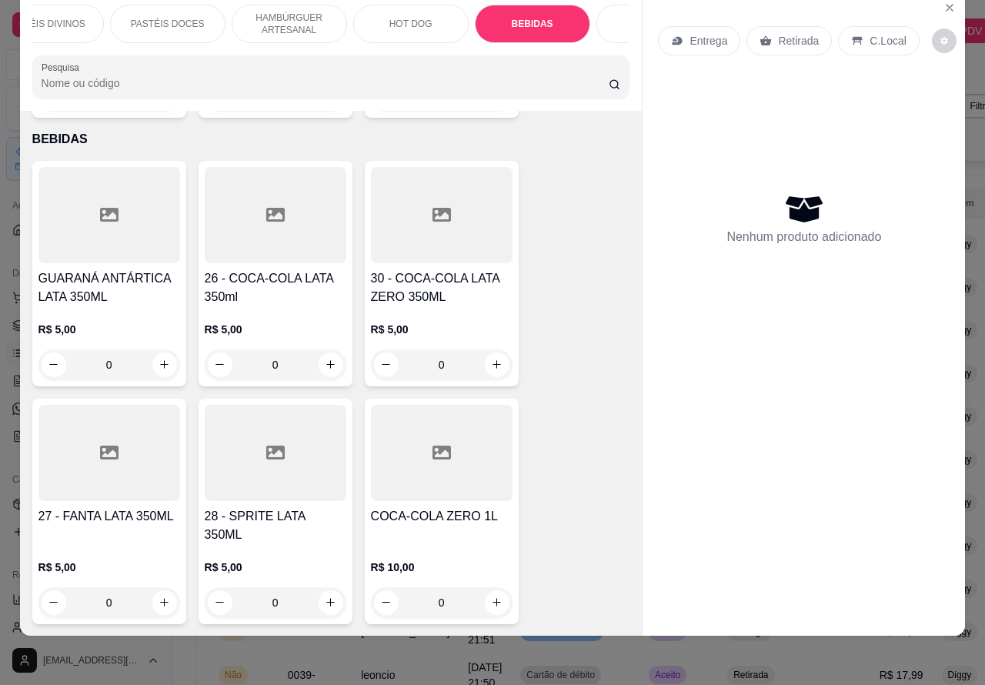
click at [158, 596] on icon "increase-product-quantity" at bounding box center [164, 602] width 12 height 12
type input "1"
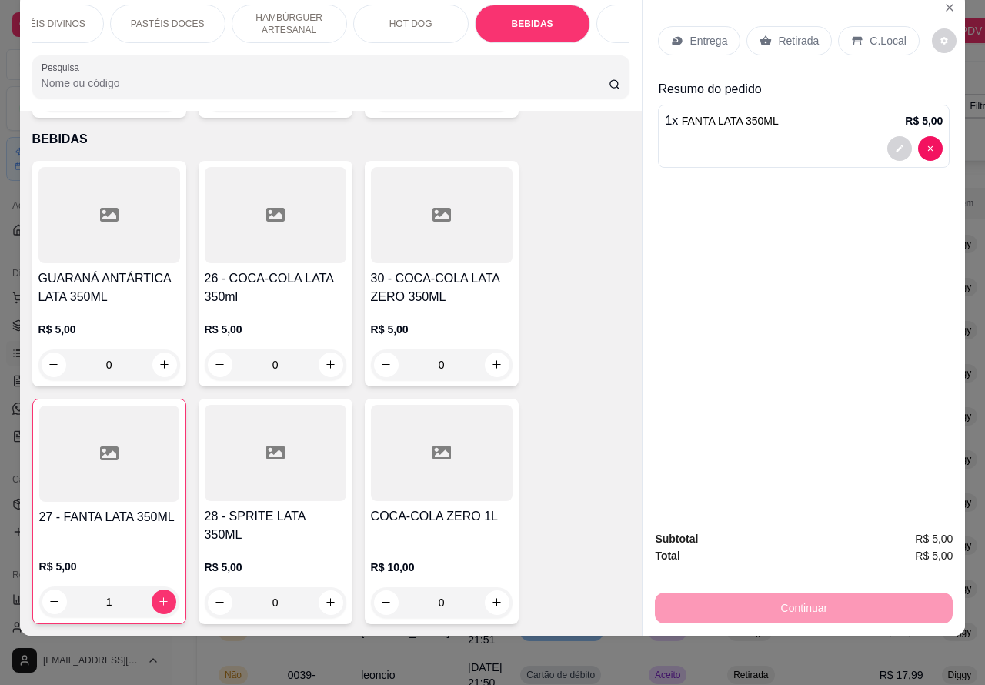
click at [798, 33] on p "Retirada" at bounding box center [798, 40] width 41 height 15
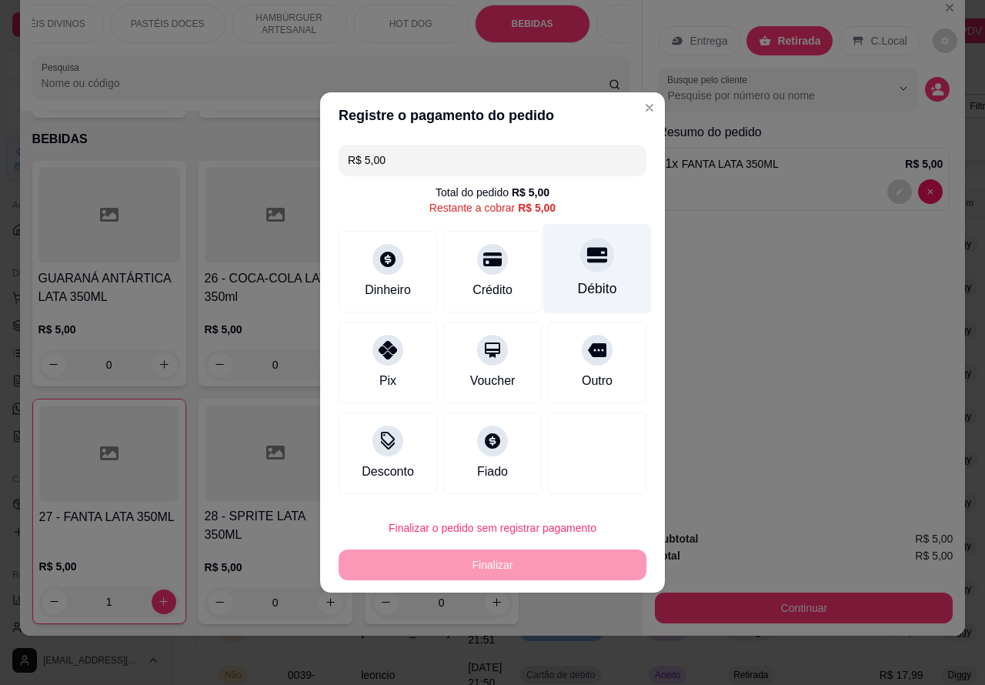
click at [587, 263] on icon at bounding box center [597, 255] width 20 height 15
type input "R$ 0,00"
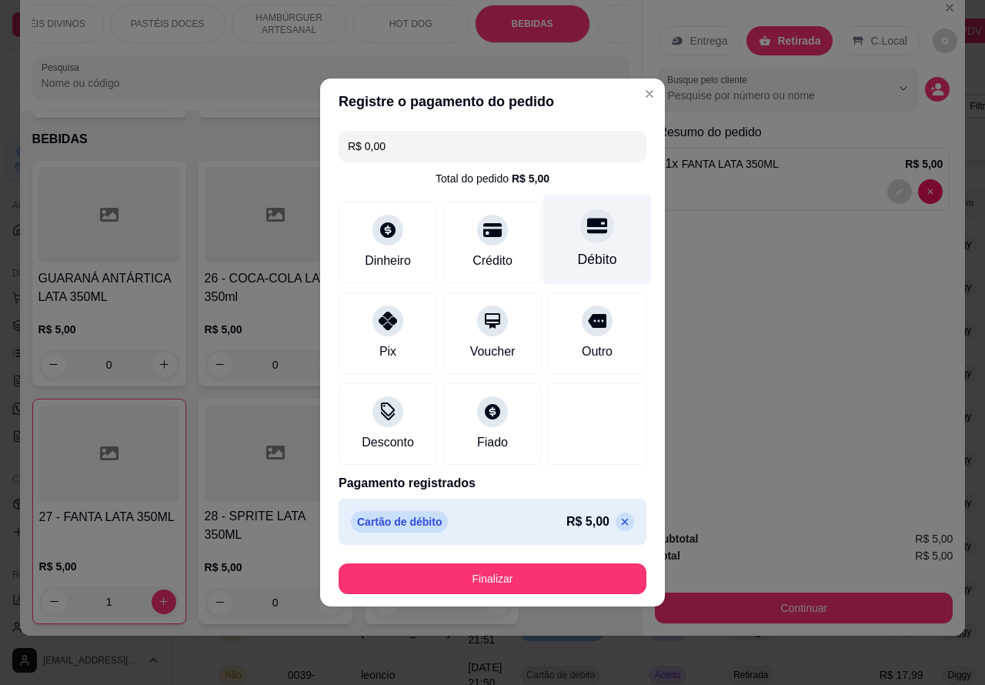
click at [532, 579] on button "Finalizar" at bounding box center [492, 578] width 308 height 31
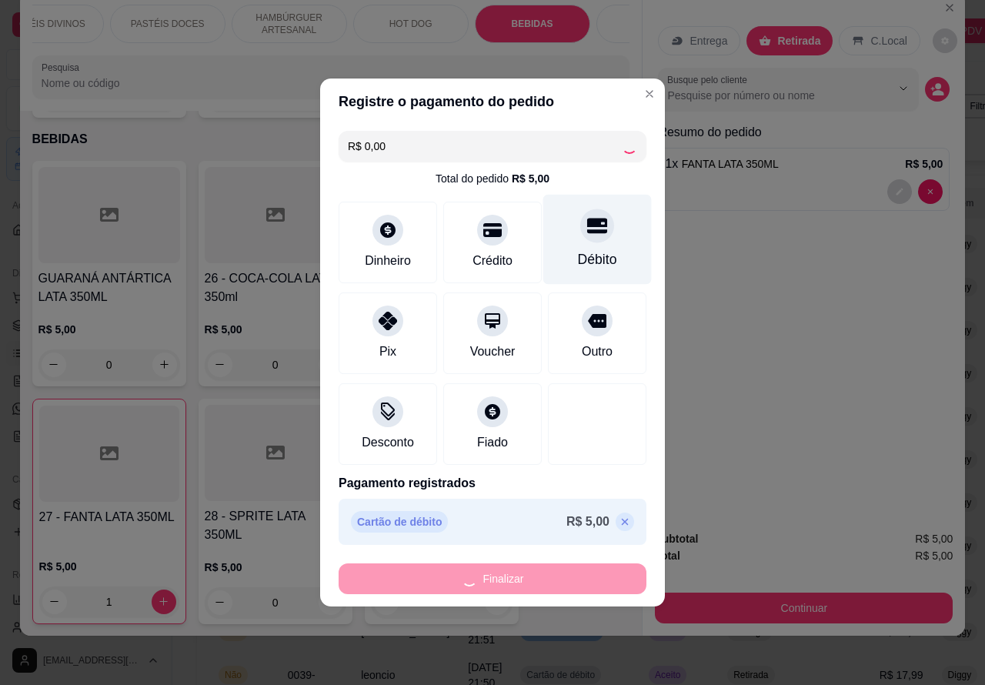
type input "0"
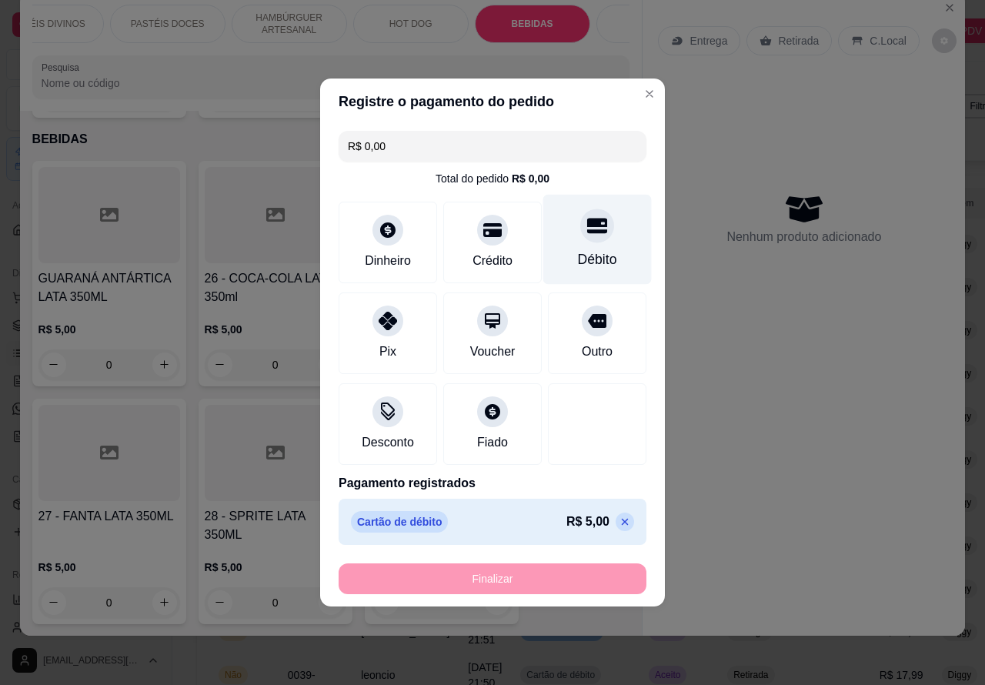
type input "-R$ 5,00"
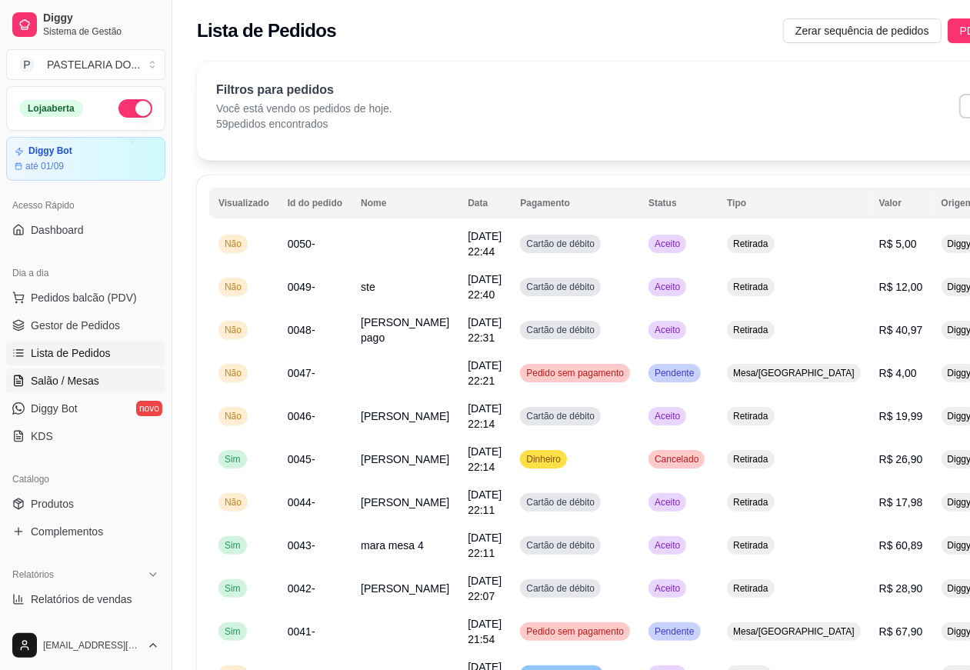
click at [75, 378] on span "Salão / Mesas" at bounding box center [65, 380] width 68 height 15
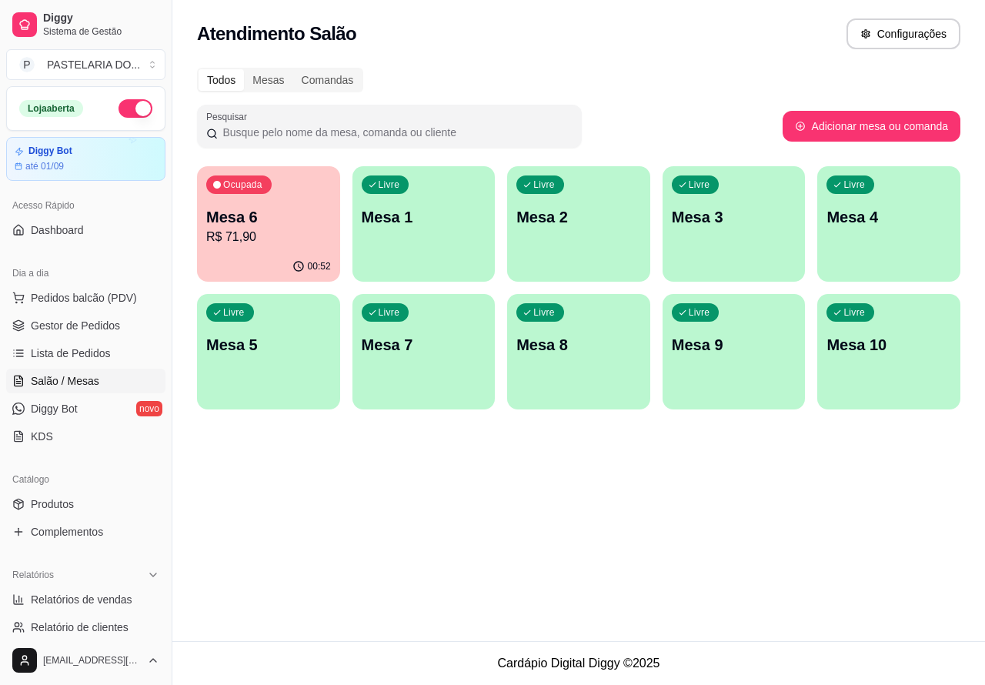
click at [277, 237] on p "R$ 71,90" at bounding box center [268, 237] width 125 height 18
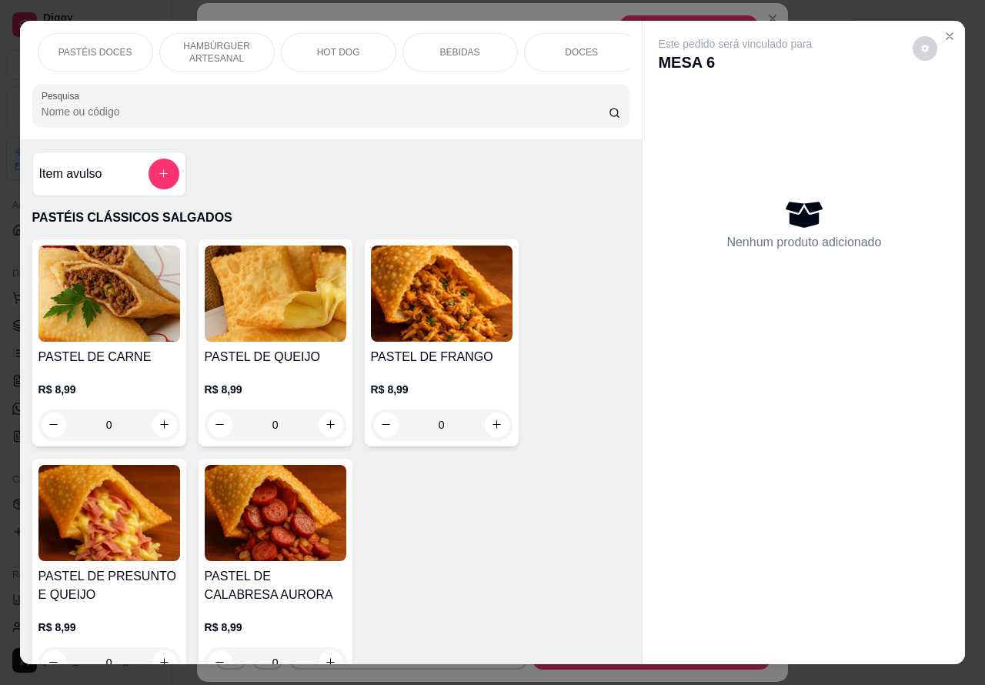
scroll to position [0, 362]
click at [213, 50] on p "HAMBÚRGUER ARTESANAL" at bounding box center [214, 52] width 89 height 25
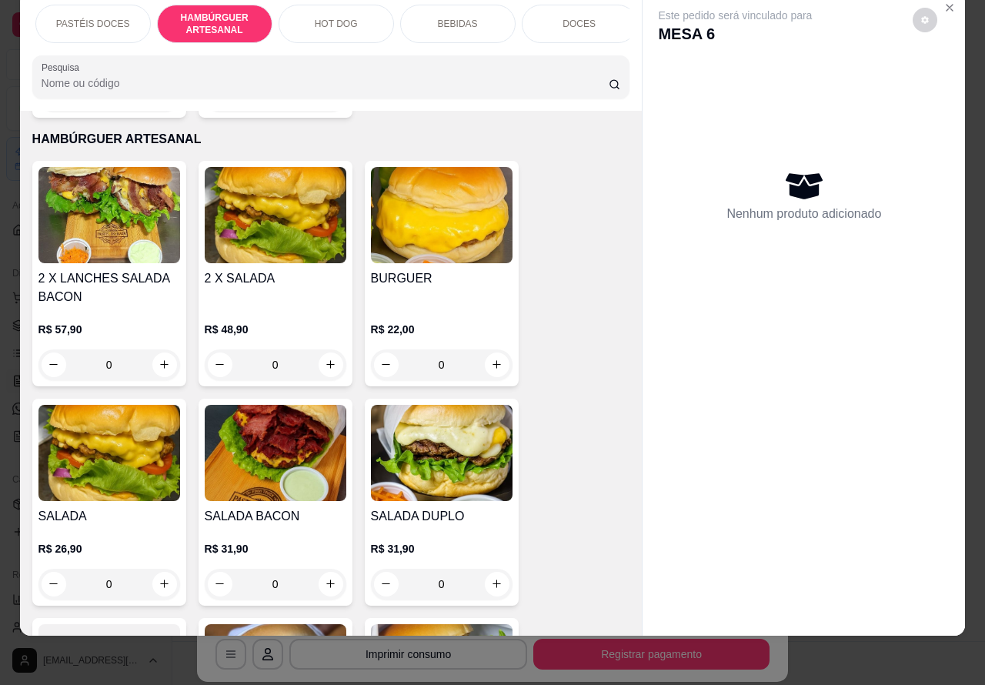
click at [320, 568] on div "0" at bounding box center [276, 583] width 142 height 31
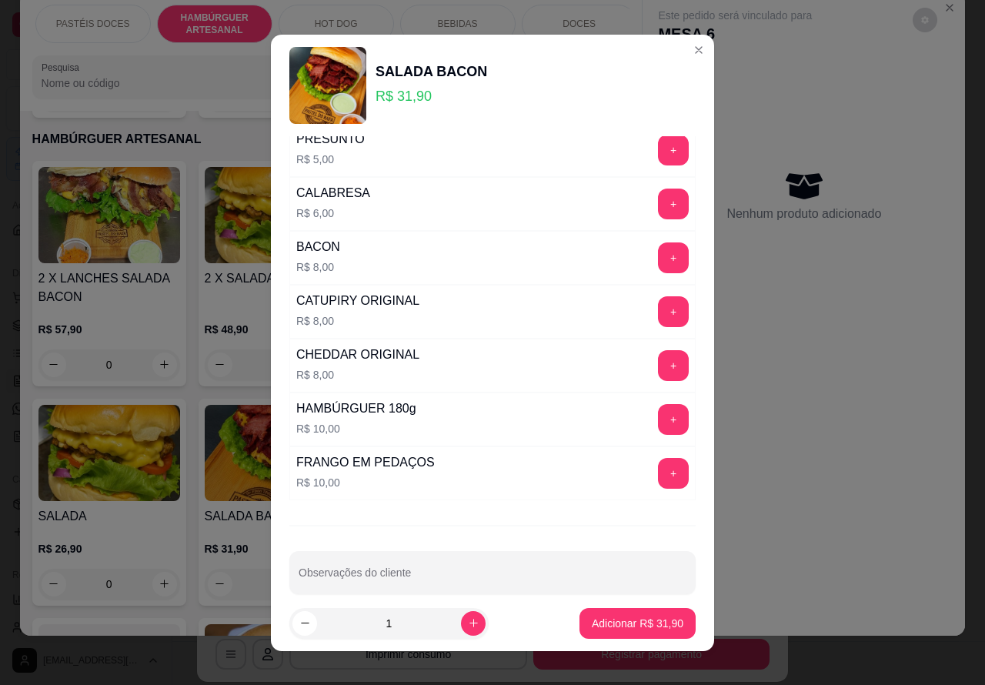
scroll to position [417, 0]
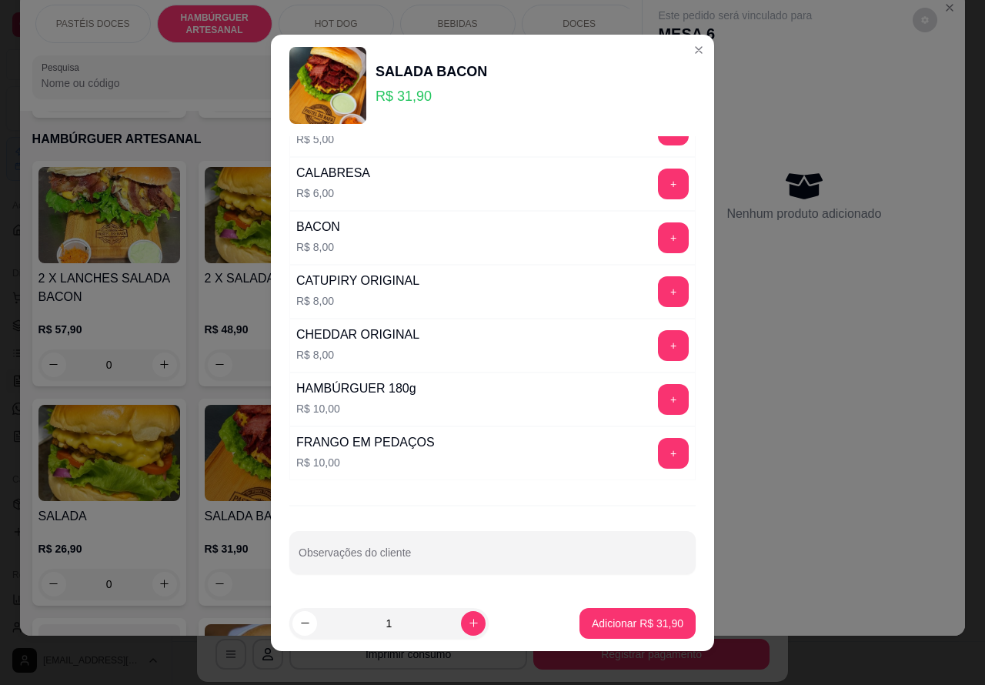
click at [438, 558] on input "Observações do cliente" at bounding box center [492, 558] width 388 height 15
type input "sem [PERSON_NAME]"
click at [609, 623] on p "Adicionar R$ 31,90" at bounding box center [637, 622] width 89 height 15
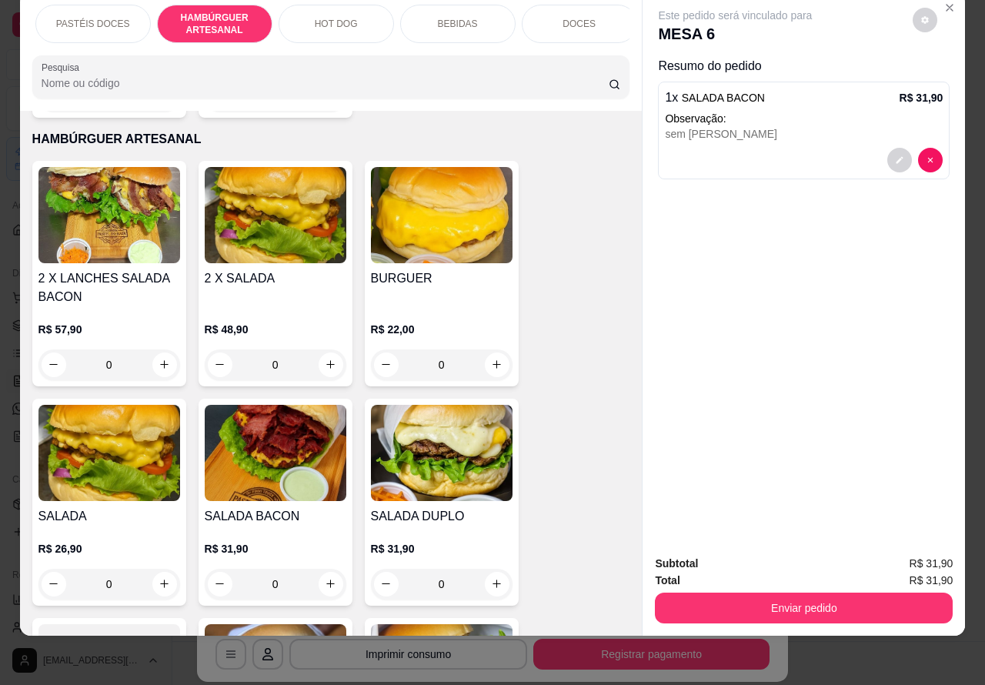
click at [831, 595] on button "Enviar pedido" at bounding box center [804, 607] width 298 height 31
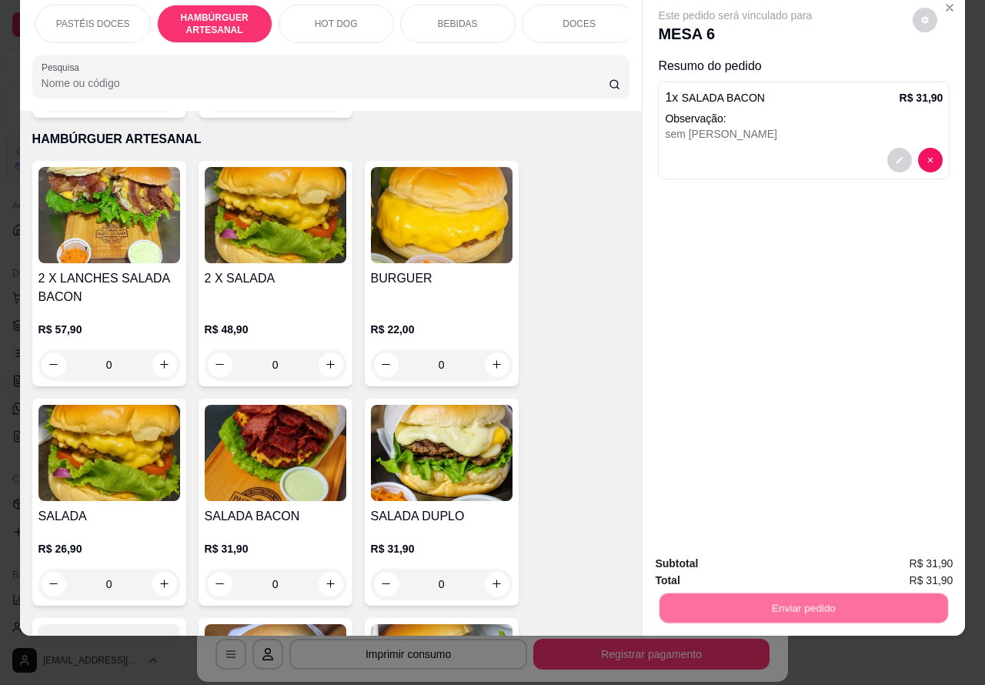
click at [748, 555] on button "Não registrar e enviar pedido" at bounding box center [751, 556] width 155 height 28
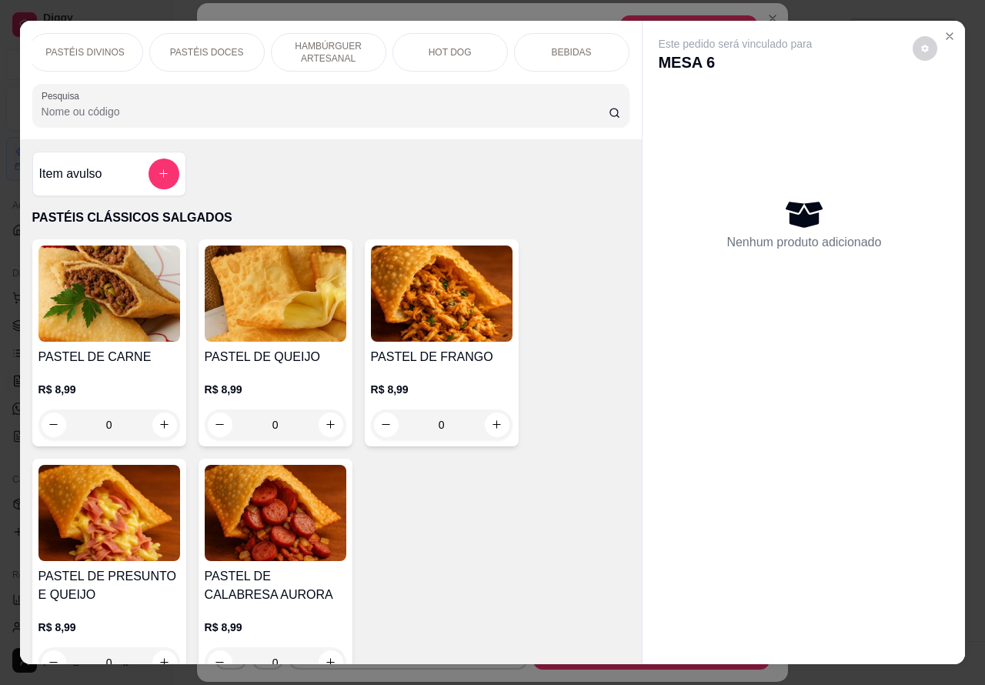
scroll to position [0, 279]
click at [545, 46] on p "BEBIDAS" at bounding box center [540, 52] width 40 height 12
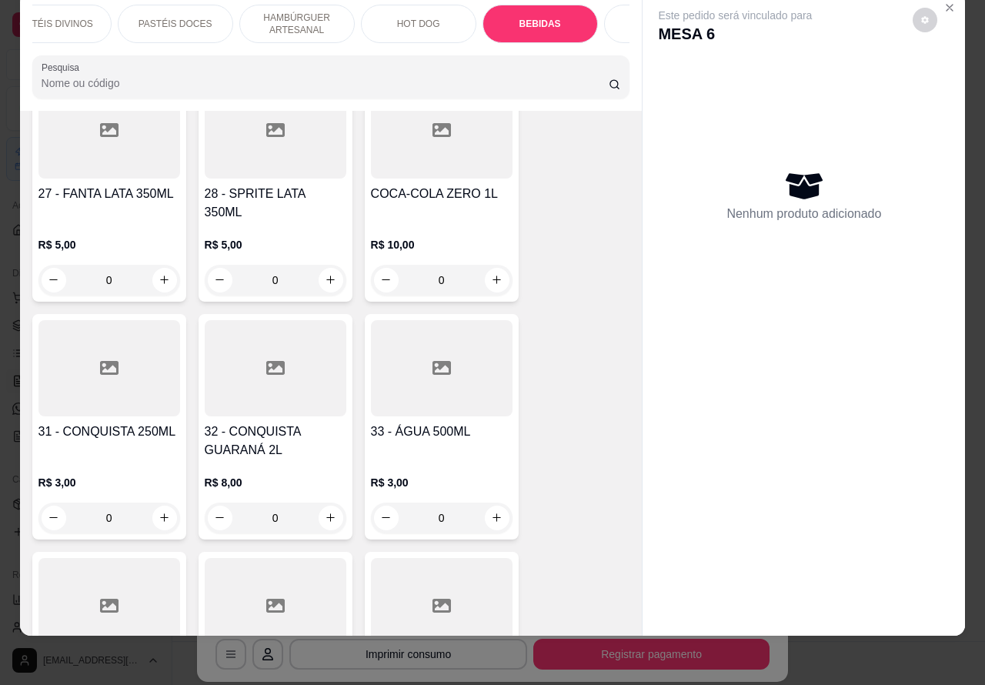
scroll to position [5211, 0]
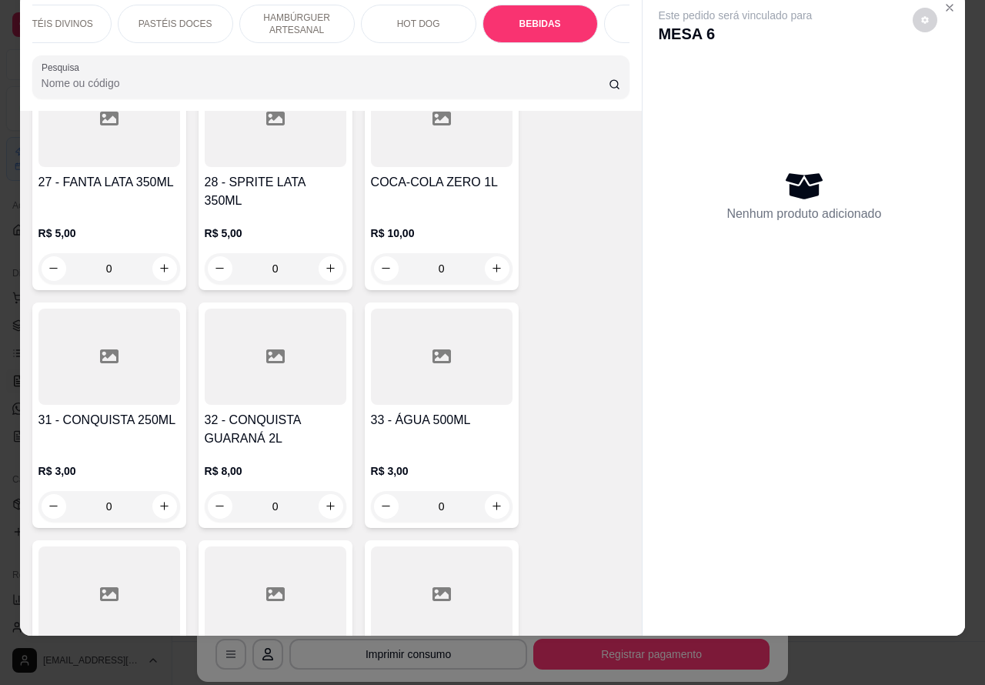
click at [160, 502] on icon "increase-product-quantity" at bounding box center [164, 506] width 8 height 8
type input "1"
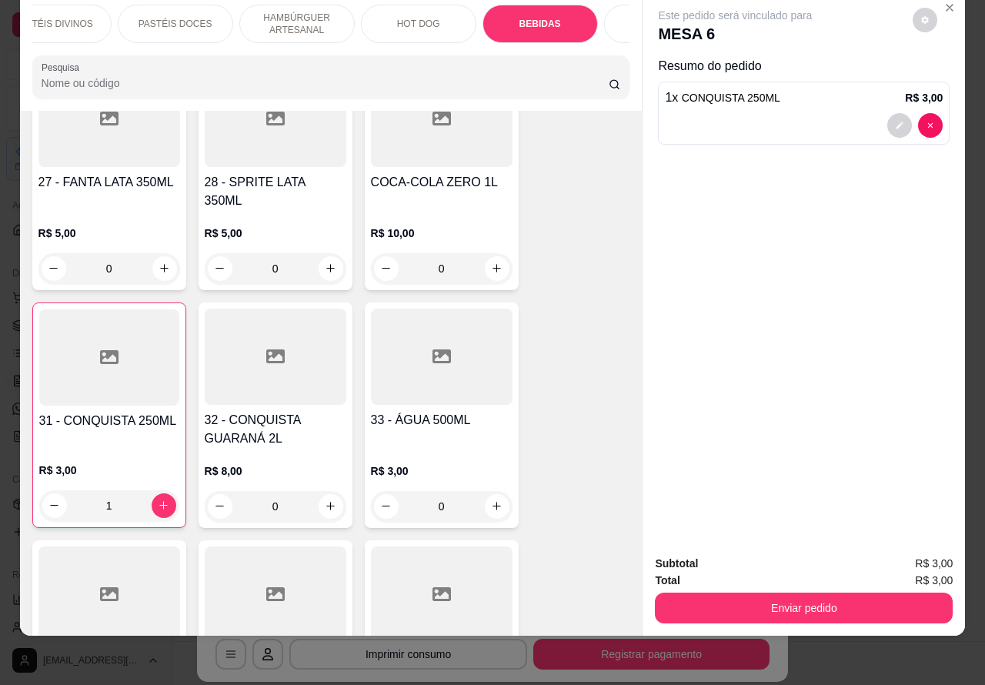
click at [805, 592] on button "Enviar pedido" at bounding box center [804, 607] width 298 height 31
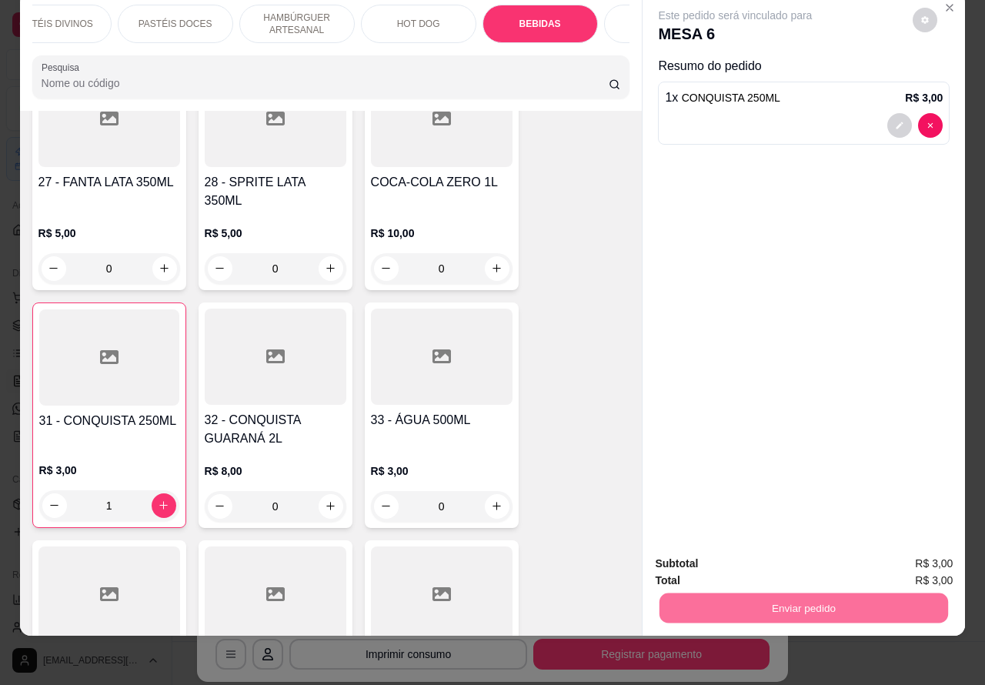
click at [760, 558] on button "Não registrar e enviar pedido" at bounding box center [751, 556] width 160 height 29
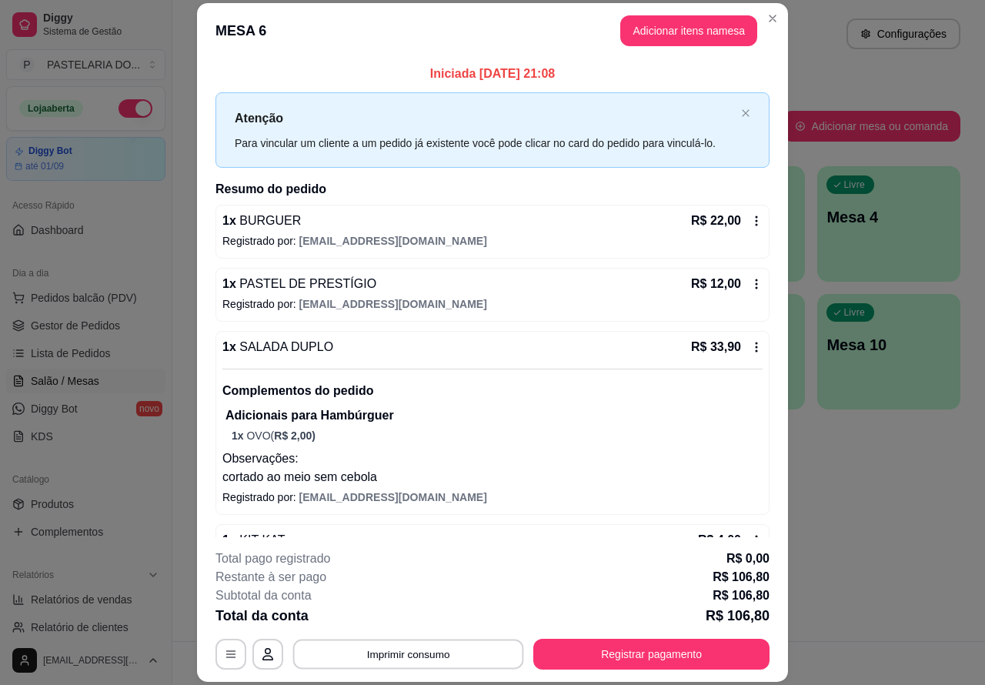
click at [444, 659] on button "Imprimir consumo" at bounding box center [408, 653] width 231 height 30
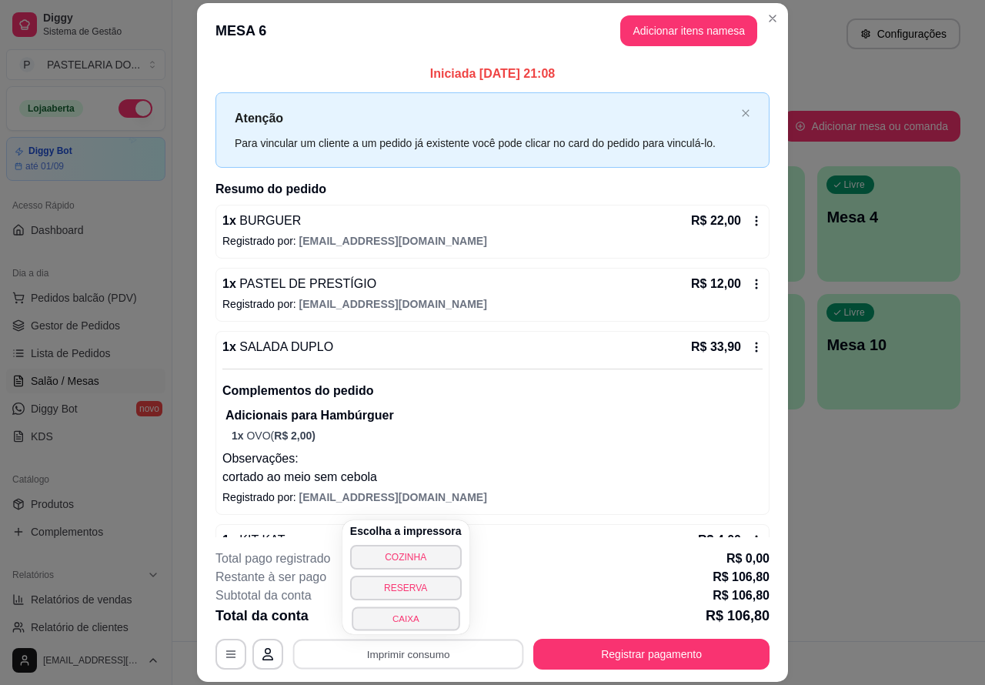
click at [417, 615] on button "CAIXA" at bounding box center [406, 618] width 108 height 24
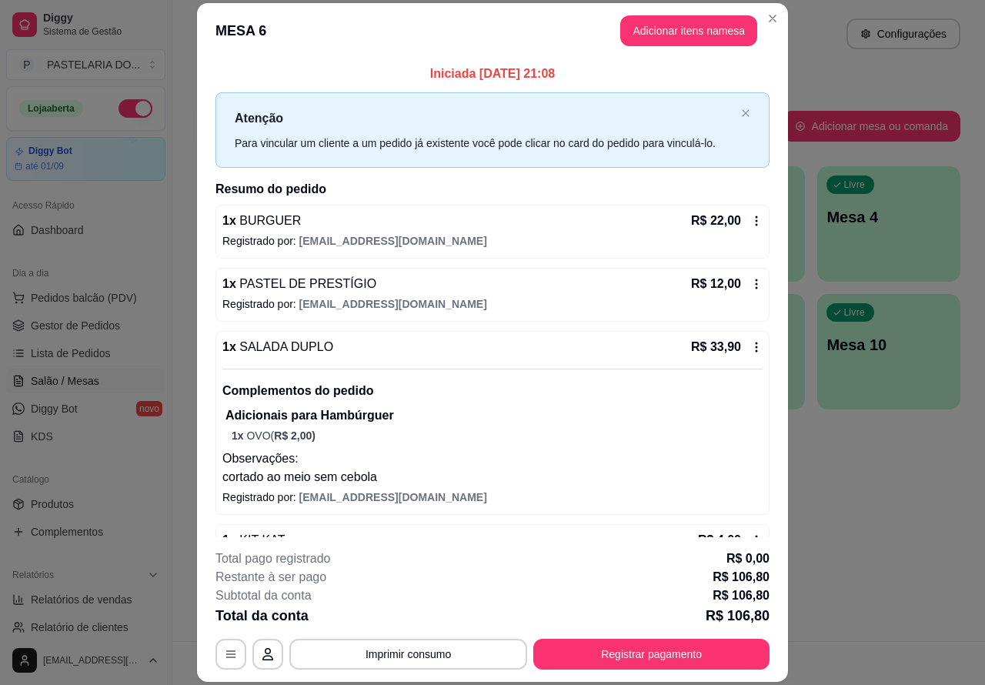
click at [432, 648] on button "Imprimir consumo" at bounding box center [408, 653] width 238 height 31
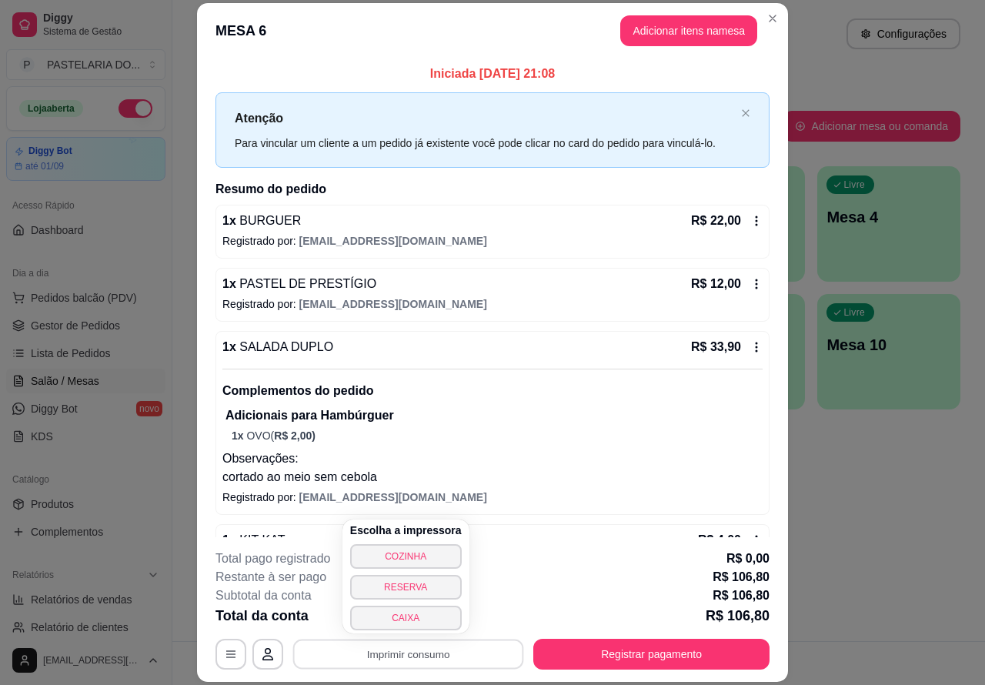
click at [432, 624] on button "CAIXA" at bounding box center [406, 617] width 112 height 25
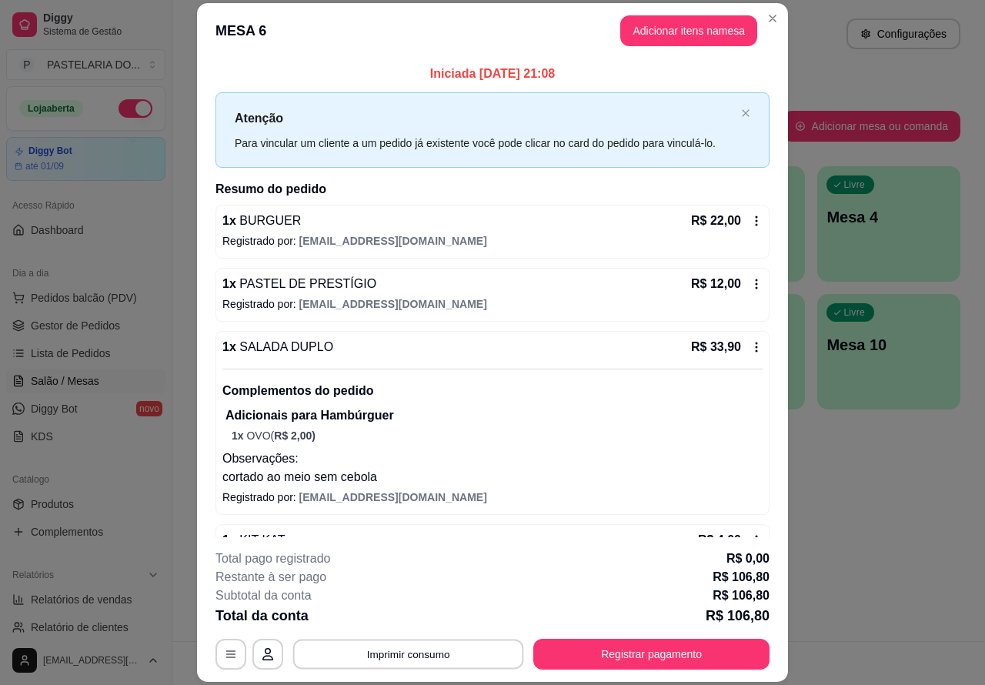
click at [406, 648] on button "Imprimir consumo" at bounding box center [408, 653] width 231 height 30
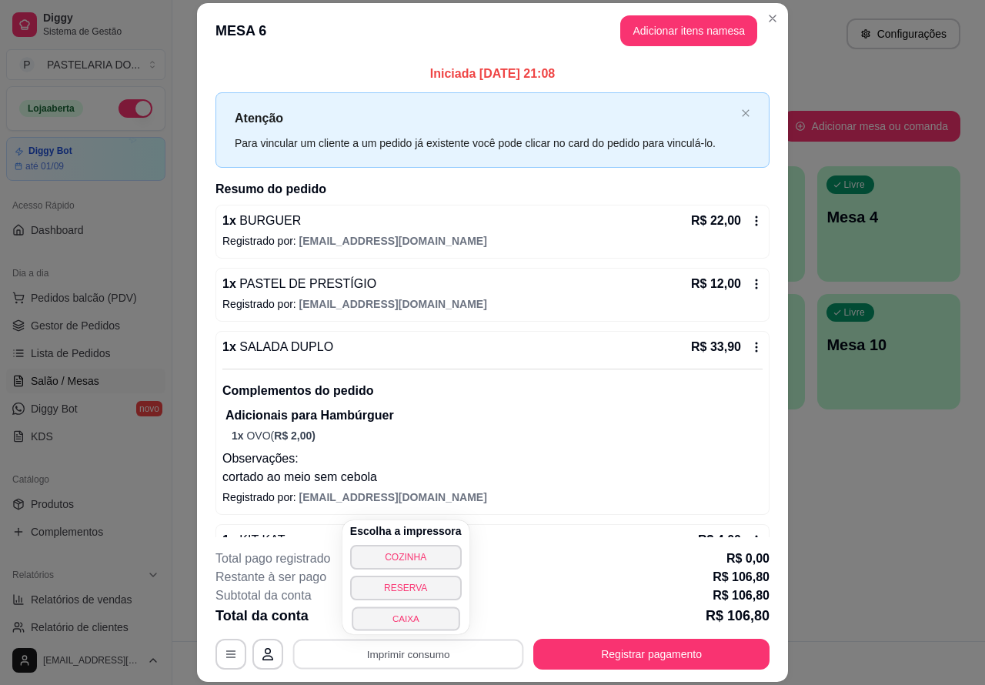
click at [435, 612] on button "CAIXA" at bounding box center [406, 618] width 108 height 24
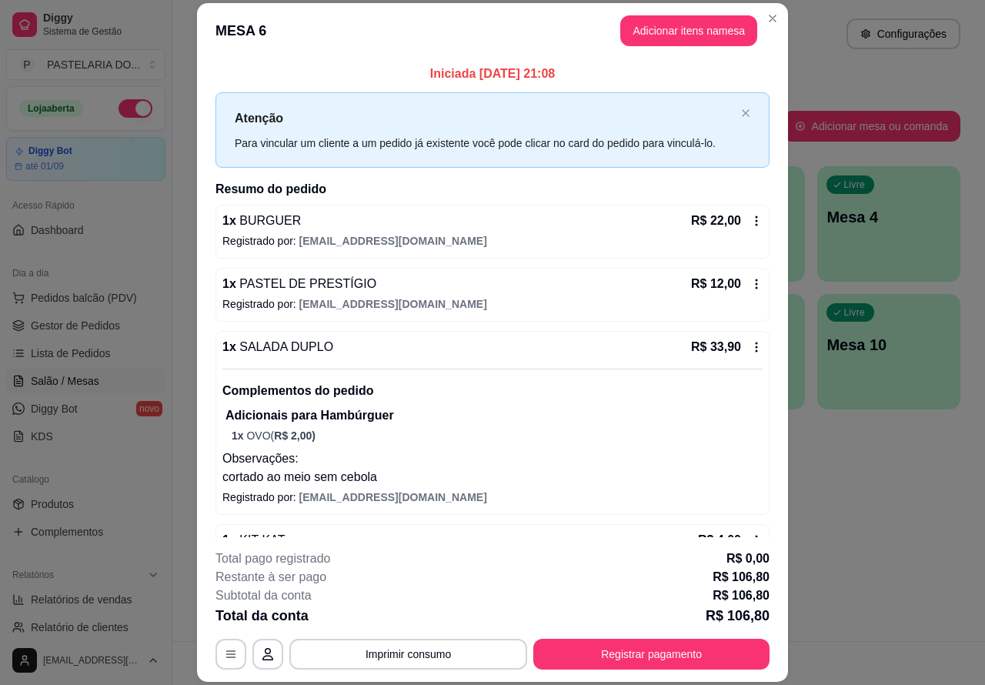
click at [382, 683] on footer "Cardápio Digital Diggy © 2025" at bounding box center [578, 663] width 812 height 44
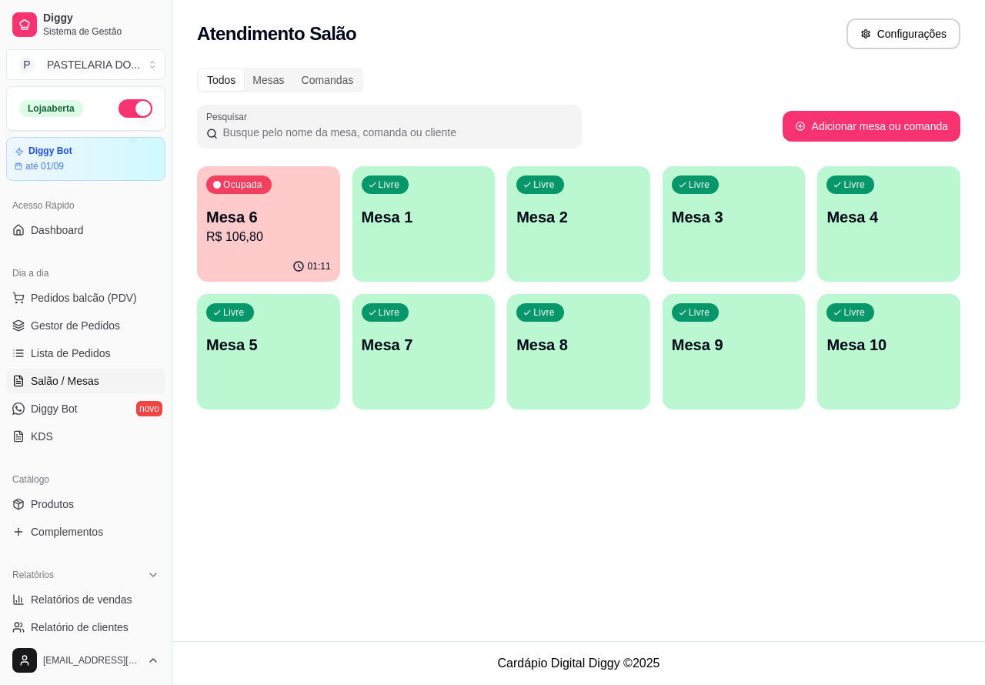
click at [118, 106] on button "button" at bounding box center [135, 108] width 34 height 18
click at [81, 290] on span "Pedidos balcão (PDV)" at bounding box center [84, 297] width 106 height 15
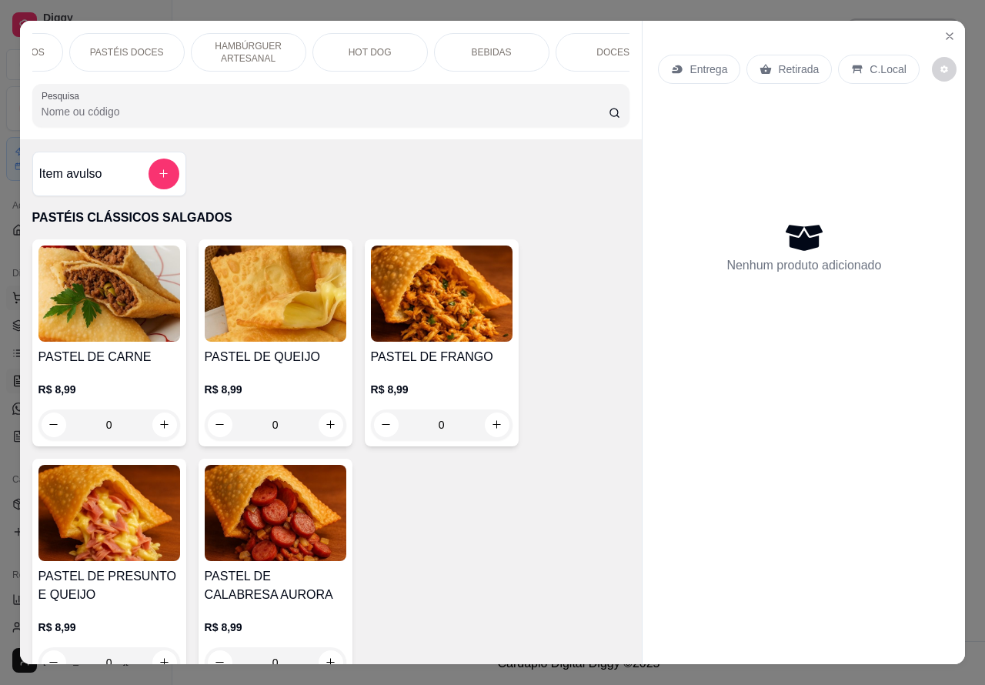
scroll to position [0, 335]
click at [487, 36] on div "BEBIDAS" at bounding box center [484, 52] width 115 height 38
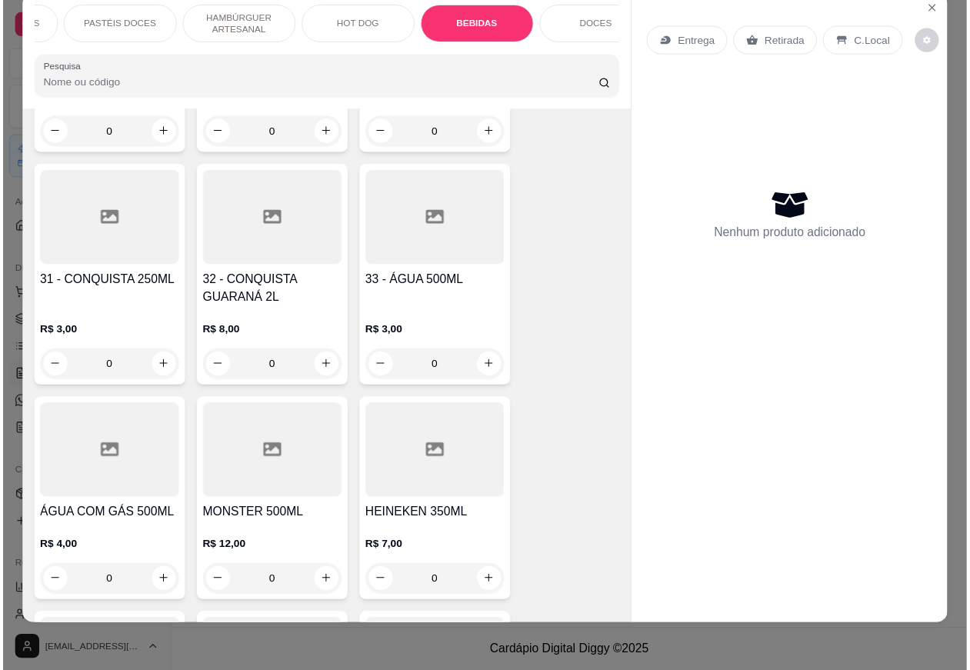
scroll to position [5370, 0]
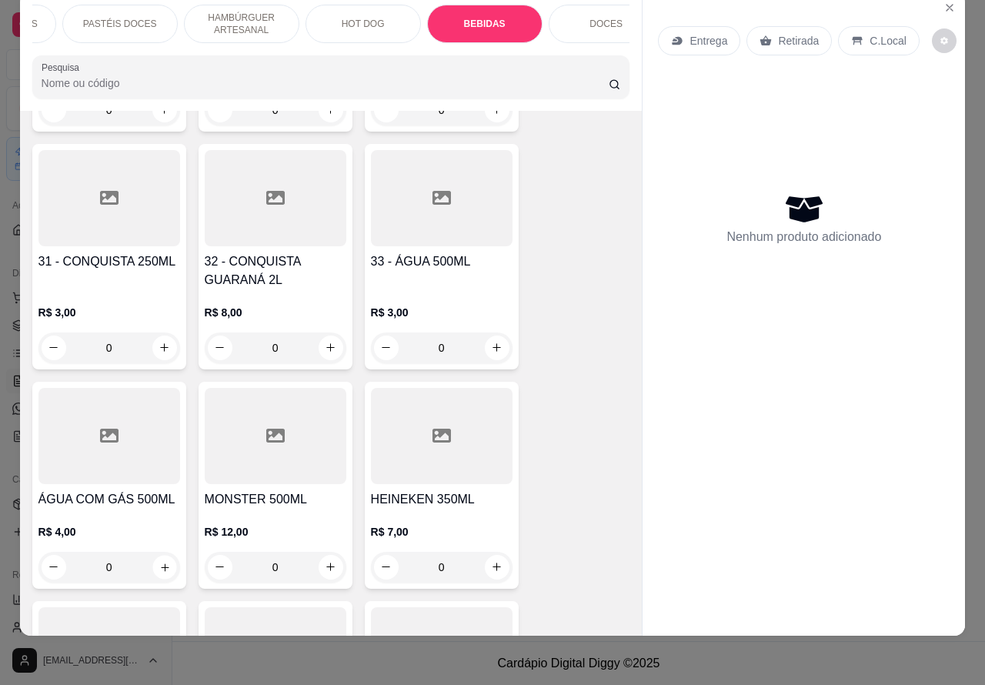
click at [161, 563] on icon "increase-product-quantity" at bounding box center [165, 567] width 8 height 8
type input "1"
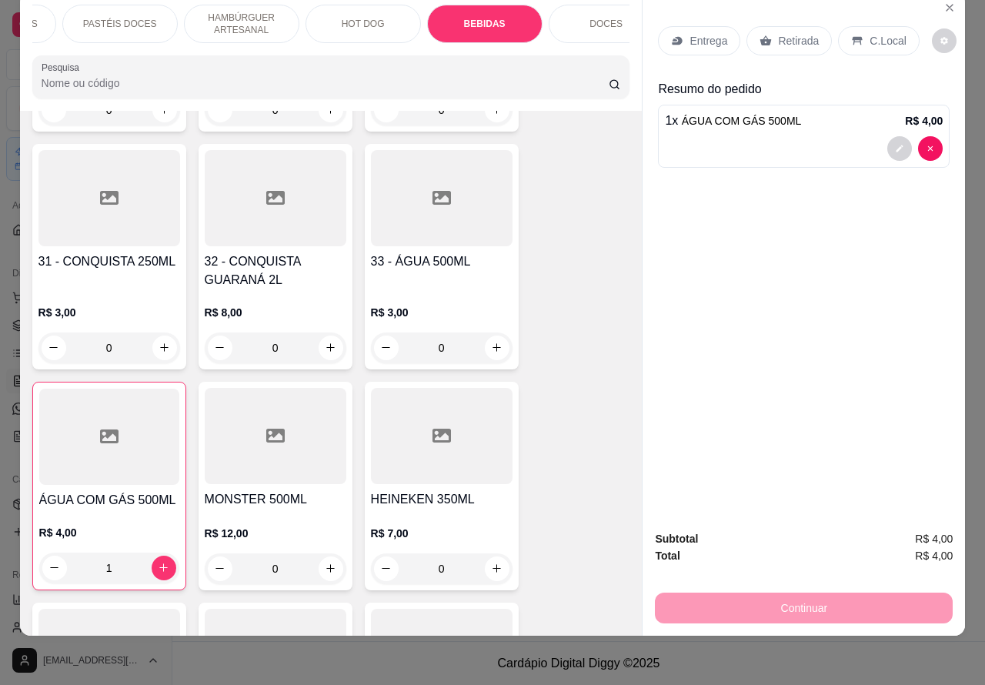
click at [779, 33] on p "Retirada" at bounding box center [798, 40] width 41 height 15
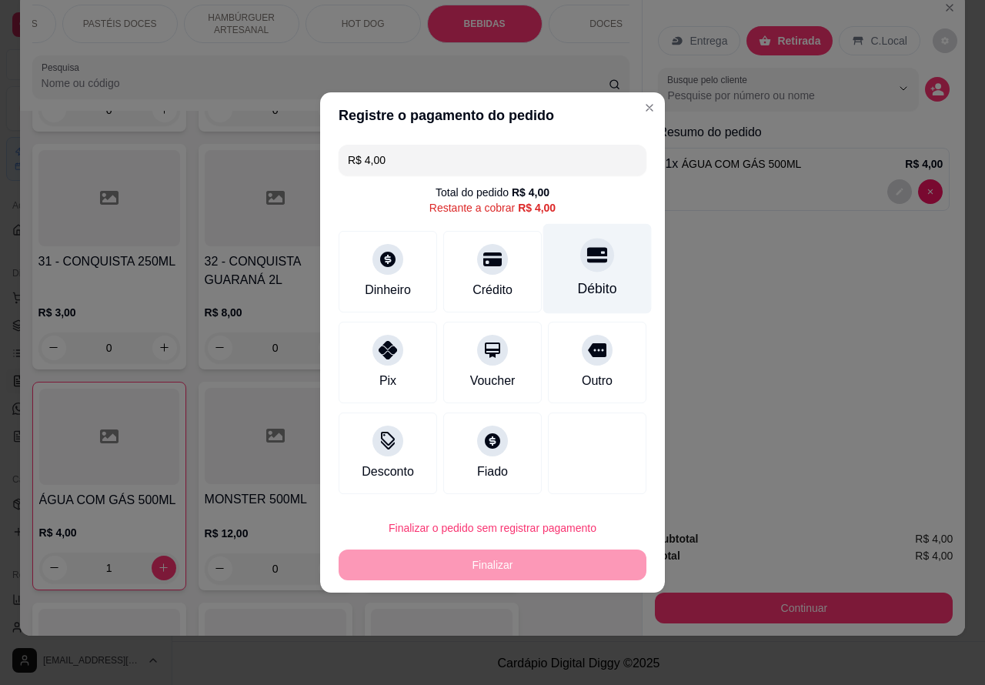
click at [589, 270] on div at bounding box center [597, 255] width 34 height 34
type input "R$ 0,00"
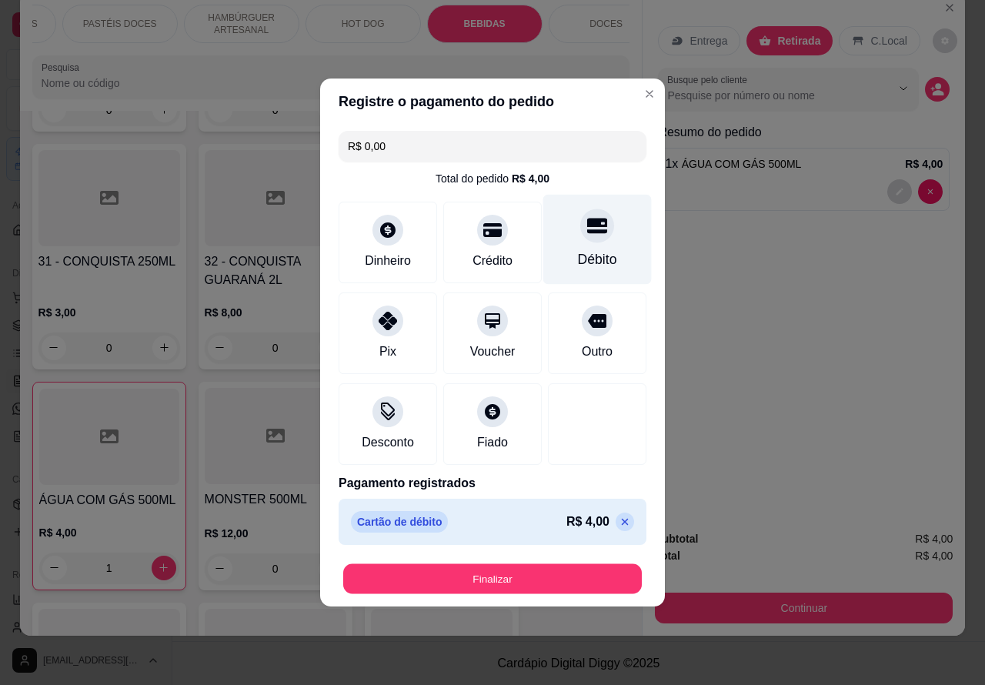
click at [567, 573] on button "Finalizar" at bounding box center [492, 579] width 298 height 30
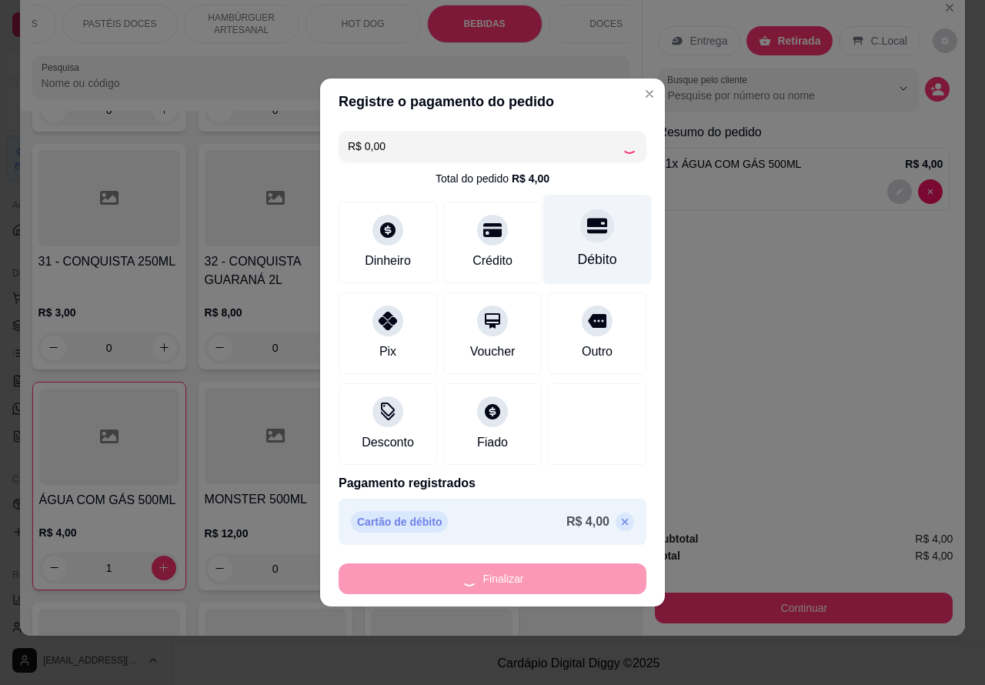
type input "0"
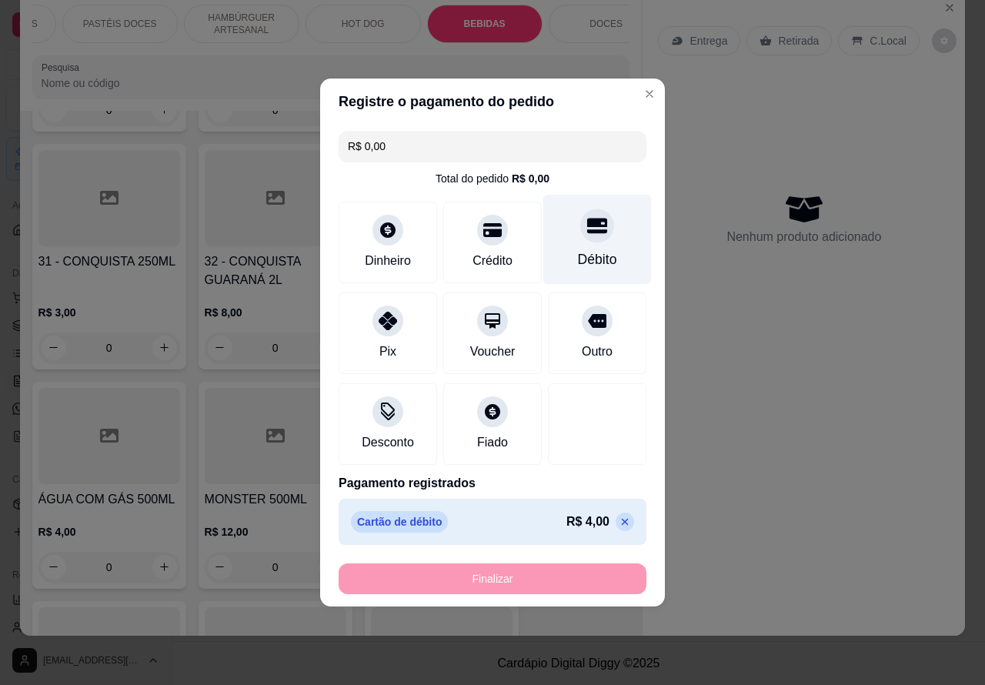
type input "-R$ 4,00"
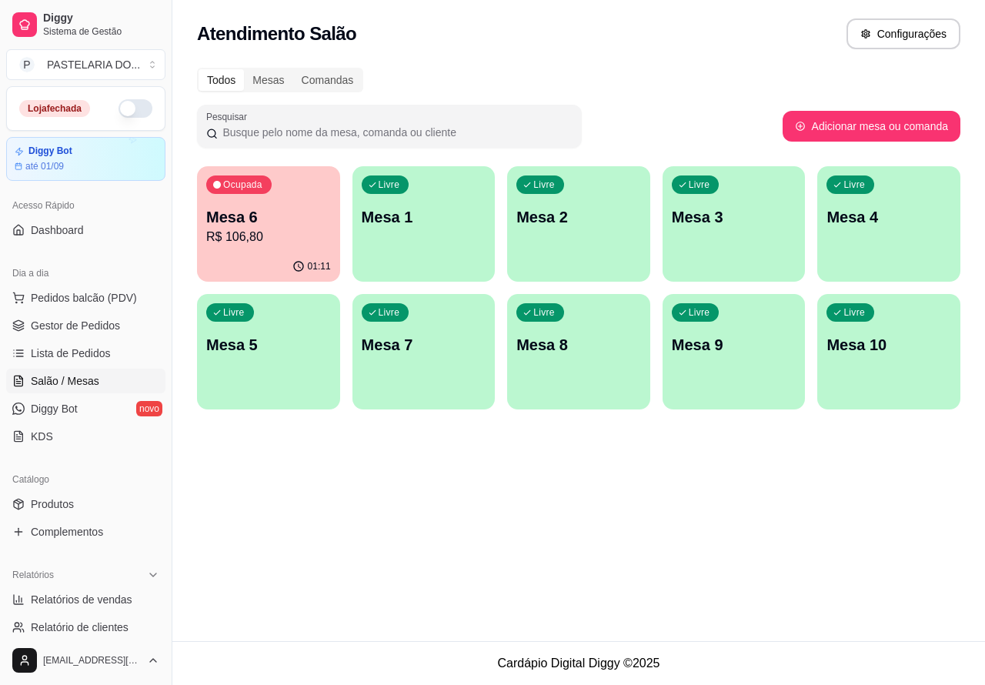
click at [277, 224] on p "Mesa 6" at bounding box center [268, 217] width 125 height 22
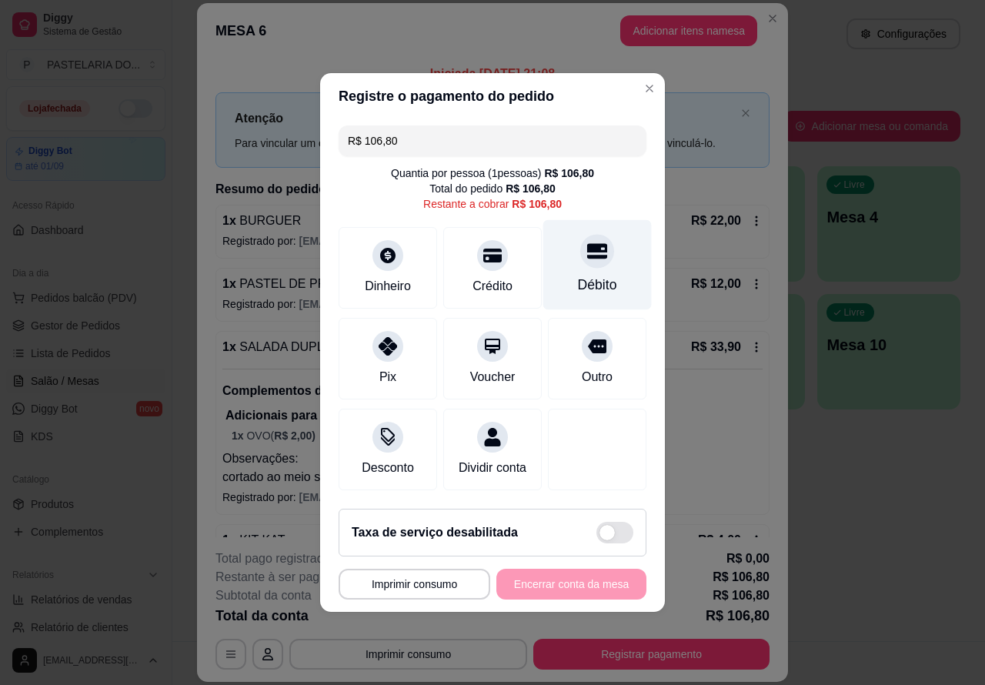
click at [587, 244] on icon at bounding box center [597, 251] width 20 height 15
type input "R$ 0,00"
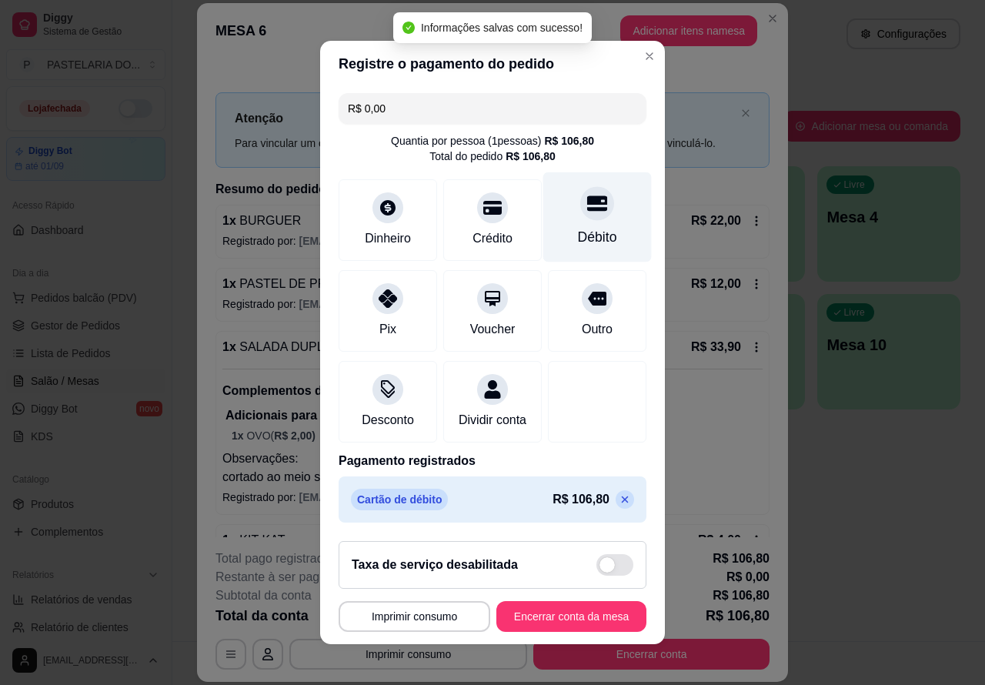
click at [575, 625] on button "Encerrar conta da mesa" at bounding box center [571, 616] width 150 height 31
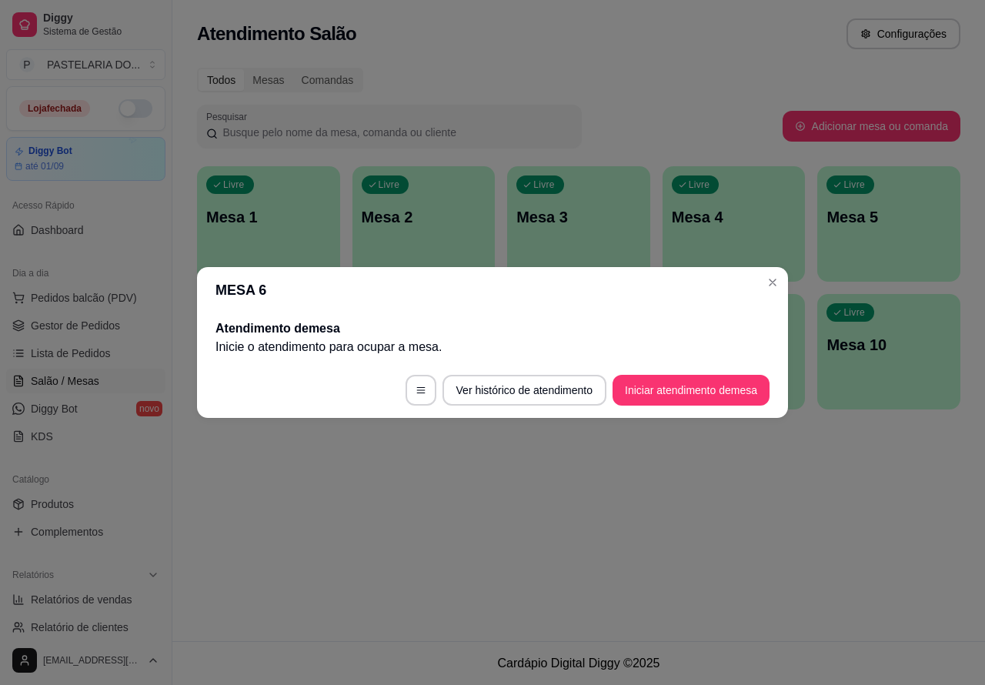
click at [821, 533] on div "Atendimento Salão Configurações Todos Mesas Comandas Pesquisar Adicionar mesa o…" at bounding box center [578, 320] width 812 height 641
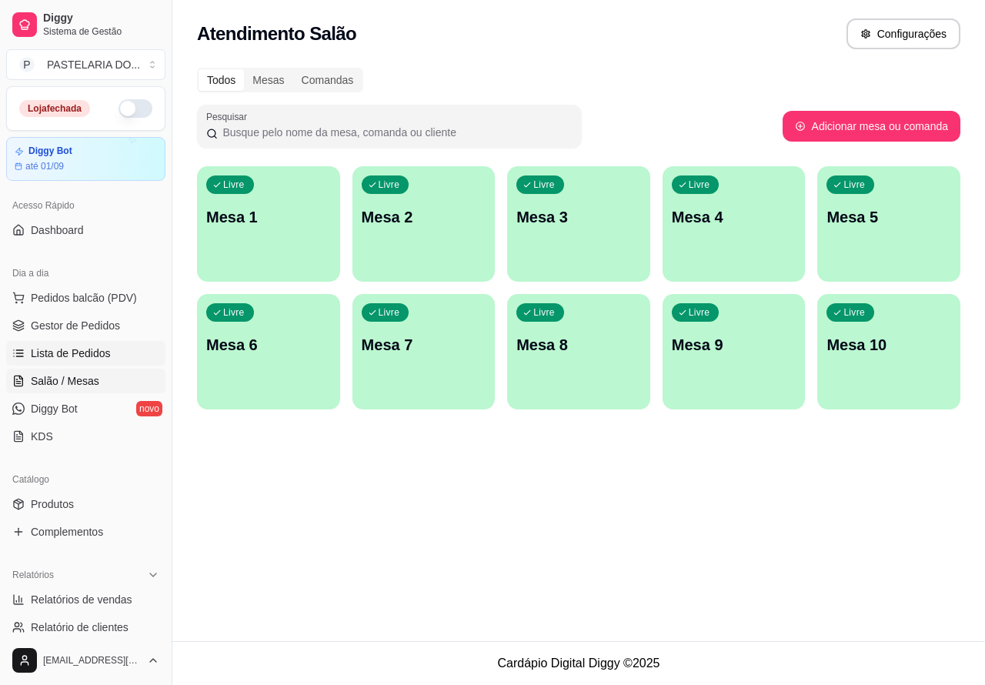
click at [82, 347] on span "Lista de Pedidos" at bounding box center [71, 352] width 80 height 15
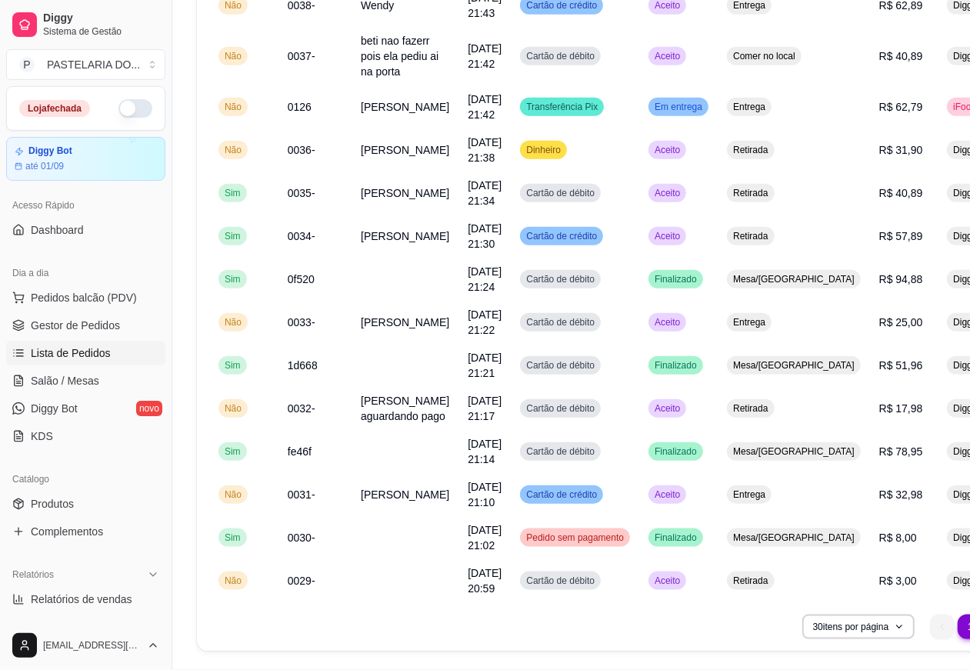
scroll to position [1032, 0]
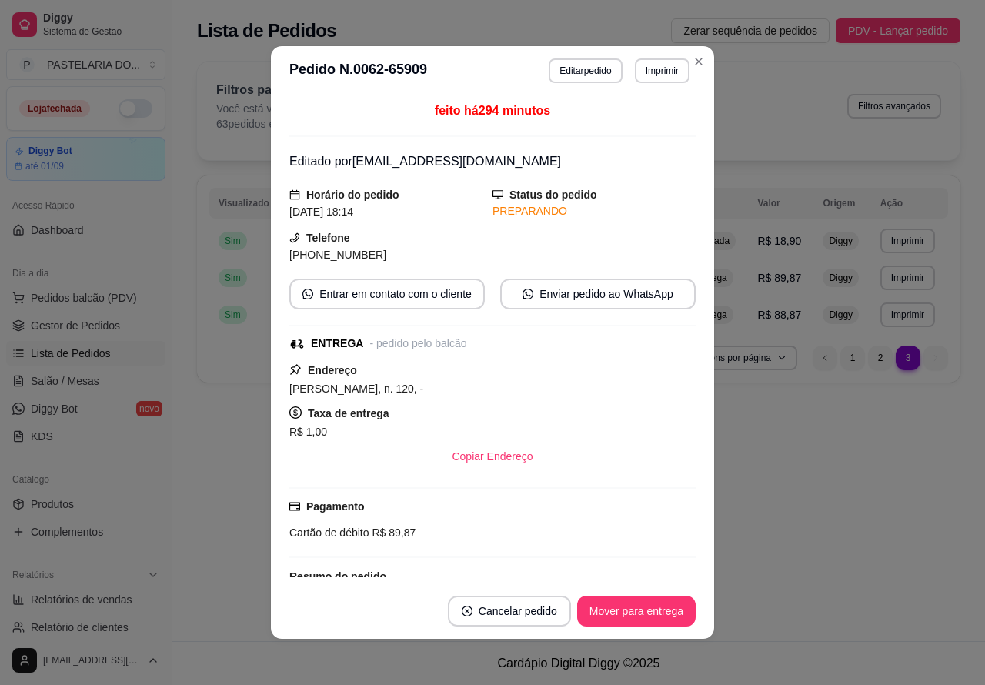
click at [650, 608] on button "Mover para entrega" at bounding box center [636, 610] width 118 height 31
click at [638, 613] on button "Mover para finalizado" at bounding box center [632, 610] width 128 height 31
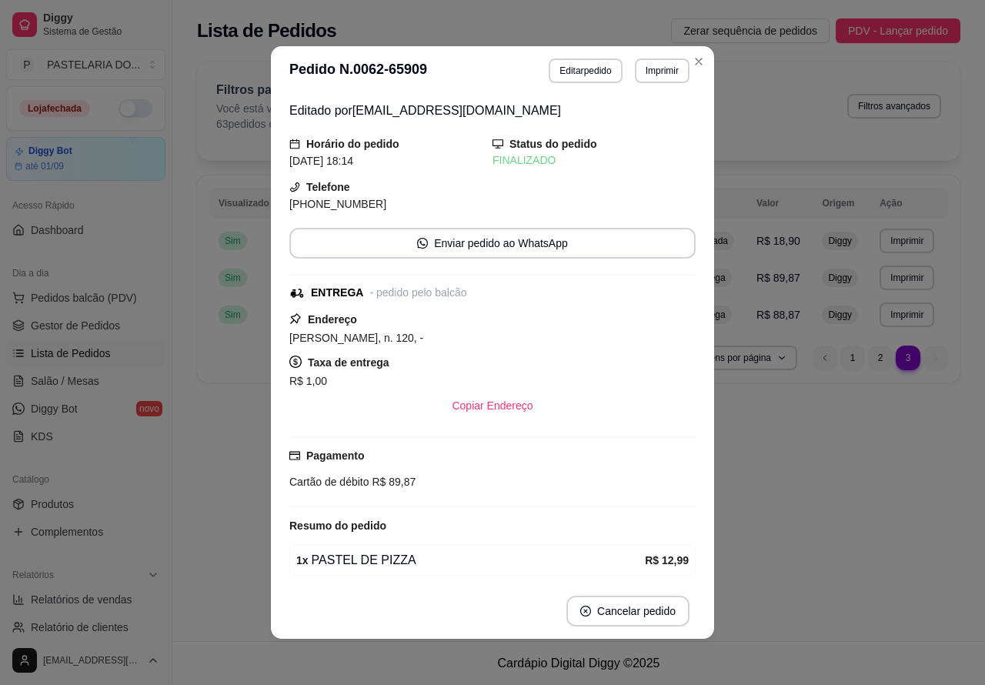
click at [741, 245] on td "Retirada" at bounding box center [712, 240] width 69 height 37
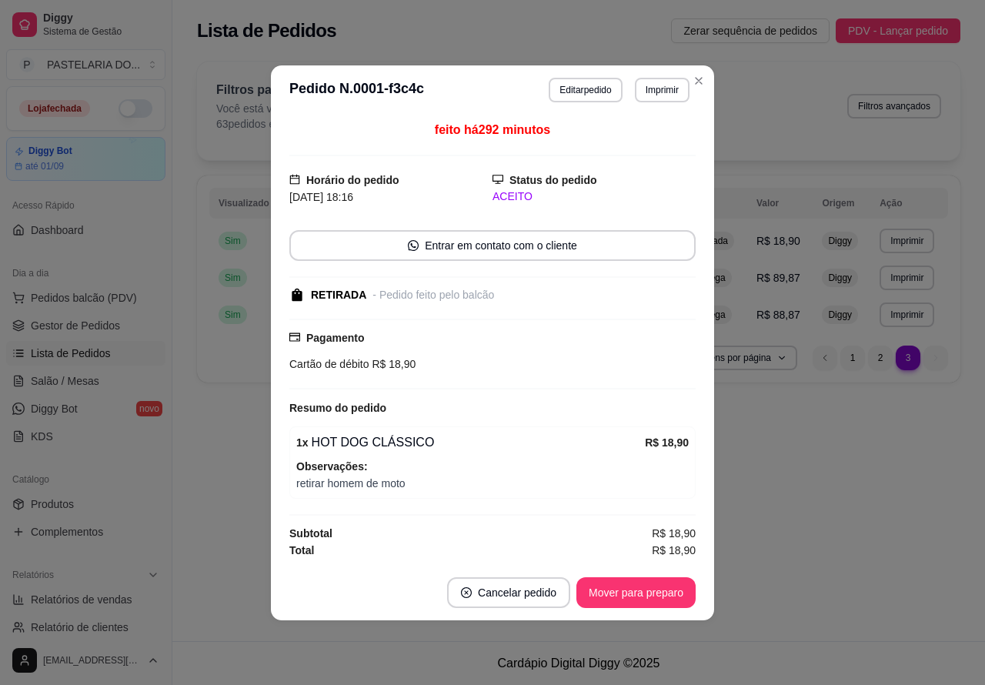
click at [660, 587] on button "Mover para preparo" at bounding box center [635, 592] width 119 height 31
click at [648, 597] on button "Mover para retirada disponível" at bounding box center [610, 592] width 170 height 31
click at [650, 593] on button "Mover para finalizado" at bounding box center [632, 592] width 128 height 31
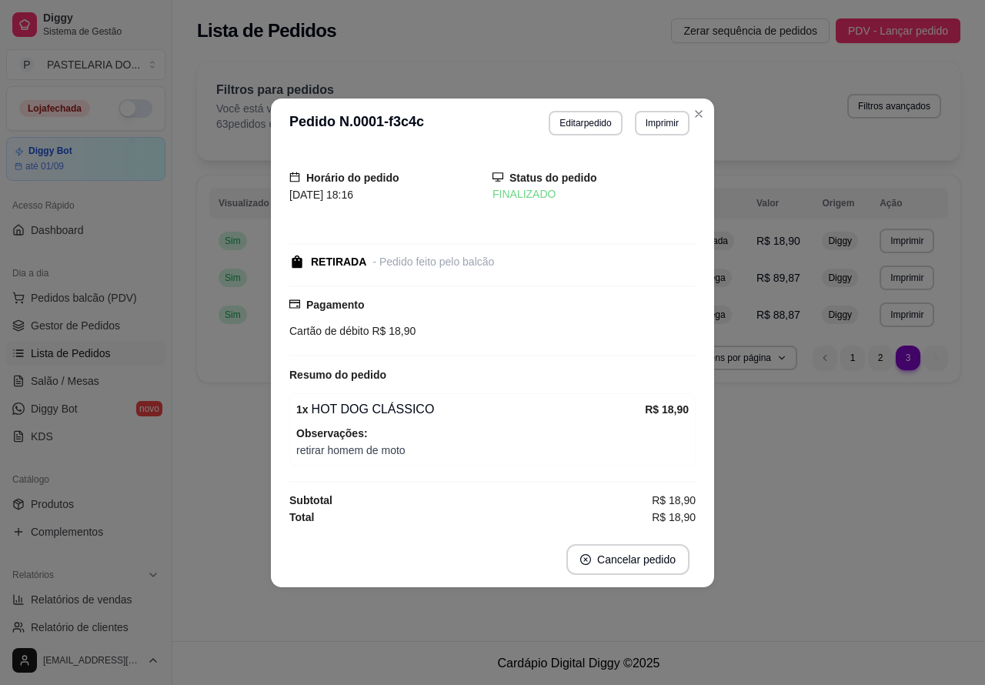
click at [906, 528] on div "**********" at bounding box center [578, 320] width 812 height 641
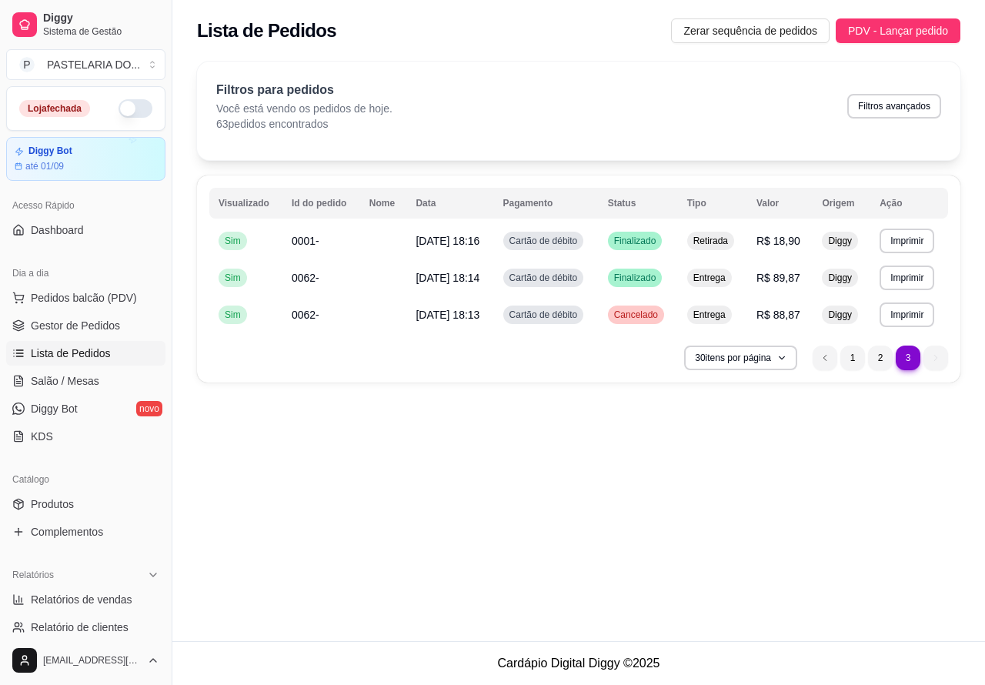
click at [877, 362] on li "2" at bounding box center [880, 357] width 25 height 25
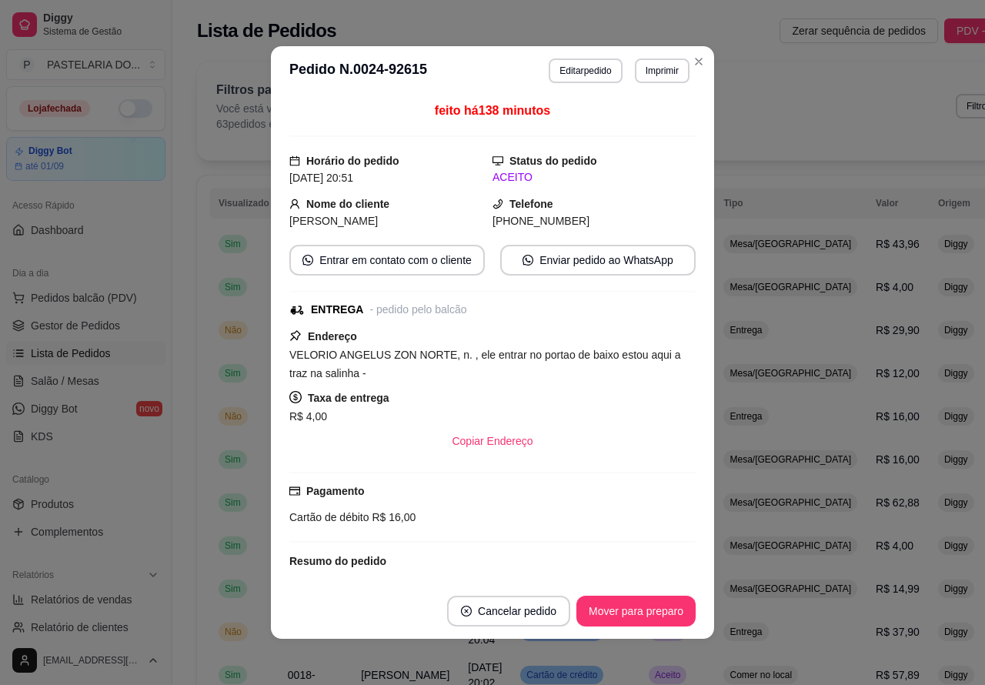
click at [637, 616] on button "Mover para preparo" at bounding box center [635, 610] width 119 height 31
click at [643, 608] on button "Mover para entrega" at bounding box center [635, 611] width 115 height 30
click at [643, 608] on button "Mover para finalizado" at bounding box center [632, 610] width 128 height 31
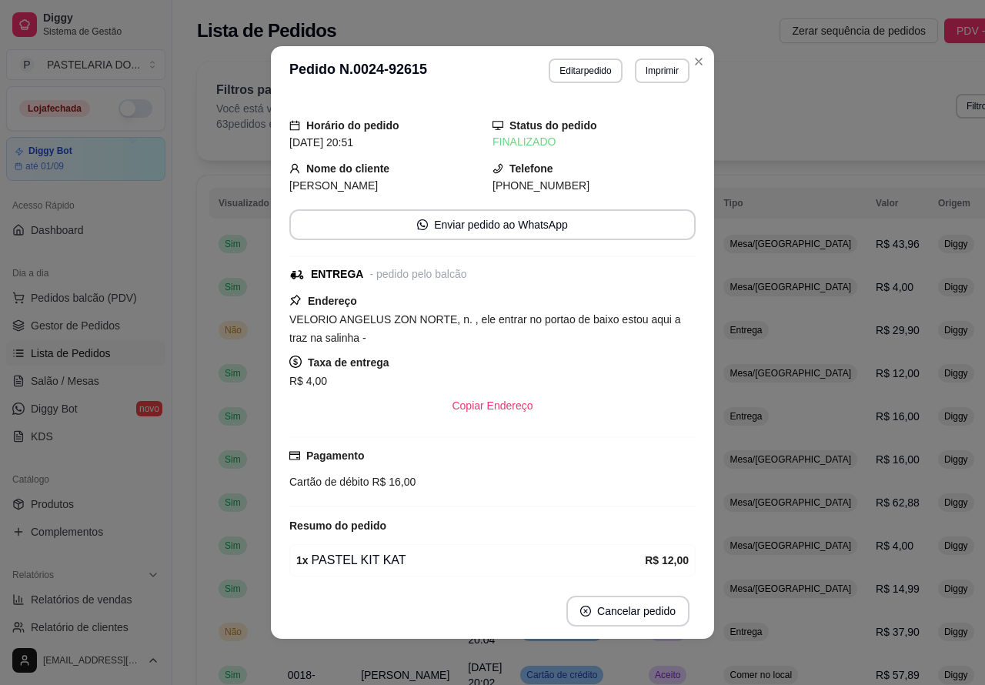
click at [651, 638] on span "Aceito" at bounding box center [667, 631] width 32 height 12
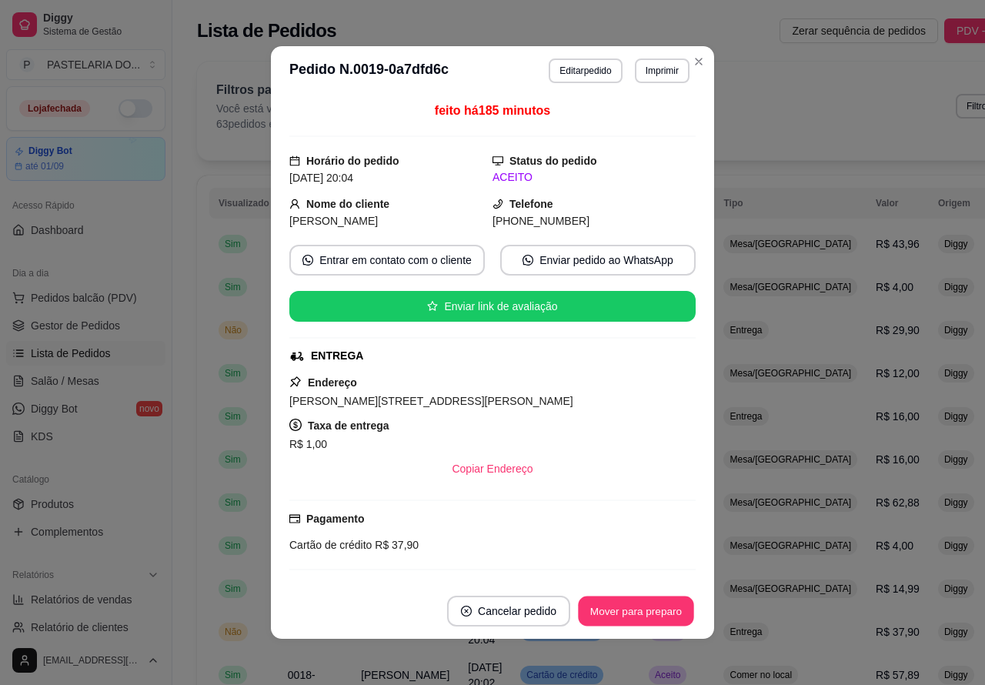
click at [636, 606] on button "Mover para preparo" at bounding box center [635, 611] width 115 height 30
click at [642, 604] on button "Mover para preparo" at bounding box center [635, 611] width 115 height 30
click at [652, 609] on button "Mover para preparo" at bounding box center [635, 610] width 119 height 31
click at [631, 605] on button "Mover para entrega" at bounding box center [635, 611] width 115 height 30
click at [636, 605] on button "Mover para finalizado" at bounding box center [632, 610] width 128 height 31
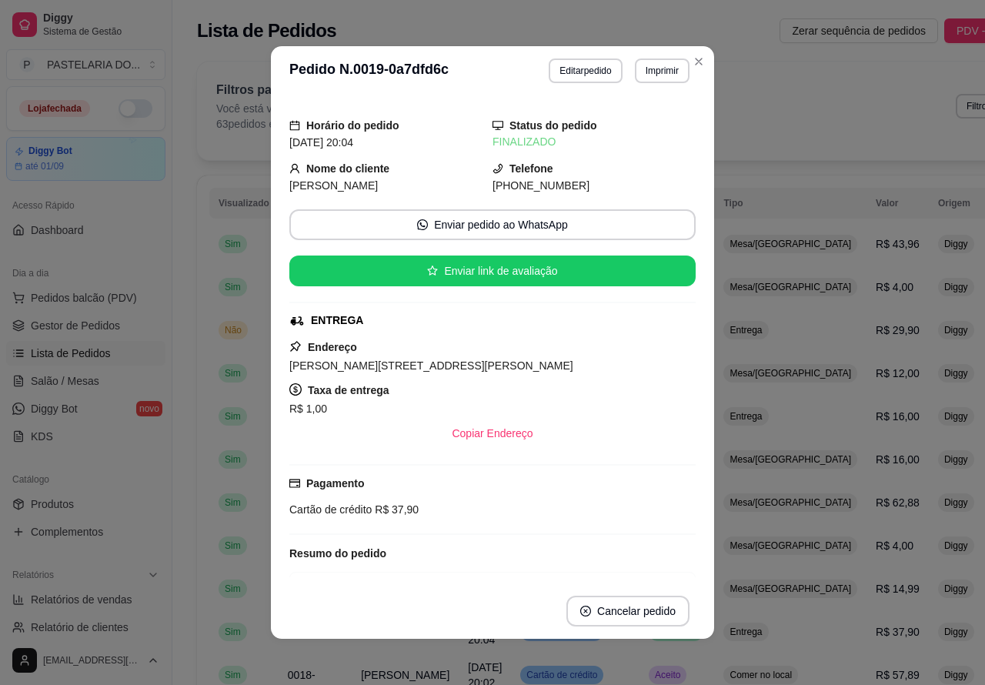
click at [773, 237] on td "Mesa/[GEOGRAPHIC_DATA]" at bounding box center [790, 243] width 152 height 43
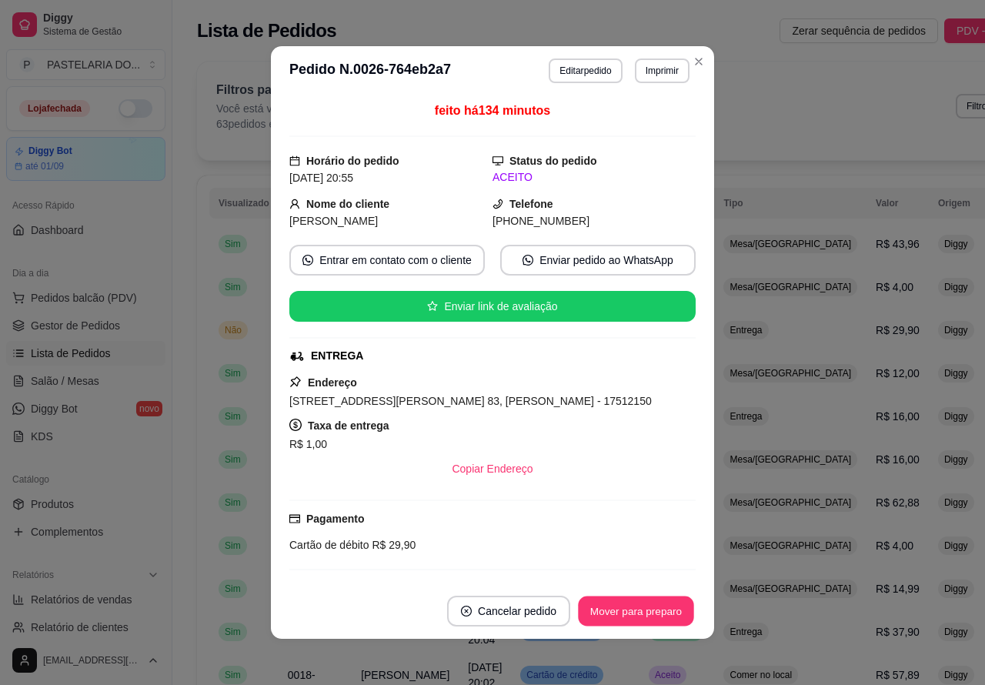
click at [631, 609] on button "Mover para preparo" at bounding box center [635, 611] width 115 height 30
click at [642, 608] on button "Mover para preparo" at bounding box center [635, 611] width 115 height 30
click at [651, 605] on button "Mover para preparo" at bounding box center [635, 610] width 119 height 31
click at [644, 605] on button "Mover para entrega" at bounding box center [636, 610] width 118 height 31
click at [642, 608] on button "Mover para finalizado" at bounding box center [632, 610] width 128 height 31
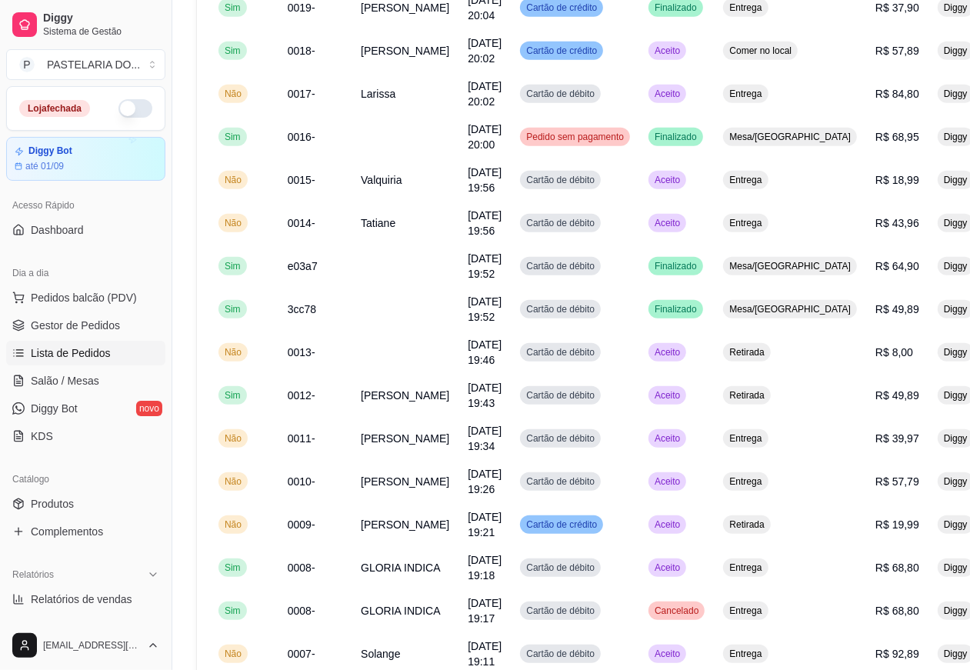
scroll to position [625, 0]
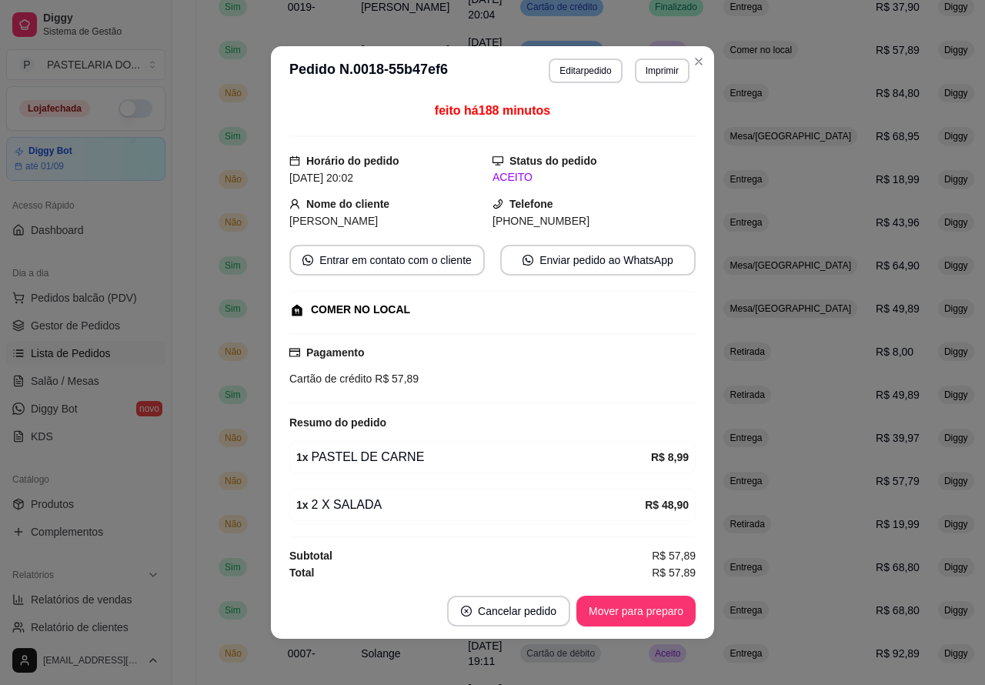
click at [639, 610] on button "Mover para preparo" at bounding box center [635, 610] width 119 height 31
click at [666, 608] on button "Mover para retirada disponível" at bounding box center [610, 610] width 170 height 31
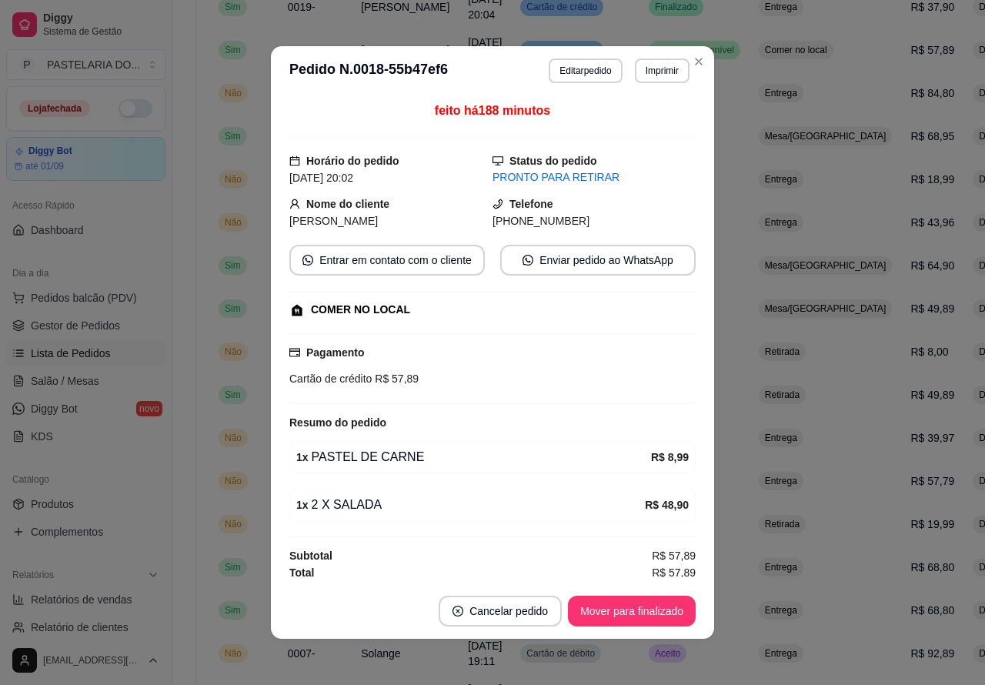
click at [648, 610] on button "Mover para finalizado" at bounding box center [632, 610] width 128 height 31
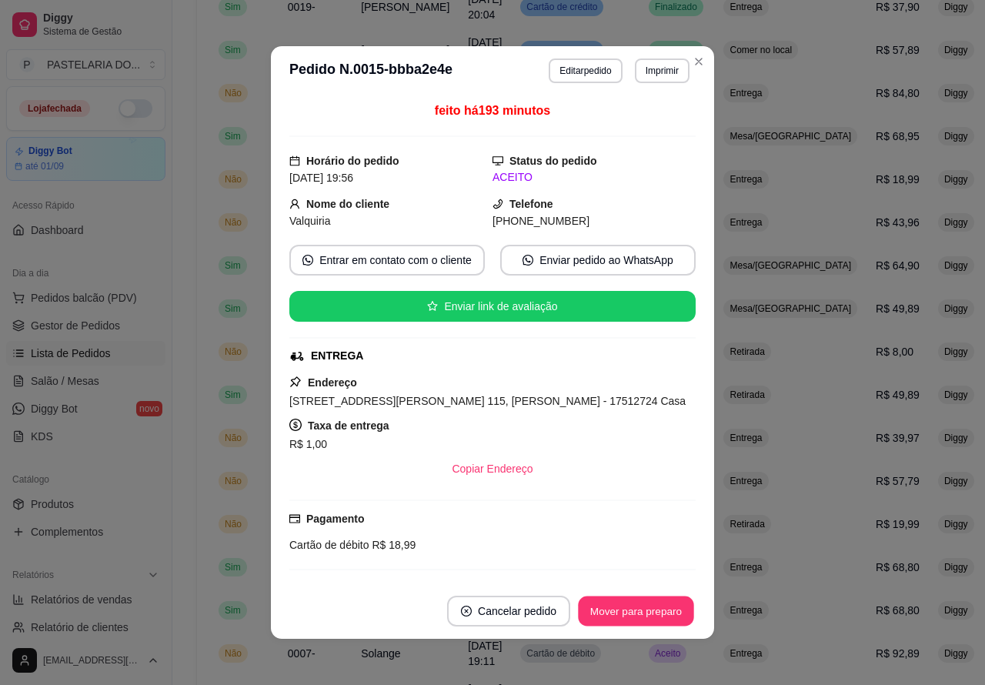
click at [633, 614] on button "Mover para preparo" at bounding box center [635, 611] width 115 height 30
click at [643, 604] on button "Mover para preparo" at bounding box center [635, 611] width 115 height 30
click at [643, 606] on button "Mover para entrega" at bounding box center [635, 611] width 115 height 30
click at [643, 608] on button "Mover para finalizado" at bounding box center [632, 610] width 128 height 31
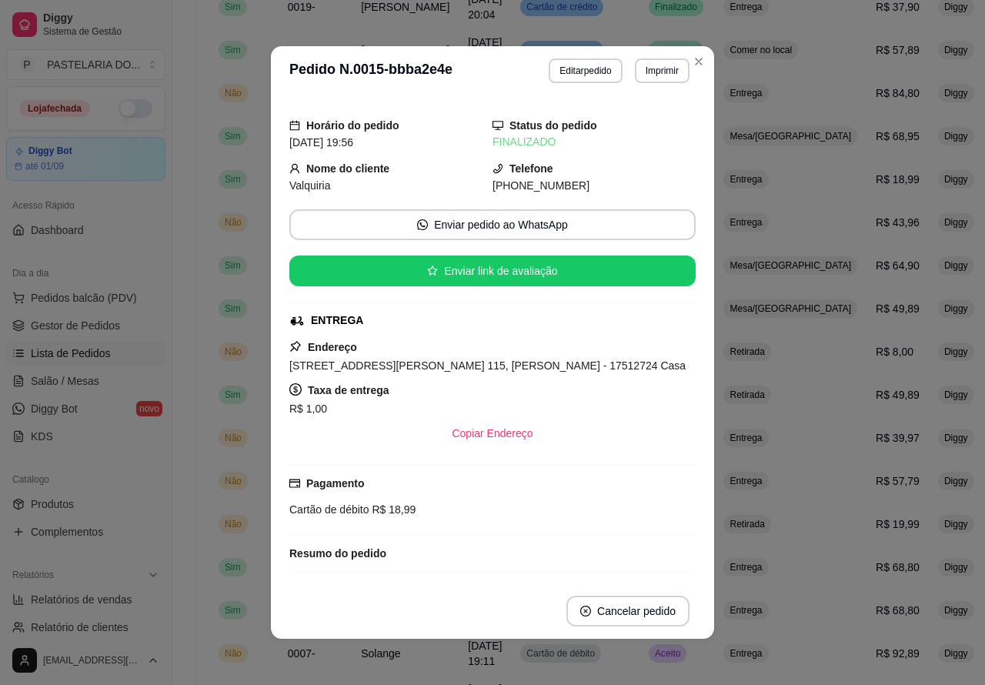
click at [714, 62] on td "Comer no local" at bounding box center [790, 49] width 152 height 43
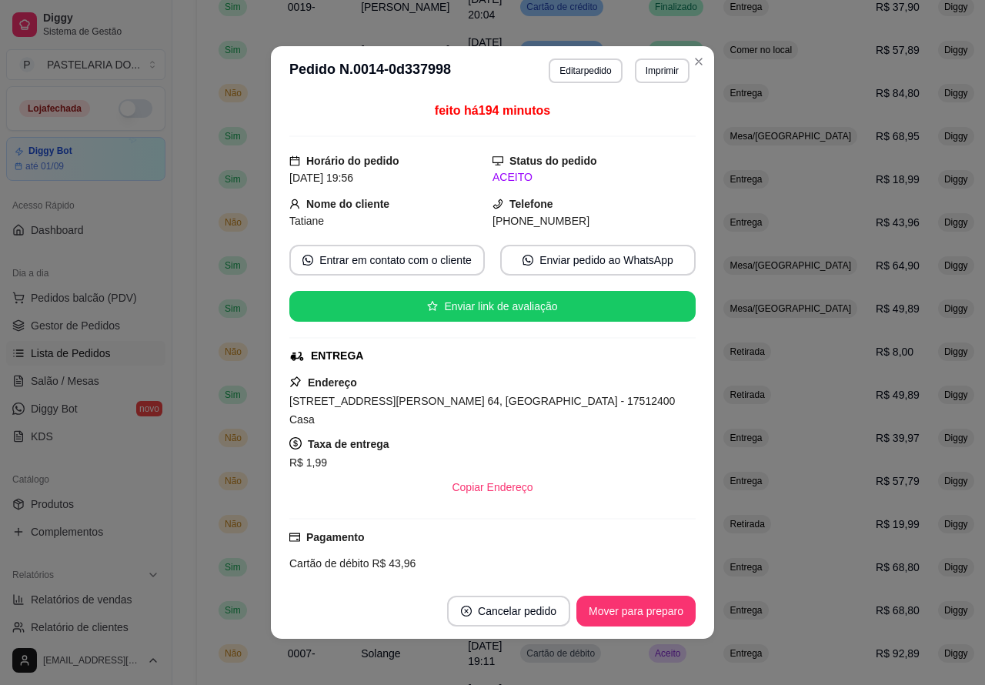
click at [637, 614] on button "Mover para preparo" at bounding box center [635, 610] width 119 height 31
click at [635, 608] on button "Mover para preparo" at bounding box center [635, 611] width 115 height 30
click at [642, 605] on button "Mover para preparo" at bounding box center [635, 610] width 119 height 31
click at [638, 608] on button "Mover para entrega" at bounding box center [636, 610] width 118 height 31
click at [647, 605] on button "Mover para finalizado" at bounding box center [632, 610] width 128 height 31
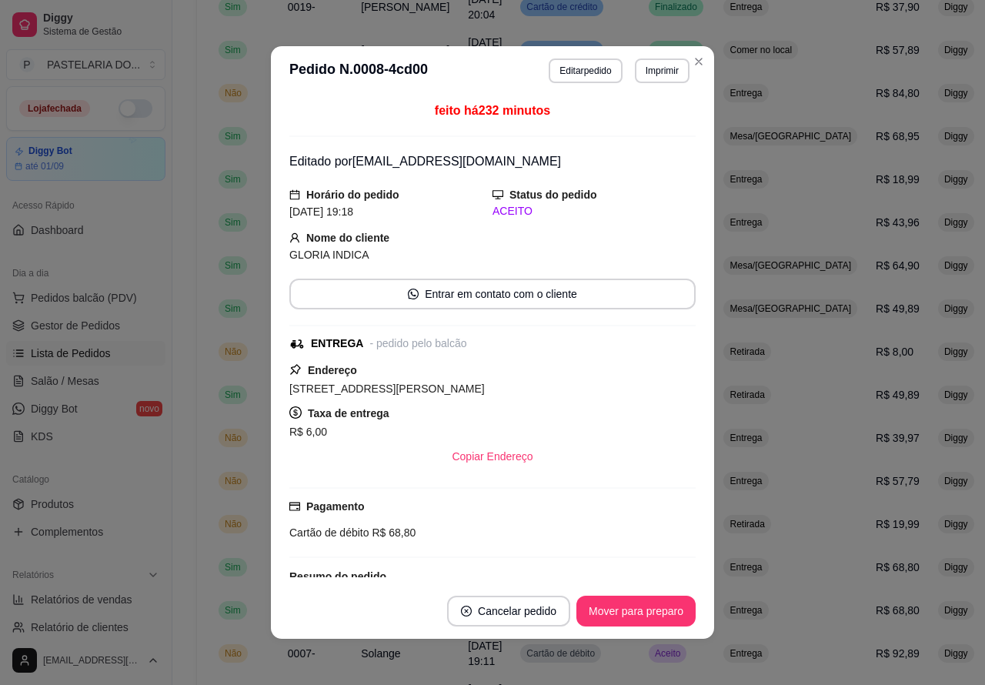
click at [651, 609] on button "Mover para preparo" at bounding box center [635, 610] width 119 height 31
click at [659, 606] on button "Mover para entrega" at bounding box center [636, 610] width 118 height 31
click at [648, 604] on button "Mover para finalizado" at bounding box center [632, 611] width 124 height 30
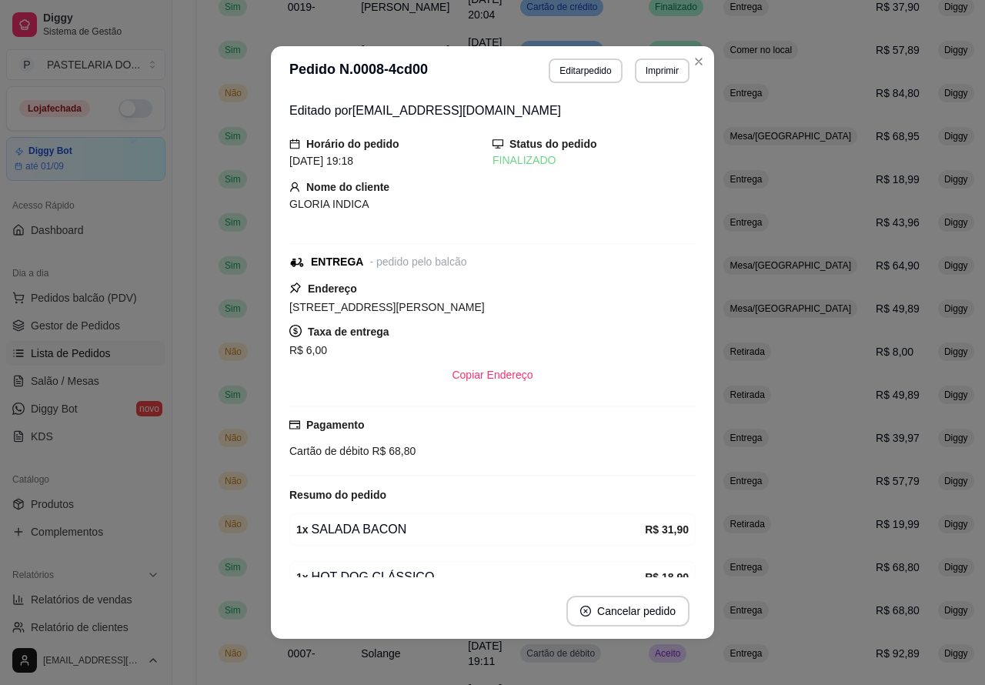
click at [714, 62] on td "Comer no local" at bounding box center [790, 49] width 152 height 43
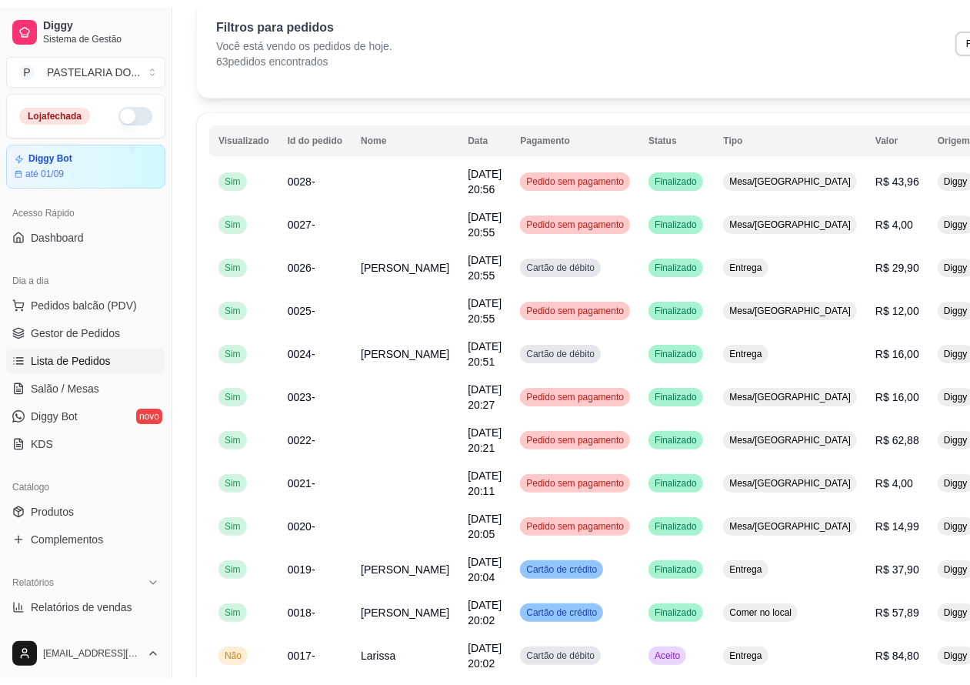
scroll to position [0, 0]
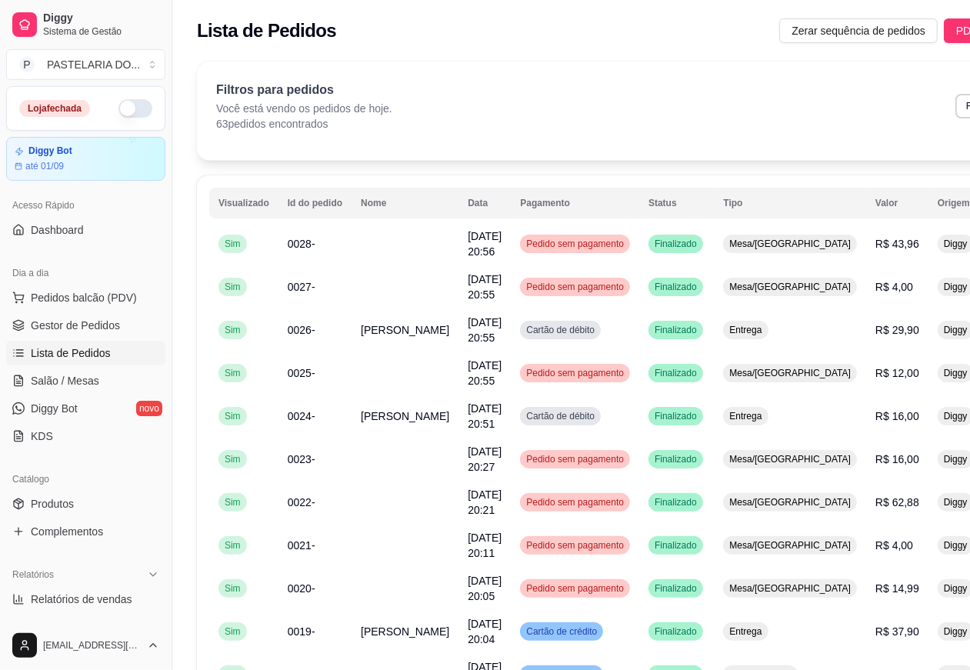
select select "0"
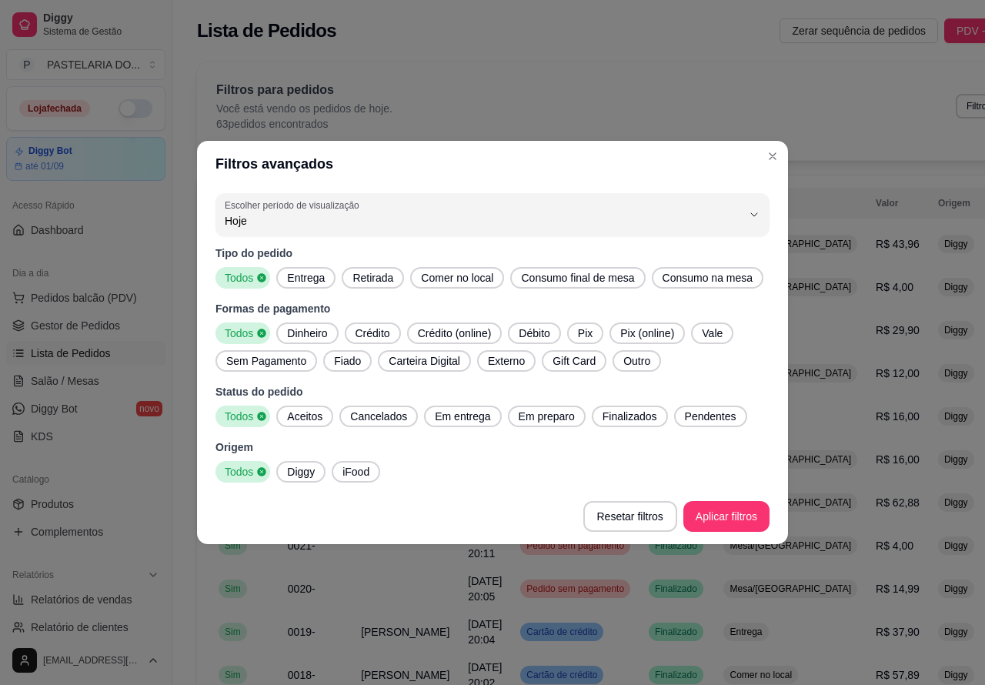
click at [306, 415] on span "Aceitos" at bounding box center [305, 415] width 48 height 15
click at [246, 328] on span "Todos" at bounding box center [237, 332] width 38 height 15
click at [262, 278] on icon at bounding box center [261, 277] width 11 height 11
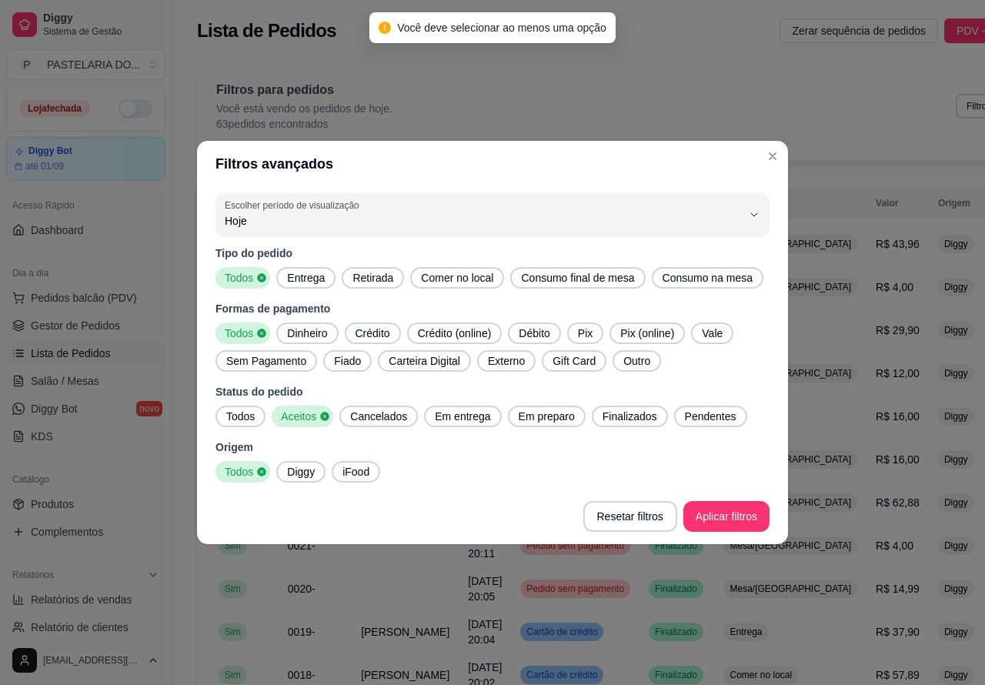
click at [736, 513] on td "Mesa/[GEOGRAPHIC_DATA]" at bounding box center [790, 502] width 152 height 43
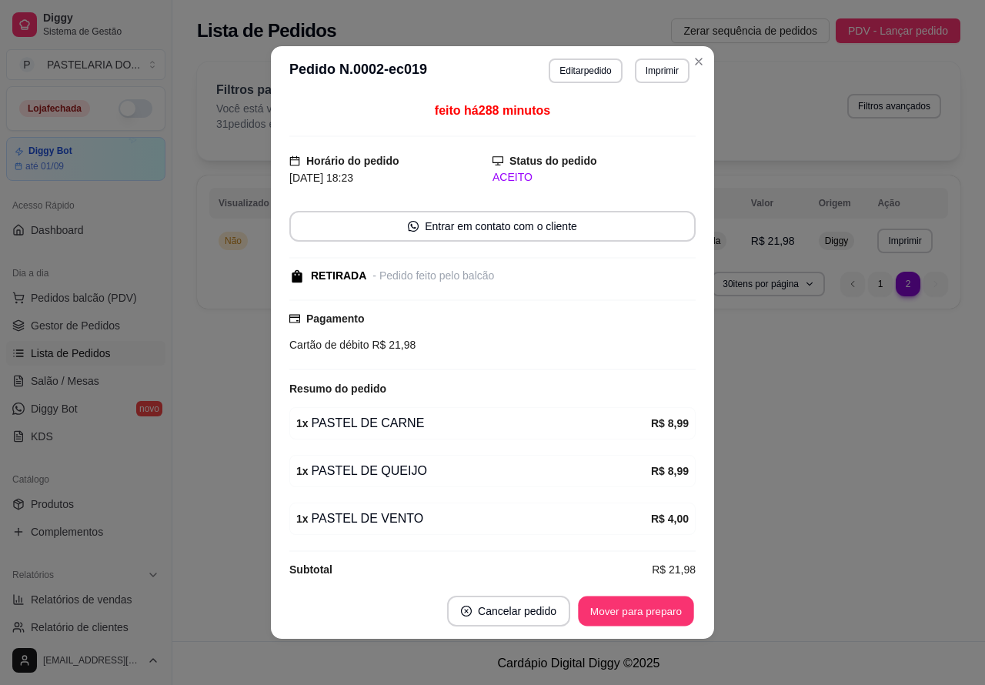
click at [631, 604] on button "Mover para preparo" at bounding box center [635, 611] width 115 height 30
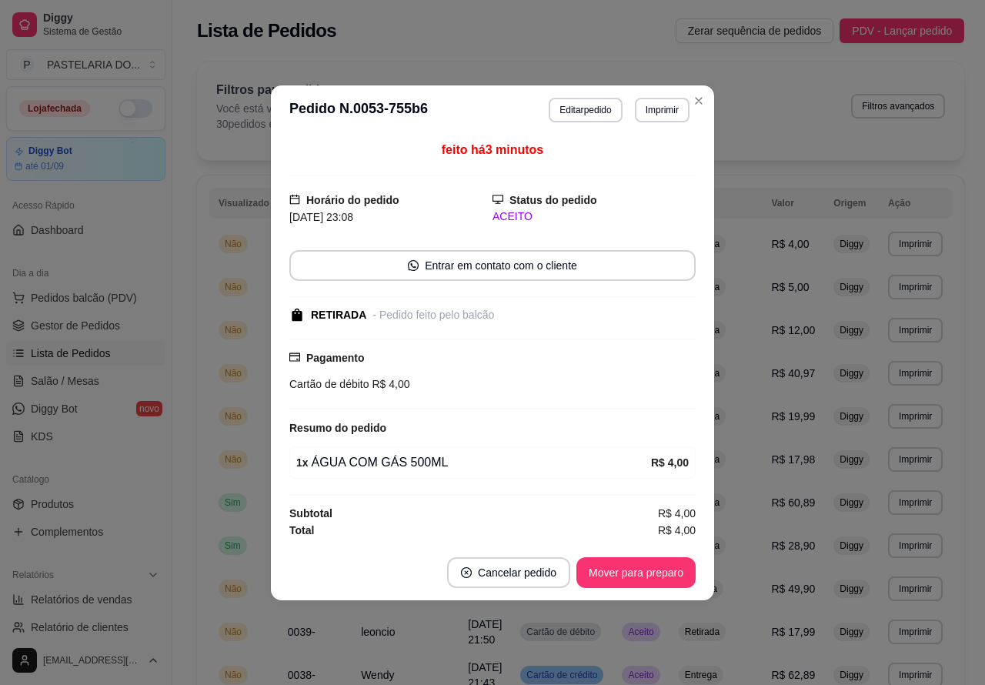
click at [643, 573] on button "Mover para preparo" at bounding box center [635, 572] width 119 height 31
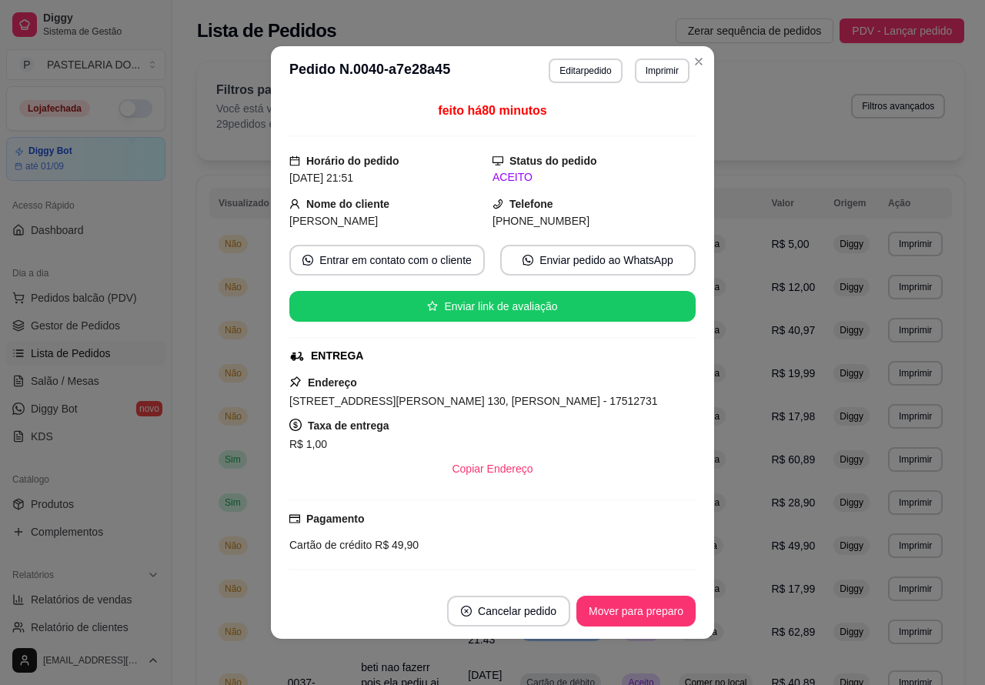
click at [639, 605] on button "Mover para preparo" at bounding box center [635, 610] width 119 height 31
click at [652, 608] on button "Mover para preparo" at bounding box center [635, 611] width 115 height 30
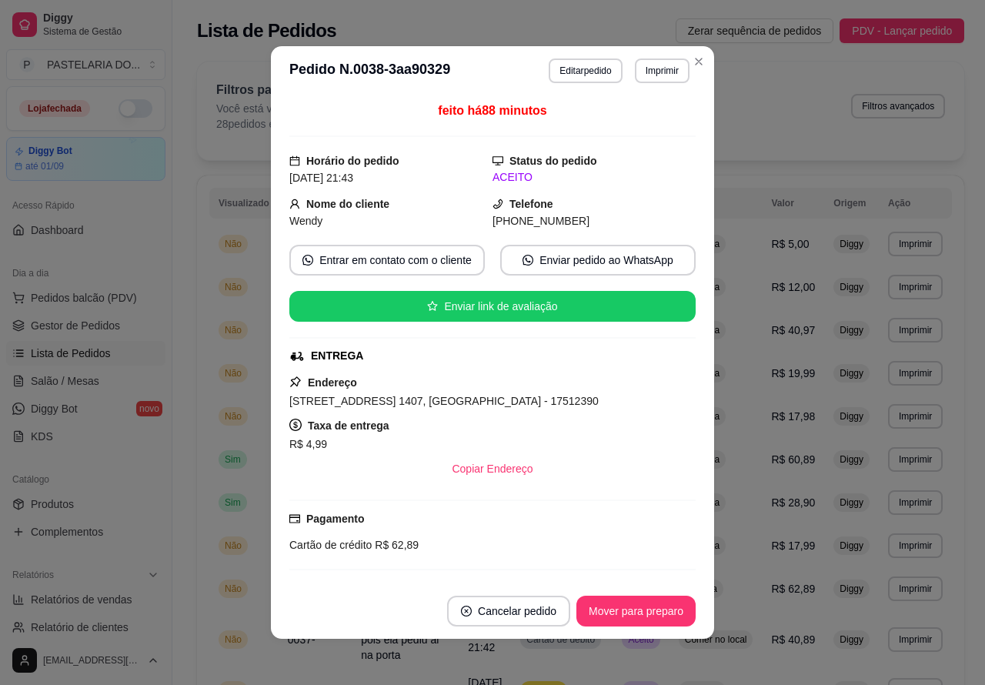
click at [642, 604] on button "Mover para preparo" at bounding box center [635, 610] width 119 height 31
click at [647, 608] on button "Mover para preparo" at bounding box center [635, 610] width 119 height 31
click at [648, 612] on button "Mover para preparo" at bounding box center [635, 610] width 119 height 31
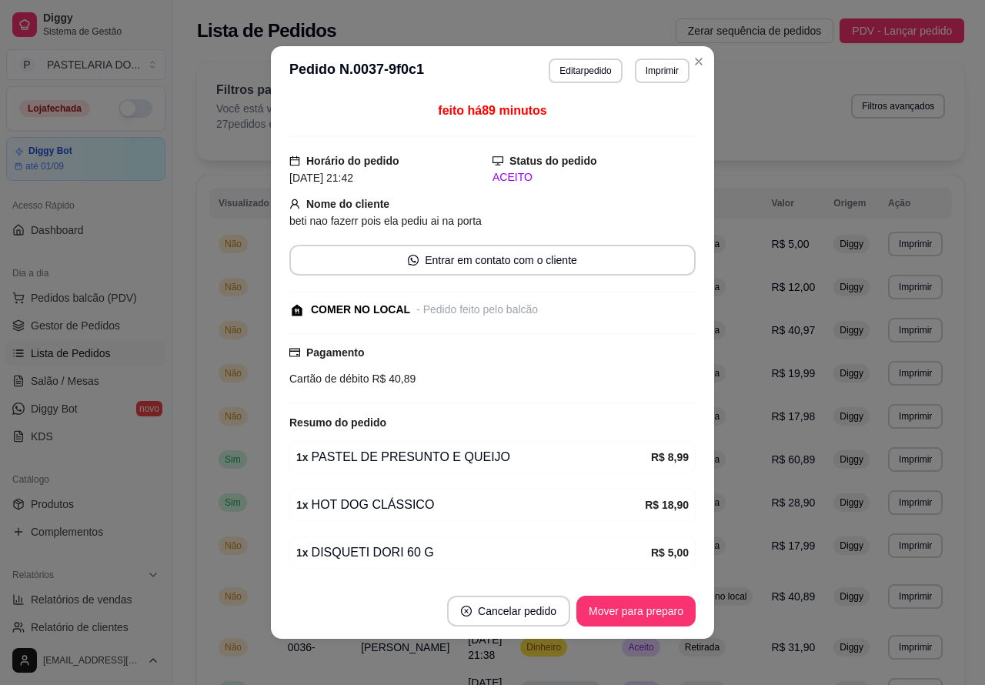
click at [646, 596] on button "Mover para preparo" at bounding box center [635, 610] width 119 height 31
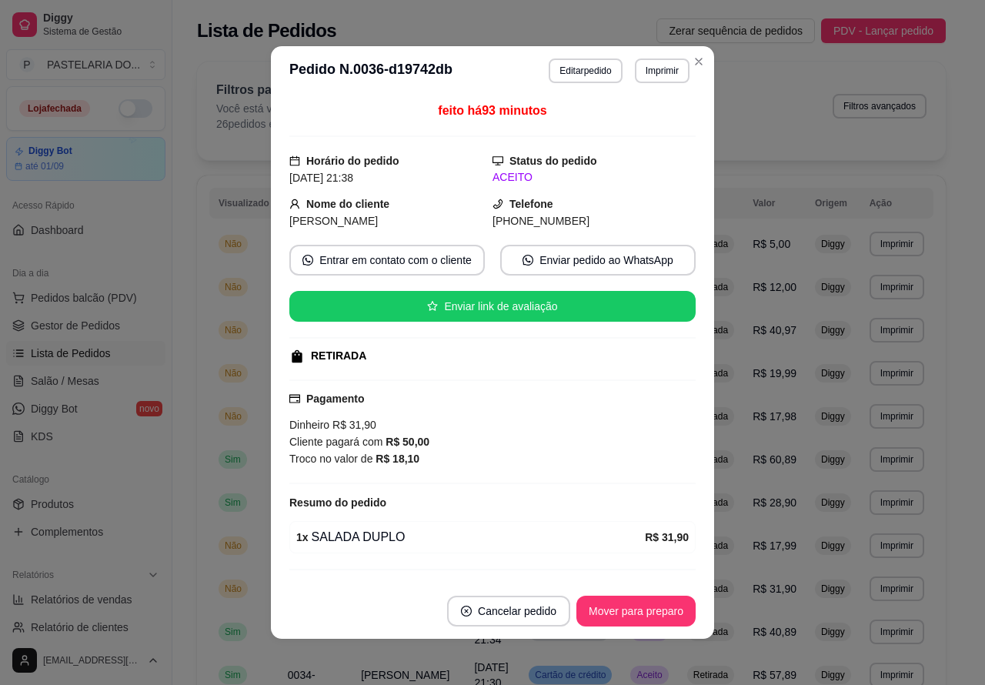
click at [646, 608] on button "Mover para preparo" at bounding box center [635, 610] width 119 height 31
click at [652, 609] on button "Mover para preparo" at bounding box center [635, 611] width 115 height 30
click at [648, 608] on button "Mover para preparo" at bounding box center [635, 610] width 119 height 31
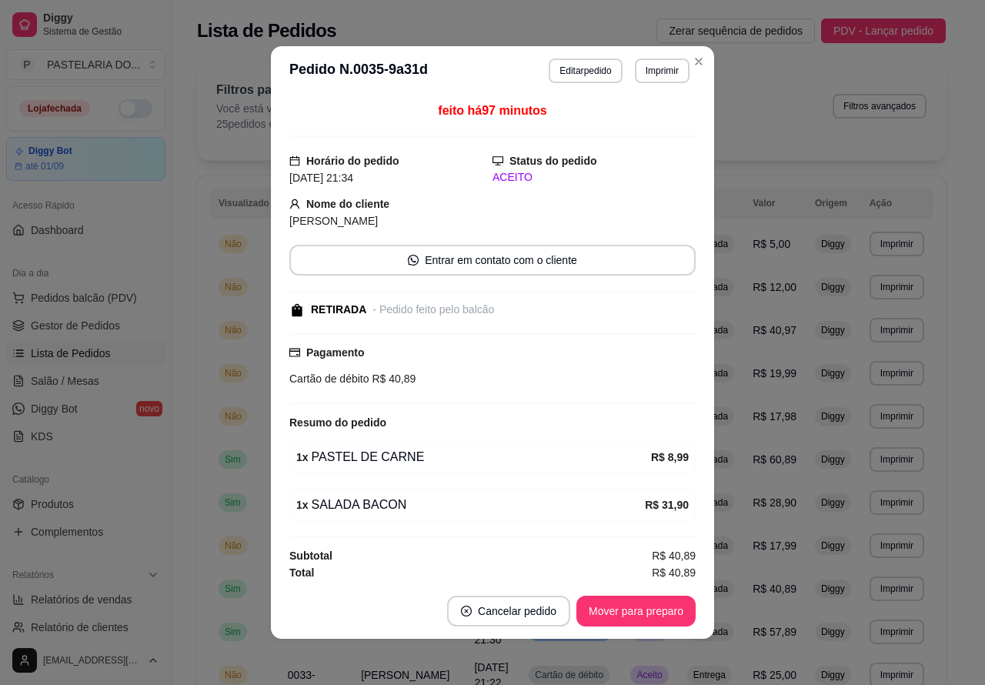
click at [661, 608] on button "Mover para preparo" at bounding box center [635, 610] width 119 height 31
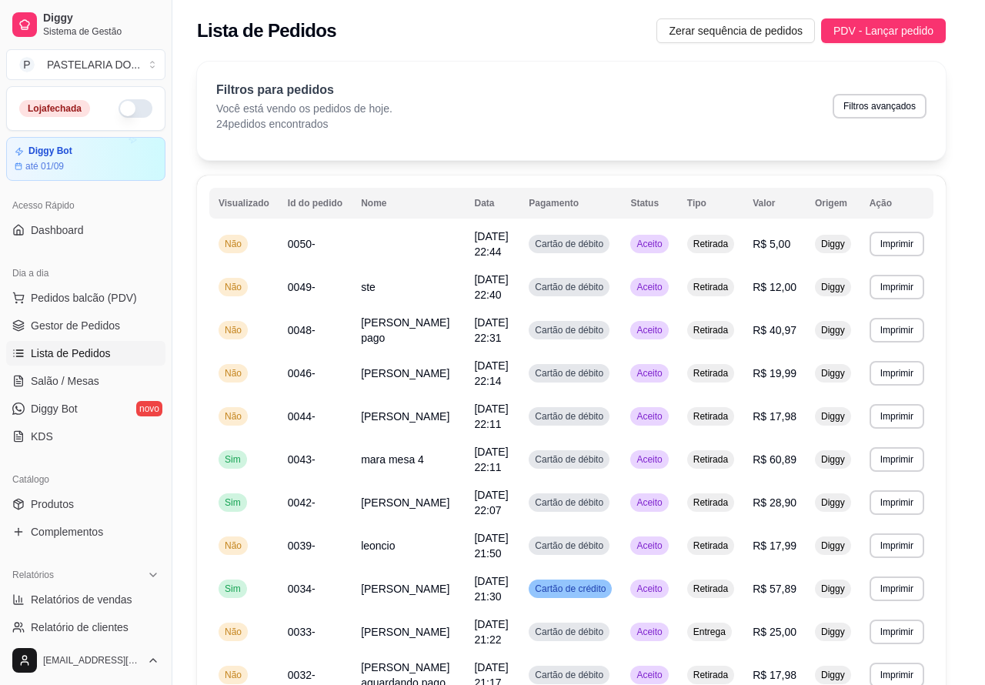
click at [647, 605] on button "Mover para preparo" at bounding box center [635, 610] width 119 height 31
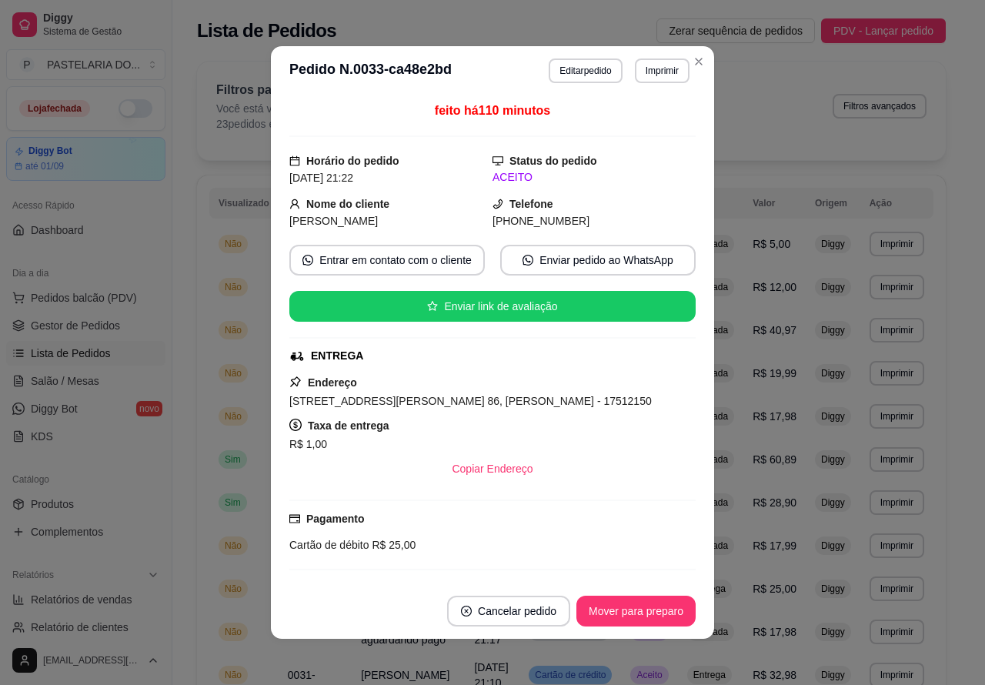
click at [652, 605] on button "Mover para preparo" at bounding box center [635, 610] width 119 height 31
click at [652, 609] on button "Mover para preparo" at bounding box center [635, 611] width 115 height 30
click at [660, 608] on button "Mover para preparo" at bounding box center [635, 611] width 115 height 30
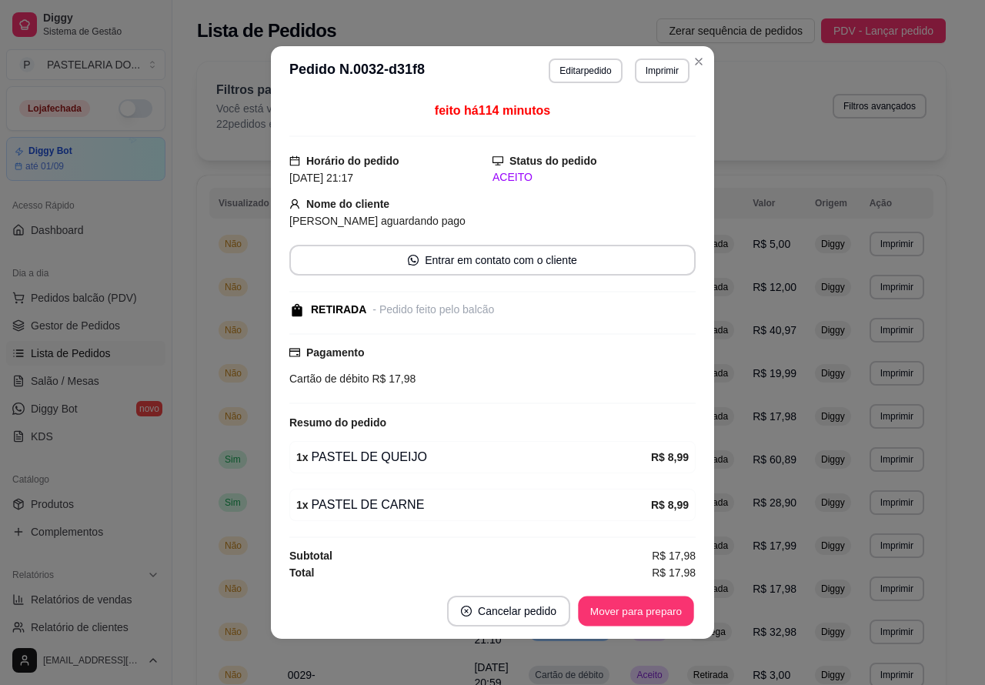
click at [654, 606] on button "Mover para preparo" at bounding box center [635, 611] width 115 height 30
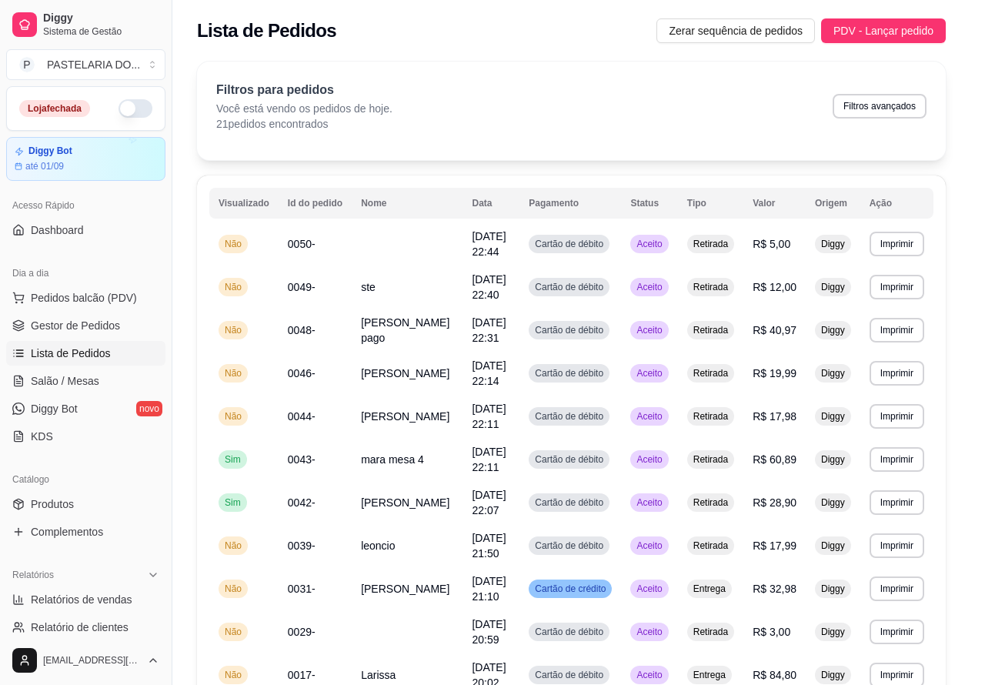
click at [645, 612] on button "Mover para preparo" at bounding box center [635, 610] width 119 height 31
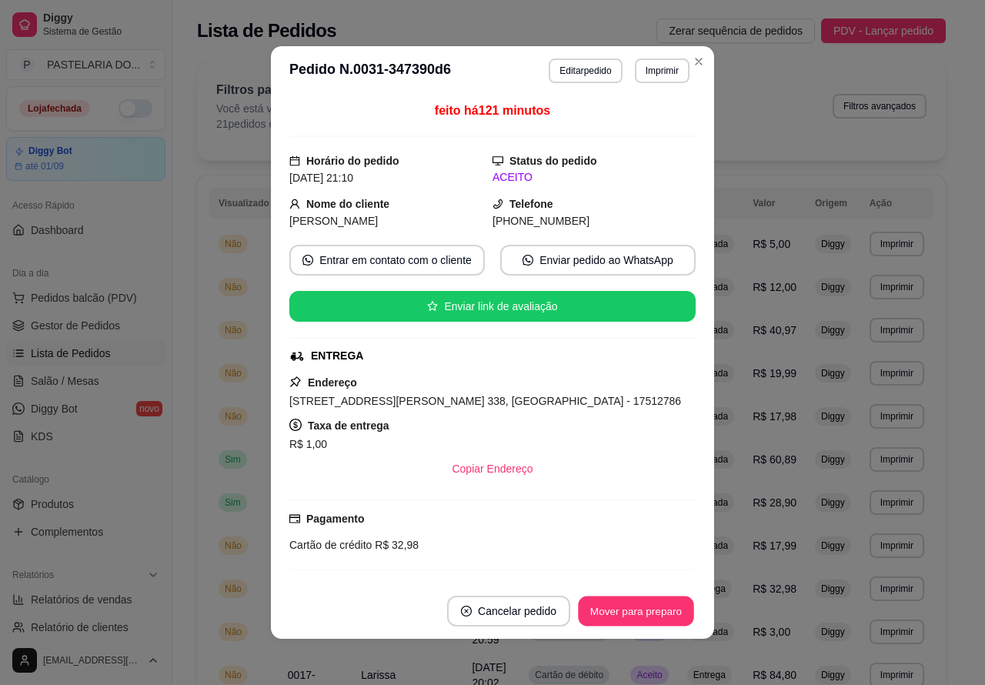
click at [656, 608] on button "Mover para preparo" at bounding box center [635, 611] width 115 height 30
click at [651, 602] on button "Mover para preparo" at bounding box center [635, 610] width 119 height 31
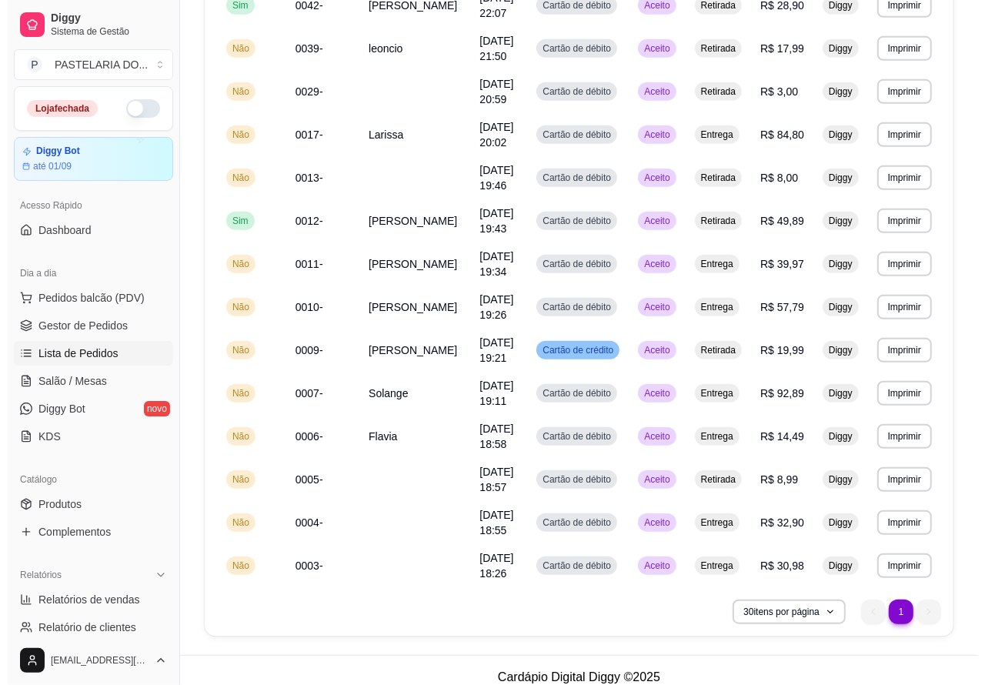
scroll to position [525, 0]
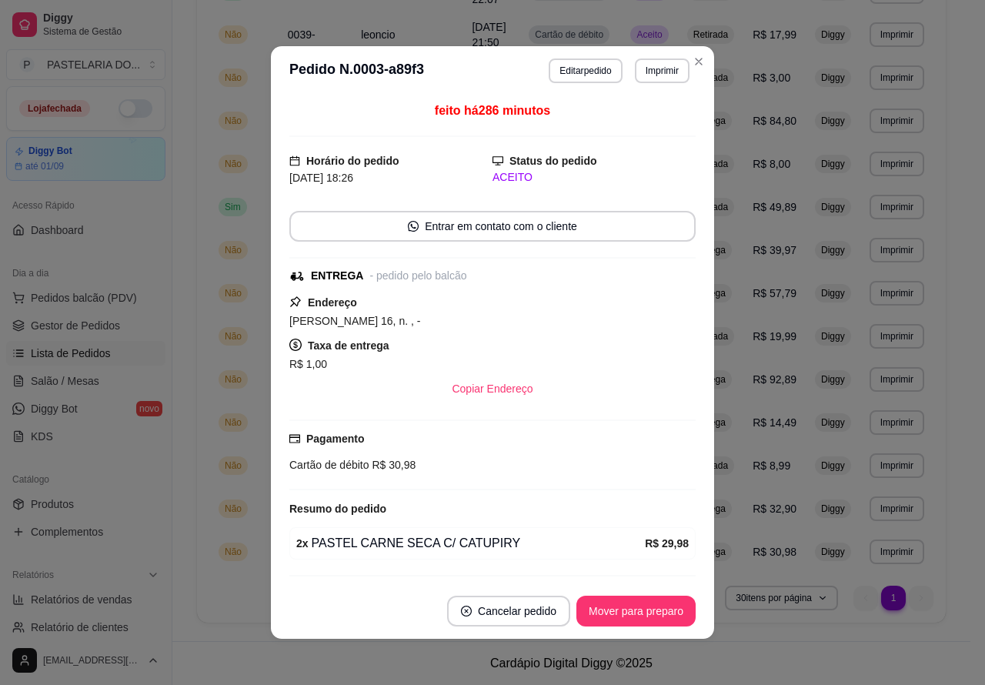
click at [670, 616] on button "Mover para preparo" at bounding box center [635, 610] width 119 height 31
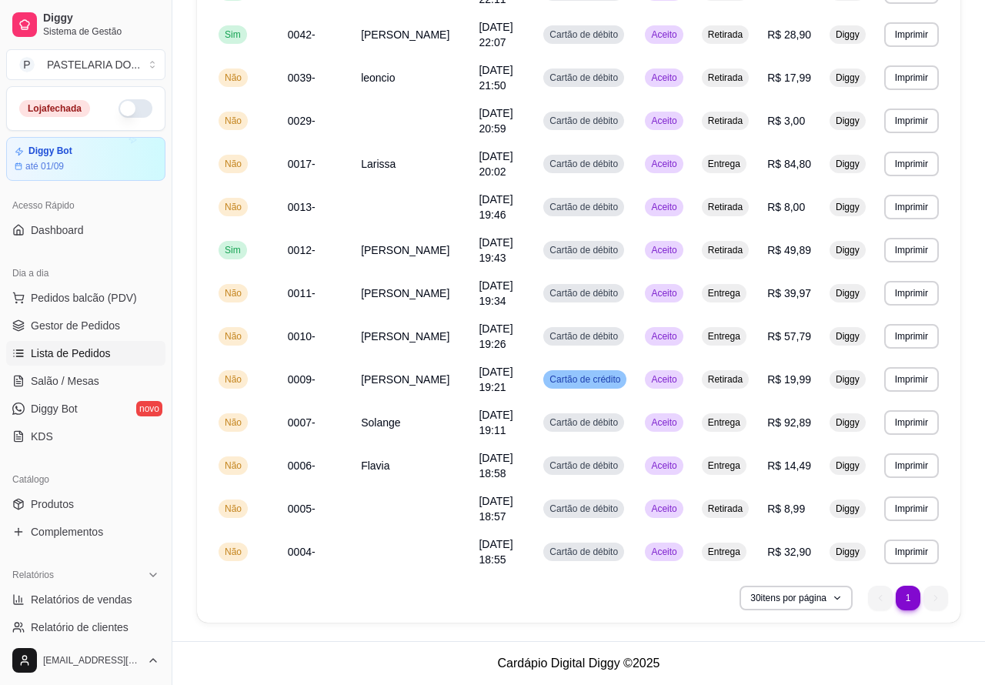
click at [668, 610] on div "30 itens por página 1 1" at bounding box center [578, 597] width 738 height 25
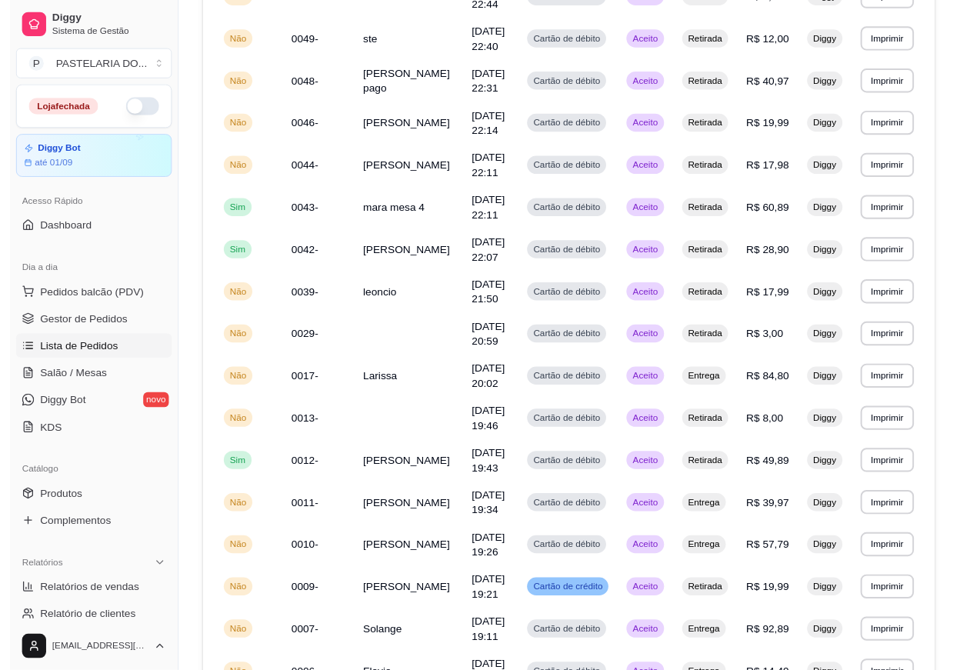
scroll to position [0, 0]
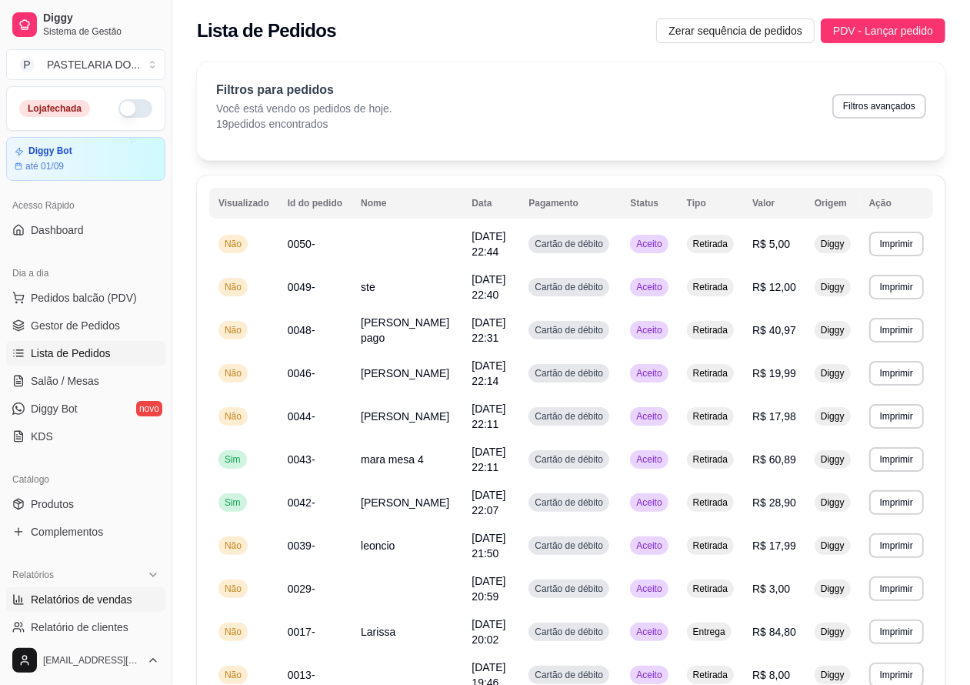
click at [101, 600] on span "Relatórios de vendas" at bounding box center [82, 598] width 102 height 15
select select "ALL"
select select "0"
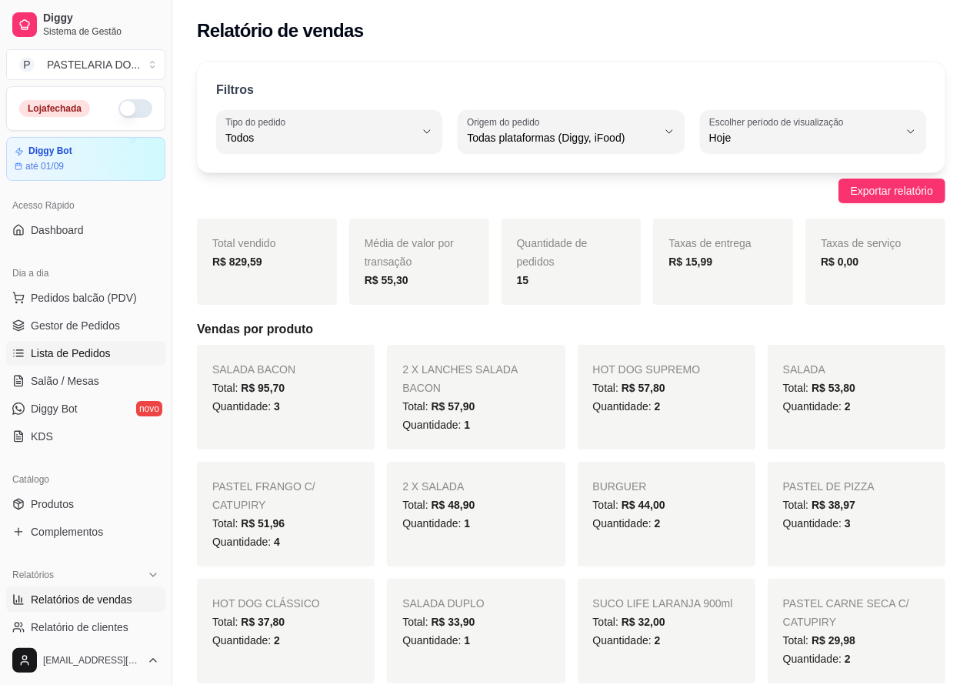
click at [81, 350] on span "Lista de Pedidos" at bounding box center [71, 352] width 80 height 15
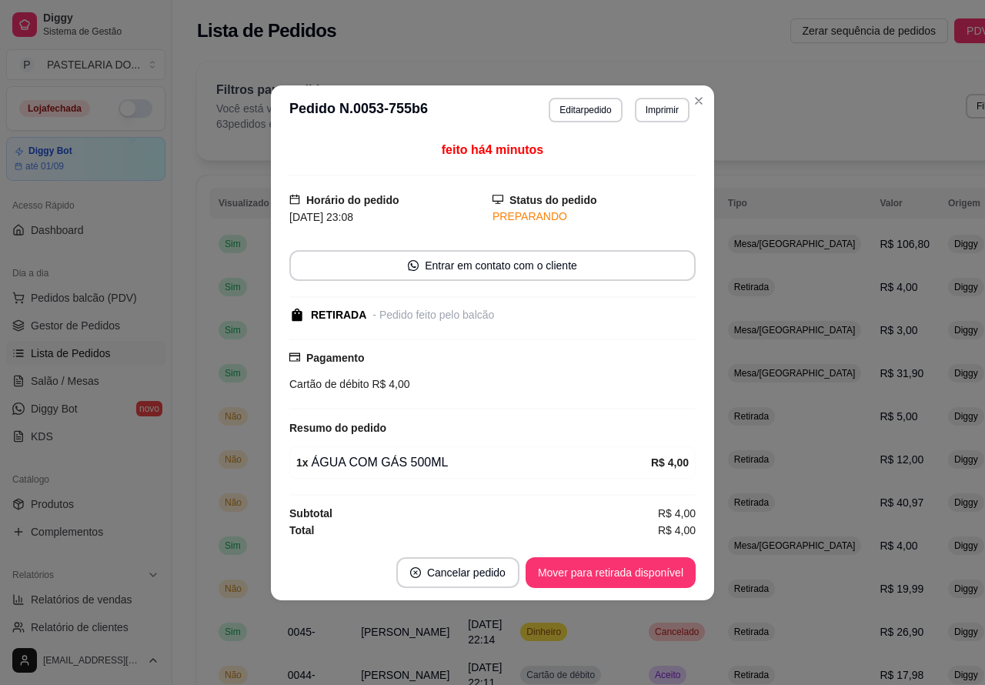
click at [667, 571] on button "Mover para retirada disponível" at bounding box center [610, 572] width 170 height 31
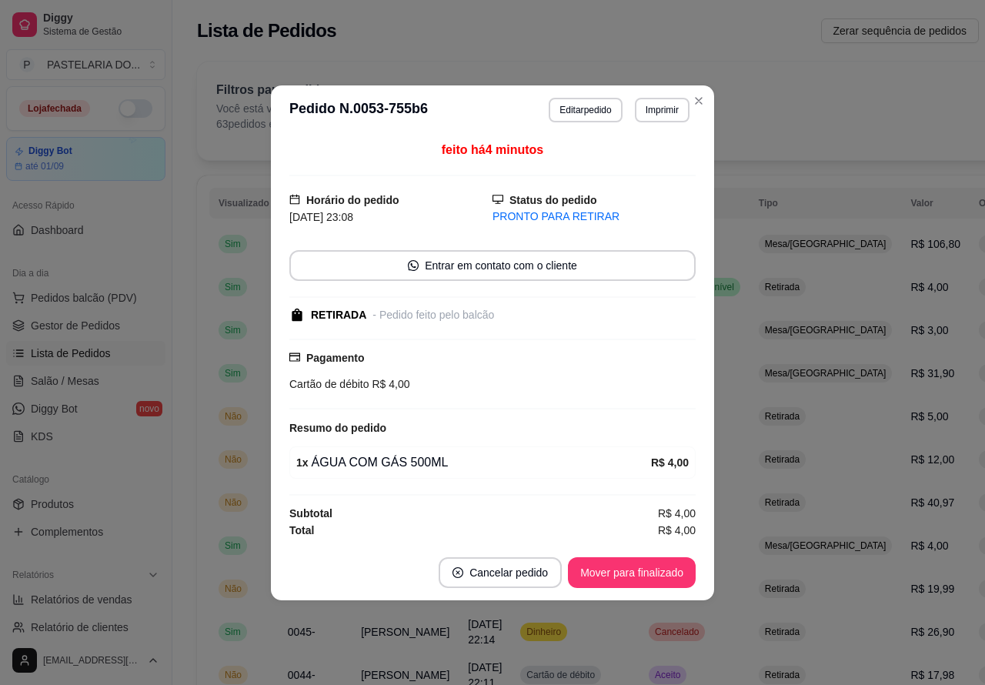
click at [655, 566] on button "Mover para finalizado" at bounding box center [632, 572] width 128 height 31
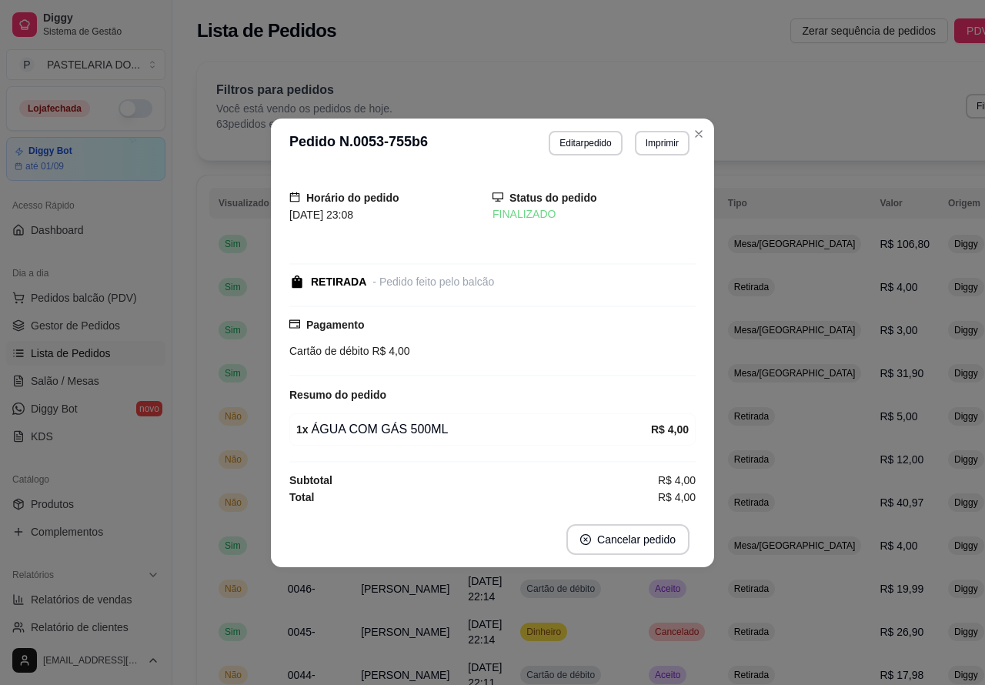
click at [870, 375] on td "R$ 31,90" at bounding box center [904, 373] width 68 height 43
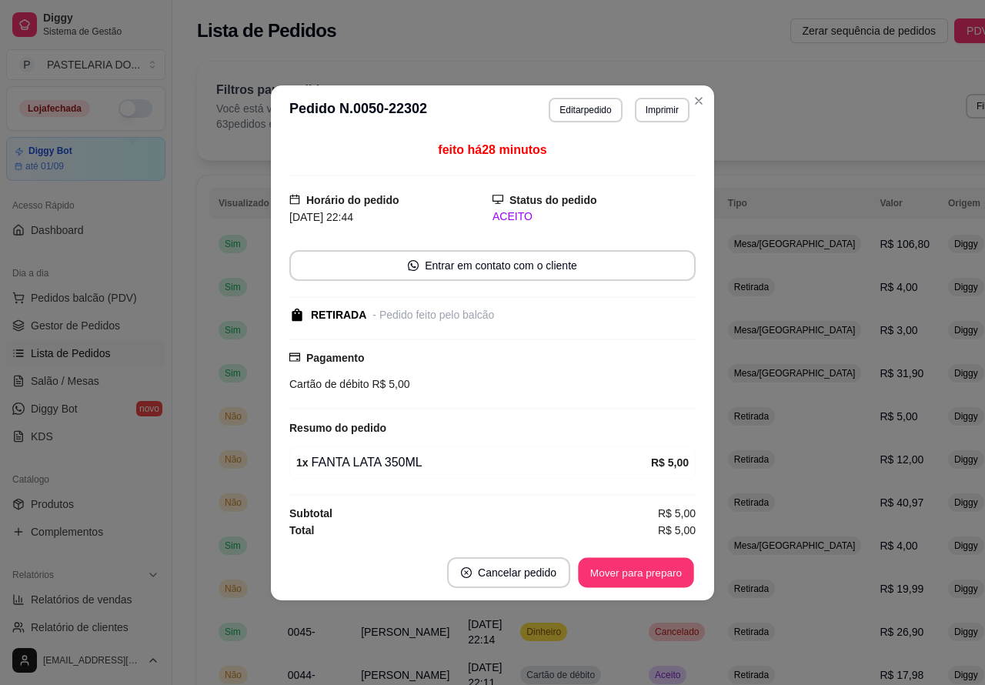
click at [661, 573] on button "Mover para preparo" at bounding box center [635, 572] width 115 height 30
click at [648, 575] on button "Mover para retirada disponível" at bounding box center [610, 572] width 165 height 30
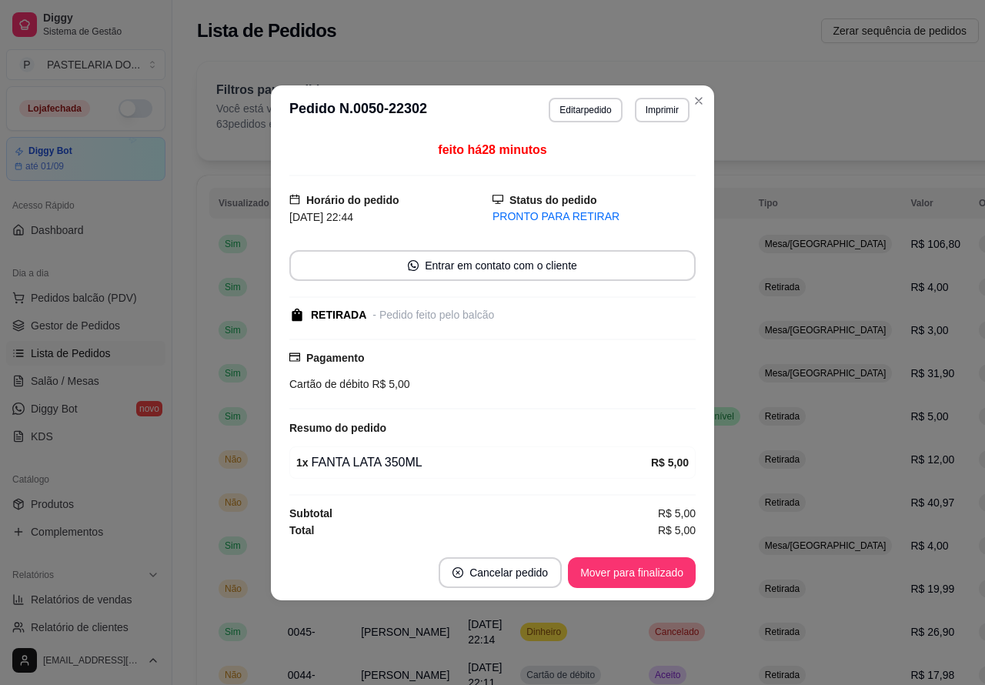
click at [654, 573] on button "Mover para finalizado" at bounding box center [632, 572] width 128 height 31
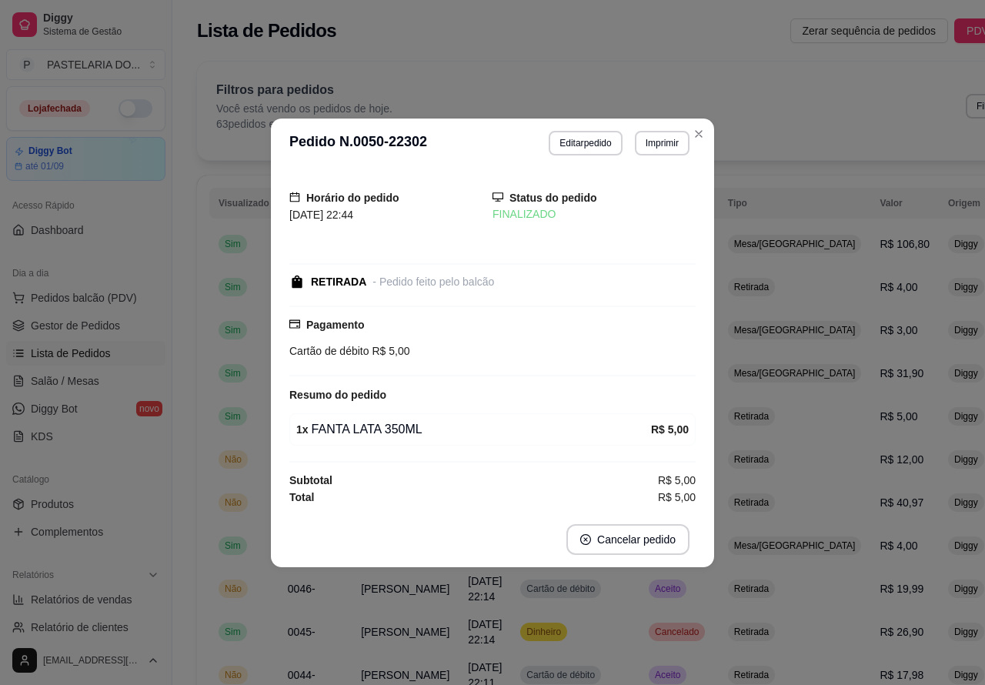
click at [131, 478] on div "Catálogo" at bounding box center [85, 479] width 159 height 25
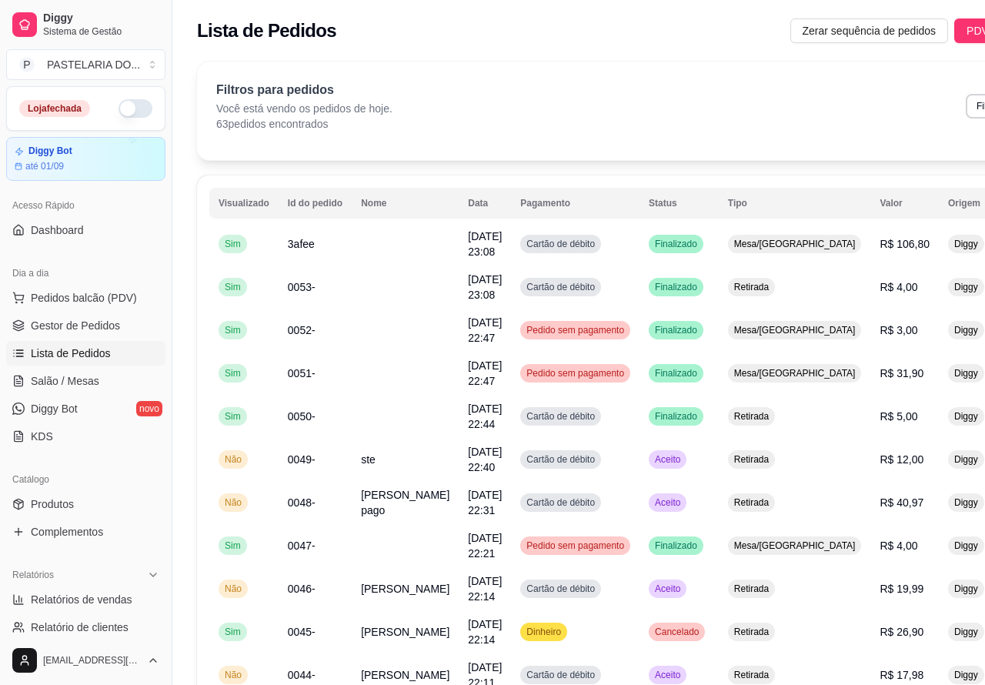
click at [661, 588] on button "Mover para preparo" at bounding box center [635, 589] width 119 height 31
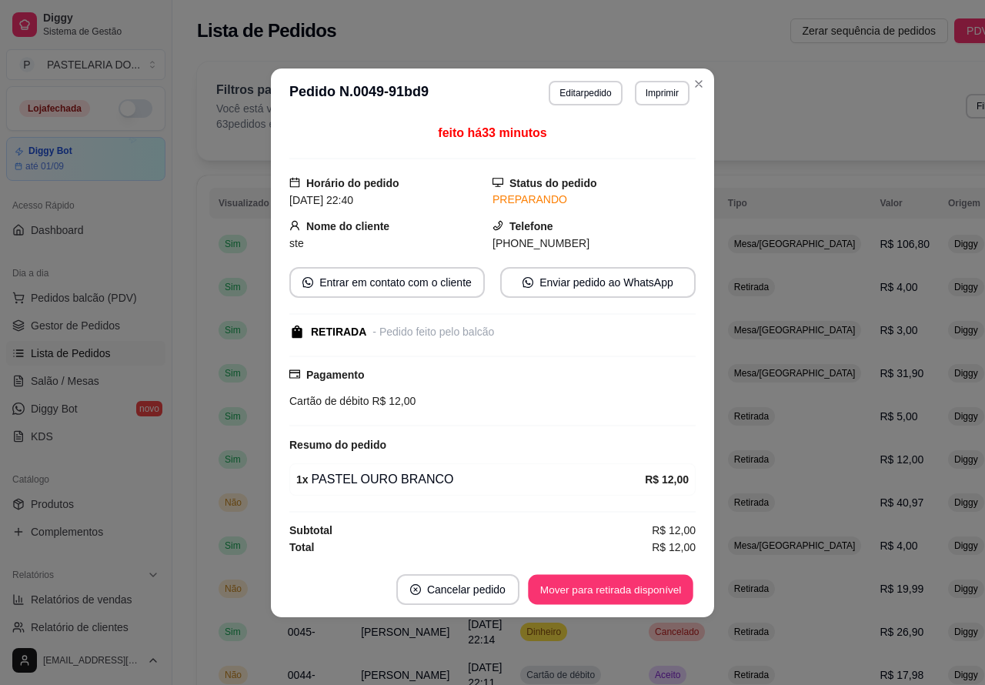
click at [639, 585] on button "Mover para retirada disponível" at bounding box center [610, 589] width 165 height 30
click at [654, 588] on button "Mover para finalizado" at bounding box center [632, 589] width 124 height 30
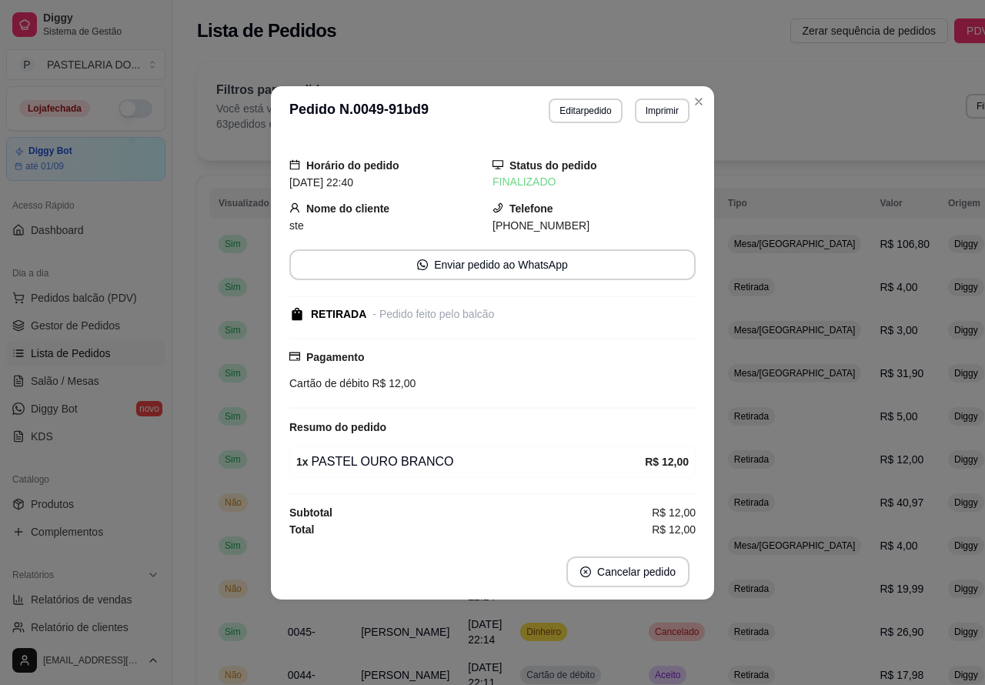
click at [118, 470] on div "Catálogo" at bounding box center [85, 479] width 159 height 25
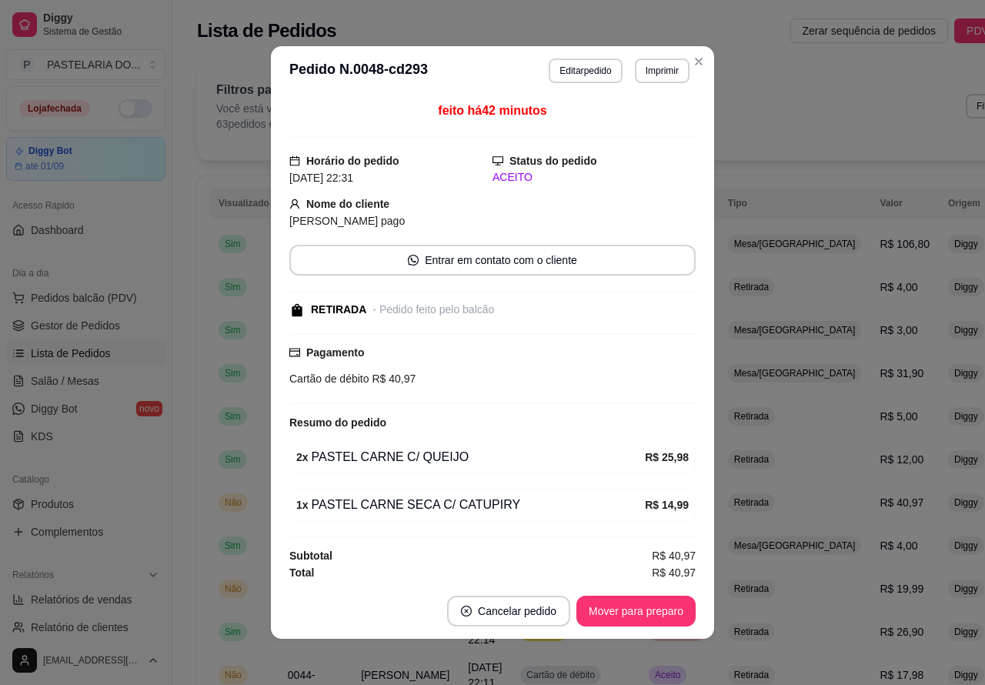
click at [639, 610] on button "Mover para preparo" at bounding box center [635, 610] width 119 height 31
click at [640, 606] on button "Mover para retirada disponível" at bounding box center [610, 611] width 165 height 30
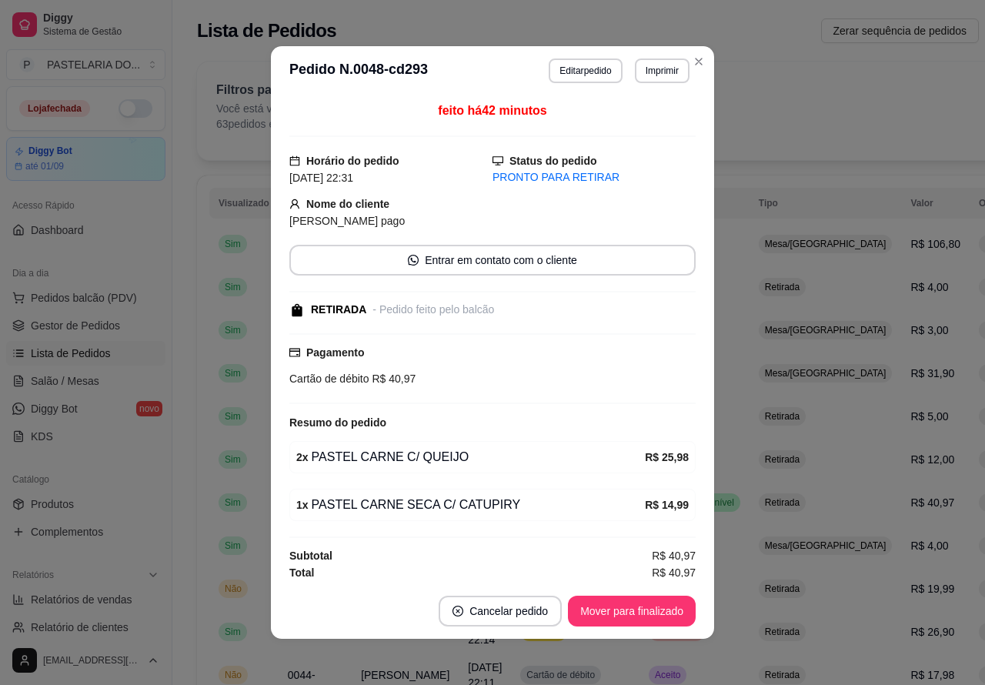
click at [650, 605] on button "Mover para finalizado" at bounding box center [632, 610] width 128 height 31
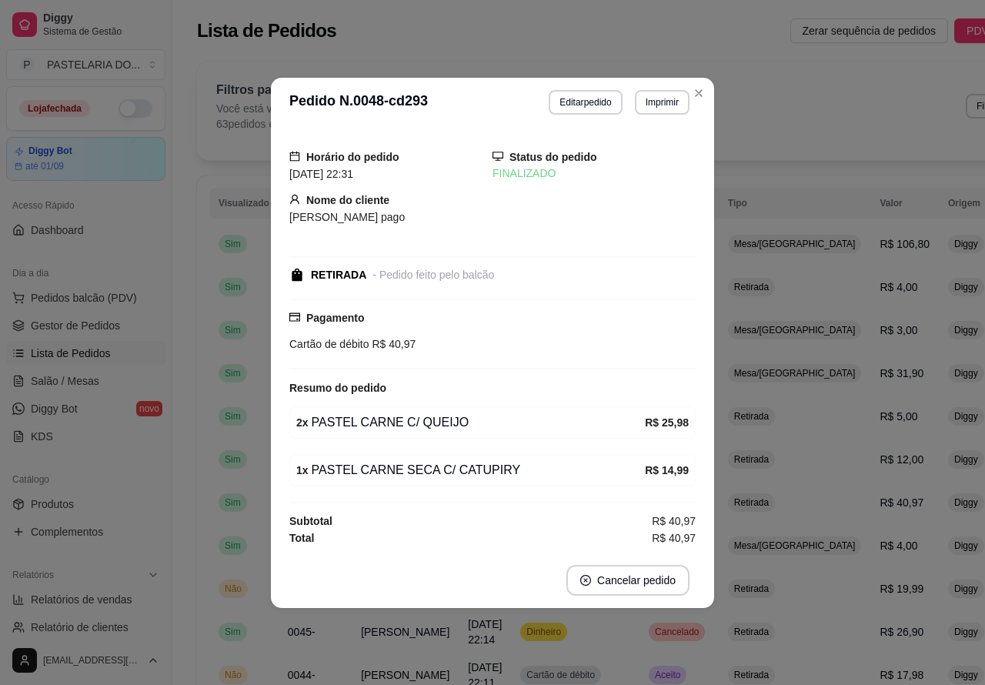
click at [129, 483] on div "Catálogo" at bounding box center [85, 479] width 159 height 25
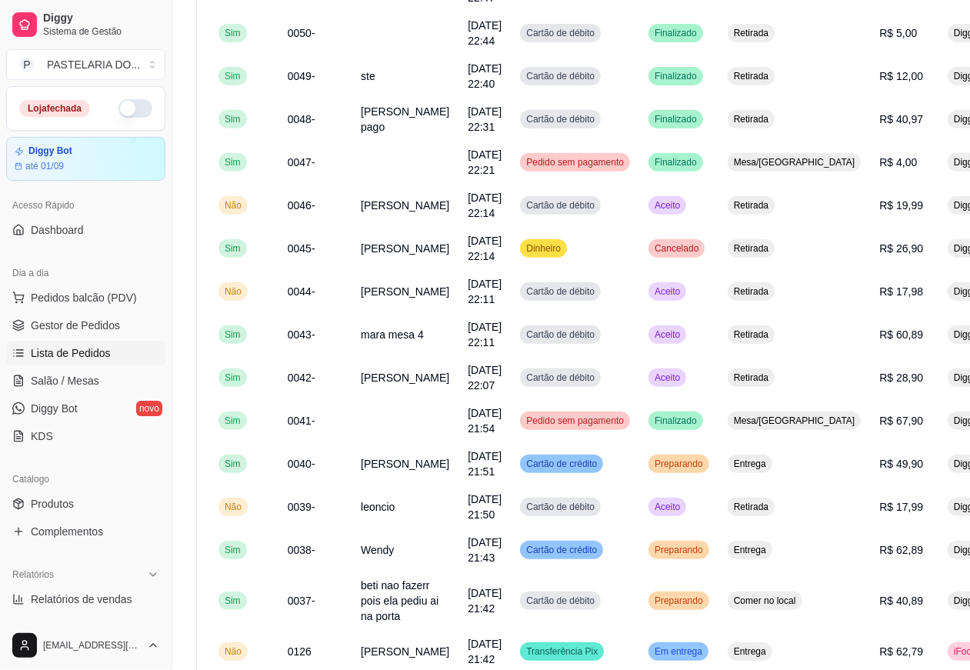
scroll to position [387, 0]
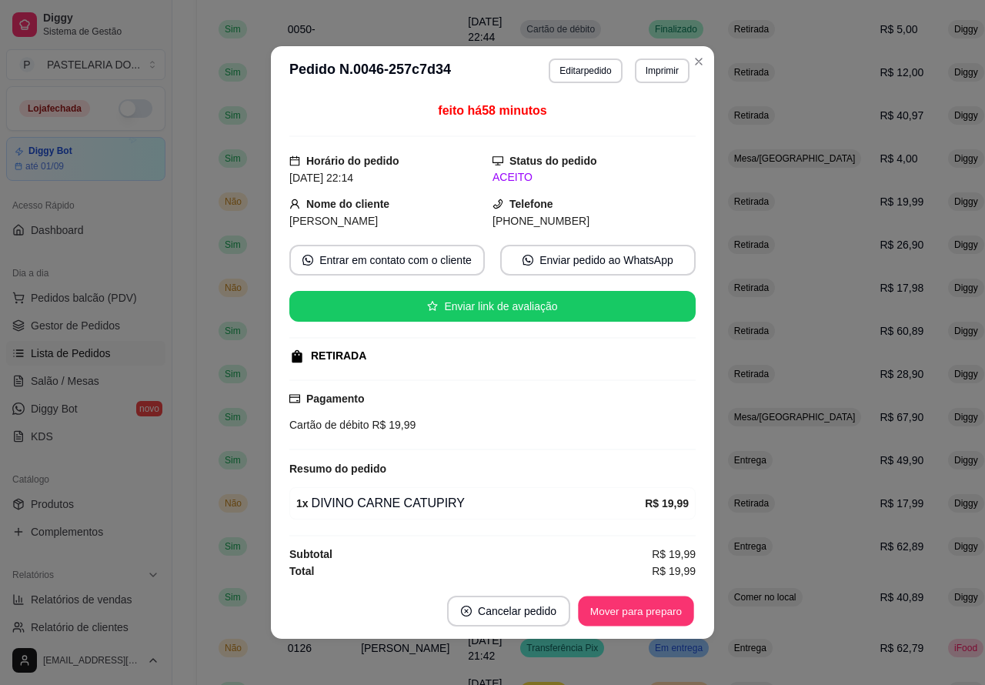
click at [613, 605] on button "Mover para preparo" at bounding box center [635, 611] width 115 height 30
click at [646, 609] on button "Mover para preparo" at bounding box center [635, 610] width 119 height 31
click at [643, 606] on button "Mover para preparo" at bounding box center [635, 611] width 115 height 30
click at [641, 604] on button "Mover para retirada disponível" at bounding box center [610, 610] width 170 height 31
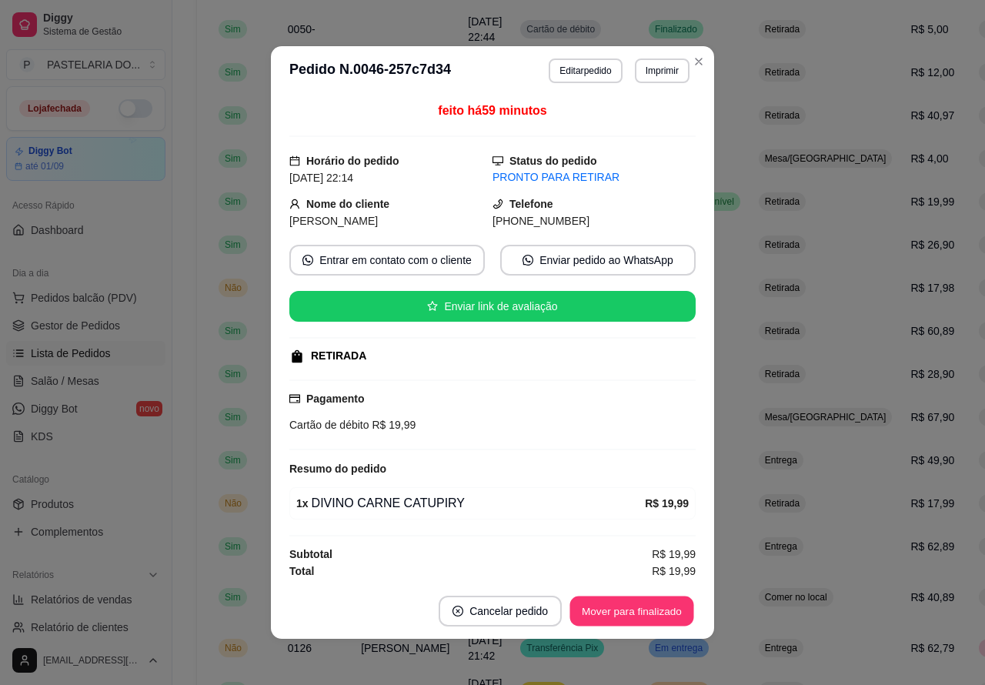
click at [628, 610] on button "Mover para finalizado" at bounding box center [632, 611] width 124 height 30
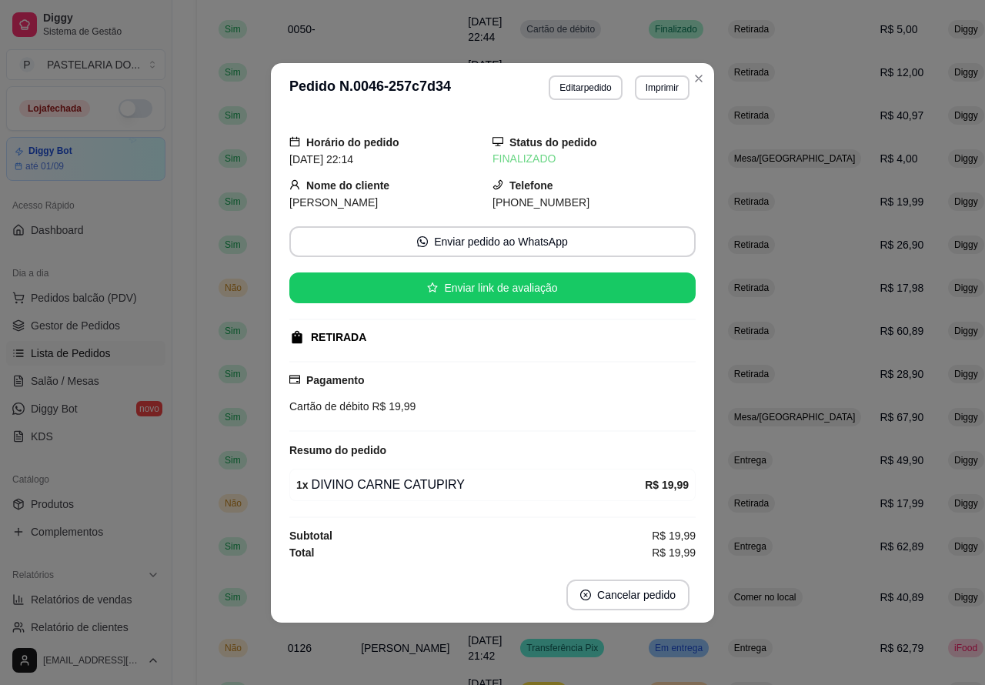
click at [125, 500] on link "Produtos" at bounding box center [85, 504] width 159 height 25
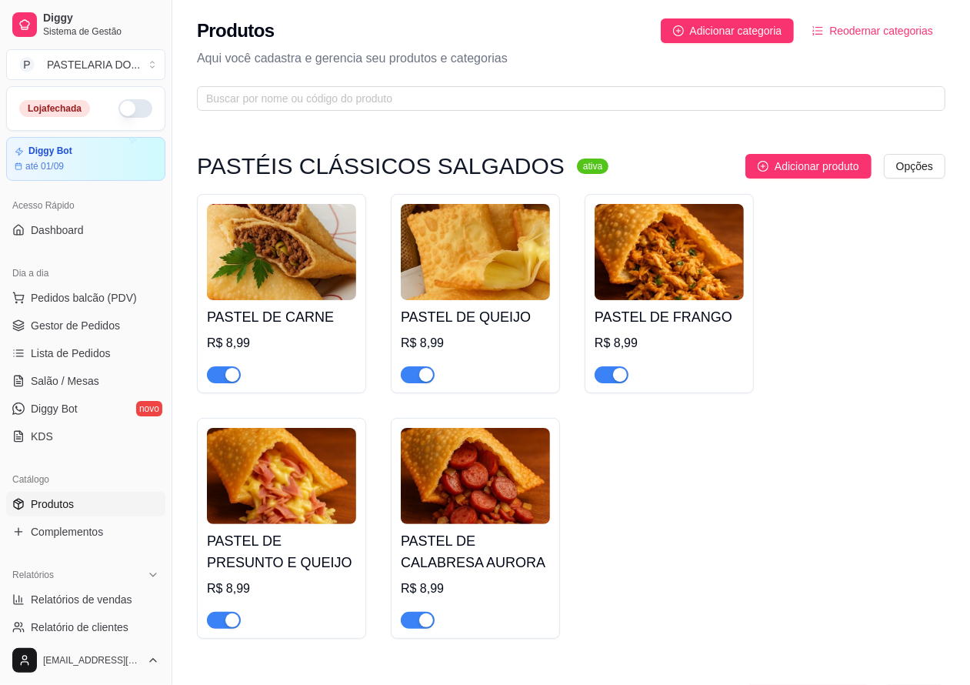
click at [646, 298] on img at bounding box center [669, 252] width 149 height 96
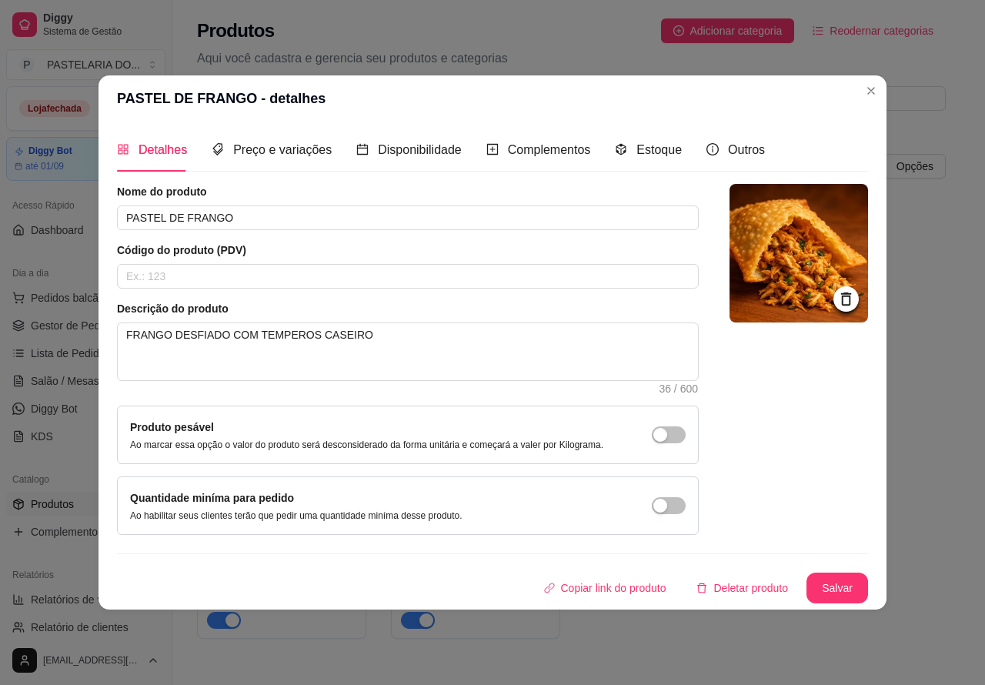
click at [875, 91] on input "text" at bounding box center [565, 98] width 718 height 17
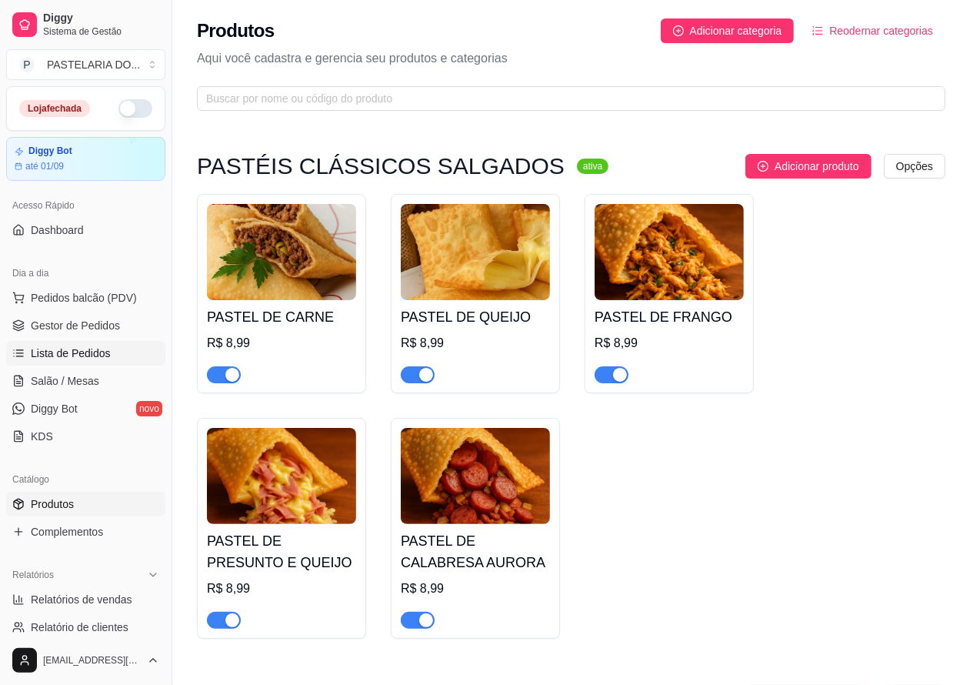
click at [89, 348] on span "Lista de Pedidos" at bounding box center [71, 352] width 80 height 15
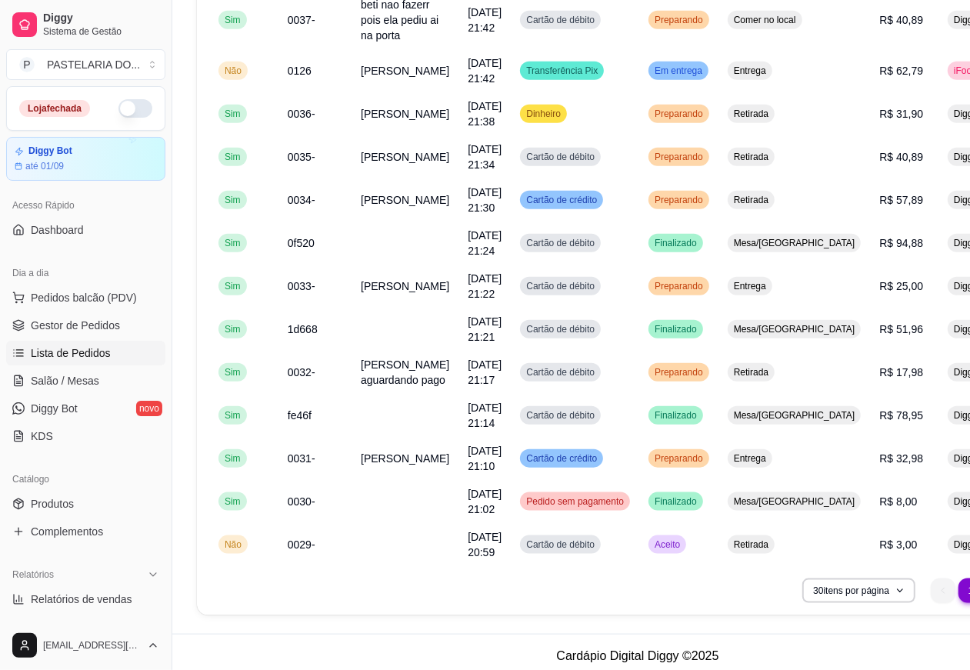
scroll to position [1032, 0]
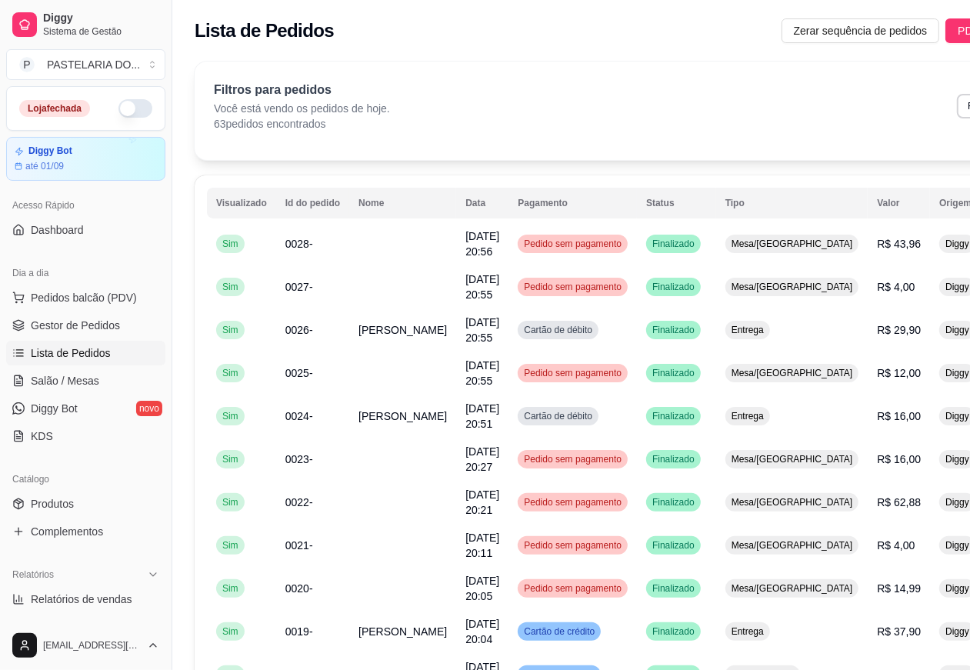
scroll to position [0, 40]
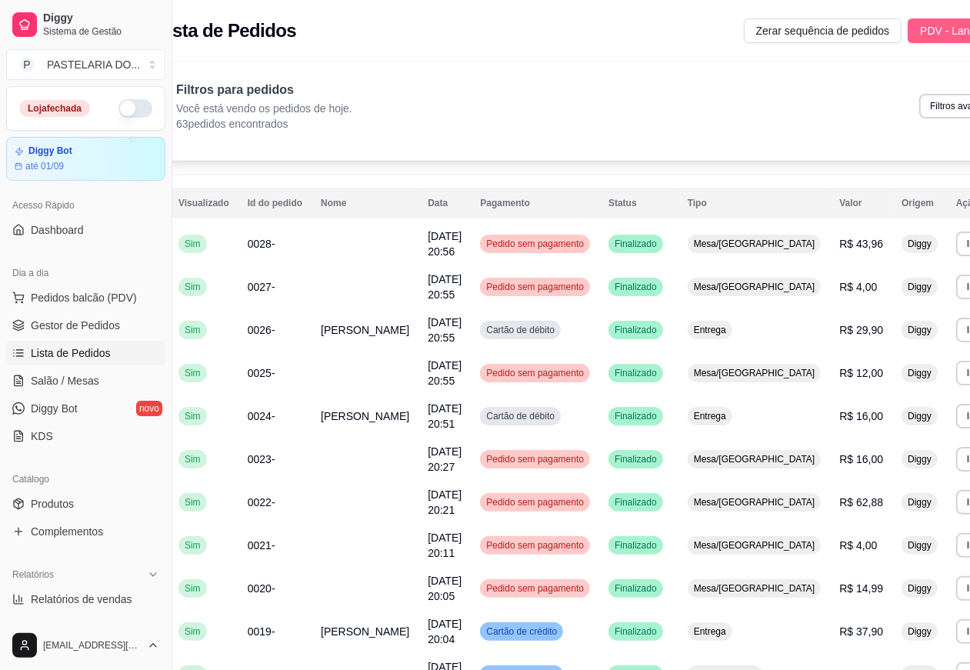
click at [920, 32] on span "PDV - Lançar pedido" at bounding box center [970, 30] width 100 height 17
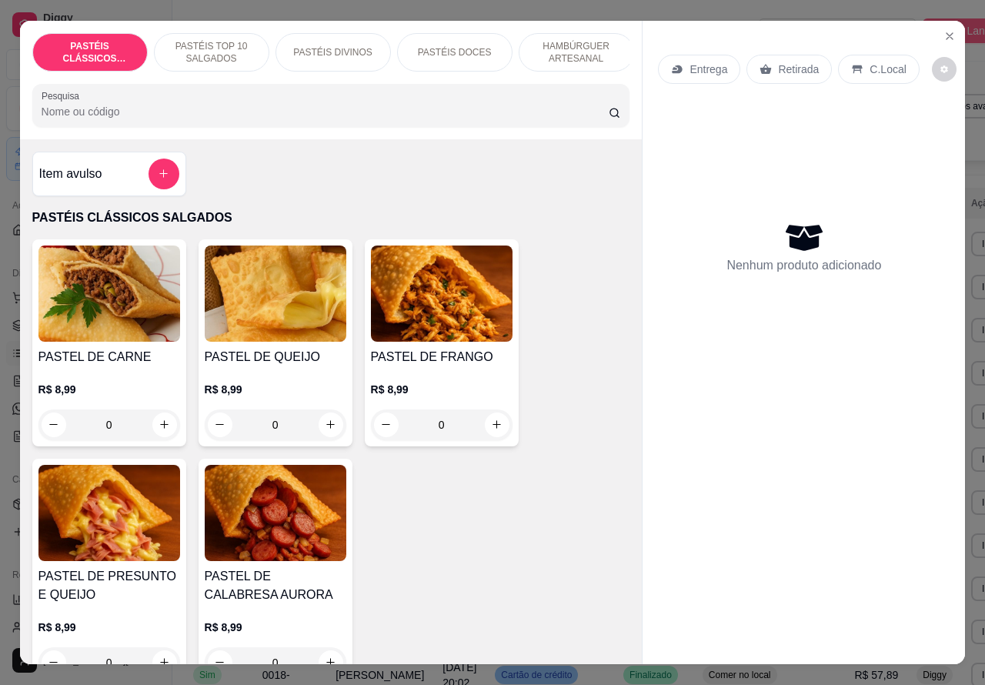
click at [946, 33] on icon "Close" at bounding box center [949, 36] width 6 height 6
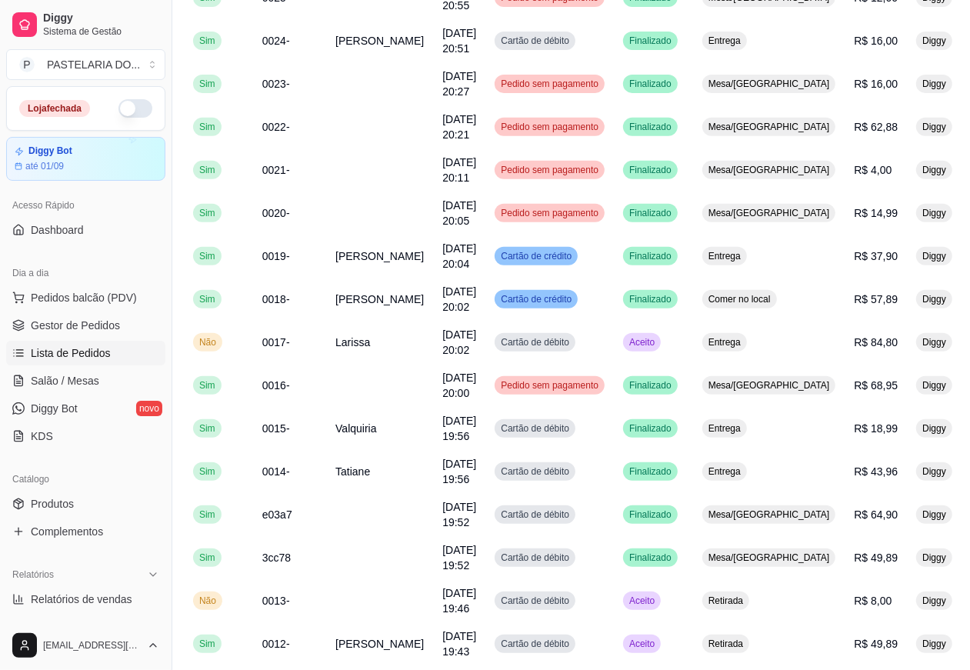
scroll to position [377, 25]
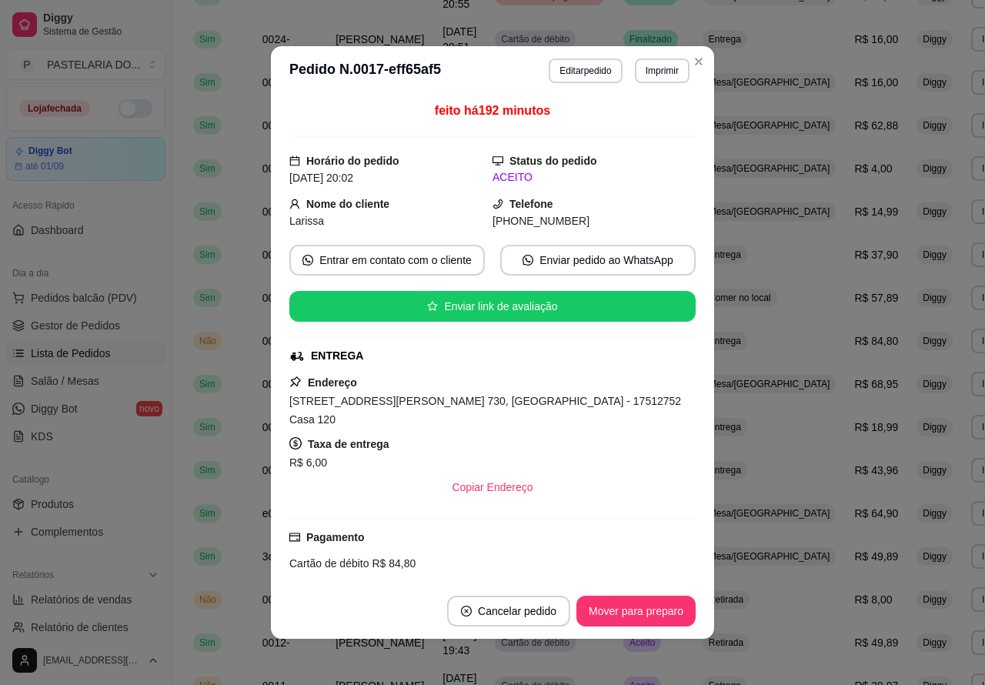
click at [662, 609] on button "Mover para preparo" at bounding box center [635, 610] width 119 height 31
click at [661, 606] on button "Mover para preparo" at bounding box center [635, 611] width 115 height 30
click at [648, 610] on button "Mover para preparo" at bounding box center [635, 610] width 119 height 31
click at [648, 608] on button "Mover para entrega" at bounding box center [636, 610] width 118 height 31
click at [647, 602] on button "Mover para finalizado" at bounding box center [632, 611] width 124 height 30
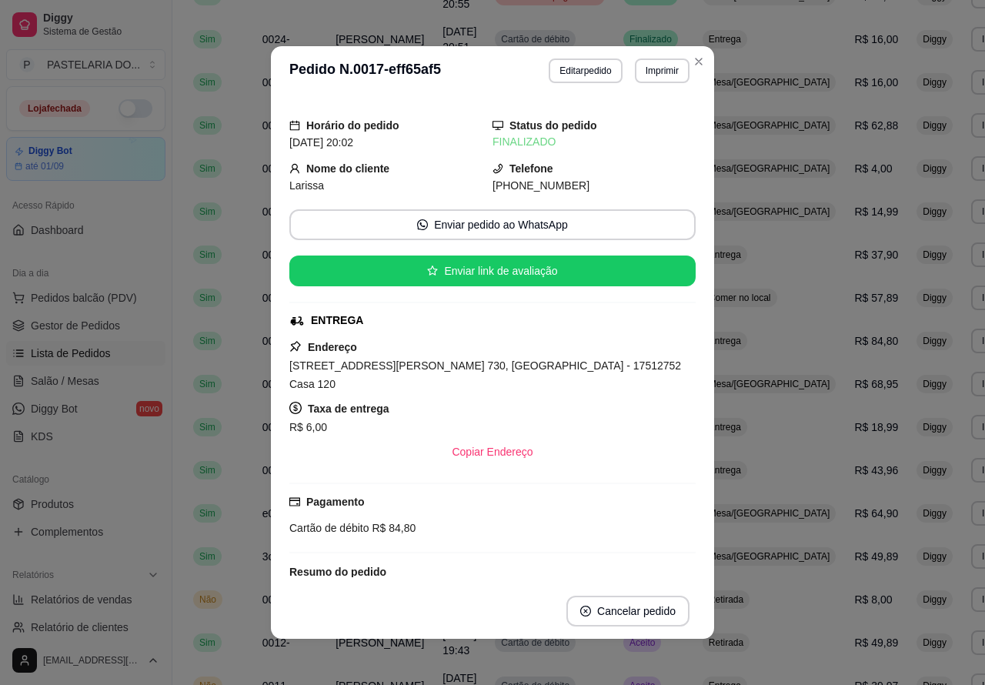
click at [637, 659] on td "Aceito" at bounding box center [653, 642] width 79 height 43
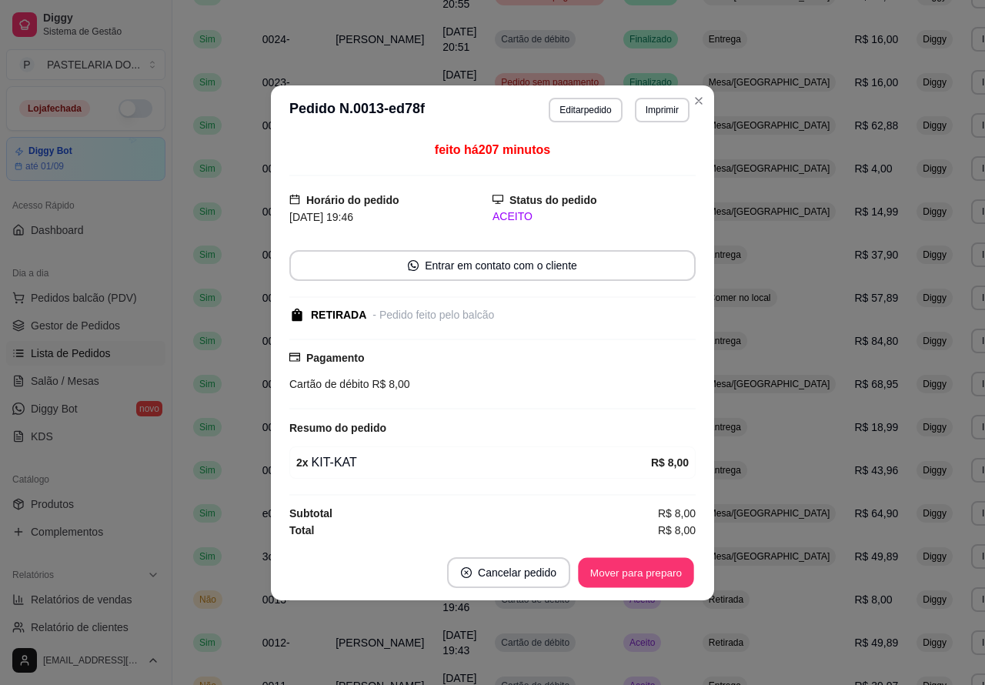
click at [666, 571] on button "Mover para preparo" at bounding box center [635, 572] width 115 height 30
click at [665, 571] on button "Mover para retirada disponível" at bounding box center [610, 572] width 165 height 30
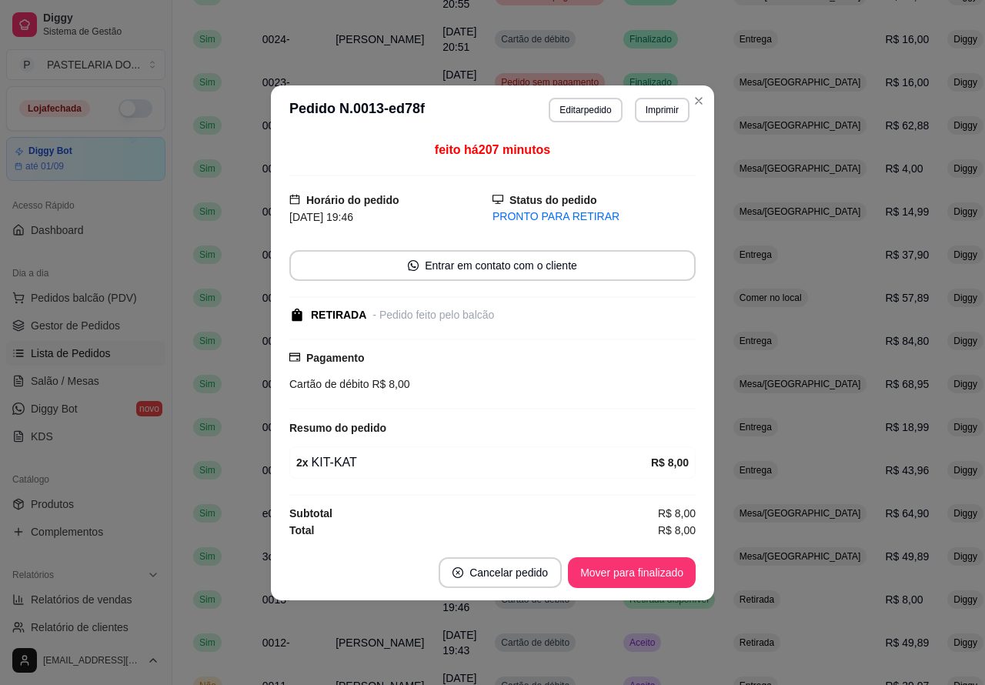
click at [668, 571] on button "Mover para finalizado" at bounding box center [632, 572] width 128 height 31
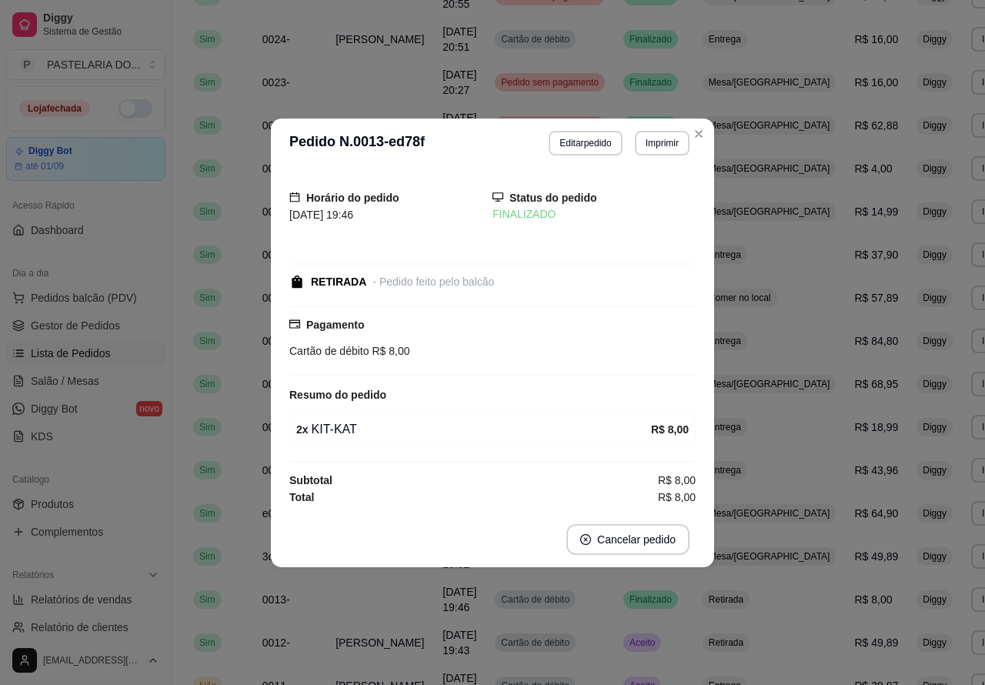
click at [632, 651] on div "Aceito" at bounding box center [642, 642] width 38 height 18
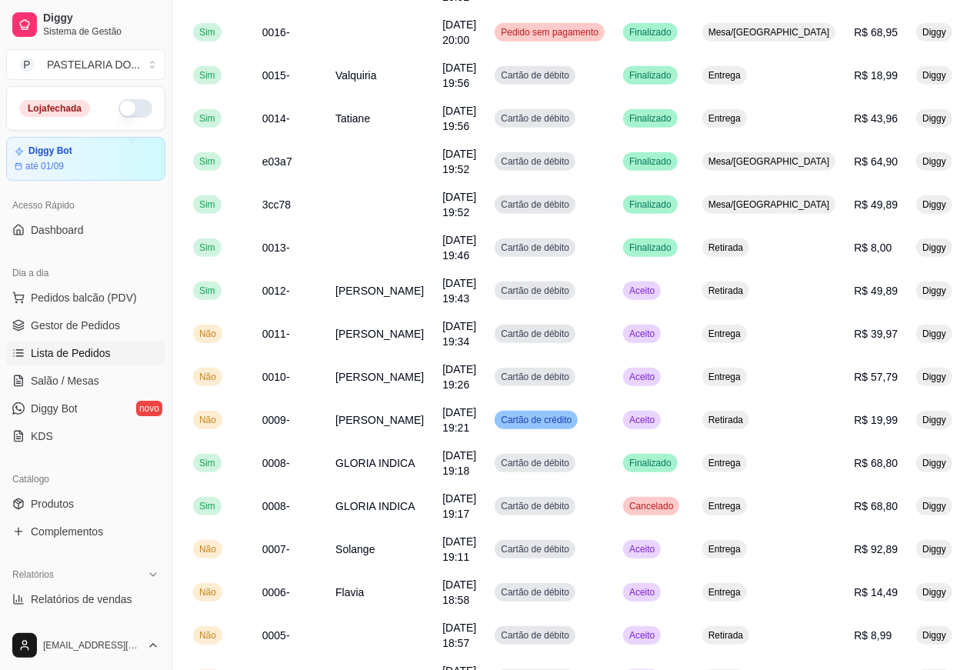
scroll to position [804, 25]
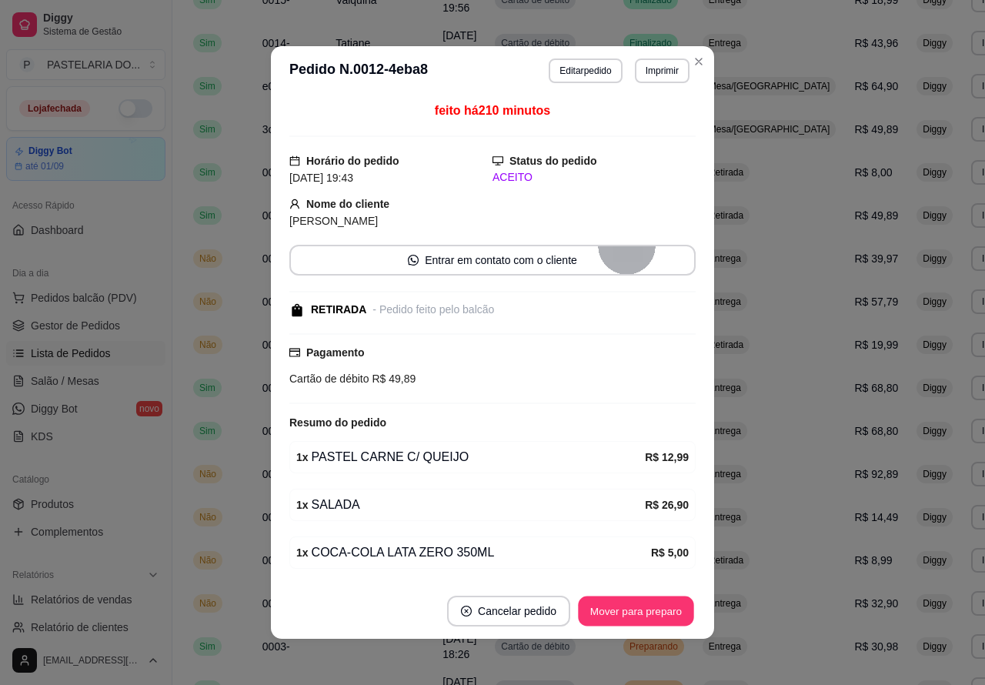
click at [639, 604] on button "Mover para preparo" at bounding box center [635, 611] width 115 height 30
click at [644, 608] on button "Mover para retirada disponível" at bounding box center [610, 611] width 165 height 30
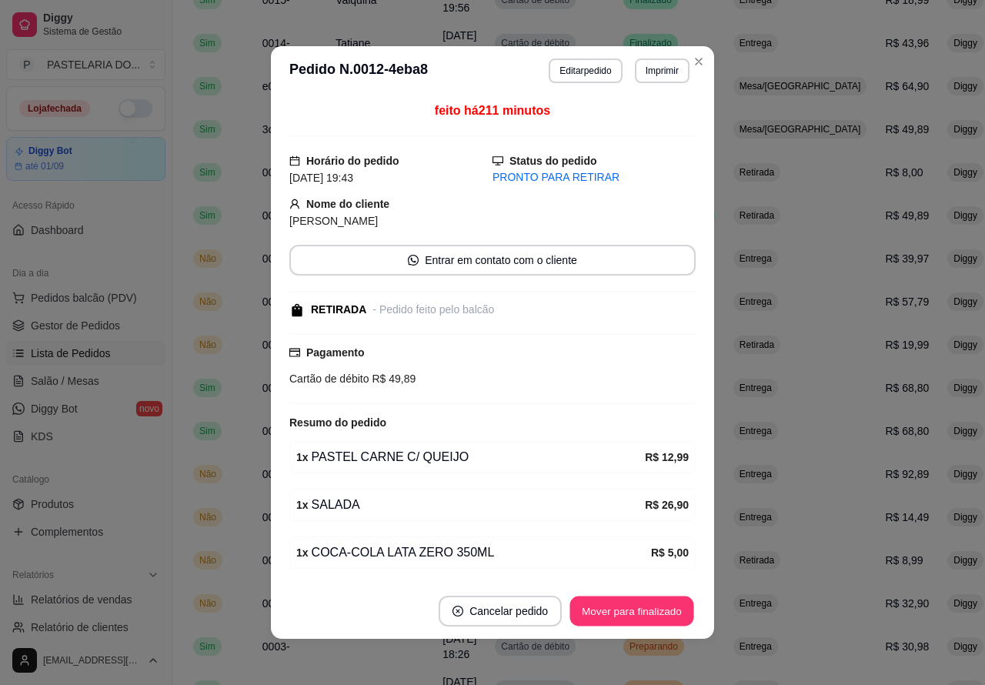
click at [654, 606] on button "Mover para finalizado" at bounding box center [632, 611] width 124 height 30
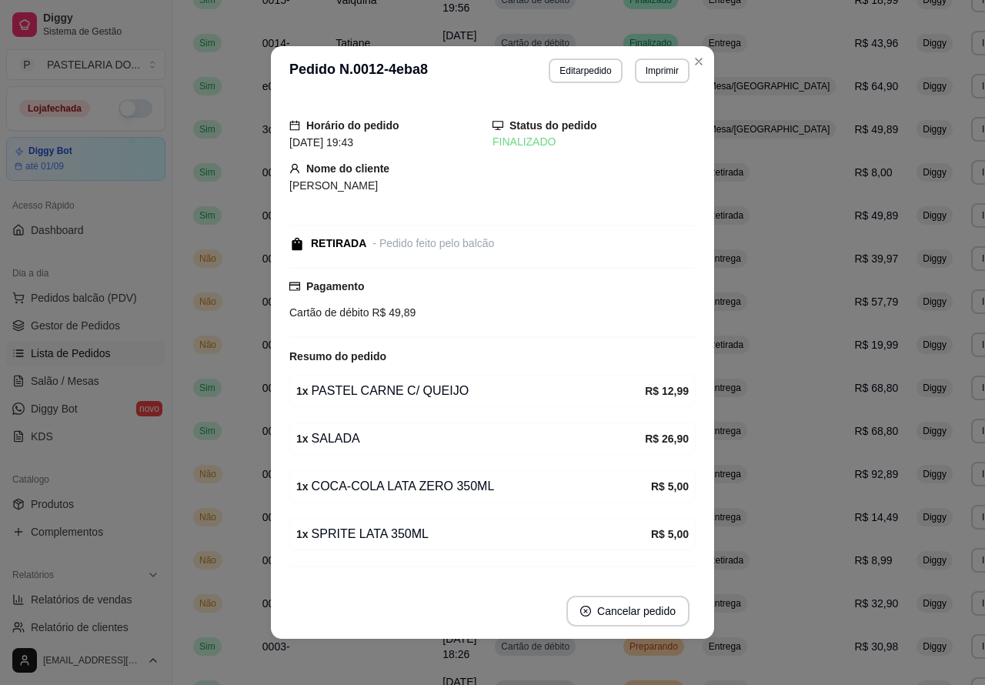
click at [119, 462] on div "Catálogo Produtos Complementos" at bounding box center [86, 505] width 172 height 89
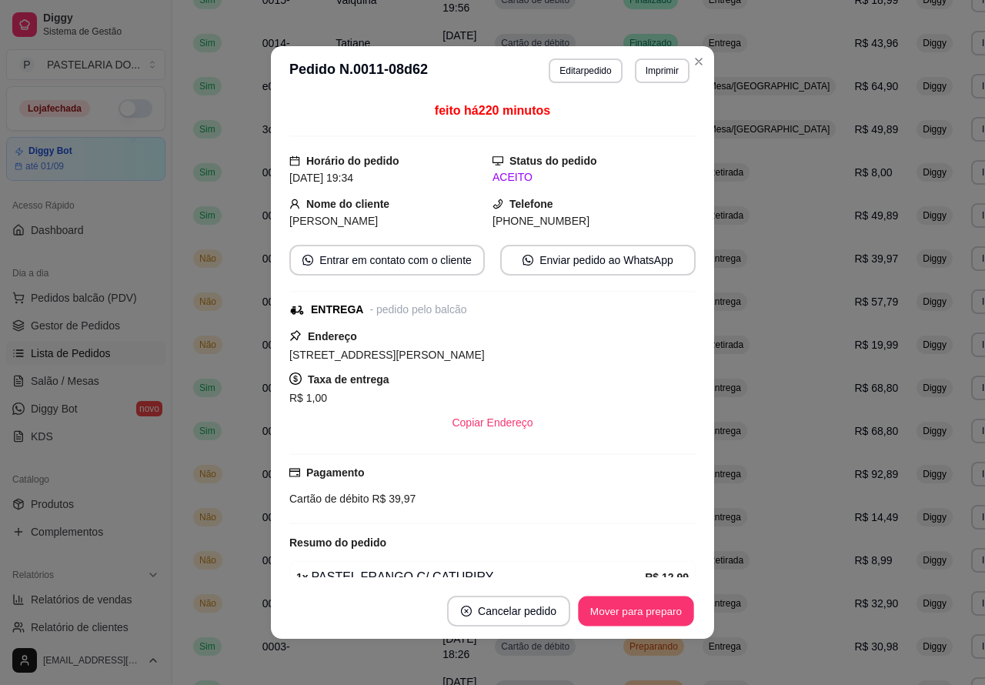
click at [640, 613] on button "Mover para preparo" at bounding box center [635, 611] width 115 height 30
click at [652, 608] on button "Mover para entrega" at bounding box center [636, 610] width 118 height 31
click at [647, 612] on button "Mover para finalizado" at bounding box center [632, 610] width 128 height 31
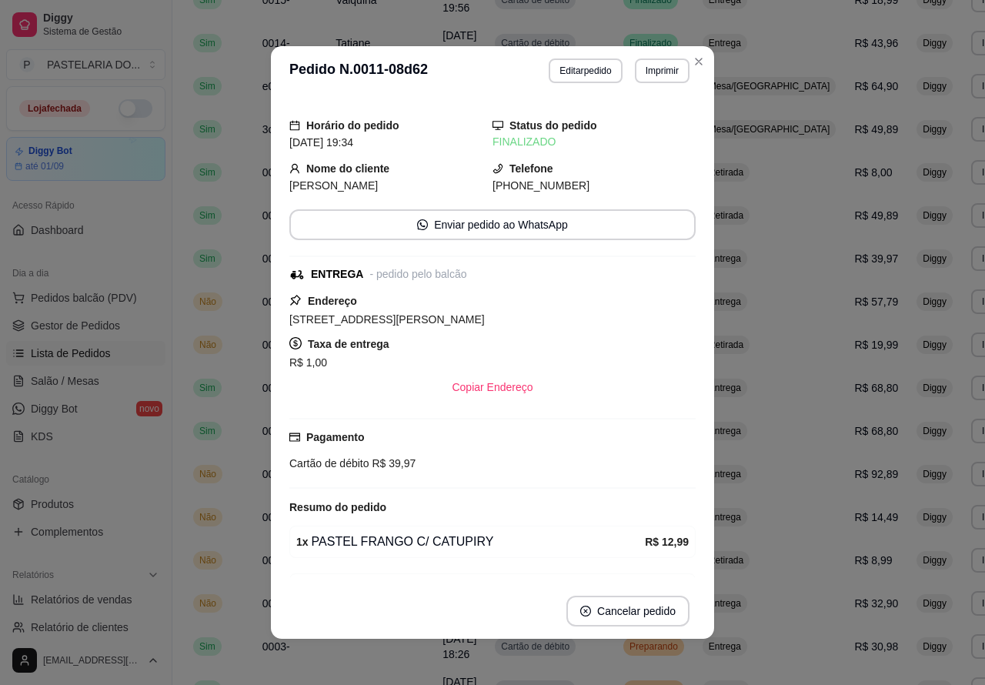
click at [112, 446] on link "KDS" at bounding box center [85, 436] width 159 height 25
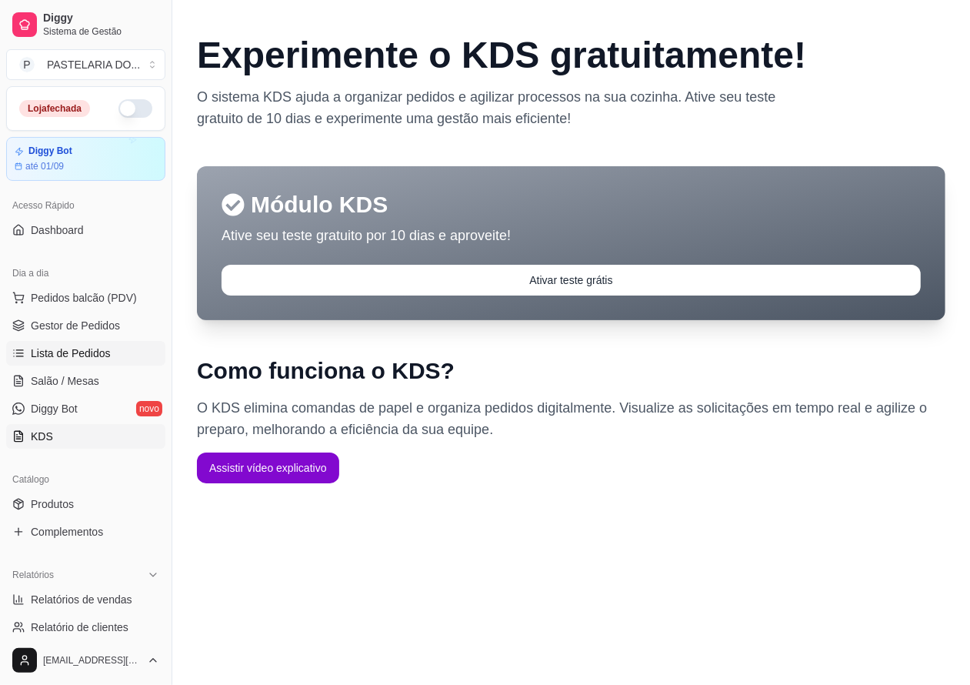
click at [78, 350] on span "Lista de Pedidos" at bounding box center [71, 352] width 80 height 15
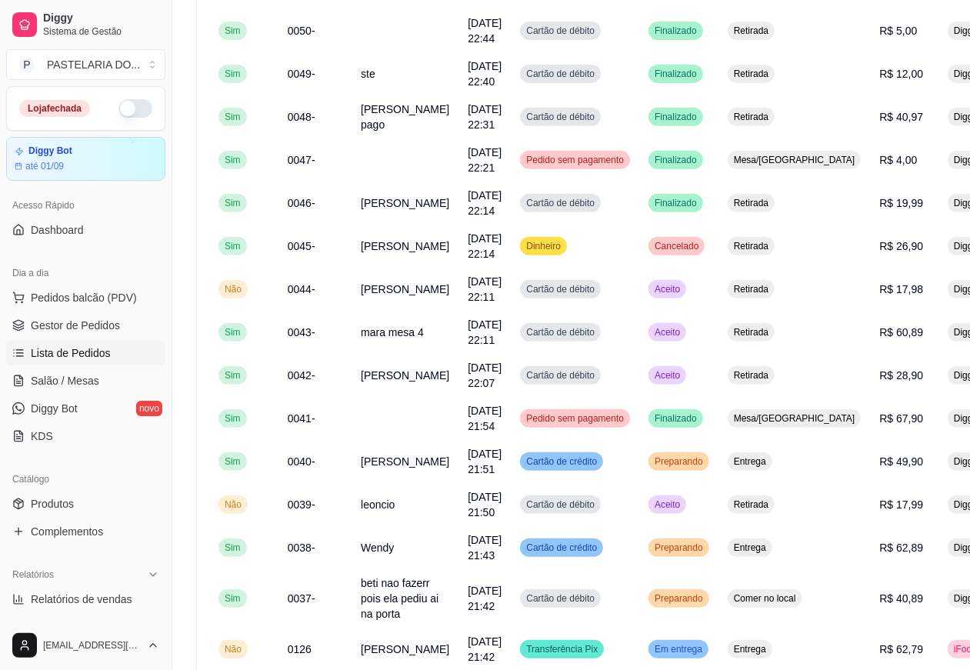
scroll to position [393, 0]
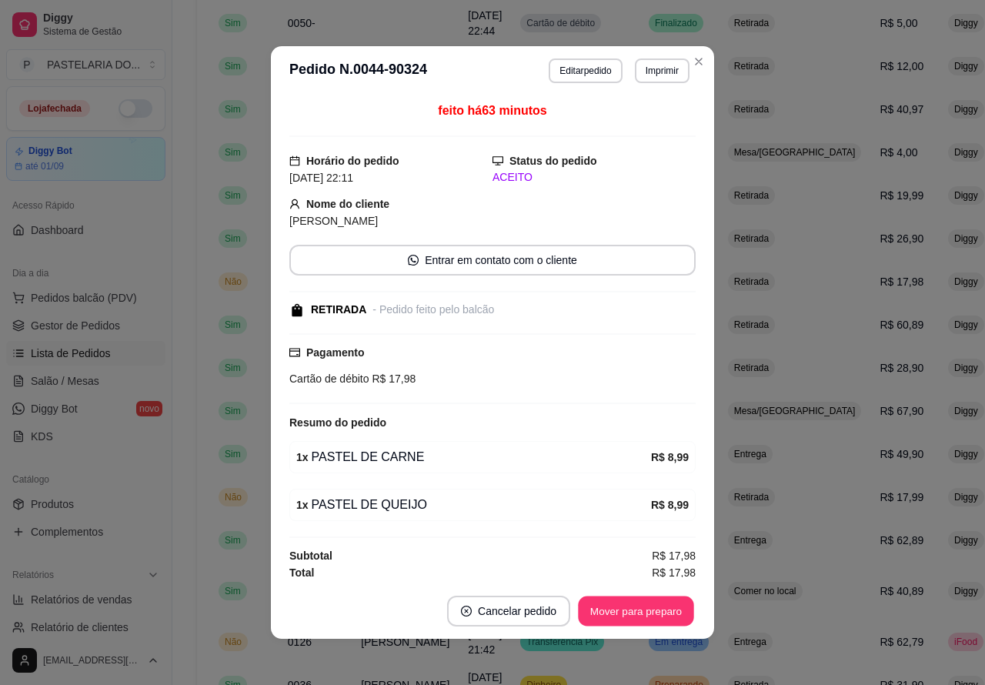
click at [643, 601] on button "Mover para preparo" at bounding box center [635, 611] width 115 height 30
click at [645, 605] on button "Mover para preparo" at bounding box center [635, 611] width 115 height 30
click at [641, 605] on button "Mover para retirada disponível" at bounding box center [610, 611] width 165 height 30
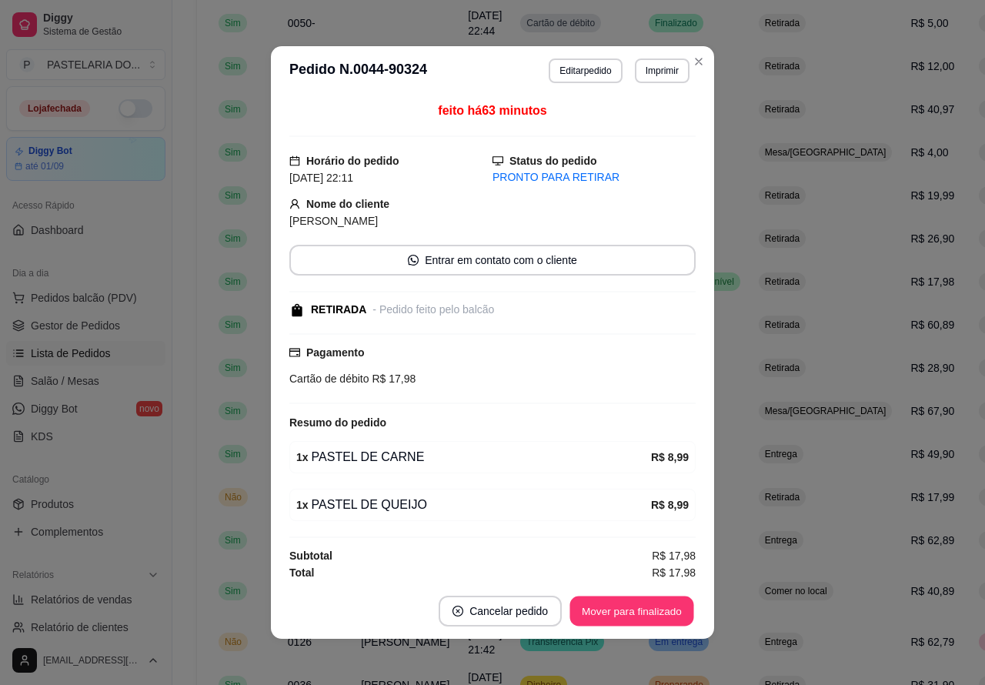
click at [644, 605] on button "Mover para finalizado" at bounding box center [632, 611] width 124 height 30
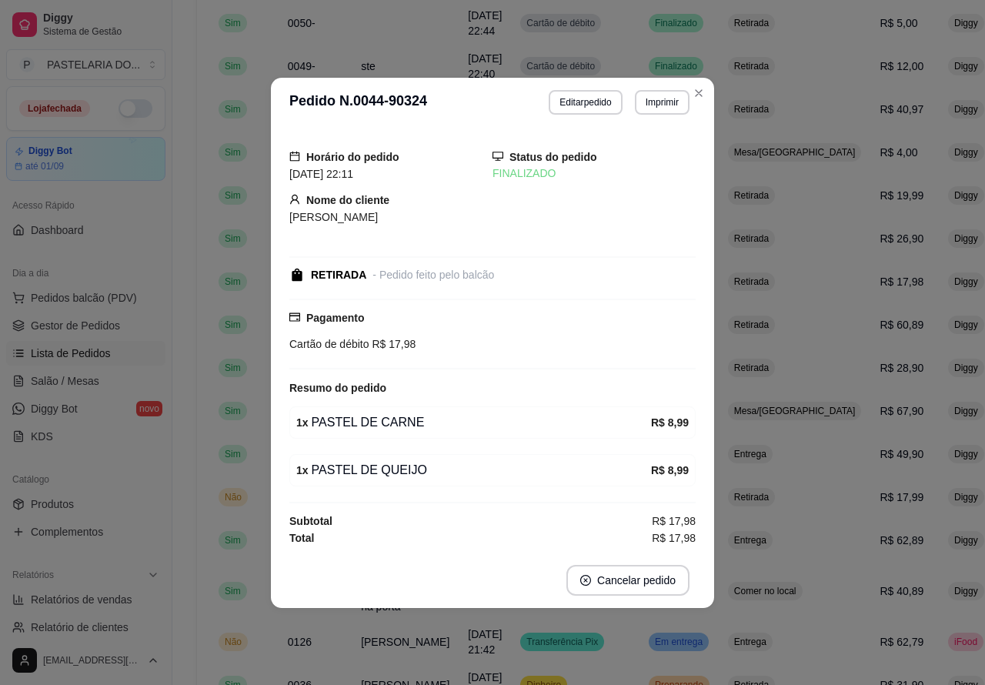
click at [143, 498] on link "Produtos" at bounding box center [85, 504] width 159 height 25
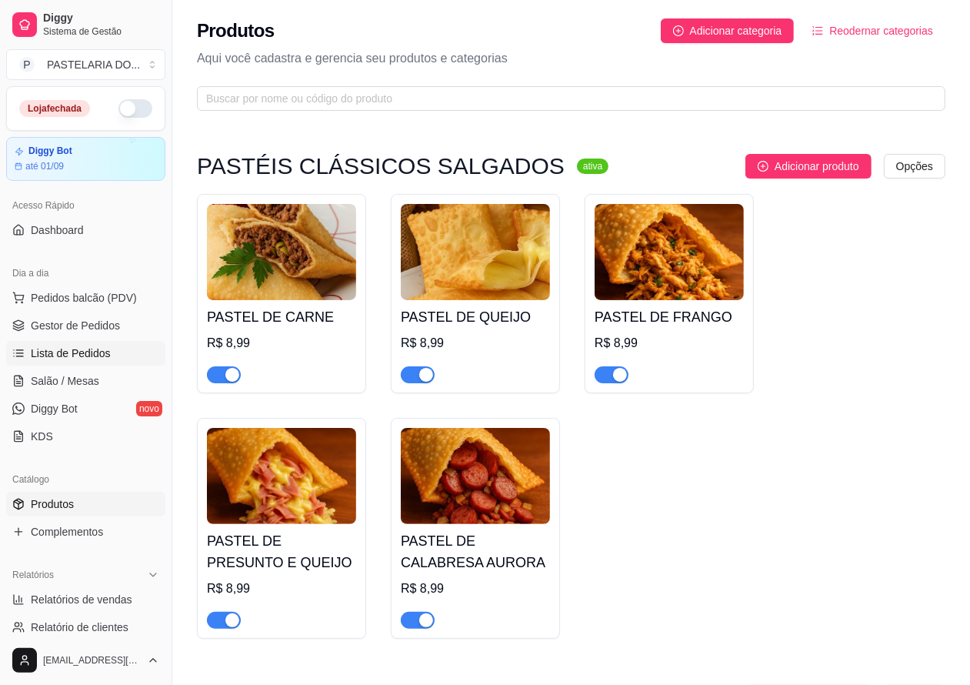
click at [78, 346] on span "Lista de Pedidos" at bounding box center [71, 352] width 80 height 15
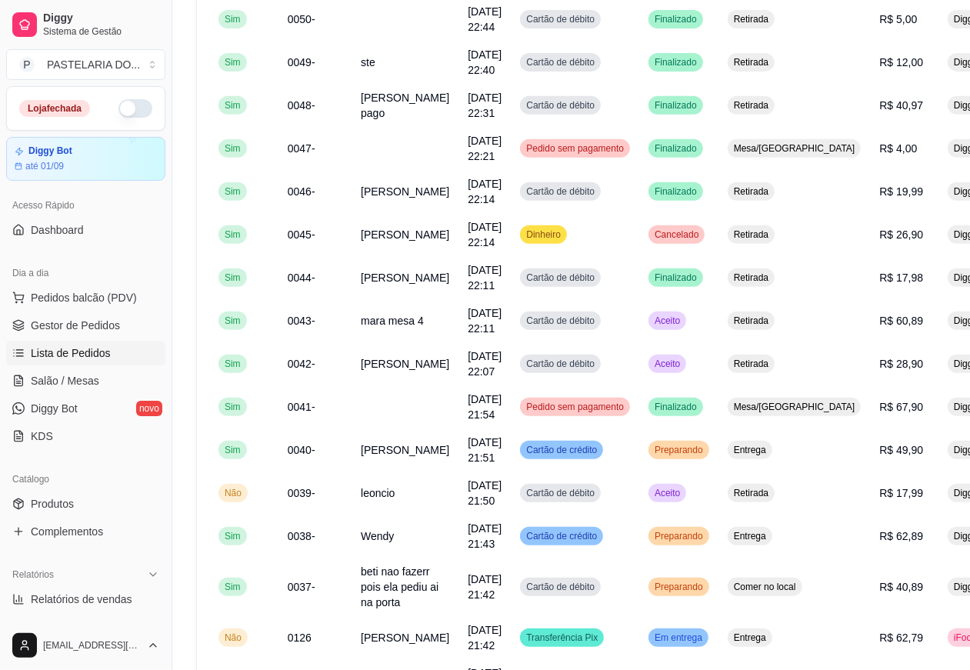
scroll to position [401, 0]
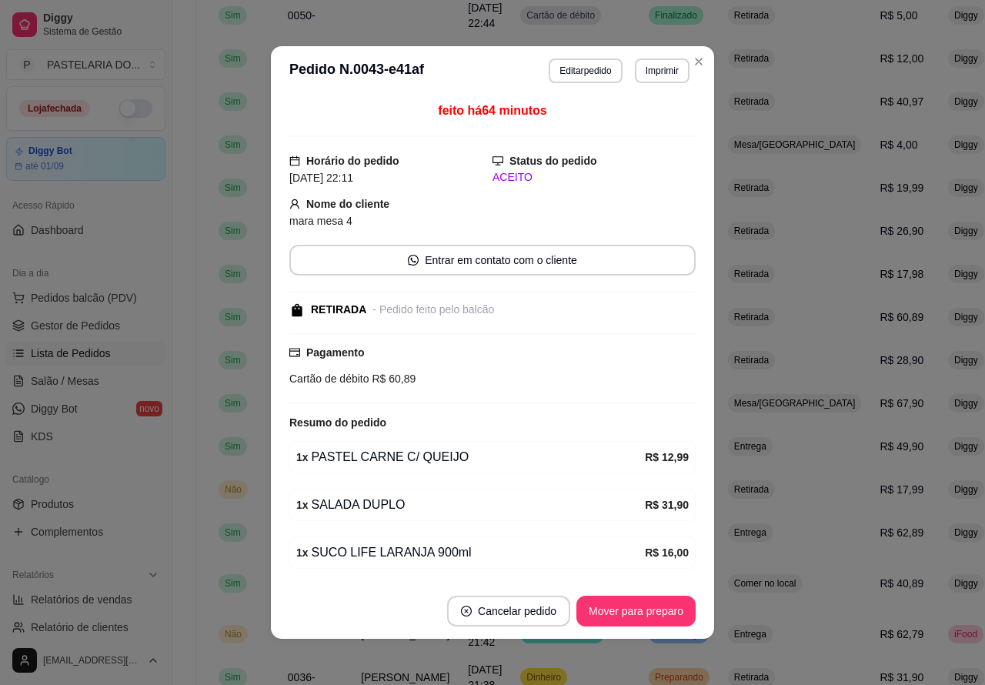
click at [641, 606] on button "Mover para preparo" at bounding box center [635, 610] width 119 height 31
click at [664, 609] on button "Mover para retirada disponível" at bounding box center [610, 610] width 170 height 31
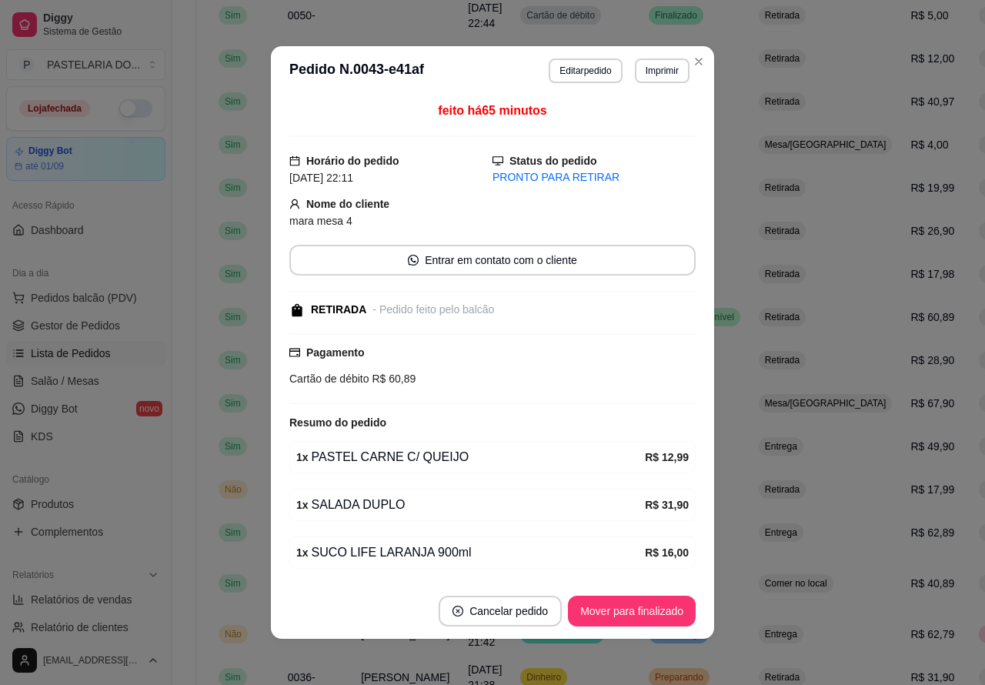
click at [651, 608] on button "Mover para finalizado" at bounding box center [632, 610] width 128 height 31
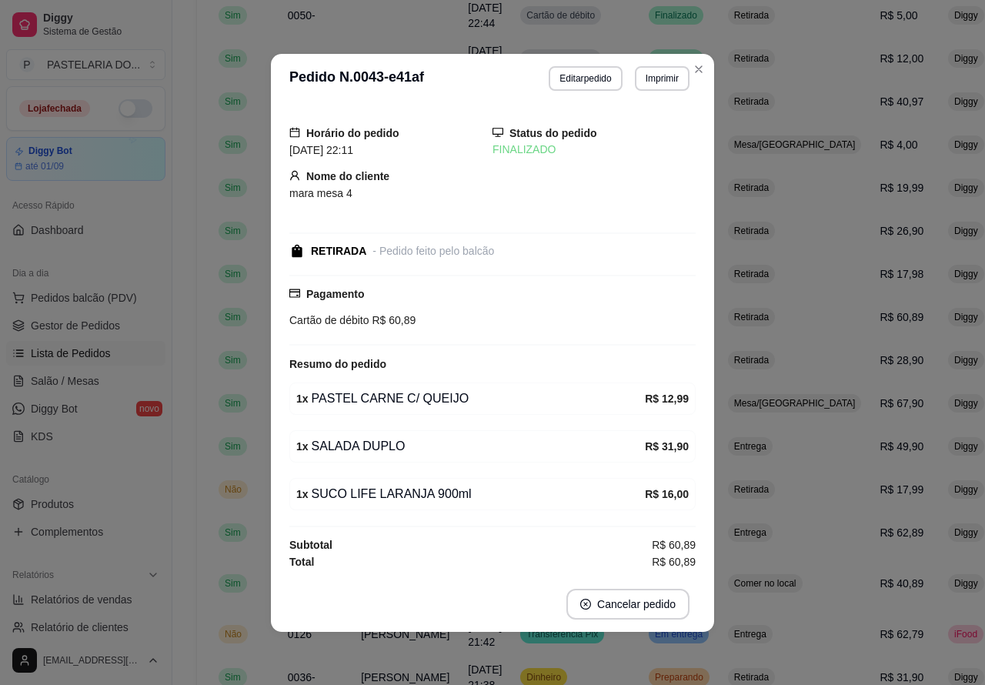
click at [119, 490] on div "Catálogo" at bounding box center [85, 479] width 159 height 25
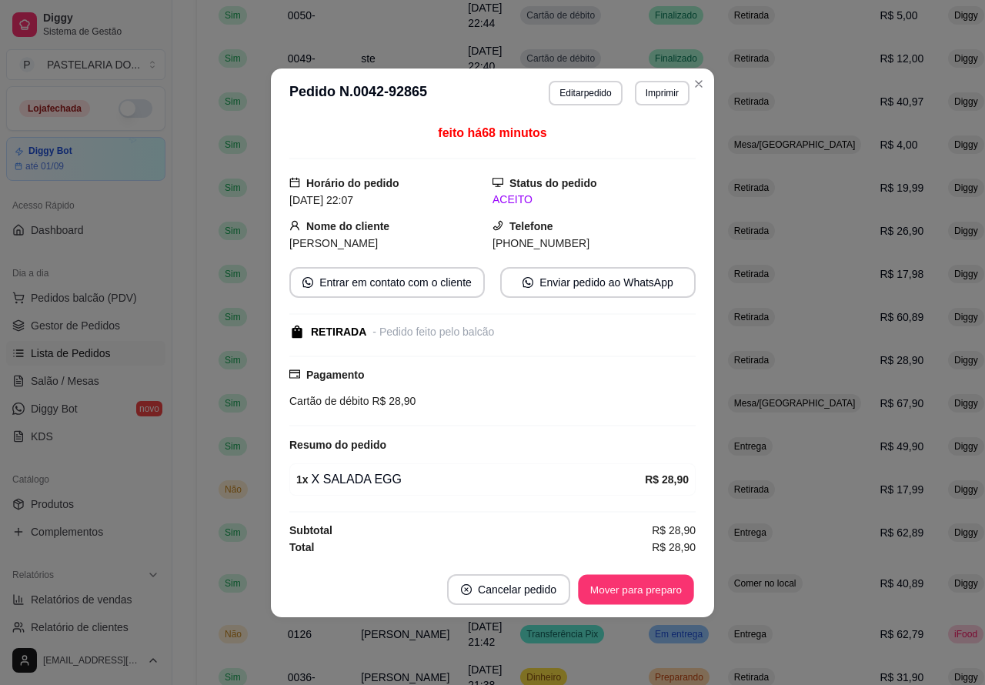
click at [651, 588] on button "Mover para preparo" at bounding box center [635, 589] width 115 height 30
click at [648, 585] on button "Mover para retirada disponível" at bounding box center [610, 589] width 165 height 30
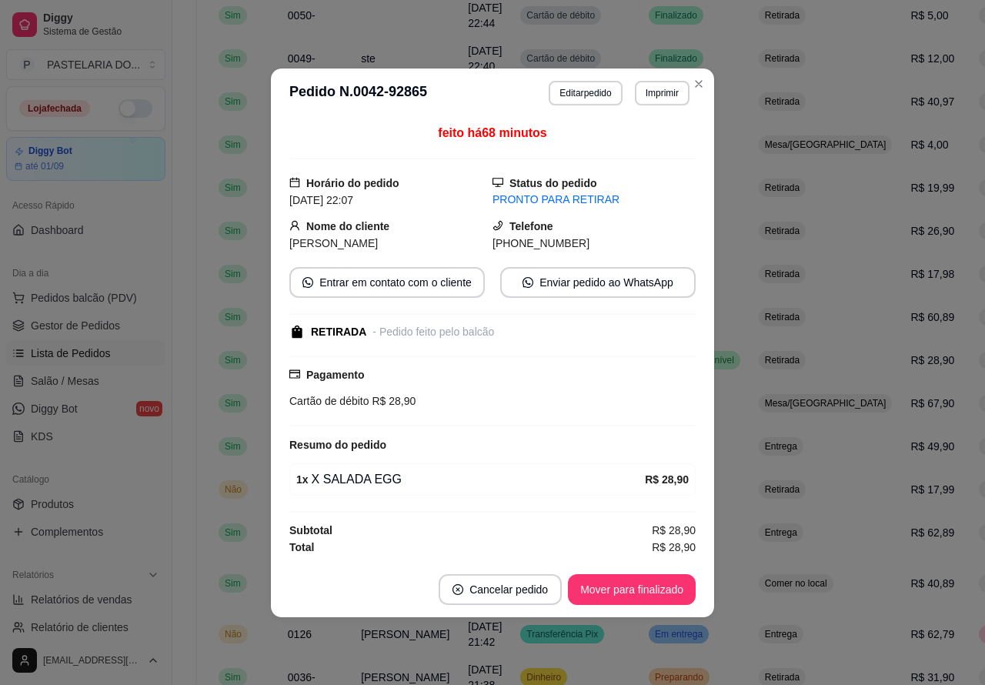
click at [658, 597] on button "Mover para finalizado" at bounding box center [632, 589] width 128 height 31
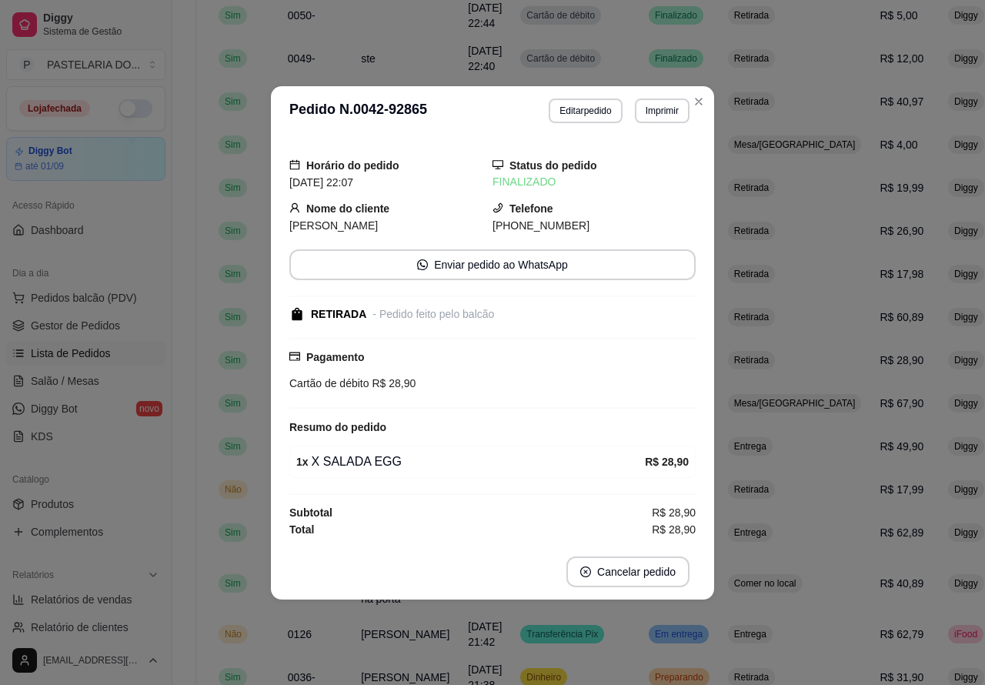
click at [123, 473] on div "Catálogo" at bounding box center [85, 479] width 159 height 25
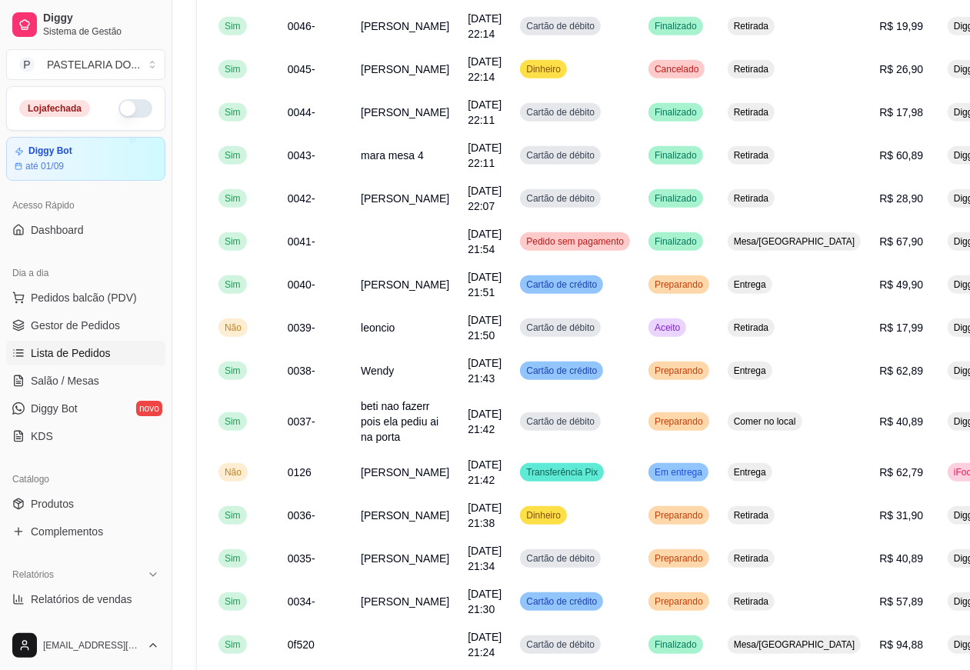
scroll to position [571, 0]
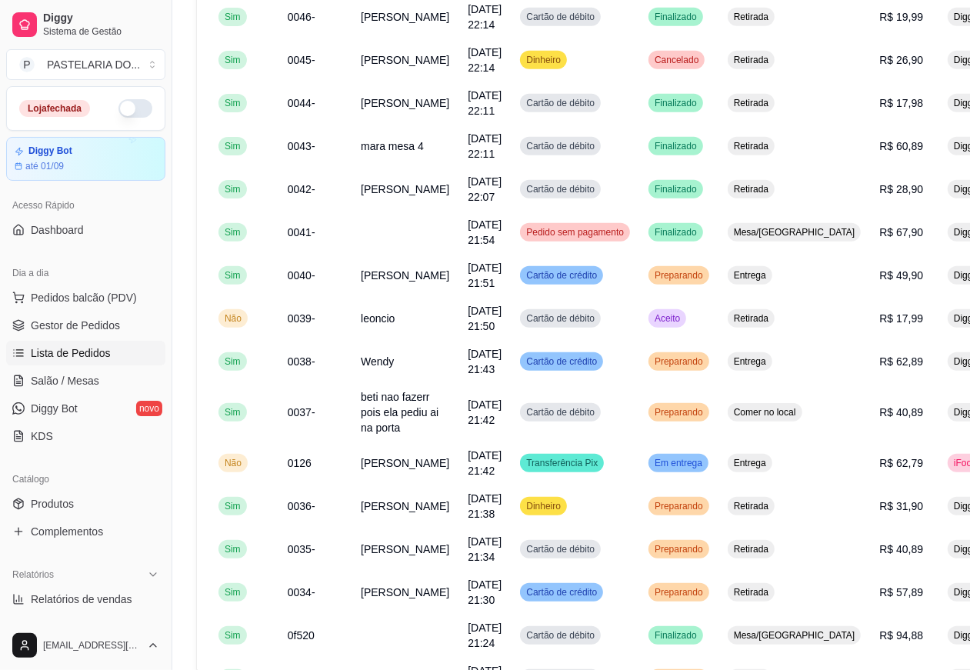
click at [652, 286] on div "feito há 84 minutos Horário do pedido [DATE] 21:51 Status do pedido PREPARANDO …" at bounding box center [485, 331] width 415 height 471
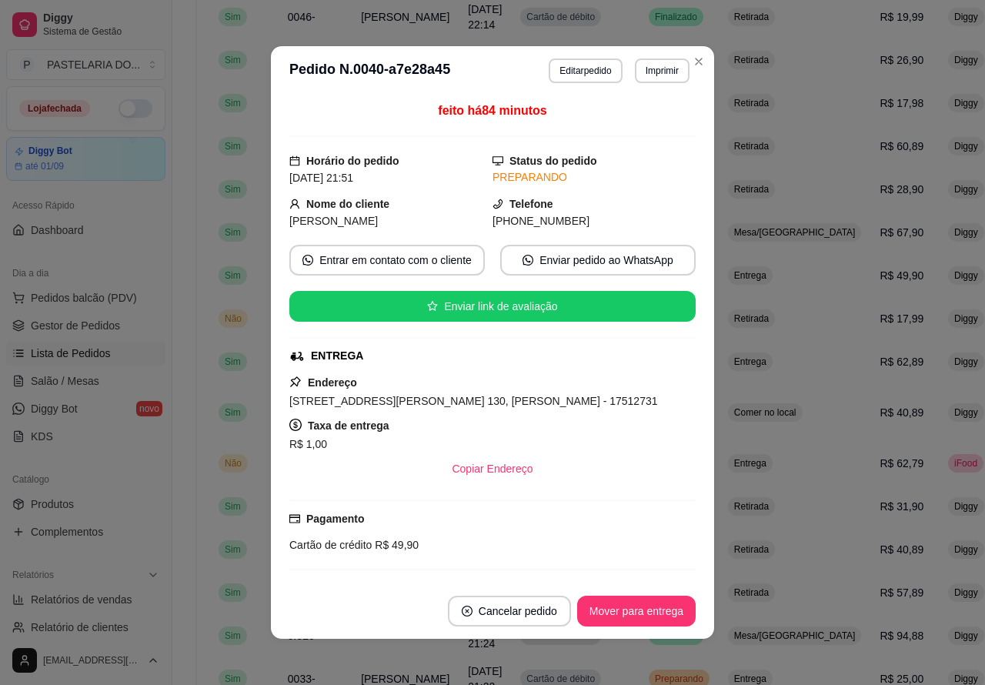
click at [640, 608] on button "Mover para entrega" at bounding box center [636, 610] width 118 height 31
click at [640, 610] on button "Mover para finalizado" at bounding box center [632, 610] width 128 height 31
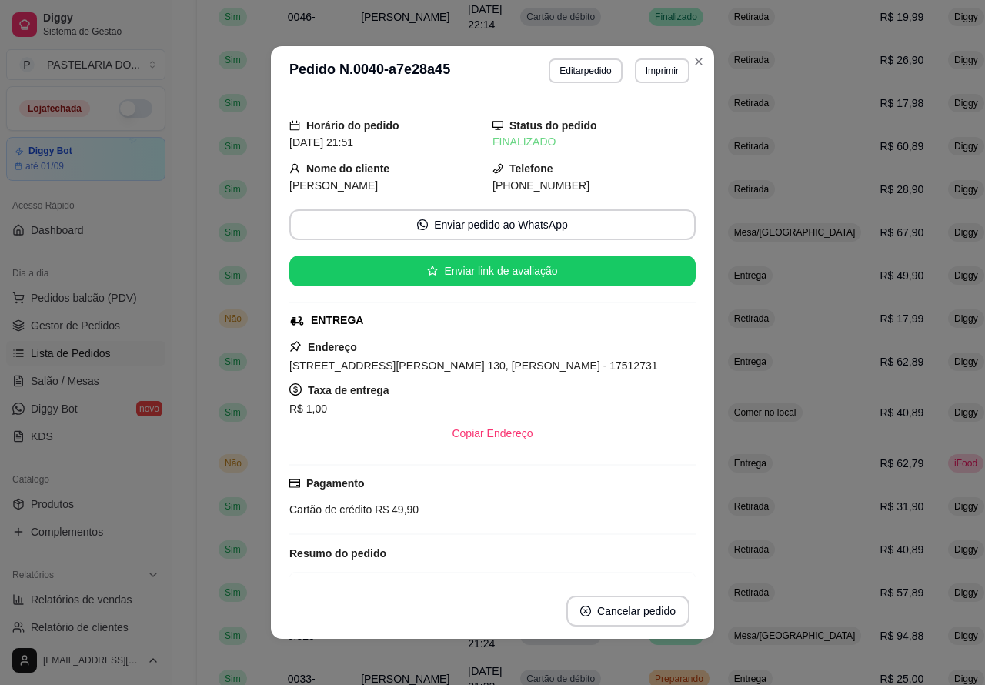
click at [117, 455] on div "Dia a dia Pedidos balcão (PDV) Gestor de Pedidos Lista de Pedidos Salão / Mesas…" at bounding box center [86, 355] width 172 height 200
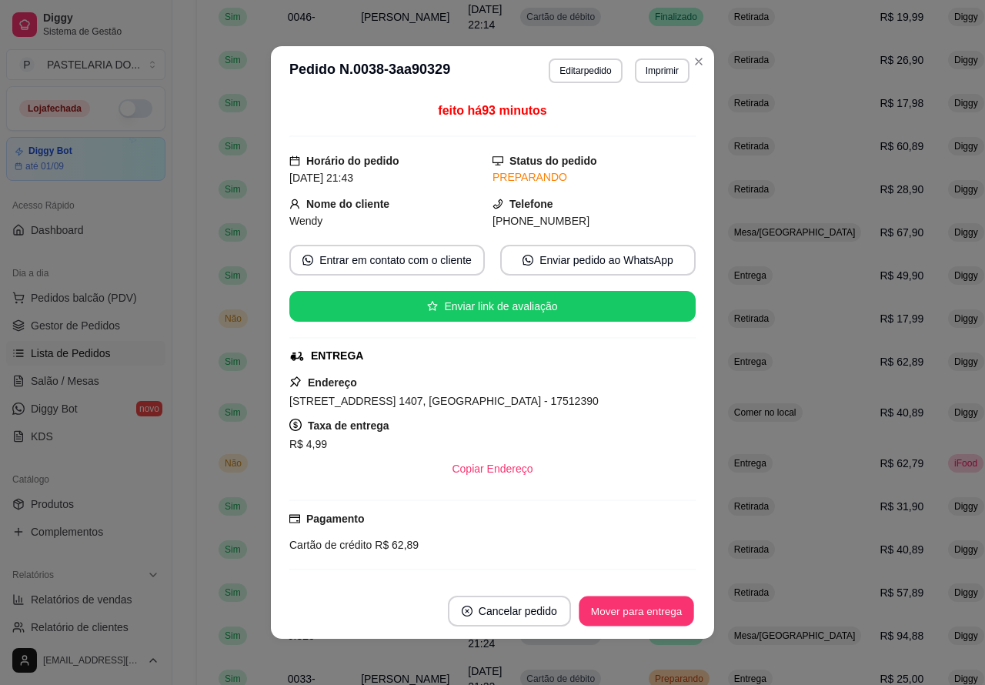
click at [635, 602] on button "Mover para entrega" at bounding box center [635, 611] width 115 height 30
click at [641, 605] on button "Mover para finalizado" at bounding box center [632, 610] width 128 height 31
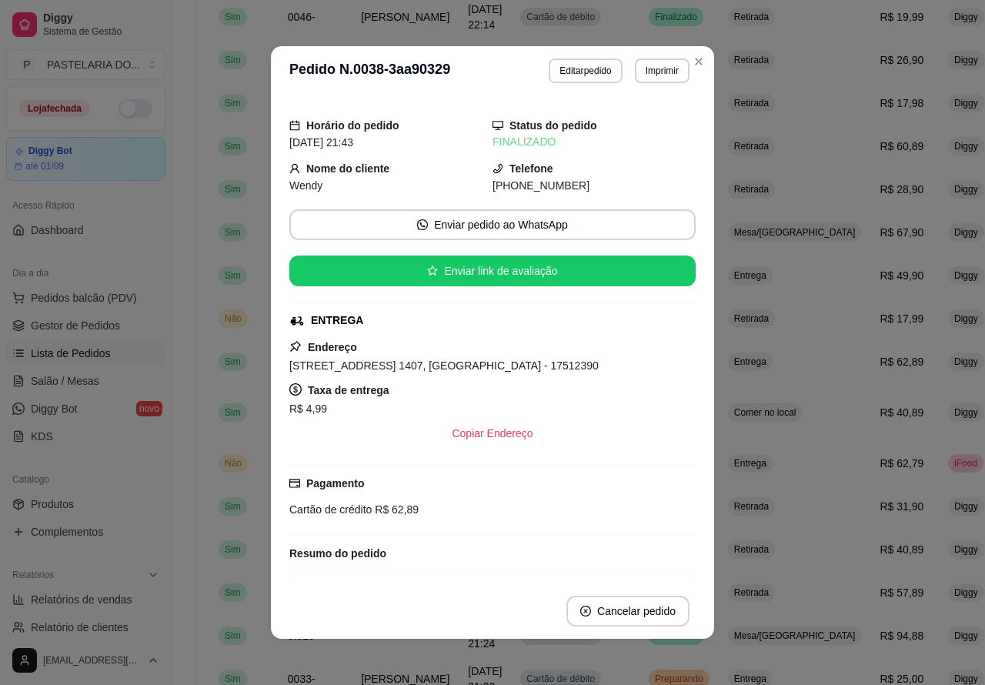
click at [104, 482] on div "Catálogo" at bounding box center [85, 479] width 159 height 25
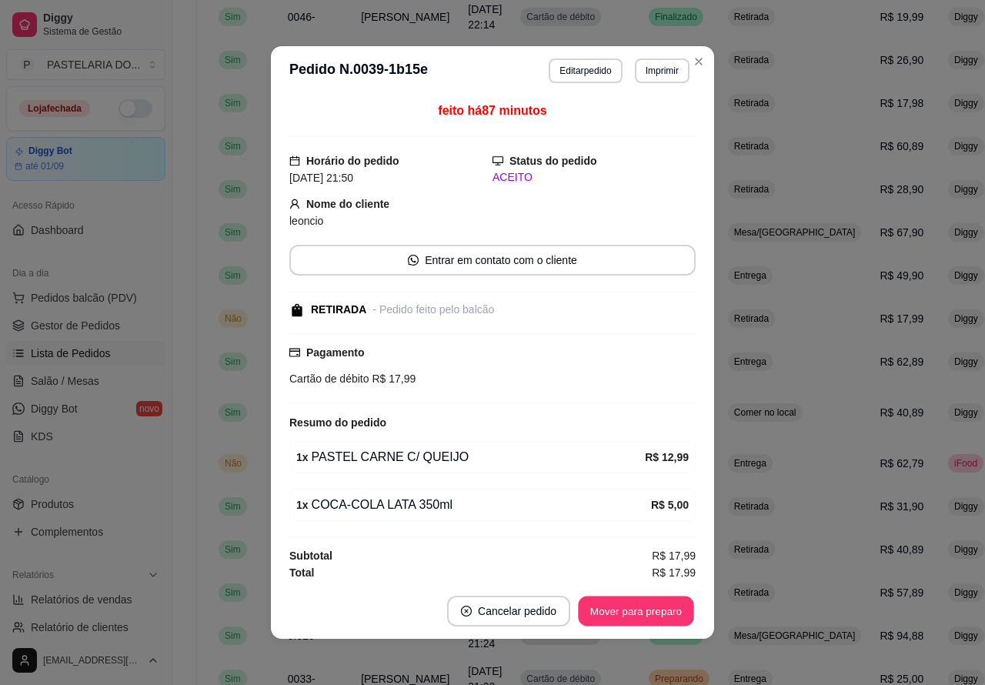
click at [641, 609] on button "Mover para preparo" at bounding box center [635, 611] width 115 height 30
click at [641, 608] on button "Mover para retirada disponível" at bounding box center [610, 611] width 165 height 30
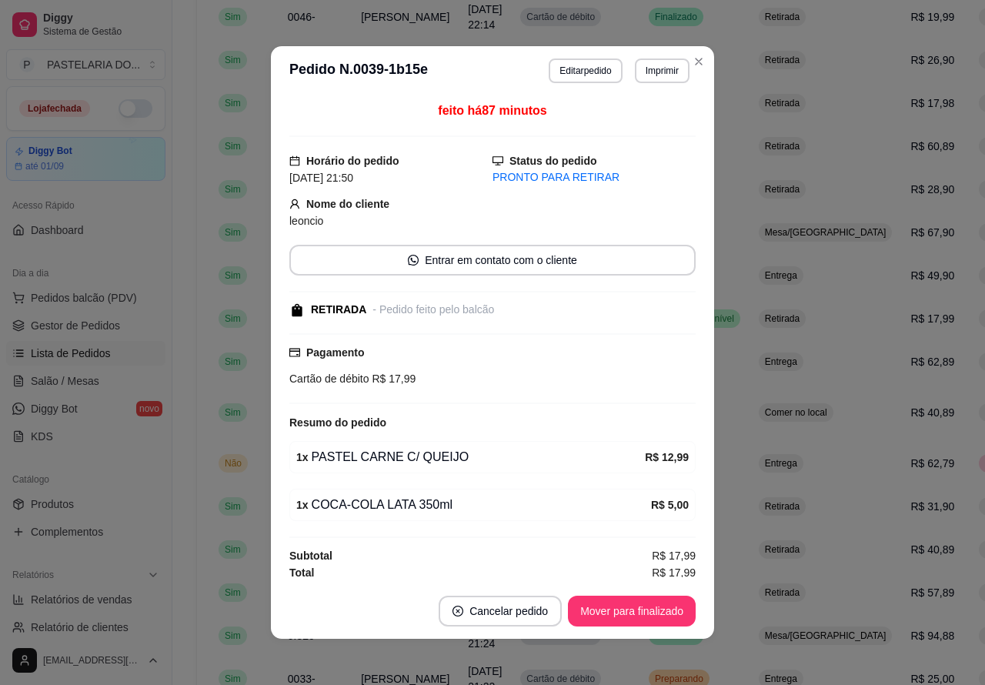
click at [640, 612] on button "Mover para finalizado" at bounding box center [632, 610] width 128 height 31
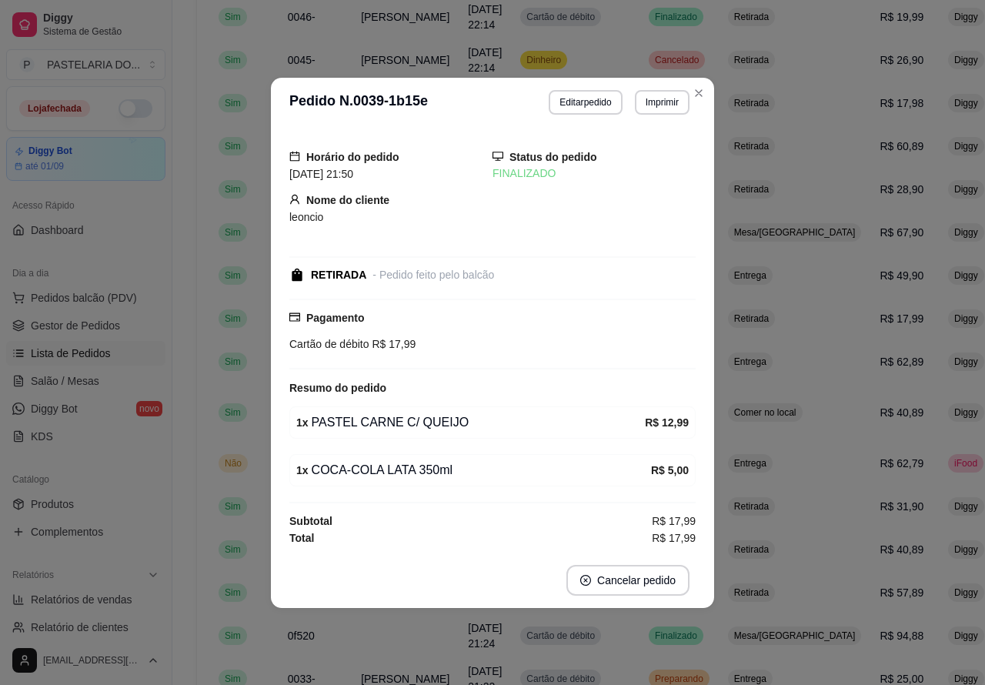
click at [135, 477] on div "Catálogo" at bounding box center [85, 479] width 159 height 25
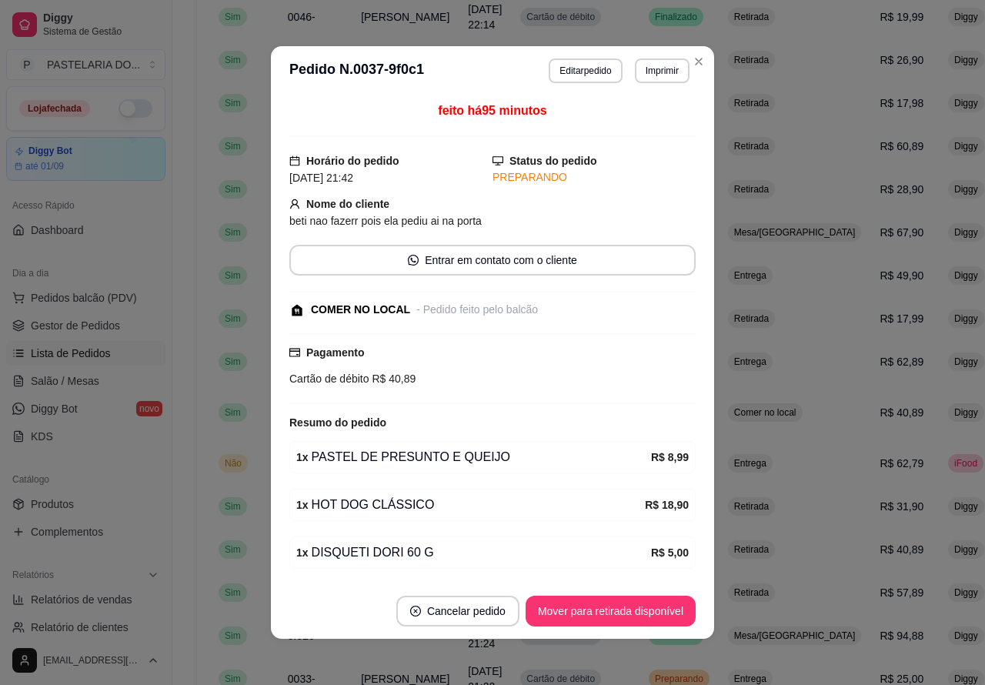
click at [641, 605] on button "Mover para retirada disponível" at bounding box center [610, 610] width 170 height 31
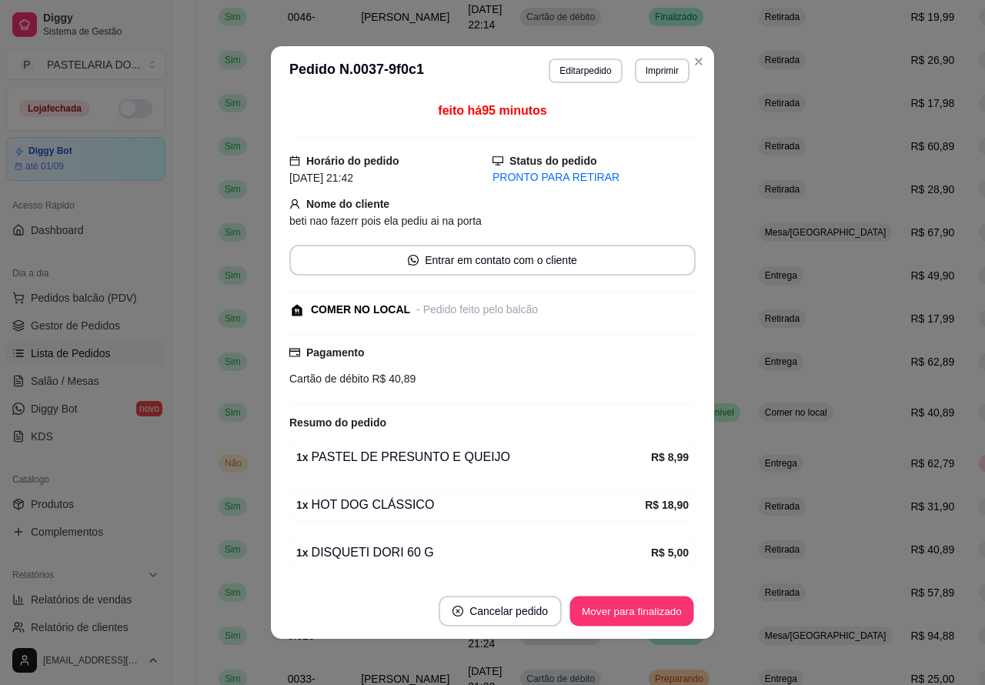
click at [663, 604] on button "Mover para finalizado" at bounding box center [632, 611] width 124 height 30
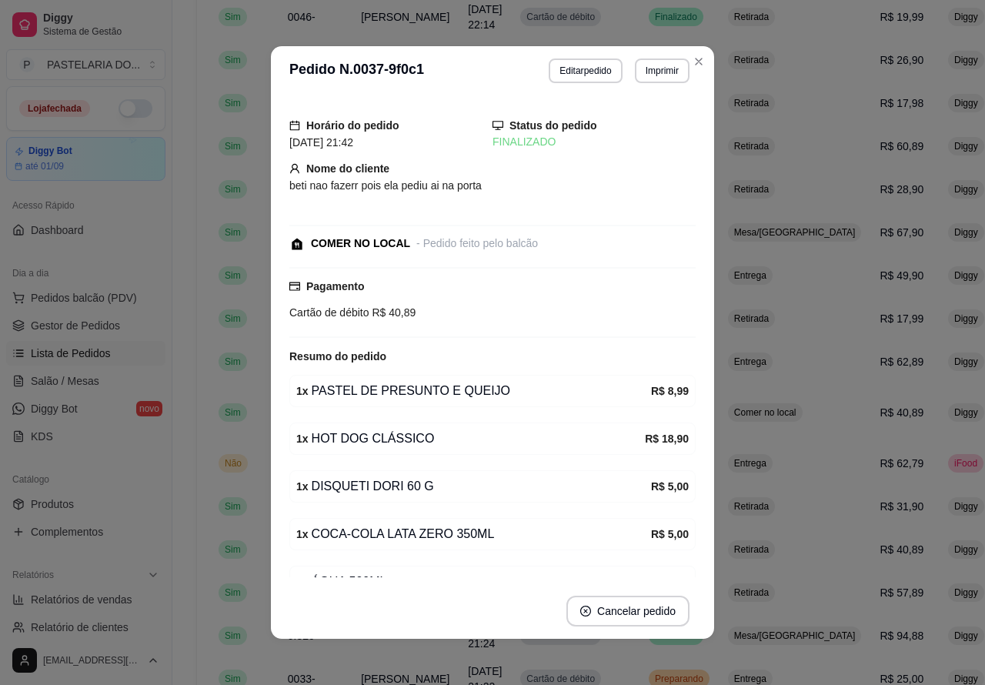
click at [118, 462] on div "Catálogo Produtos Complementos" at bounding box center [86, 505] width 172 height 89
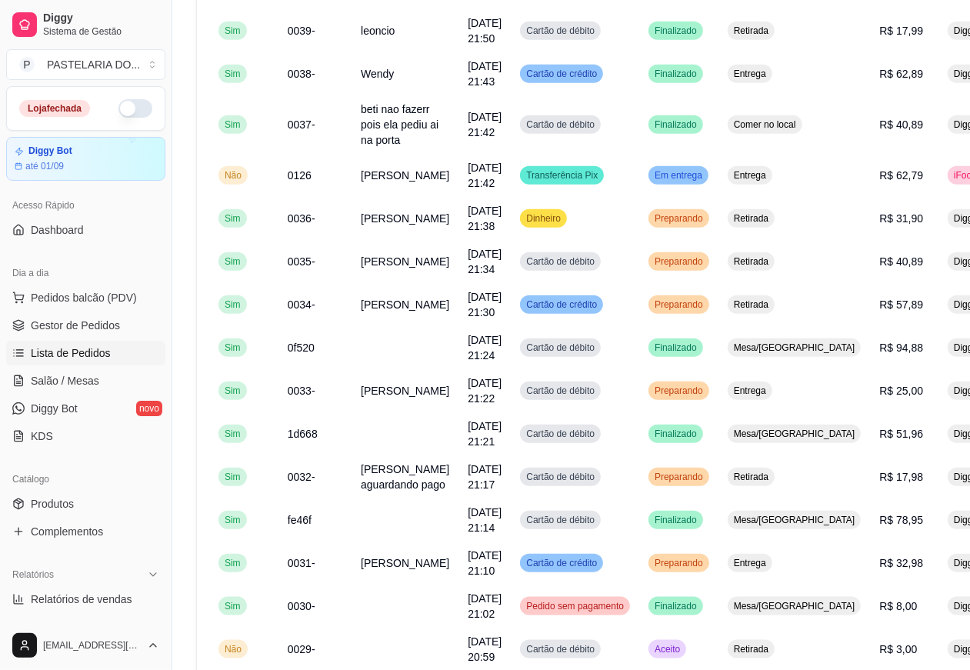
scroll to position [868, 0]
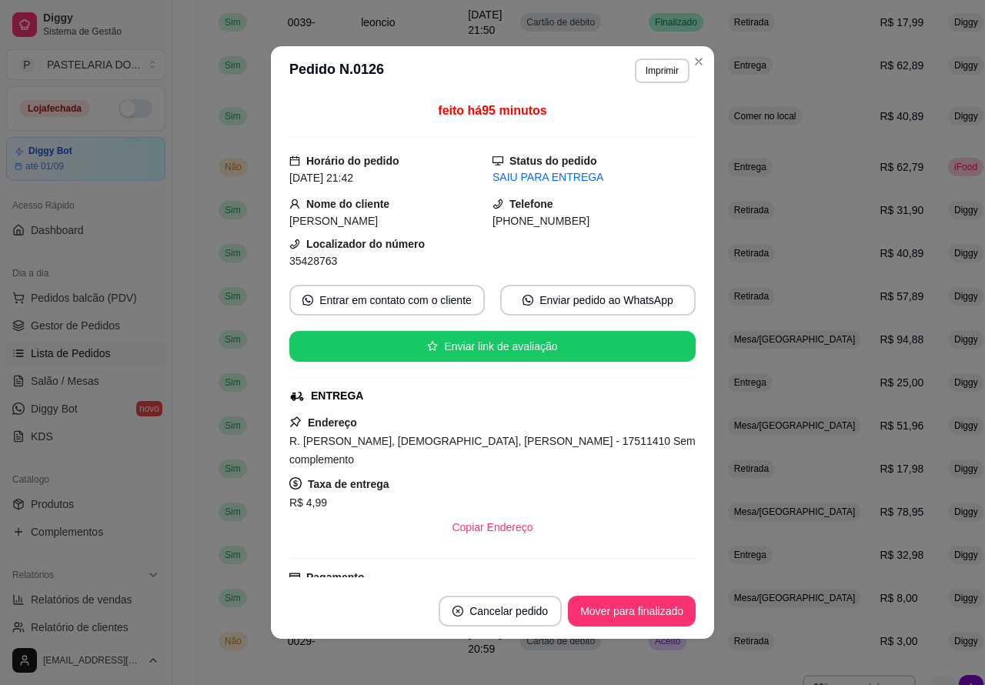
click at [625, 604] on button "Mover para finalizado" at bounding box center [632, 610] width 128 height 31
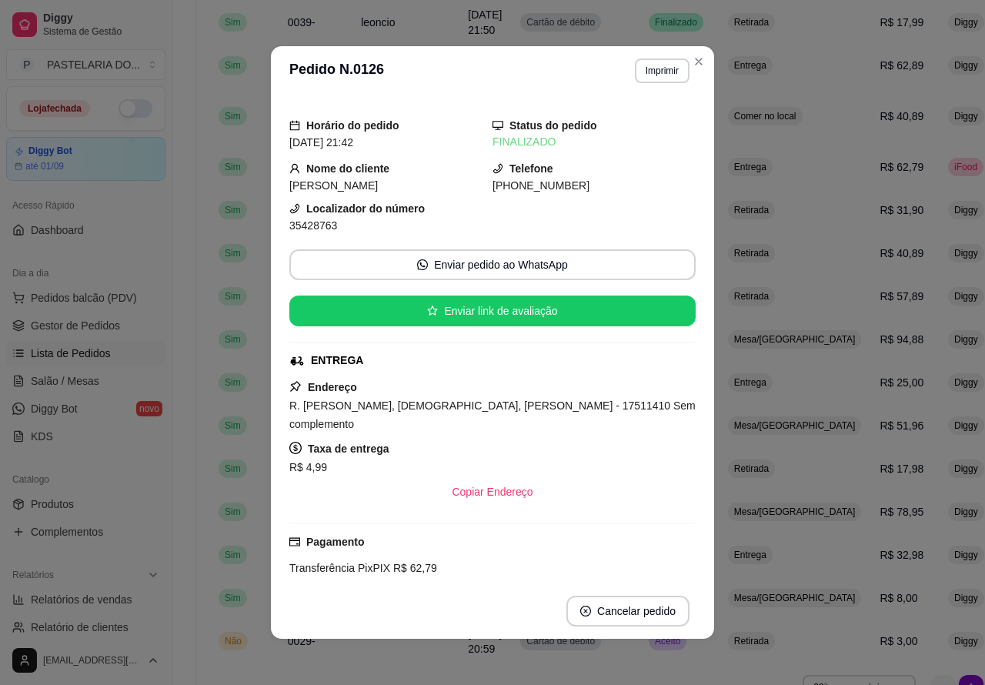
click at [131, 455] on div "Loja fechada Diggy Bot até 01/09 Acesso Rápido Dashboard Dia a dia Pedidos balc…" at bounding box center [86, 360] width 172 height 549
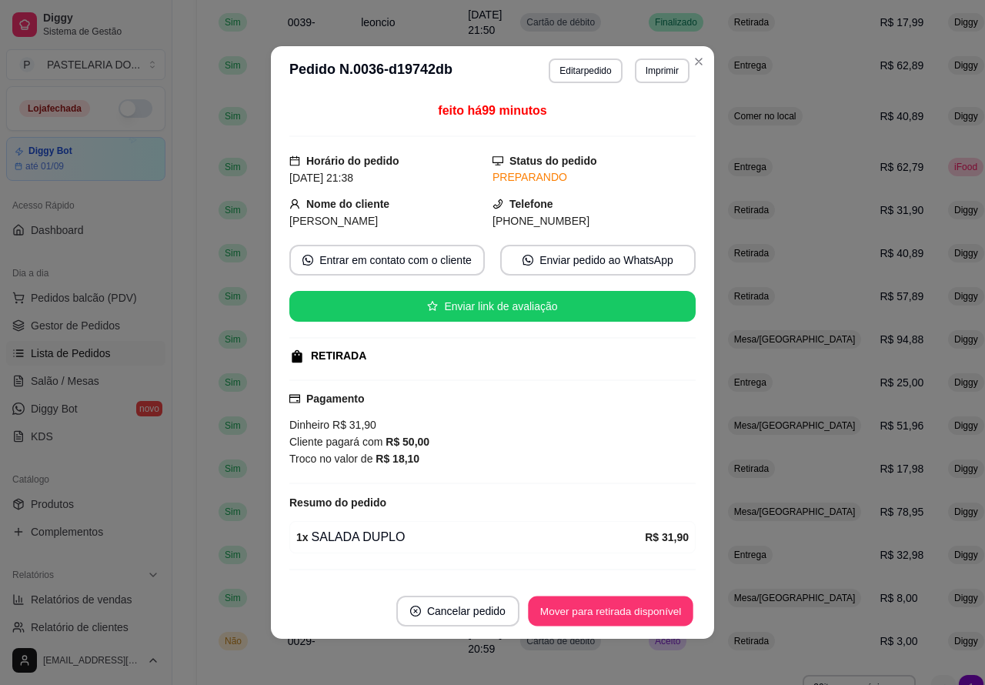
click at [641, 608] on button "Mover para retirada disponível" at bounding box center [610, 611] width 165 height 30
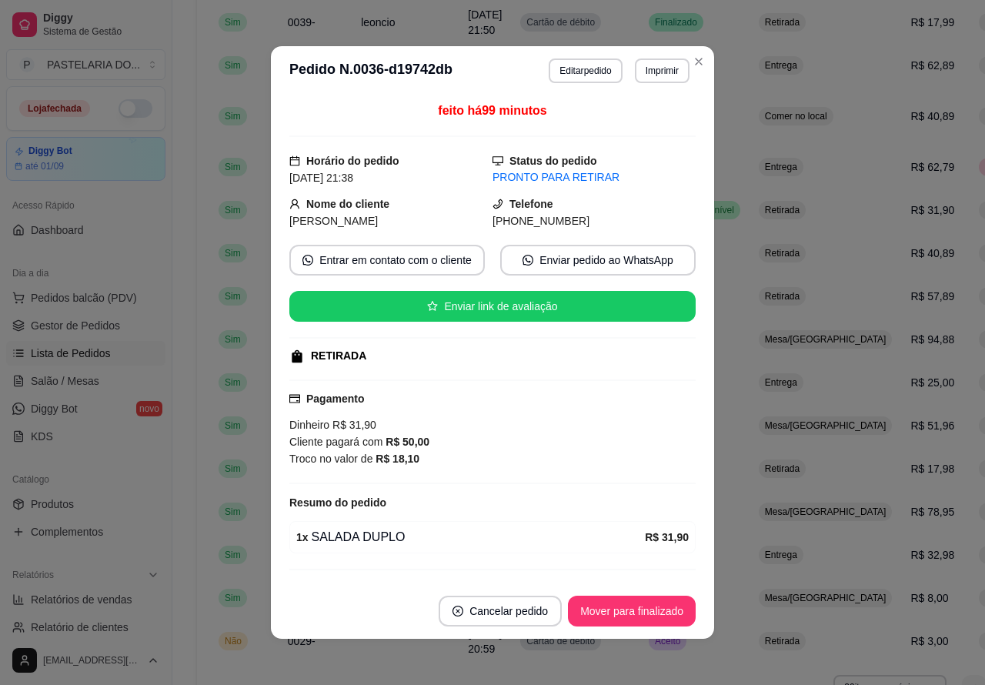
click at [642, 609] on button "Mover para finalizado" at bounding box center [632, 610] width 128 height 31
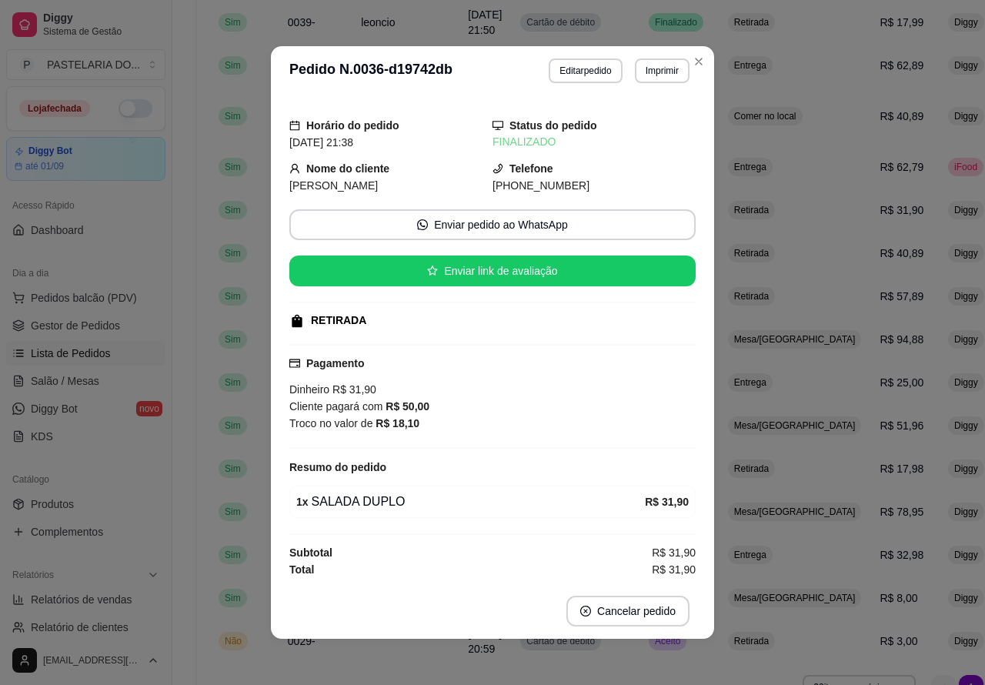
click at [114, 464] on div "Catálogo Produtos Complementos" at bounding box center [86, 505] width 172 height 89
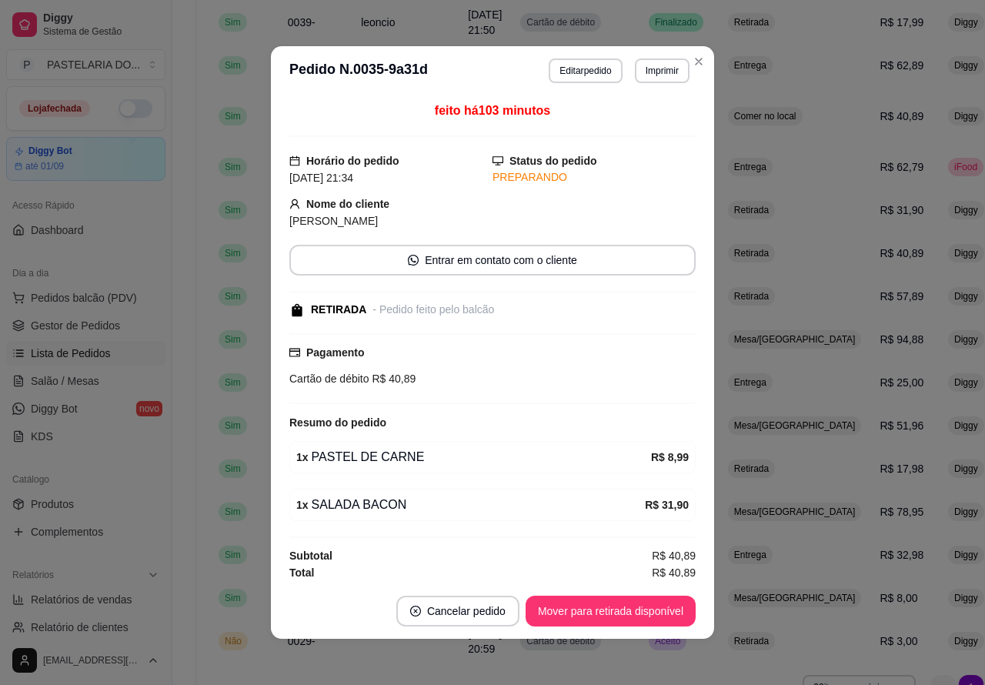
click at [645, 612] on button "Mover para retirada disponível" at bounding box center [610, 610] width 170 height 31
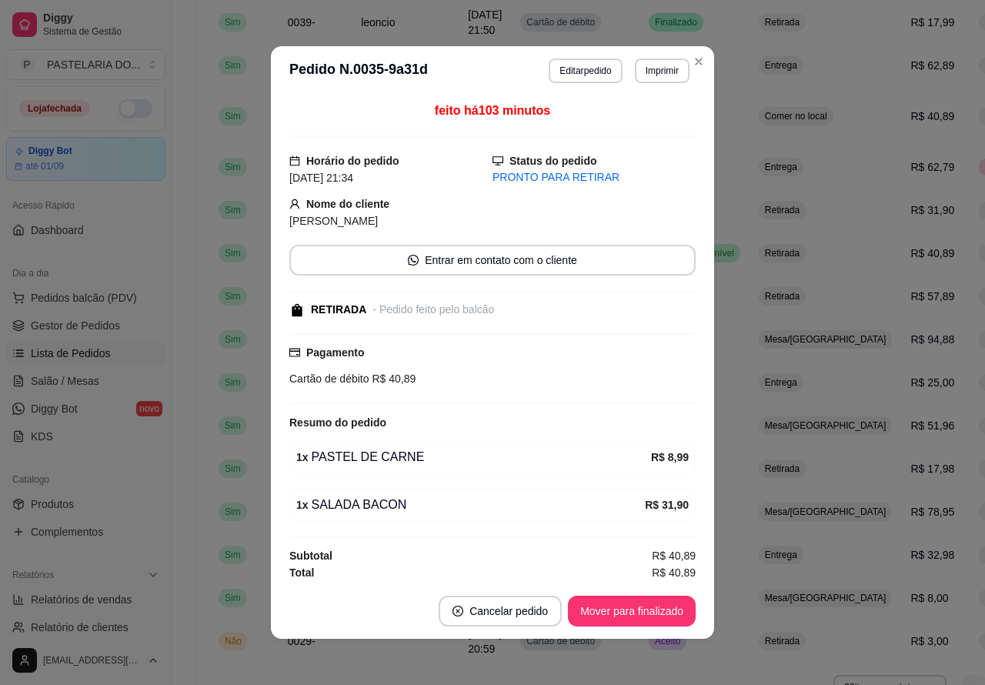
click at [655, 602] on button "Mover para finalizado" at bounding box center [632, 610] width 128 height 31
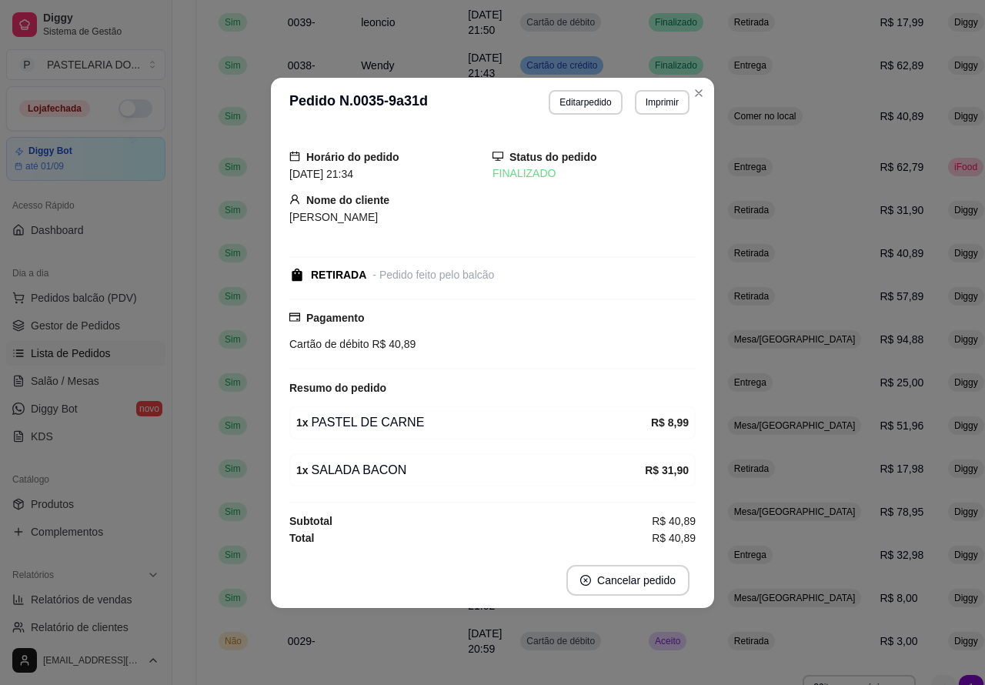
click at [116, 465] on div "Catálogo Produtos Complementos" at bounding box center [86, 505] width 172 height 89
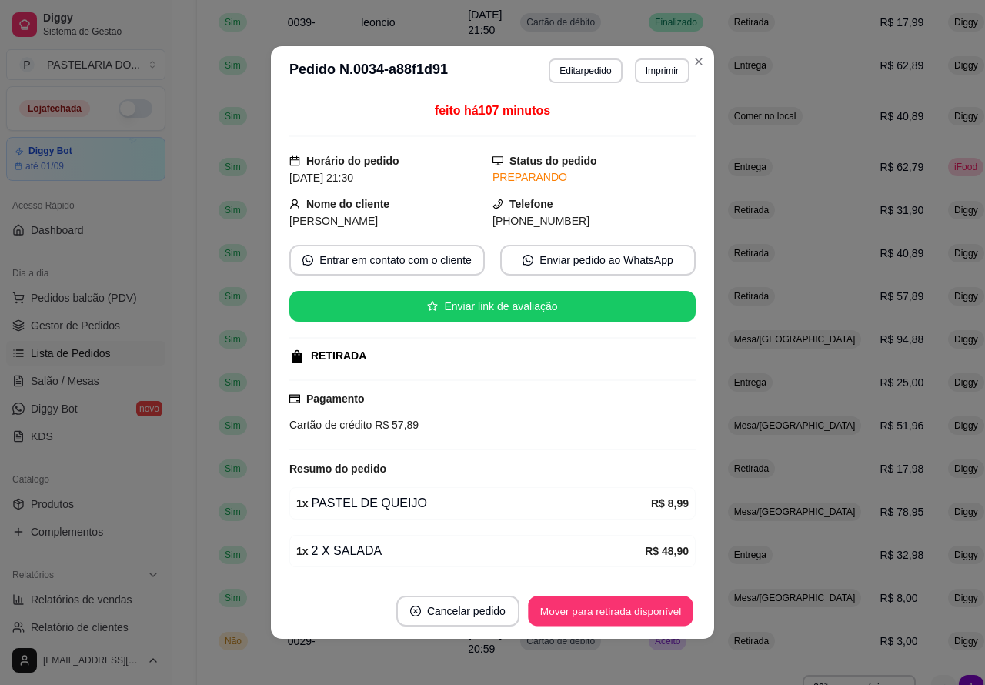
click at [642, 609] on button "Mover para retirada disponível" at bounding box center [610, 611] width 165 height 30
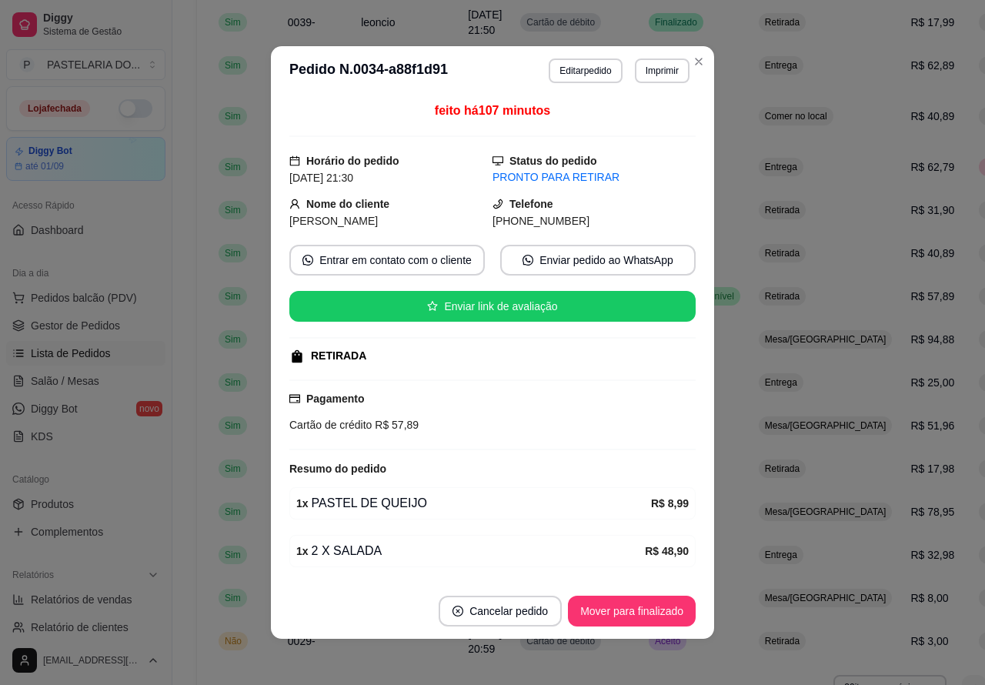
click at [641, 609] on button "Mover para finalizado" at bounding box center [632, 610] width 128 height 31
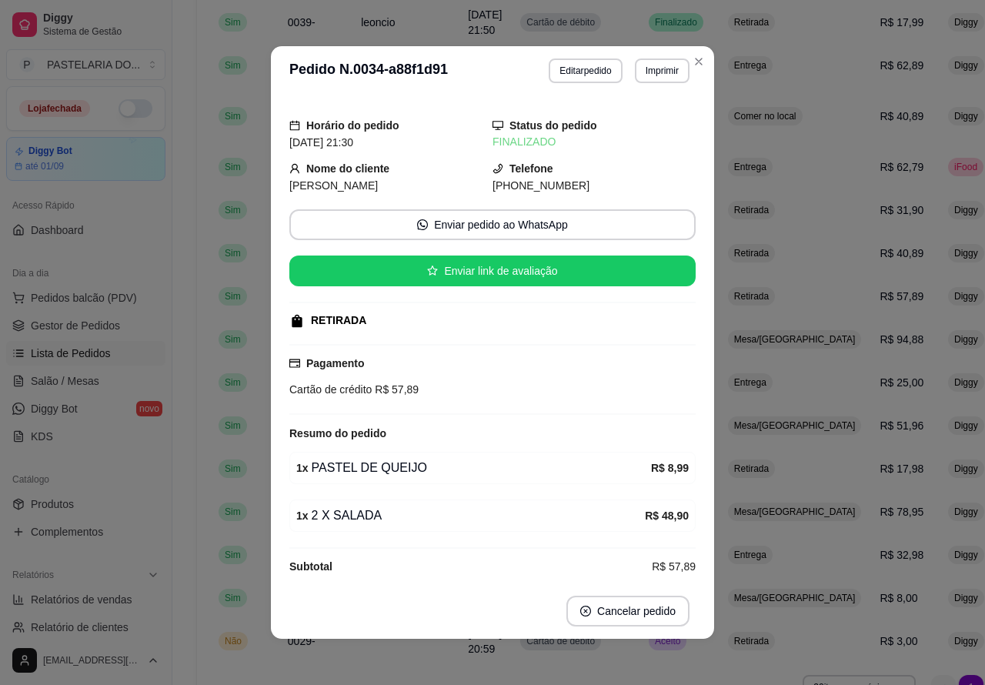
click at [105, 464] on div "Catálogo Produtos Complementos" at bounding box center [86, 505] width 172 height 89
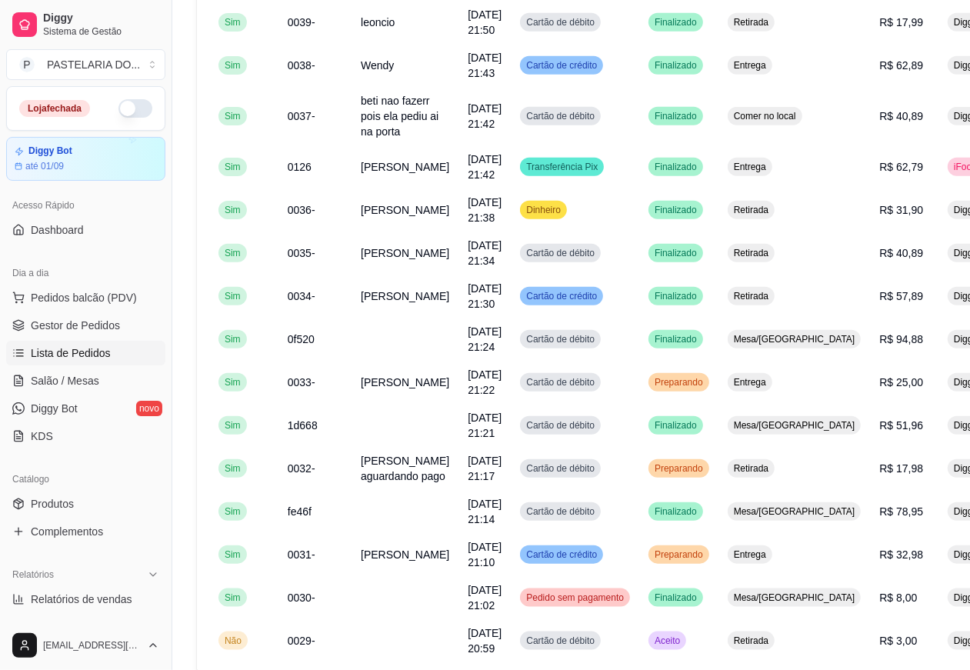
click at [645, 428] on div "Taxa de entrega R$ 1,00" at bounding box center [485, 437] width 414 height 38
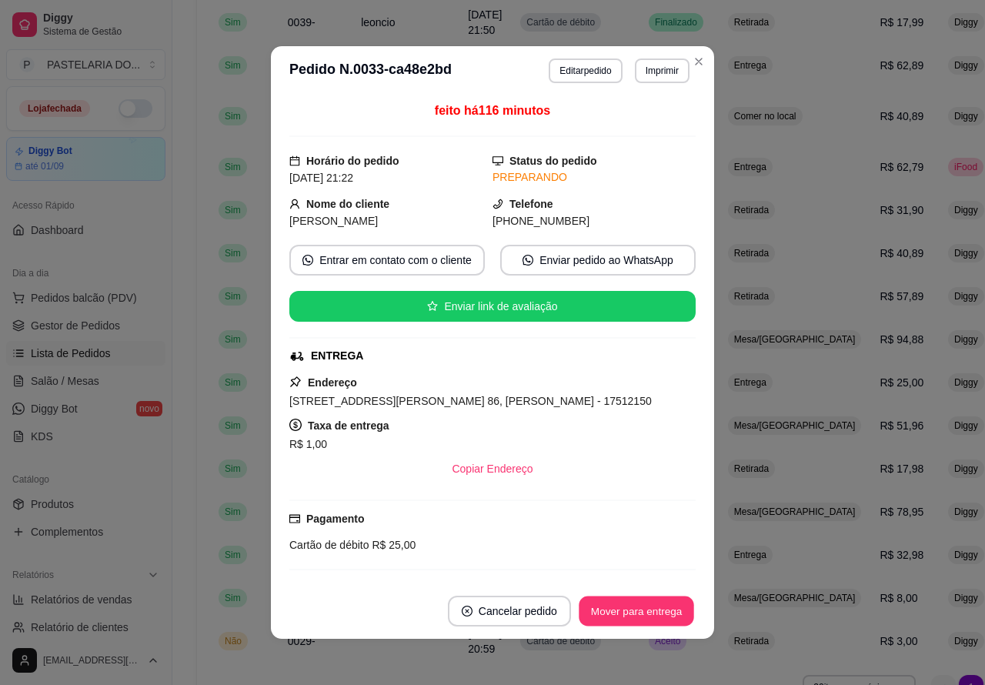
click at [651, 609] on button "Mover para entrega" at bounding box center [635, 611] width 115 height 30
click at [647, 608] on button "Mover para finalizado" at bounding box center [632, 610] width 128 height 31
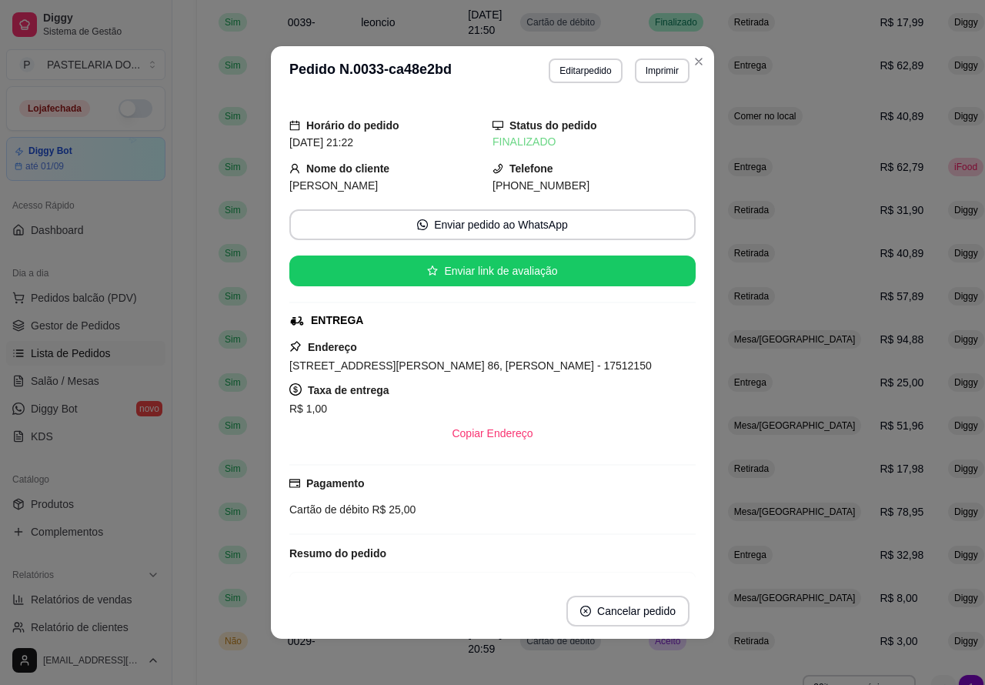
click at [100, 466] on div "Catálogo Produtos Complementos" at bounding box center [86, 505] width 172 height 89
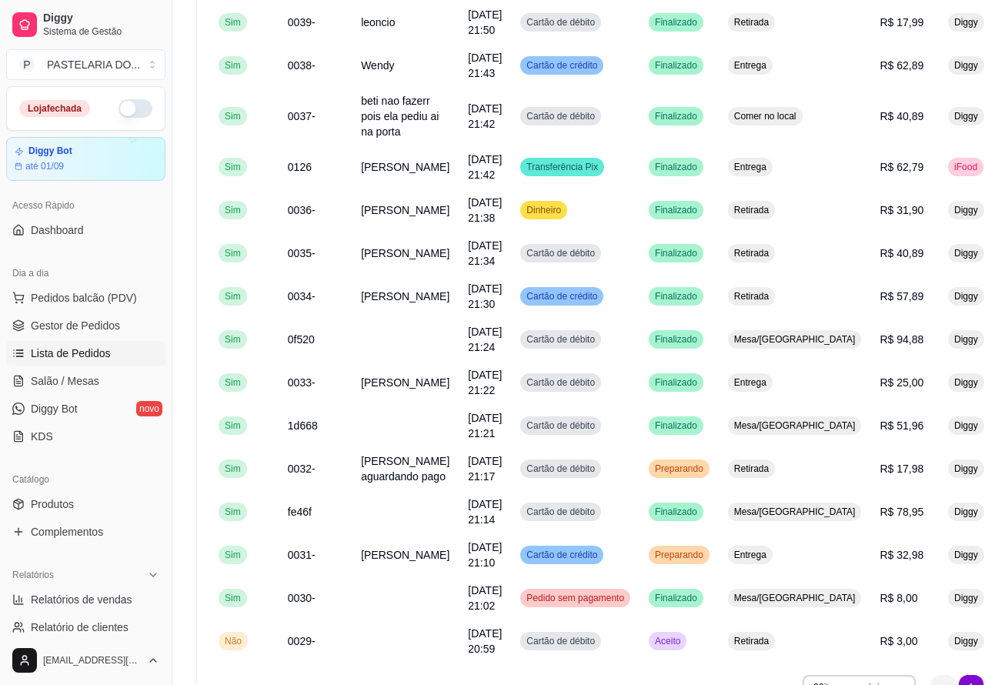
click at [651, 602] on button "Mover para retirada disponível" at bounding box center [610, 610] width 170 height 31
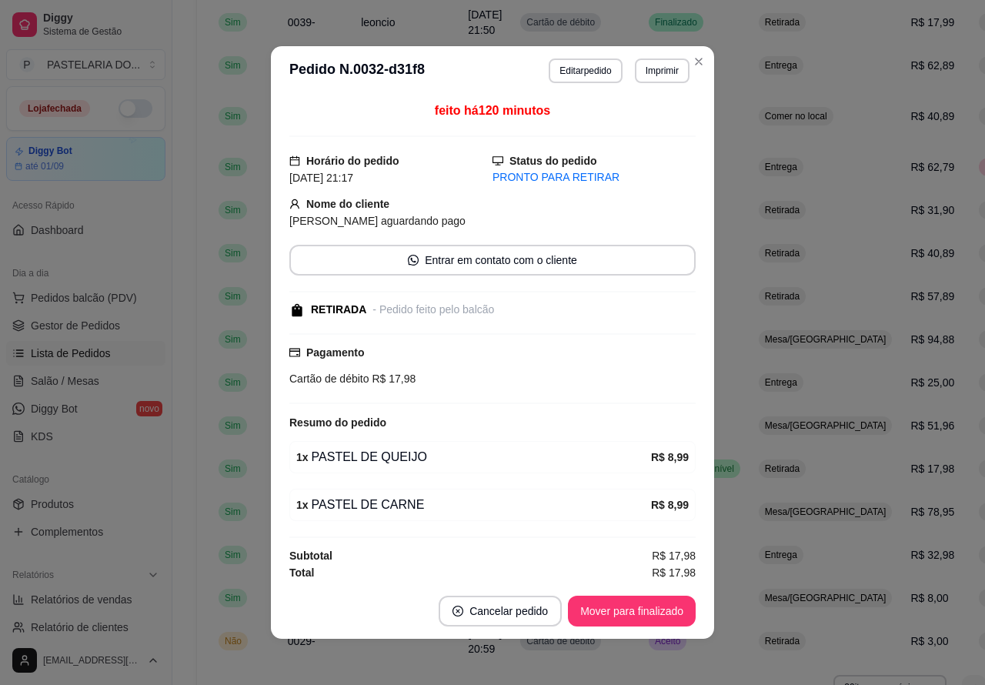
click at [641, 609] on button "Mover para finalizado" at bounding box center [632, 610] width 128 height 31
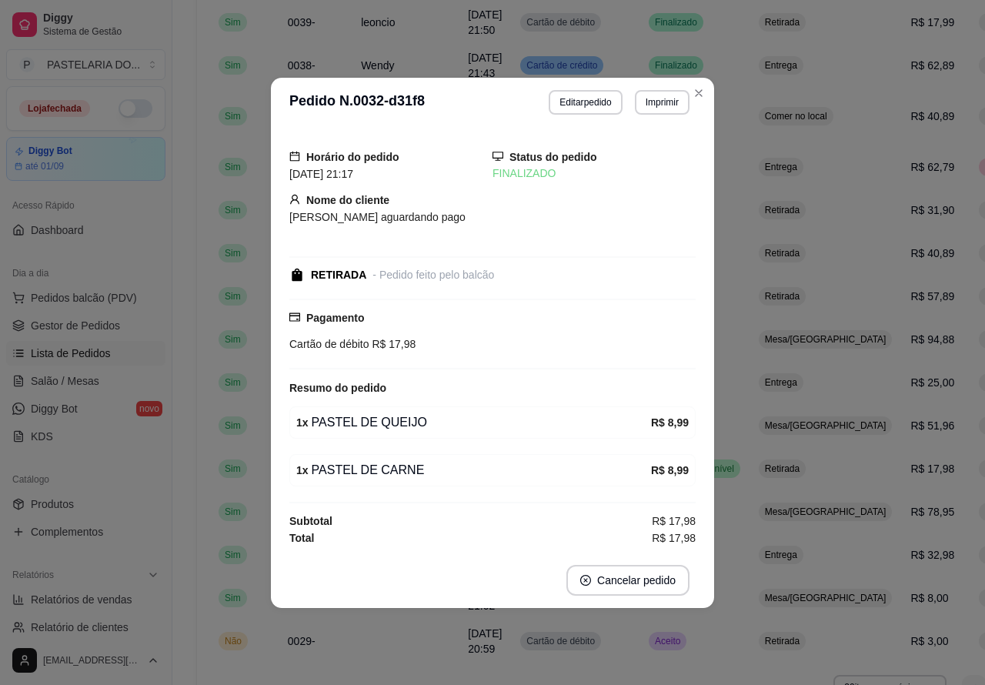
click at [105, 458] on div "Loja fechada Diggy Bot até 01/09 Acesso Rápido Dashboard Dia a dia Pedidos balc…" at bounding box center [86, 360] width 172 height 549
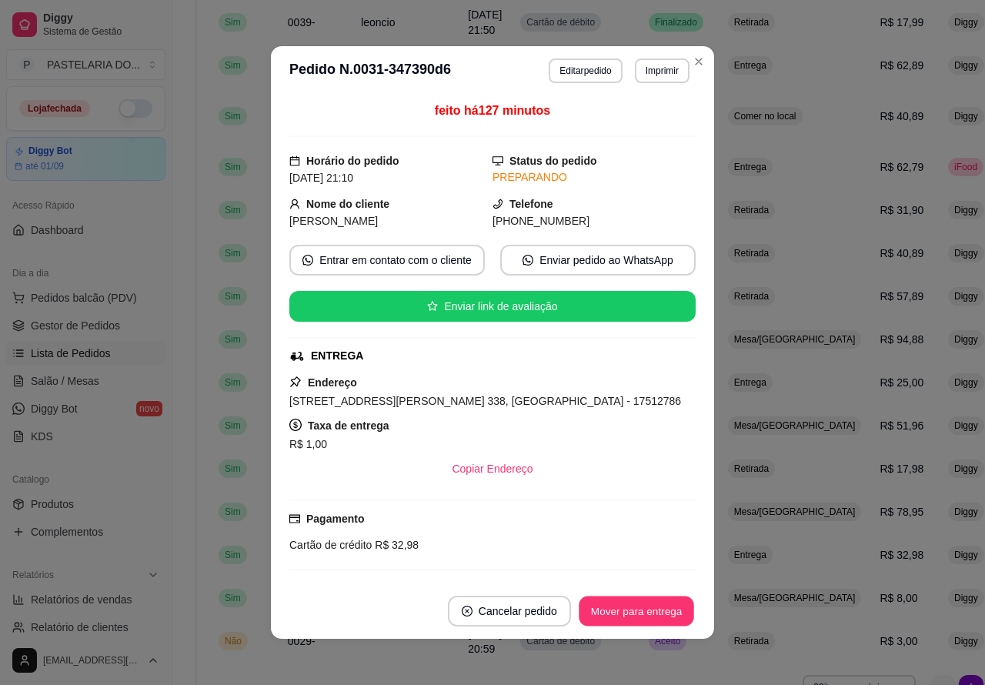
click at [660, 605] on button "Mover para entrega" at bounding box center [635, 611] width 115 height 30
click at [641, 605] on button "Mover para finalizado" at bounding box center [632, 610] width 128 height 31
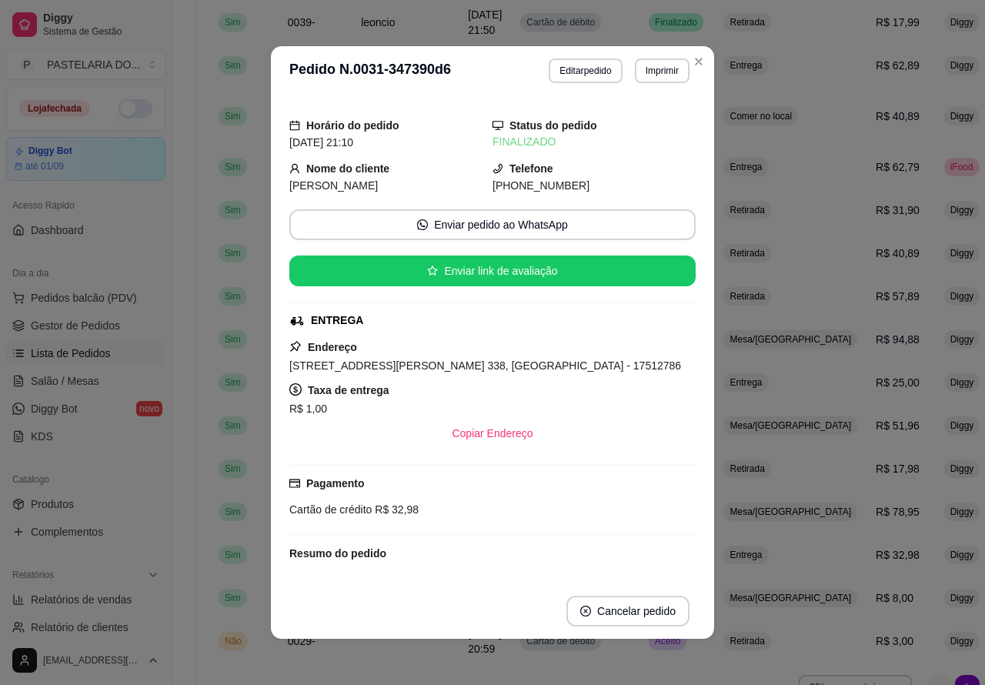
click at [91, 450] on div "Dia a dia Pedidos balcão (PDV) Gestor de Pedidos Lista de Pedidos Salão / Mesas…" at bounding box center [86, 355] width 172 height 200
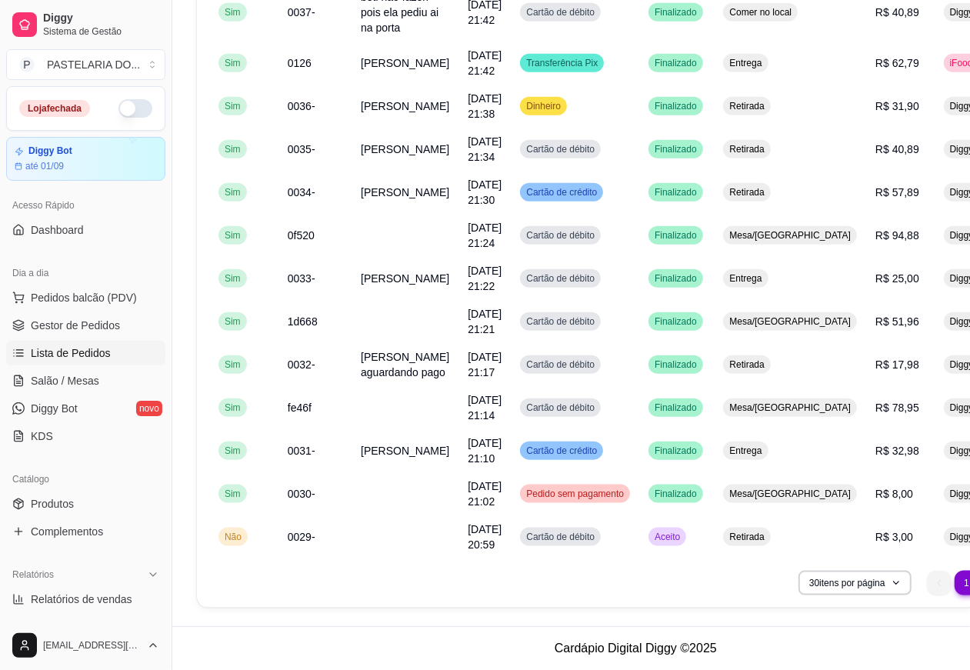
scroll to position [1018, 0]
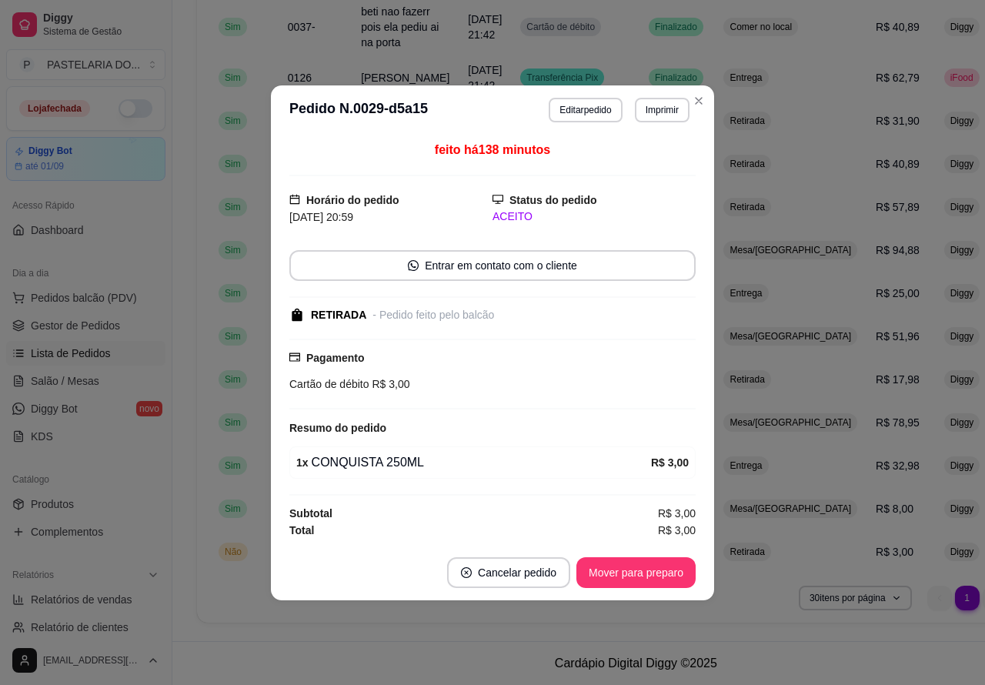
click at [655, 568] on button "Mover para preparo" at bounding box center [635, 572] width 119 height 31
click at [638, 567] on button "Mover para retirada disponível" at bounding box center [610, 572] width 170 height 31
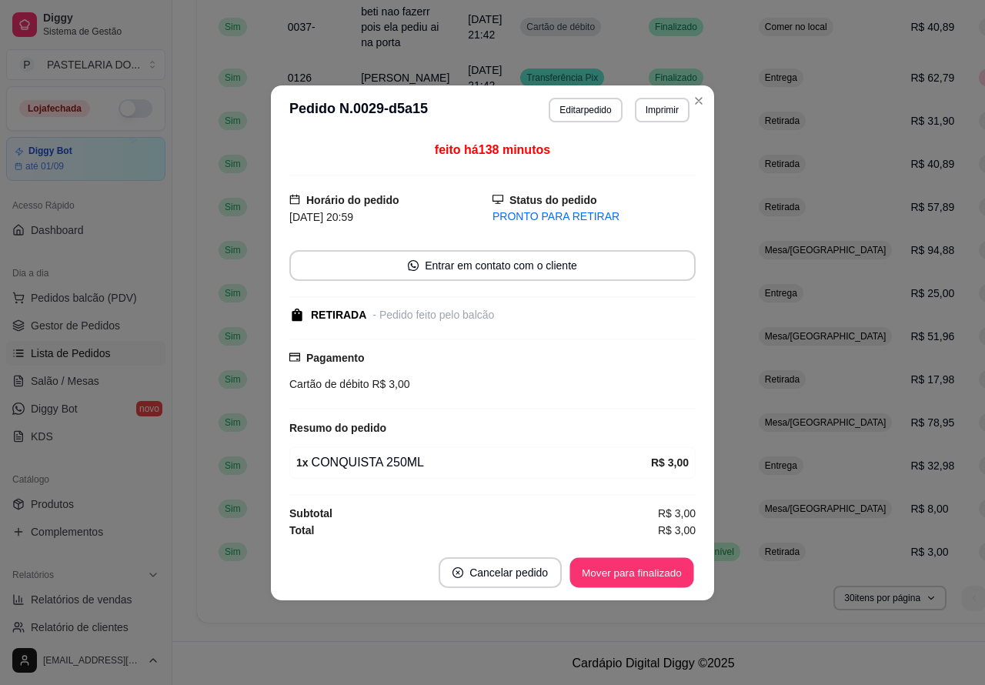
click at [648, 571] on button "Mover para finalizado" at bounding box center [632, 572] width 124 height 30
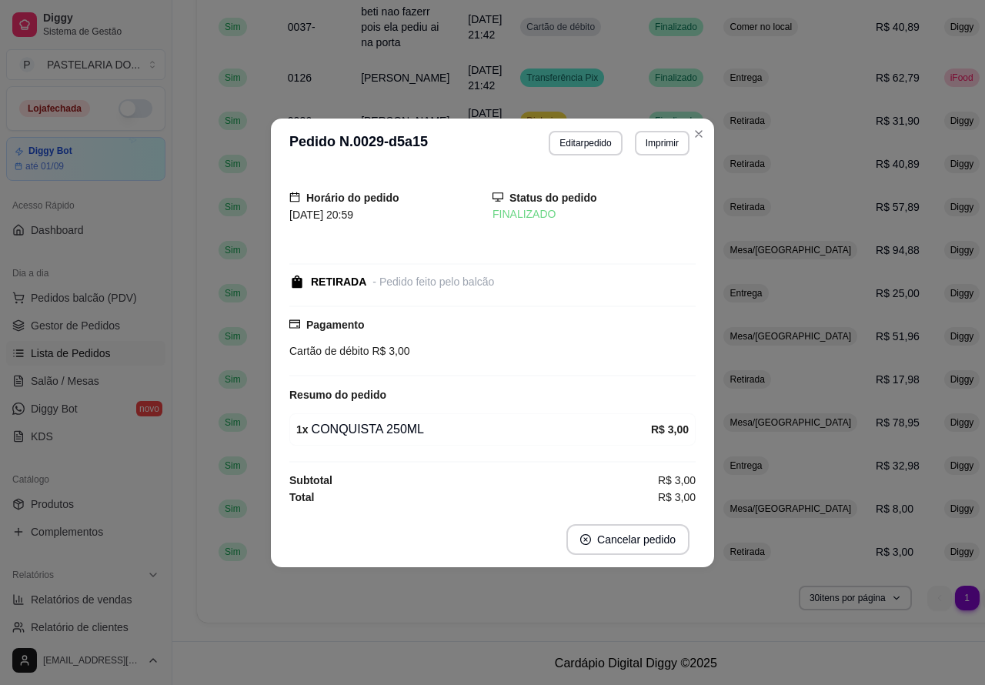
click at [101, 448] on div "Dia a dia Pedidos balcão (PDV) Gestor de Pedidos Lista de Pedidos Salão / Mesas…" at bounding box center [86, 355] width 172 height 200
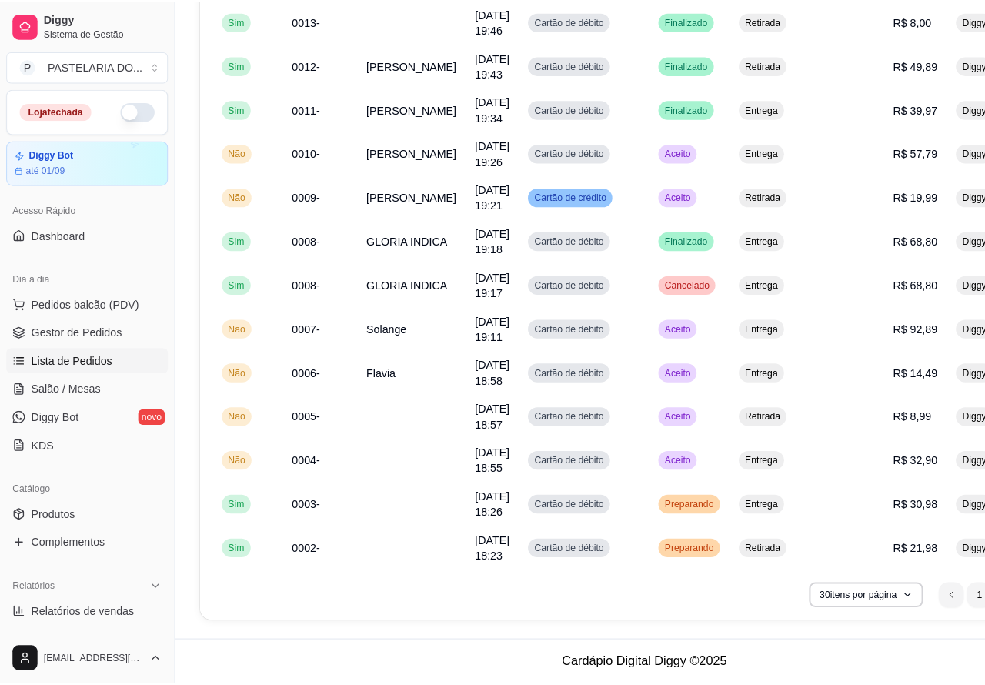
scroll to position [971, 0]
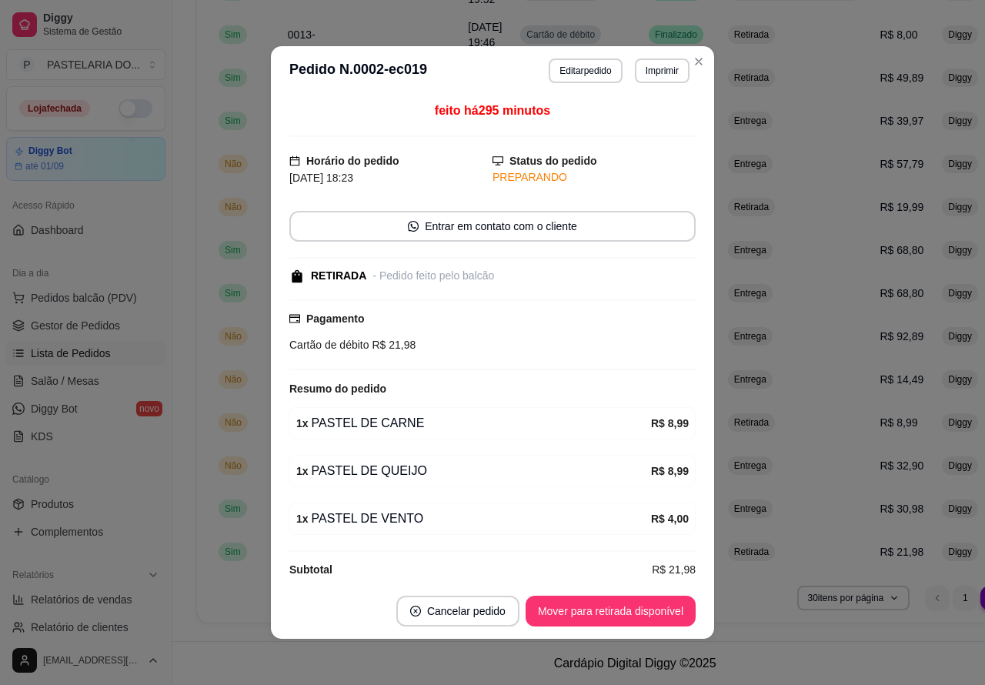
click at [621, 608] on button "Mover para retirada disponível" at bounding box center [610, 610] width 170 height 31
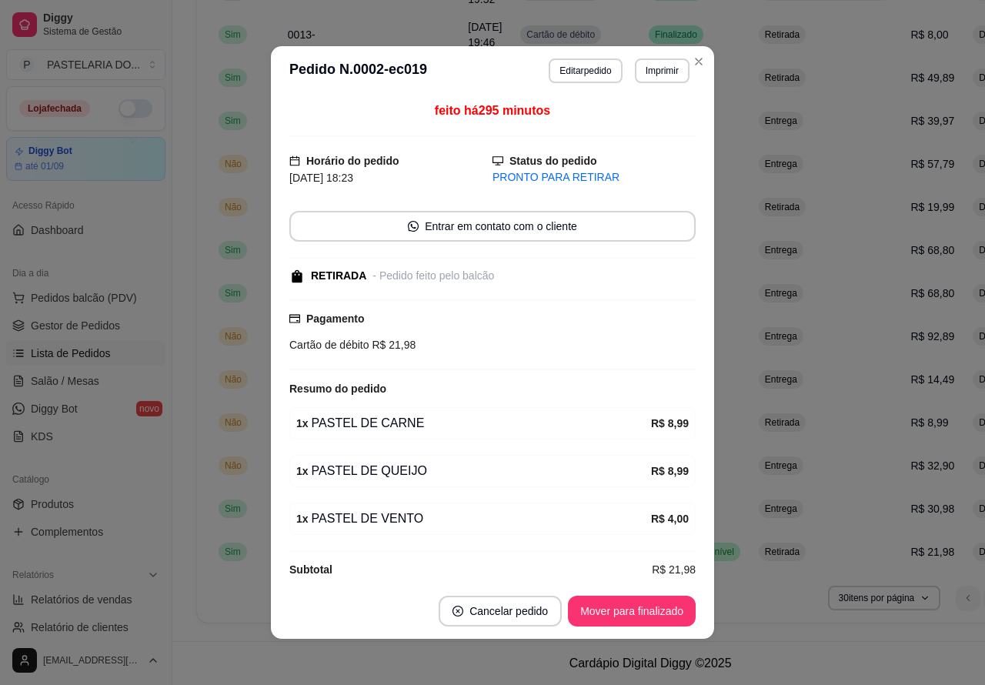
click at [618, 612] on button "Mover para finalizado" at bounding box center [632, 610] width 128 height 31
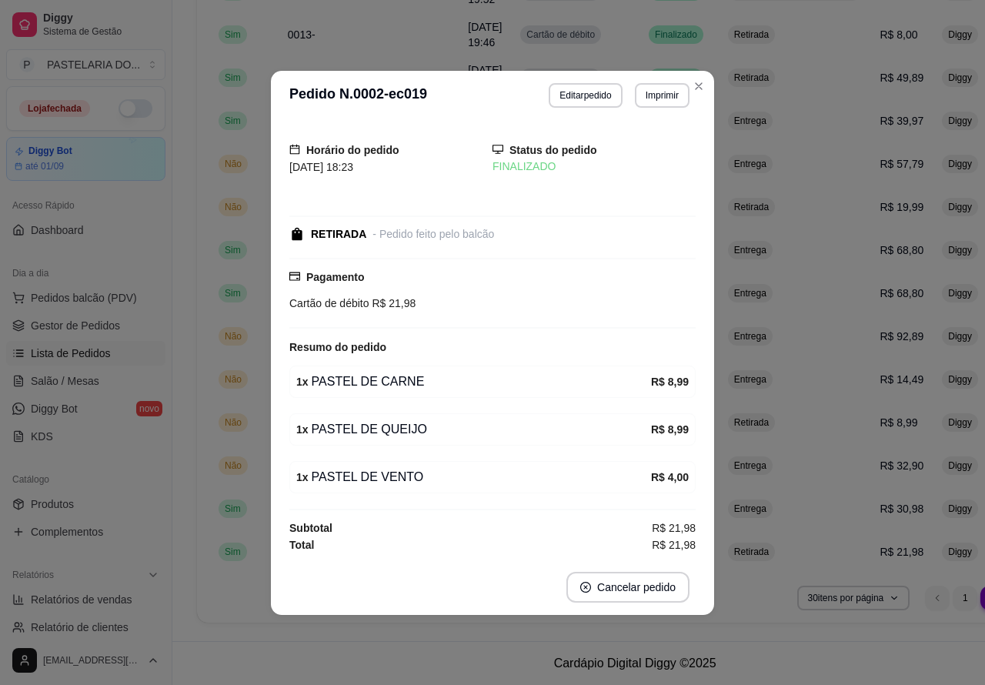
click at [85, 451] on div "Dia a dia Pedidos balcão (PDV) Gestor de Pedidos Lista de Pedidos Salão / Mesas…" at bounding box center [86, 355] width 172 height 200
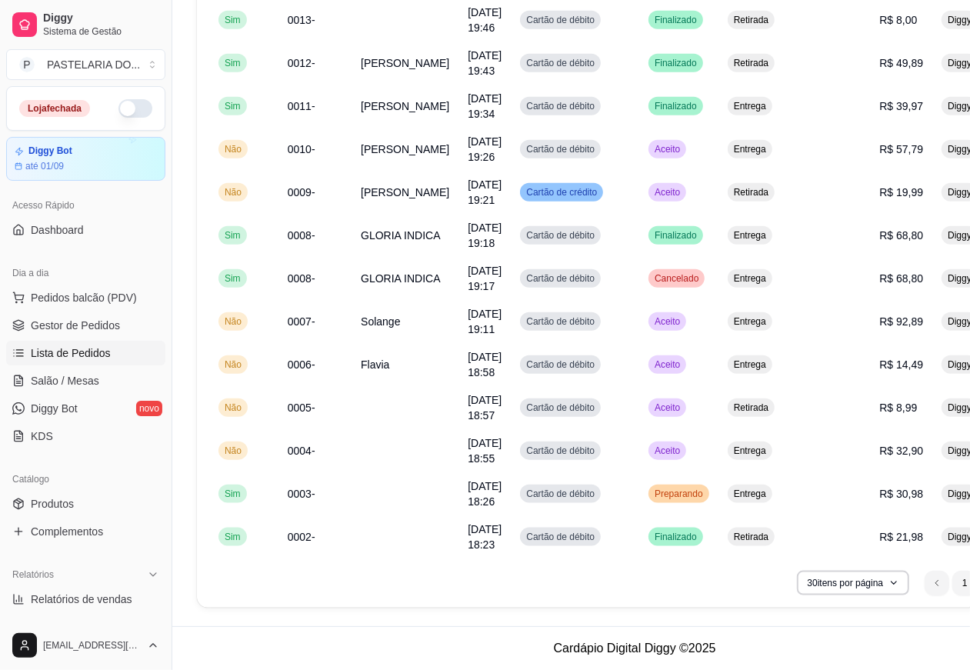
click at [652, 502] on div "feito há 292 minutos Horário do pedido [DATE] 18:26 Status do pedido PREPARANDO…" at bounding box center [484, 332] width 415 height 472
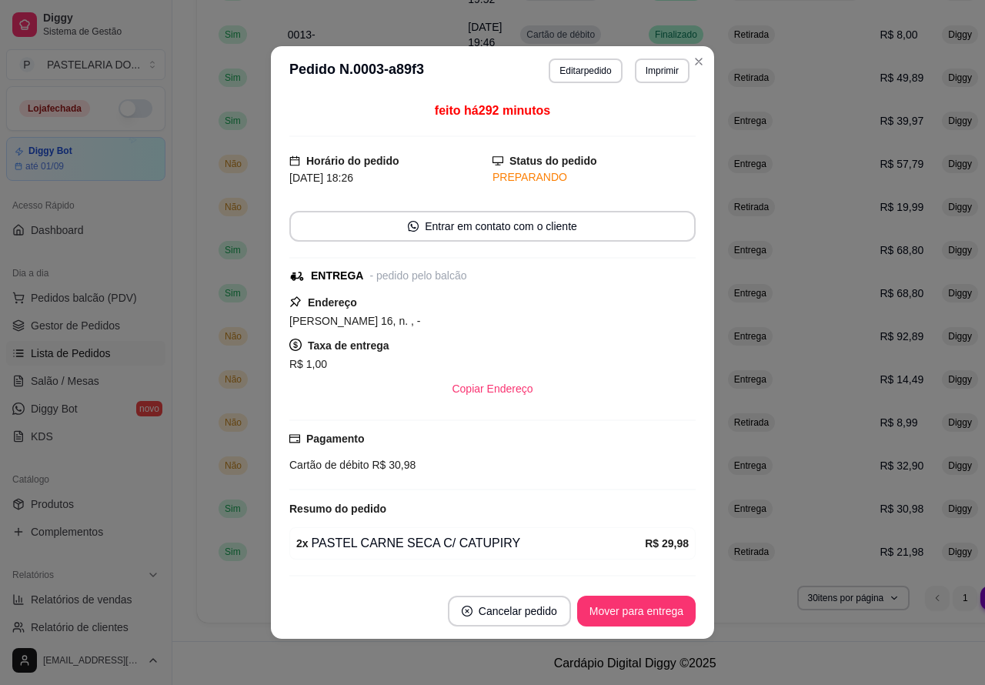
click at [623, 611] on button "Mover para entrega" at bounding box center [636, 610] width 118 height 31
click at [642, 608] on button "Mover para finalizado" at bounding box center [632, 611] width 124 height 30
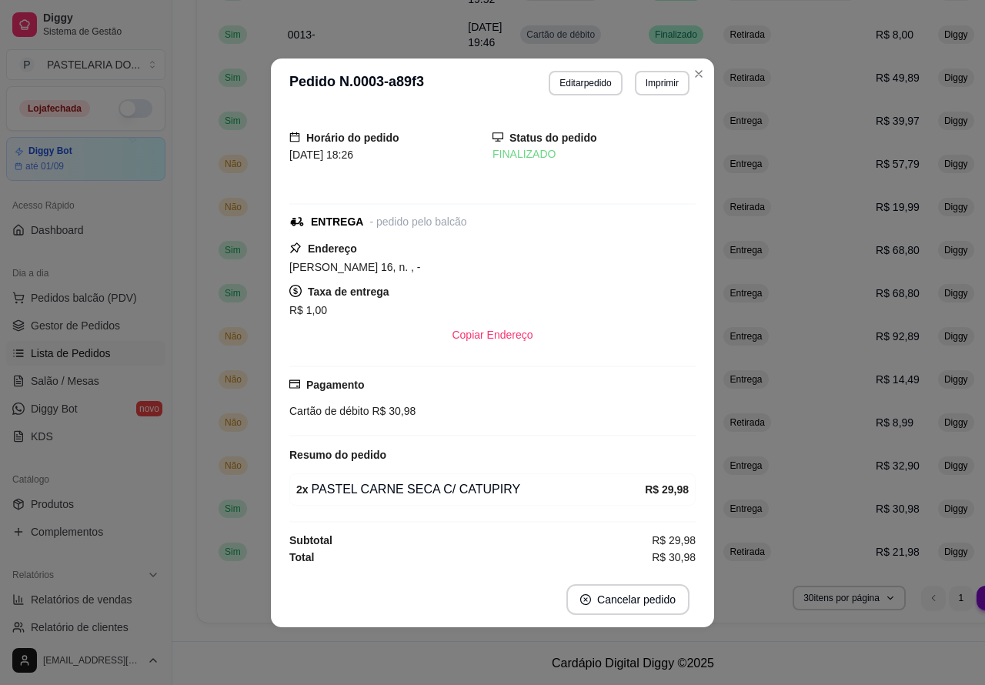
click at [119, 468] on div "Catálogo" at bounding box center [85, 479] width 159 height 25
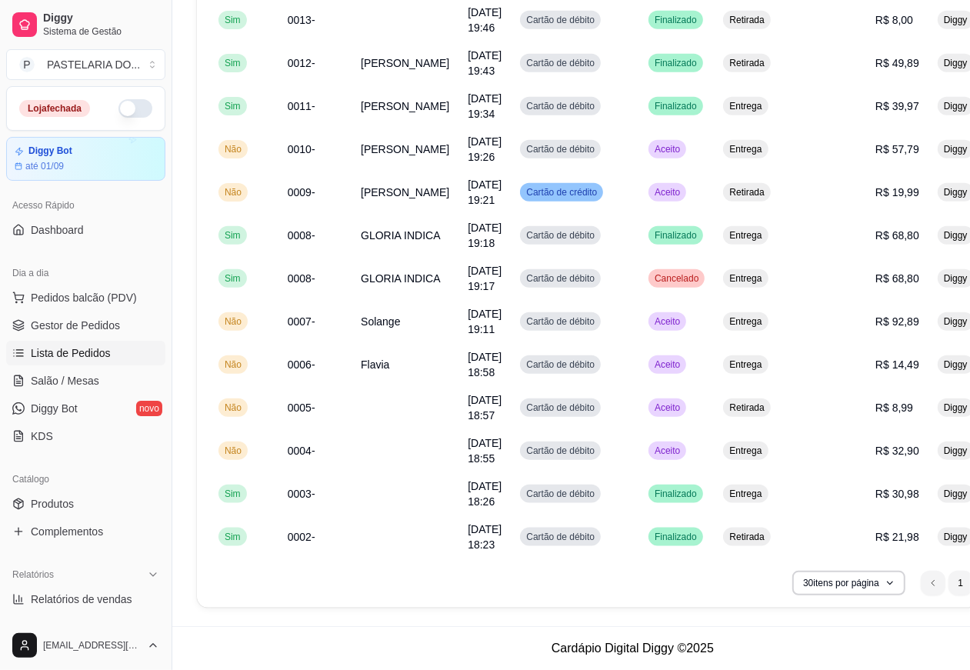
click at [641, 464] on div "Cartão de débito R$ 32,90" at bounding box center [485, 466] width 415 height 17
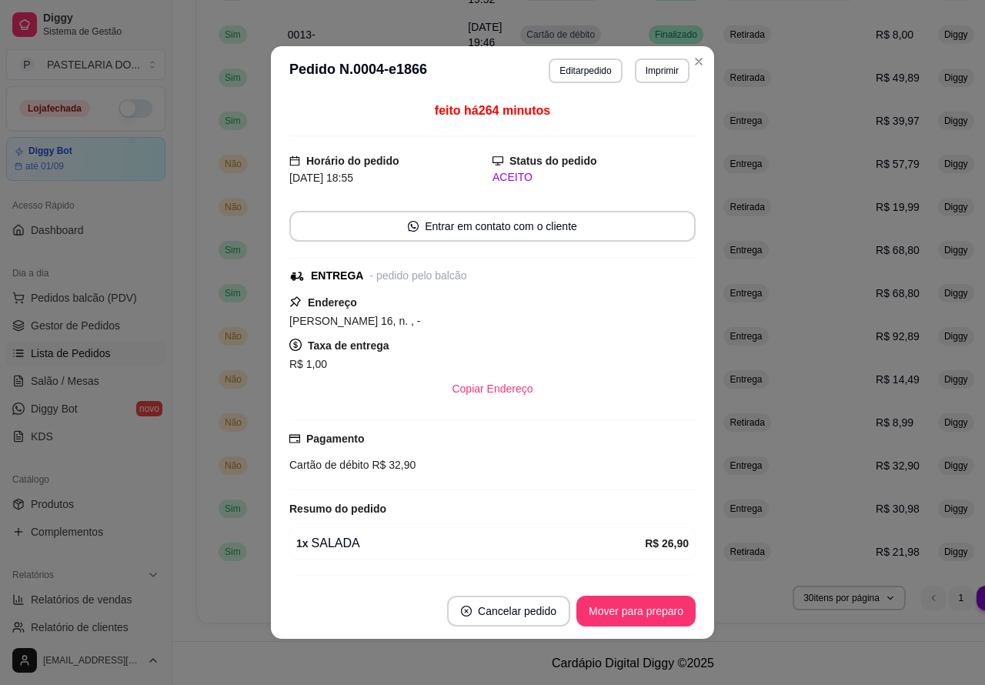
click at [640, 608] on button "Mover para preparo" at bounding box center [635, 610] width 119 height 31
click at [651, 612] on button "Mover para entrega" at bounding box center [635, 611] width 115 height 30
click at [645, 605] on button "Mover para finalizado" at bounding box center [632, 611] width 124 height 30
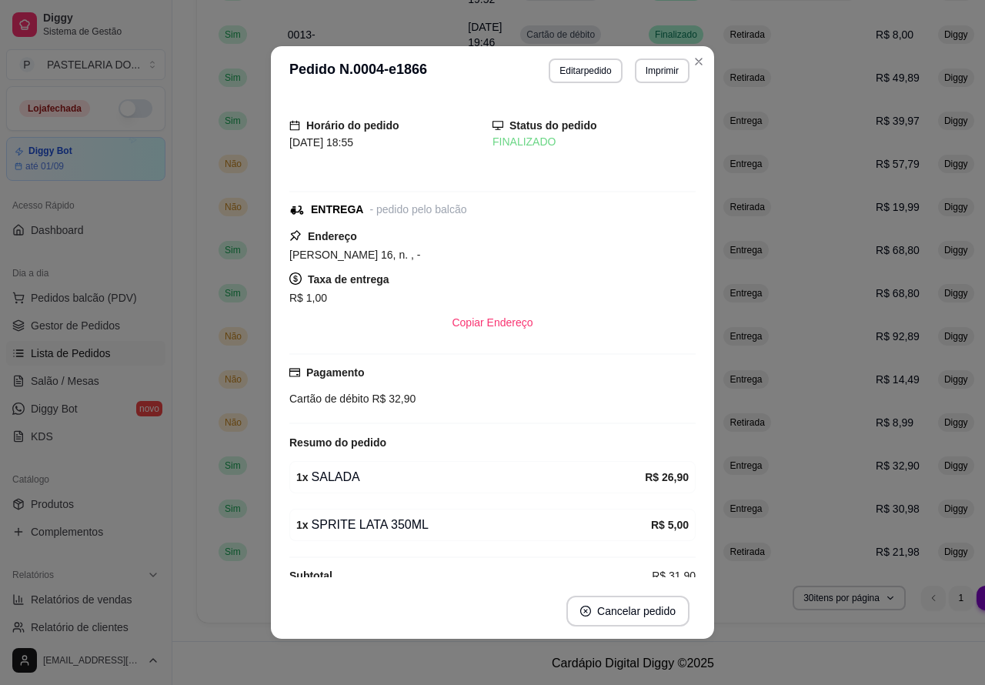
click at [97, 443] on link "KDS" at bounding box center [85, 436] width 159 height 25
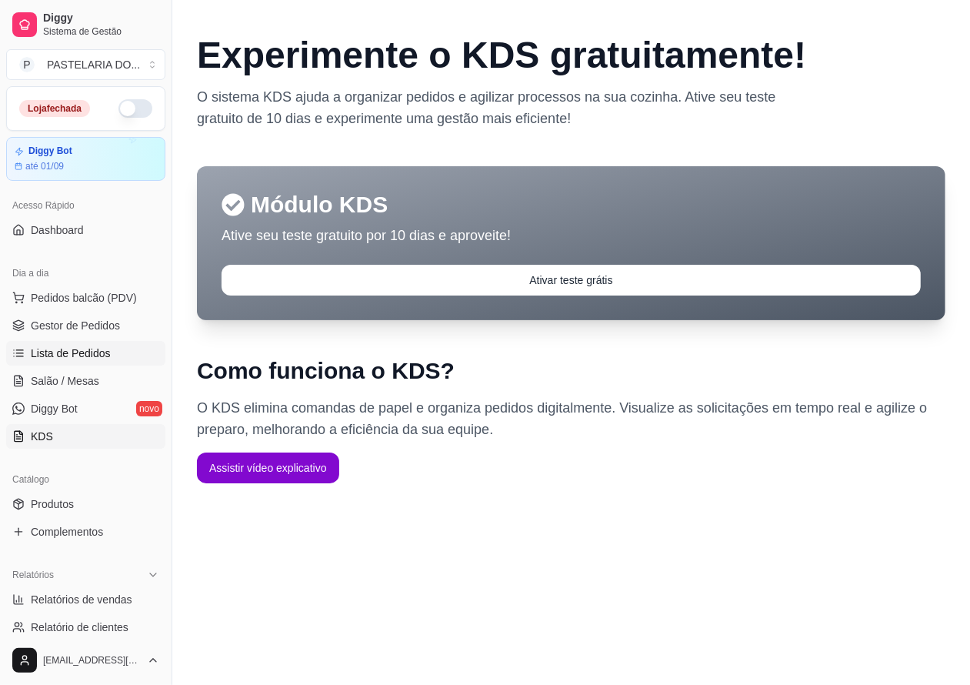
click at [73, 348] on span "Lista de Pedidos" at bounding box center [71, 352] width 80 height 15
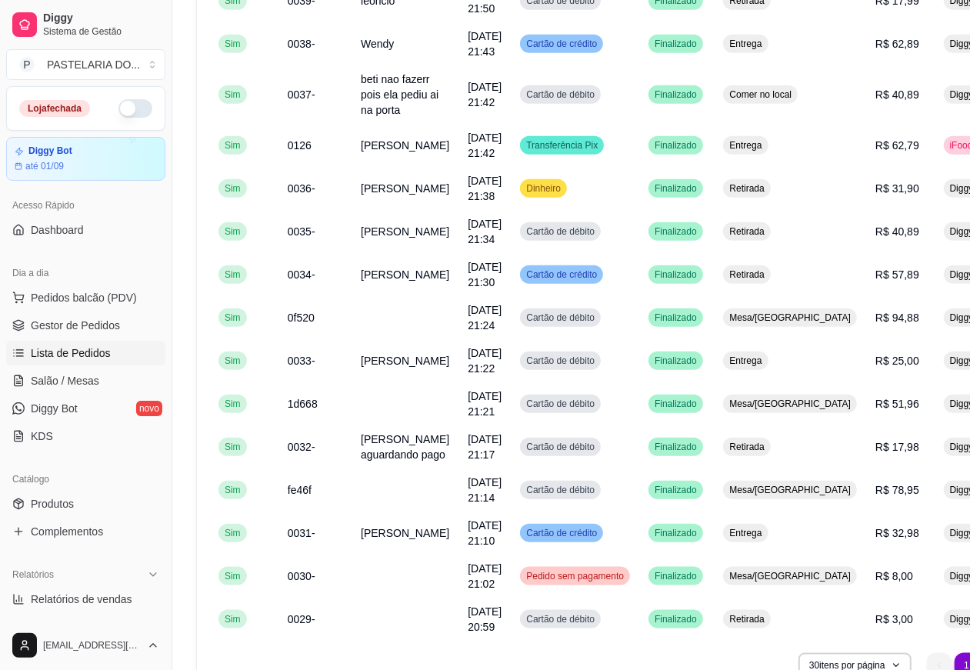
scroll to position [1032, 0]
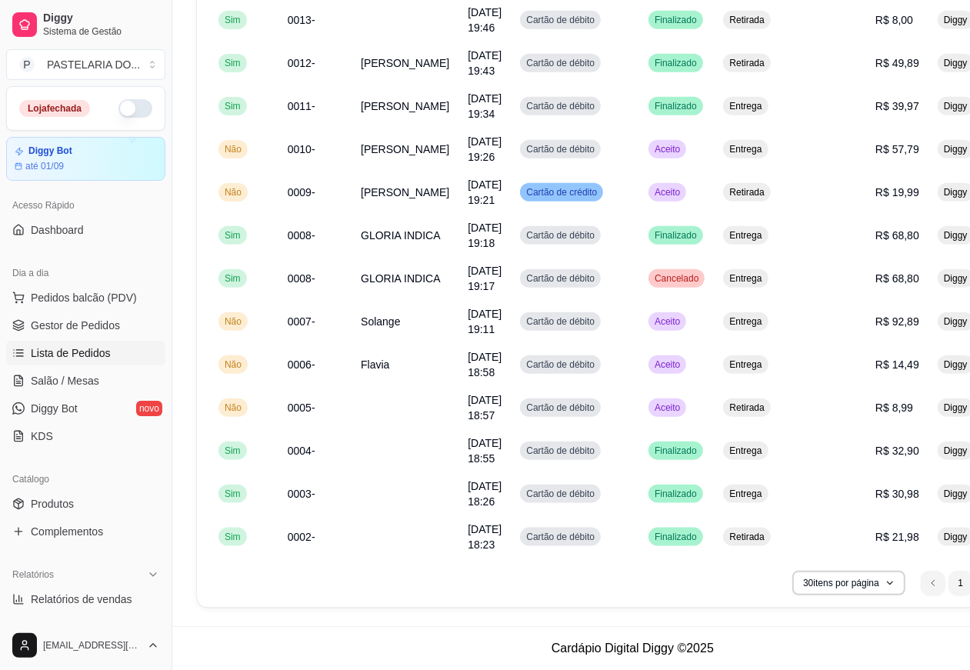
scroll to position [971, 0]
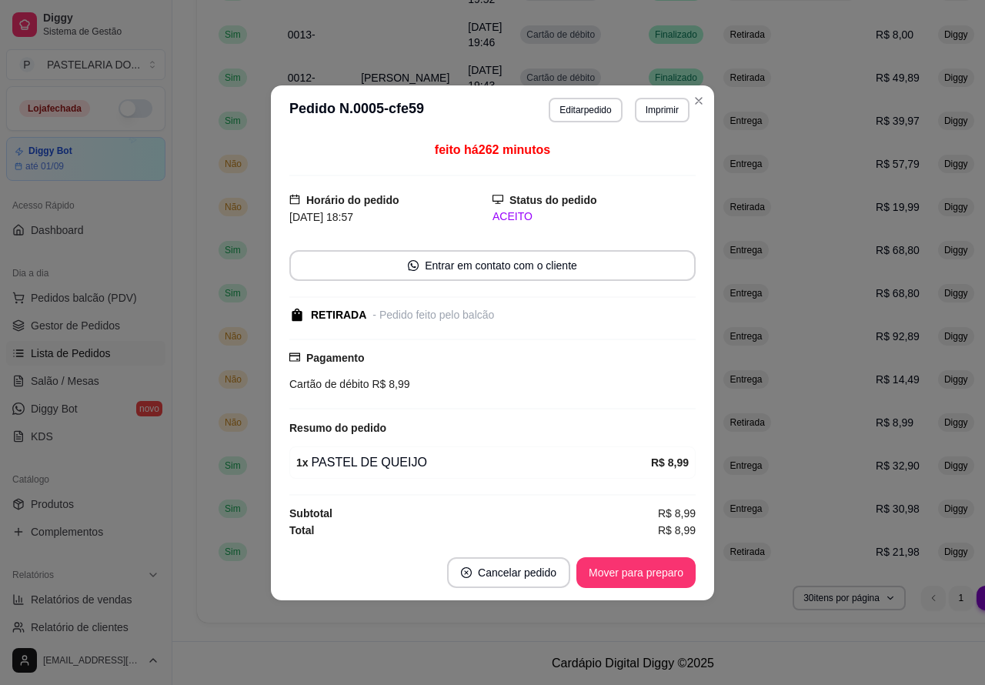
click at [619, 574] on button "Mover para preparo" at bounding box center [635, 572] width 119 height 31
click at [637, 571] on button "Mover para retirada disponível" at bounding box center [610, 572] width 165 height 30
click at [637, 569] on button "Mover para finalizado" at bounding box center [632, 572] width 128 height 31
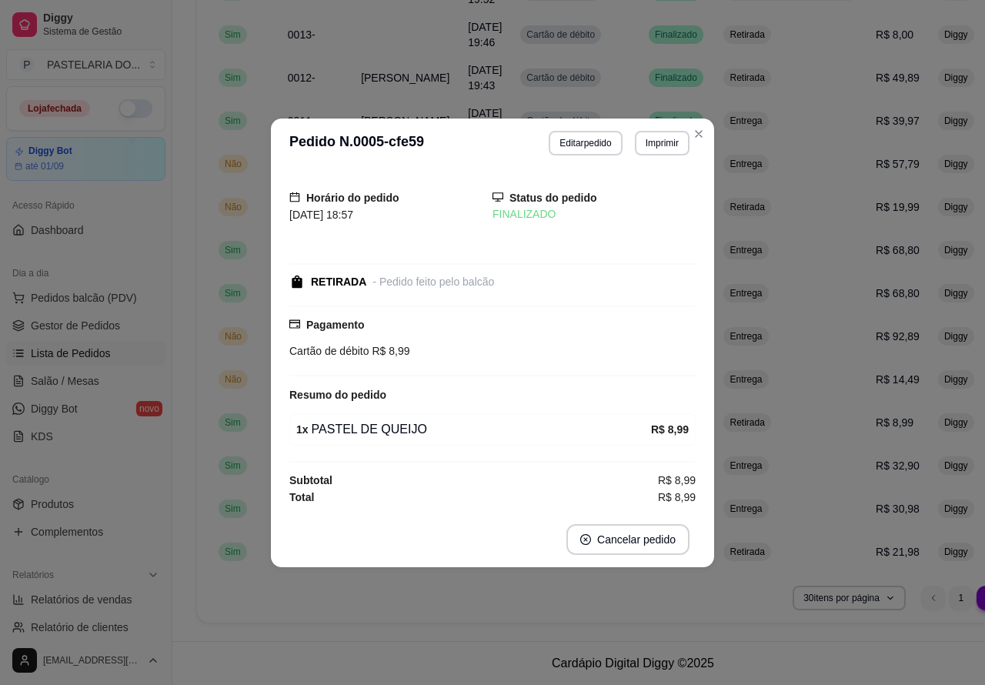
click at [91, 464] on div "Catálogo Produtos Complementos" at bounding box center [86, 505] width 172 height 89
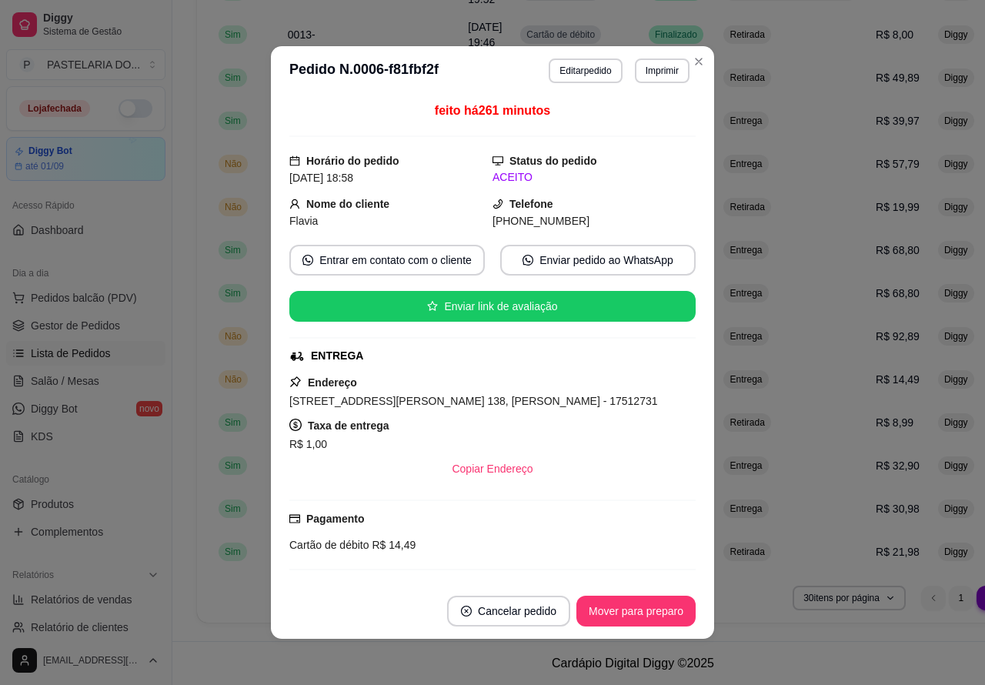
click at [654, 601] on button "Mover para preparo" at bounding box center [635, 610] width 119 height 31
click at [643, 605] on button "Mover para preparo" at bounding box center [635, 611] width 115 height 30
click at [635, 613] on button "Mover para entrega" at bounding box center [636, 610] width 118 height 31
click at [648, 609] on button "Mover para finalizado" at bounding box center [632, 610] width 128 height 31
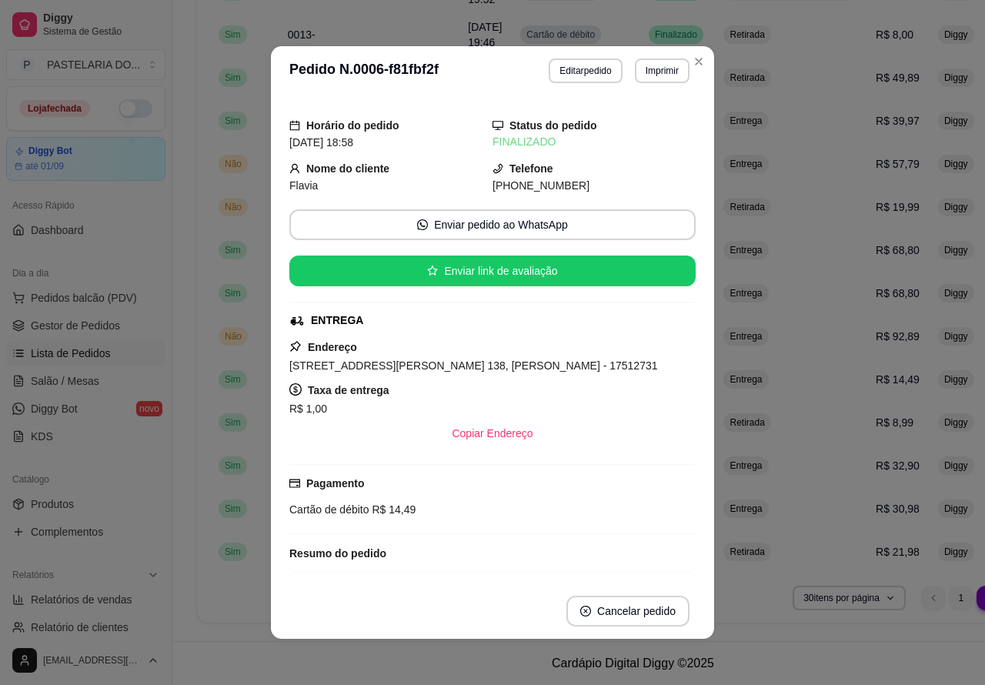
click at [85, 451] on div "Dia a dia Pedidos balcão (PDV) Gestor de Pedidos Lista de Pedidos Salão / Mesas…" at bounding box center [86, 355] width 172 height 200
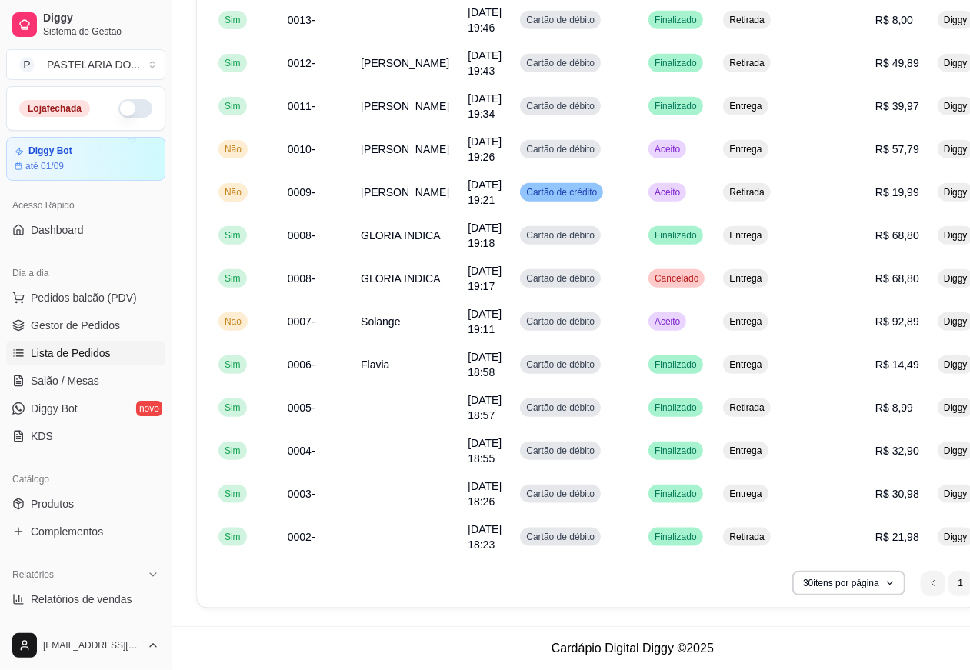
click at [641, 329] on div "feito há 249 minutos Horário do pedido [DATE] 19:11 Status do pedido ACEITO Nom…" at bounding box center [485, 331] width 415 height 471
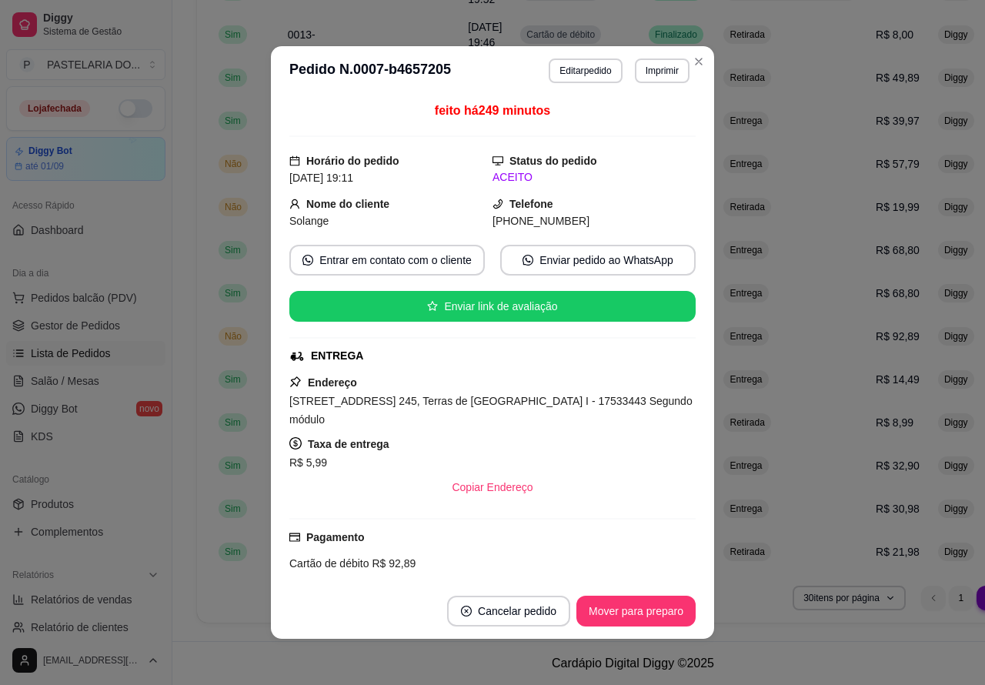
click at [646, 602] on button "Mover para preparo" at bounding box center [635, 610] width 119 height 31
click at [641, 609] on button "Mover para preparo" at bounding box center [635, 611] width 115 height 30
click at [628, 612] on button "Mover para preparo" at bounding box center [635, 611] width 115 height 30
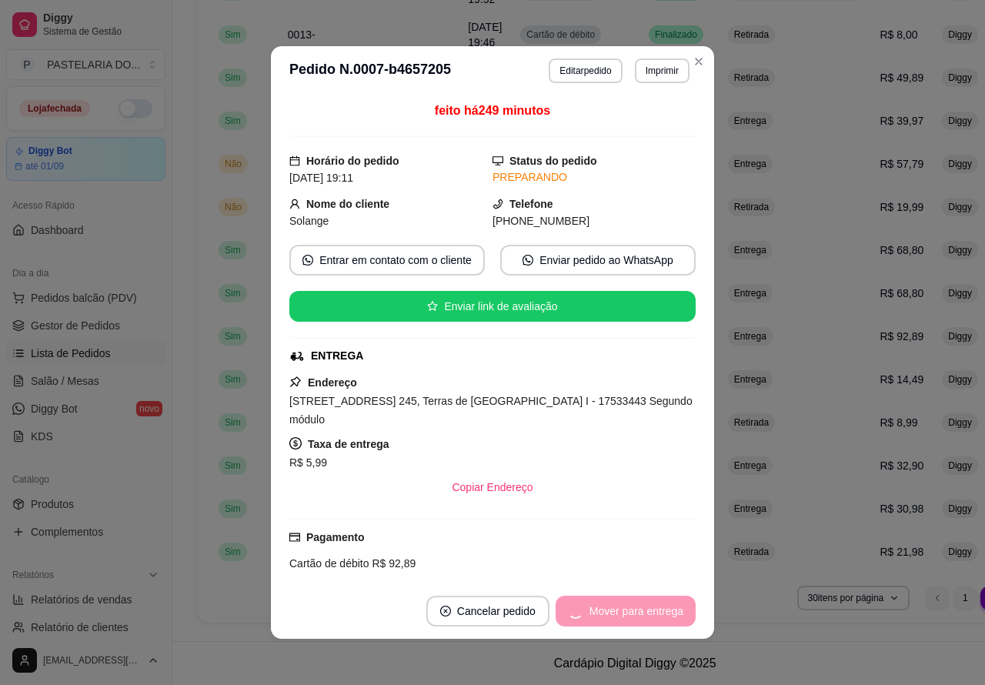
click at [635, 608] on div "Mover para entrega" at bounding box center [625, 610] width 140 height 31
click at [641, 610] on button "Mover para finalizado" at bounding box center [632, 610] width 128 height 31
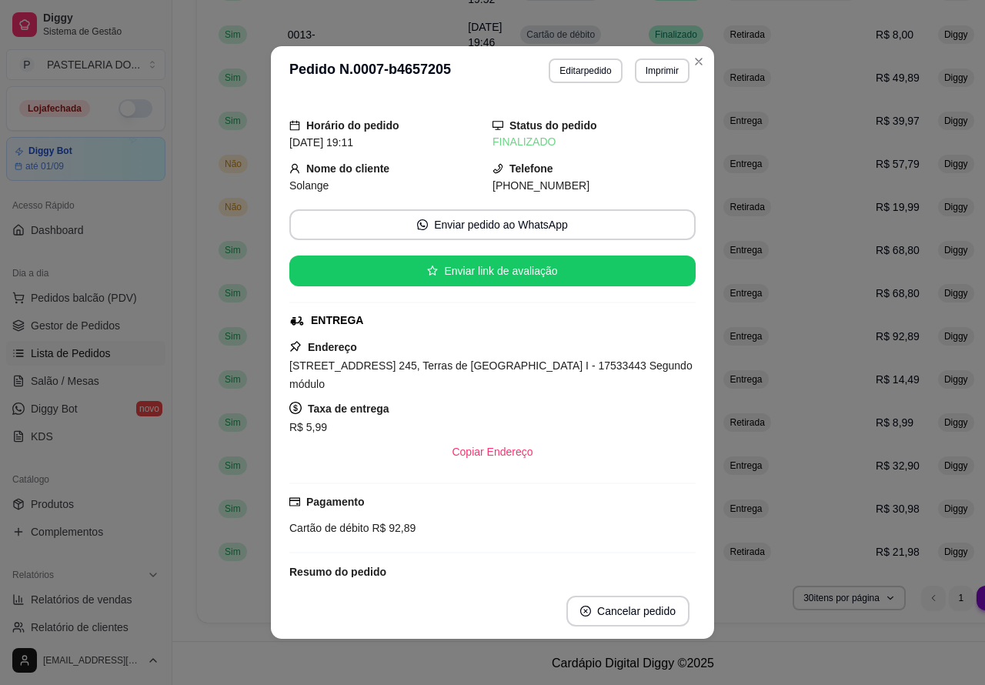
click at [86, 448] on div "Dia a dia Pedidos balcão (PDV) Gestor de Pedidos Lista de Pedidos Salão / Mesas…" at bounding box center [86, 355] width 172 height 200
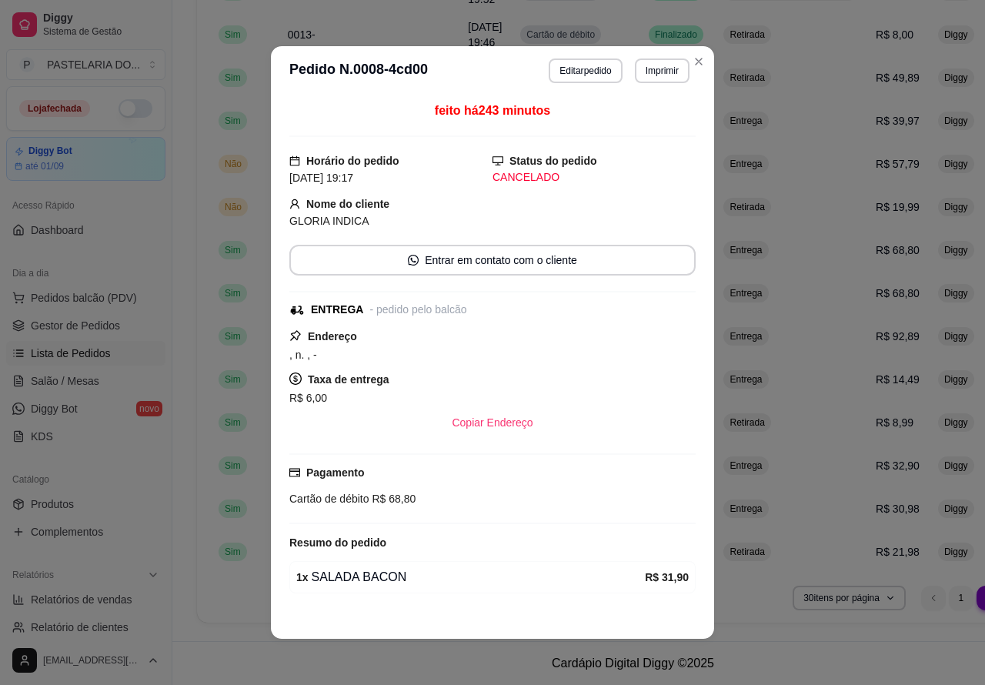
click at [112, 452] on div "Dia a dia Pedidos balcão (PDV) Gestor de Pedidos Lista de Pedidos Salão / Mesas…" at bounding box center [86, 355] width 172 height 200
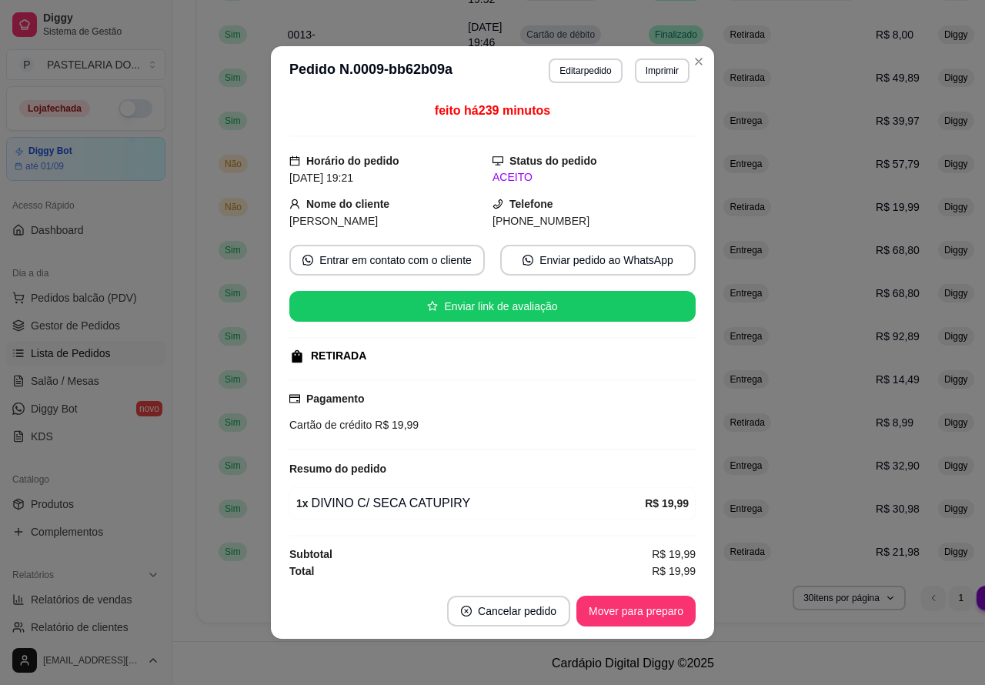
click at [642, 608] on button "Mover para preparo" at bounding box center [635, 610] width 119 height 31
click at [646, 608] on button "Mover para preparo" at bounding box center [635, 611] width 115 height 30
click at [645, 605] on button "Mover para preparo" at bounding box center [635, 610] width 119 height 31
click at [609, 609] on button "Mover para retirada disponível" at bounding box center [610, 610] width 170 height 31
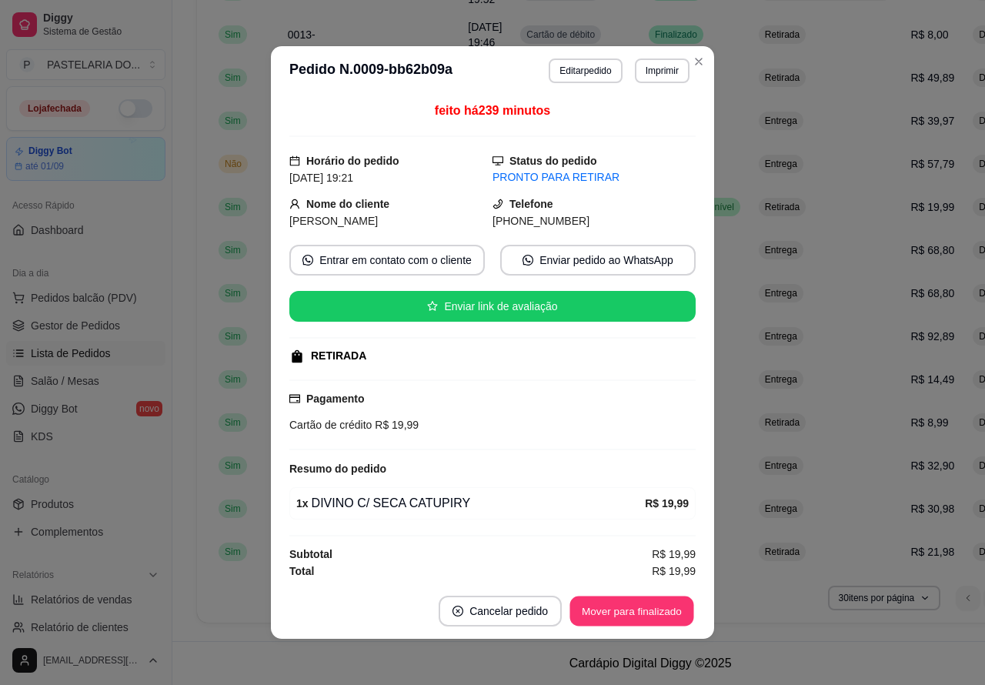
click at [619, 605] on button "Mover para finalizado" at bounding box center [632, 611] width 124 height 30
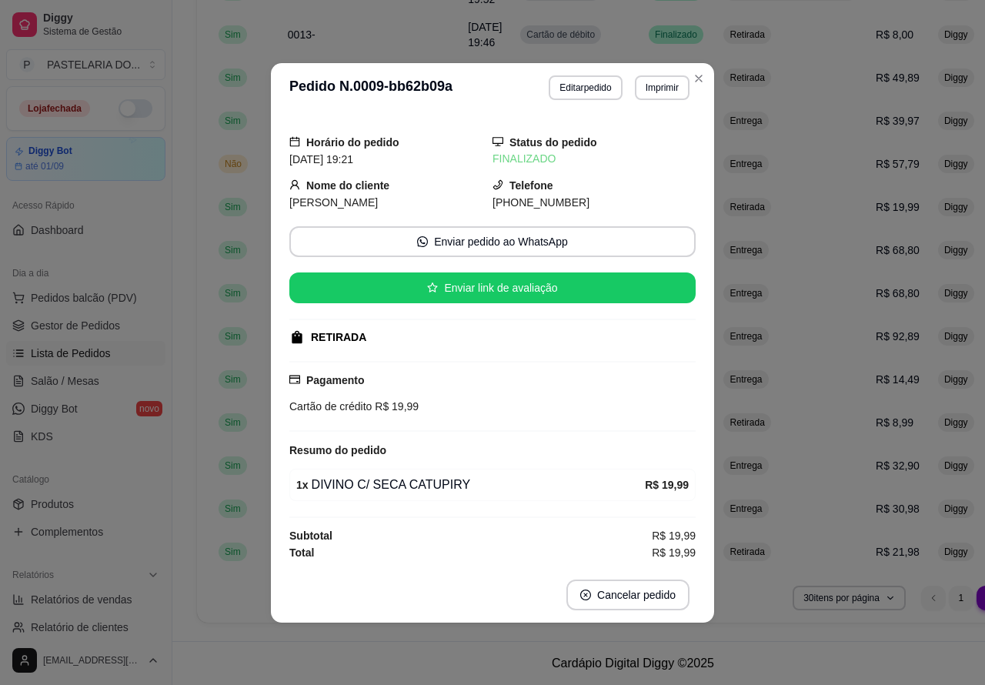
click at [108, 452] on div "Dia a dia Pedidos balcão (PDV) Gestor de Pedidos Lista de Pedidos Salão / Mesas…" at bounding box center [86, 355] width 172 height 200
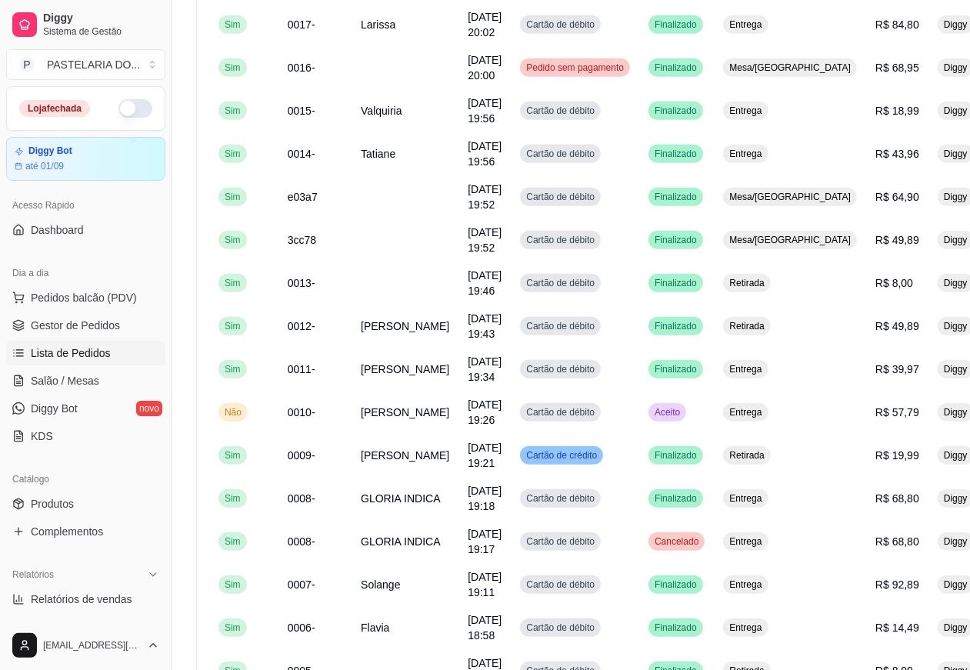
scroll to position [678, 0]
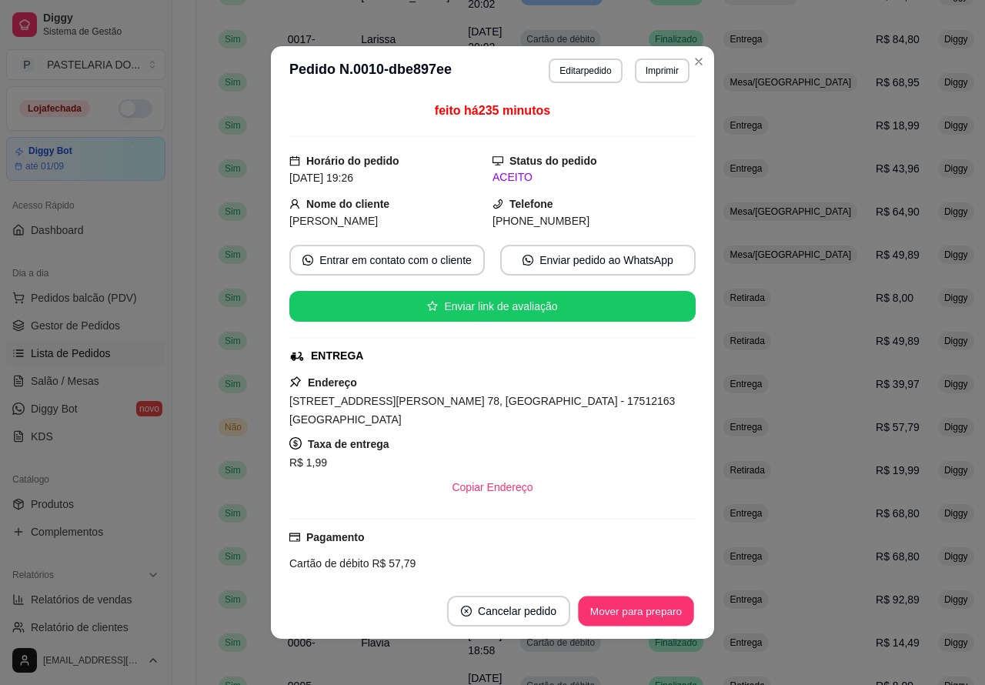
click at [645, 604] on button "Mover para preparo" at bounding box center [635, 611] width 115 height 30
click at [612, 605] on button "Mover para preparo" at bounding box center [635, 610] width 119 height 31
click at [641, 614] on button "Mover para entrega" at bounding box center [636, 610] width 118 height 31
click at [636, 608] on button "Mover para finalizado" at bounding box center [632, 611] width 124 height 30
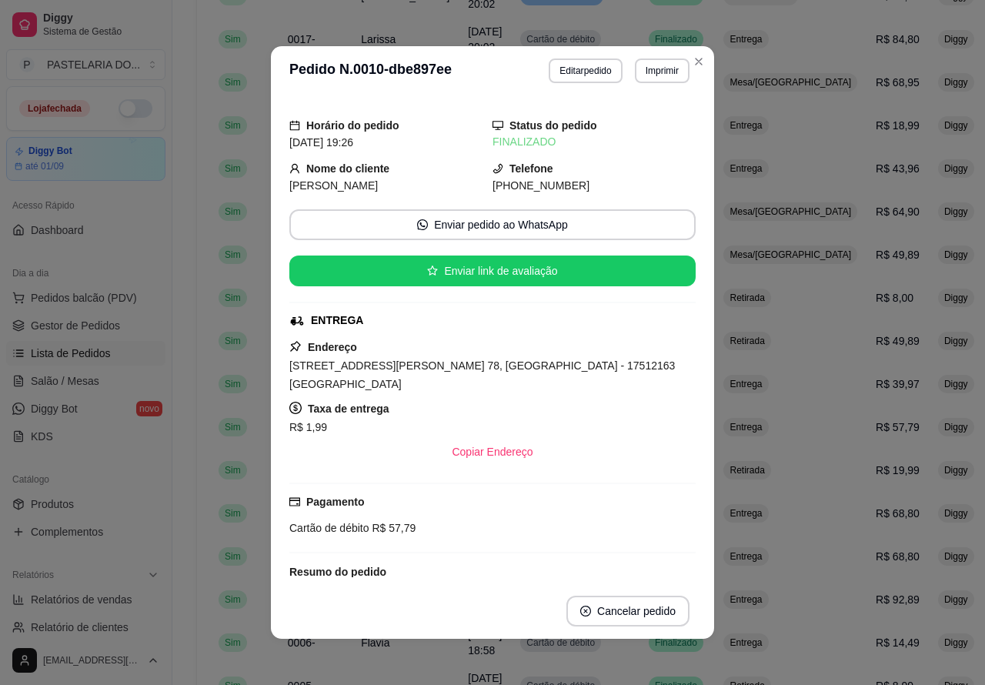
click at [112, 462] on div "Catálogo Produtos Complementos" at bounding box center [86, 505] width 172 height 89
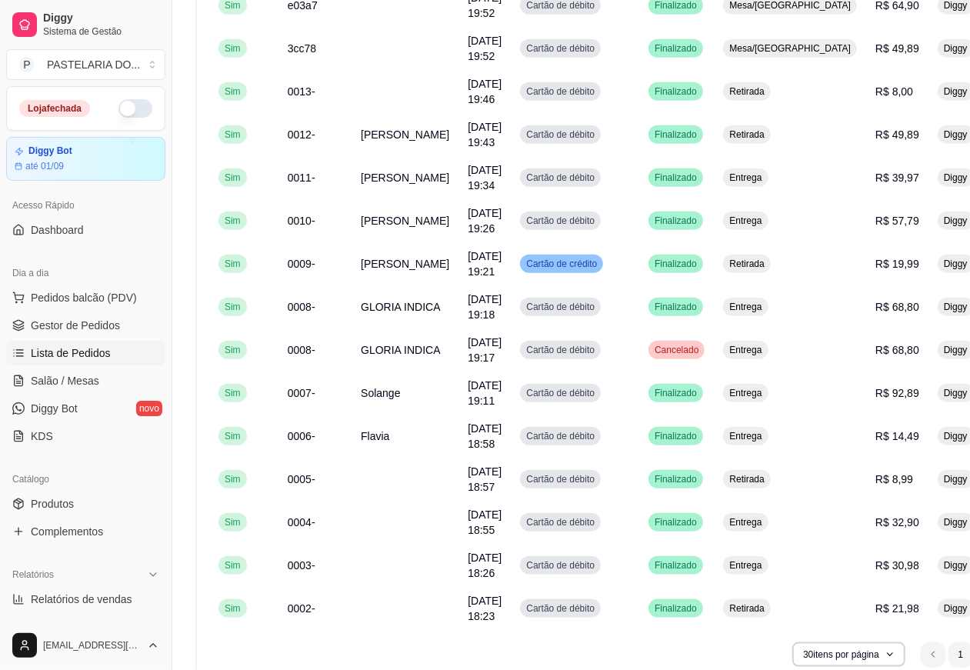
scroll to position [986, 0]
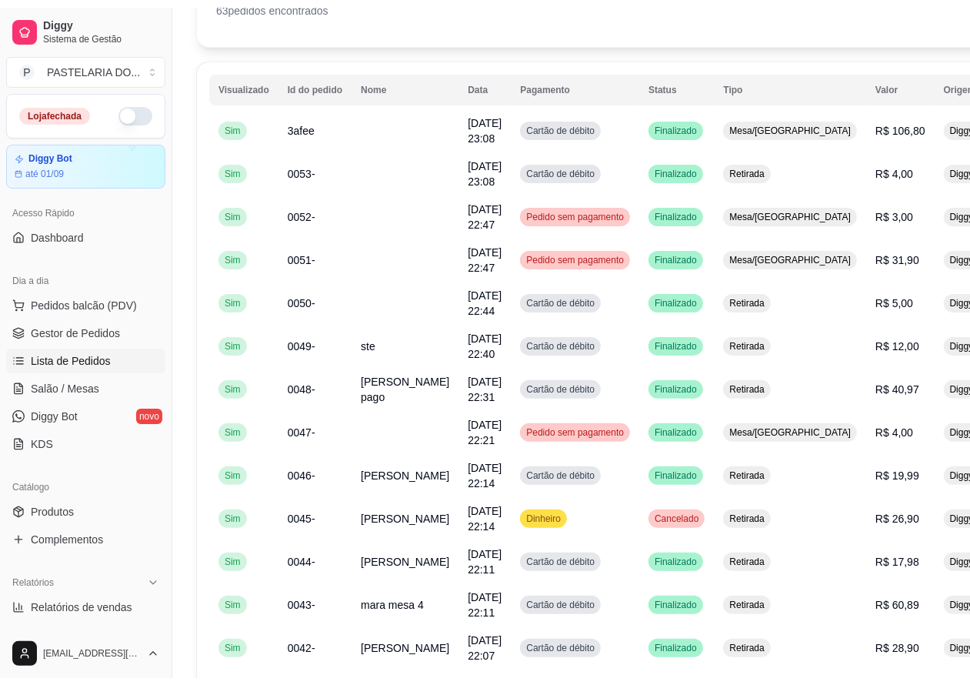
scroll to position [0, 0]
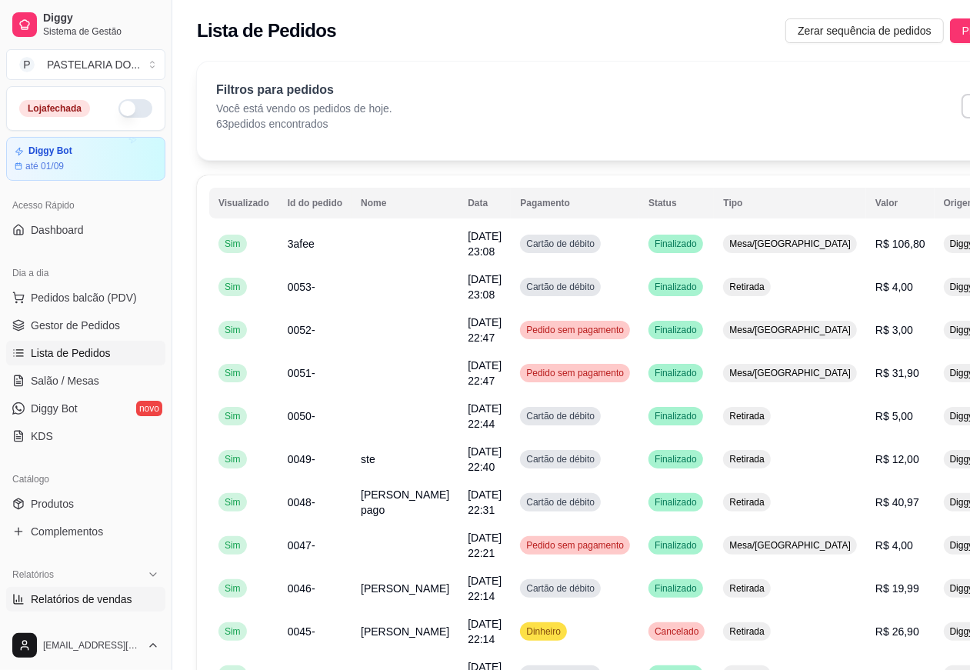
click at [77, 596] on span "Relatórios de vendas" at bounding box center [82, 598] width 102 height 15
select select "ALL"
select select "0"
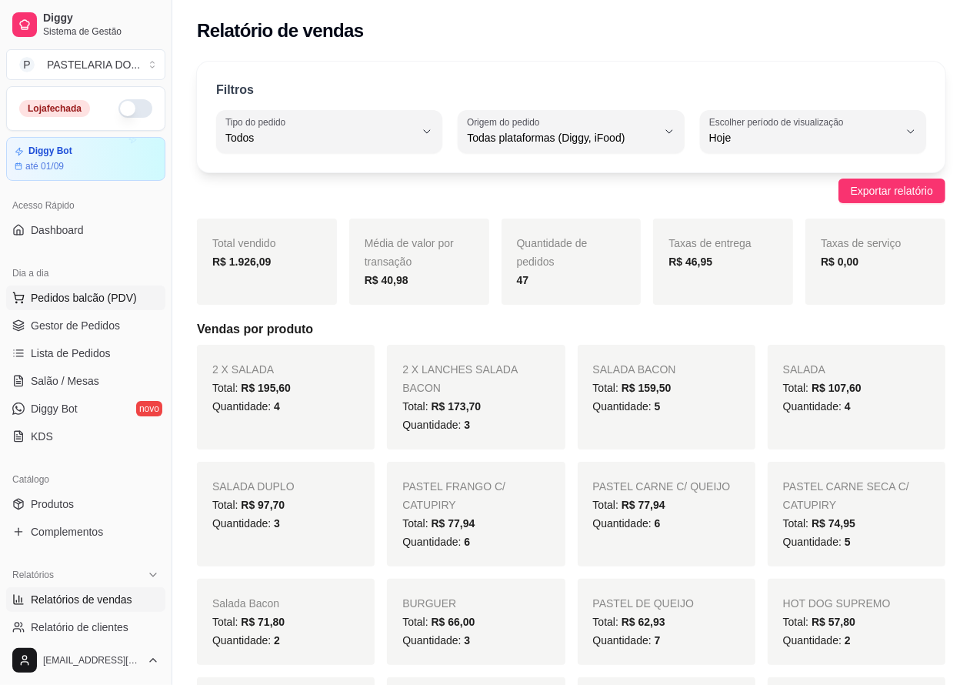
click at [92, 295] on span "Pedidos balcão (PDV)" at bounding box center [84, 297] width 106 height 15
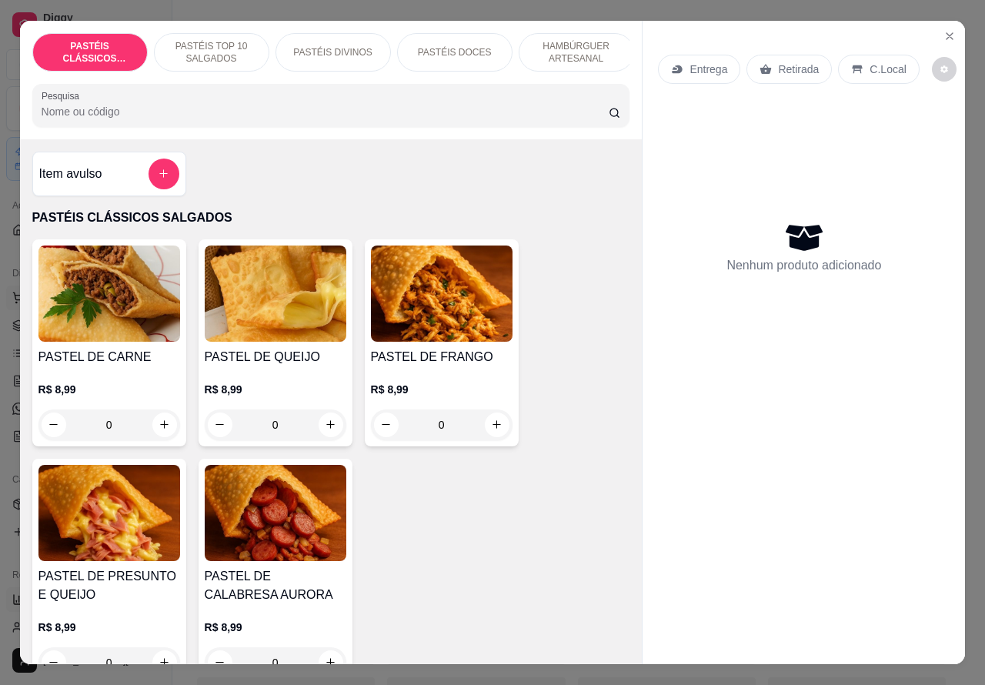
click at [944, 35] on icon "Close" at bounding box center [949, 36] width 12 height 12
